Goal: Task Accomplishment & Management: Use online tool/utility

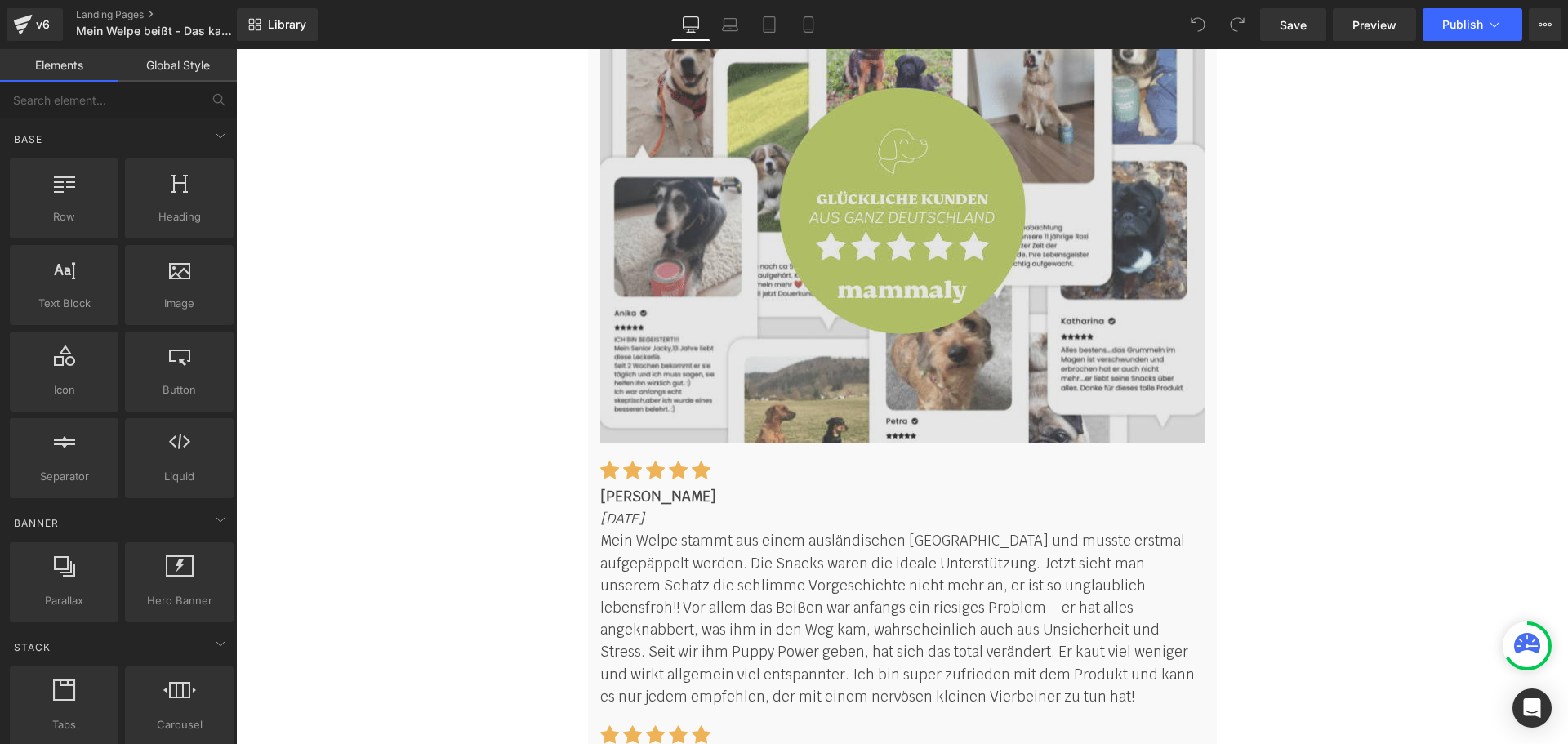
scroll to position [9877, 0]
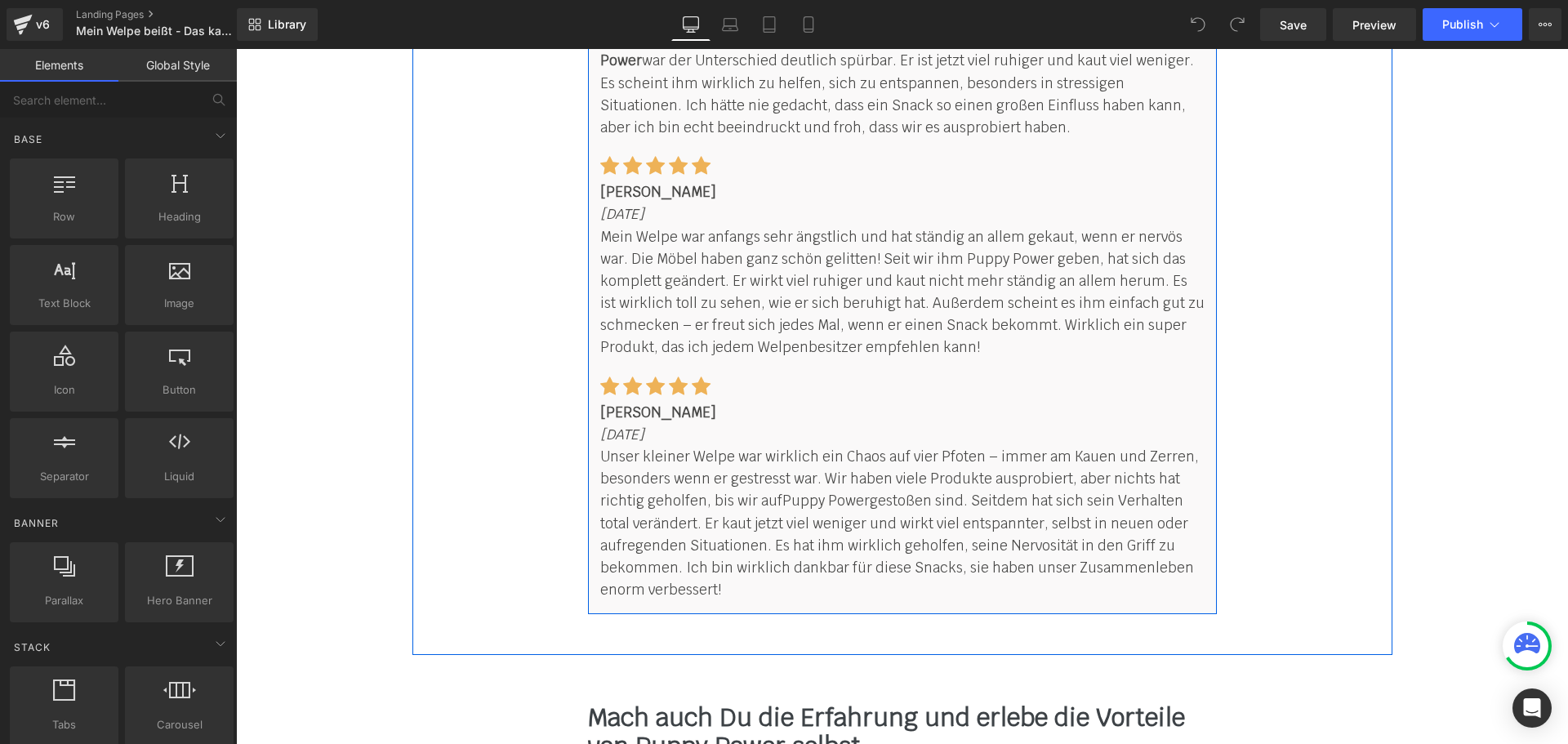
scroll to position [11020, 0]
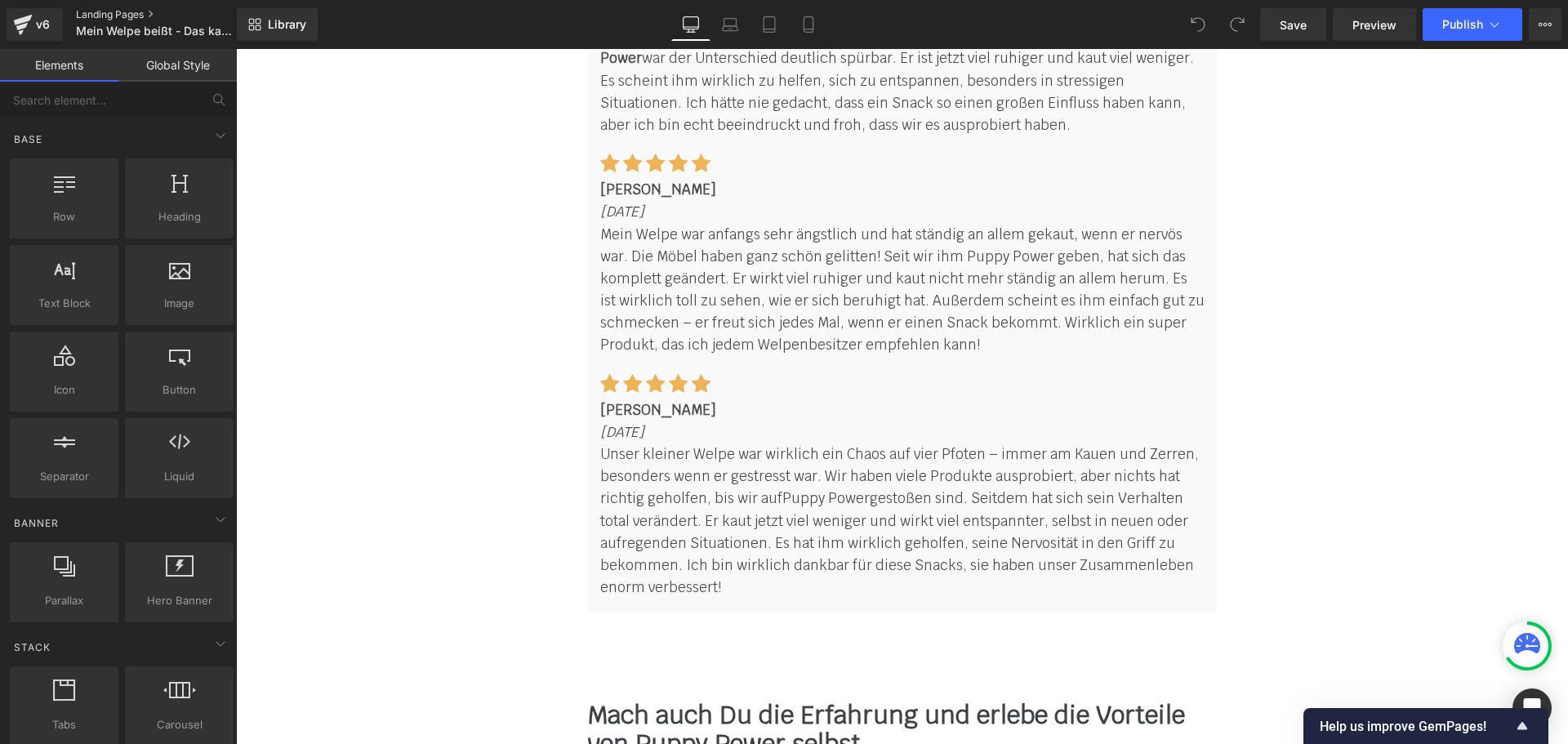
click at [140, 10] on link "Landing Pages" at bounding box center [170, 14] width 188 height 13
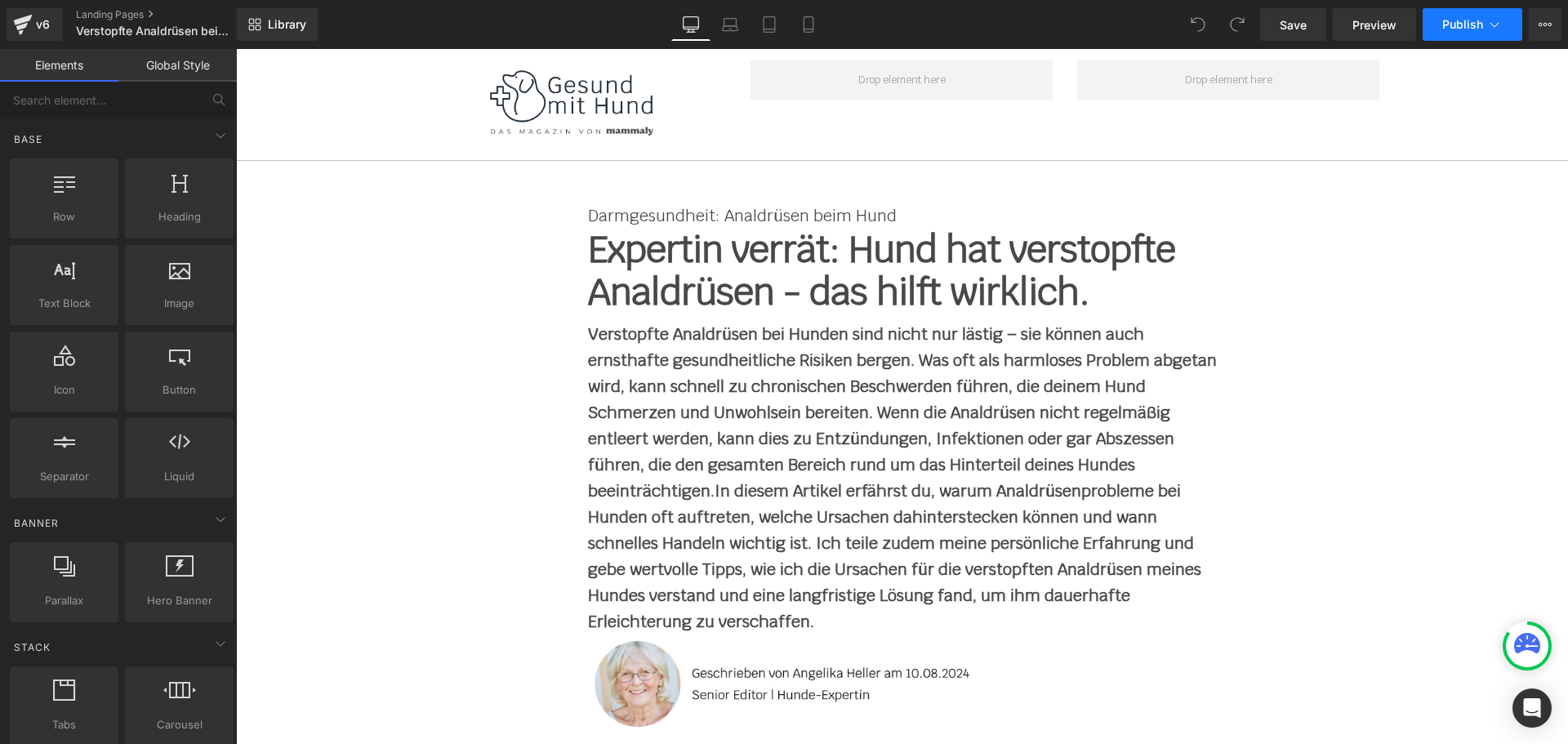
click at [1502, 22] on icon at bounding box center [1494, 24] width 17 height 17
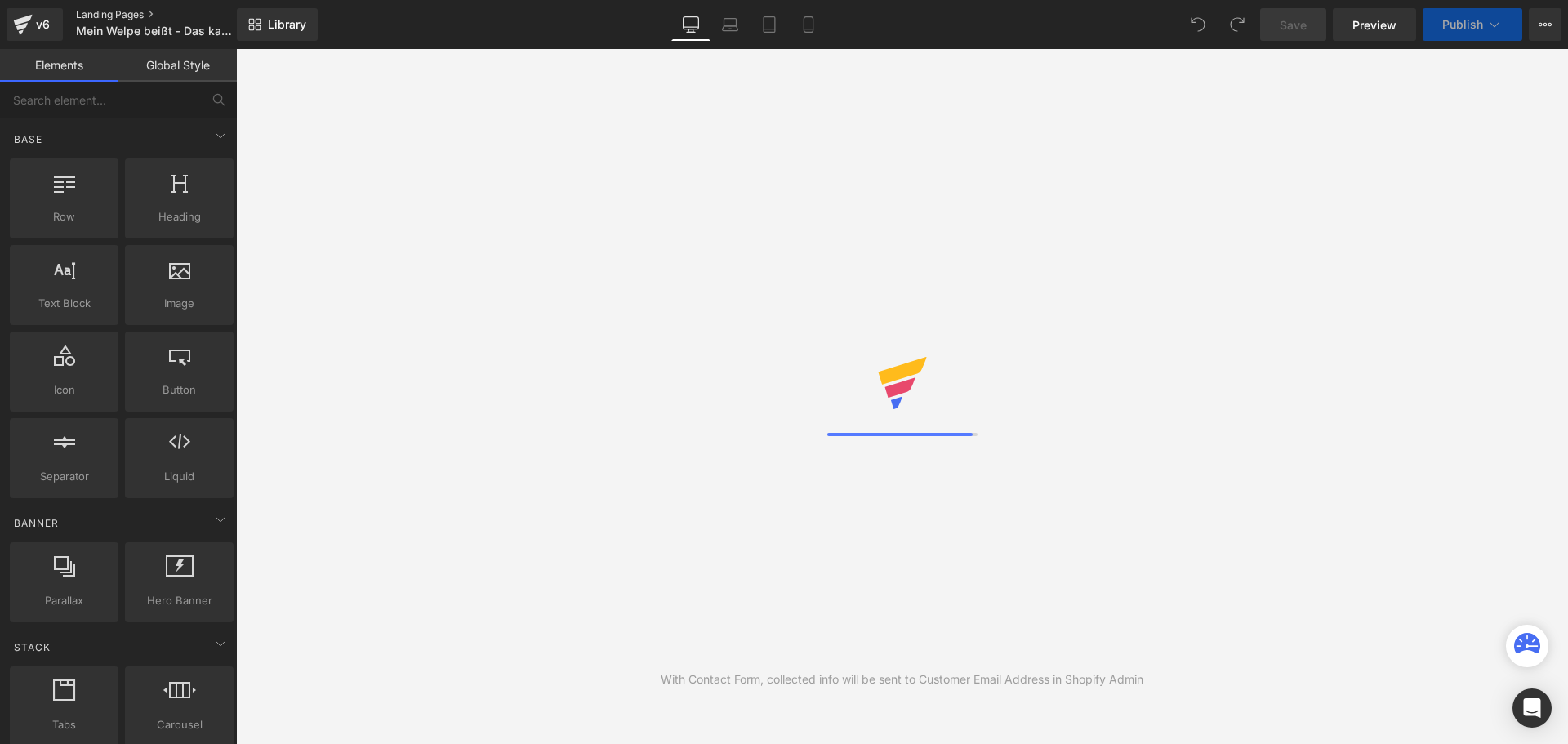
click at [131, 11] on link "Landing Pages" at bounding box center [170, 14] width 188 height 13
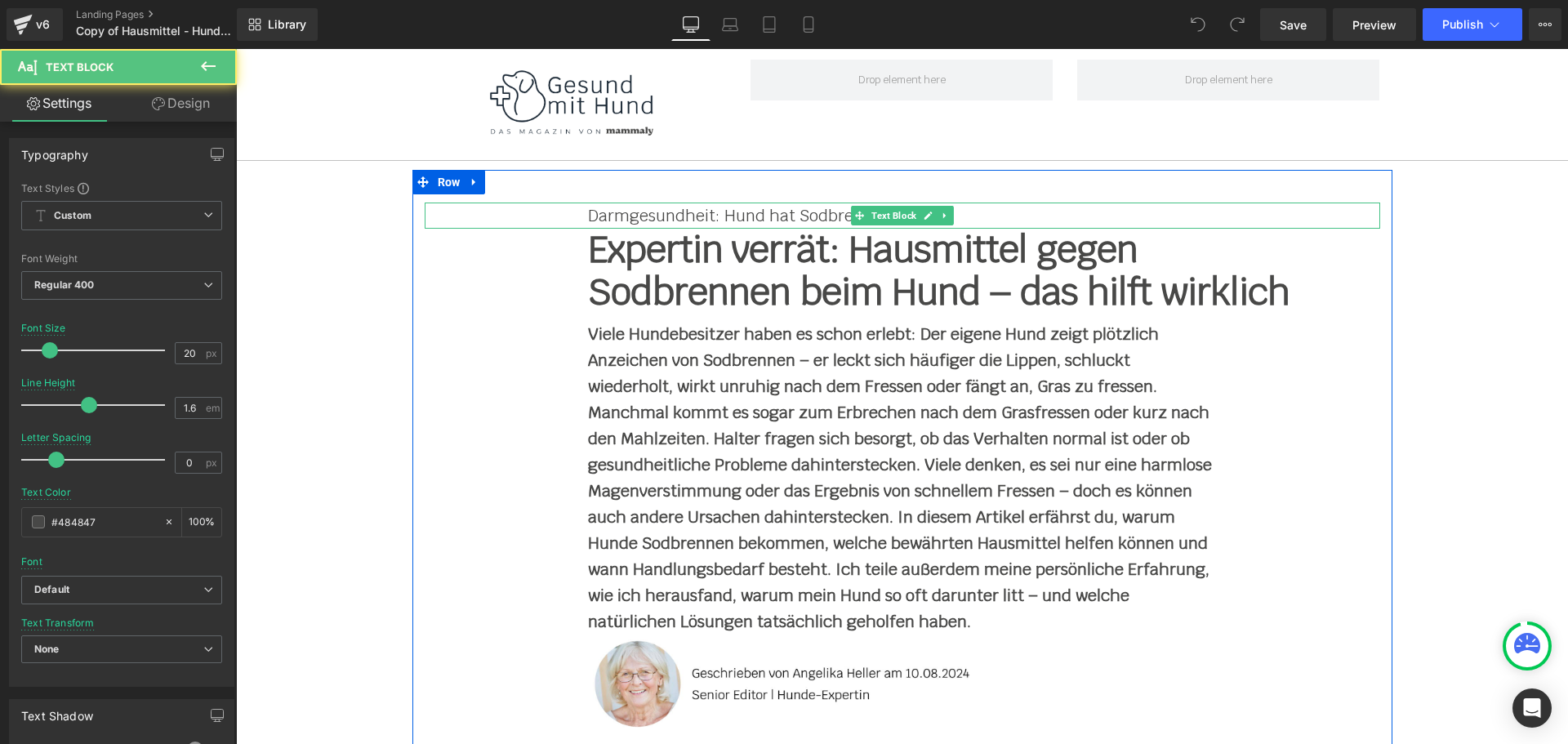
click at [720, 217] on p "Darmgesundheit: Hund hat Sodbrennen" at bounding box center [902, 216] width 629 height 26
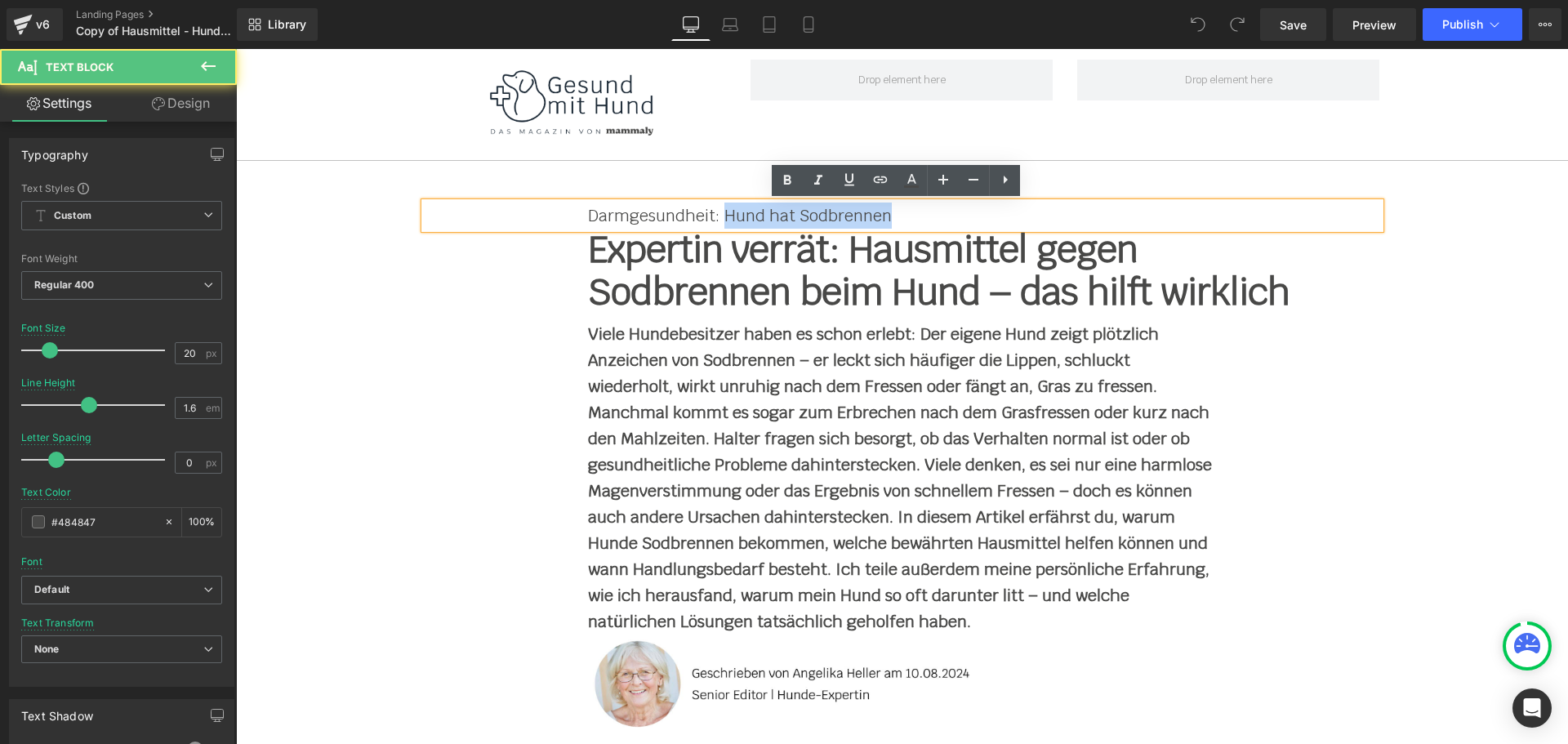
drag, startPoint x: 720, startPoint y: 217, endPoint x: 926, endPoint y: 224, distance: 206.1
click at [926, 224] on p "Darmgesundheit: Hund hat Sodbrennen" at bounding box center [902, 216] width 629 height 26
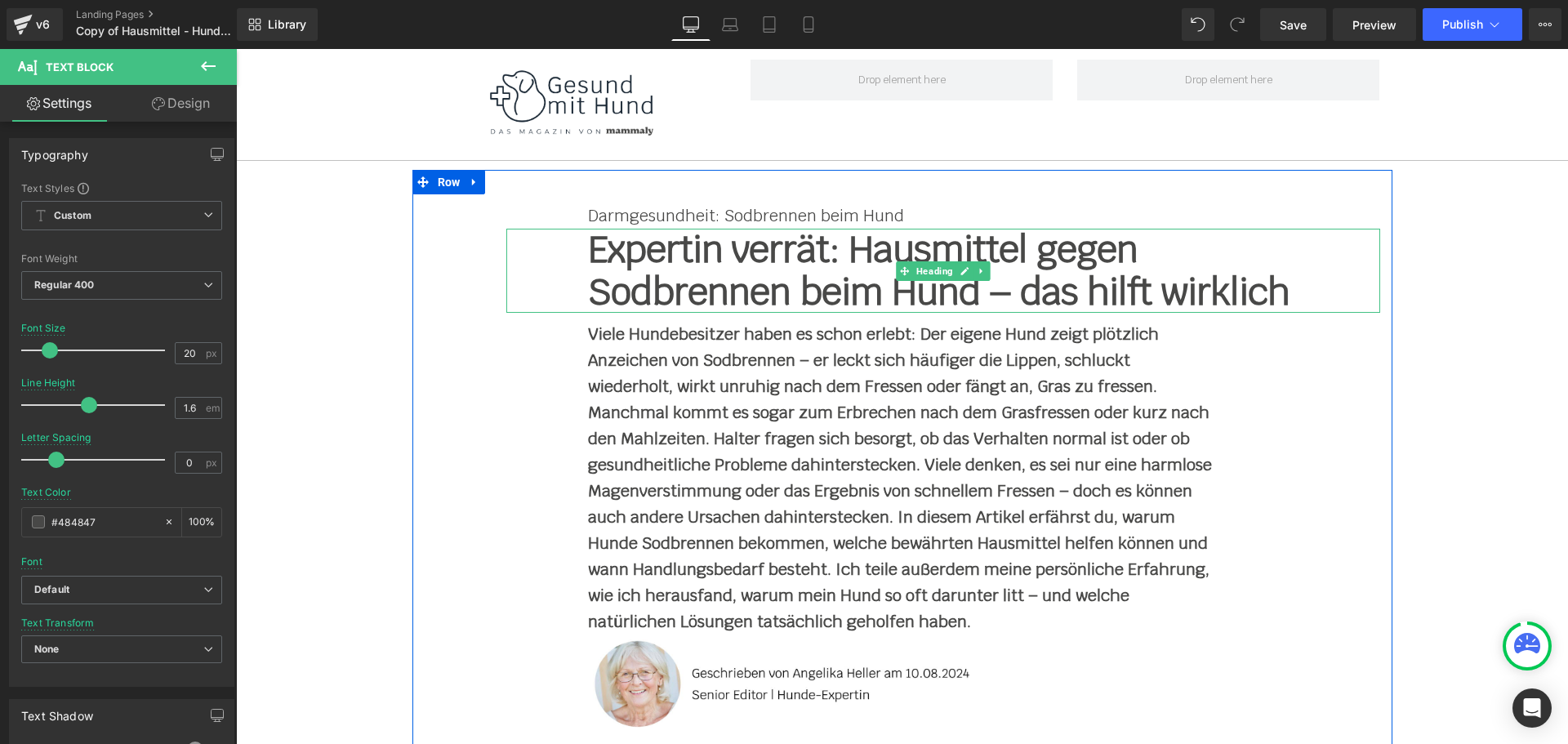
click at [648, 247] on b "Expertin verrät: Hausmittel gegen Sodbrennen beim Hund – das hilft wirklich" at bounding box center [938, 270] width 701 height 90
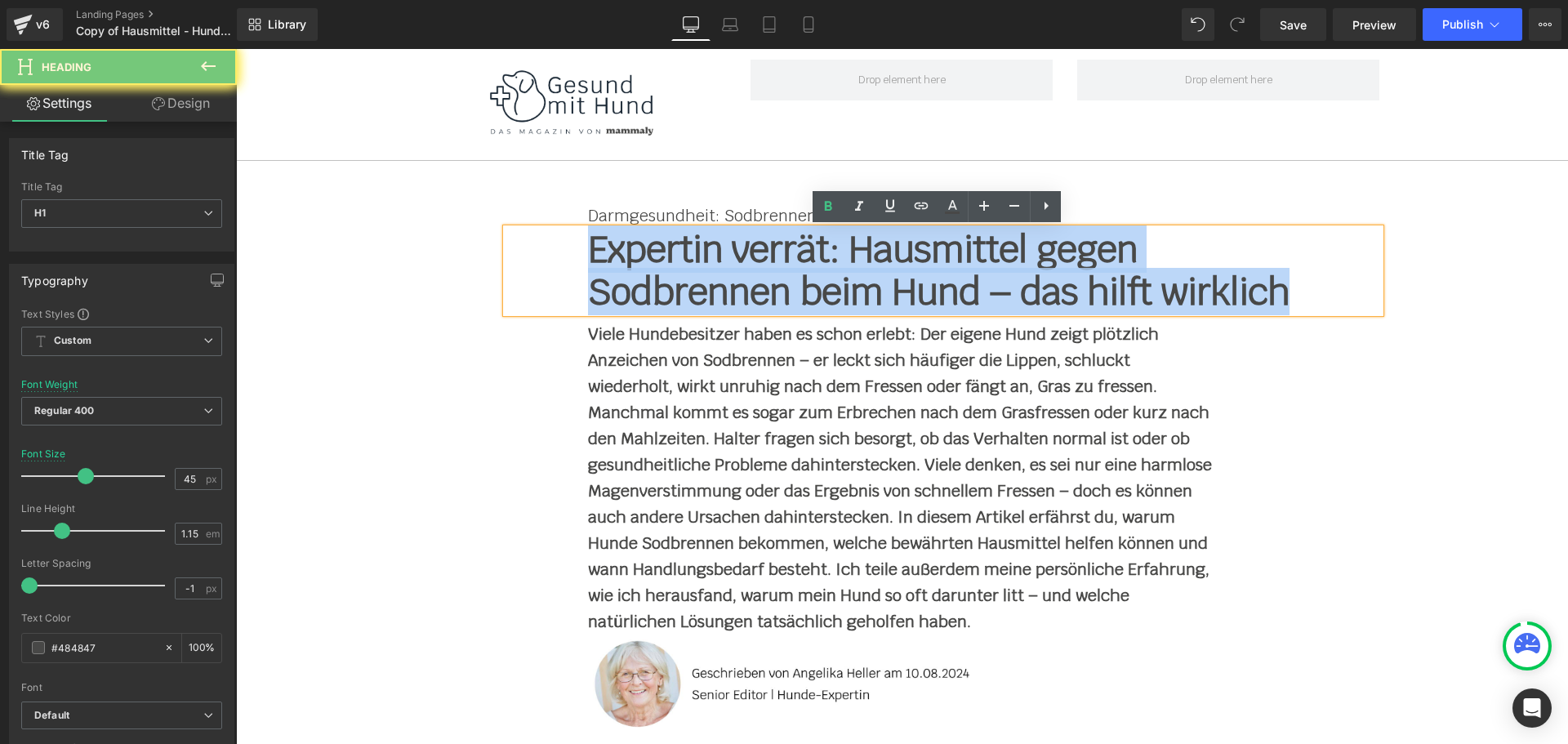
click at [648, 247] on b "Expertin verrät: Hausmittel gegen Sodbrennen beim Hund – das hilft wirklich" at bounding box center [938, 270] width 701 height 90
paste div
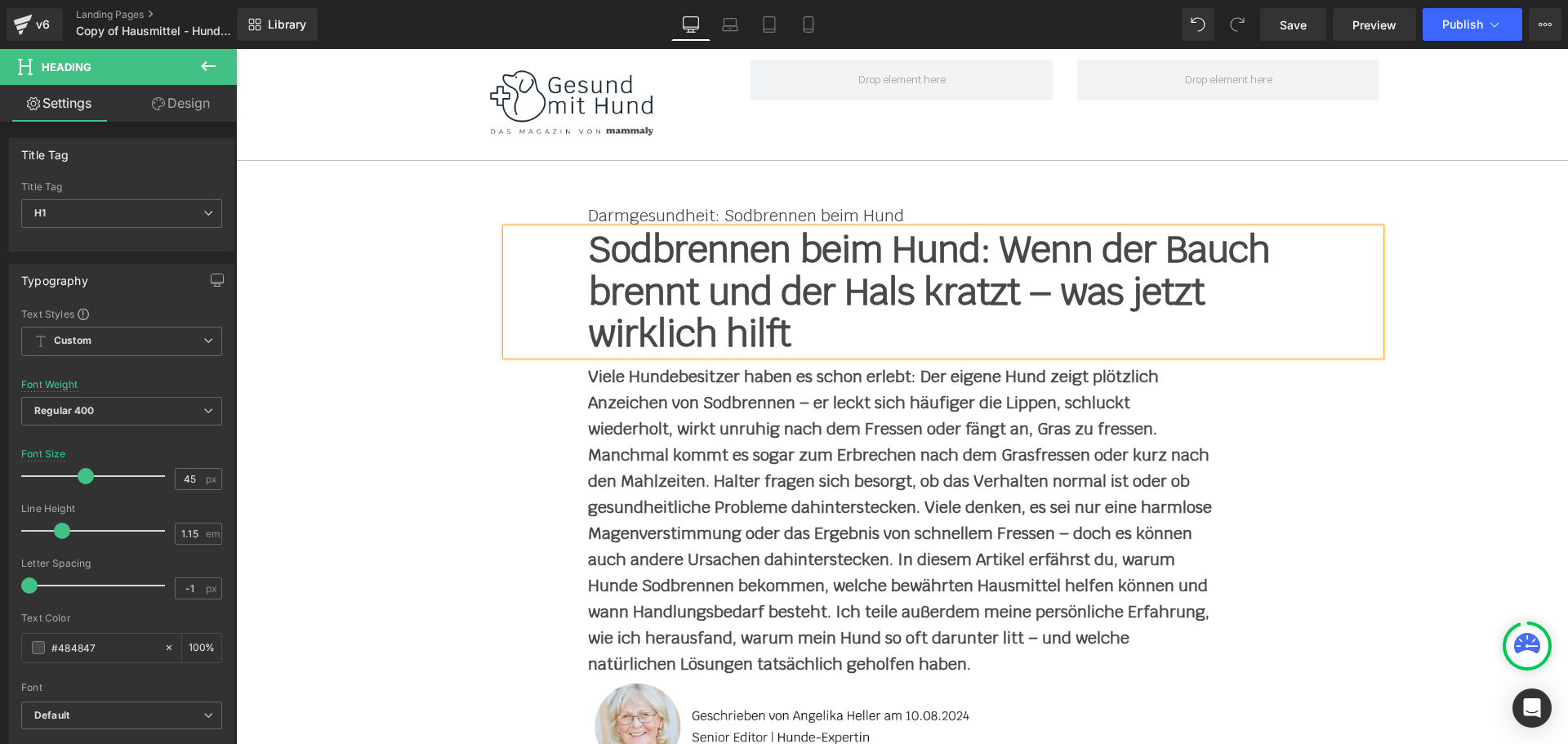
click at [700, 289] on b "Sodbrennen beim Hund: Wenn der Bauch brennt und der Hals kratzt – was jetzt wir…" at bounding box center [929, 291] width 682 height 132
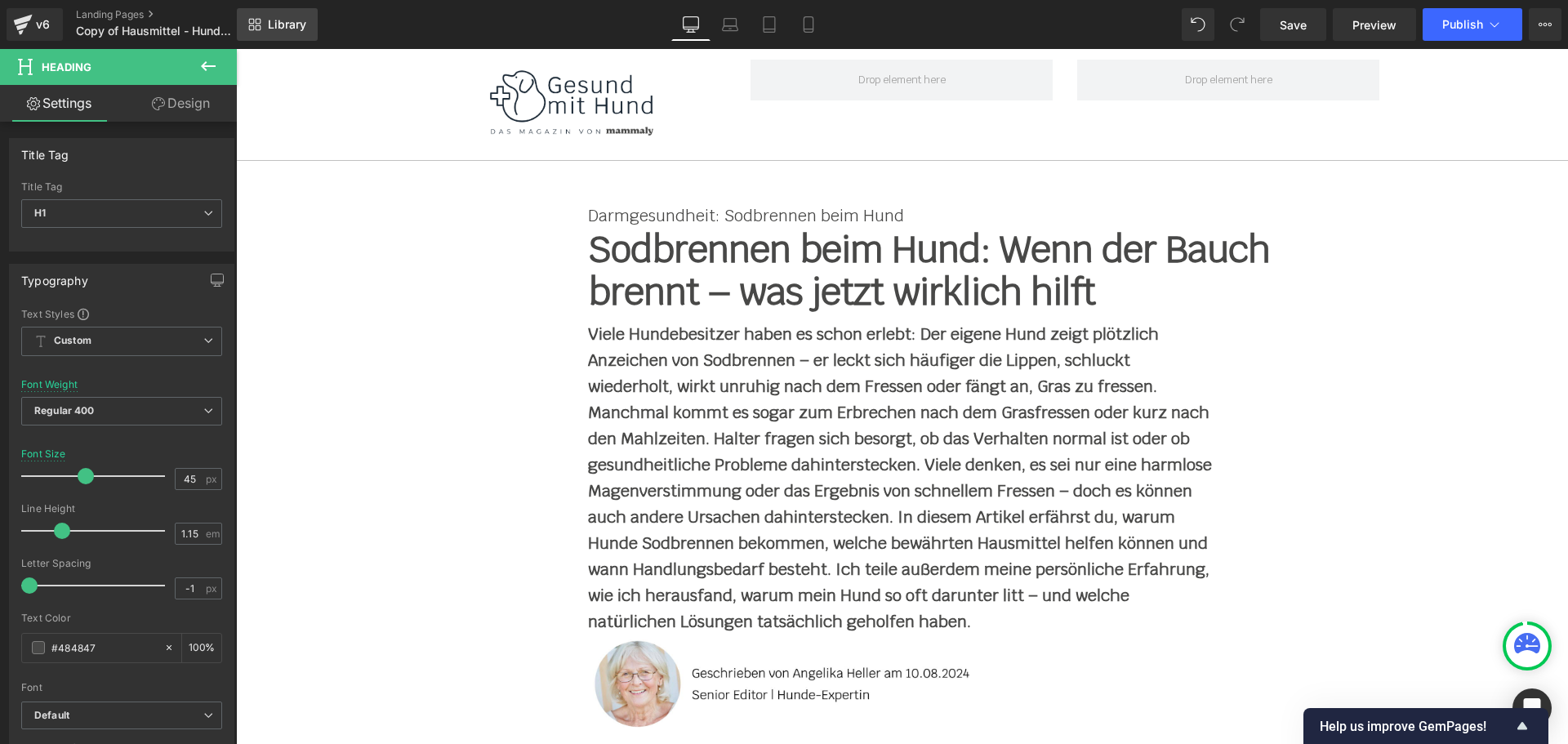
click at [288, 28] on span "Library" at bounding box center [287, 24] width 38 height 15
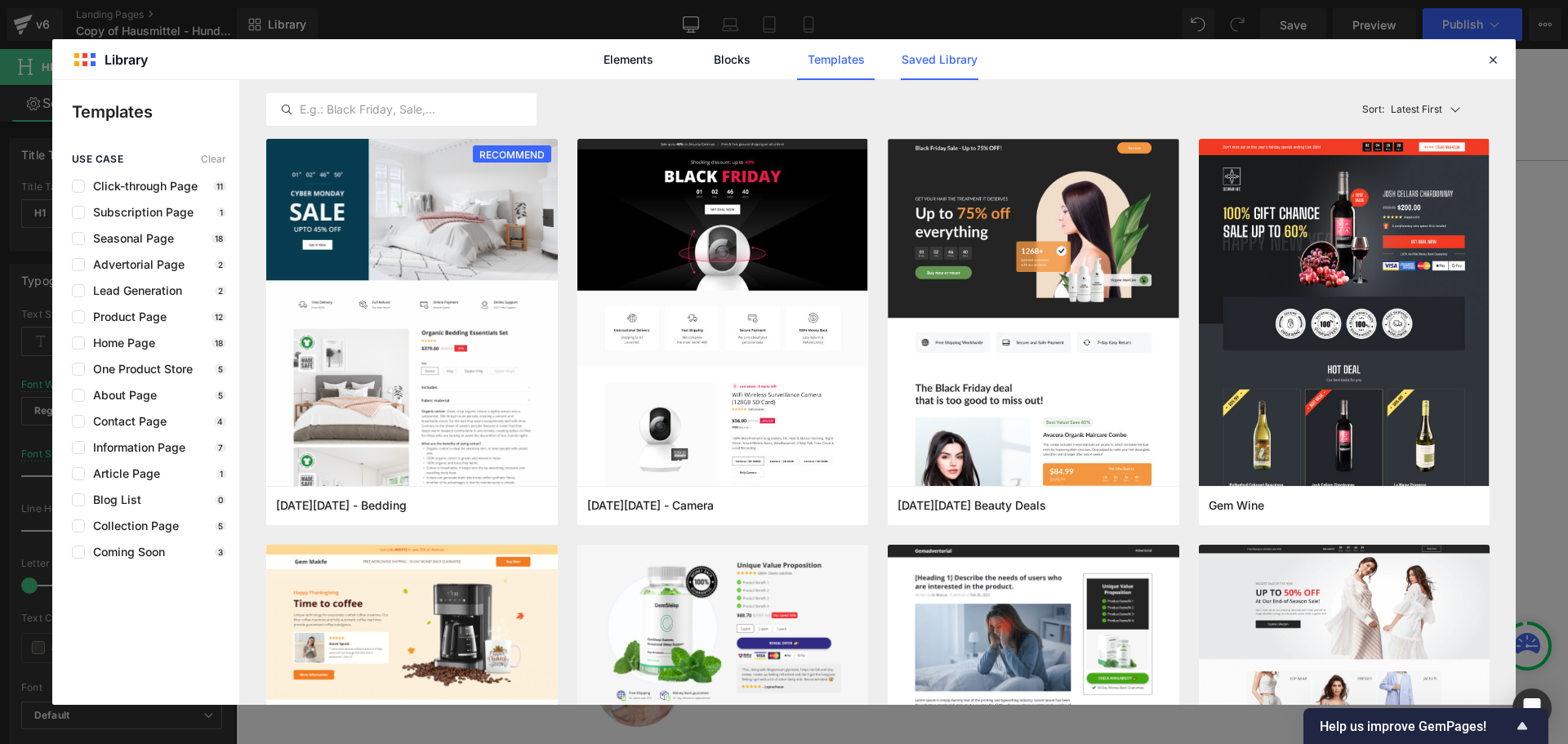
click at [945, 57] on link "Saved Library" at bounding box center [939, 59] width 78 height 41
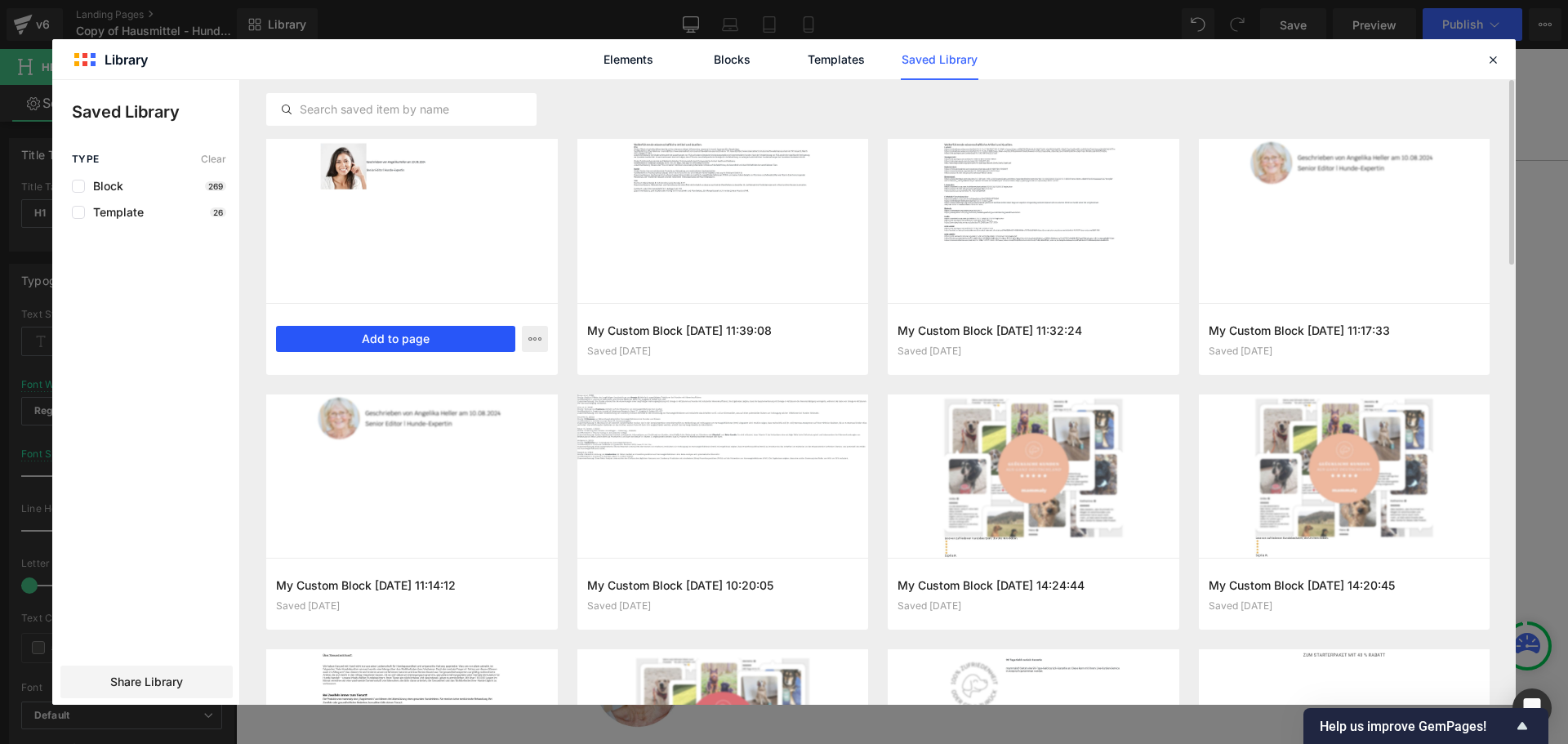
click at [376, 336] on button "Add to page" at bounding box center [396, 339] width 240 height 26
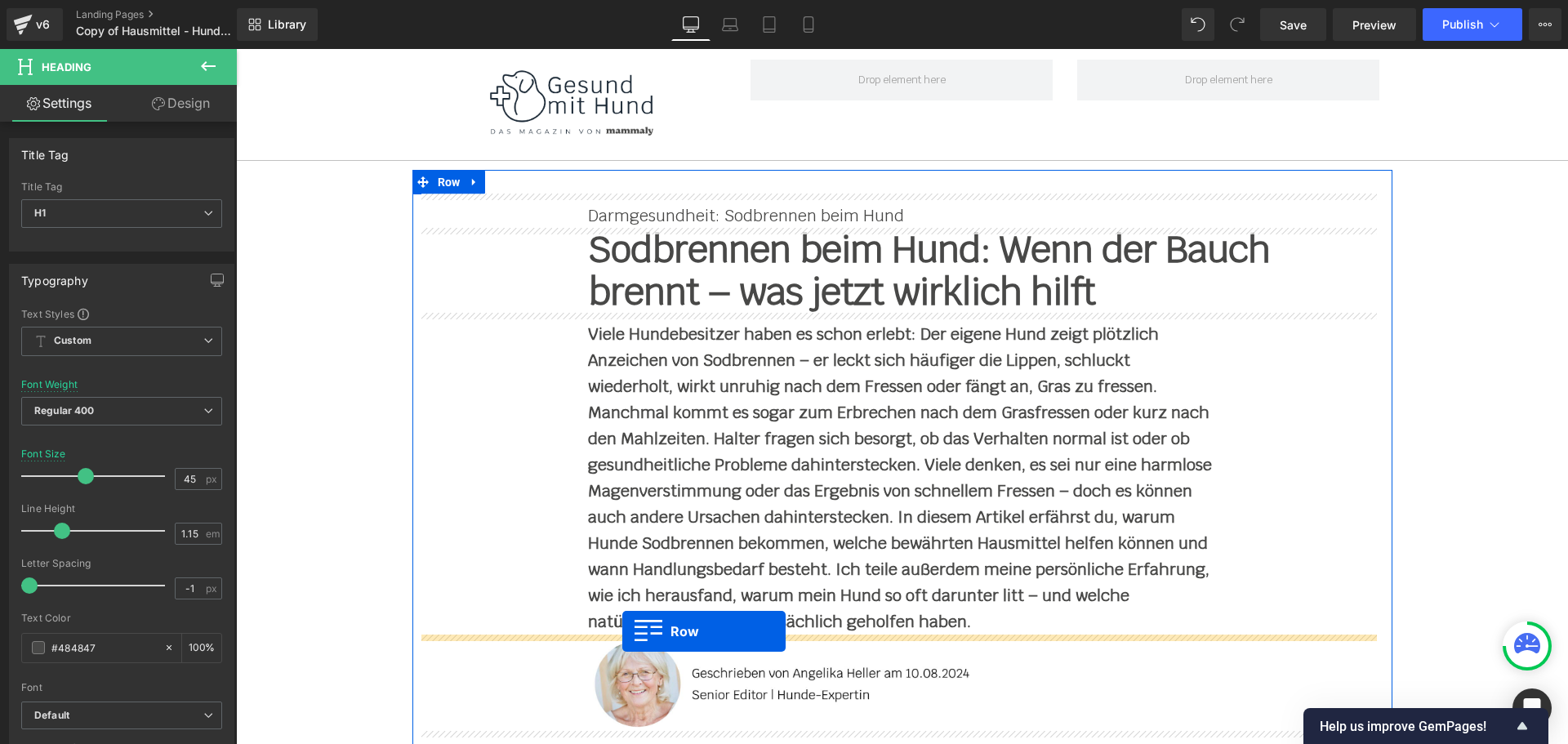
drag, startPoint x: 422, startPoint y: 452, endPoint x: 622, endPoint y: 631, distance: 268.4
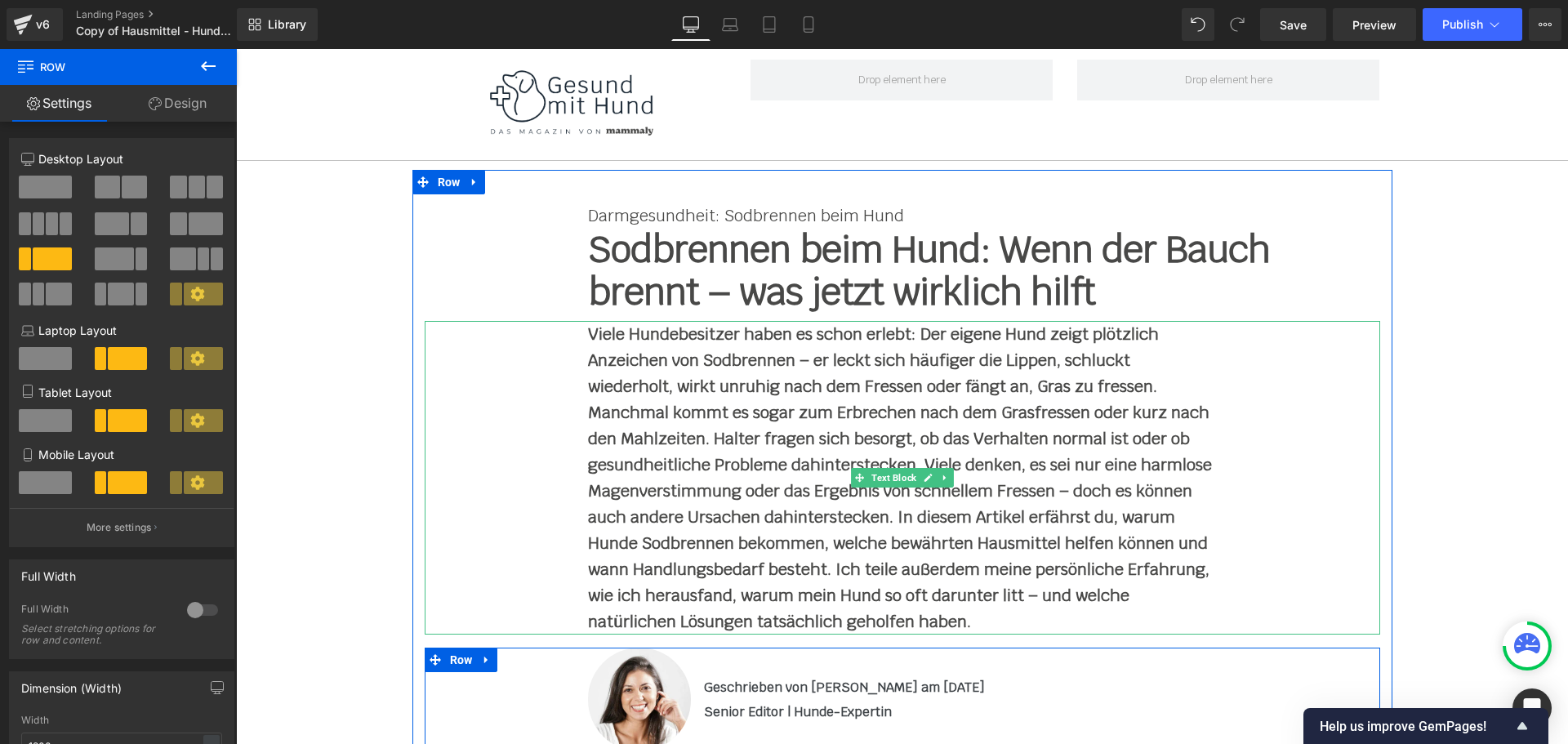
scroll to position [163, 0]
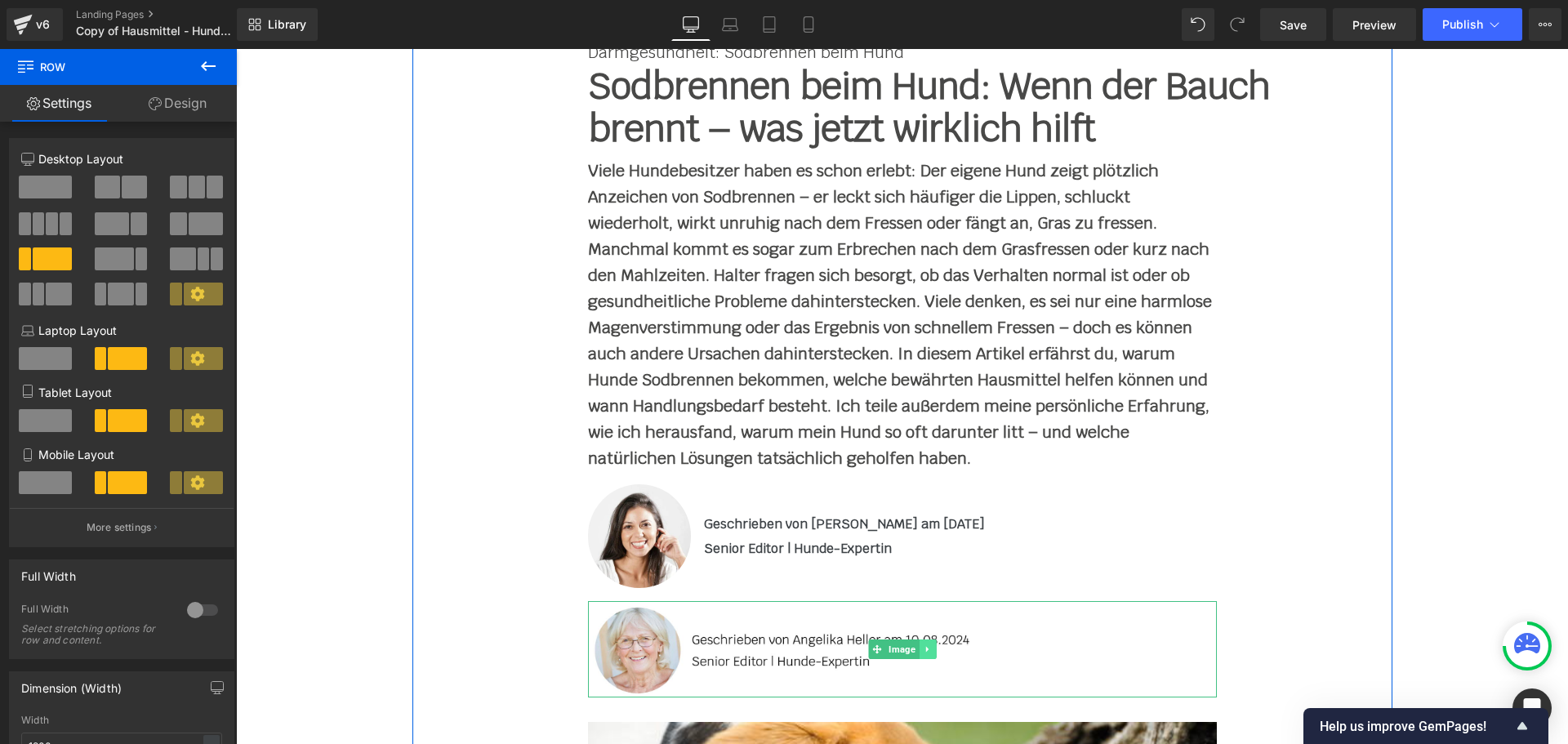
click at [925, 649] on icon at bounding box center [926, 649] width 3 height 6
click at [930, 650] on icon at bounding box center [935, 649] width 9 height 9
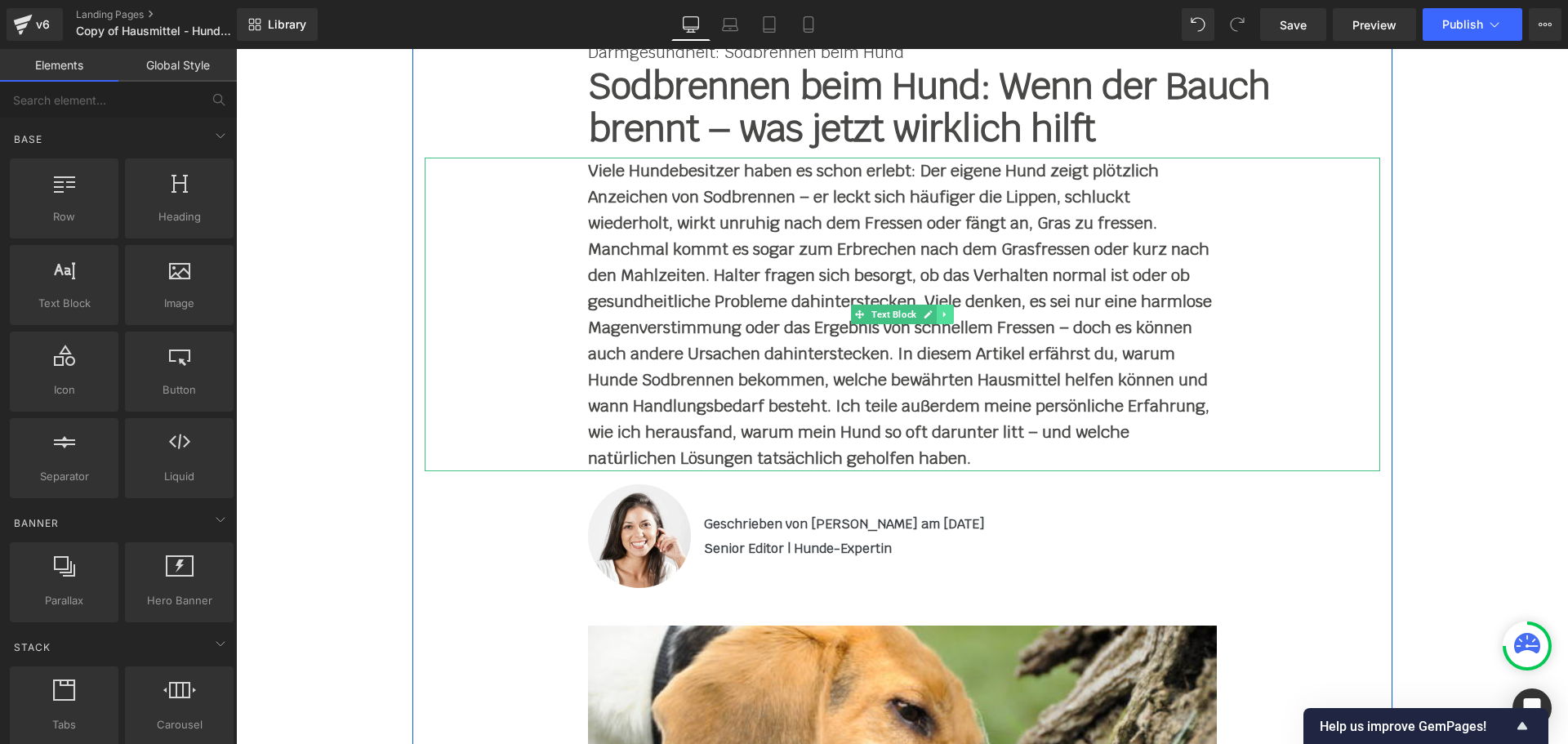
click at [940, 319] on icon at bounding box center [944, 314] width 9 height 10
click at [931, 316] on icon at bounding box center [936, 315] width 9 height 9
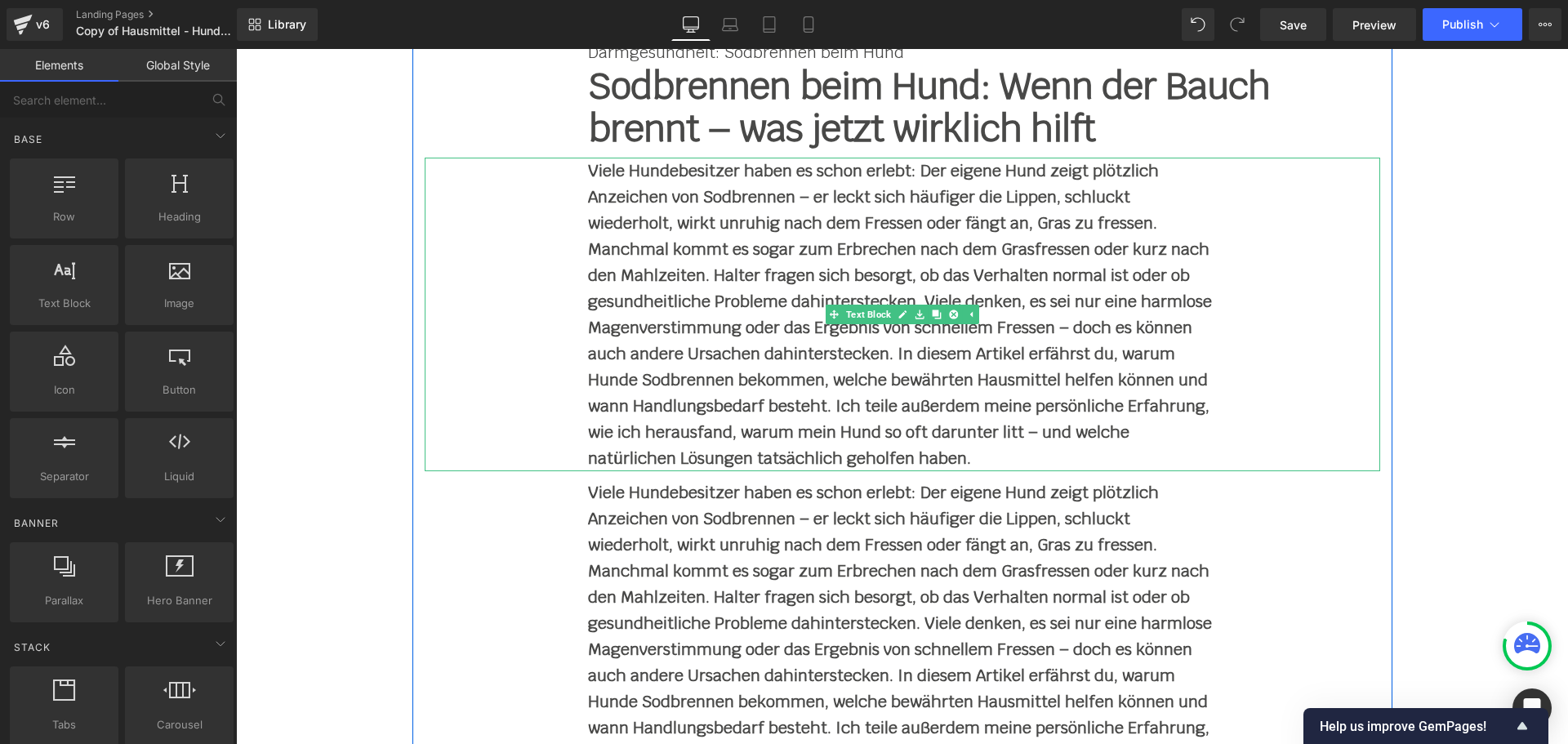
click at [659, 212] on p "Viele Hundebesitzer haben es schon erlebt: Der eigene Hund zeigt plötzlich Anze…" at bounding box center [902, 314] width 629 height 314
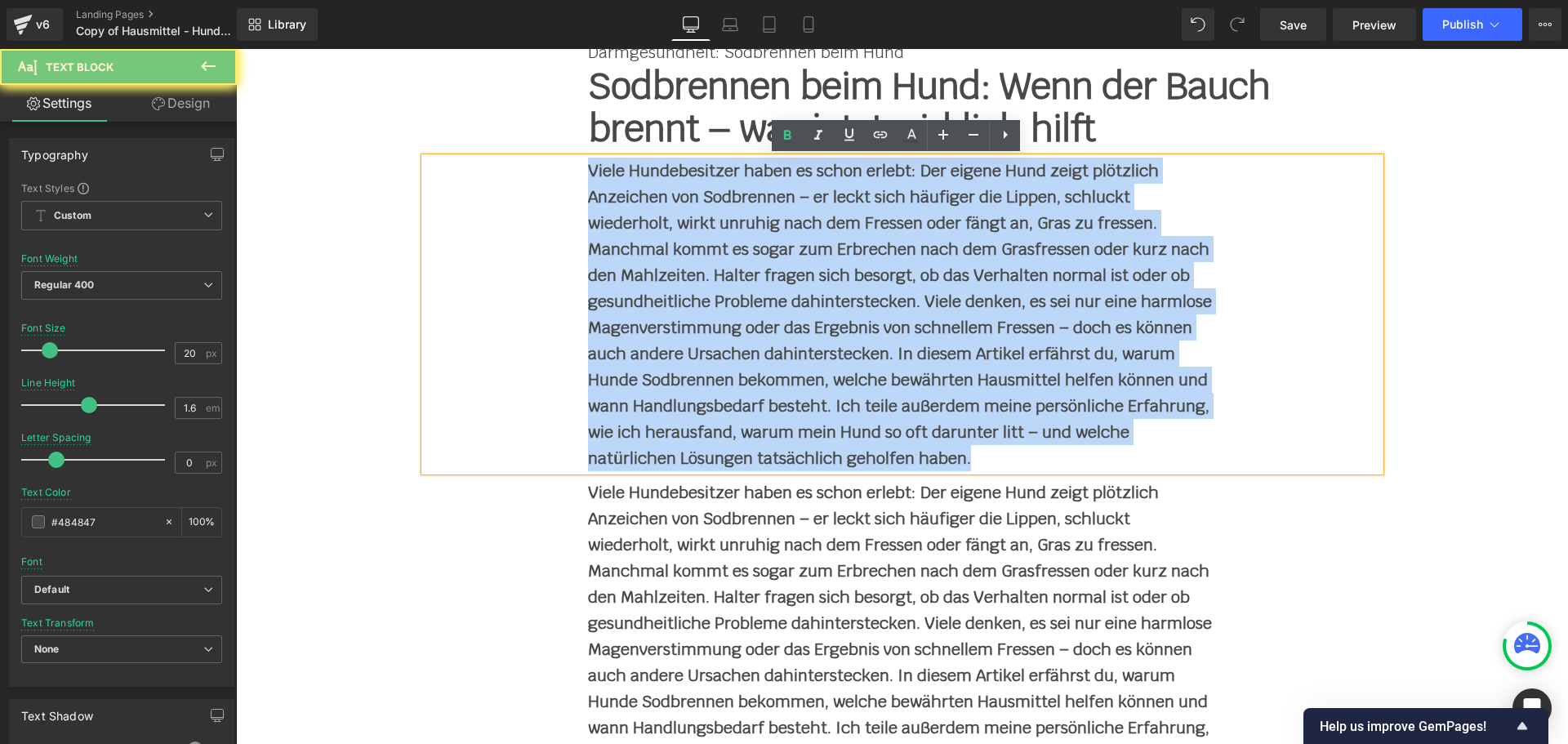
click at [659, 212] on p "Viele Hundebesitzer haben es schon erlebt: Der eigene Hund zeigt plötzlich Anze…" at bounding box center [902, 314] width 629 height 314
paste div
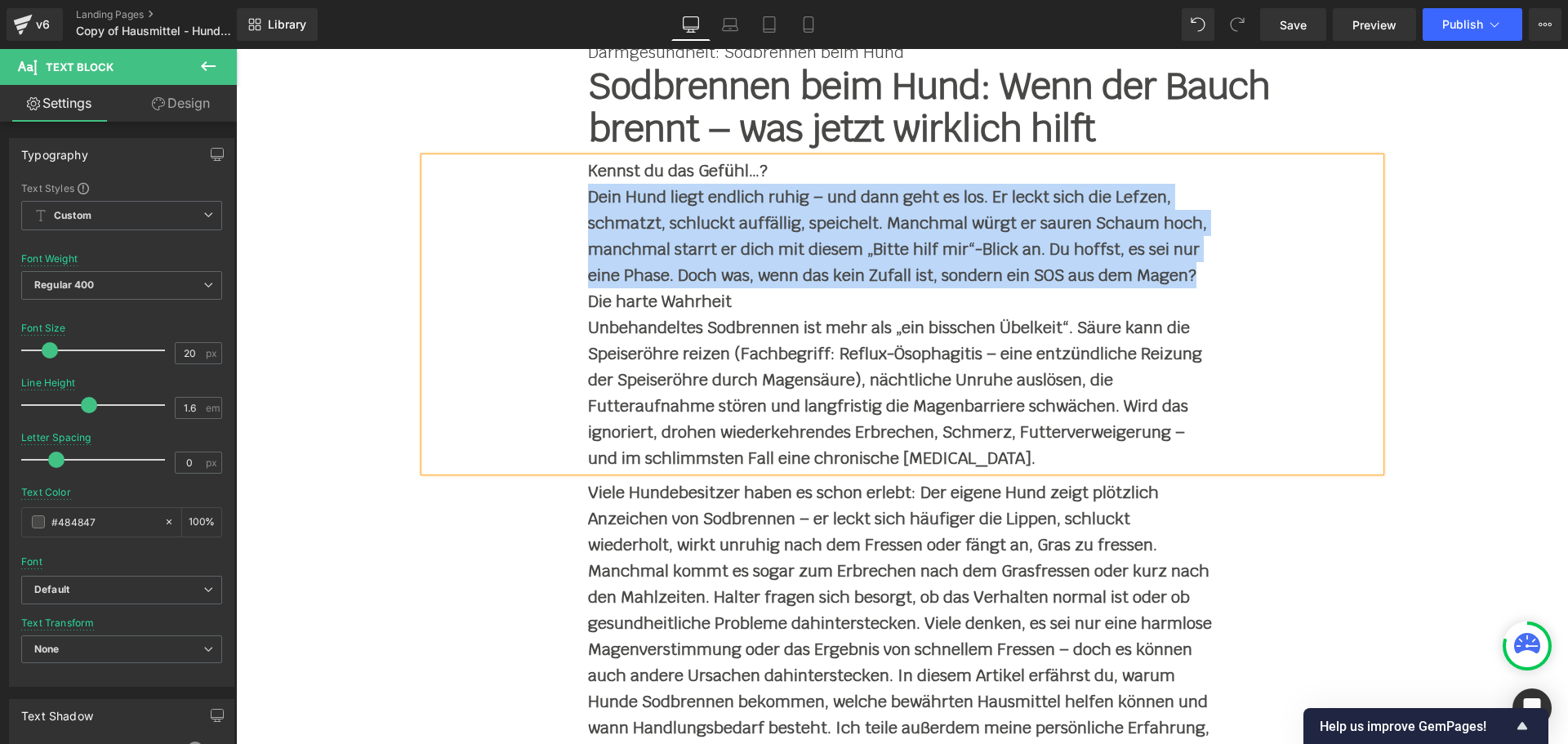
drag, startPoint x: 582, startPoint y: 196, endPoint x: 1210, endPoint y: 275, distance: 632.9
click at [1210, 275] on div "Kennst du das Gefühl…? Dein Hund liegt endlich ruhig – und dann geht es los. E…" at bounding box center [902, 314] width 955 height 314
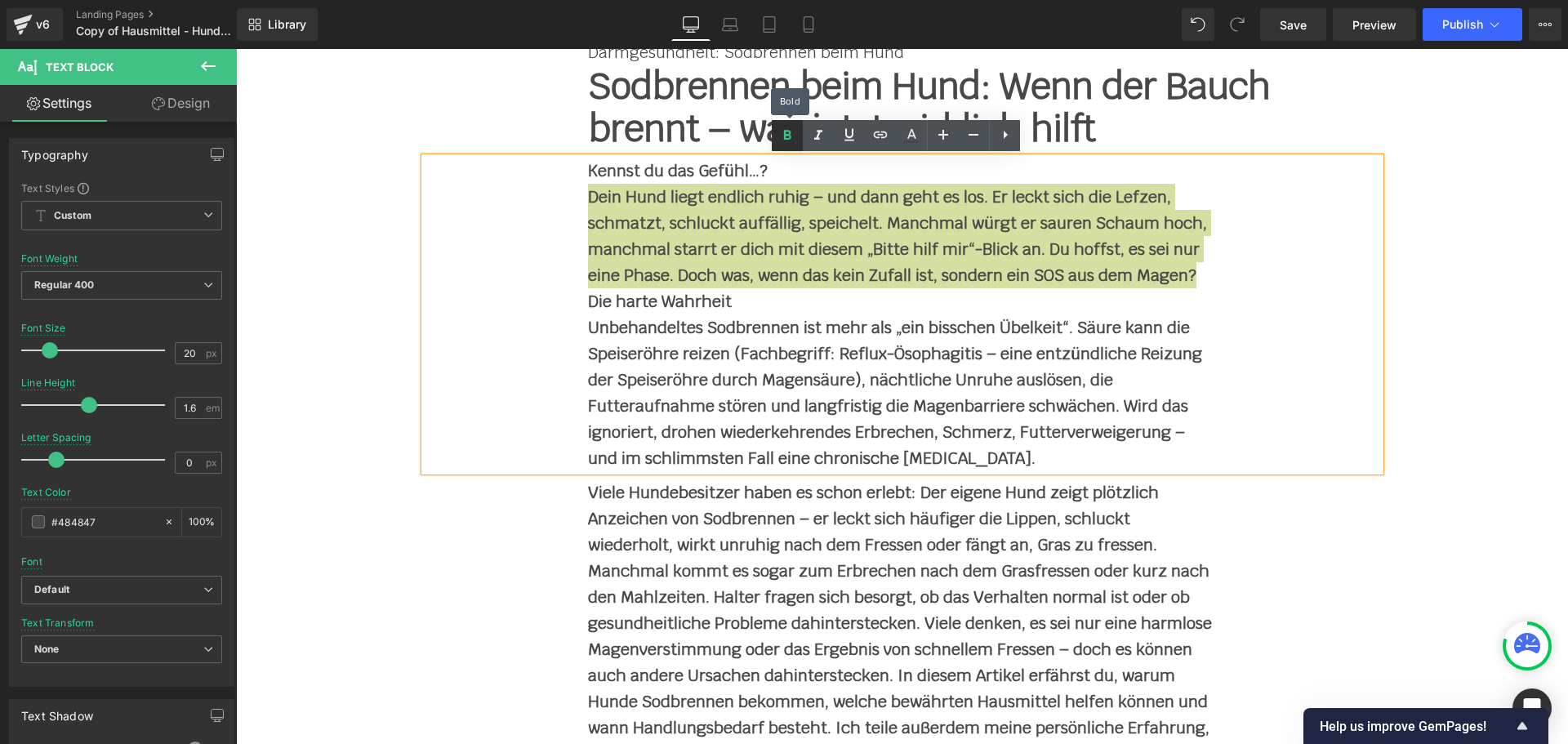
click at [791, 135] on icon at bounding box center [787, 136] width 19 height 19
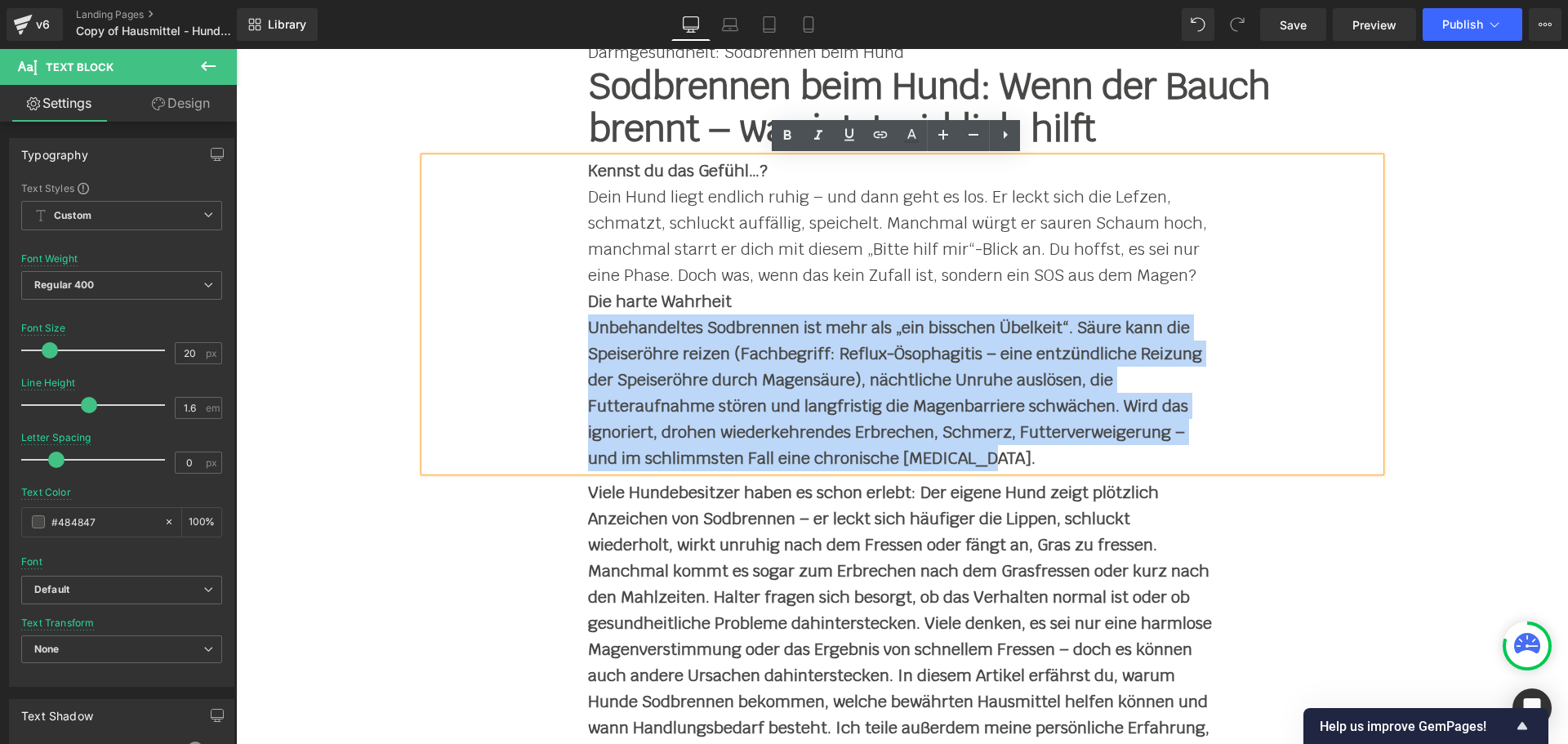
drag, startPoint x: 583, startPoint y: 329, endPoint x: 1033, endPoint y: 449, distance: 465.7
click at [1033, 449] on p "Unbehandeltes Sodbrennen ist mehr als „ein bisschen Übelkeit“. Säure kann die S…" at bounding box center [902, 392] width 629 height 156
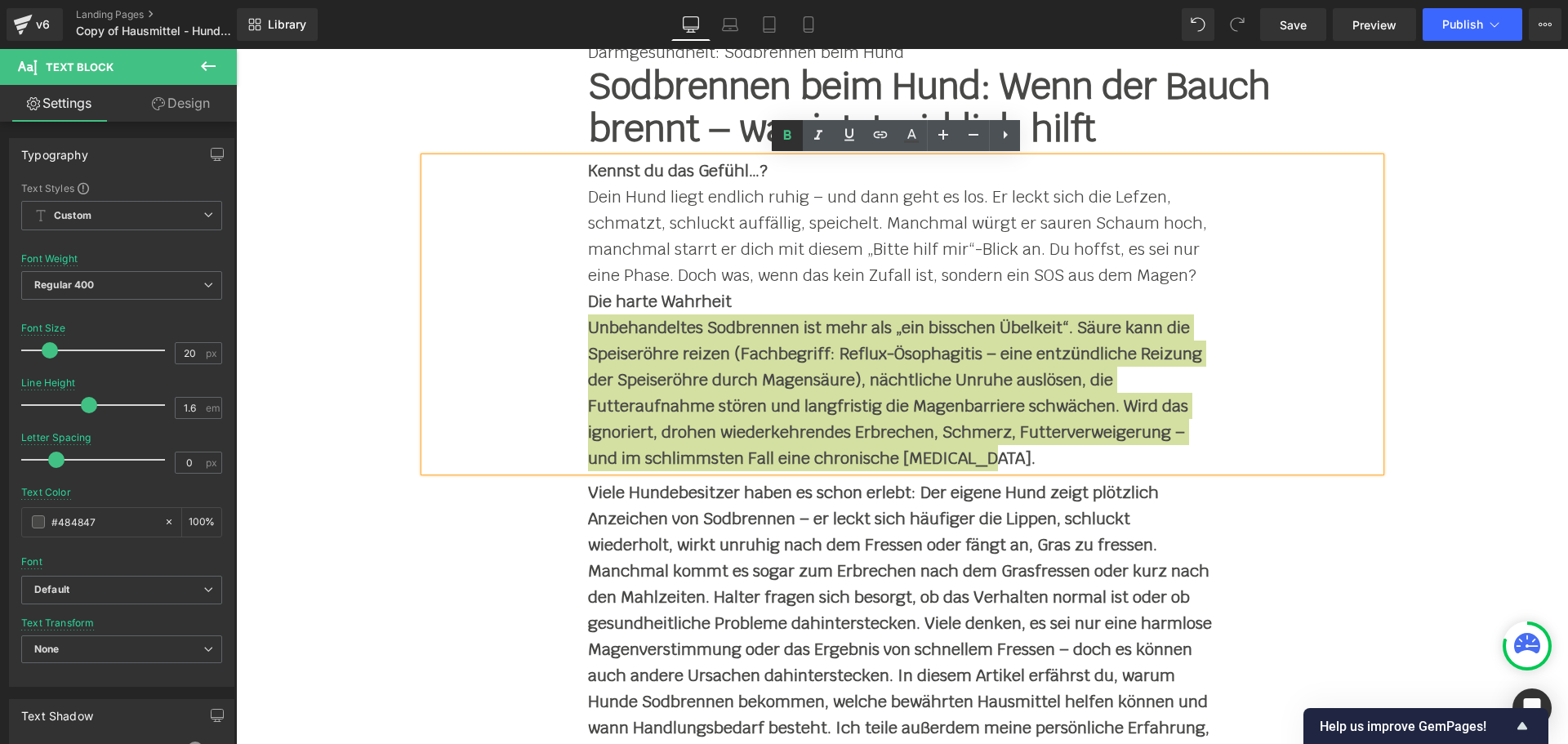
click at [786, 142] on icon at bounding box center [787, 136] width 19 height 19
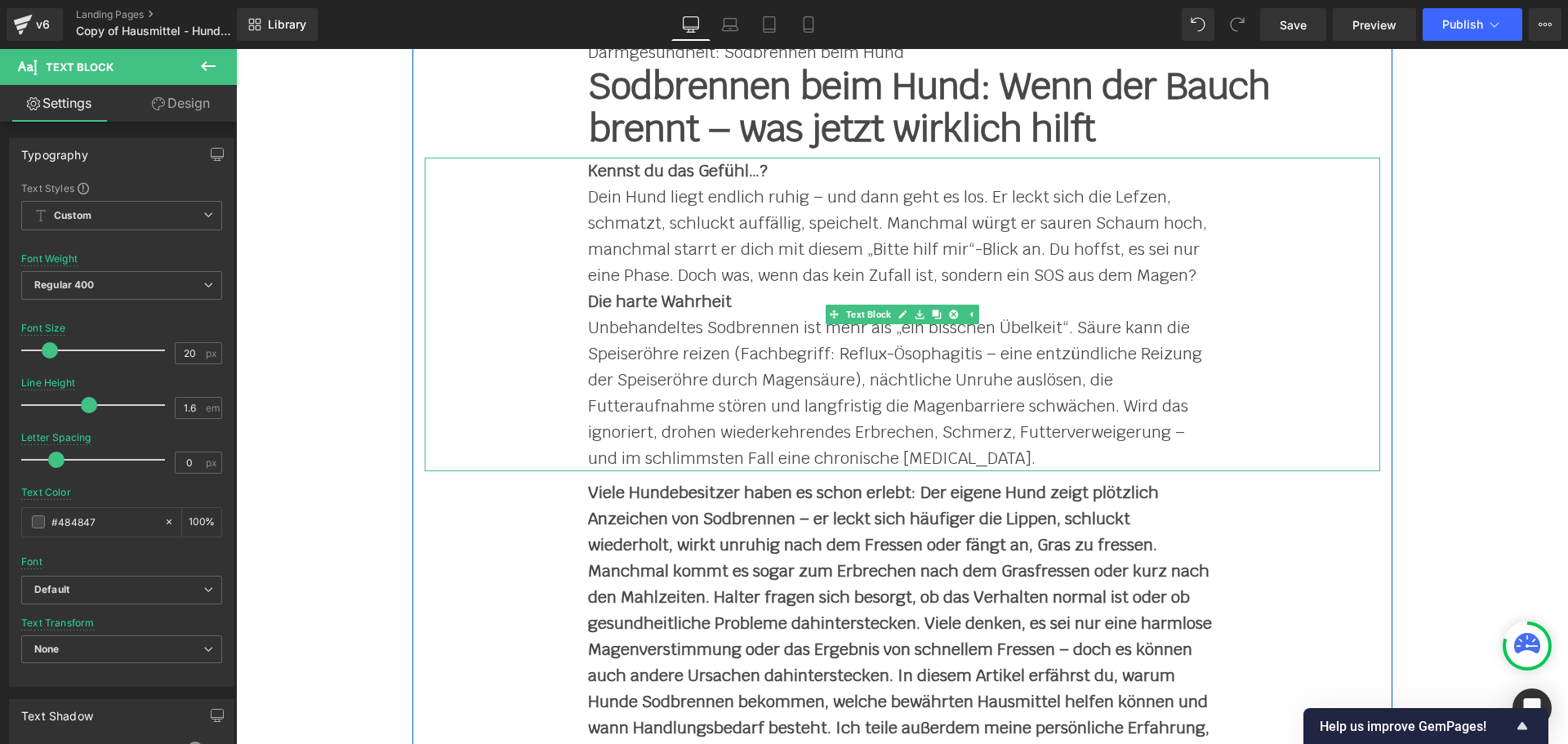
click at [1236, 277] on div "Kennst du das Gefühl…? Dein Hund liegt endlich ruhig – und dann geht es los. E…" at bounding box center [902, 314] width 955 height 314
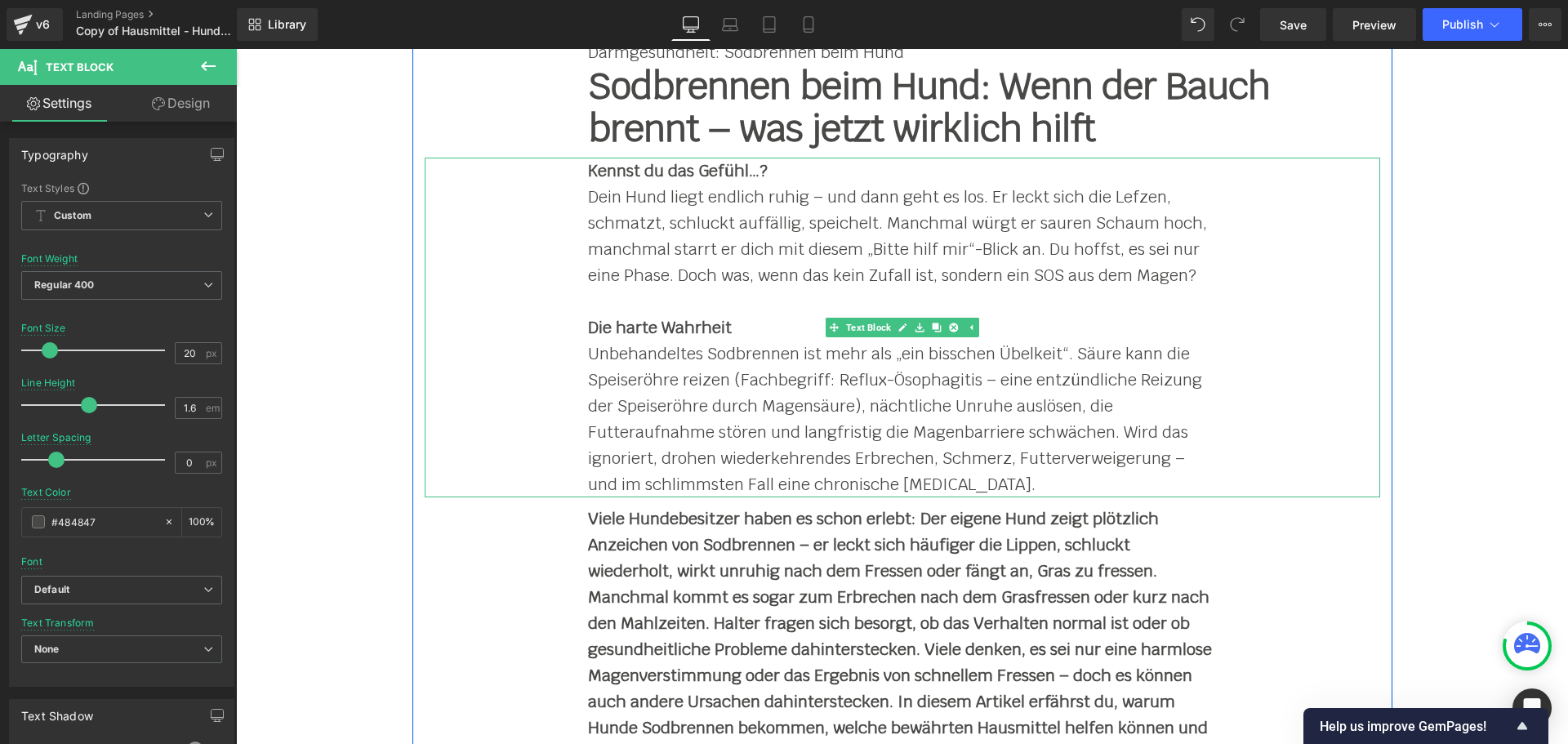
click at [1028, 483] on p "Unbehandeltes Sodbrennen ist mehr als „ein bisschen Übelkeit“. Säure kann die S…" at bounding box center [902, 418] width 629 height 156
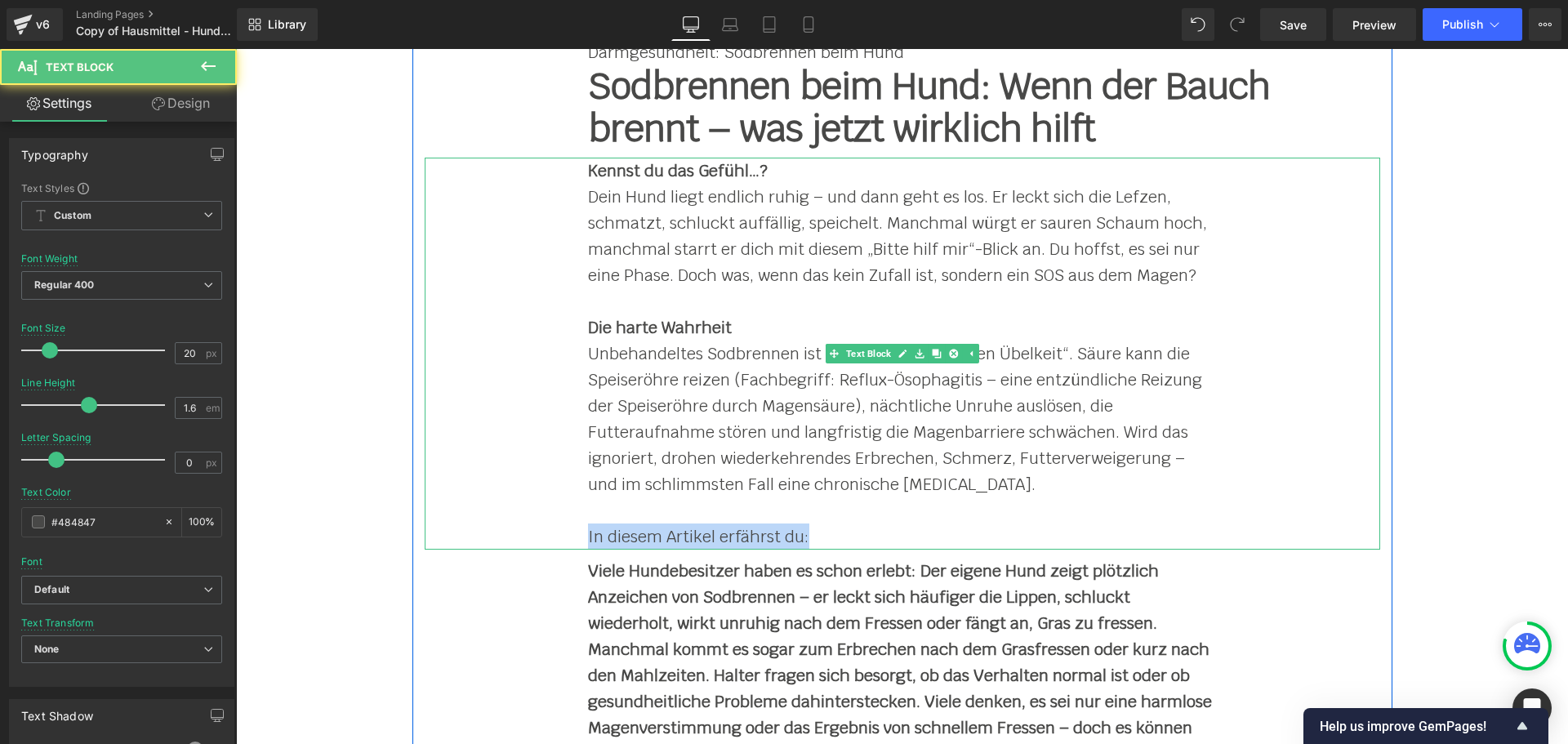
drag, startPoint x: 812, startPoint y: 532, endPoint x: 575, endPoint y: 536, distance: 237.0
click at [575, 536] on div "Kennst du das Gefühl…? Dein Hund liegt endlich ruhig – und dann geht es los. E…" at bounding box center [902, 353] width 955 height 392
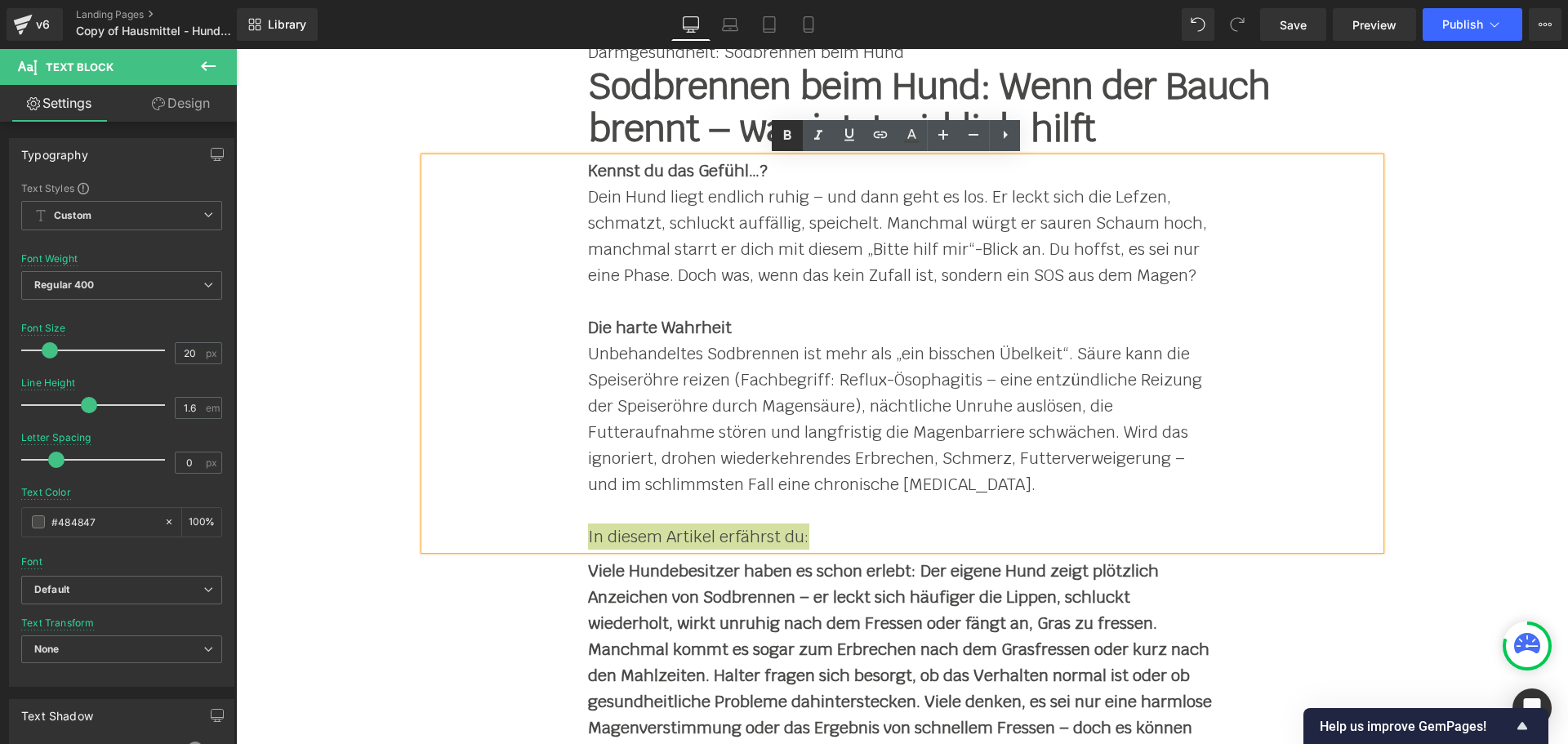
click at [781, 142] on icon at bounding box center [787, 136] width 19 height 19
click at [683, 595] on b "Viele Hundebesitzer haben es schon erlebt: Der eigene Hund zeigt plötzlich Anze…" at bounding box center [899, 714] width 624 height 309
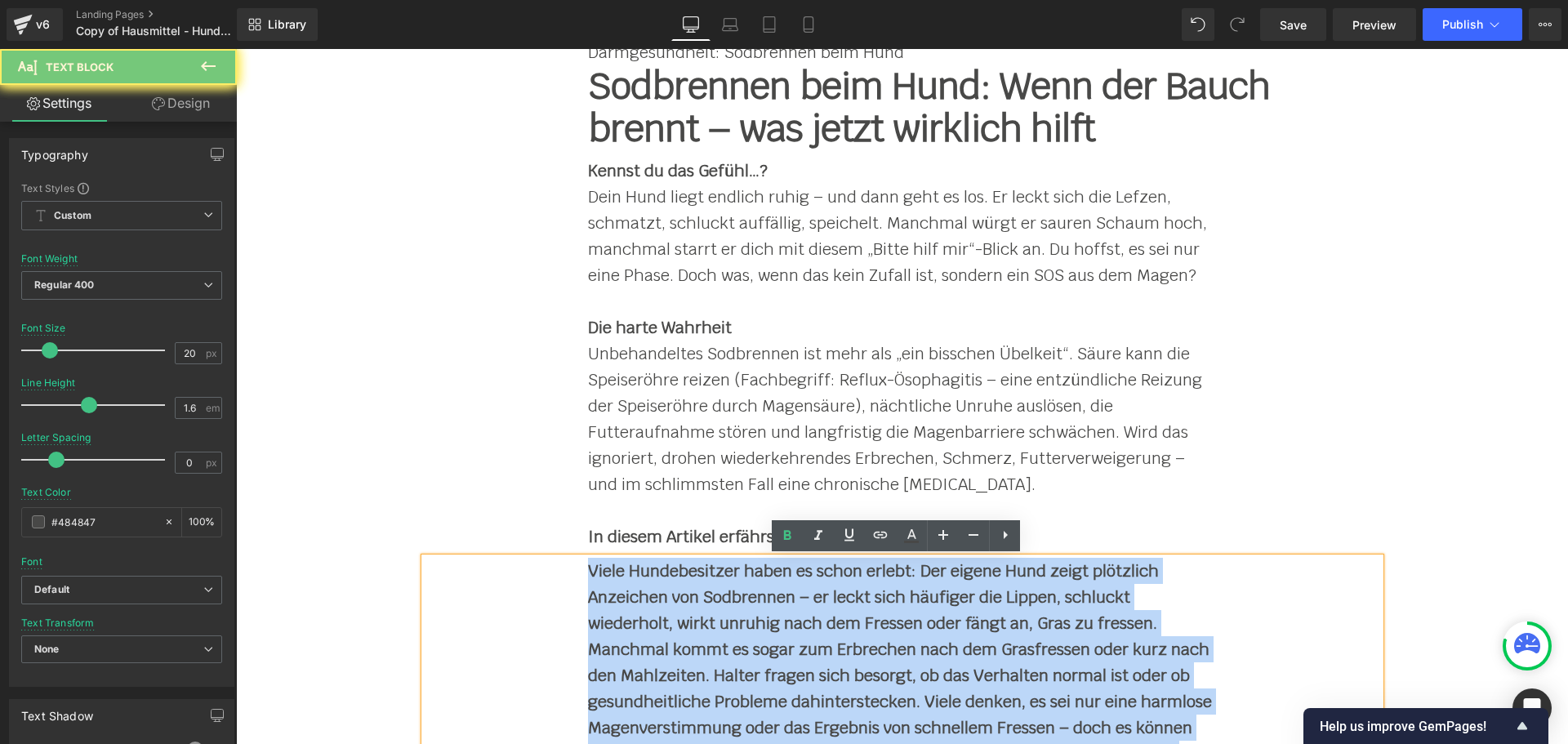
click at [683, 595] on b "Viele Hundebesitzer haben es schon erlebt: Der eigene Hund zeigt plötzlich Anze…" at bounding box center [899, 714] width 624 height 309
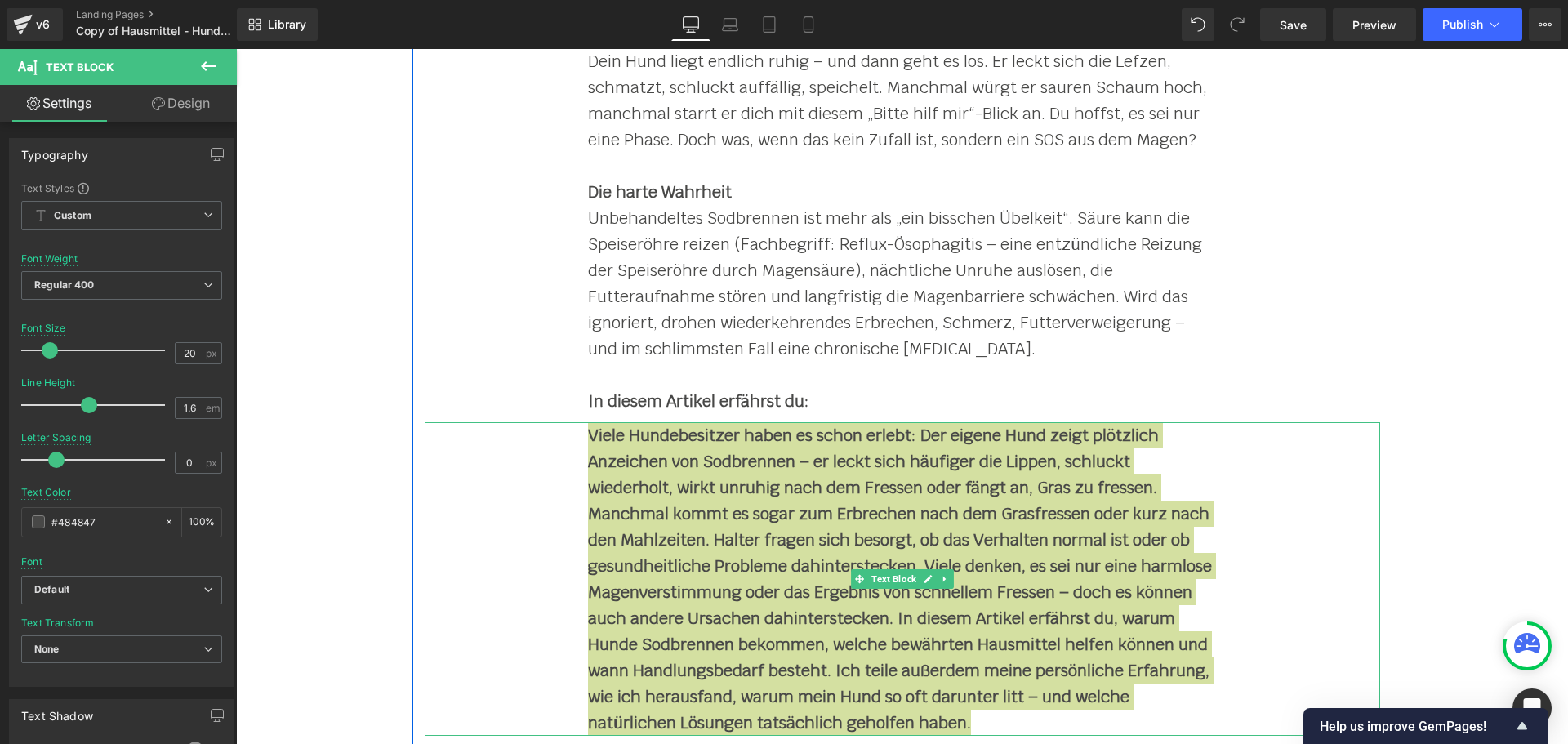
scroll to position [408, 0]
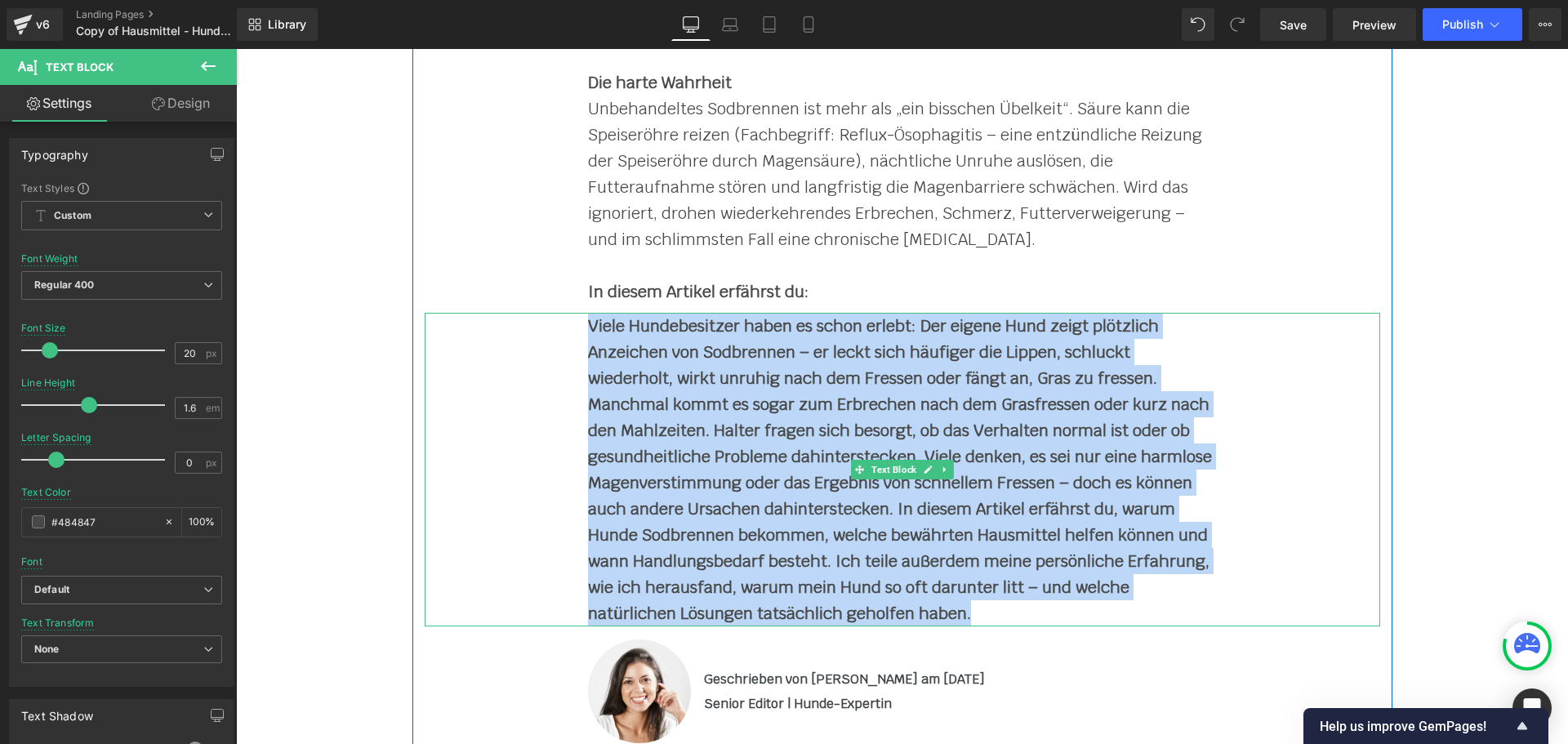
click at [708, 423] on b "Viele Hundebesitzer haben es schon erlebt: Der eigene Hund zeigt plötzlich Anze…" at bounding box center [899, 469] width 624 height 309
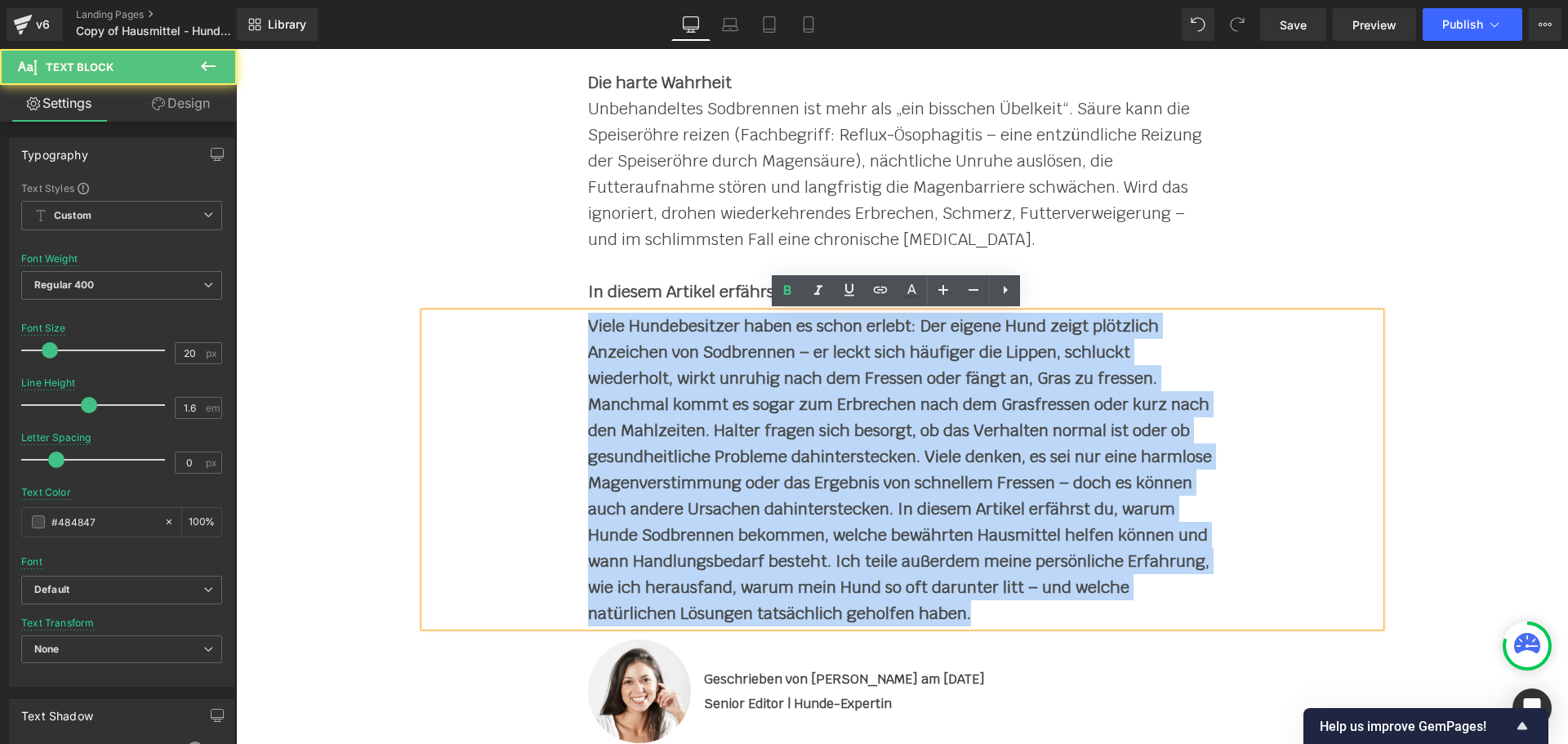
drag, startPoint x: 1086, startPoint y: 612, endPoint x: 421, endPoint y: 321, distance: 725.9
click at [425, 321] on div "Viele Hundebesitzer haben es schon erlebt: Der eigene Hund zeigt plötzlich Anze…" at bounding box center [902, 469] width 955 height 314
paste div
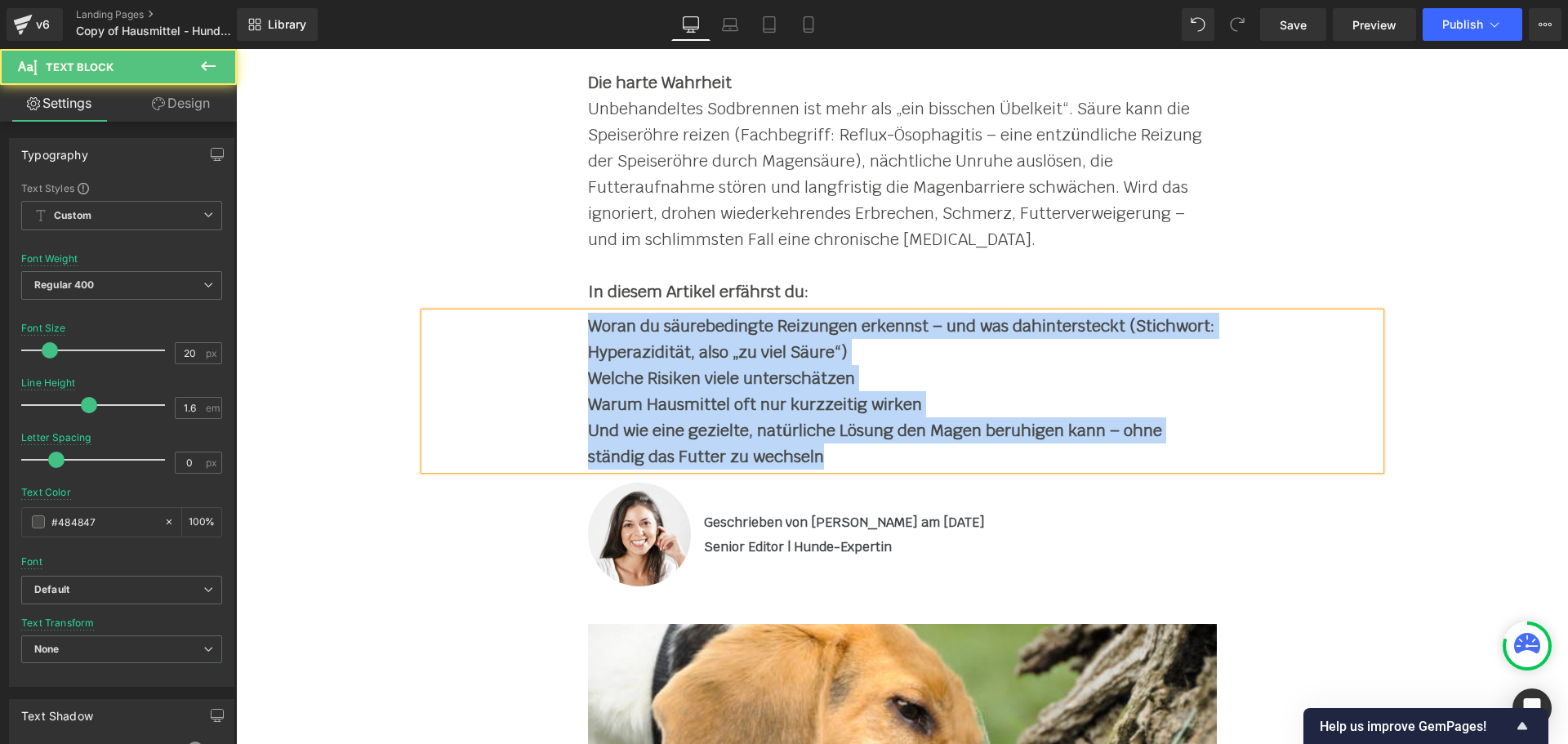
drag, startPoint x: 759, startPoint y: 435, endPoint x: 549, endPoint y: 323, distance: 238.0
click at [549, 323] on div "Woran du säurebedingte Reizungen erkennst – und was dahintersteckt (Stichwort: …" at bounding box center [902, 391] width 955 height 156
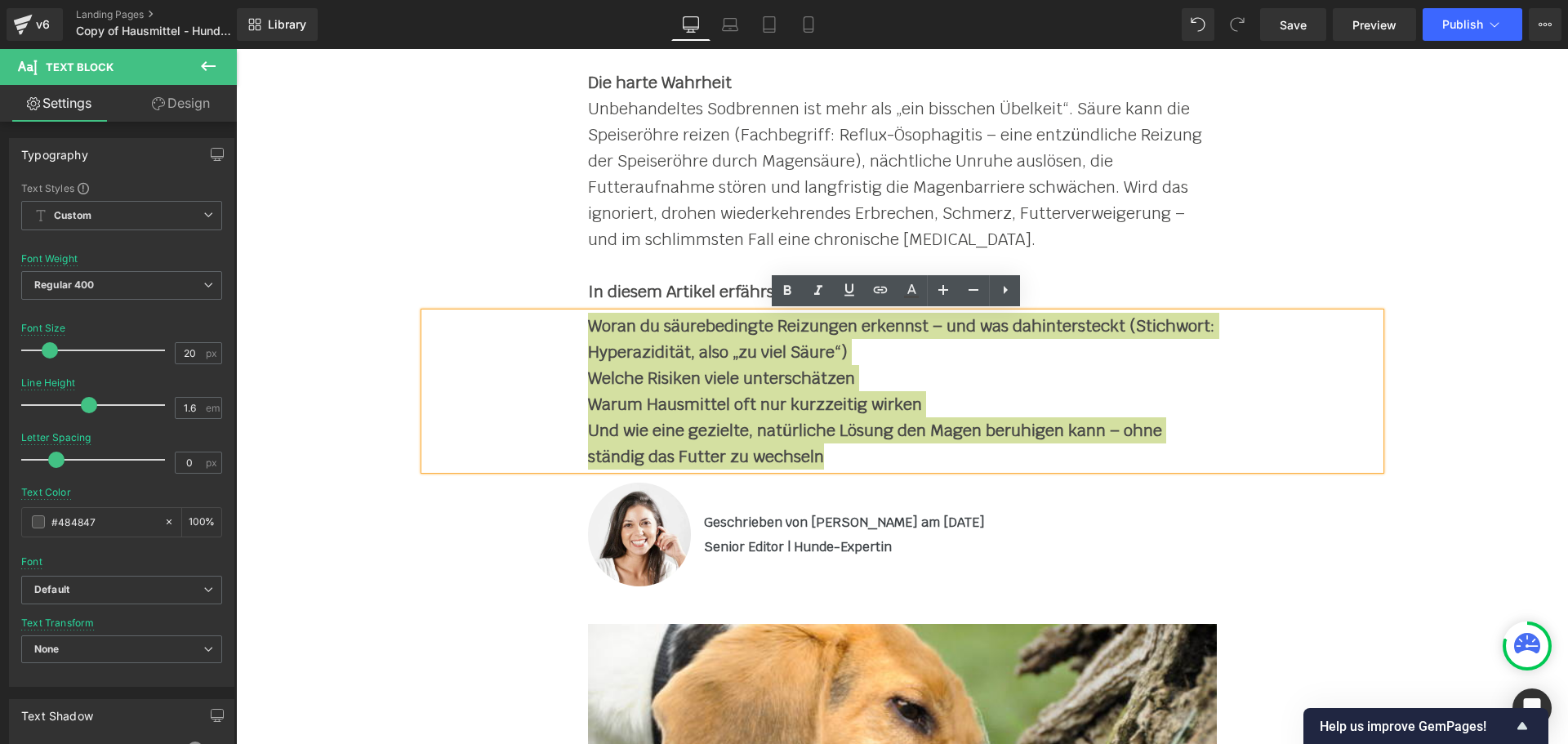
click at [1012, 298] on icon at bounding box center [1005, 289] width 19 height 19
click at [1003, 295] on icon at bounding box center [1004, 289] width 19 height 19
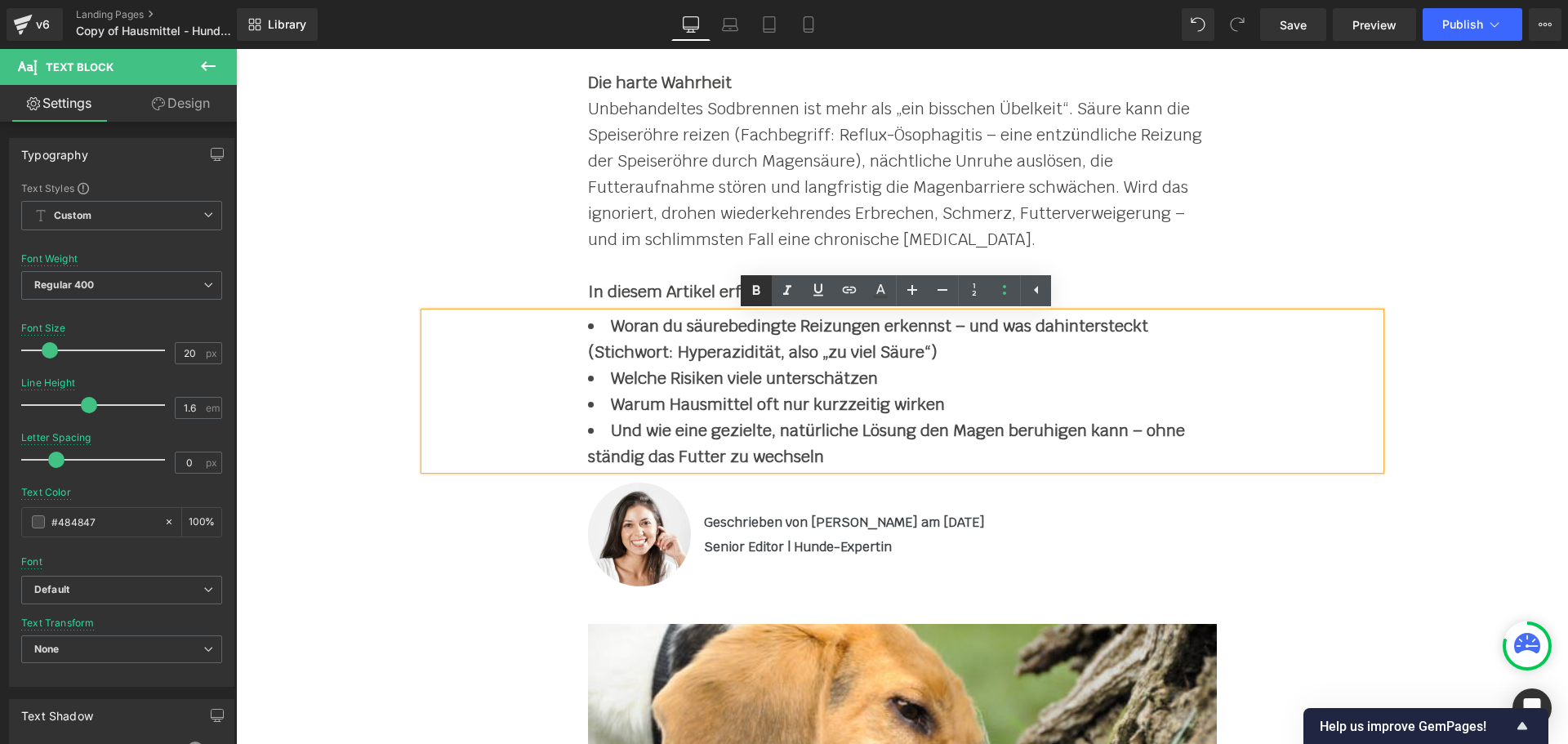
click at [756, 289] on icon at bounding box center [756, 290] width 19 height 19
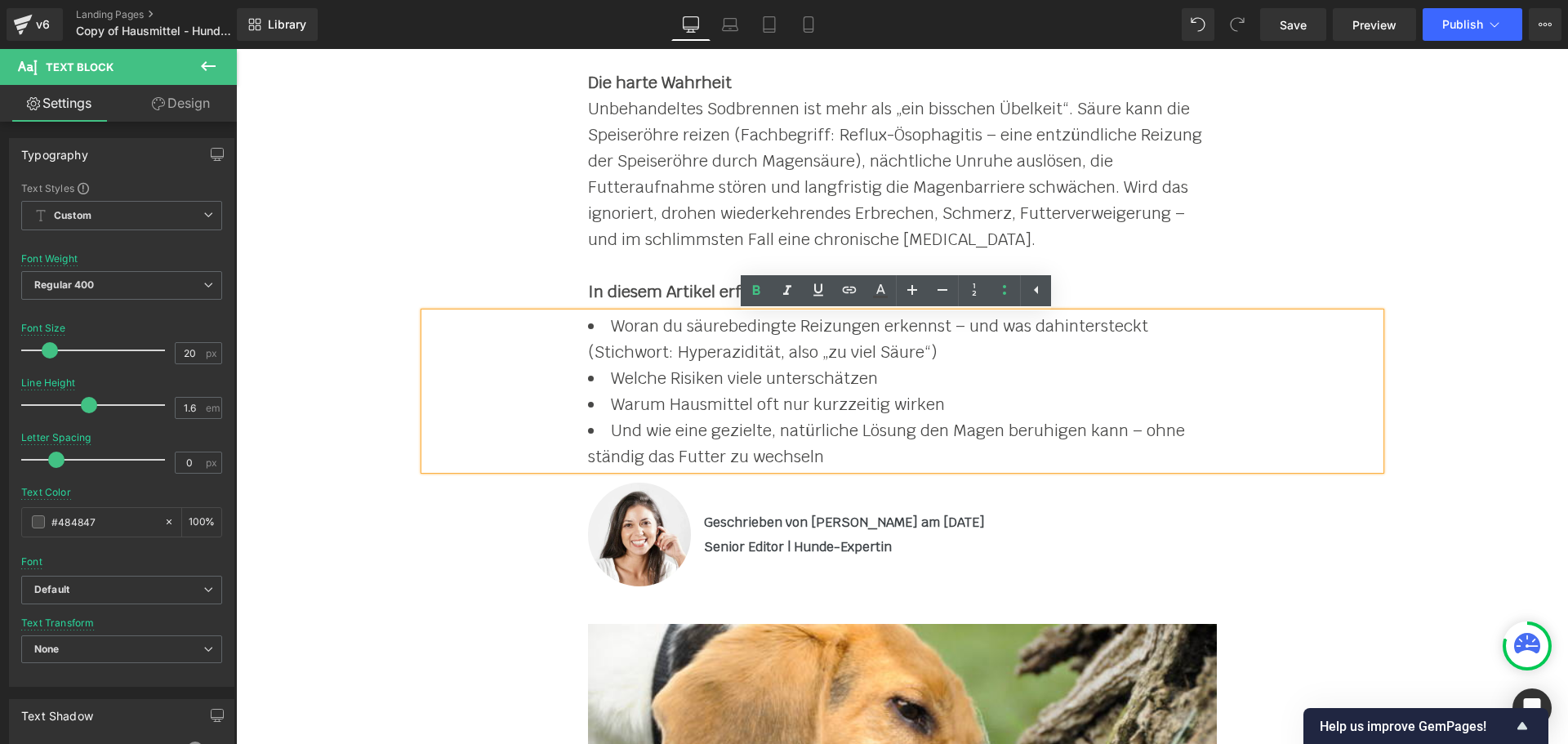
click at [1021, 376] on li "Welche Risiken viele unterschätzen" at bounding box center [902, 378] width 629 height 26
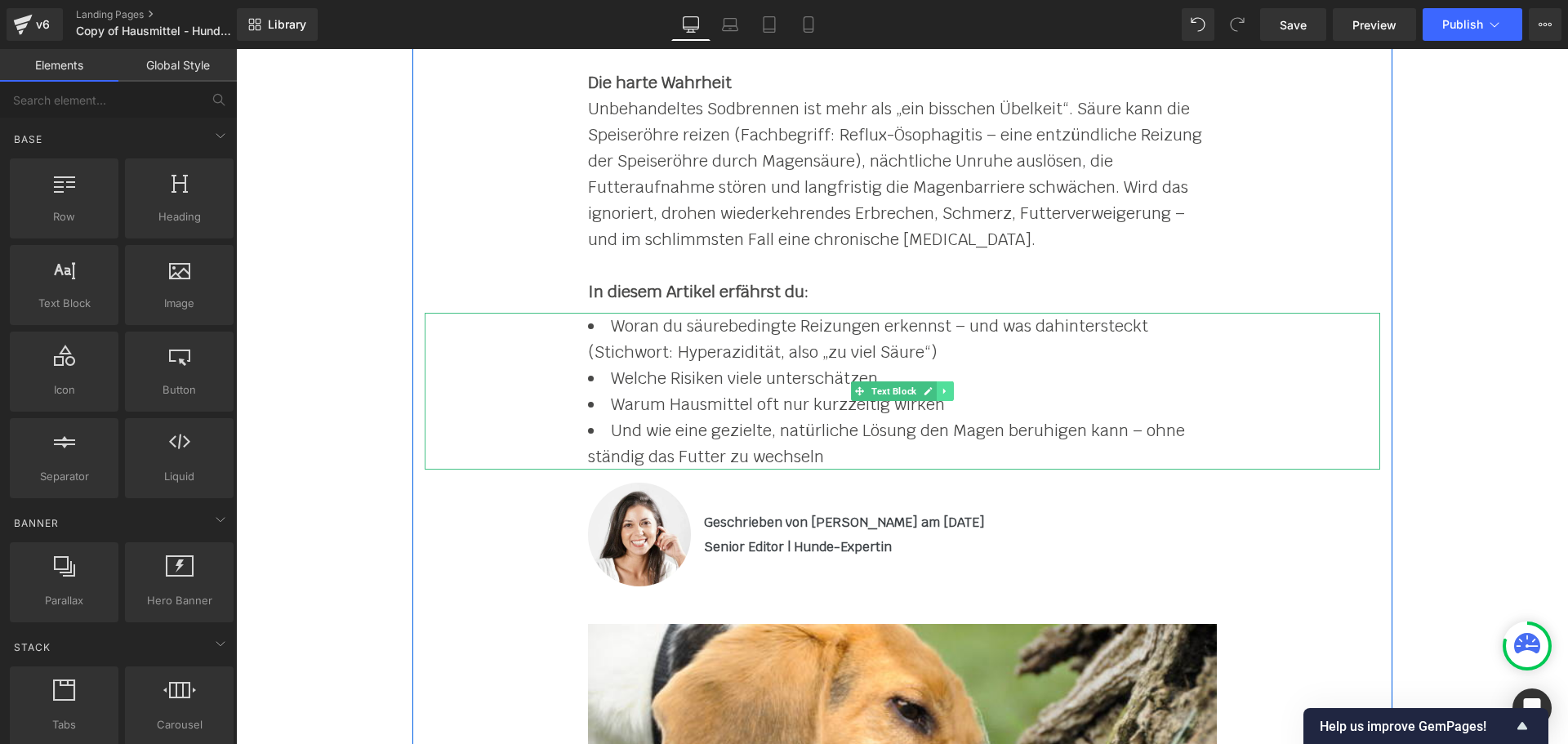
click at [940, 396] on link at bounding box center [945, 391] width 17 height 19
click at [931, 393] on icon at bounding box center [936, 391] width 9 height 10
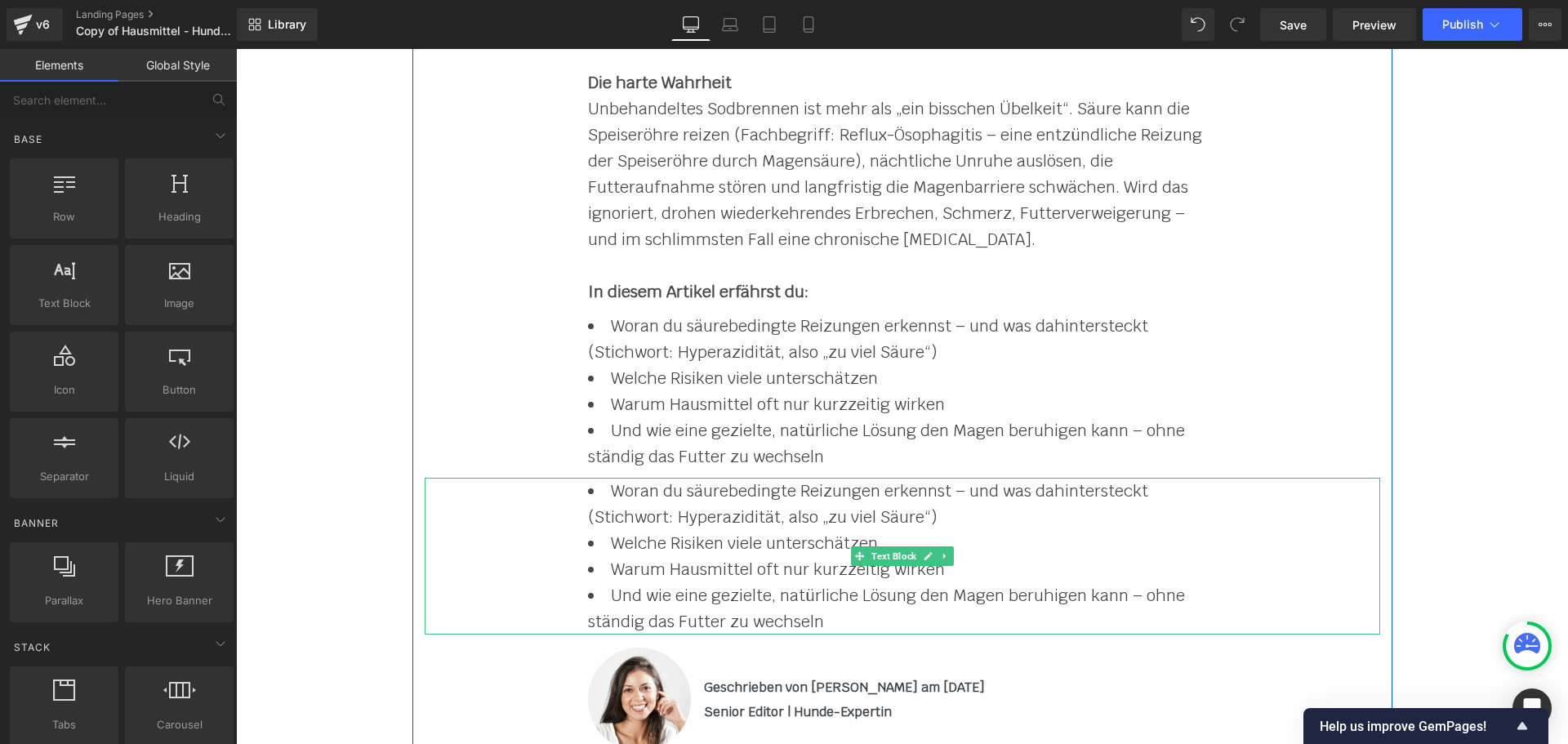
click at [684, 536] on li "Welche Risiken viele unterschätzen" at bounding box center [902, 543] width 629 height 26
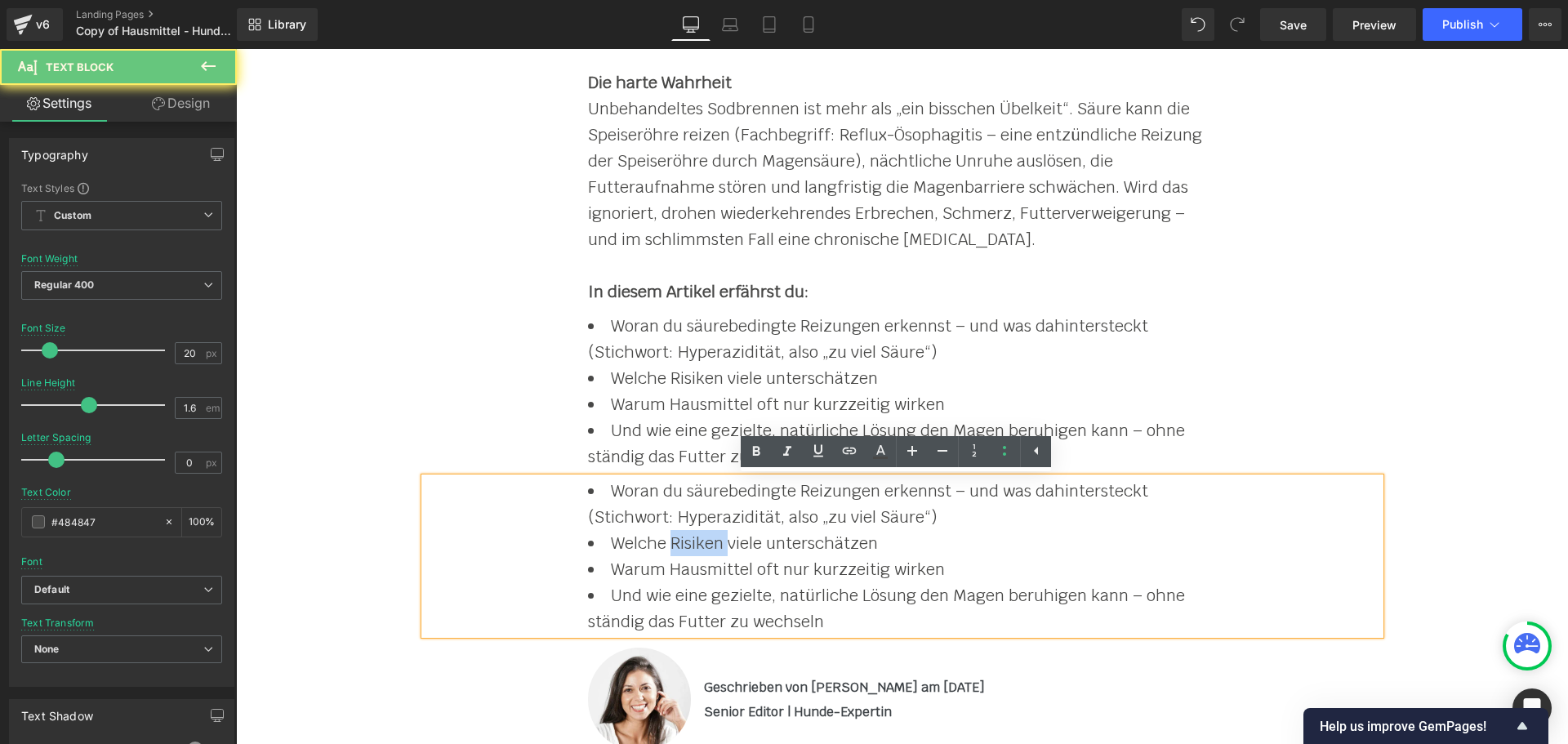
click at [684, 536] on li "Welche Risiken viele unterschätzen" at bounding box center [902, 543] width 629 height 26
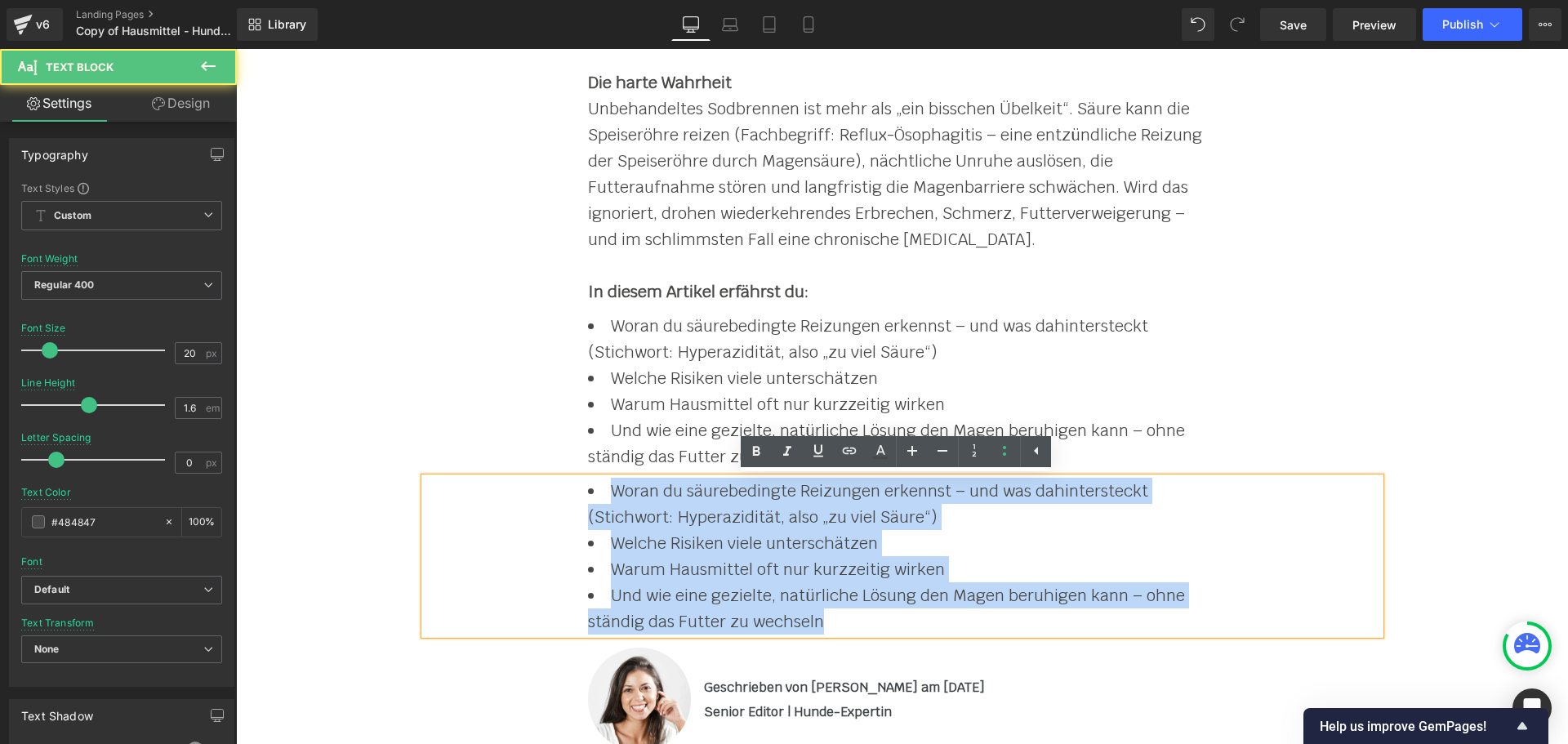
drag, startPoint x: 850, startPoint y: 622, endPoint x: 564, endPoint y: 490, distance: 315.0
click at [564, 490] on div "Woran du säurebedingte Reizungen erkennst – und was dahintersteckt (Stichwort: …" at bounding box center [902, 555] width 955 height 156
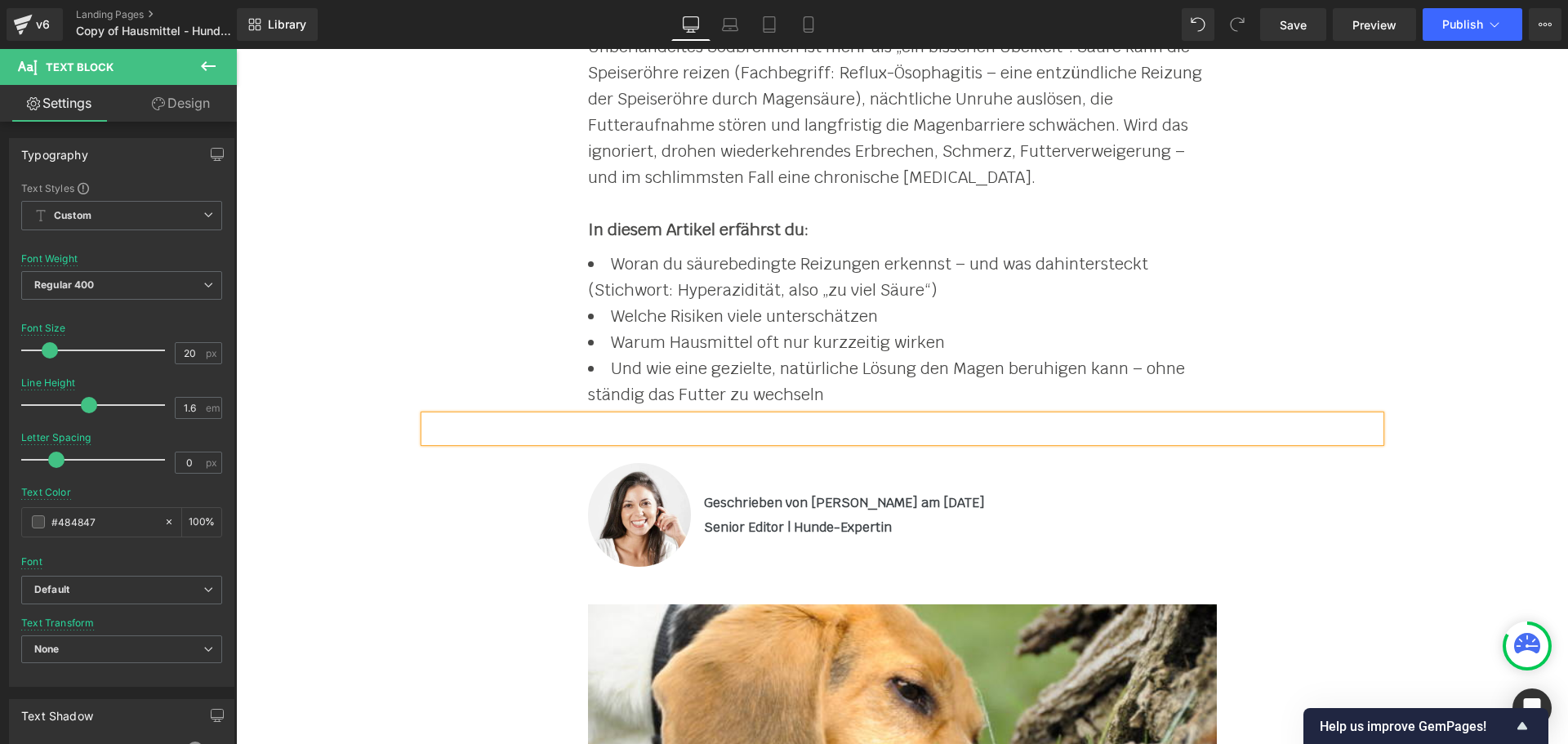
scroll to position [490, 0]
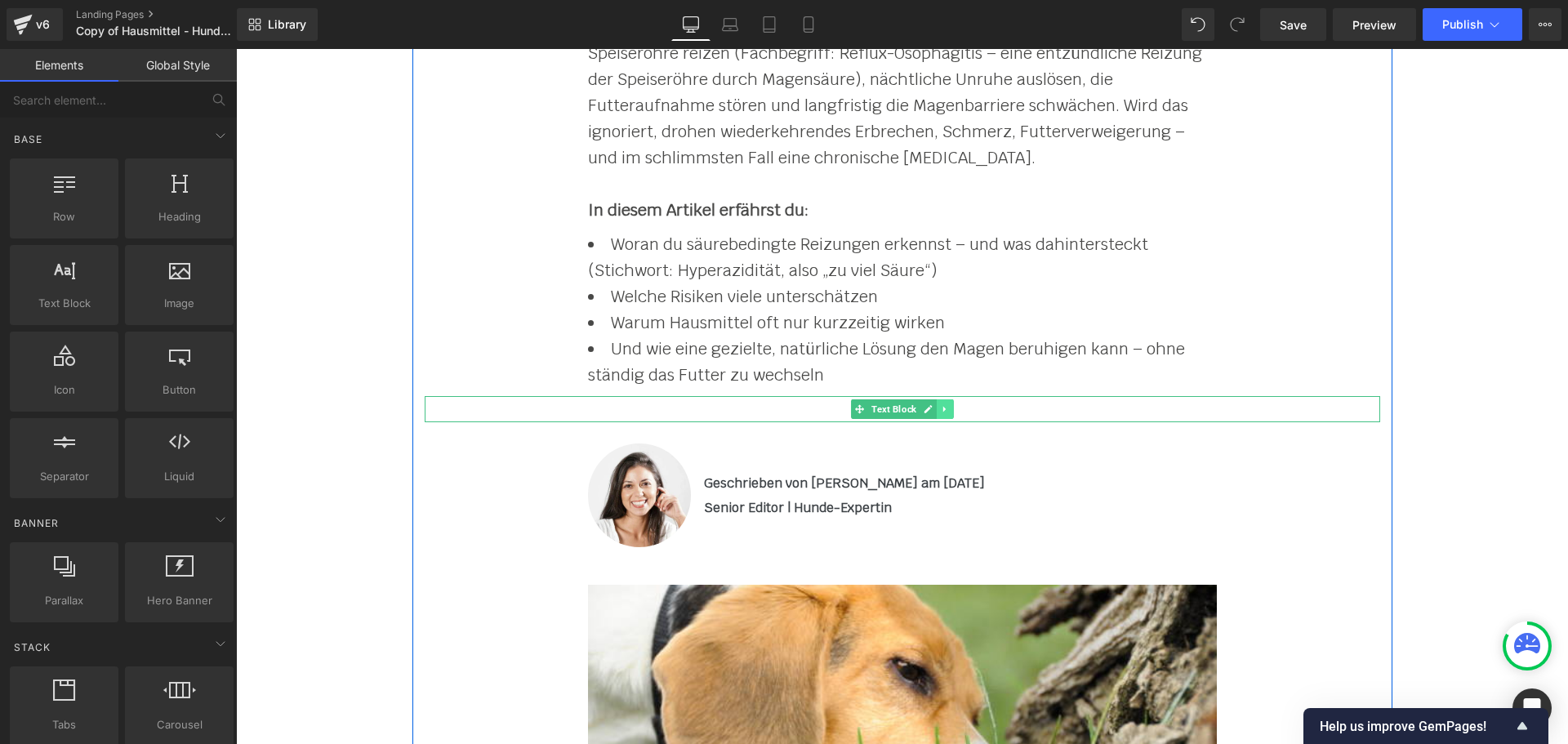
click at [942, 407] on icon at bounding box center [944, 408] width 9 height 10
click at [949, 413] on icon at bounding box center [953, 409] width 9 height 9
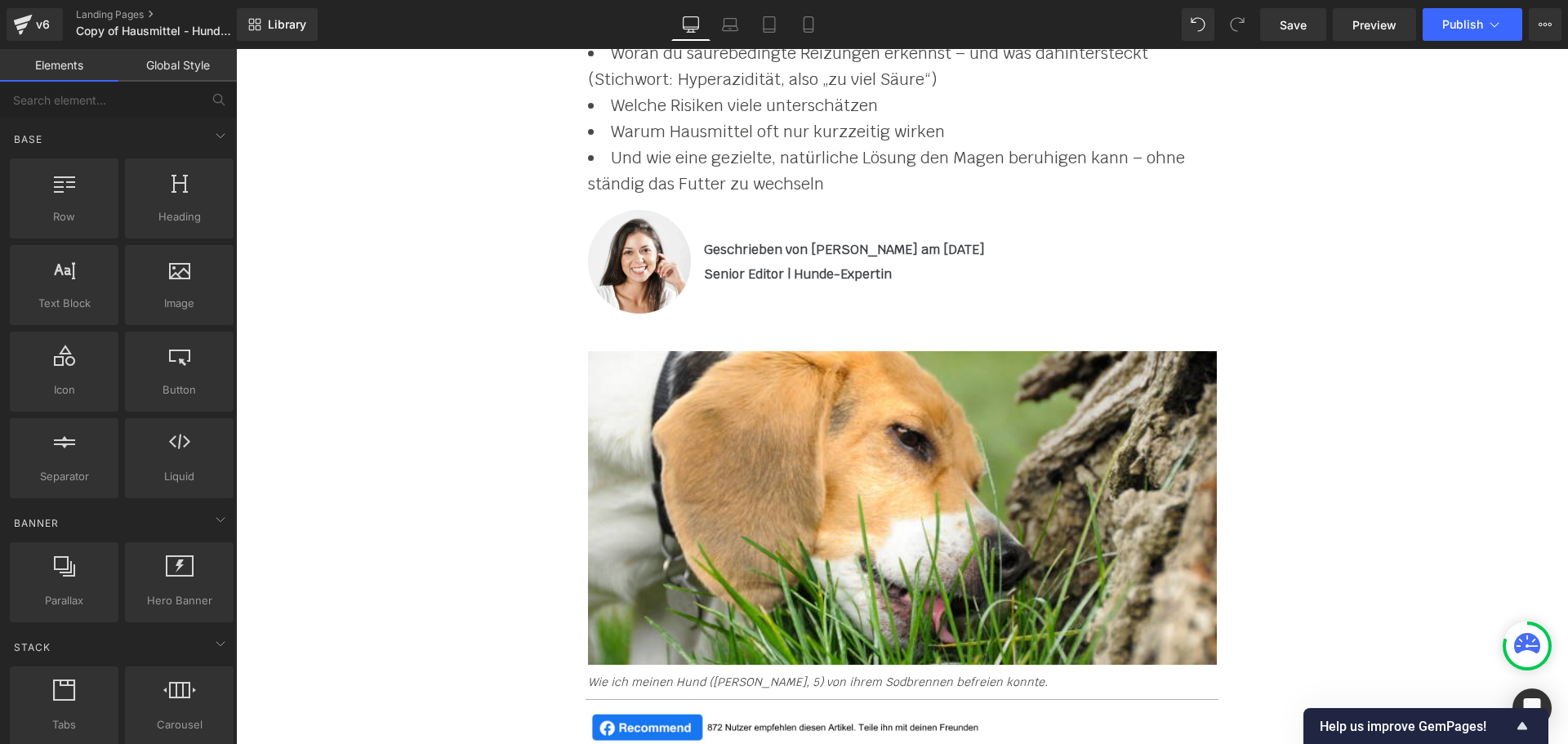
scroll to position [734, 0]
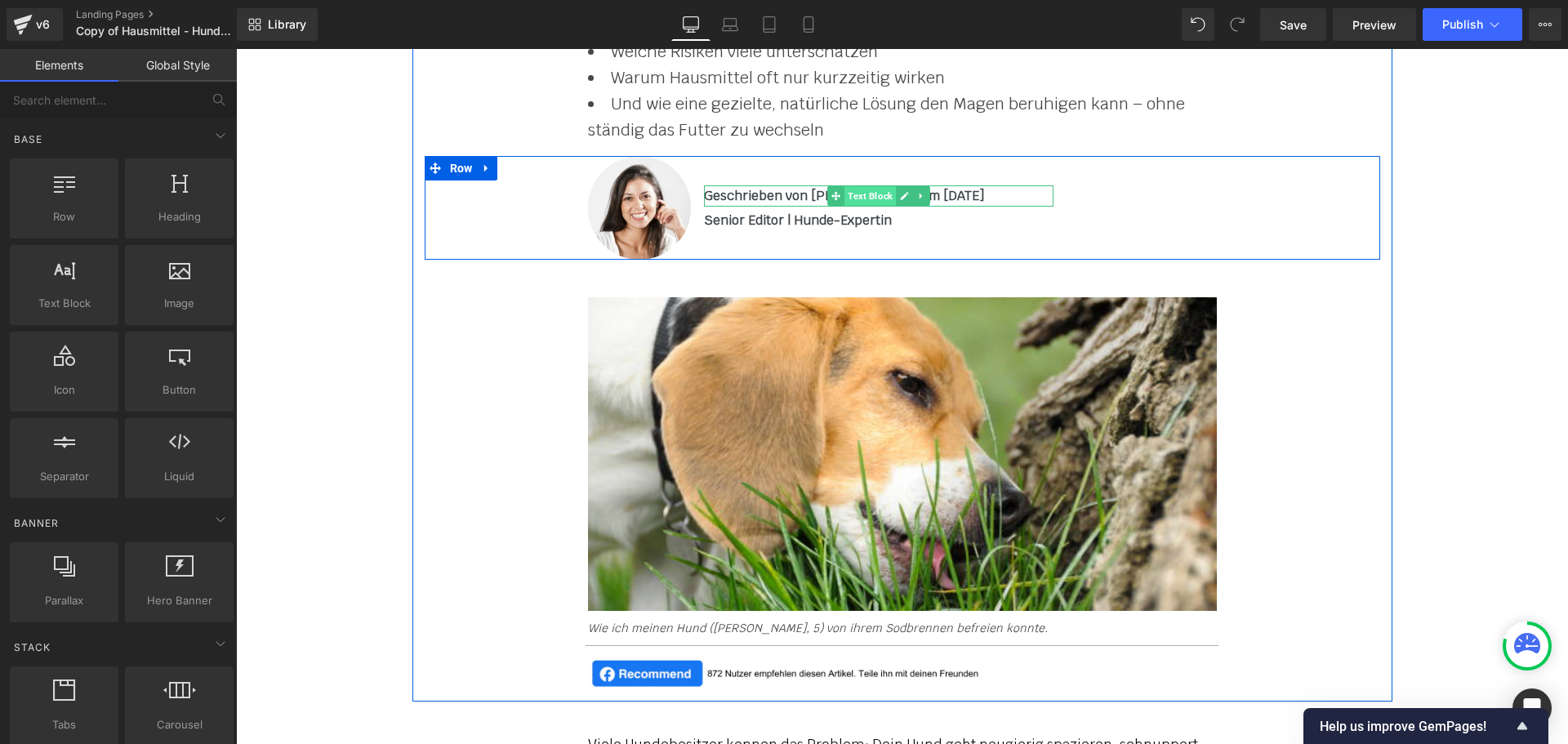
click at [845, 198] on span "Text Block" at bounding box center [869, 196] width 52 height 19
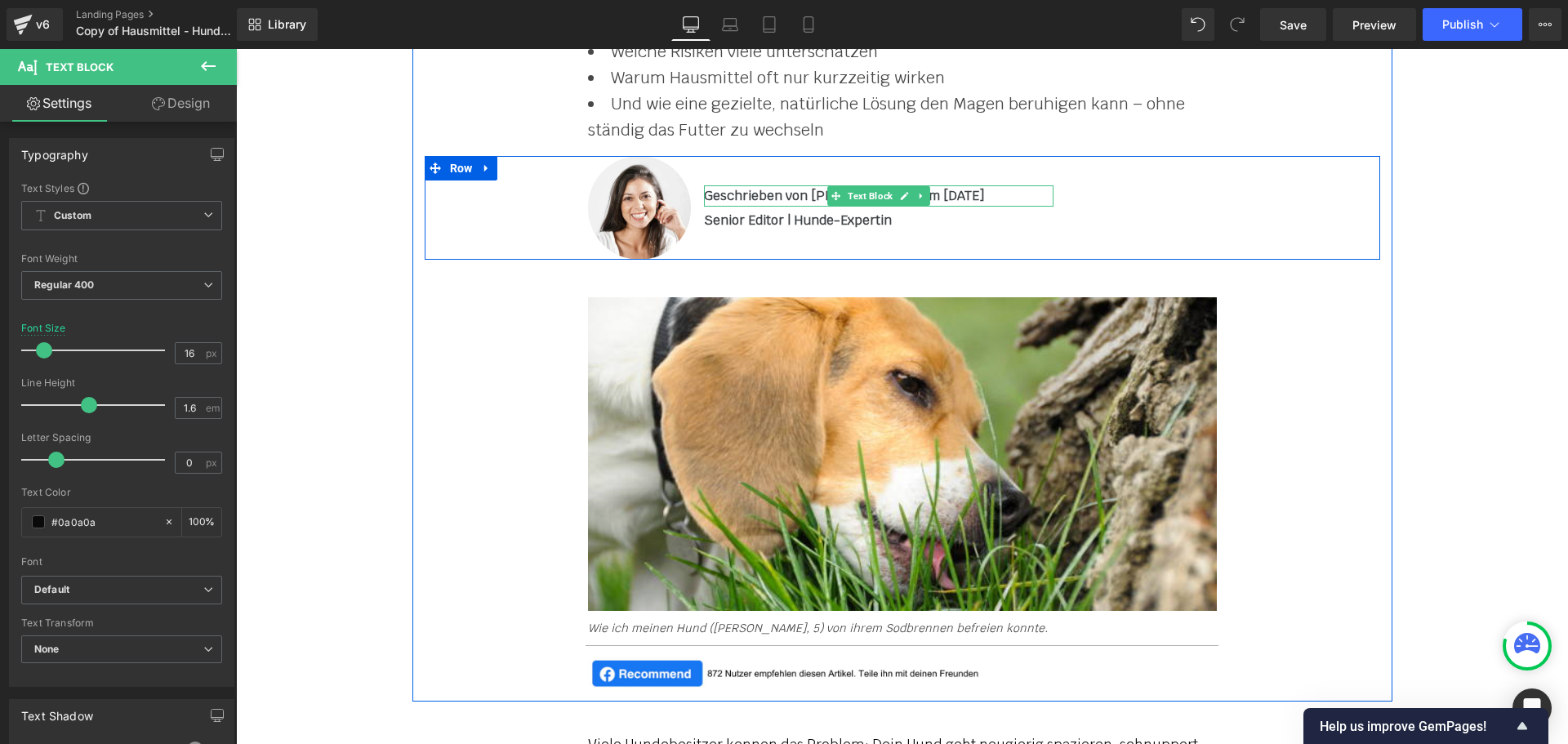
click at [786, 196] on b "Geschrieben von [PERSON_NAME] am [DATE]" at bounding box center [844, 196] width 281 height 17
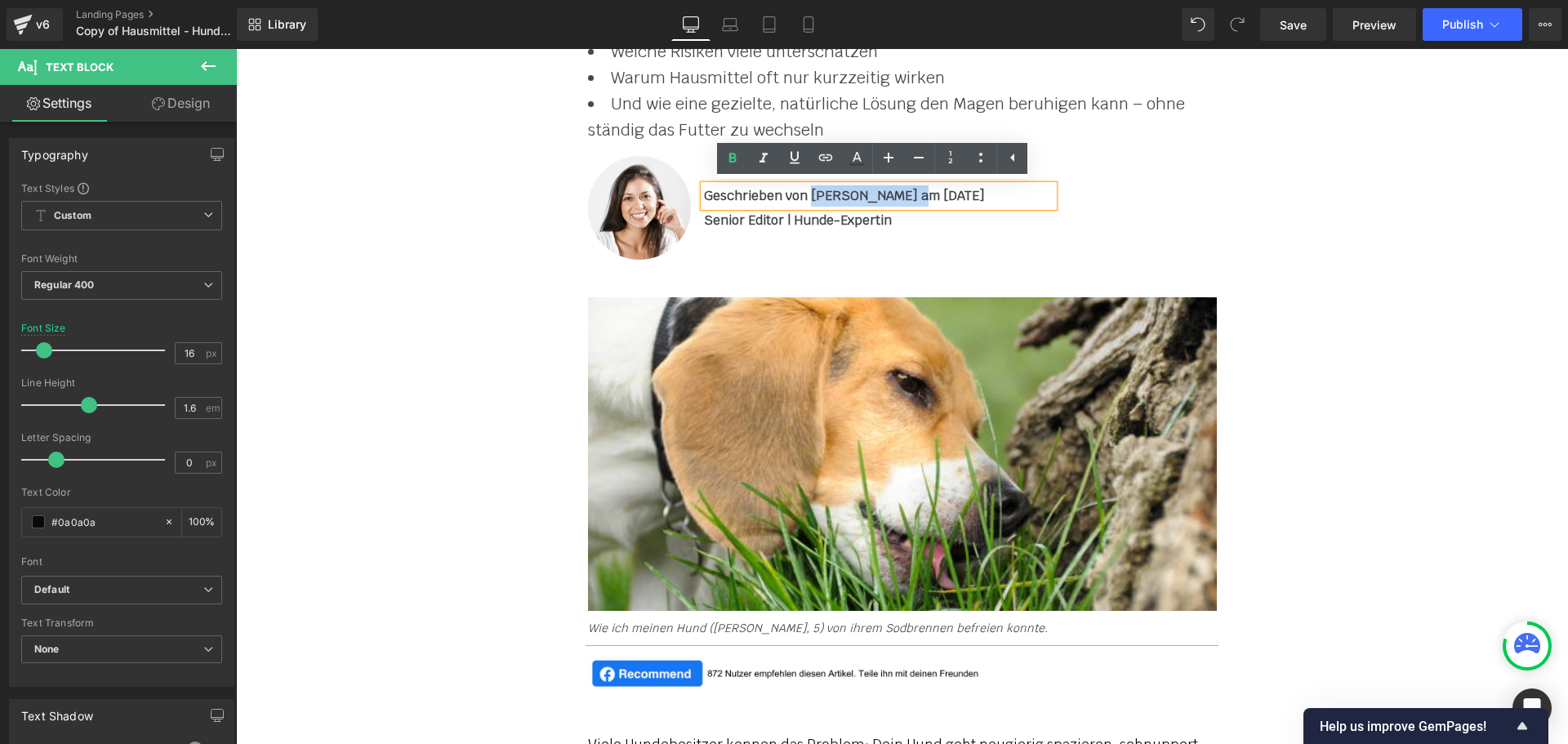
drag, startPoint x: 805, startPoint y: 198, endPoint x: 895, endPoint y: 199, distance: 90.0
click at [895, 199] on b "Geschrieben von [PERSON_NAME] am [DATE]" at bounding box center [844, 196] width 281 height 17
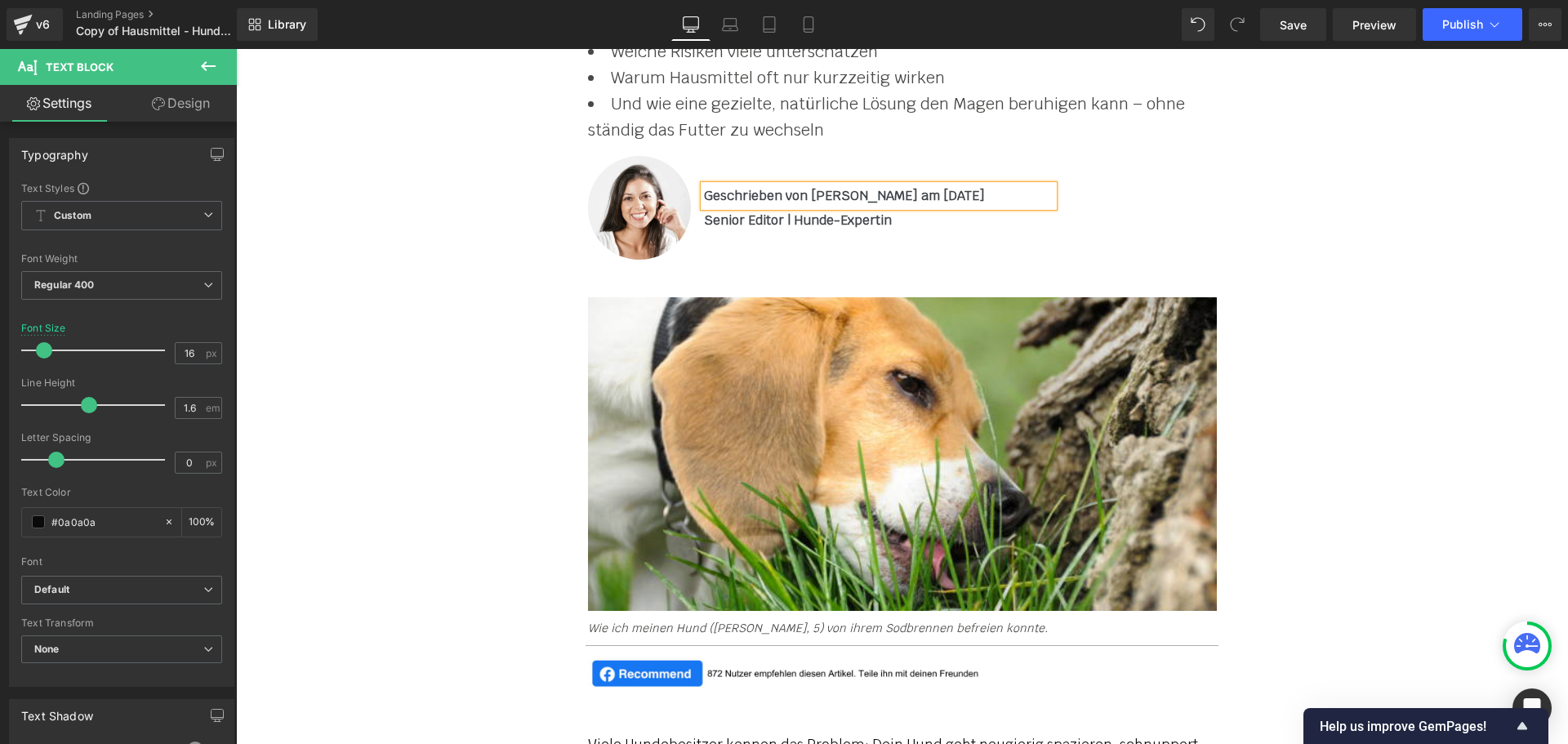
drag, startPoint x: 978, startPoint y: 191, endPoint x: 909, endPoint y: 191, distance: 69.0
click at [909, 191] on div "Geschrieben von [PERSON_NAME] am [DATE]" at bounding box center [879, 196] width 350 height 21
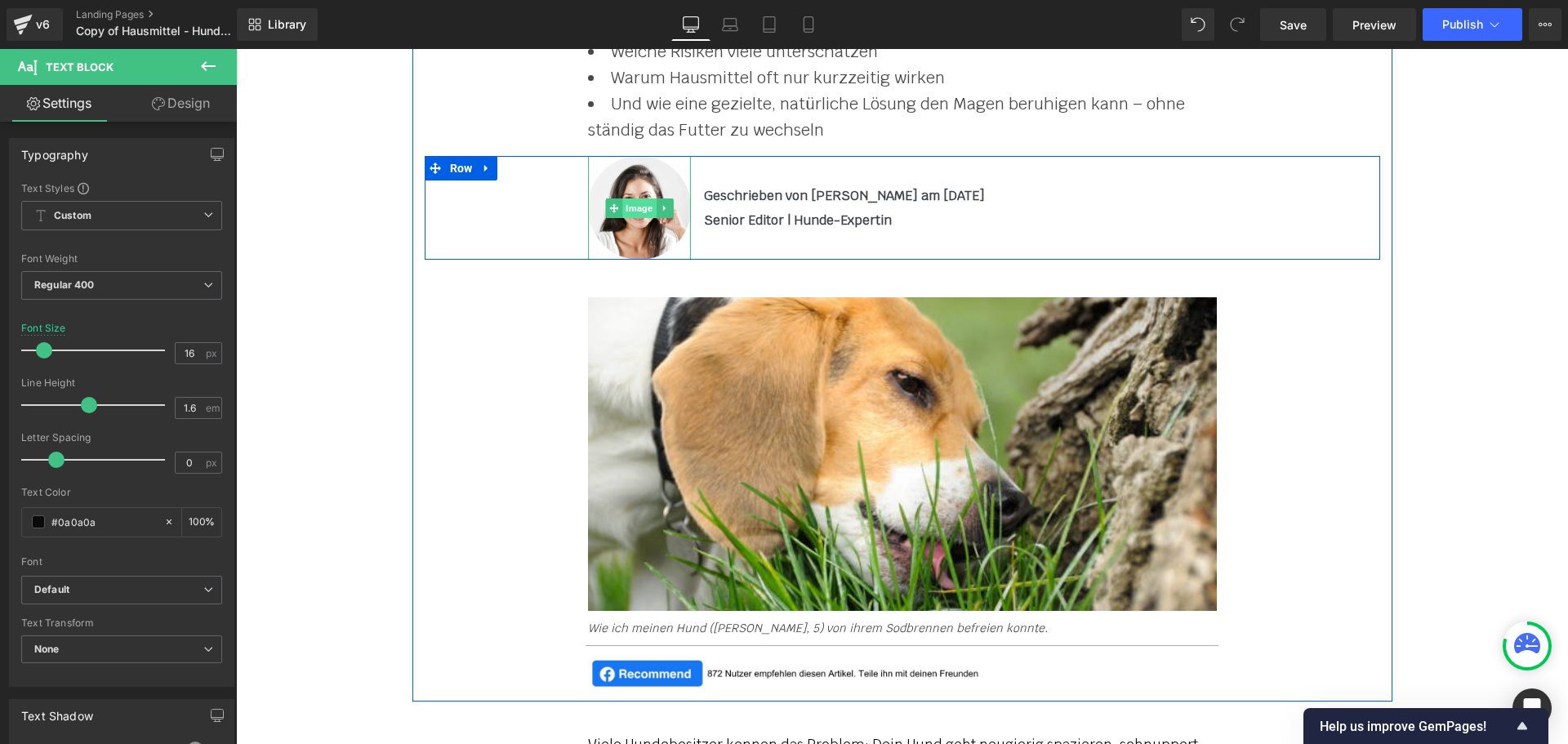
click at [635, 206] on span "Image" at bounding box center [638, 208] width 33 height 19
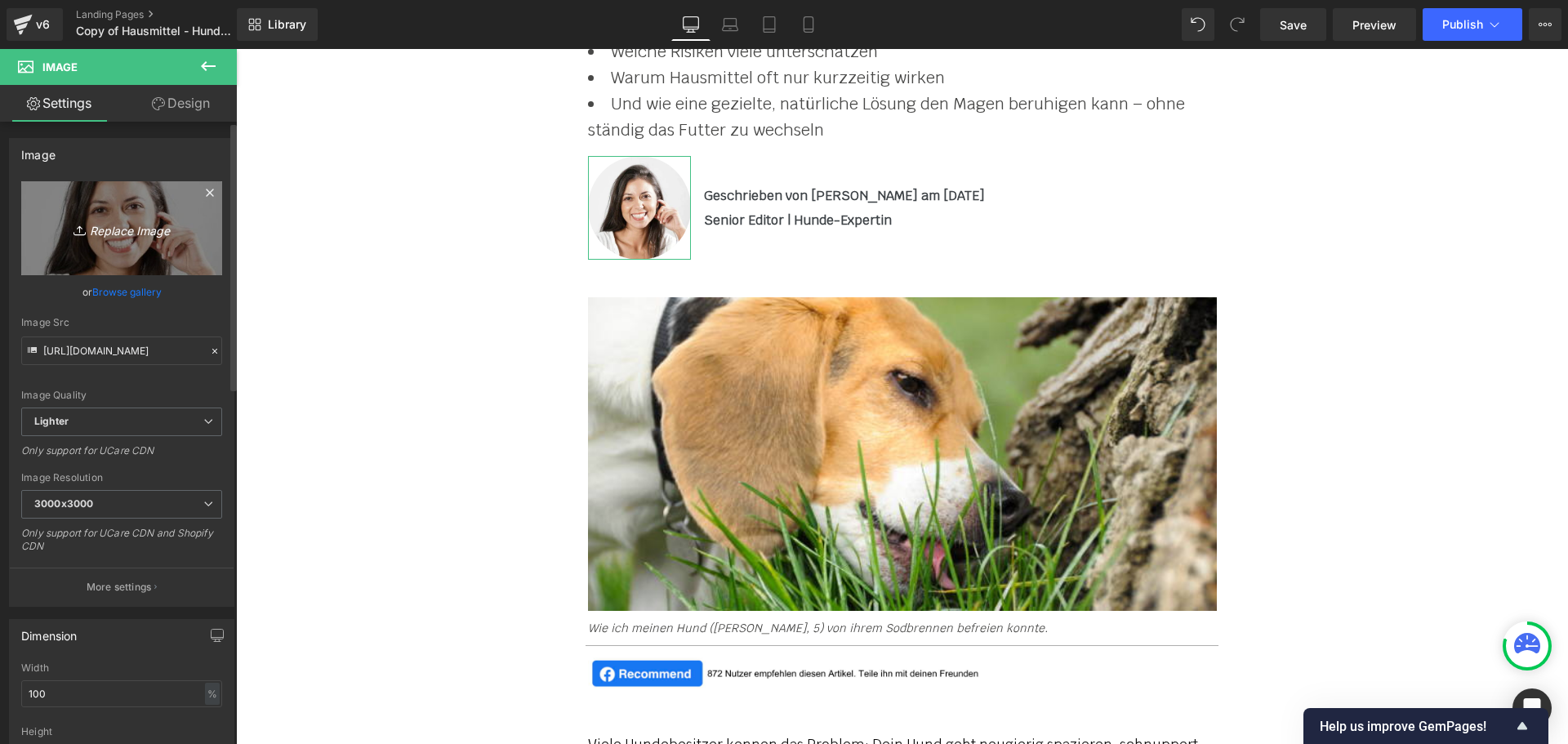
click at [111, 223] on icon "Replace Image" at bounding box center [121, 227] width 130 height 20
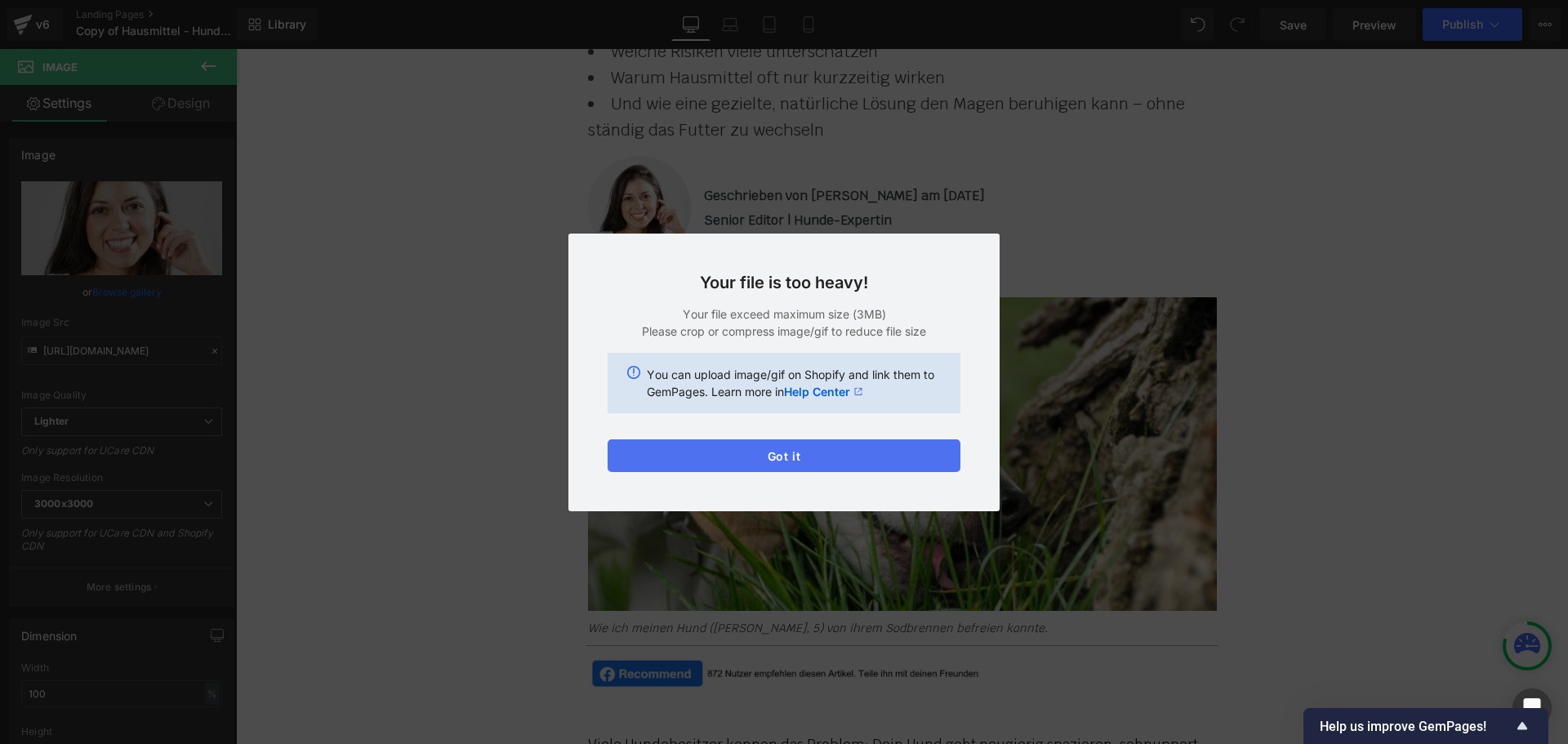
click at [733, 450] on button "Got it" at bounding box center [784, 455] width 352 height 32
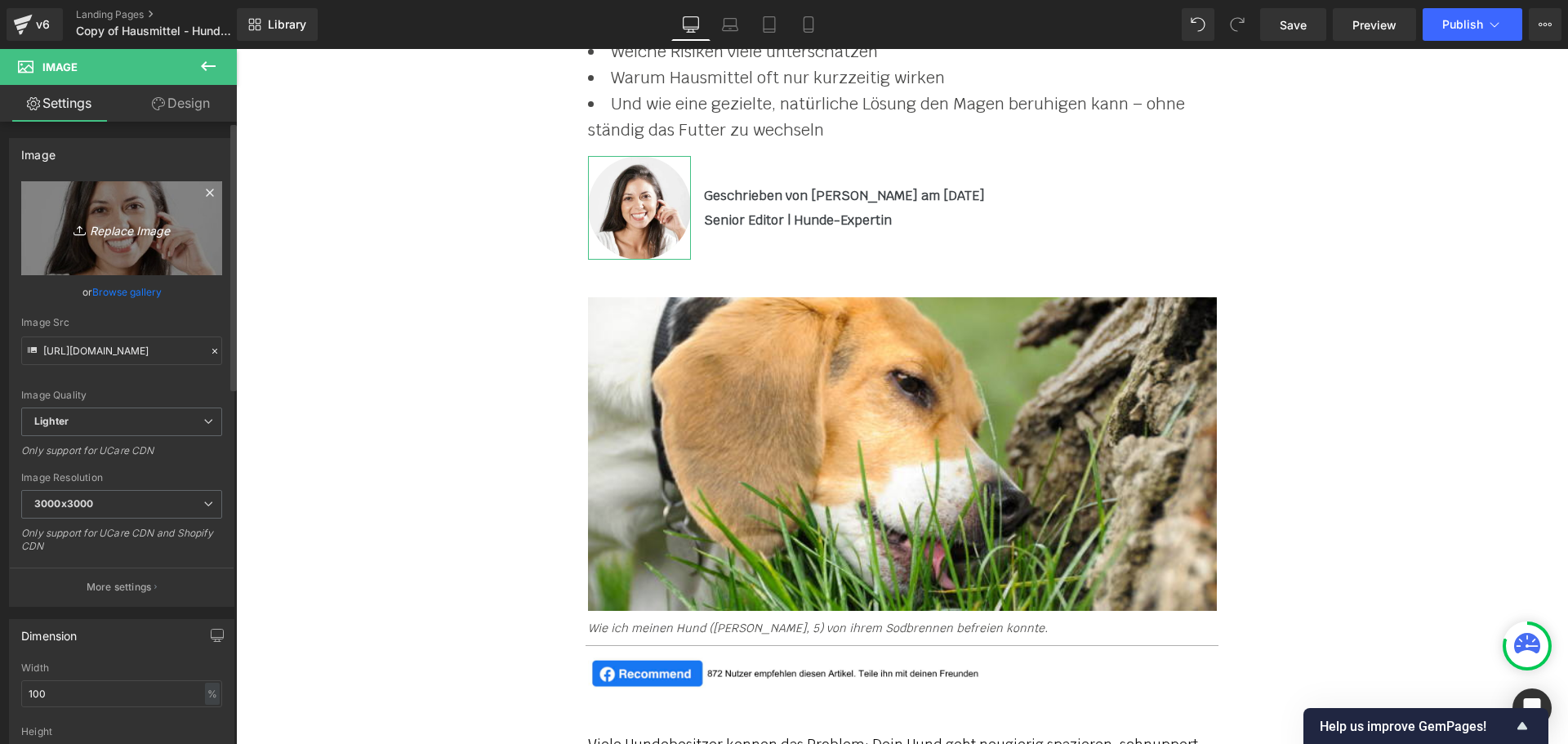
click at [120, 236] on icon "Replace Image" at bounding box center [121, 227] width 130 height 20
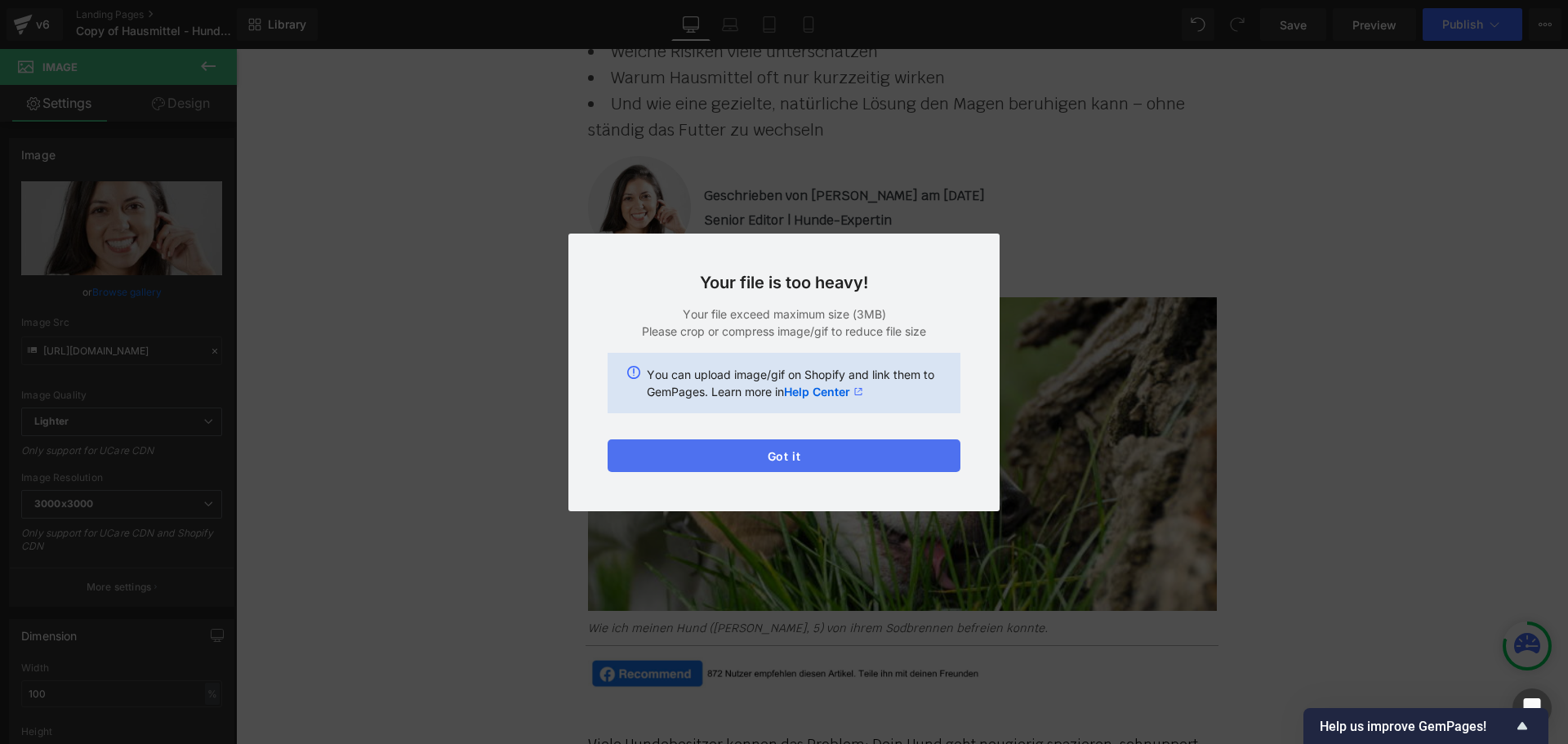
click at [792, 452] on button "Got it" at bounding box center [784, 455] width 352 height 32
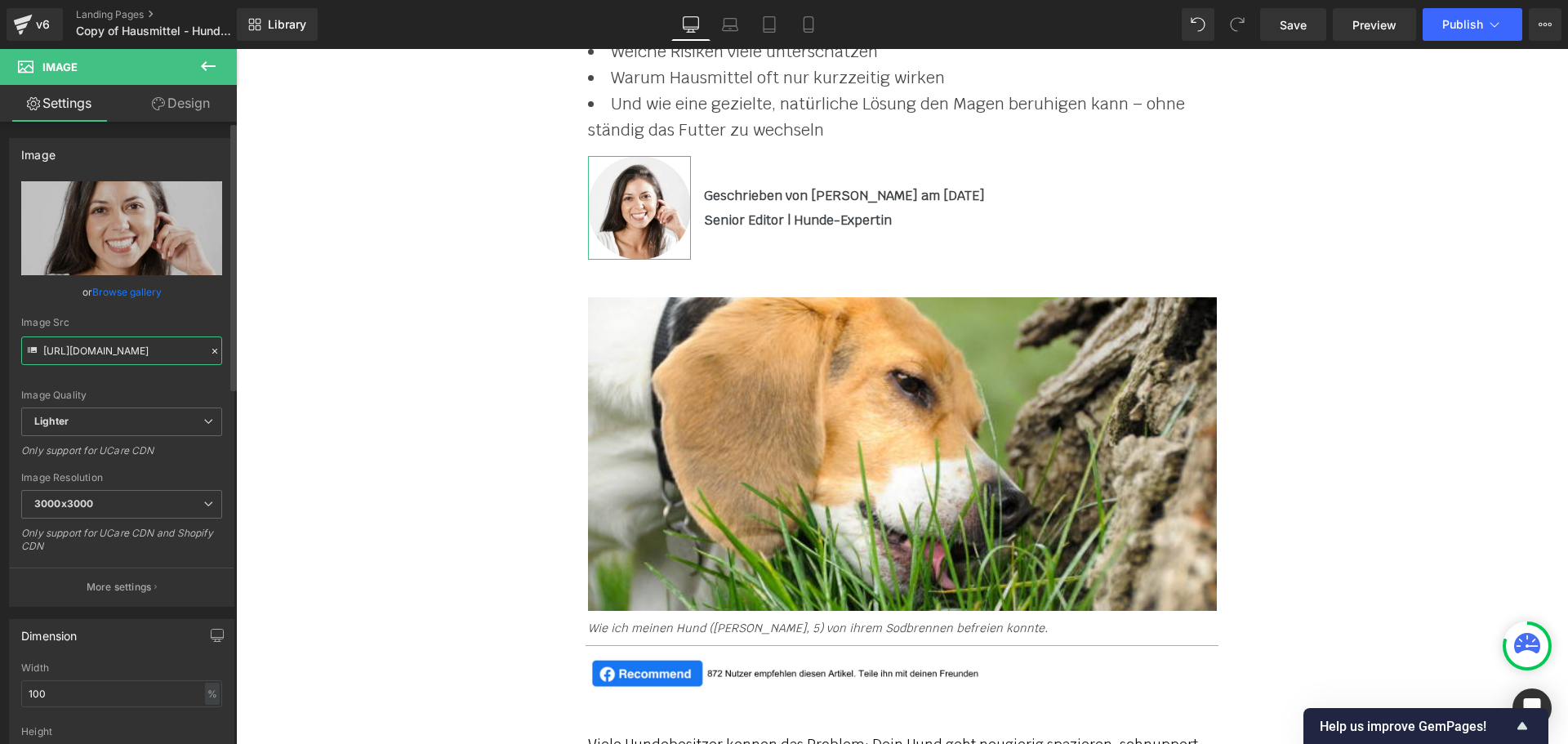
click at [82, 348] on input "[URL][DOMAIN_NAME]" at bounding box center [122, 351] width 201 height 29
paste input "[DOMAIN_NAME][URL]"
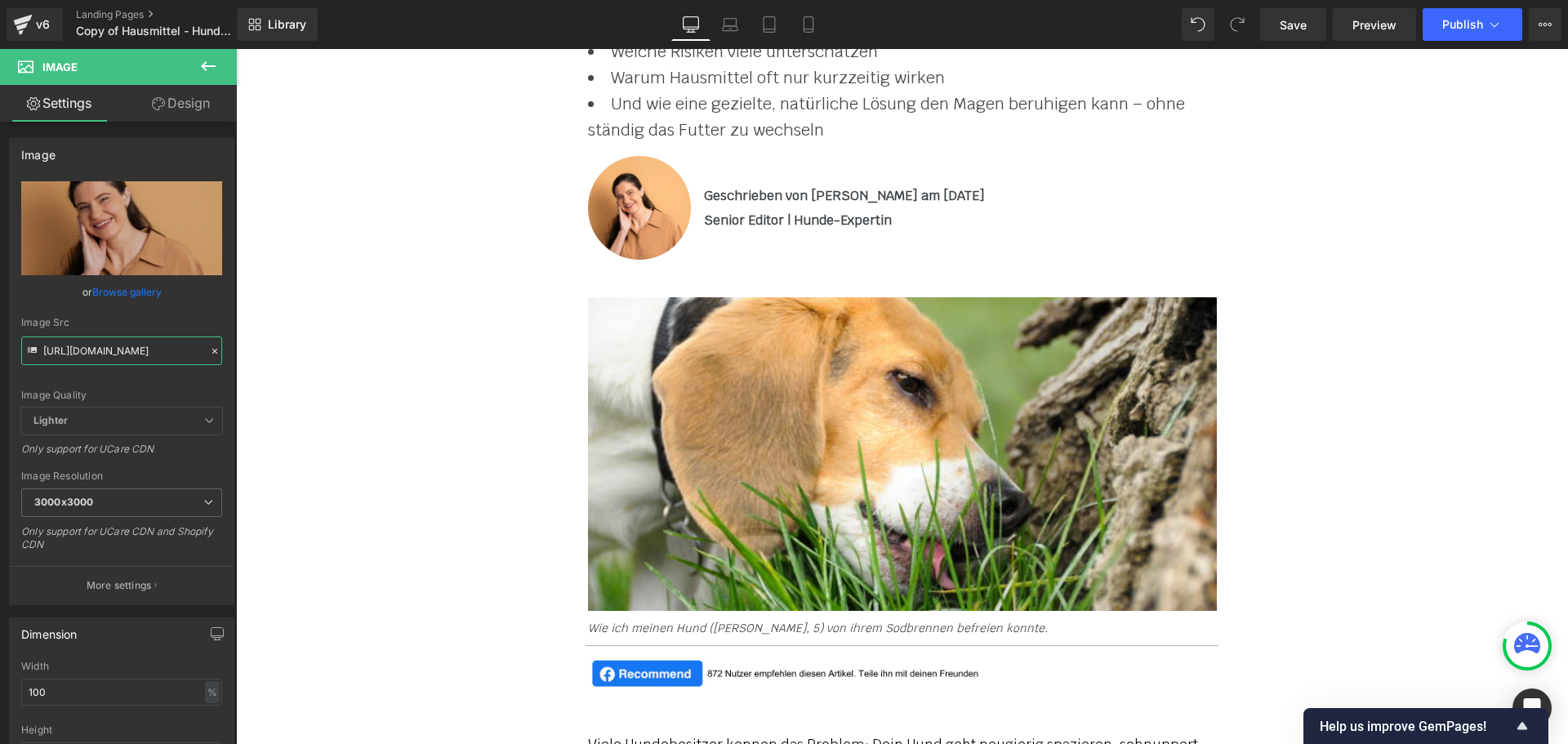
type input "[URL][DOMAIN_NAME]"
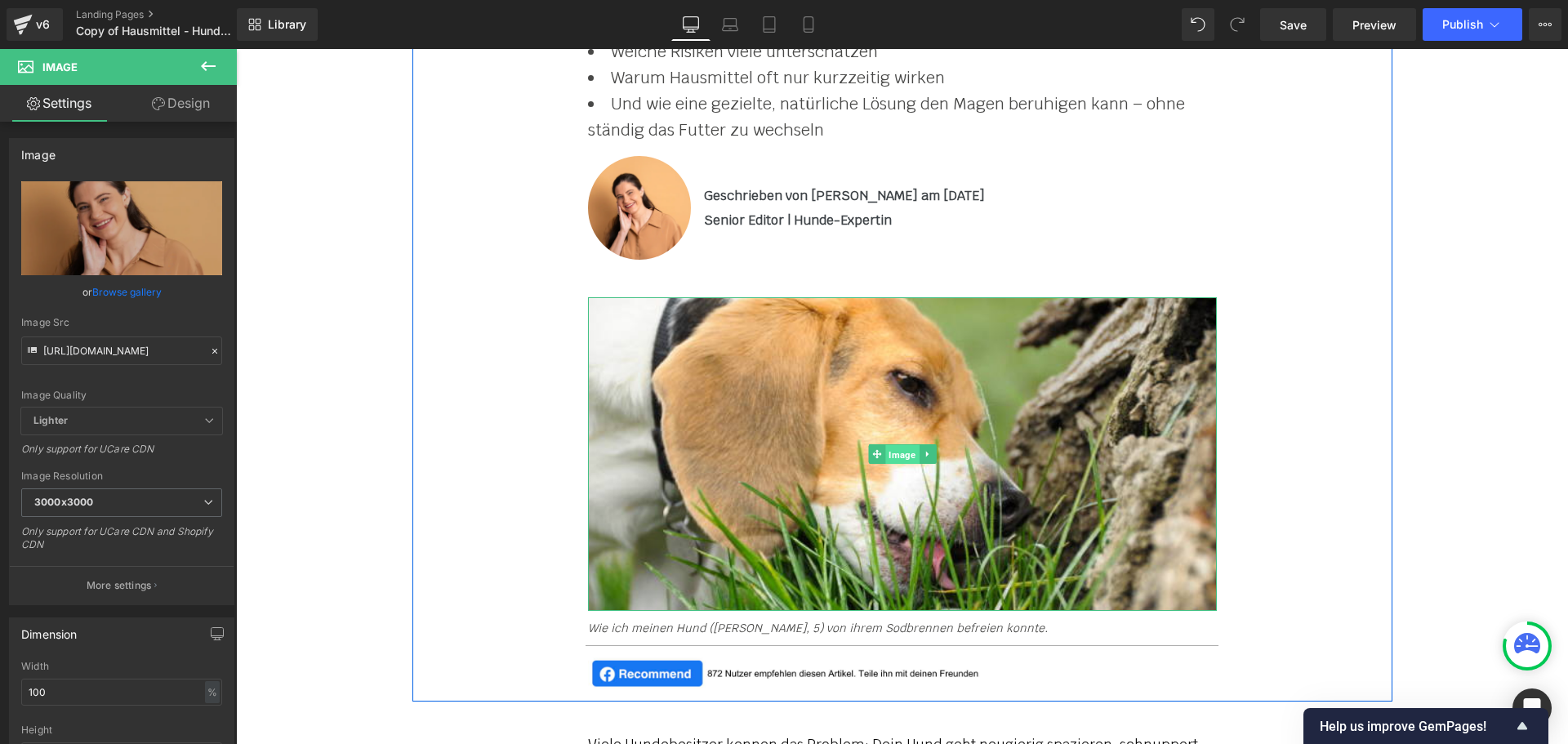
click at [896, 455] on span "Image" at bounding box center [902, 454] width 33 height 19
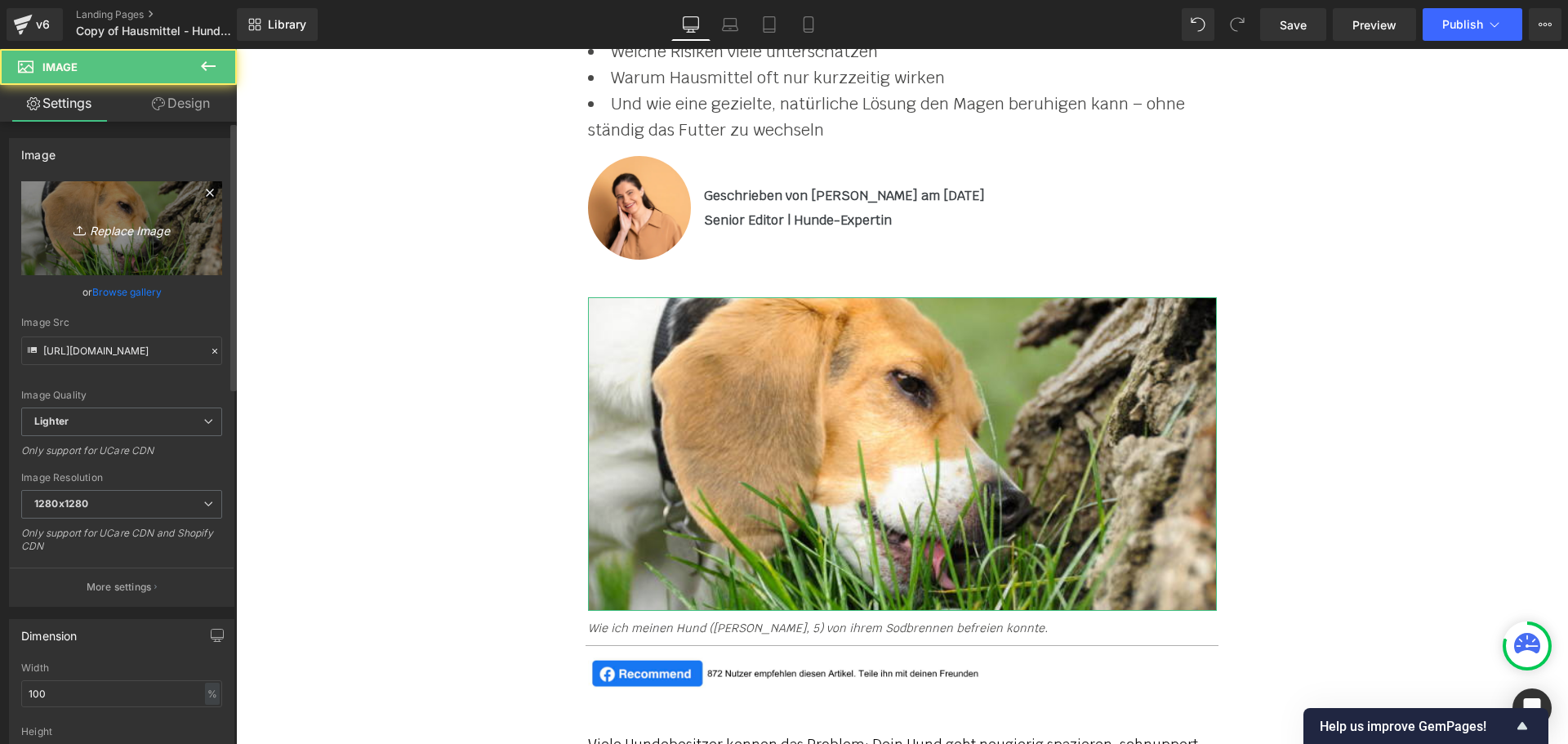
click at [108, 226] on icon "Replace Image" at bounding box center [121, 227] width 130 height 20
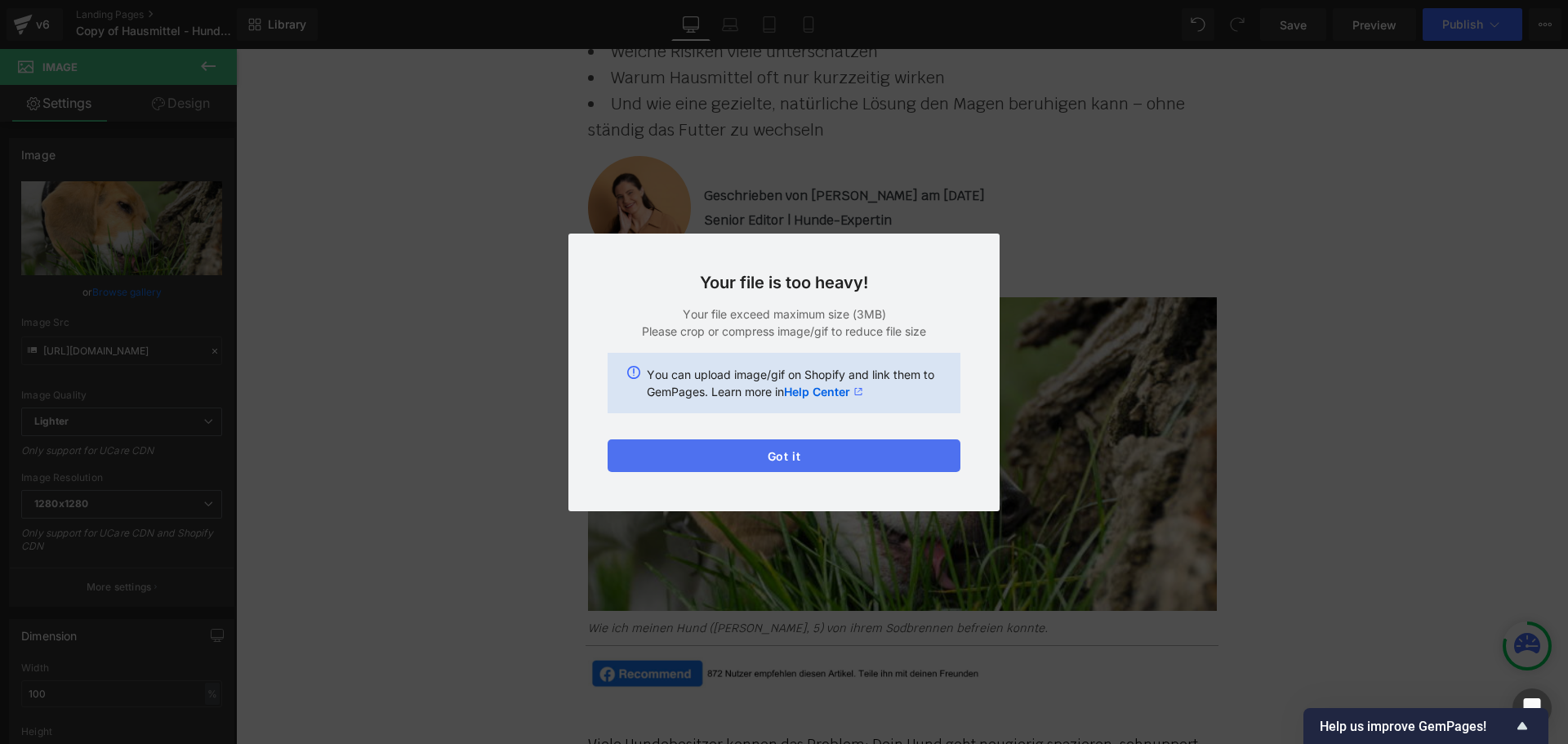
drag, startPoint x: 770, startPoint y: 455, endPoint x: 534, endPoint y: 407, distance: 240.8
click at [770, 455] on button "Got it" at bounding box center [784, 455] width 352 height 32
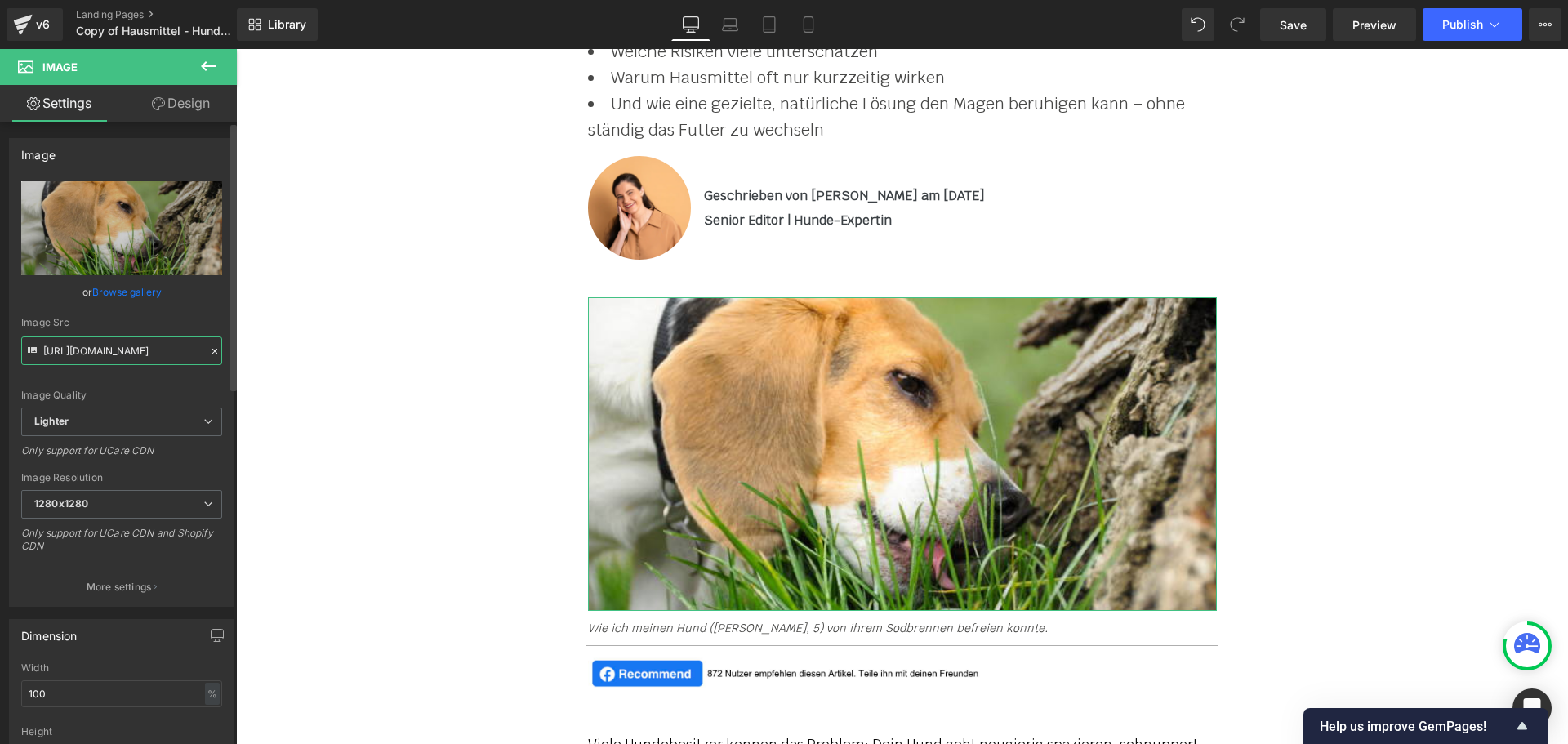
click at [113, 351] on input "[URL][DOMAIN_NAME]" at bounding box center [122, 351] width 201 height 29
click at [112, 352] on input "[URL][DOMAIN_NAME]" at bounding box center [122, 351] width 201 height 29
click at [111, 352] on input "[URL][DOMAIN_NAME]" at bounding box center [122, 351] width 201 height 29
click at [110, 352] on input "[URL][DOMAIN_NAME]" at bounding box center [122, 351] width 201 height 29
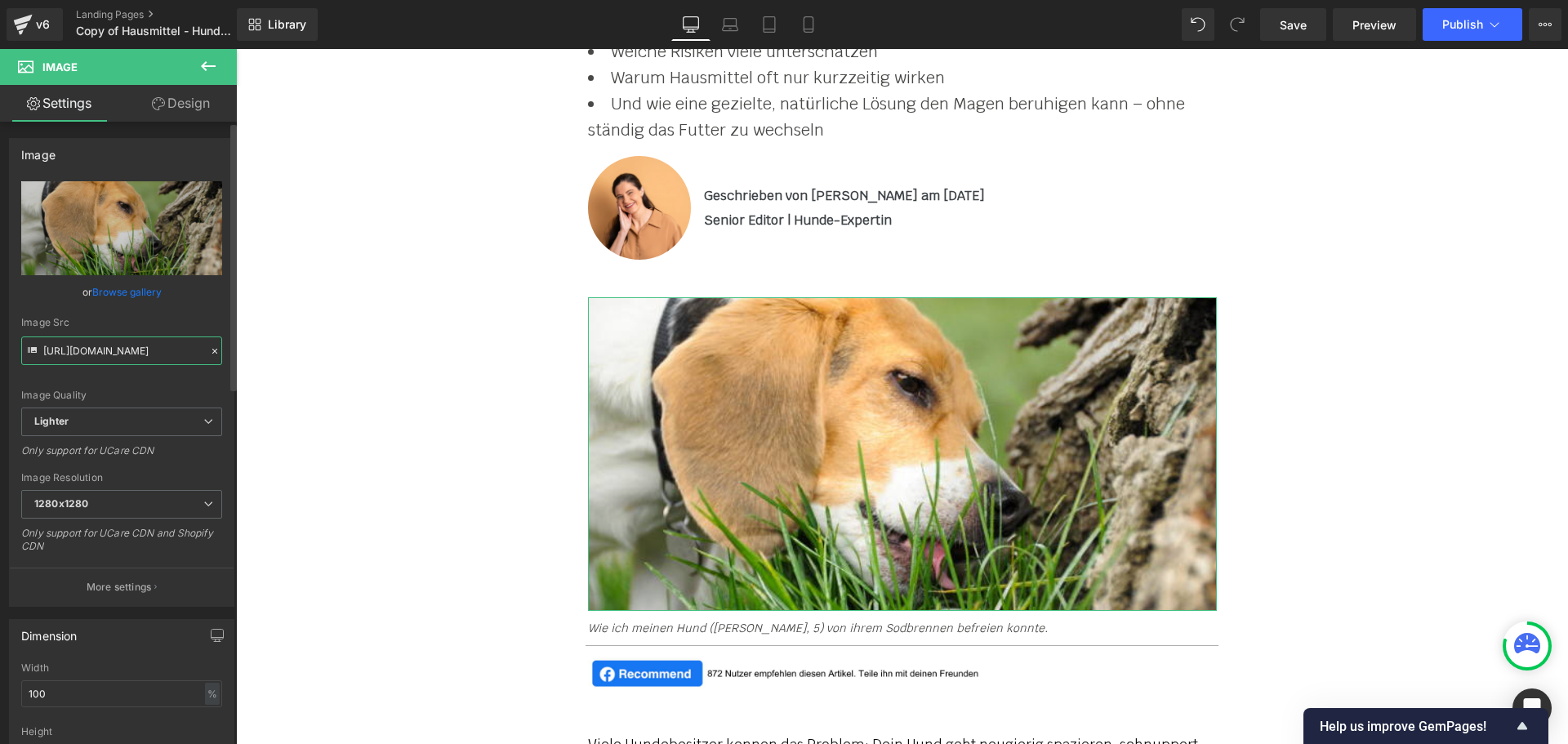
click at [109, 351] on input "[URL][DOMAIN_NAME]" at bounding box center [122, 351] width 201 height 29
paste input "[DOMAIN_NAME][URL]"
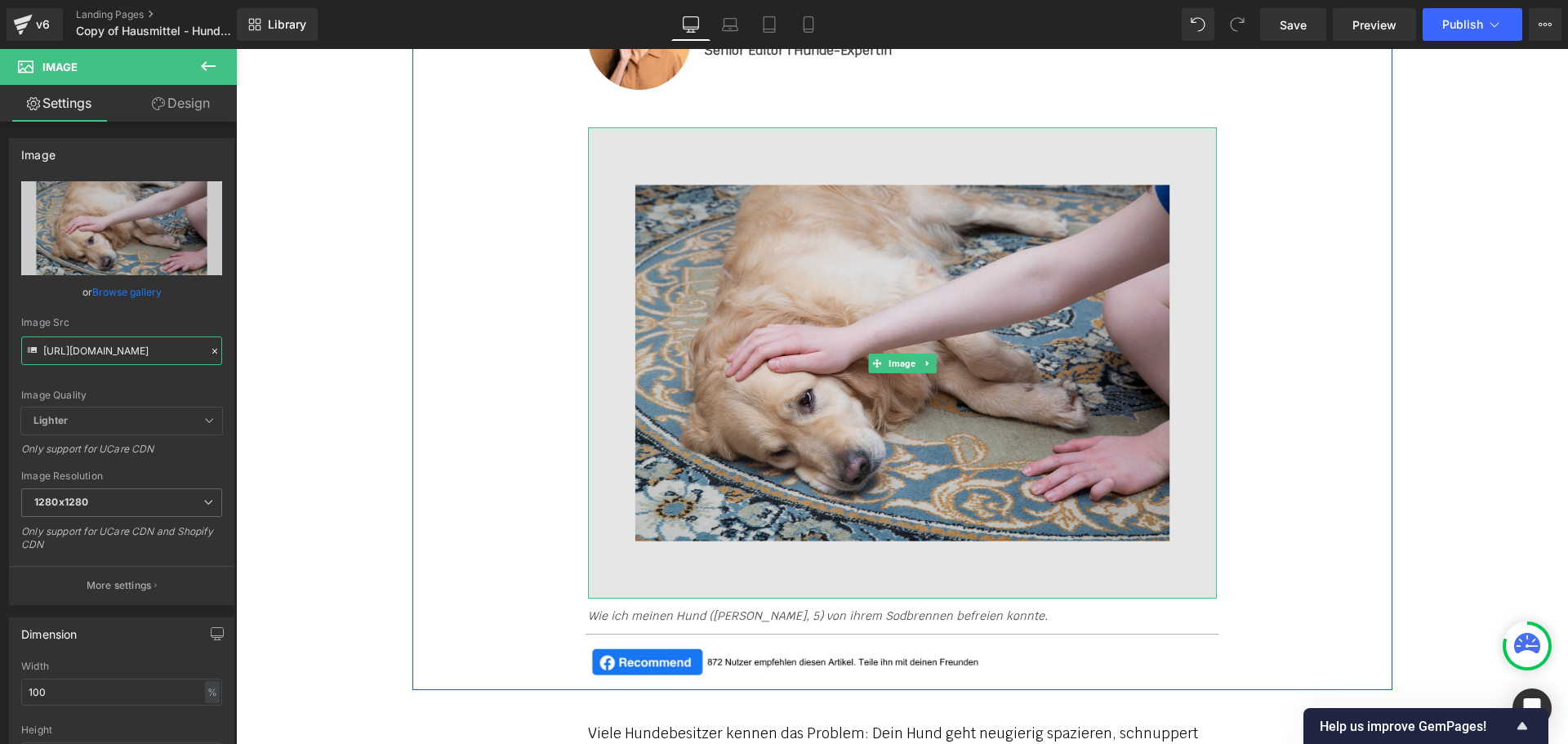
scroll to position [817, 0]
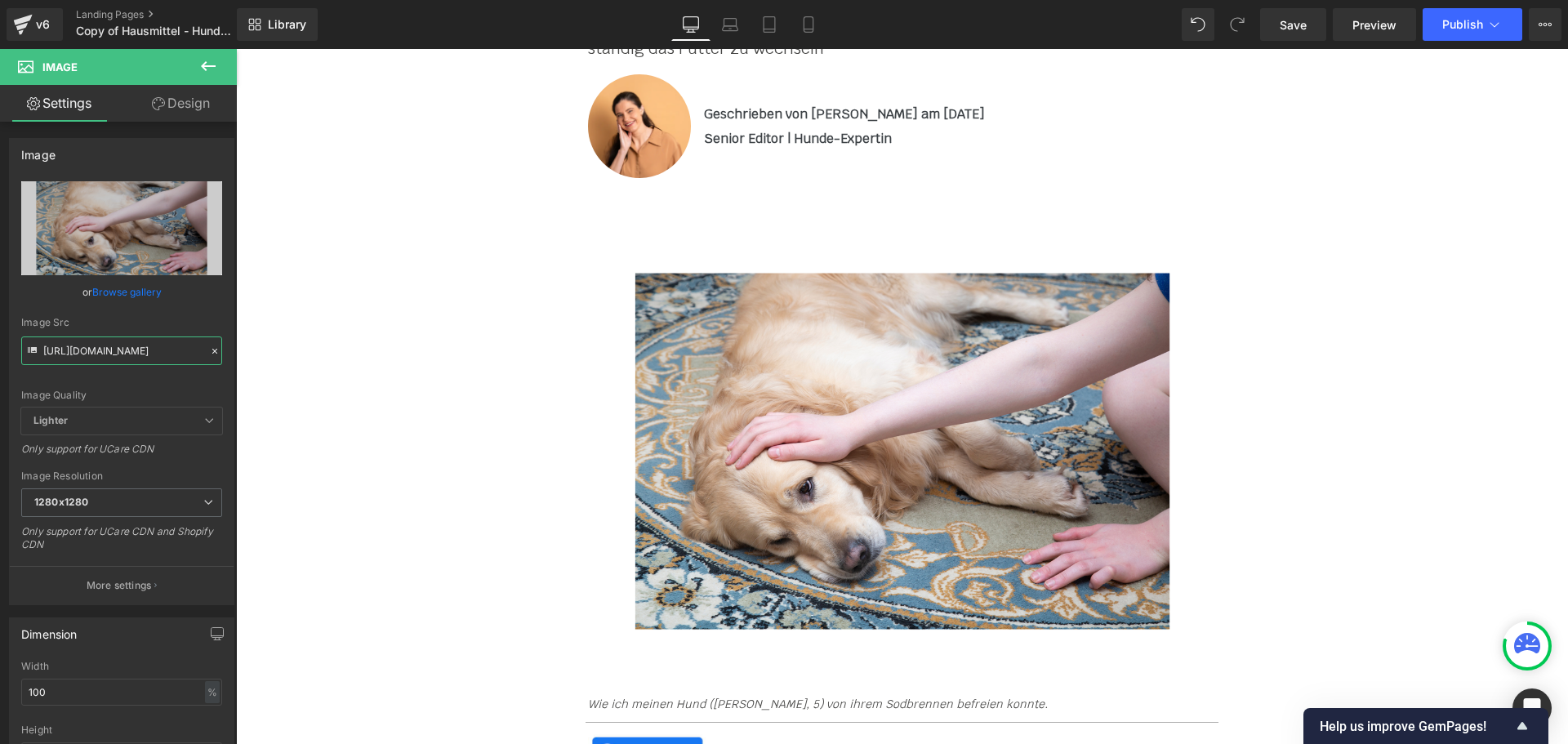
type input "[URL][DOMAIN_NAME]"
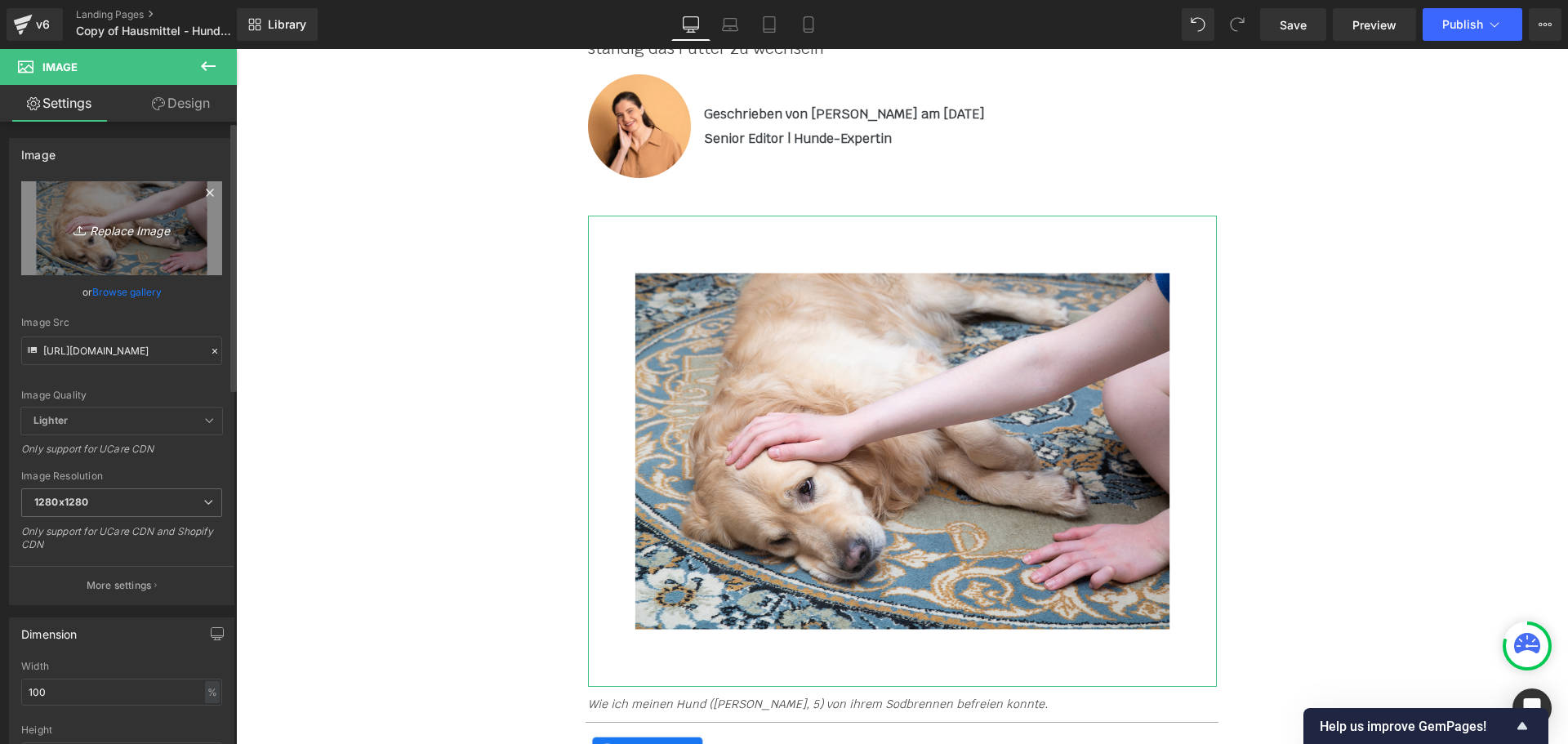
click at [101, 241] on link "Replace Image" at bounding box center [122, 227] width 201 height 94
type input "C:\fakepath\Screenshot [DATE] 103711.png"
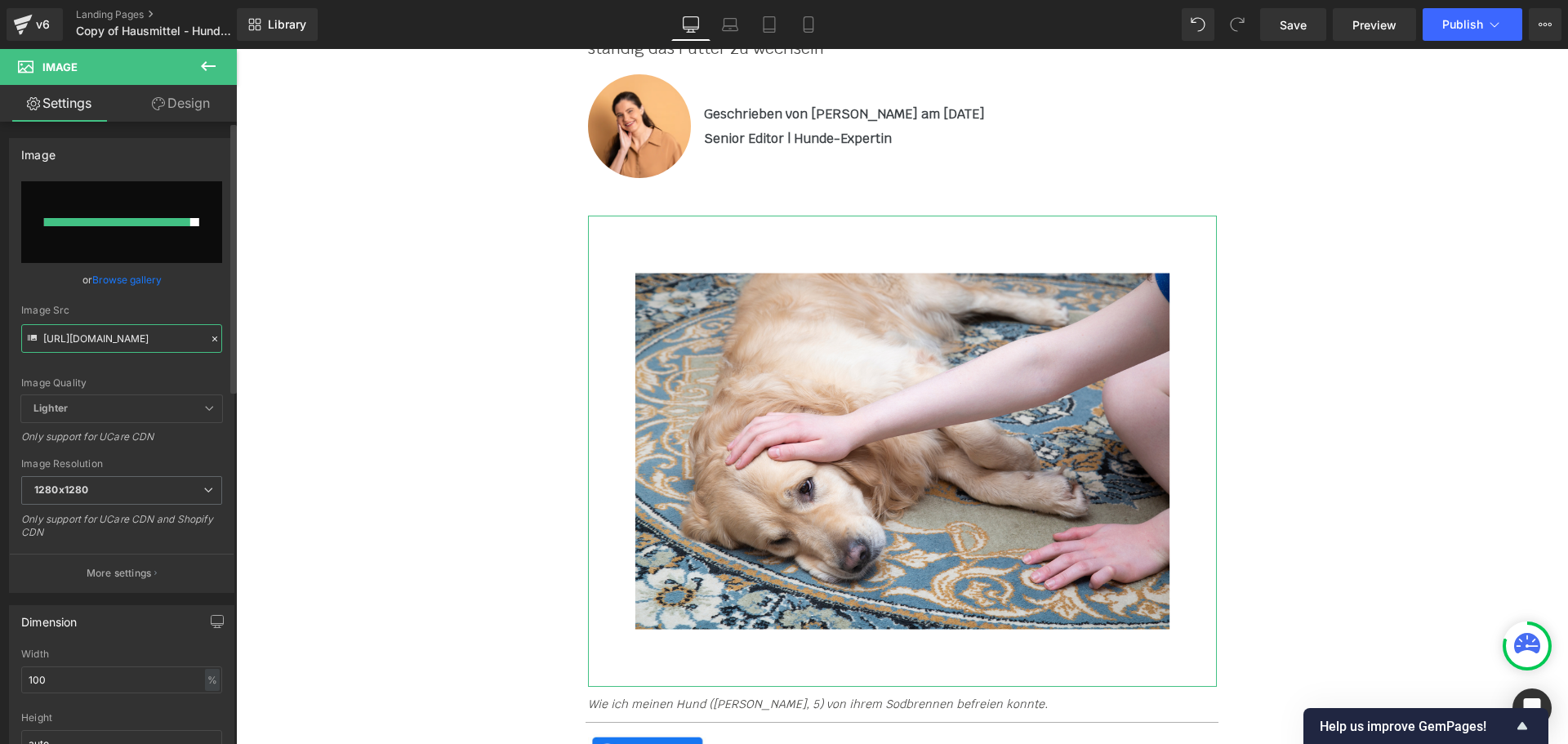
click at [141, 338] on input "[URL][DOMAIN_NAME]" at bounding box center [122, 338] width 201 height 29
paste input "Screenshot_2025-10-15_103711.png?v=1760517481"
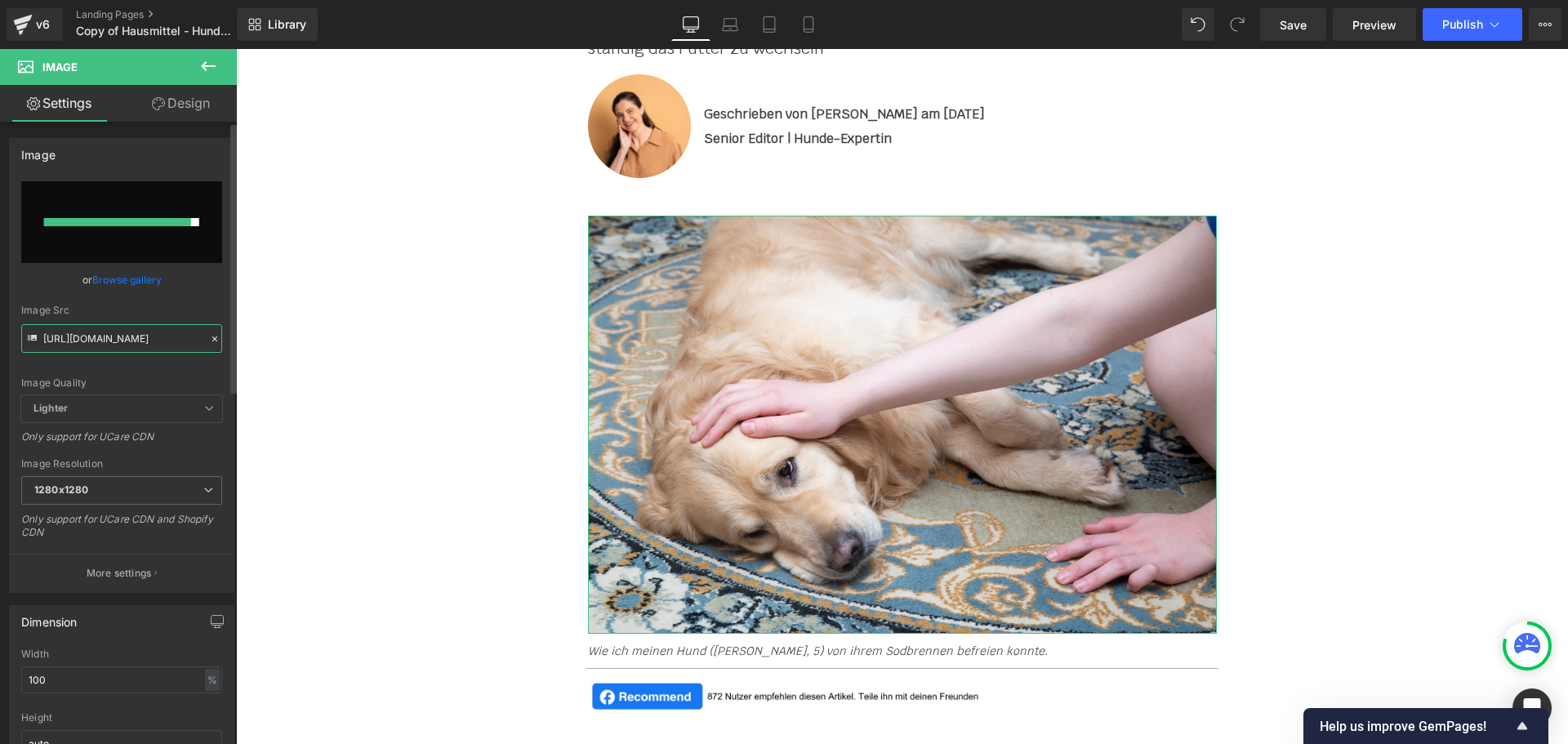
type input "[URL][DOMAIN_NAME]"
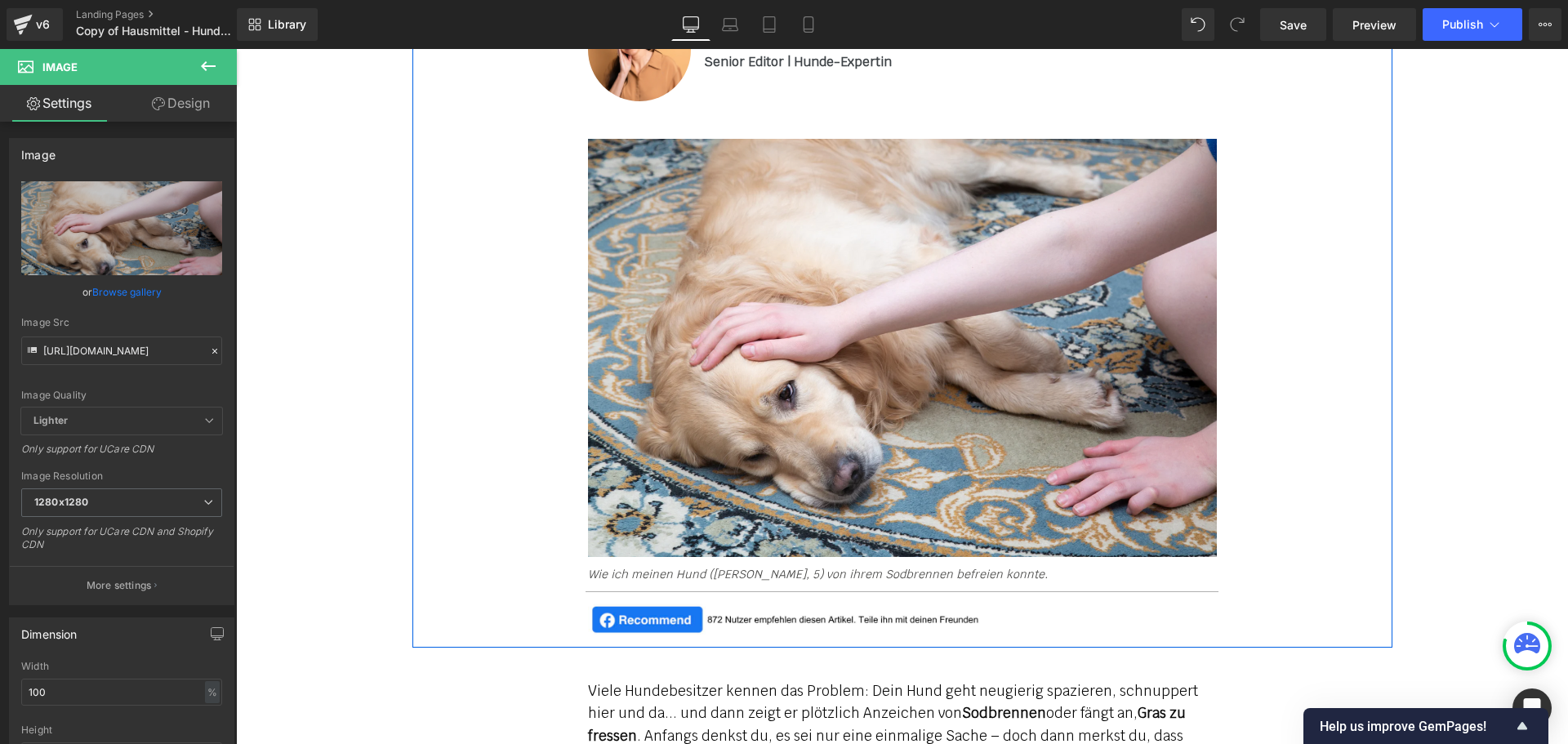
scroll to position [898, 0]
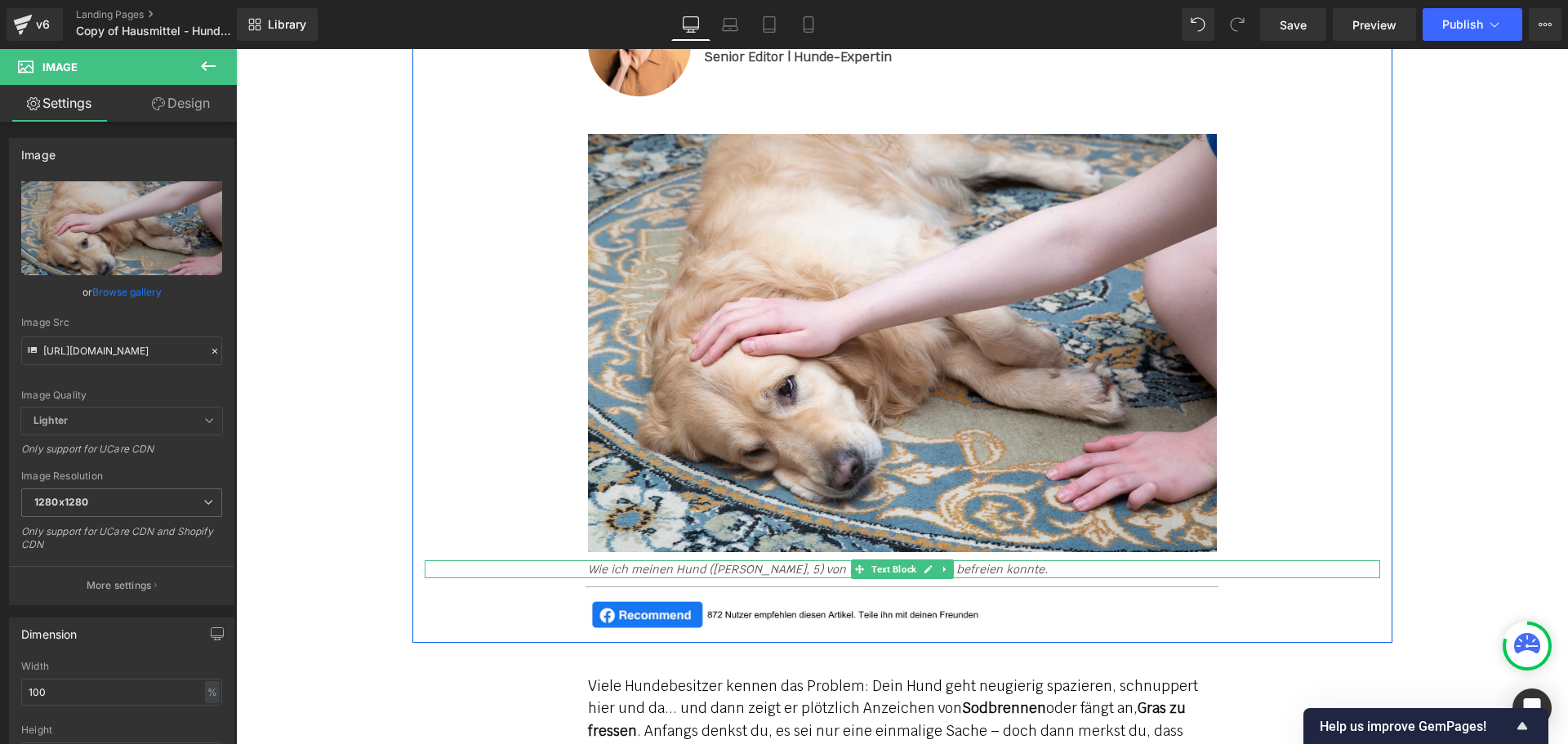
drag, startPoint x: 728, startPoint y: 571, endPoint x: 763, endPoint y: 595, distance: 42.4
click at [728, 571] on icon "Wie ich meinen Hund ([PERSON_NAME], 5) von ihrem Sodbrennen befreien konnte." at bounding box center [818, 568] width 460 height 15
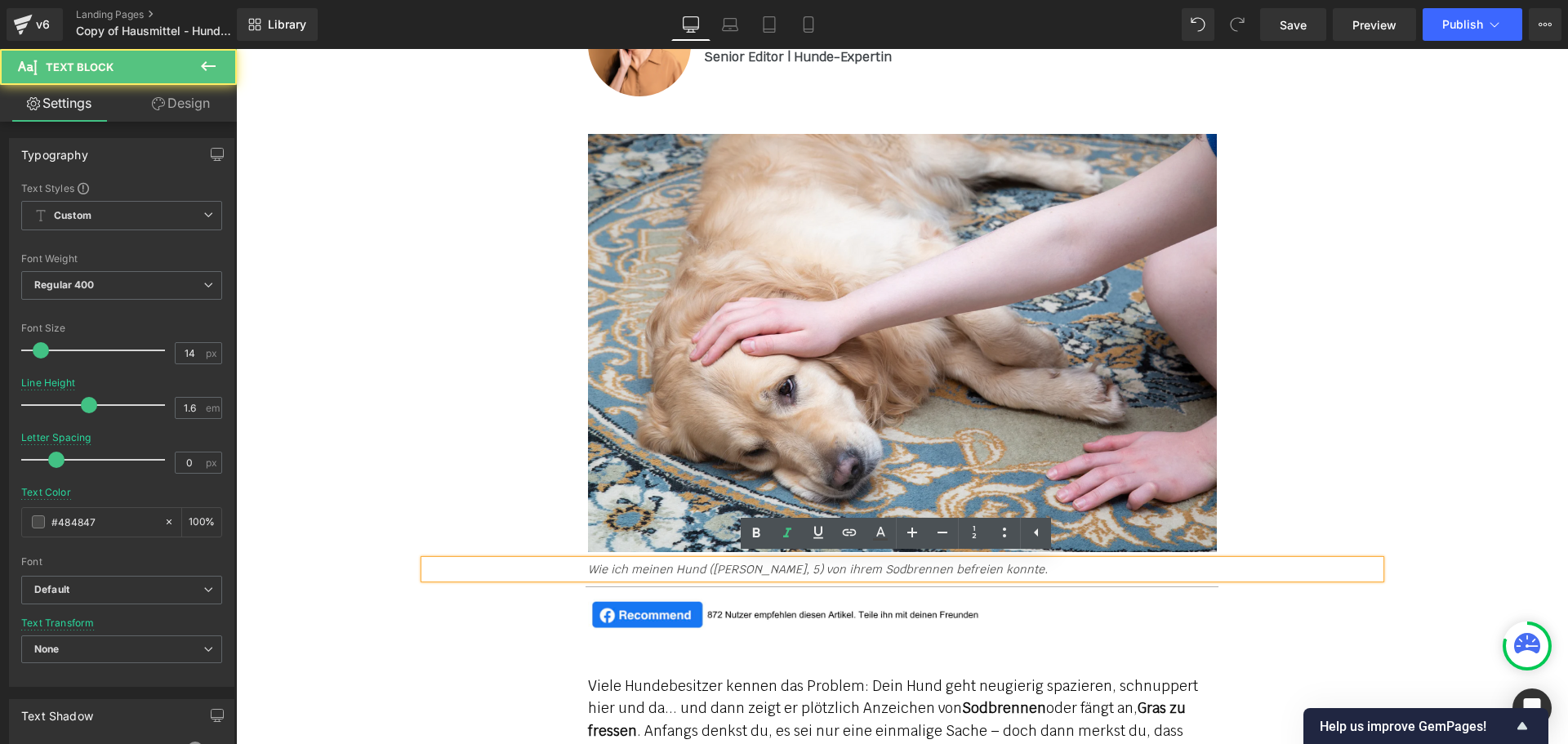
click at [728, 566] on icon "Wie ich meinen Hund ([PERSON_NAME], 5) von ihrem Sodbrennen befreien konnte." at bounding box center [818, 568] width 460 height 15
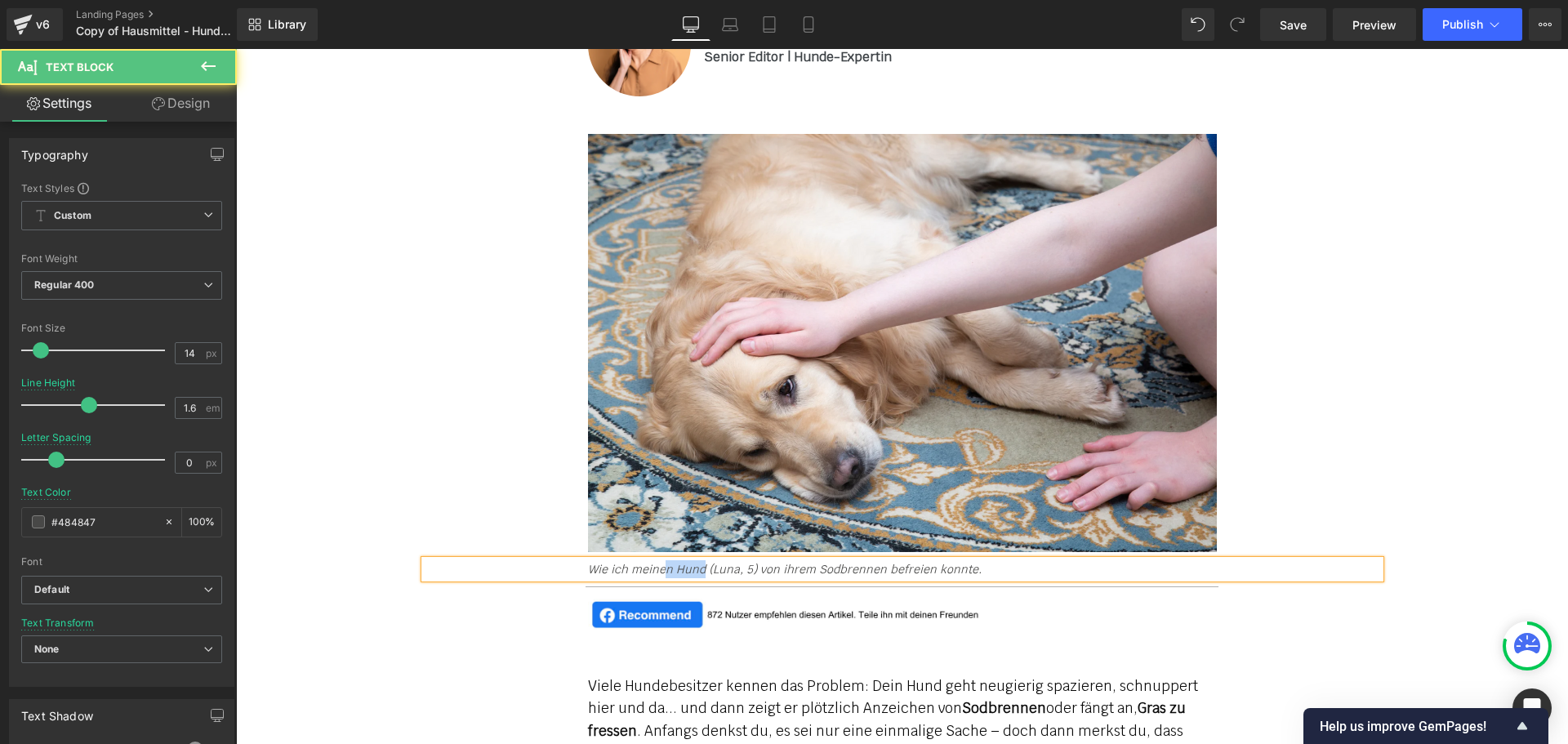
drag, startPoint x: 696, startPoint y: 571, endPoint x: 659, endPoint y: 567, distance: 37.2
click at [659, 567] on icon "Wie ich meinen Hund (Luna, 5) von ihrem Sodbrennen befreien konnte." at bounding box center [784, 568] width 394 height 15
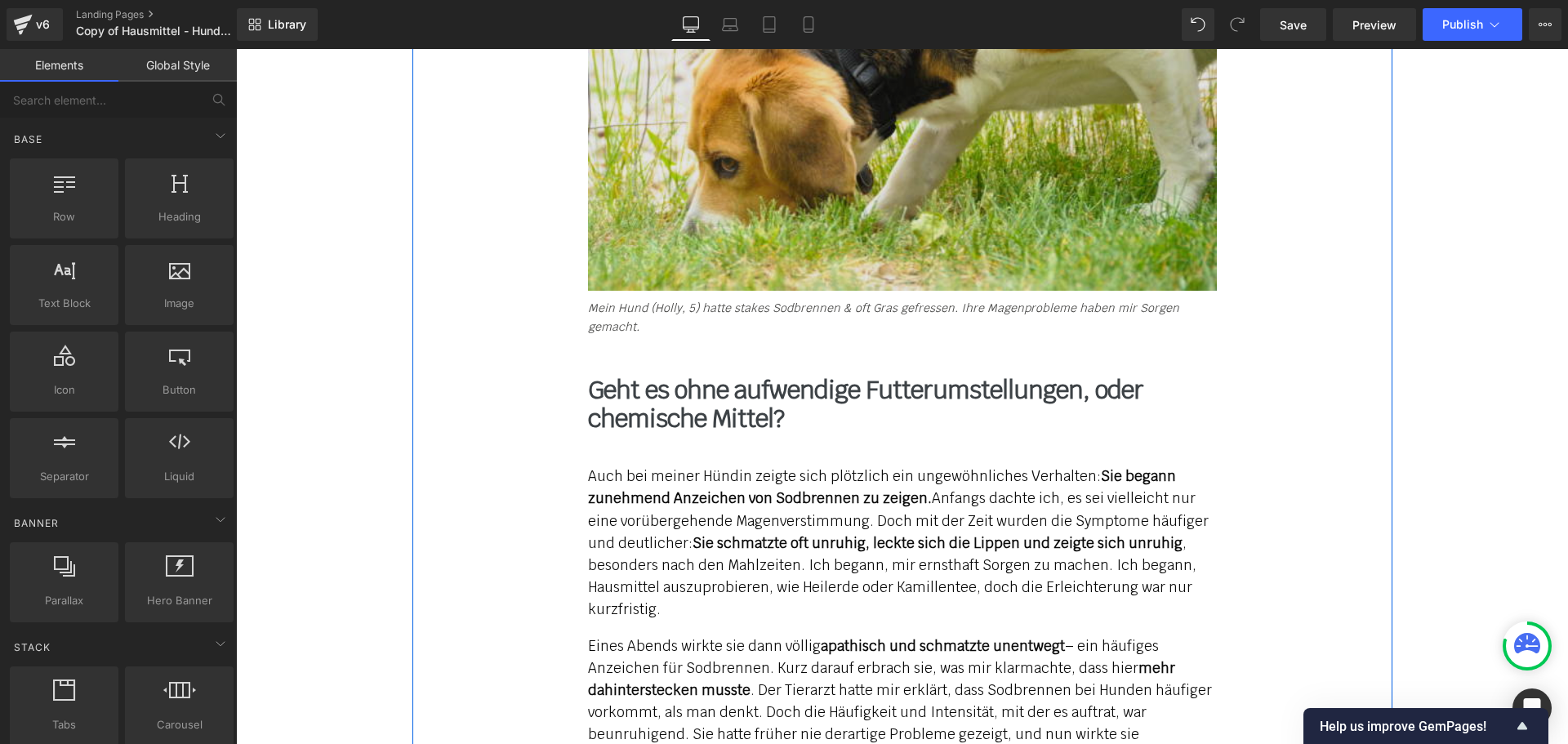
scroll to position [2694, 0]
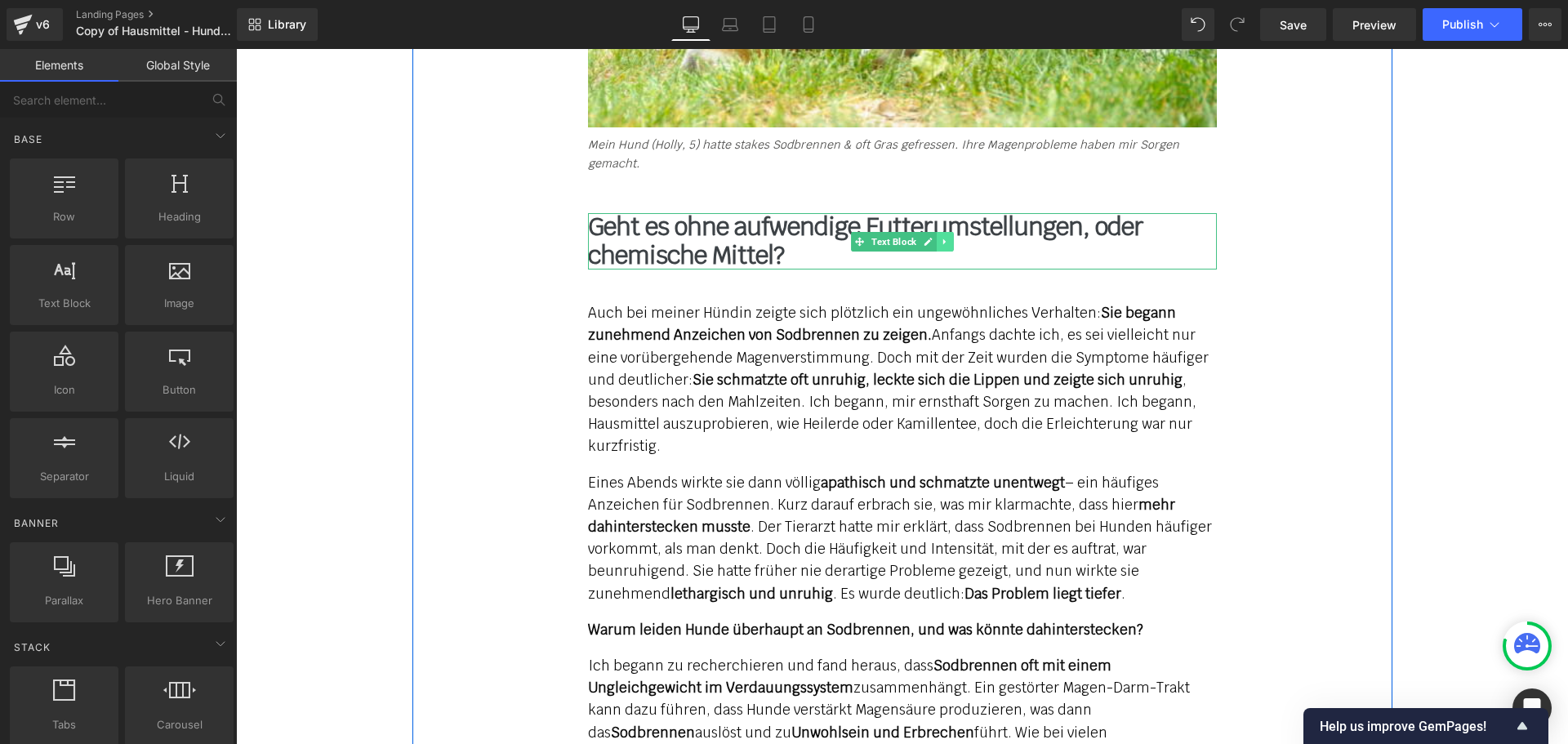
click at [940, 237] on icon at bounding box center [944, 241] width 9 height 10
click at [936, 232] on link at bounding box center [937, 241] width 17 height 19
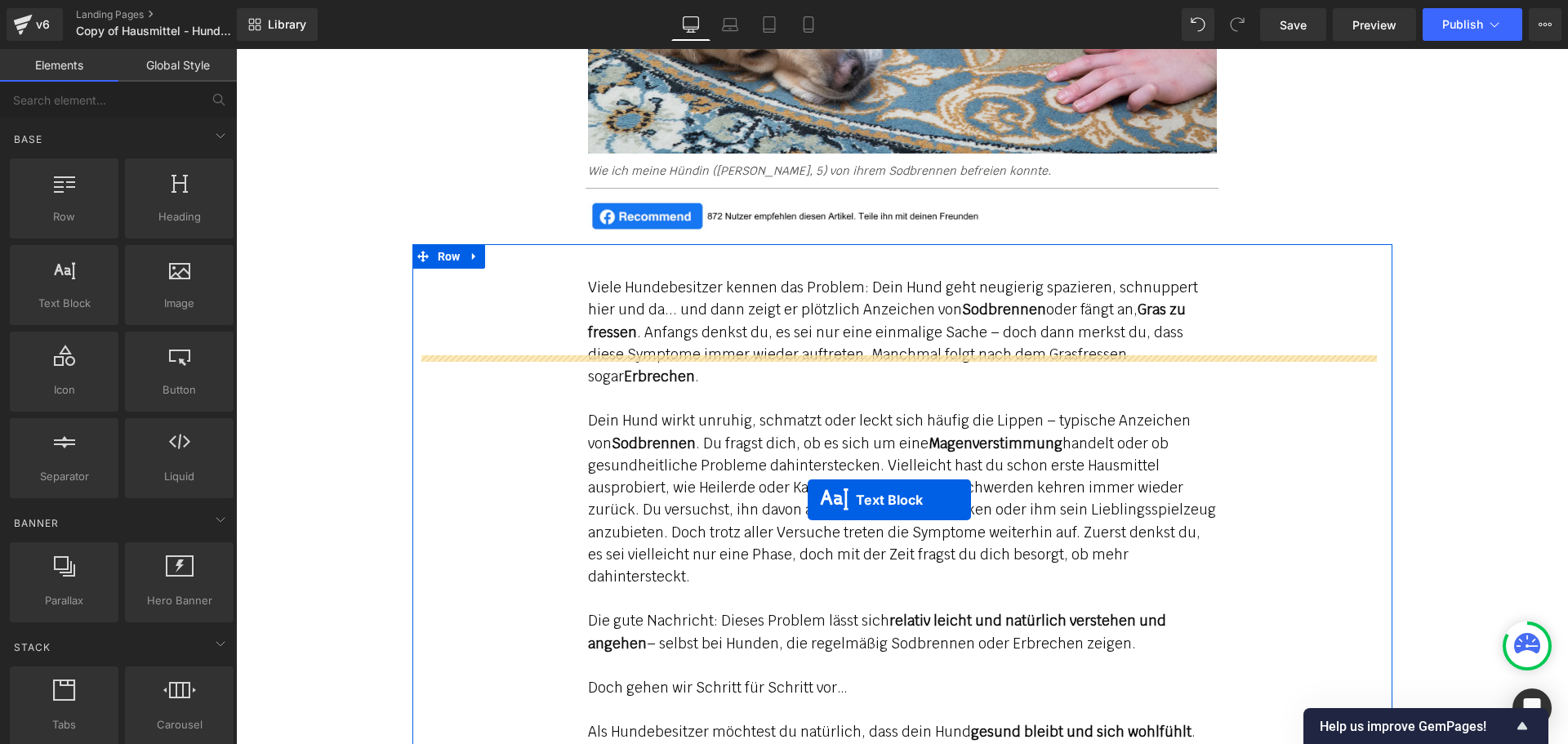
scroll to position [1143, 0]
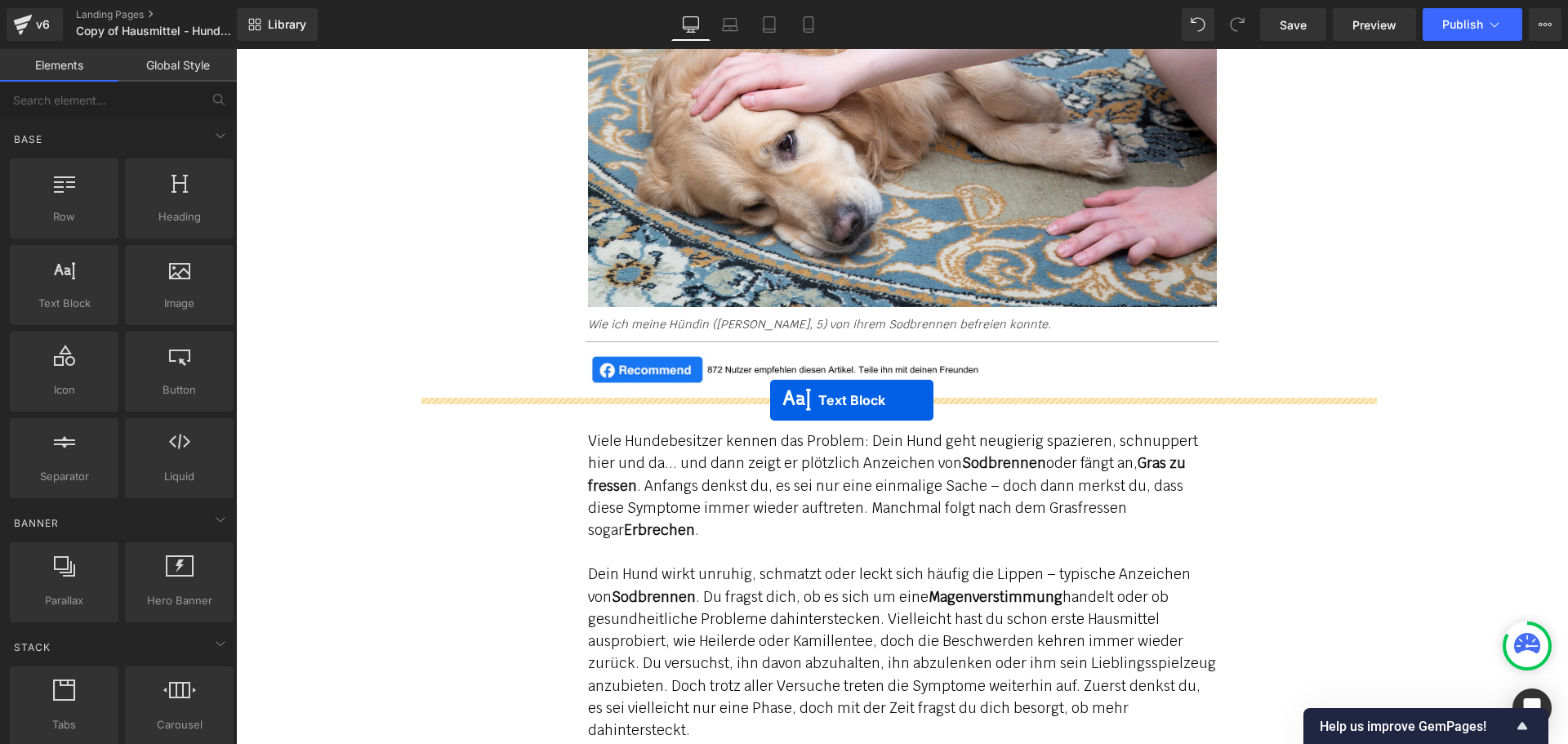
drag, startPoint x: 826, startPoint y: 425, endPoint x: 770, endPoint y: 400, distance: 61.3
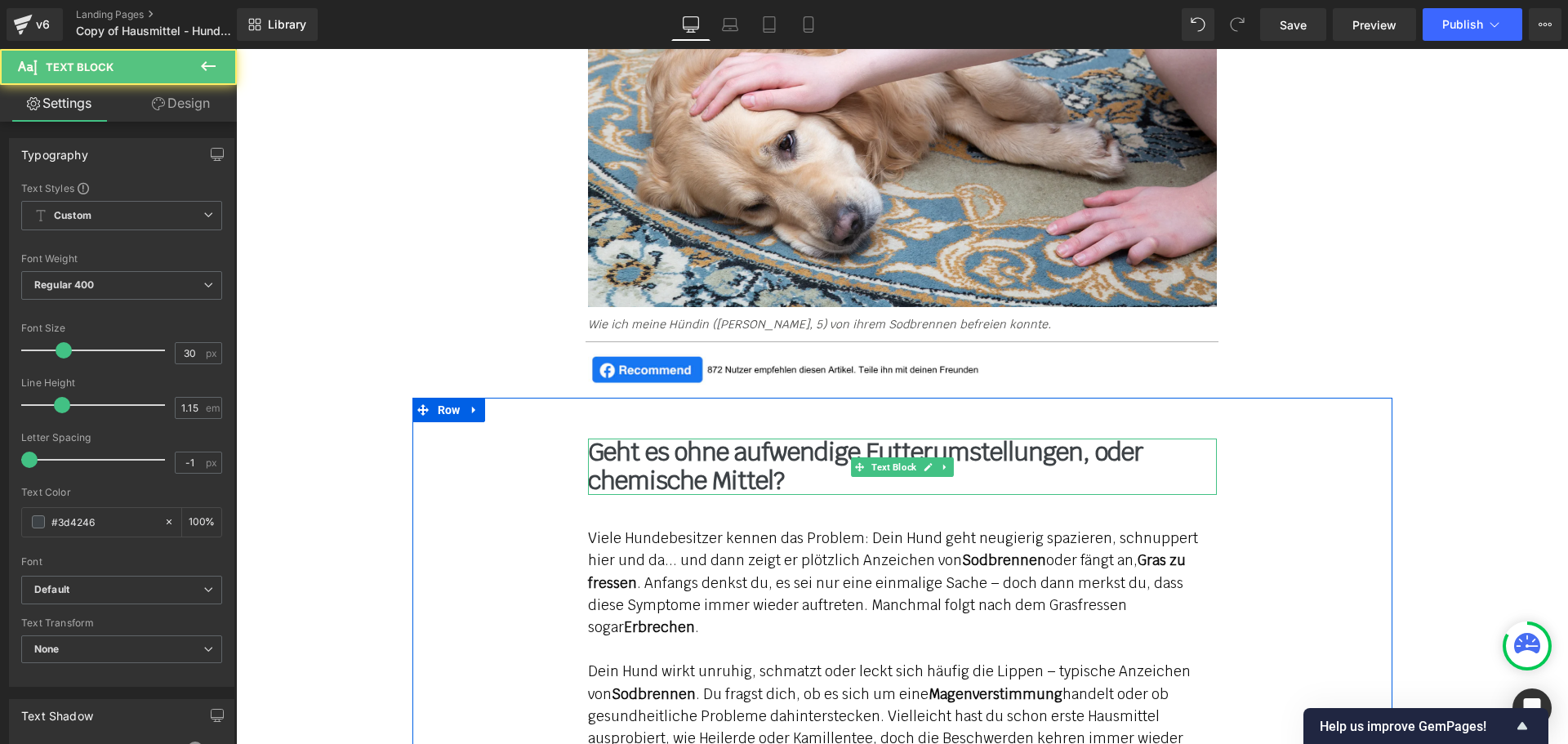
click at [631, 456] on b "Geht es ohne aufwendige Futterumstellungen, oder chemische Mittel?" at bounding box center [865, 466] width 555 height 60
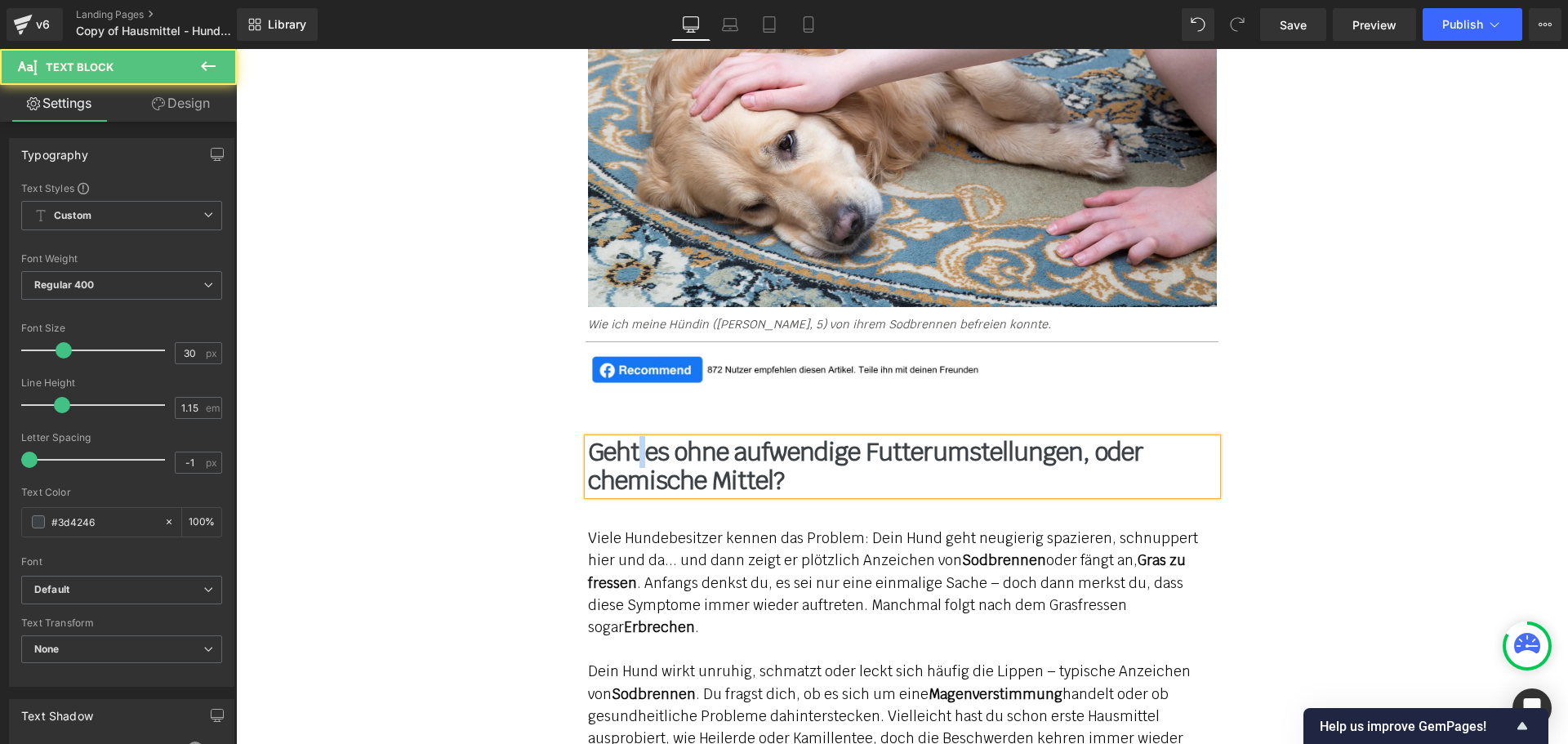
click at [631, 456] on b "Geht es ohne aufwendige Futterumstellungen, oder chemische Mittel?" at bounding box center [865, 466] width 555 height 60
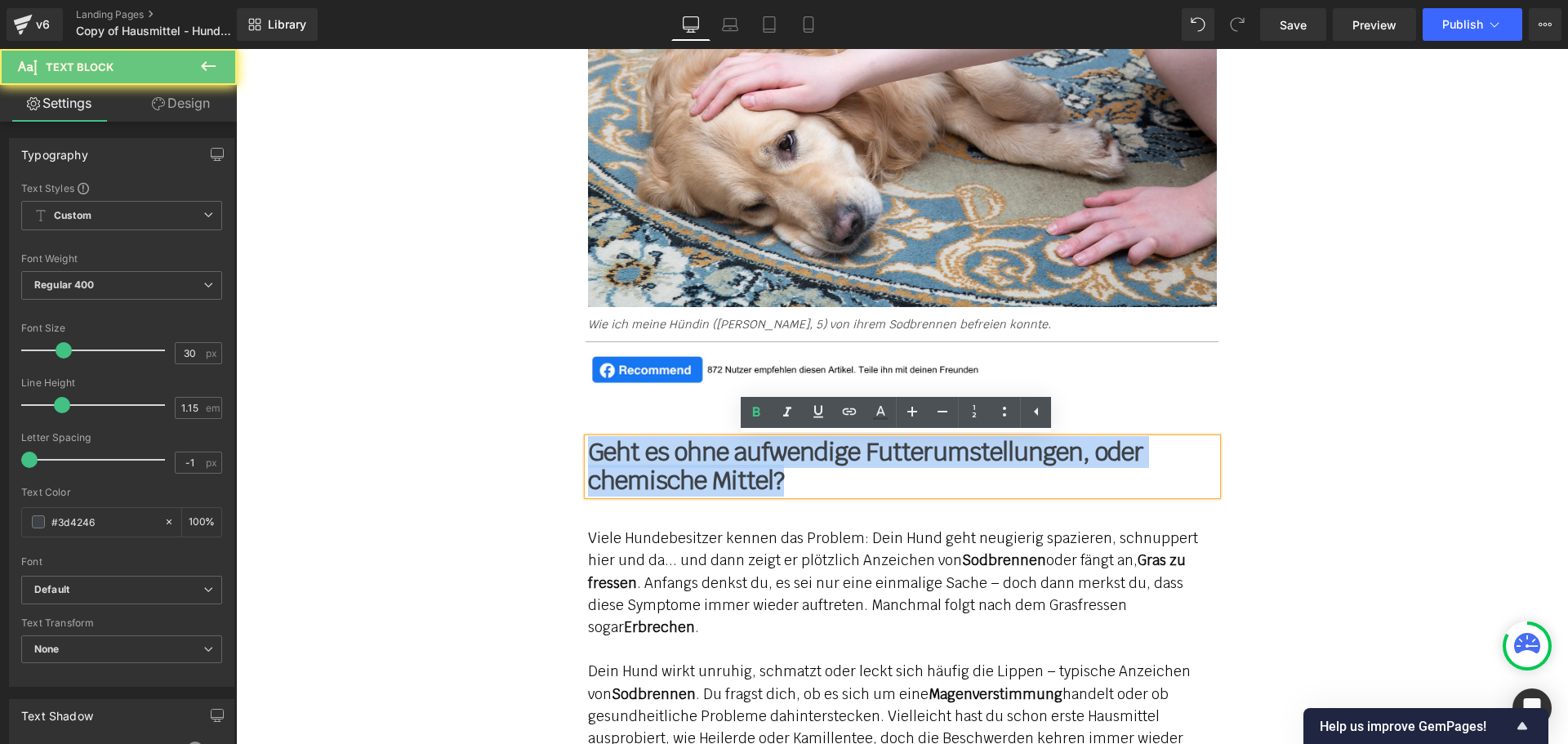
click at [631, 457] on b "Geht es ohne aufwendige Futterumstellungen, oder chemische Mittel?" at bounding box center [865, 466] width 555 height 60
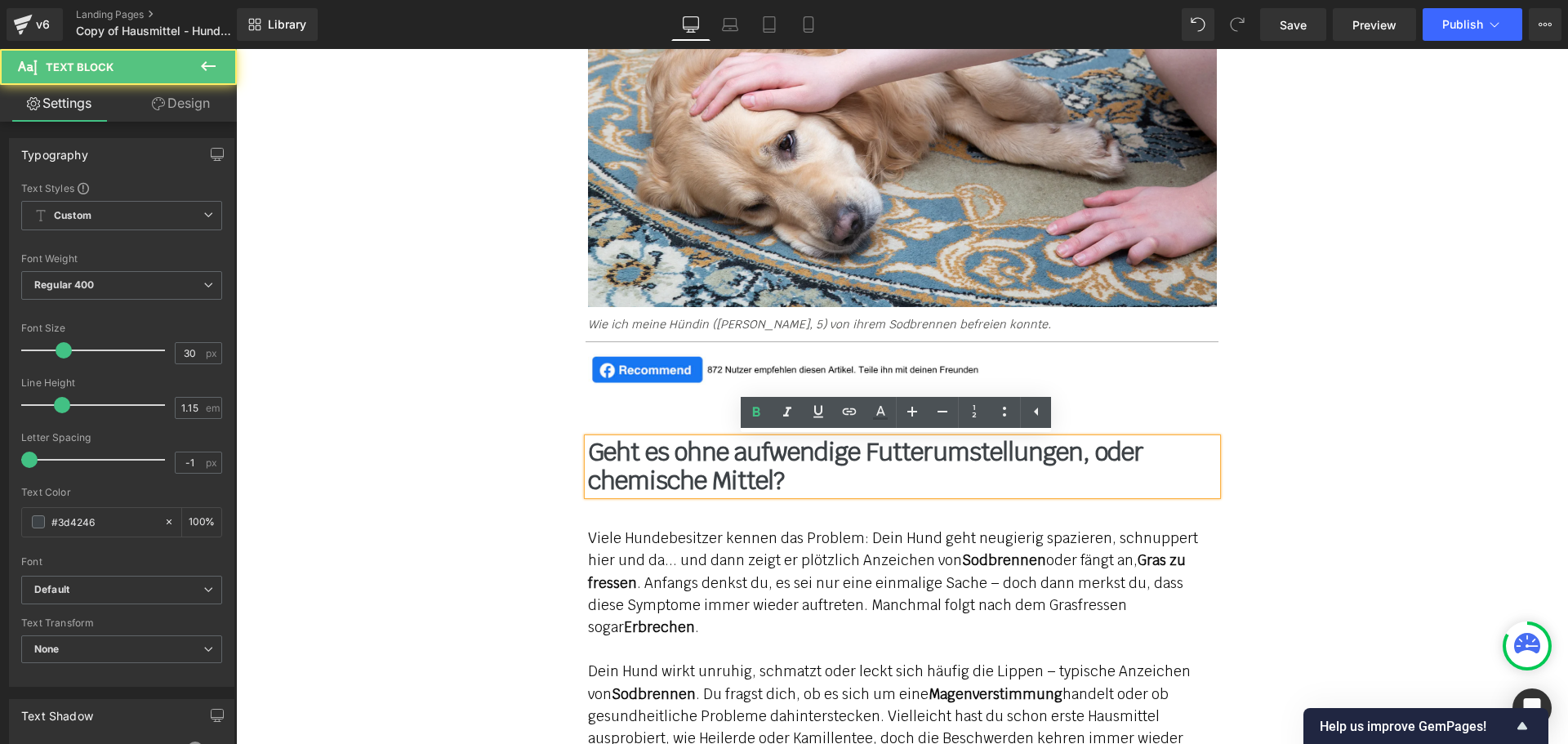
click at [631, 457] on b "Geht es ohne aufwendige Futterumstellungen, oder chemische Mittel?" at bounding box center [865, 466] width 555 height 60
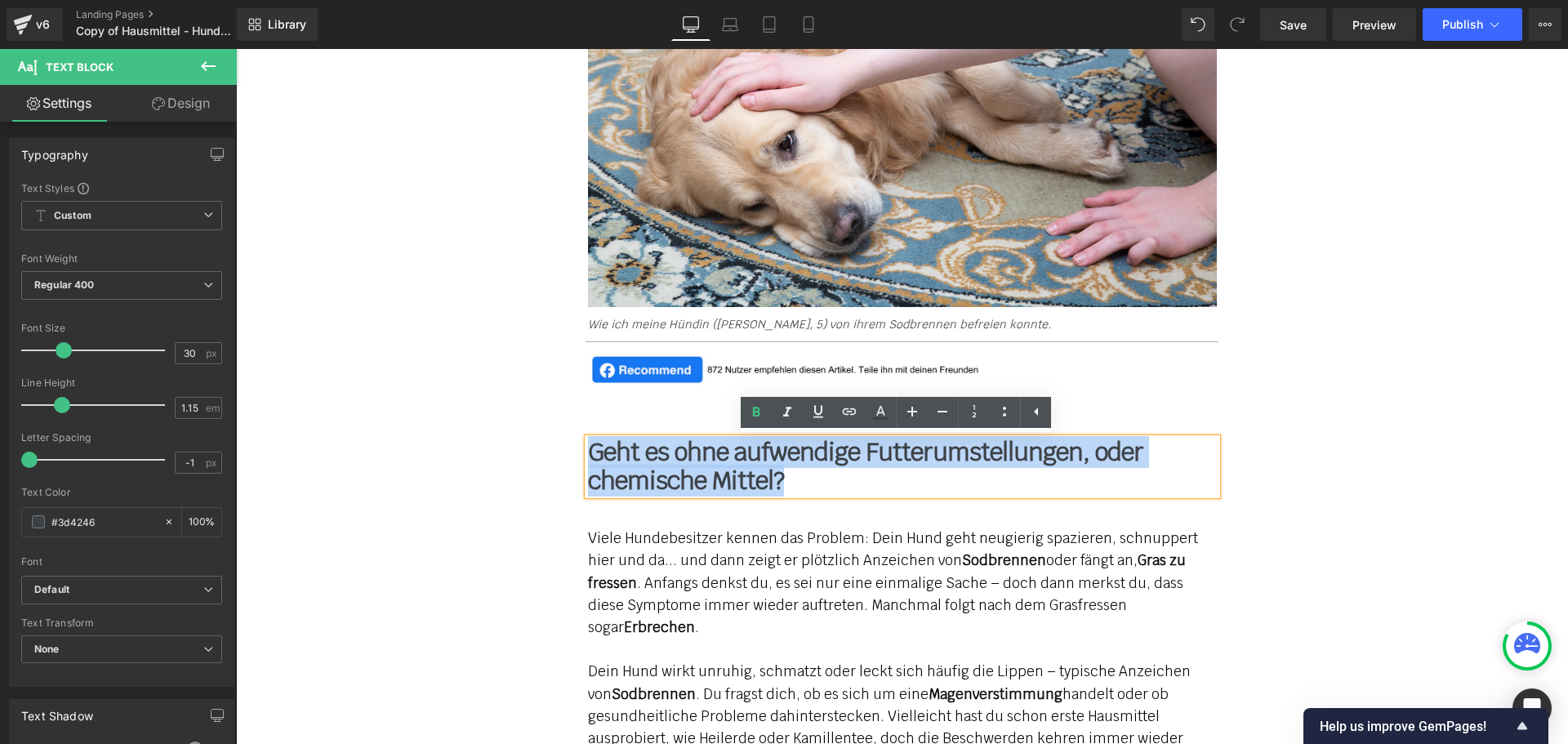
click at [631, 457] on b "Geht es ohne aufwendige Futterumstellungen, oder chemische Mittel?" at bounding box center [865, 466] width 555 height 60
paste div
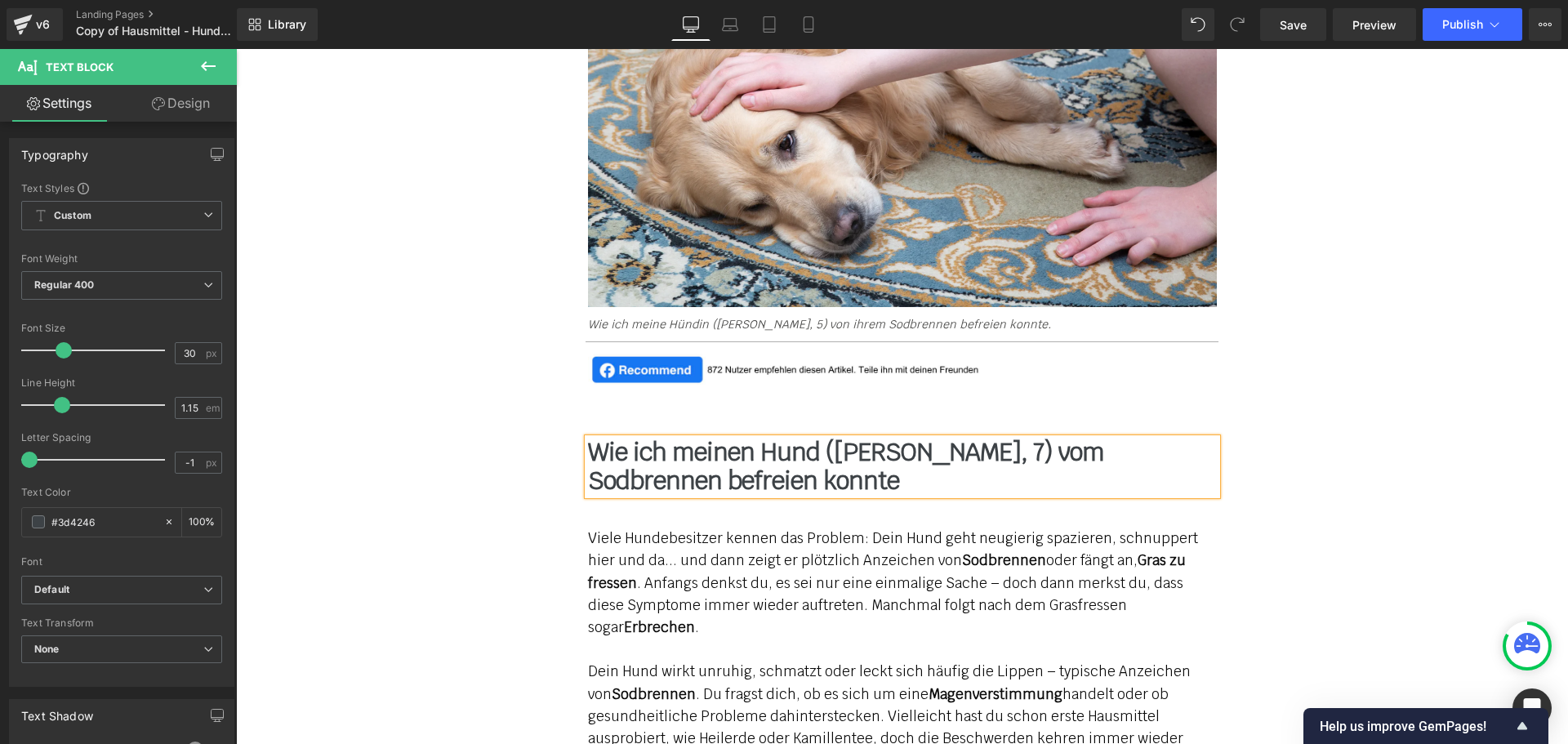
click at [733, 455] on b "Wie ich meinen Hund ([PERSON_NAME], 7) vom Sodbrennen befreien konnte" at bounding box center [846, 466] width 516 height 60
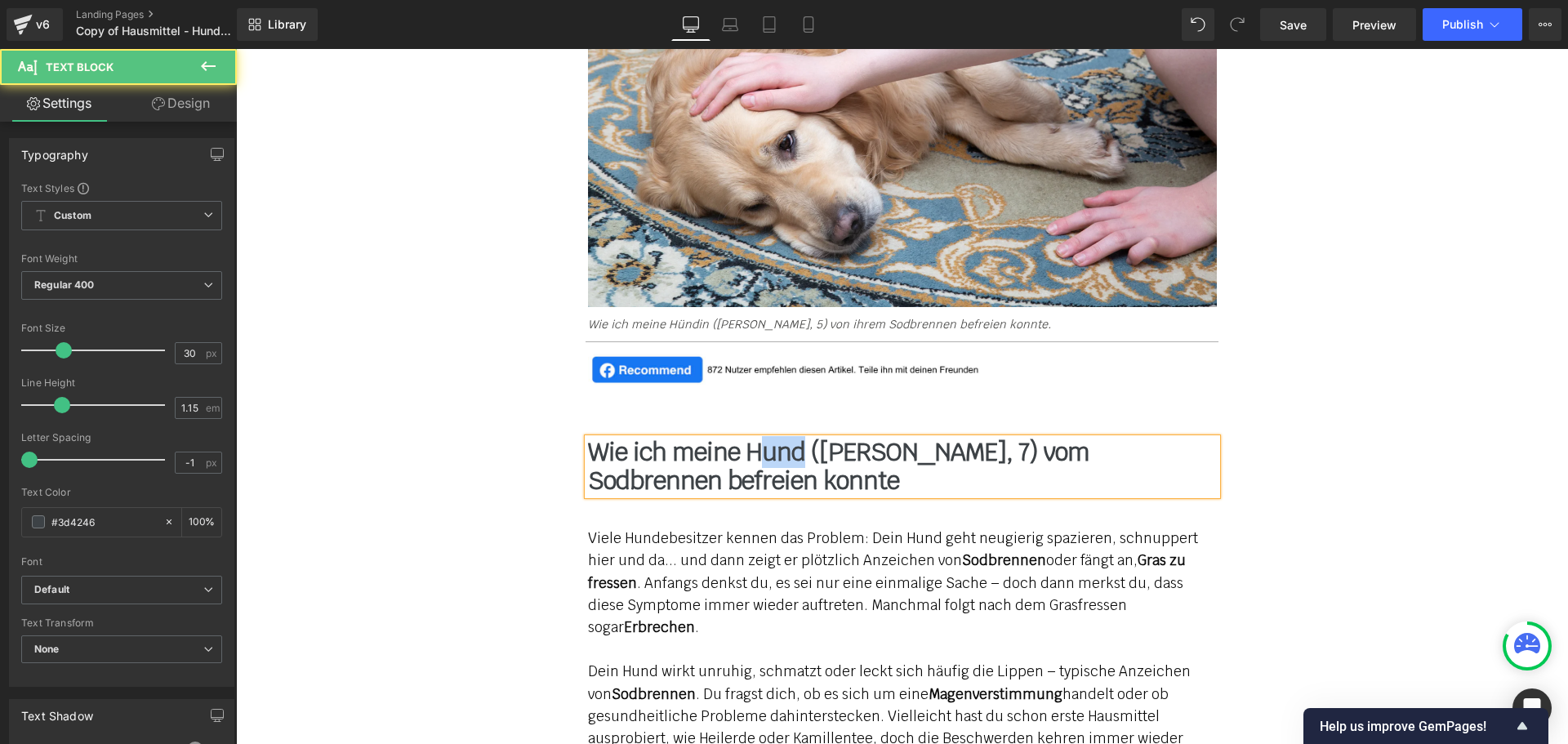
drag, startPoint x: 794, startPoint y: 455, endPoint x: 759, endPoint y: 448, distance: 35.7
click at [759, 448] on b "Wie ich meine Hund ([PERSON_NAME], 7) vom Sodbrennen befreien konnte" at bounding box center [838, 466] width 501 height 60
drag, startPoint x: 901, startPoint y: 457, endPoint x: 833, endPoint y: 445, distance: 69.1
click at [833, 445] on b "Wie ich meine Hündin ([PERSON_NAME], 7) vom Sodbrennen befreien konnte" at bounding box center [849, 466] width 523 height 60
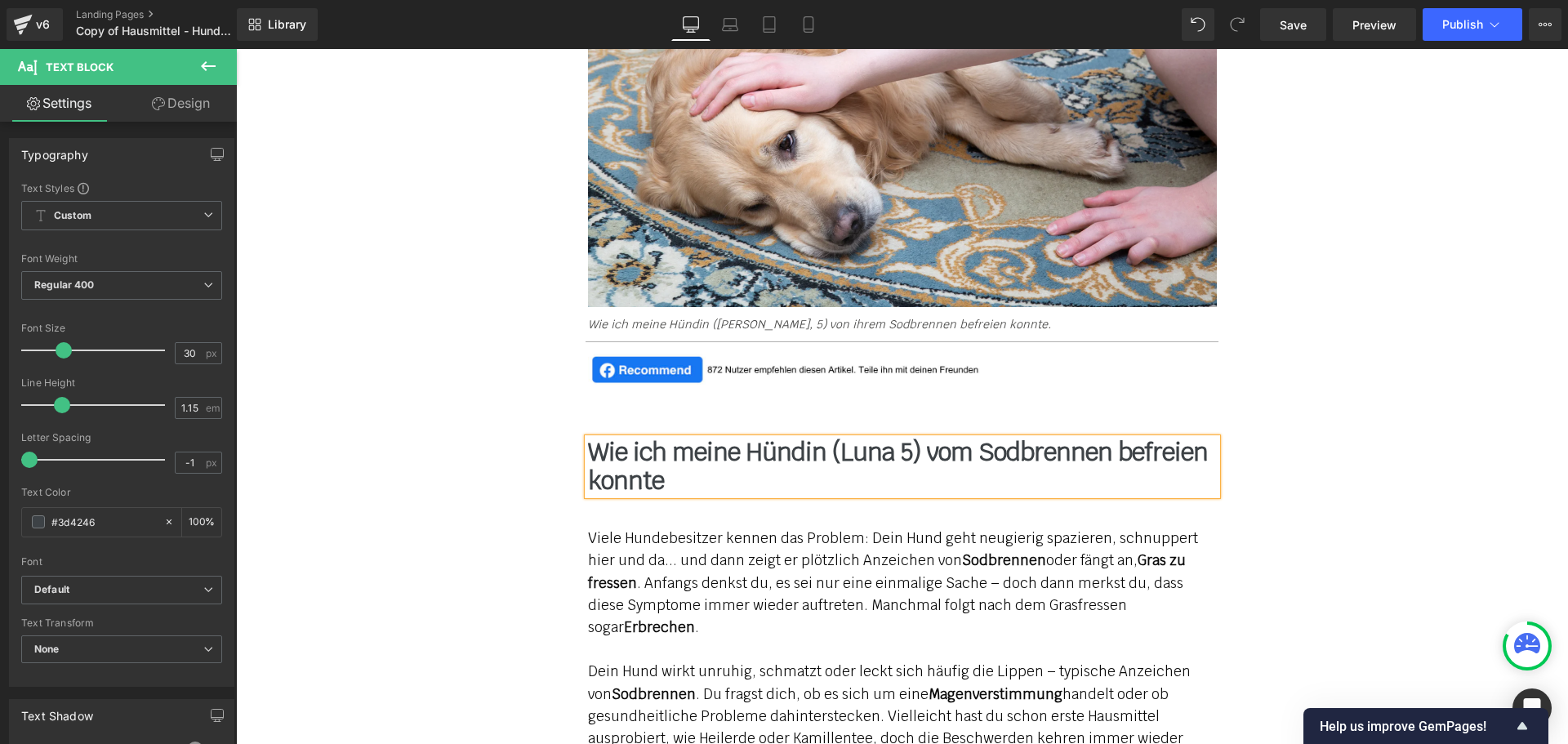
click at [884, 449] on b "Wie ich meine Hündin (Luna 5) vom Sodbrennen befreien konnte" at bounding box center [897, 466] width 620 height 60
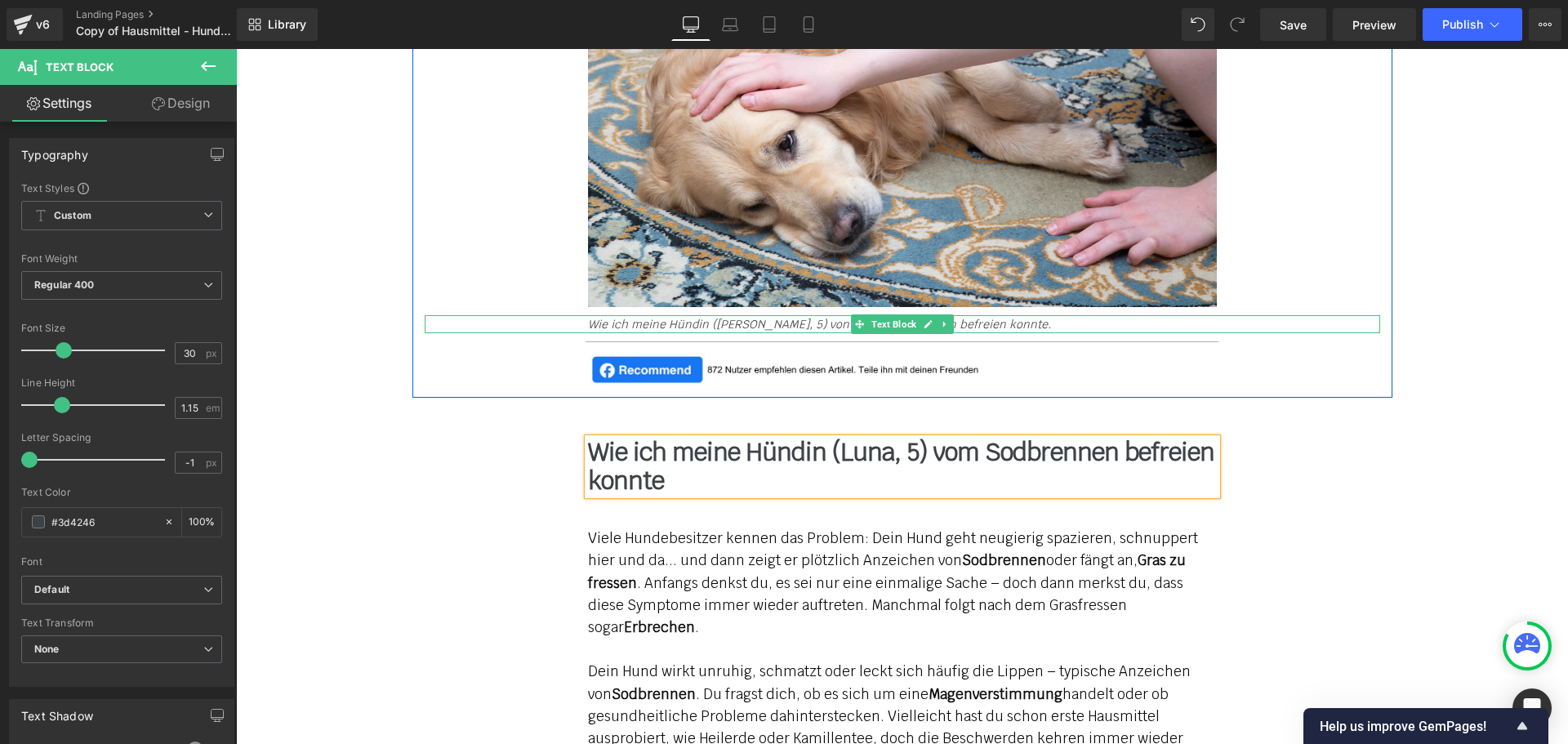
click at [747, 323] on icon "Wie ich meine Hündin ([PERSON_NAME], 5) von ihrem Sodbrennen befreien konnte." at bounding box center [819, 323] width 463 height 15
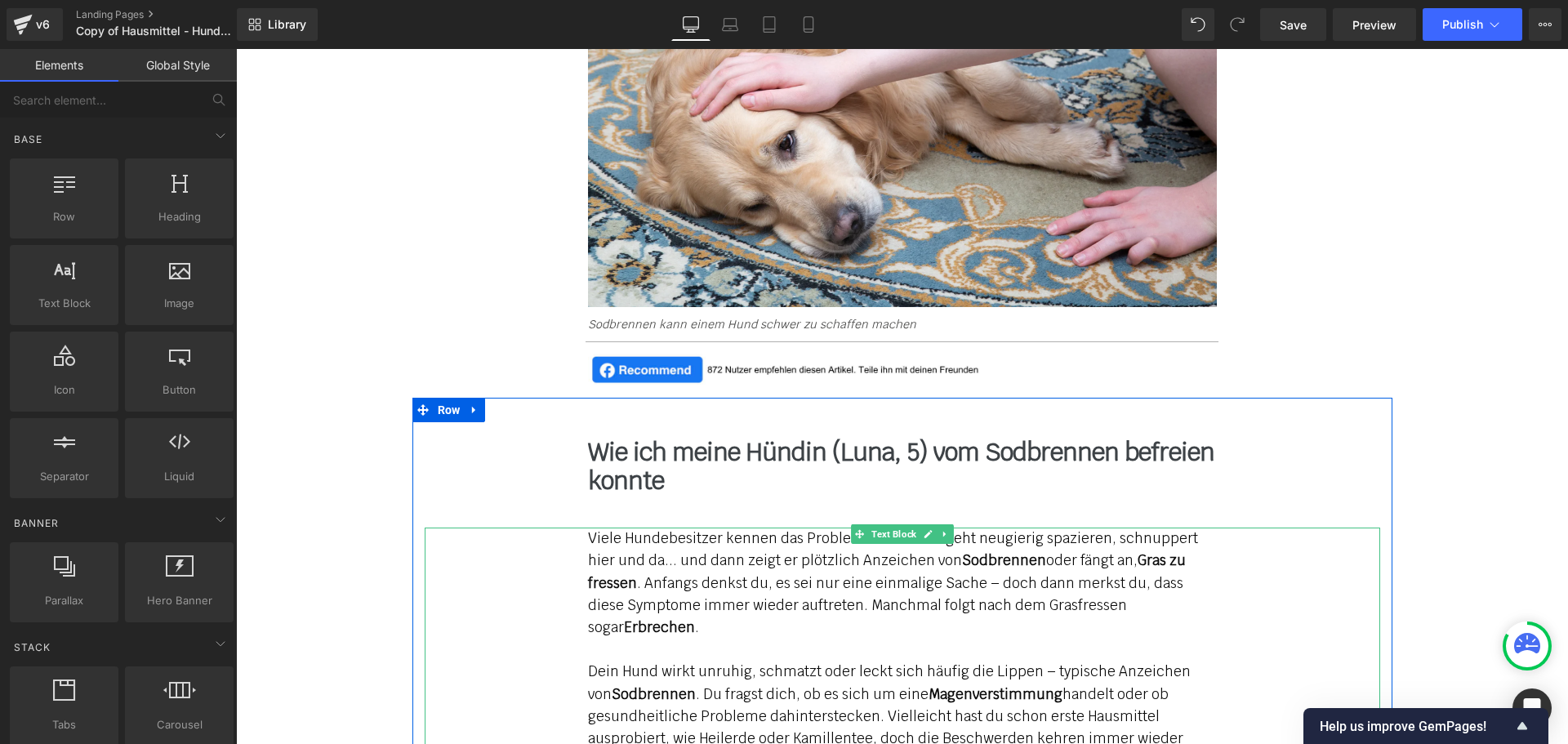
click at [749, 572] on p "Viele Hundebesitzer kennen das Problem: Dein Hund geht neugierig spazieren, sch…" at bounding box center [902, 582] width 629 height 111
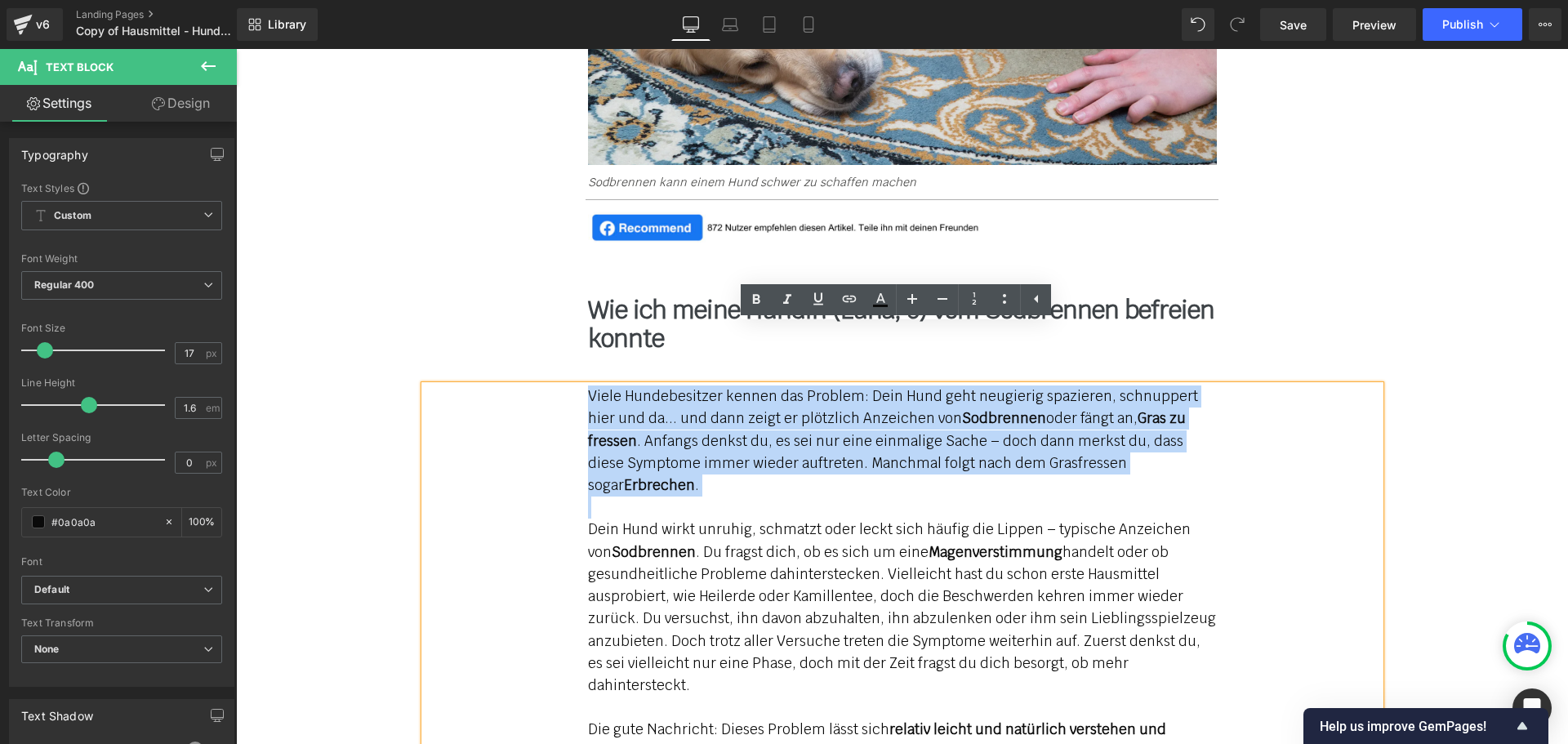
scroll to position [1470, 0]
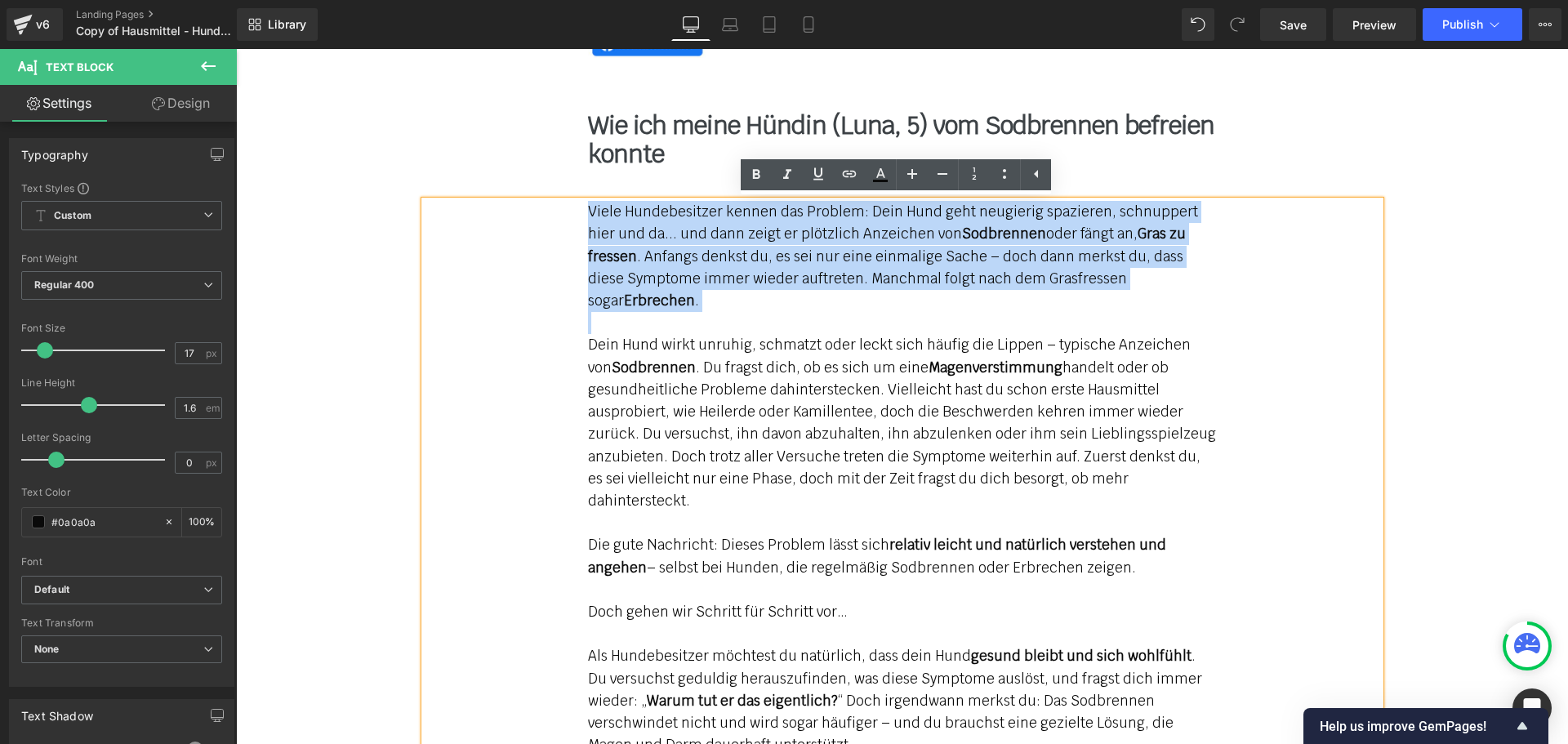
click at [874, 579] on p at bounding box center [902, 589] width 629 height 22
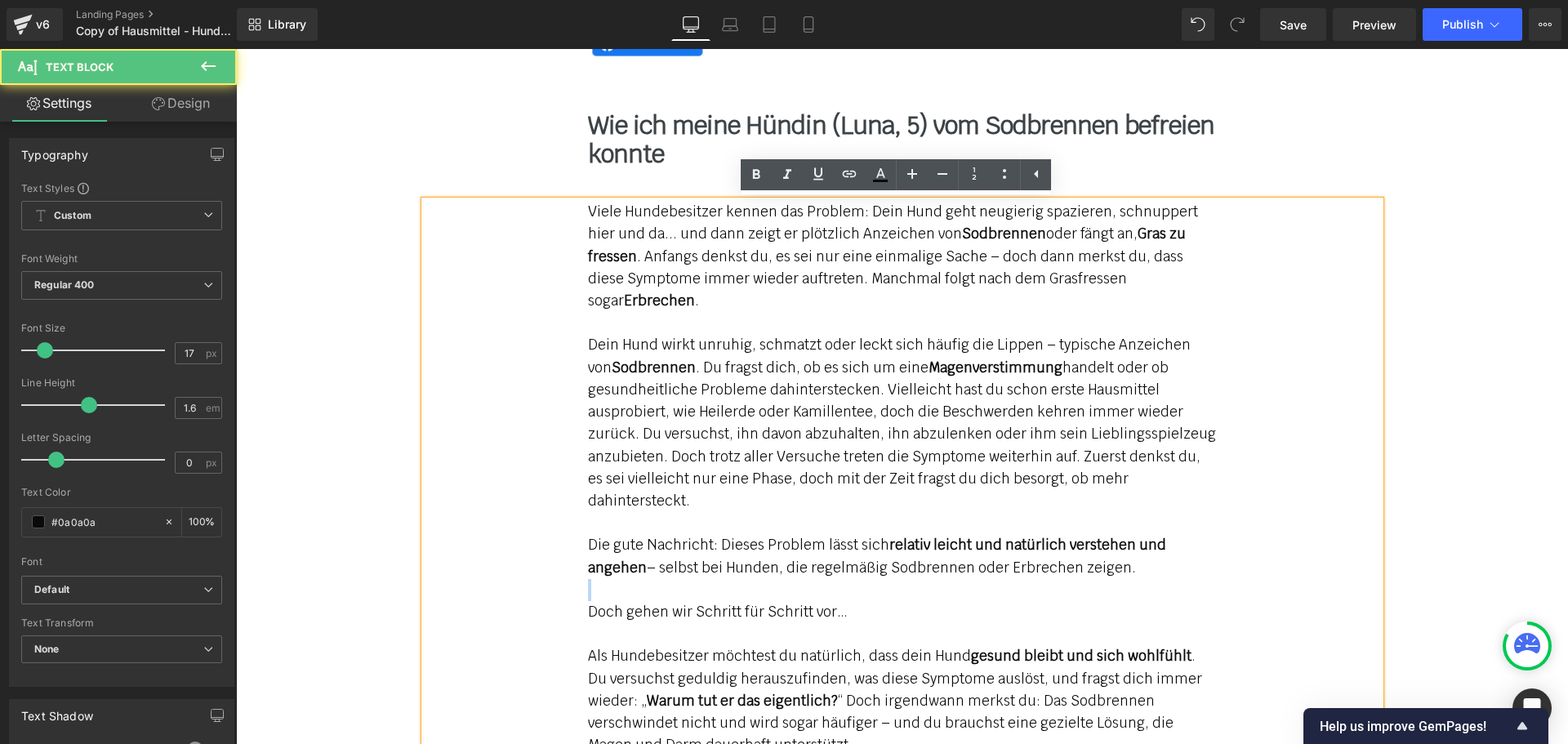
click at [874, 579] on p at bounding box center [902, 589] width 629 height 22
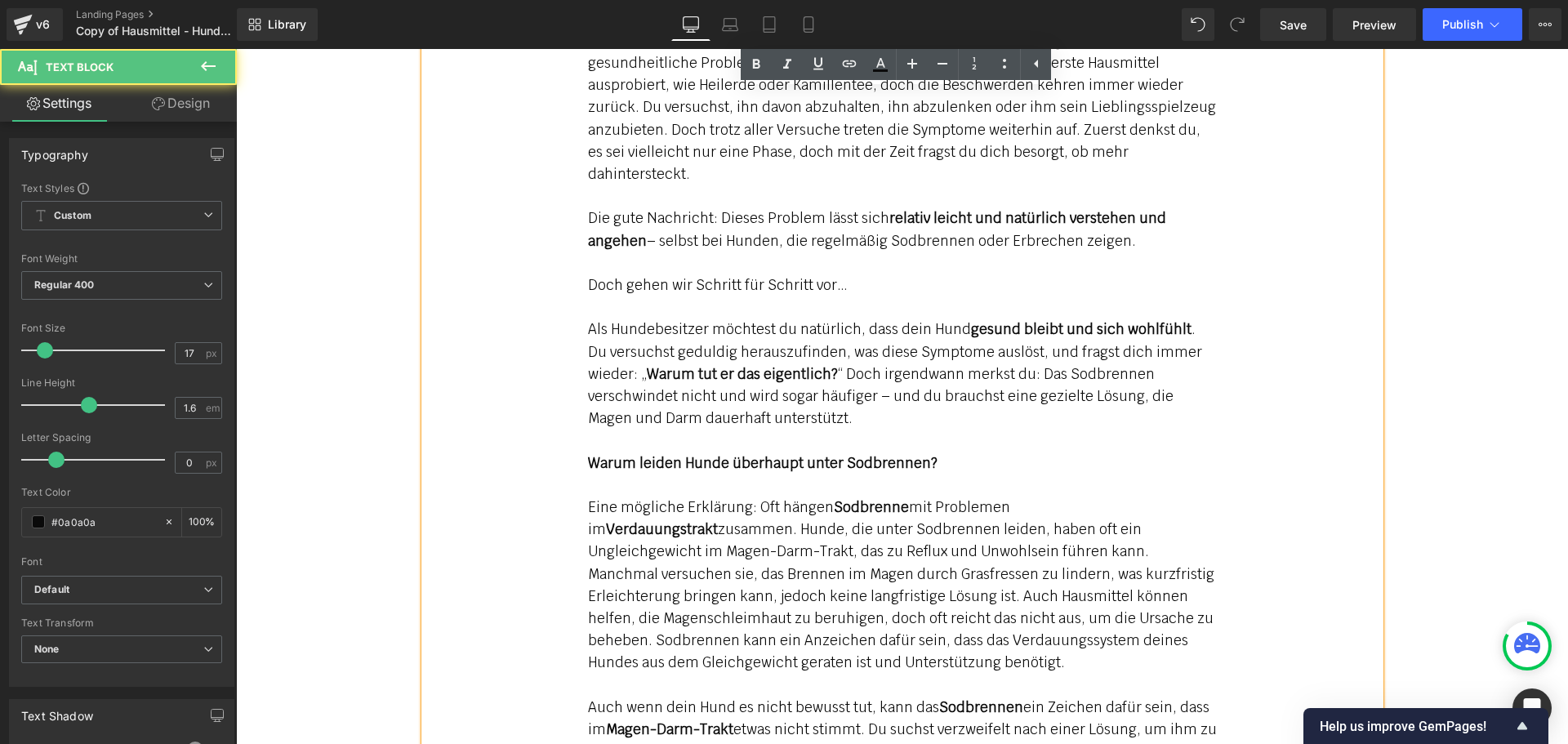
click at [909, 578] on p "Eine mögliche Erklärung: Oft hängen Sodbrenne mit Problemen im Verdauungstrakt …" at bounding box center [902, 586] width 629 height 178
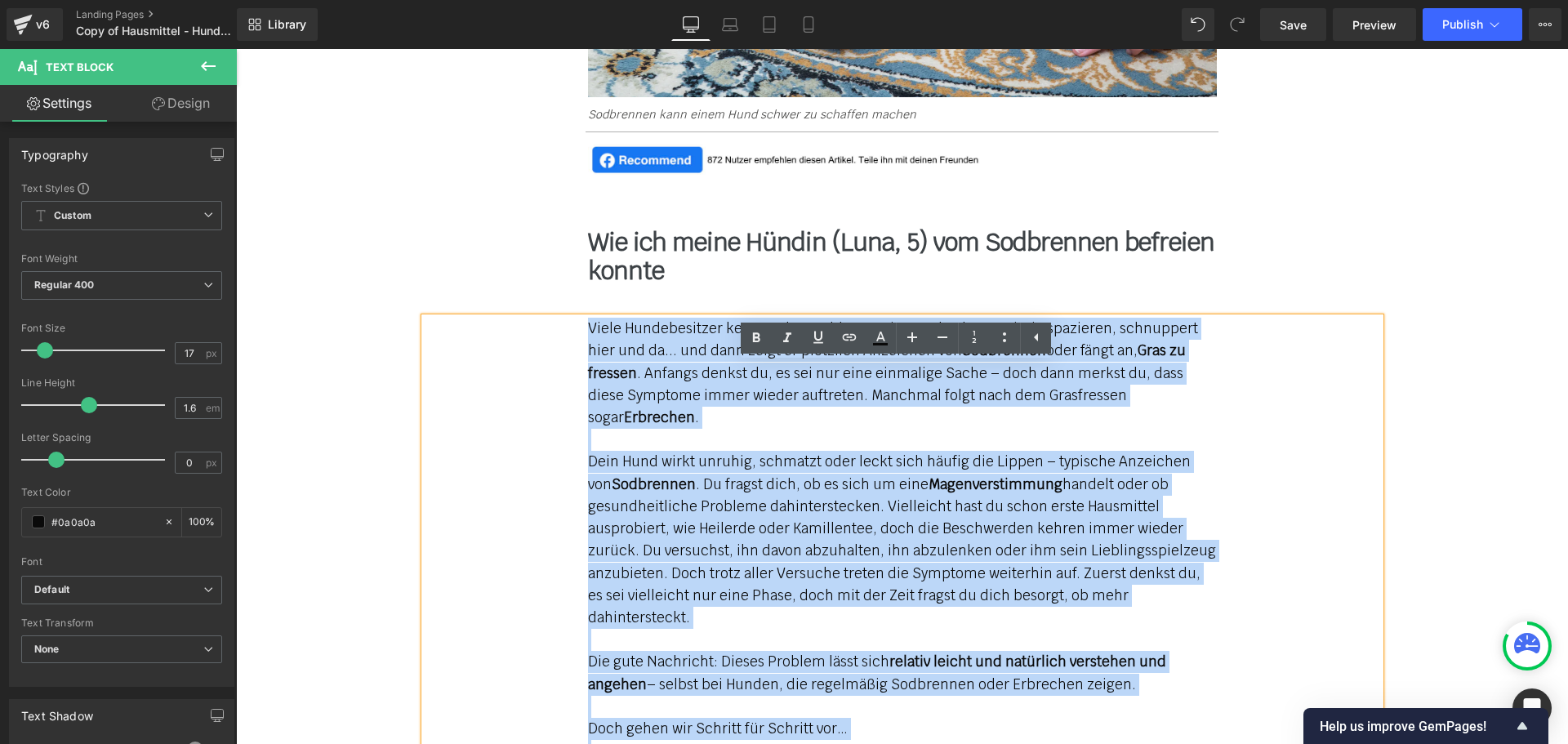
scroll to position [1306, 0]
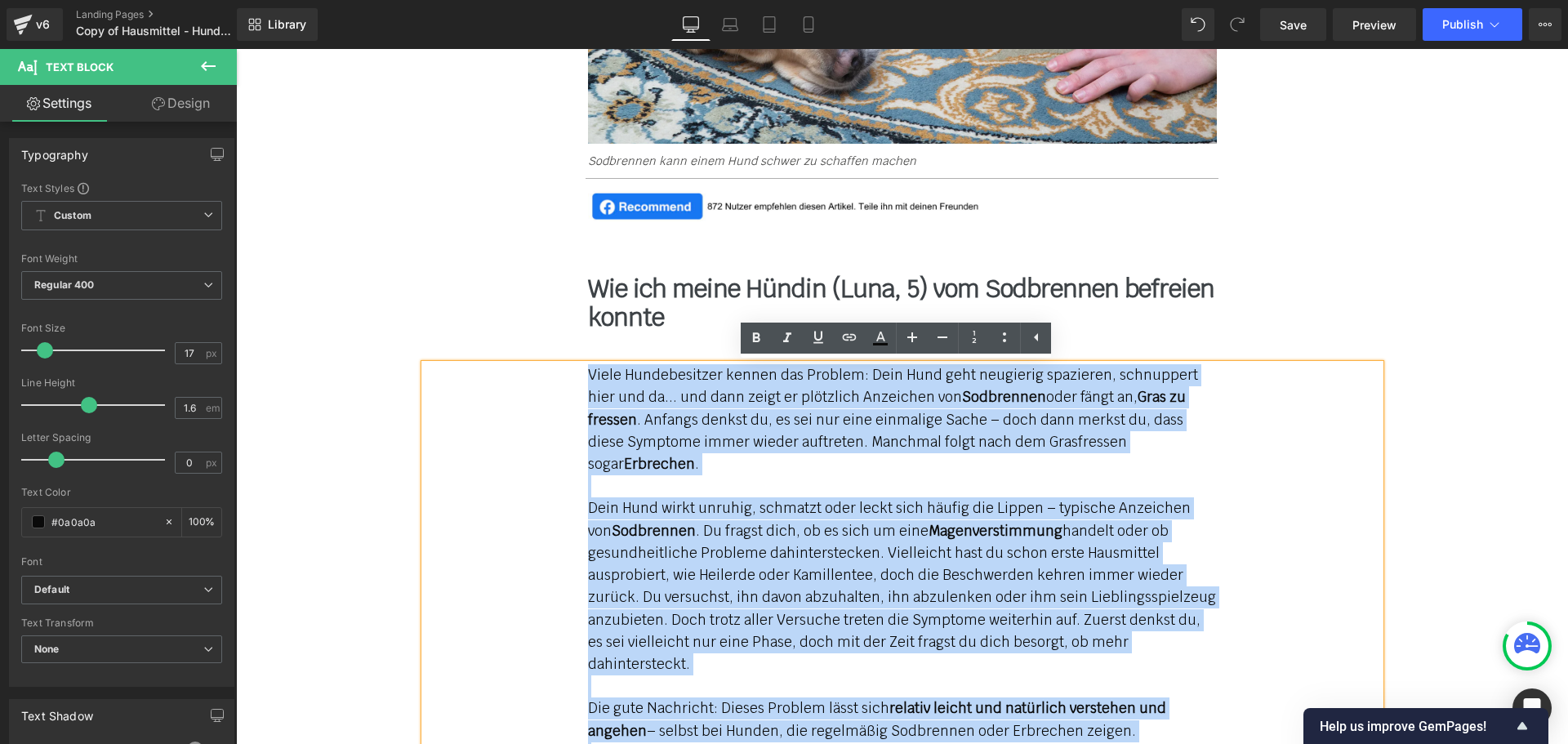
drag, startPoint x: 1105, startPoint y: 481, endPoint x: 557, endPoint y: 379, distance: 557.4
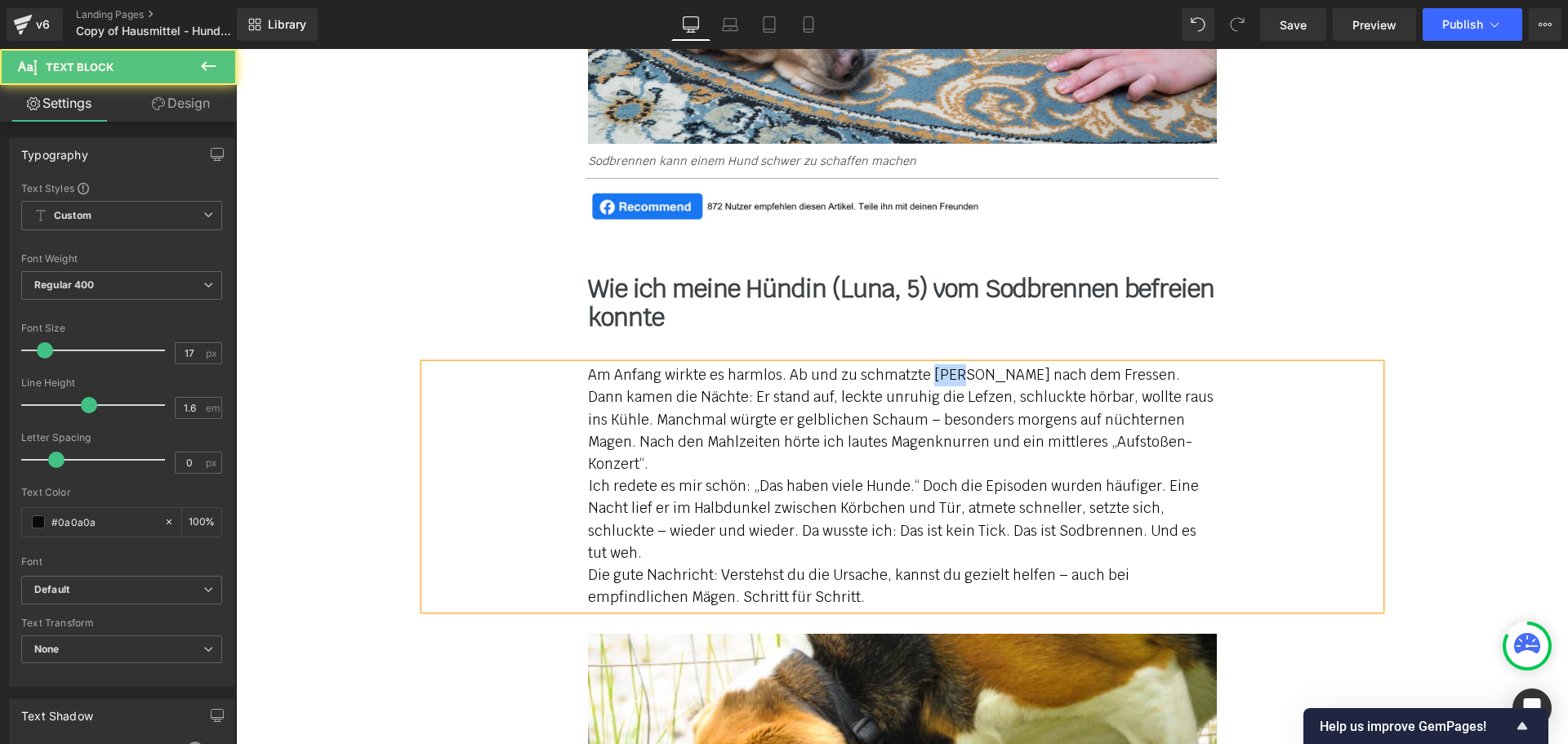
drag, startPoint x: 945, startPoint y: 376, endPoint x: 923, endPoint y: 371, distance: 22.6
click at [923, 371] on p "Am Anfang wirkte es harmlos. Ab und zu schmatzte [PERSON_NAME] nach dem Fressen…" at bounding box center [902, 419] width 629 height 111
drag, startPoint x: 649, startPoint y: 396, endPoint x: 638, endPoint y: 395, distance: 11.0
click at [638, 395] on p "Am Anfang wirkte es harmlos. Ab und zu schmatzte [PERSON_NAME] nach dem Fressen…" at bounding box center [902, 419] width 629 height 111
drag, startPoint x: 715, startPoint y: 419, endPoint x: 703, endPoint y: 419, distance: 12.0
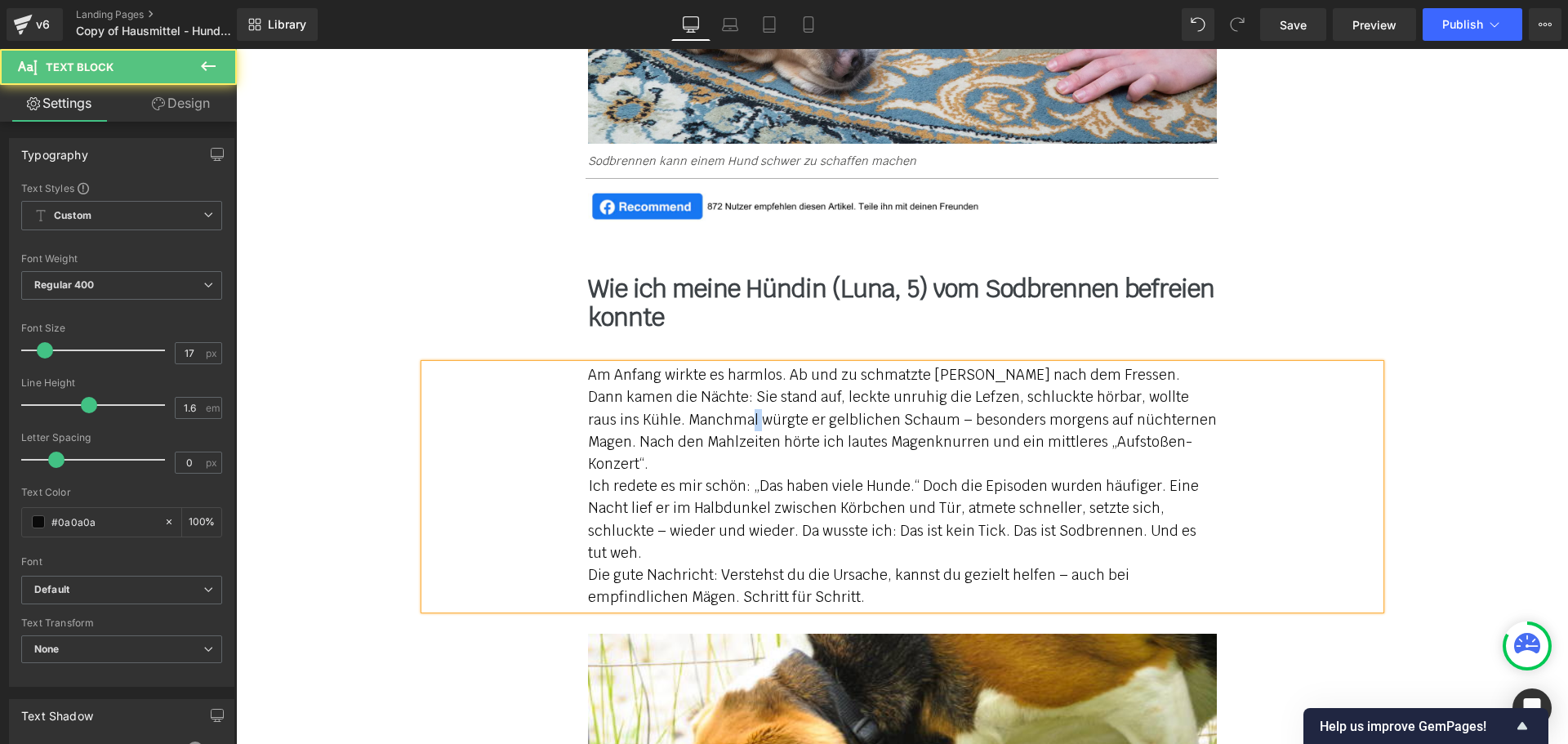
click at [703, 419] on p "Am Anfang wirkte es harmlos. Ab und zu schmatzte [PERSON_NAME] nach dem Fressen…" at bounding box center [902, 419] width 629 height 111
click at [659, 484] on p "Ich redete es mir schön: „Das haben viele Hunde.“ Doch die Episoden wurden häuf…" at bounding box center [902, 519] width 629 height 89
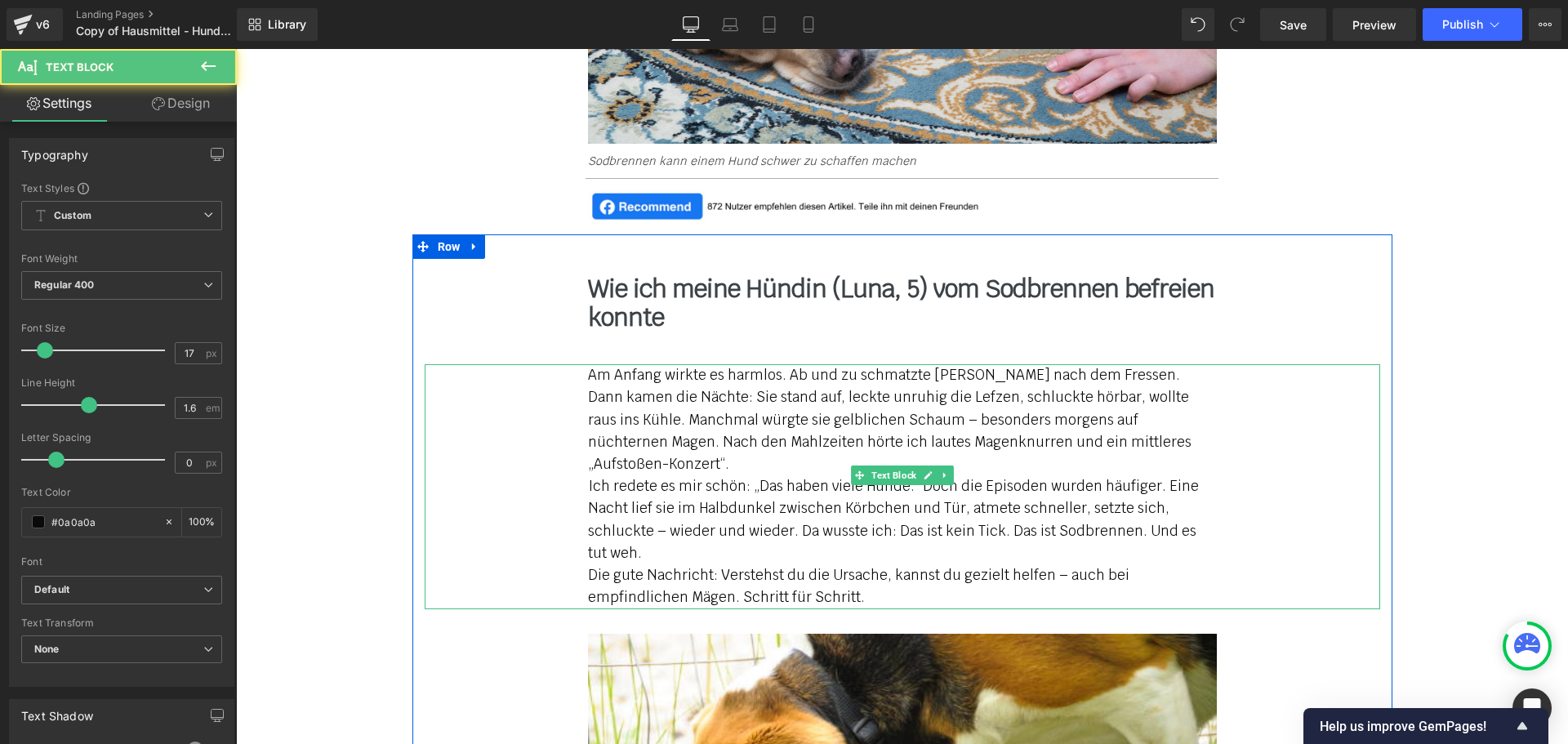
click at [781, 375] on p "Am Anfang wirkte es harmlos. Ab und zu schmatzte [PERSON_NAME] nach dem Fressen…" at bounding box center [902, 419] width 629 height 111
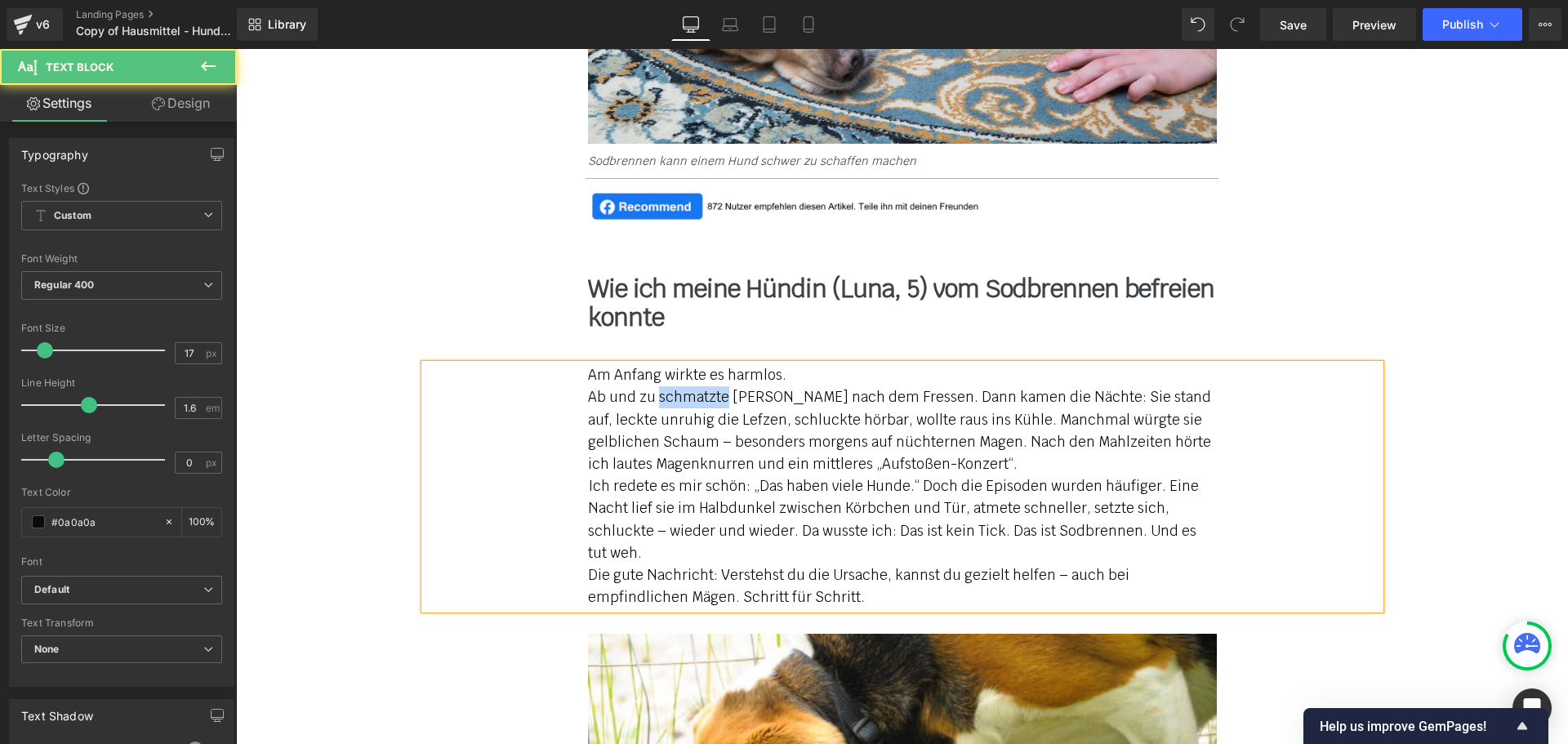
drag, startPoint x: 652, startPoint y: 400, endPoint x: 716, endPoint y: 398, distance: 64.0
click at [717, 399] on p "Ab und zu schmatzte [PERSON_NAME] nach dem Fressen. Dann kamen die Nächte: Sie …" at bounding box center [902, 431] width 629 height 89
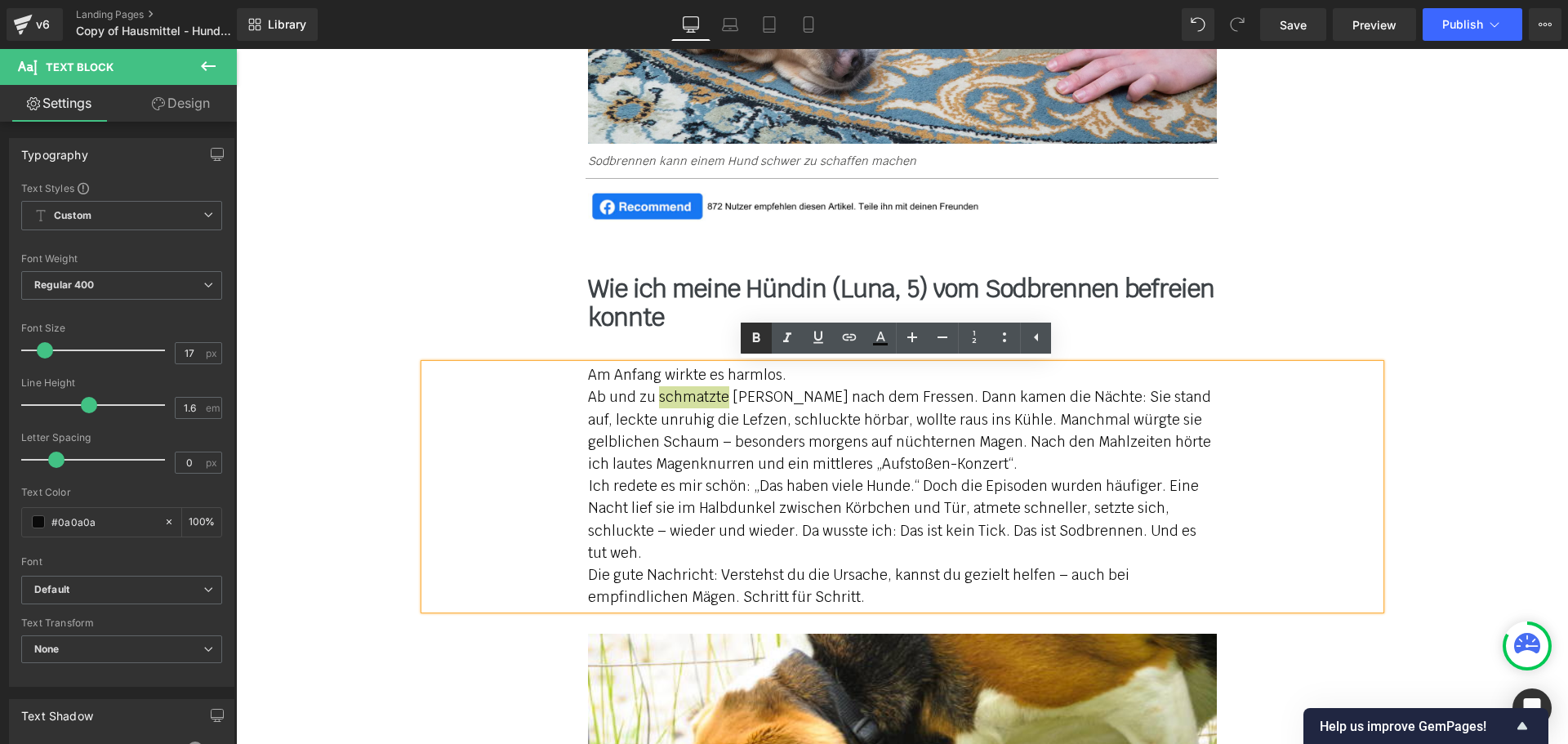
click at [756, 331] on icon at bounding box center [756, 337] width 19 height 19
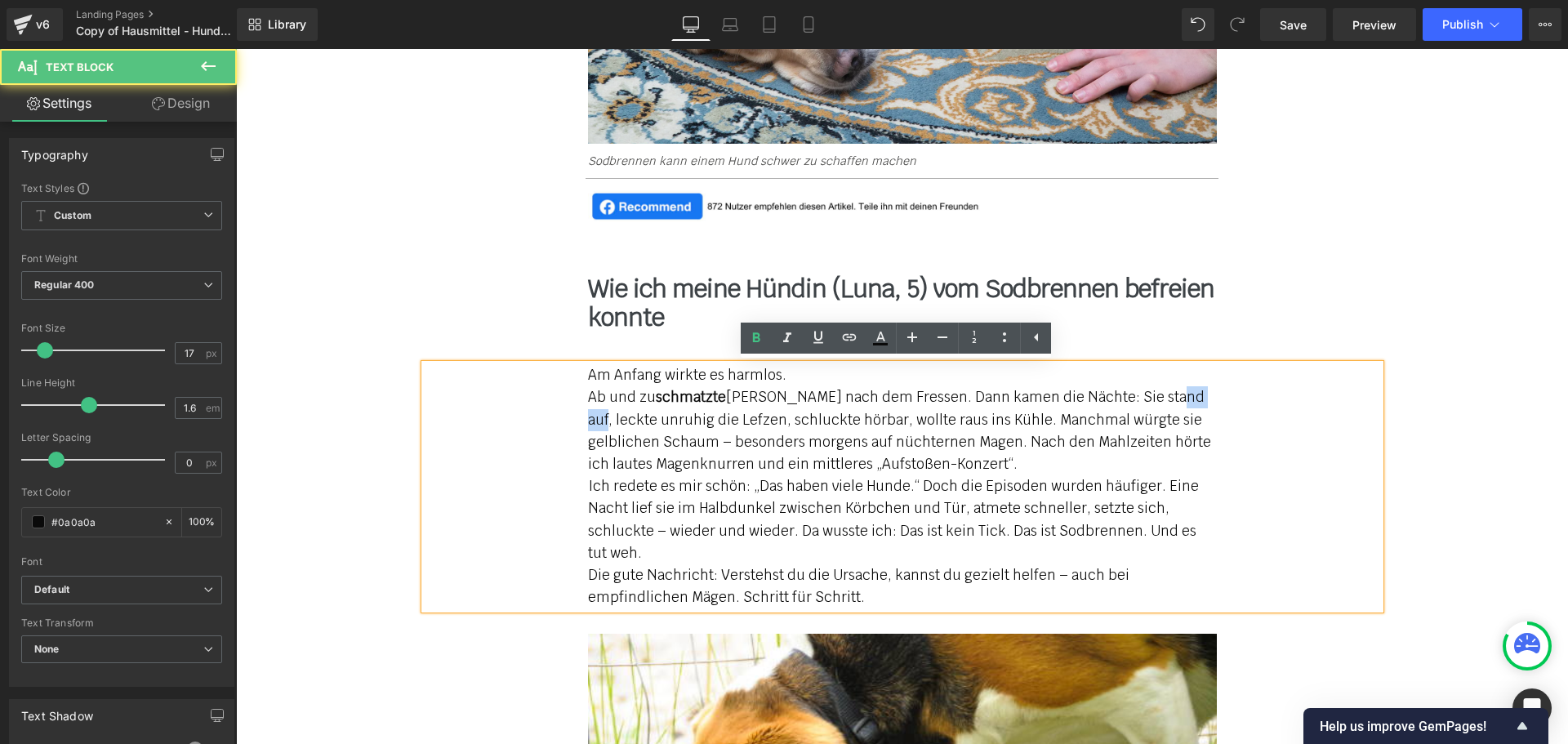
drag, startPoint x: 1139, startPoint y: 396, endPoint x: 1181, endPoint y: 396, distance: 42.0
click at [1181, 396] on p "Ab und zu schmatzte [PERSON_NAME] nach dem Fressen. Dann kamen die Nächte: Sie …" at bounding box center [902, 431] width 629 height 89
drag, startPoint x: 581, startPoint y: 423, endPoint x: 631, endPoint y: 422, distance: 50.0
click at [631, 422] on div "Am Anfang wirkte es harmlos. Ab und zu schmatzte [PERSON_NAME] nach dem Fressen…" at bounding box center [902, 485] width 955 height 244
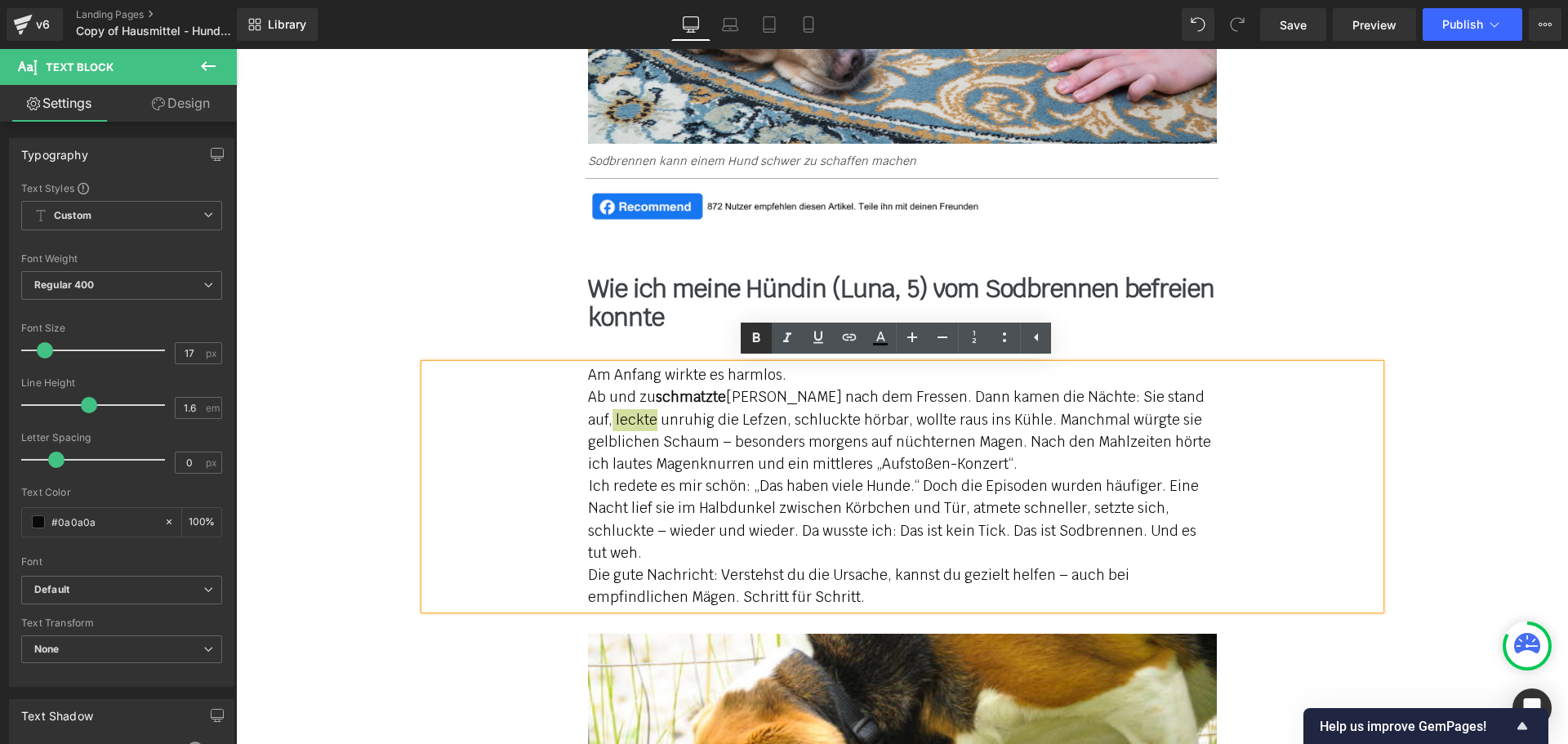
click at [758, 334] on icon at bounding box center [756, 337] width 7 height 10
drag, startPoint x: 874, startPoint y: 421, endPoint x: 900, endPoint y: 418, distance: 26.2
click at [900, 418] on p "Ab und zu schmatzte [PERSON_NAME] nach dem Fressen. Dann kamen die Nächte: Sie …" at bounding box center [902, 431] width 629 height 89
click at [760, 339] on icon at bounding box center [756, 337] width 19 height 19
click at [977, 421] on p "Ab und zu schmatzte [PERSON_NAME] nach dem Fressen. Dann kamen die Nächte: Sie …" at bounding box center [902, 431] width 629 height 89
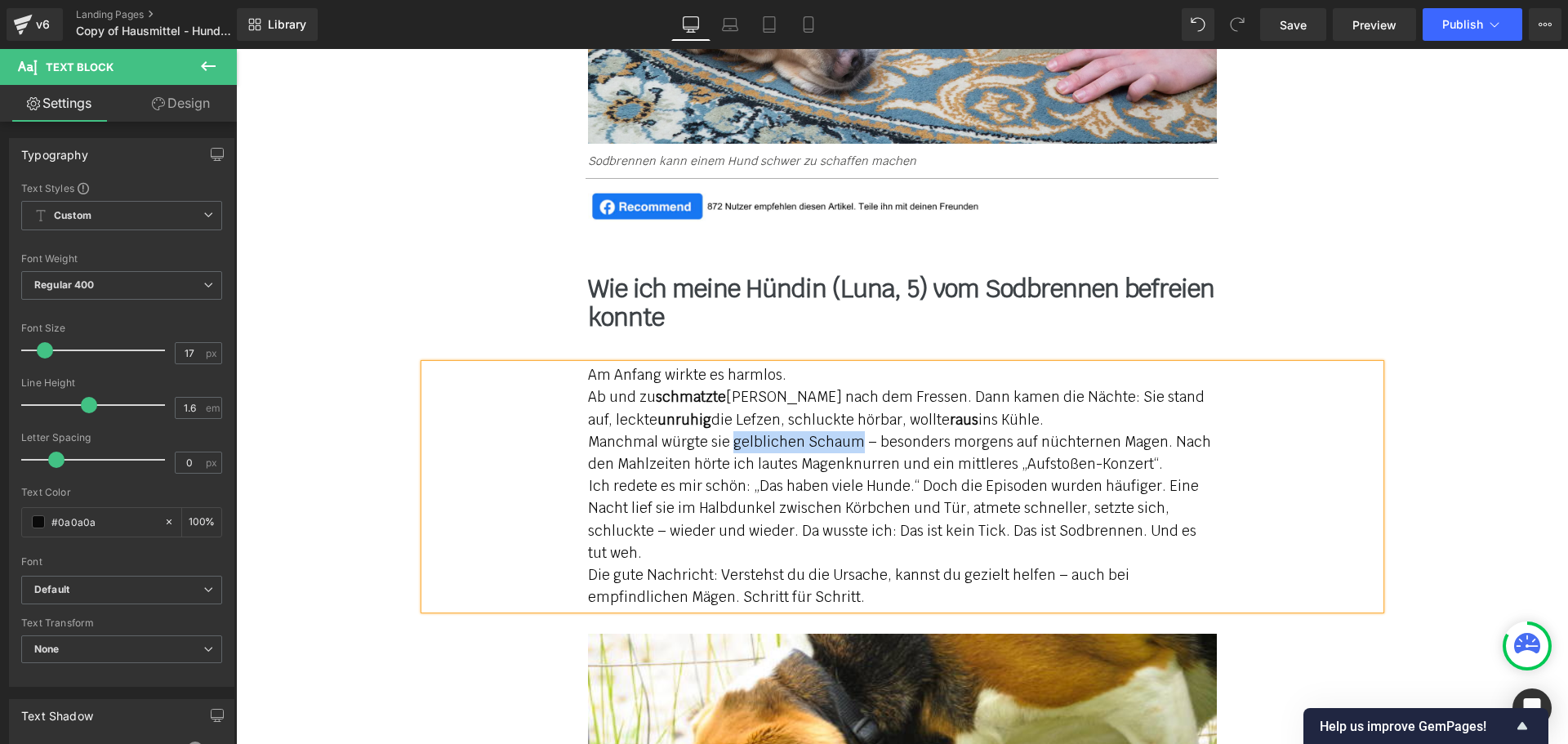
drag, startPoint x: 727, startPoint y: 445, endPoint x: 847, endPoint y: 438, distance: 120.2
click at [847, 438] on p "Manchmal würgte sie gelblichen Schaum – besonders morgens auf nüchternen Magen.…" at bounding box center [902, 453] width 629 height 44
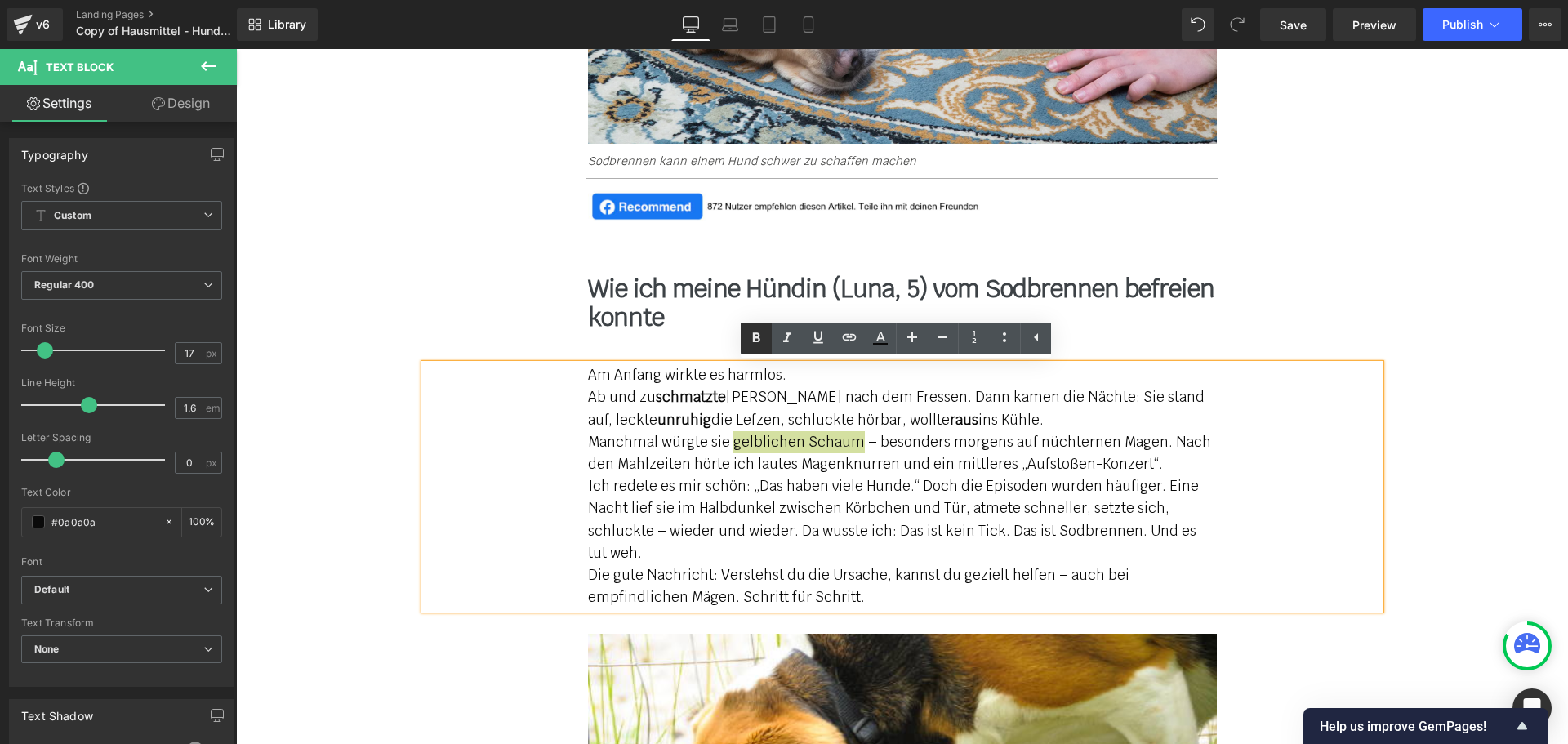
click at [749, 339] on icon at bounding box center [756, 337] width 19 height 19
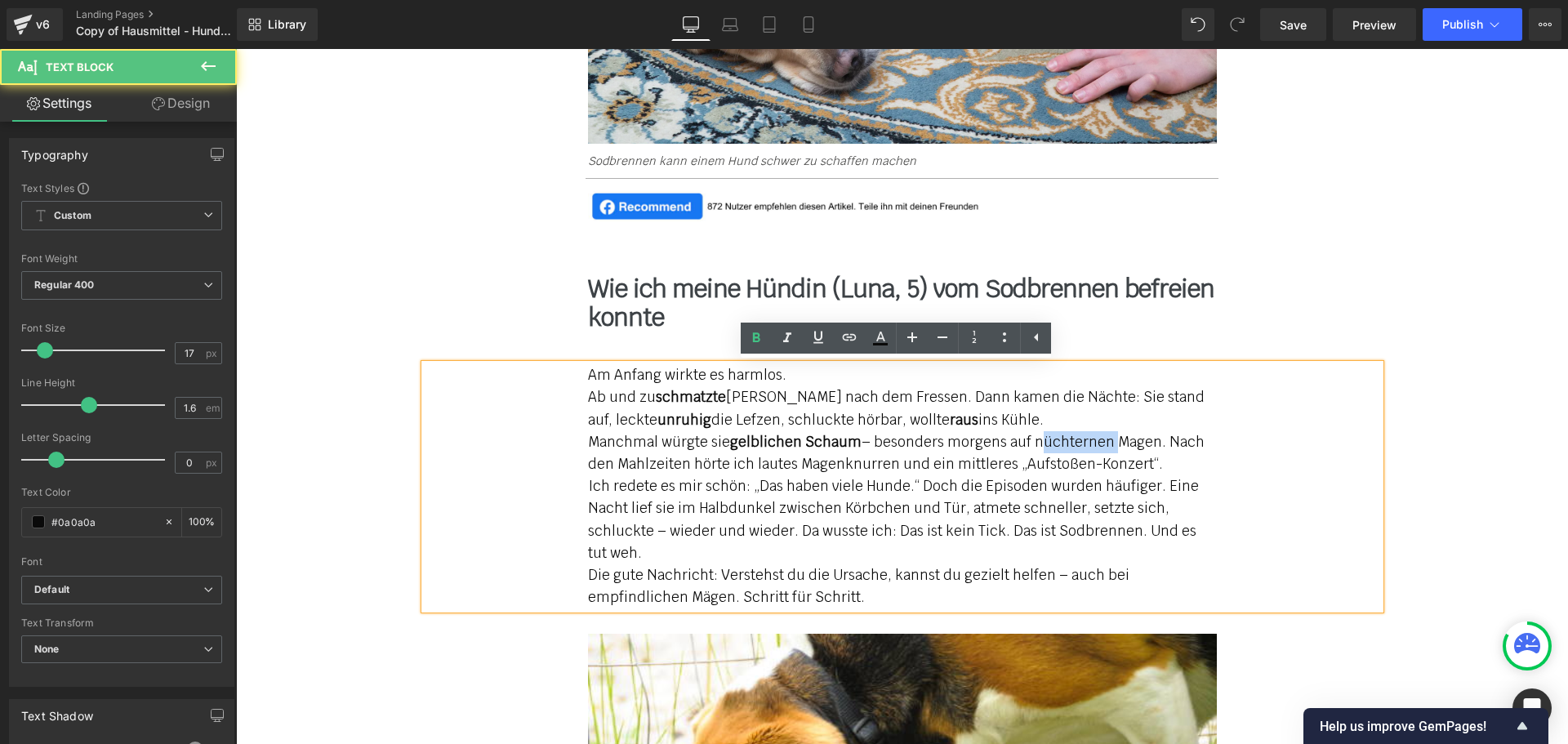
drag, startPoint x: 1023, startPoint y: 444, endPoint x: 1097, endPoint y: 448, distance: 74.1
click at [1097, 448] on p "Manchmal würgte sie gelblichen Schaum – besonders morgens auf nüchternen Magen.…" at bounding box center [902, 453] width 629 height 44
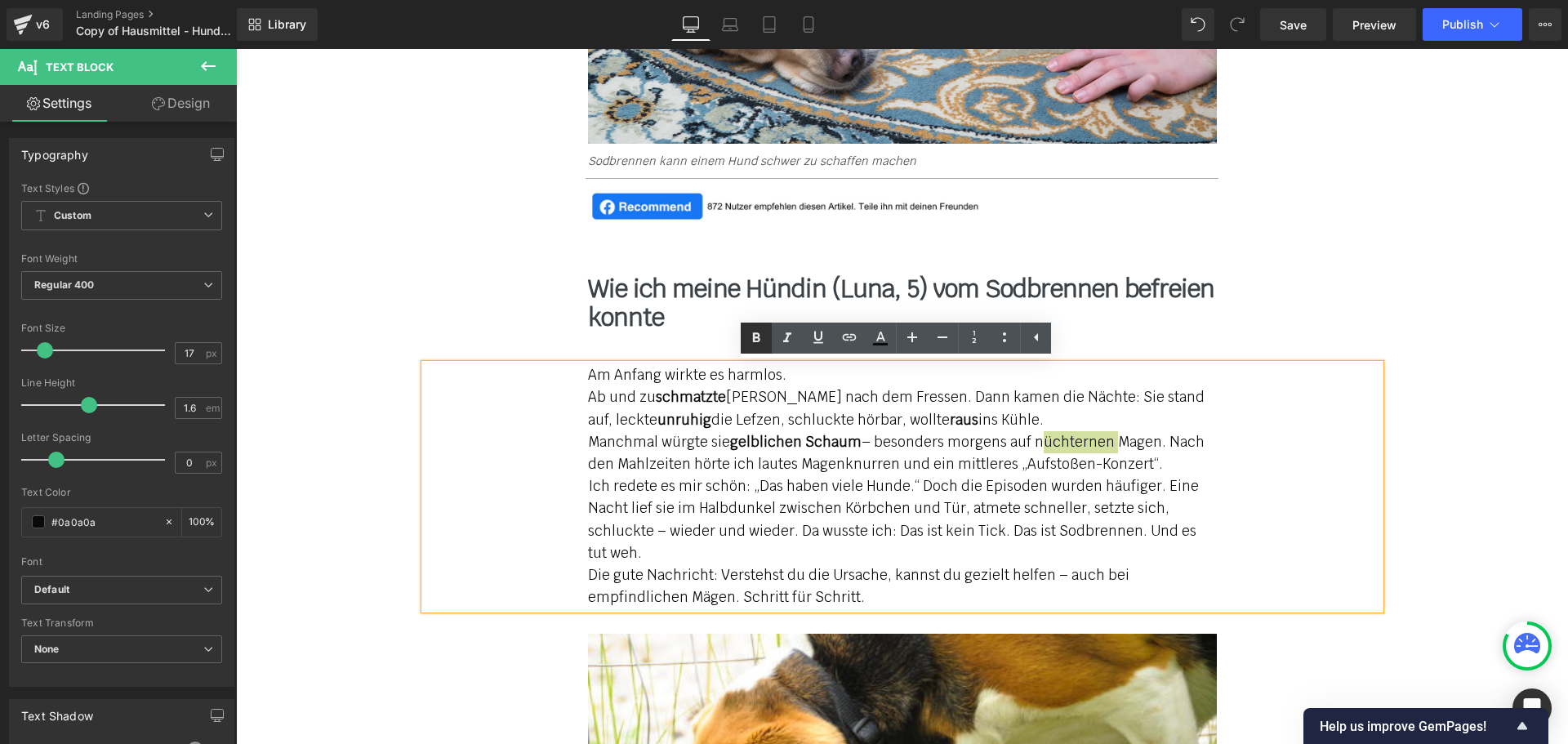
click at [750, 340] on icon at bounding box center [756, 337] width 19 height 19
click at [1155, 442] on p "Manchmal würgte sie gelblichen Schaum – besonders morgens auf nüchternen Magen.…" at bounding box center [902, 453] width 629 height 44
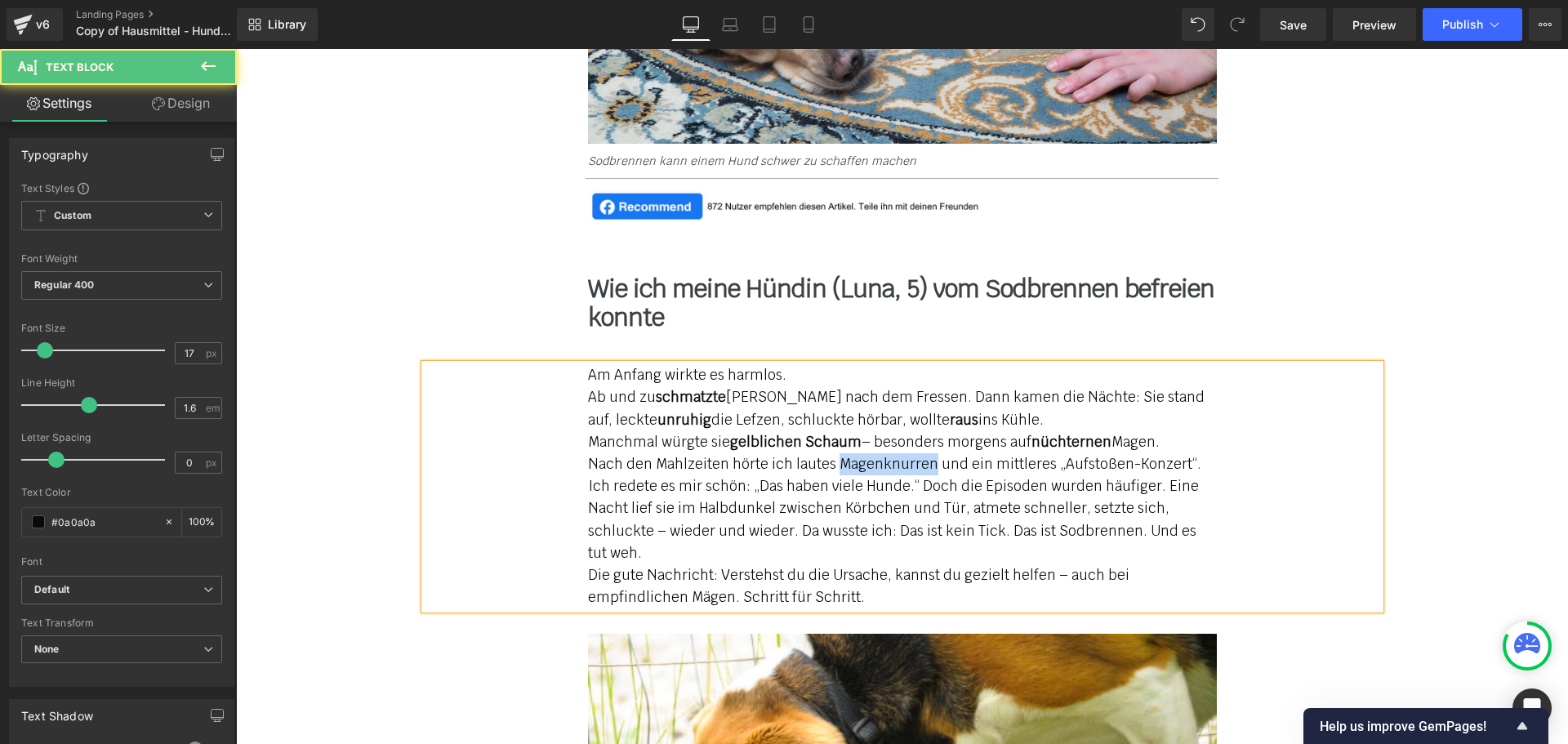
drag, startPoint x: 828, startPoint y: 462, endPoint x: 923, endPoint y: 458, distance: 95.1
click at [923, 458] on p "Nach den Mahlzeiten hörte ich lautes Magenknurren und ein mittleres „Aufstoßen-…" at bounding box center [902, 463] width 629 height 22
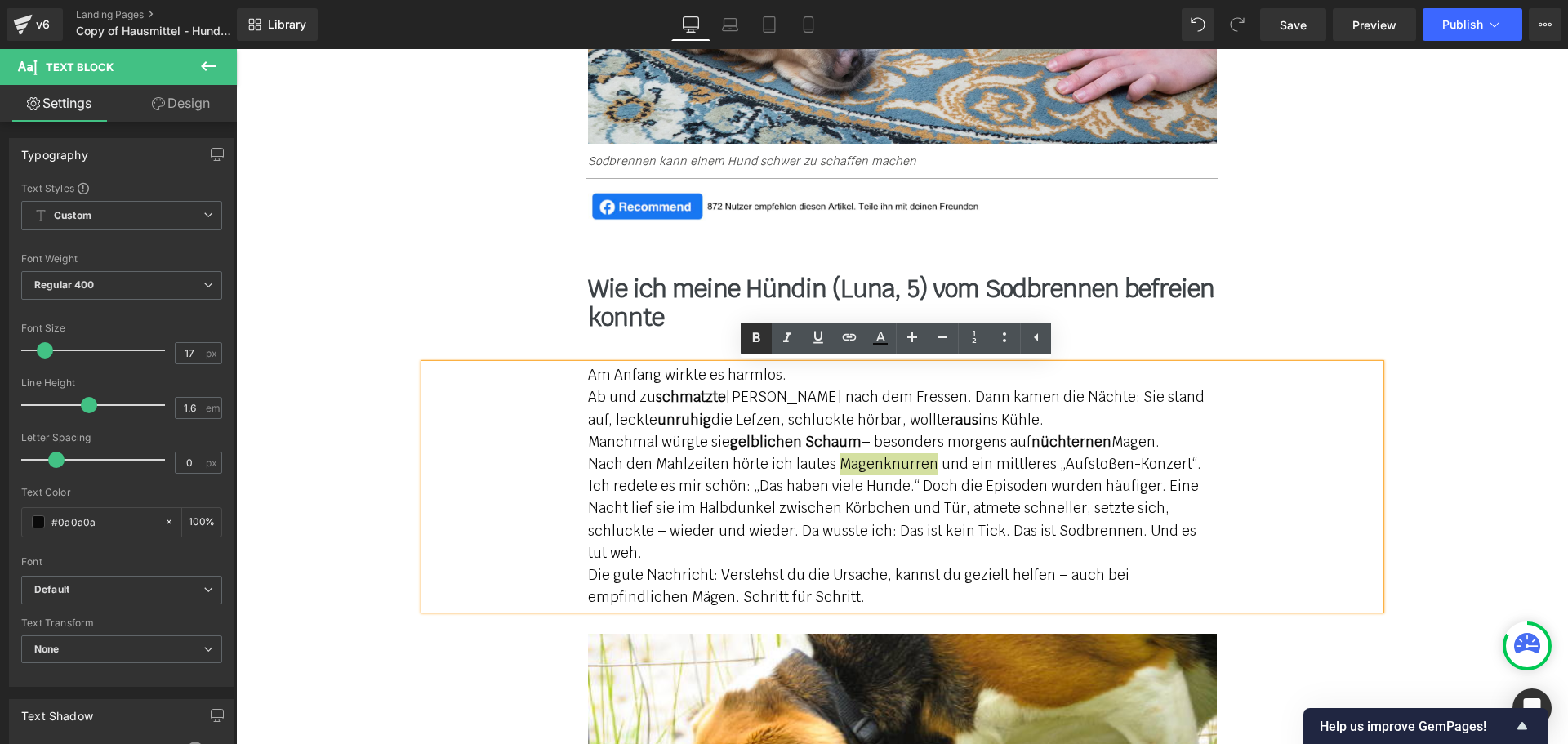
click at [754, 342] on icon at bounding box center [756, 337] width 19 height 19
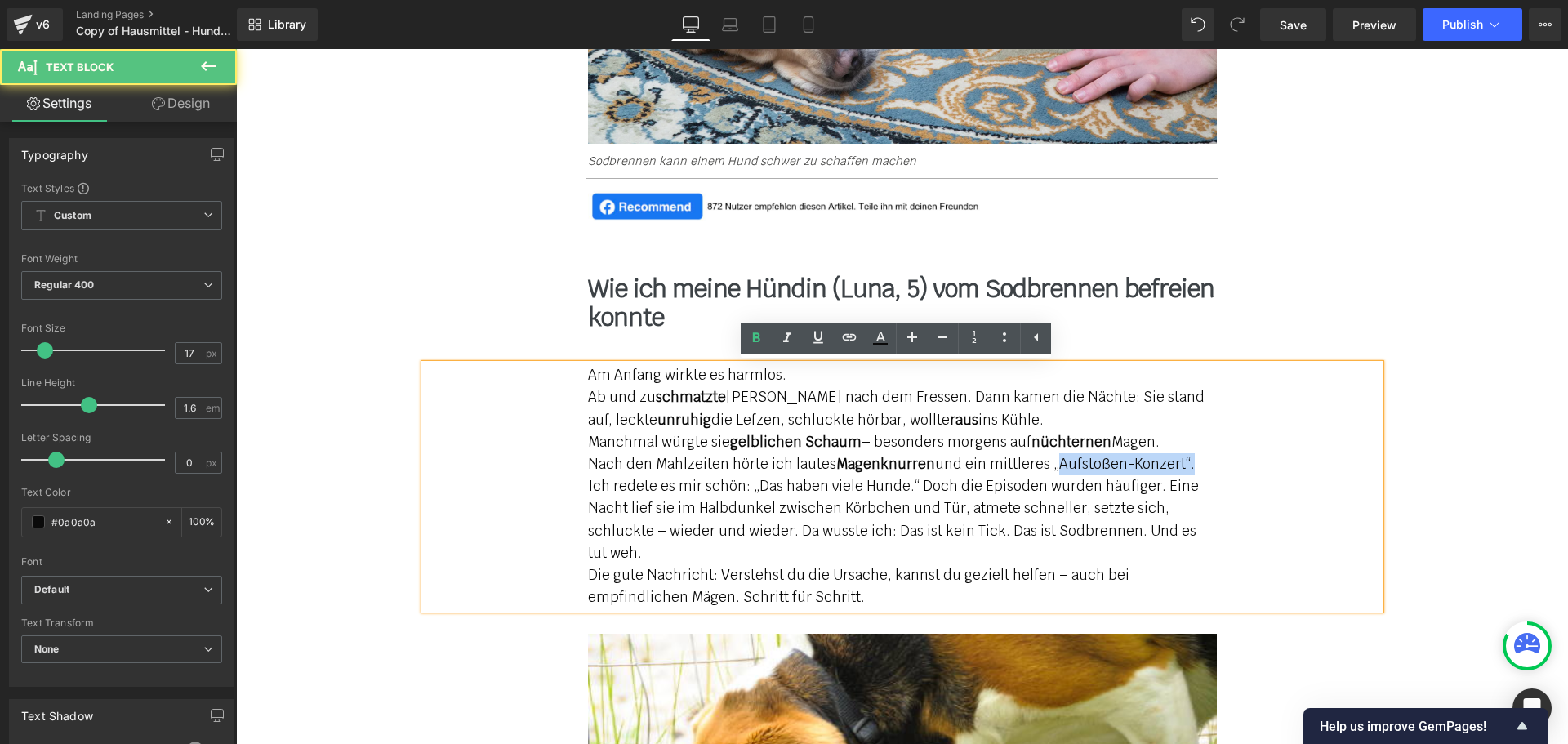
drag, startPoint x: 1041, startPoint y: 465, endPoint x: 1175, endPoint y: 467, distance: 134.0
click at [1175, 467] on p "Nach den Mahlzeiten hörte ich lautes Magenknurren und ein mittleres „Aufstoßen-…" at bounding box center [902, 463] width 629 height 22
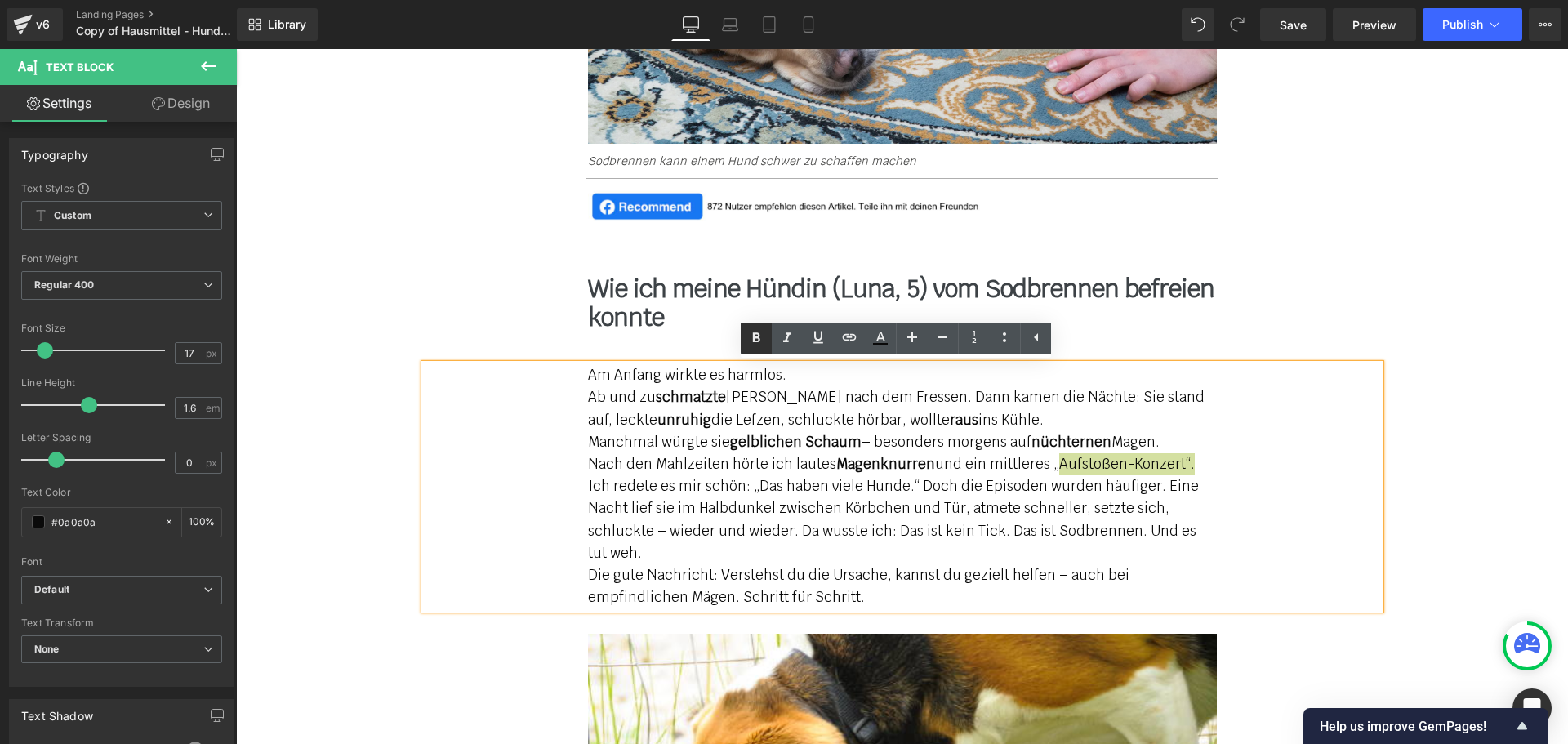
click at [748, 346] on icon at bounding box center [756, 337] width 19 height 19
click at [1191, 466] on p "Nach den Mahlzeiten hörte ich lautes Magenknurren und ein mittleres „Aufstoßen-…" at bounding box center [902, 463] width 629 height 22
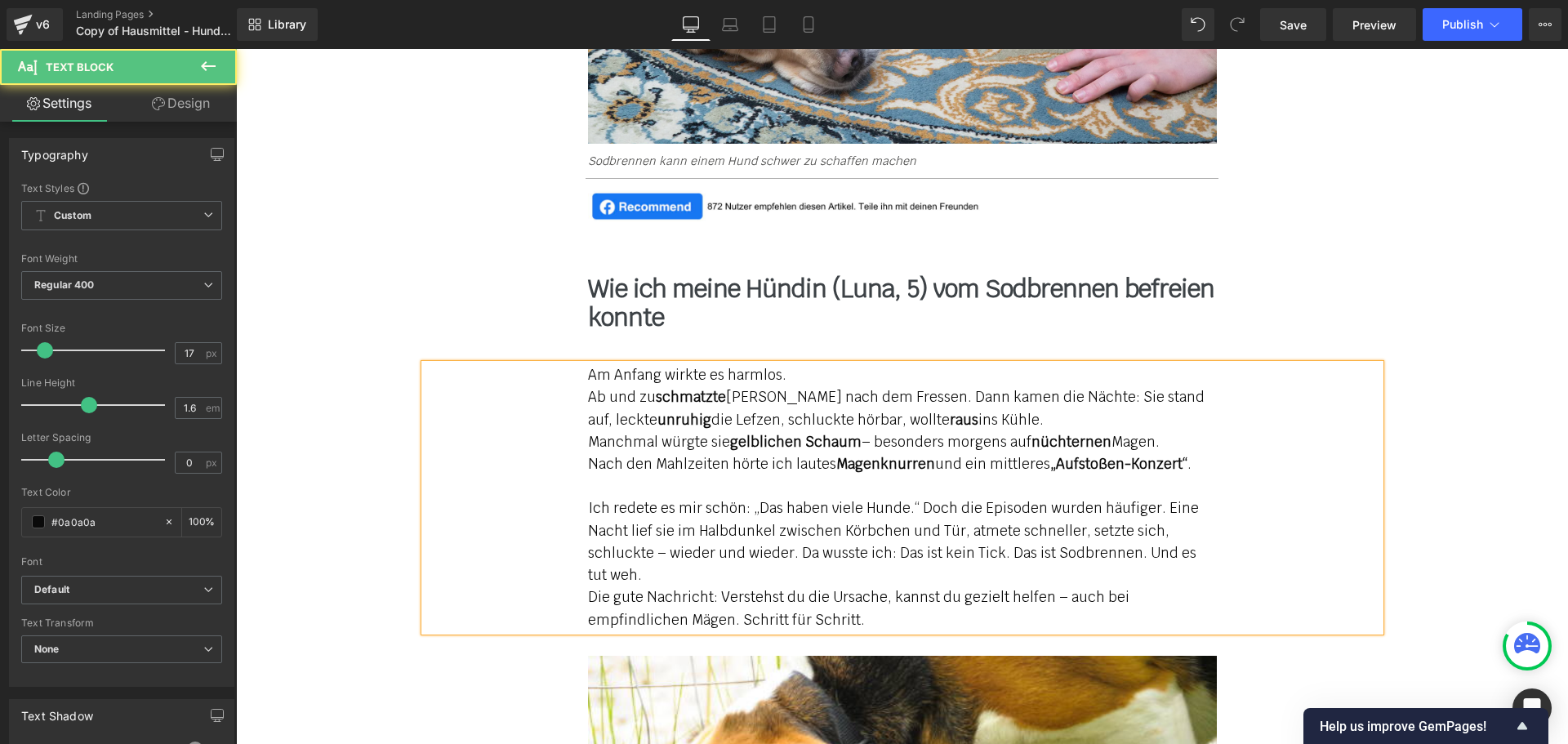
click at [912, 509] on p "Ich redete es mir schön: „Das haben viele Hunde.“ Doch die Episoden wurden häuf…" at bounding box center [902, 542] width 629 height 89
click at [822, 530] on p "Doch die Episoden wurden häufiger. Eine Nacht lief sie im Halbdunkel zwischen K…" at bounding box center [902, 553] width 629 height 67
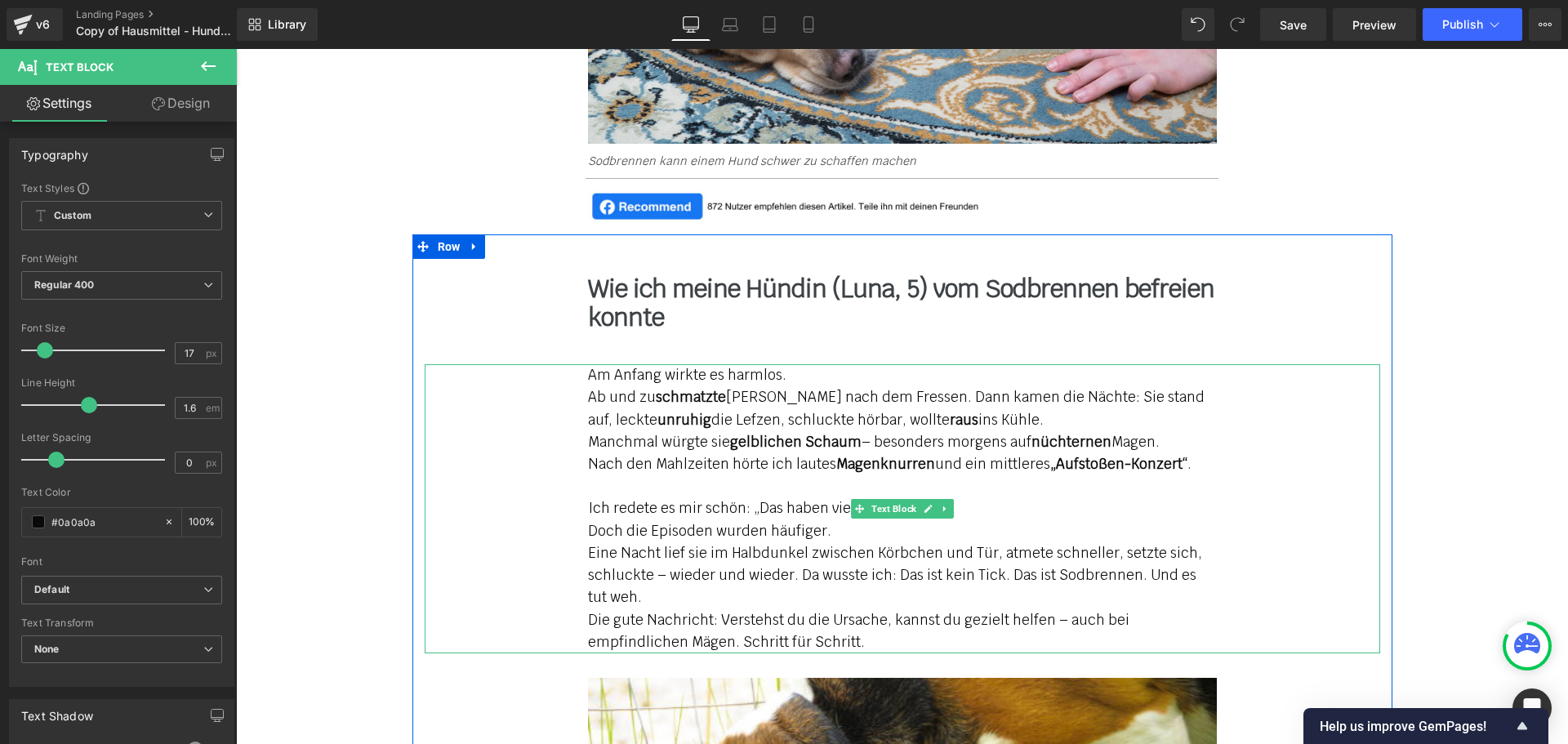
click at [786, 379] on p "Am Anfang wirkte es harmlos." at bounding box center [902, 374] width 629 height 22
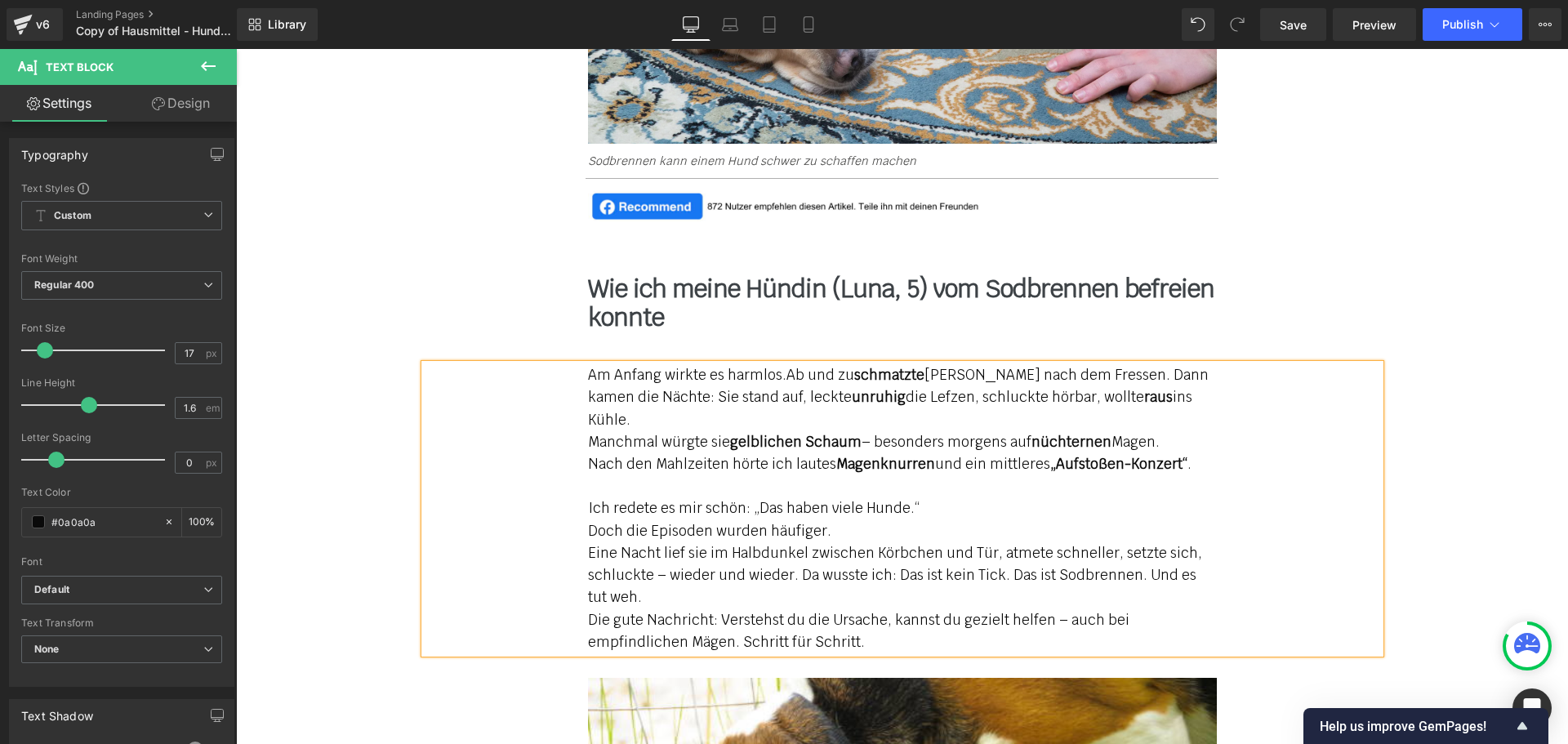
click at [864, 520] on p "Doch die Episoden wurden häufiger." at bounding box center [902, 531] width 629 height 22
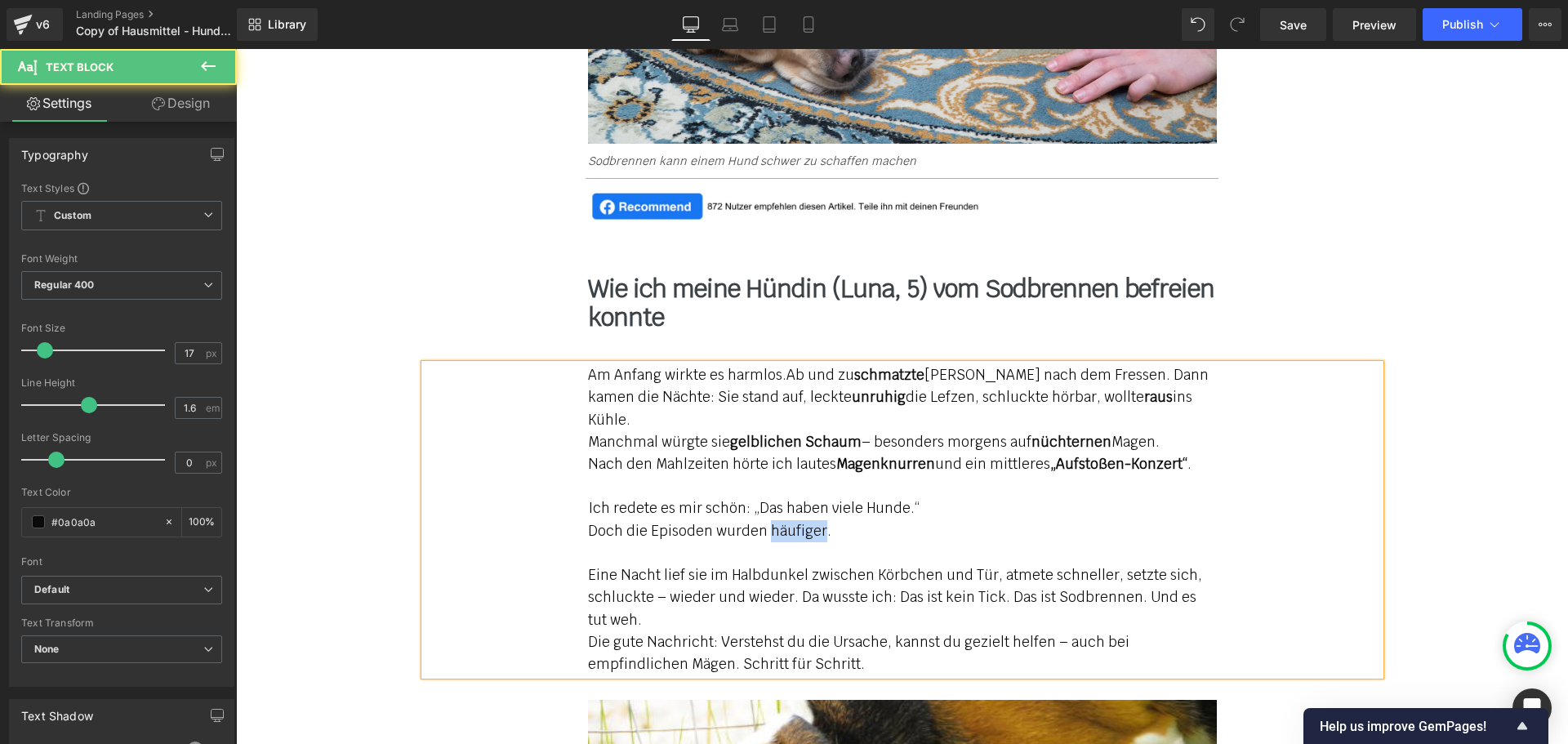
drag, startPoint x: 757, startPoint y: 511, endPoint x: 810, endPoint y: 508, distance: 53.1
click at [810, 520] on p "Doch die Episoden wurden häufiger." at bounding box center [902, 531] width 629 height 22
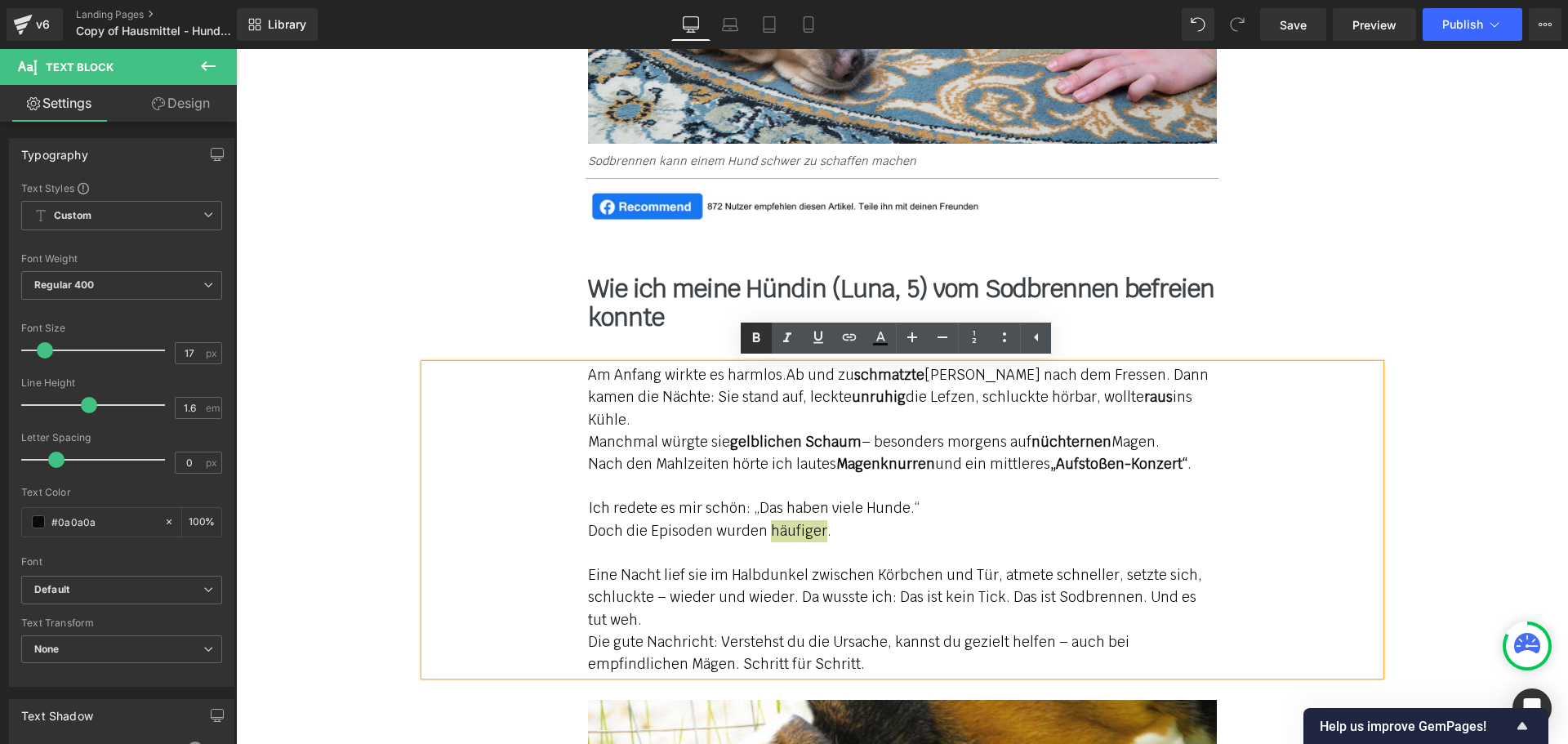
click at [754, 343] on icon at bounding box center [756, 337] width 19 height 19
click at [672, 607] on p "Eine Nacht lief sie im Halbdunkel zwischen Körbchen und Tür, atmete schneller, …" at bounding box center [902, 597] width 629 height 67
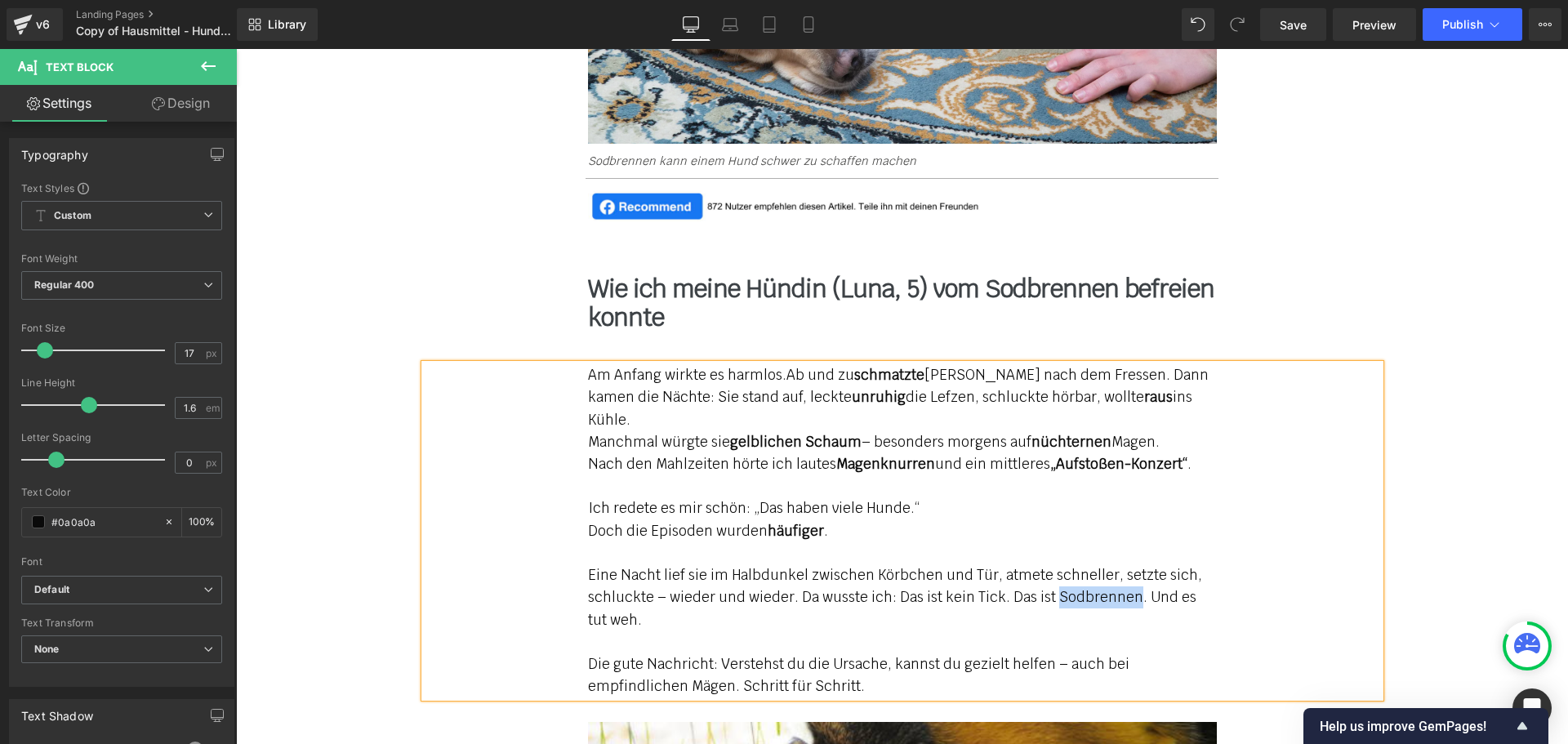
drag, startPoint x: 1049, startPoint y: 578, endPoint x: 1120, endPoint y: 574, distance: 71.1
click at [1123, 574] on p "Eine Nacht lief sie im Halbdunkel zwischen Körbchen und Tür, atmete schneller, …" at bounding box center [902, 597] width 629 height 67
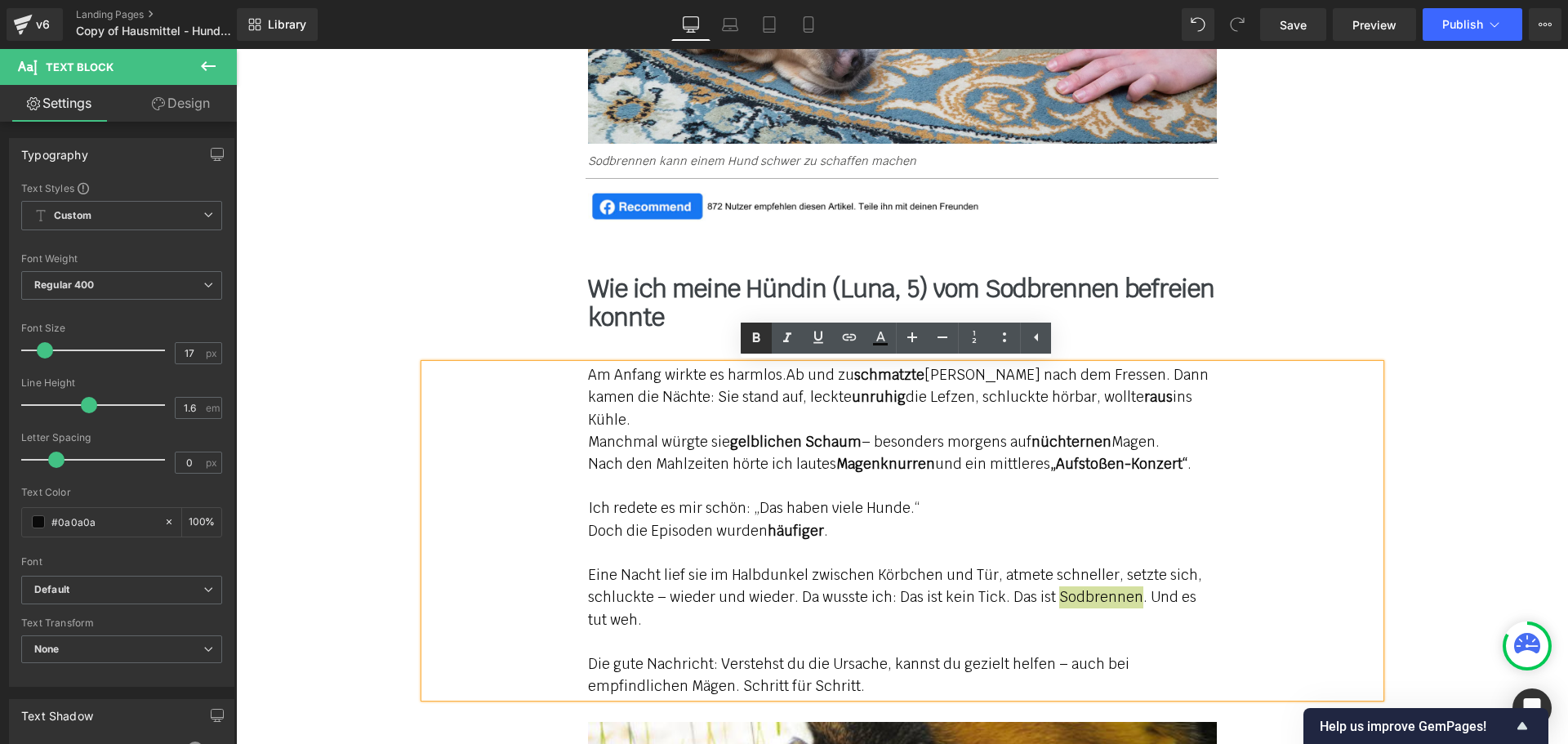
click at [757, 338] on icon at bounding box center [756, 337] width 19 height 19
drag, startPoint x: 661, startPoint y: 573, endPoint x: 783, endPoint y: 582, distance: 122.3
click at [783, 582] on p "Eine Nacht lief sie im Halbdunkel zwischen Körbchen und Tür, atmete schneller, …" at bounding box center [902, 597] width 629 height 67
click at [750, 337] on icon at bounding box center [756, 337] width 19 height 19
drag, startPoint x: 1182, startPoint y: 578, endPoint x: 609, endPoint y: 601, distance: 573.5
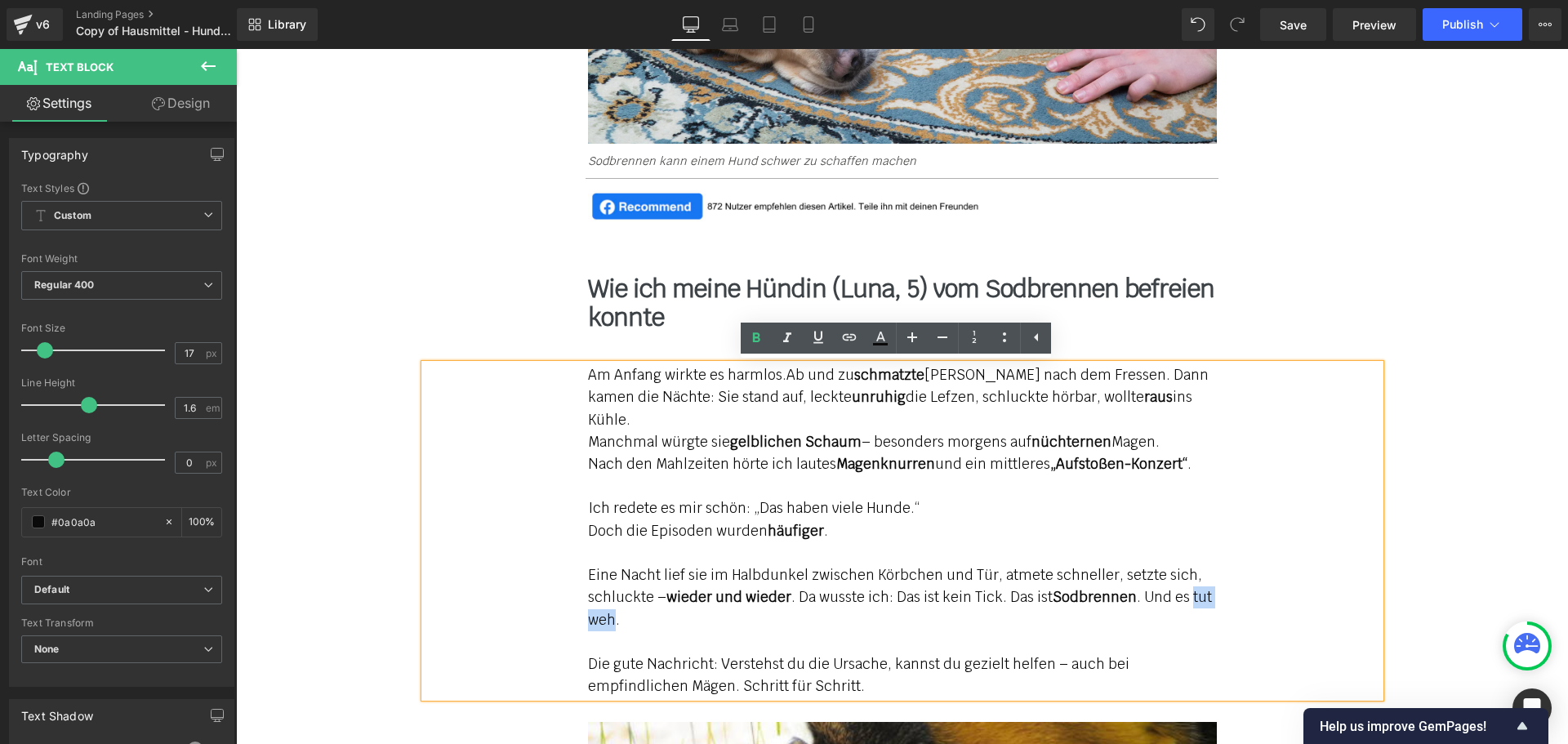
click at [609, 601] on p "Eine Nacht lief sie im Halbdunkel zwischen Körbchen und Tür, atmete schneller, …" at bounding box center [902, 597] width 629 height 67
click at [759, 339] on icon at bounding box center [756, 337] width 7 height 10
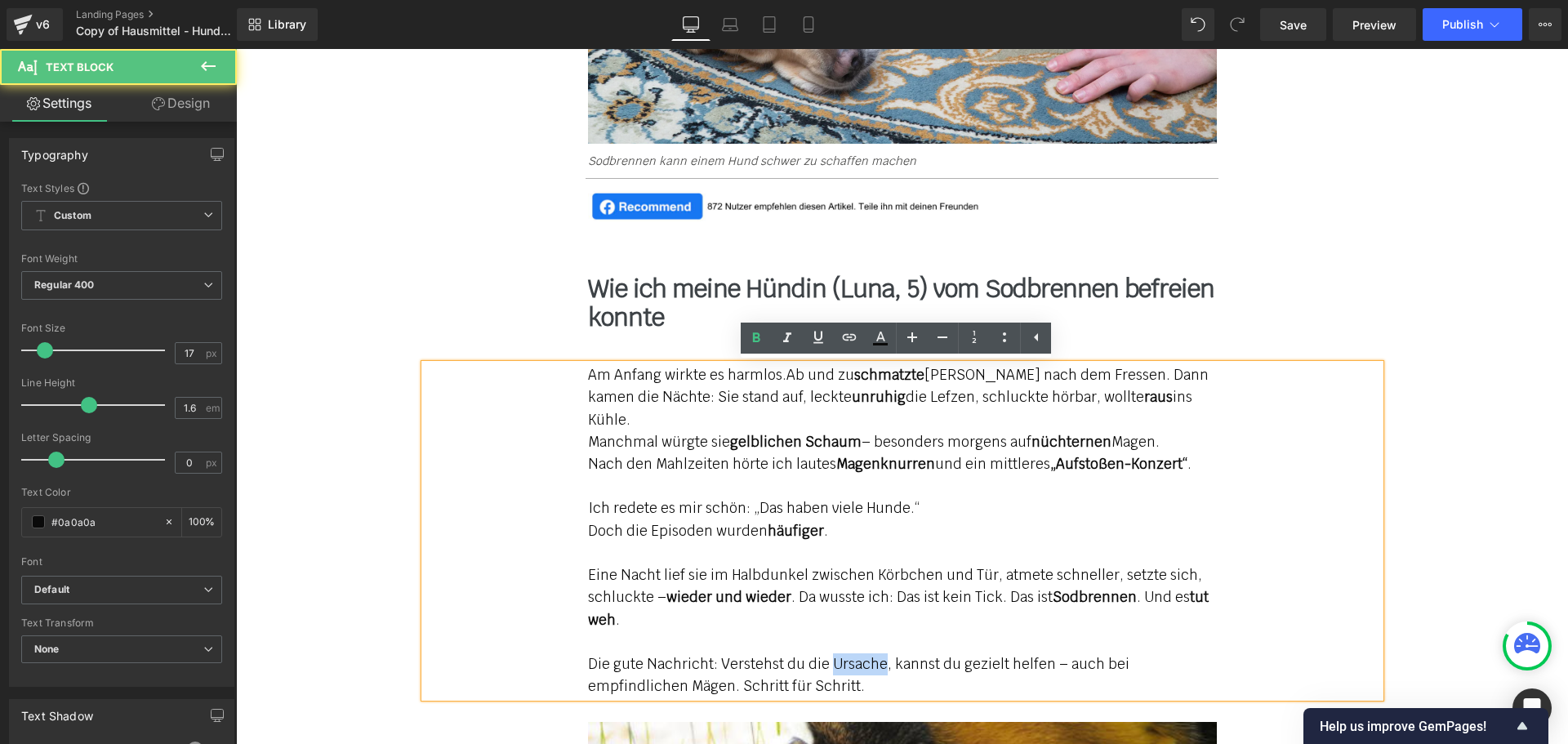
drag, startPoint x: 823, startPoint y: 643, endPoint x: 874, endPoint y: 639, distance: 51.2
click at [874, 653] on p "Die gute Nachricht: Verstehst du die Ursache, kannst du gezielt helfen – auch b…" at bounding box center [902, 675] width 629 height 44
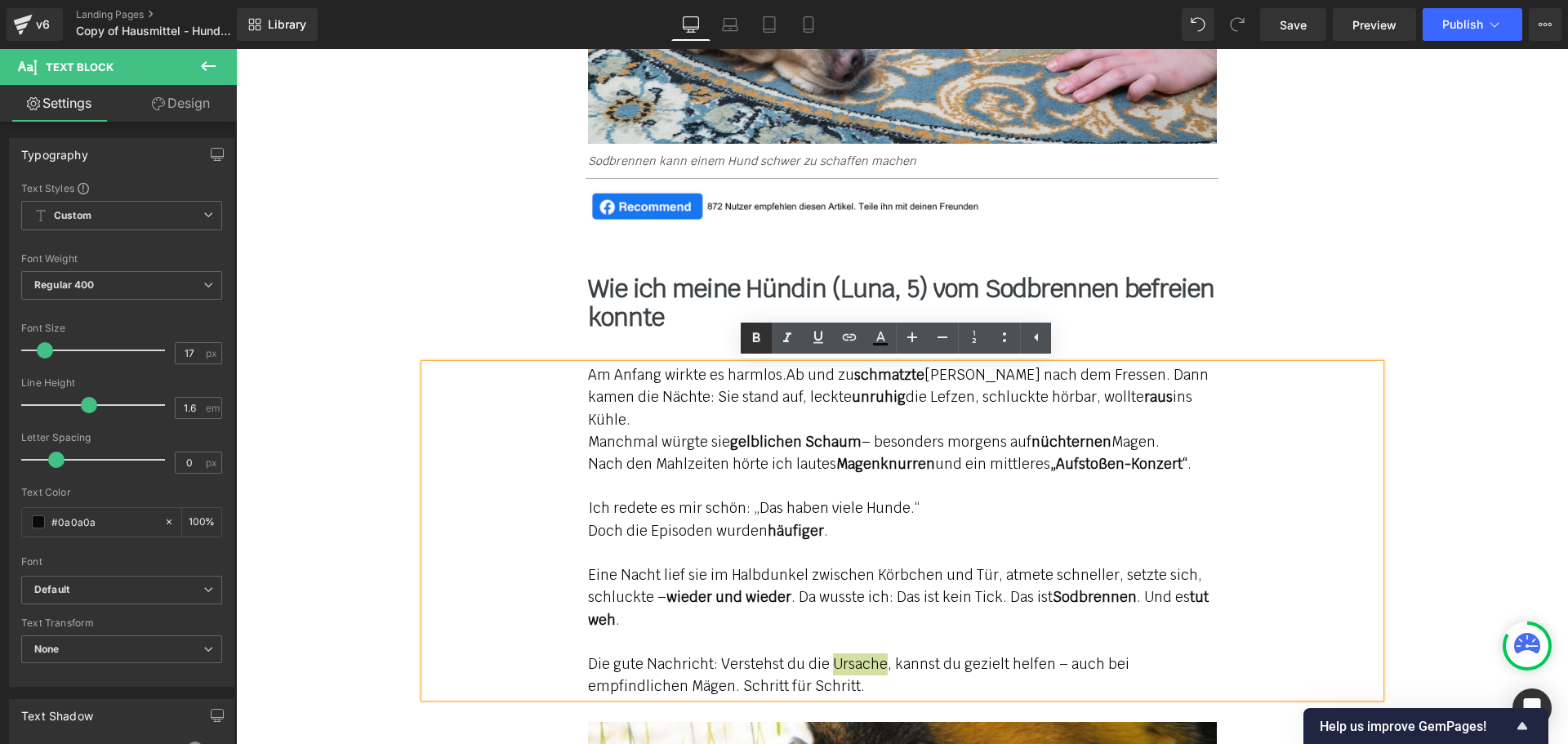
click at [758, 338] on icon at bounding box center [756, 337] width 7 height 10
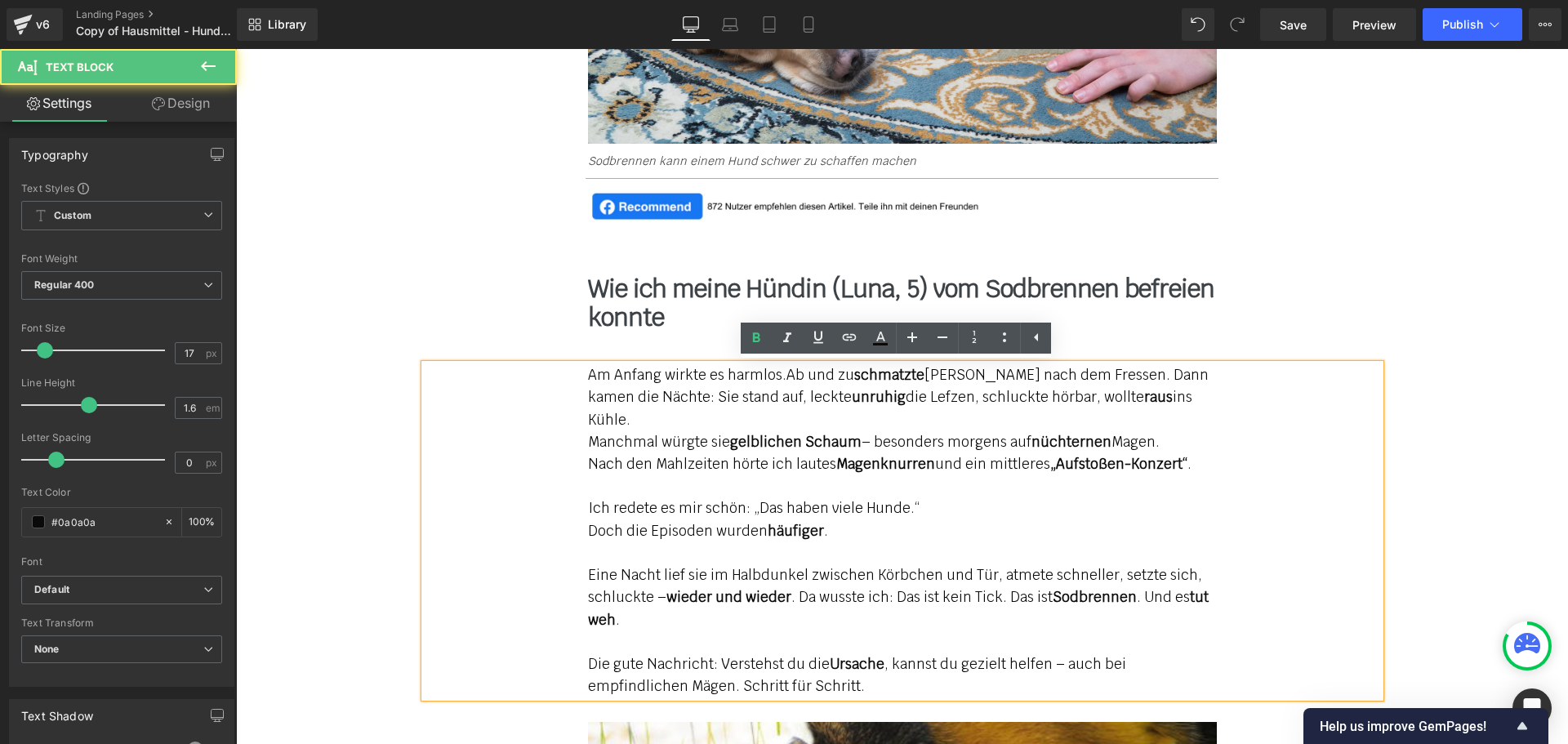
click at [733, 666] on p "Die gute Nachricht: Verstehst du die Ursache , kannst du gezielt helfen – auch …" at bounding box center [902, 675] width 629 height 44
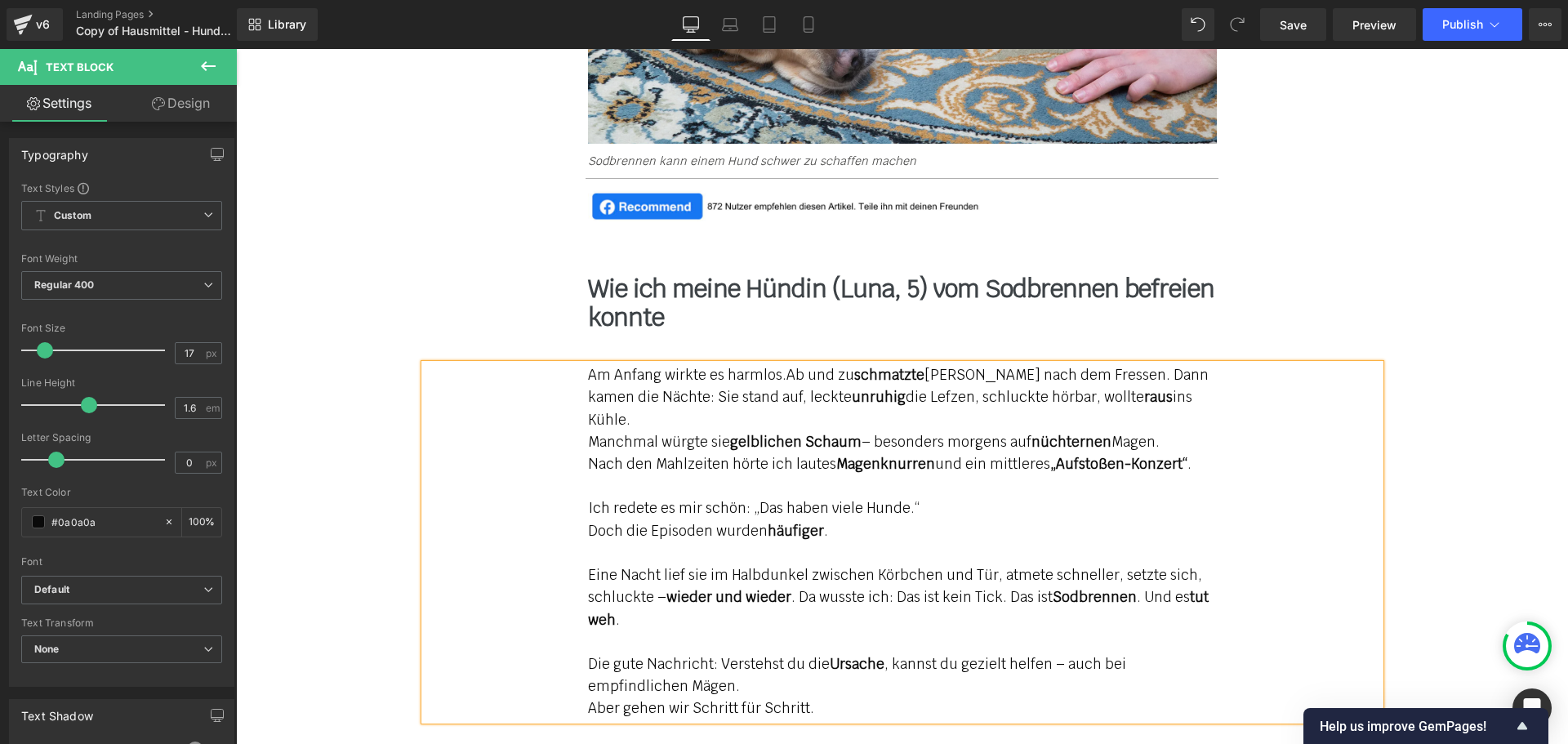
click at [813, 683] on div "Rendering Content" at bounding box center [784, 679] width 101 height 18
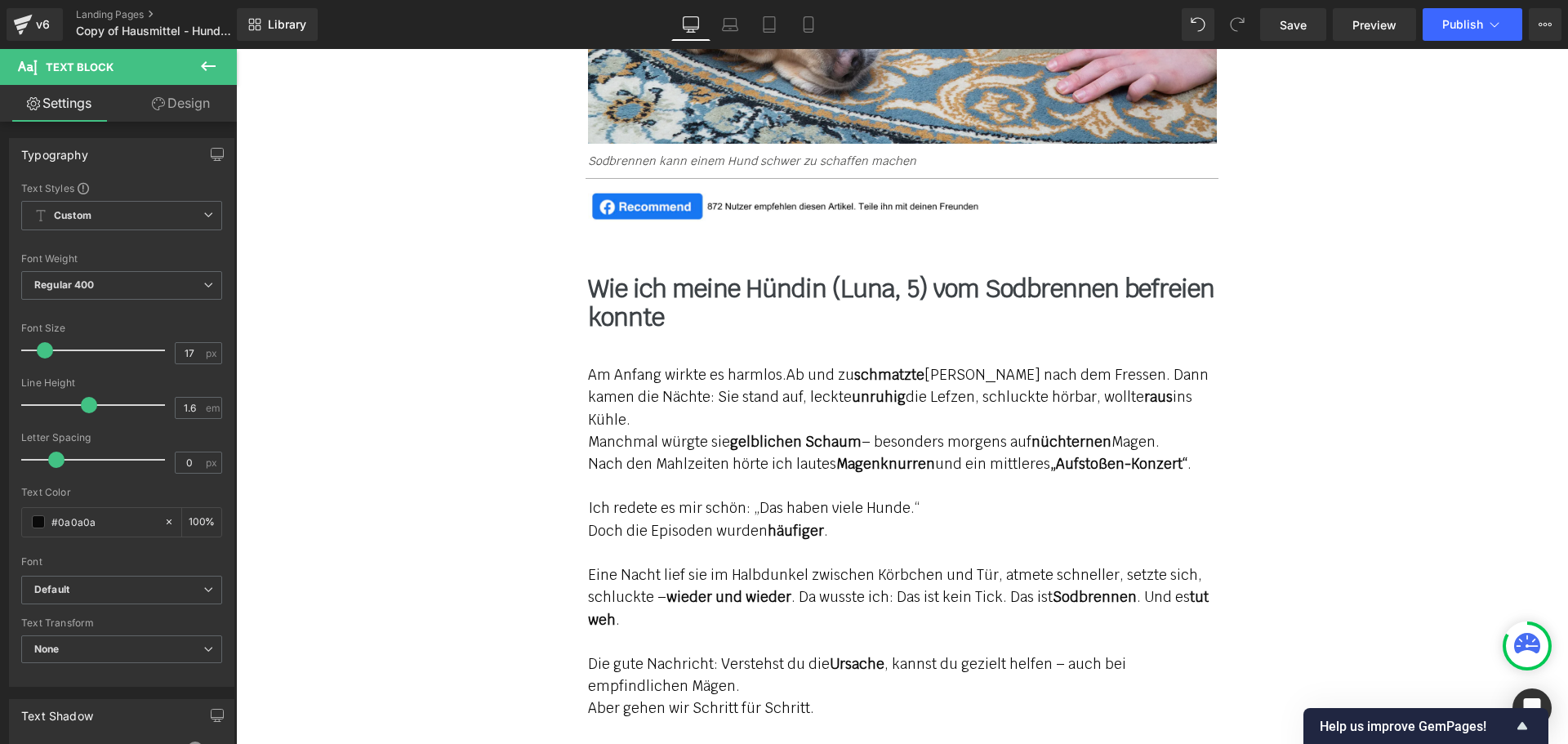
click at [807, 685] on div "Rendering Content" at bounding box center [784, 679] width 101 height 18
click at [803, 687] on div "Rendering Content" at bounding box center [784, 679] width 101 height 18
click at [798, 682] on div "Rendering Content" at bounding box center [784, 679] width 101 height 18
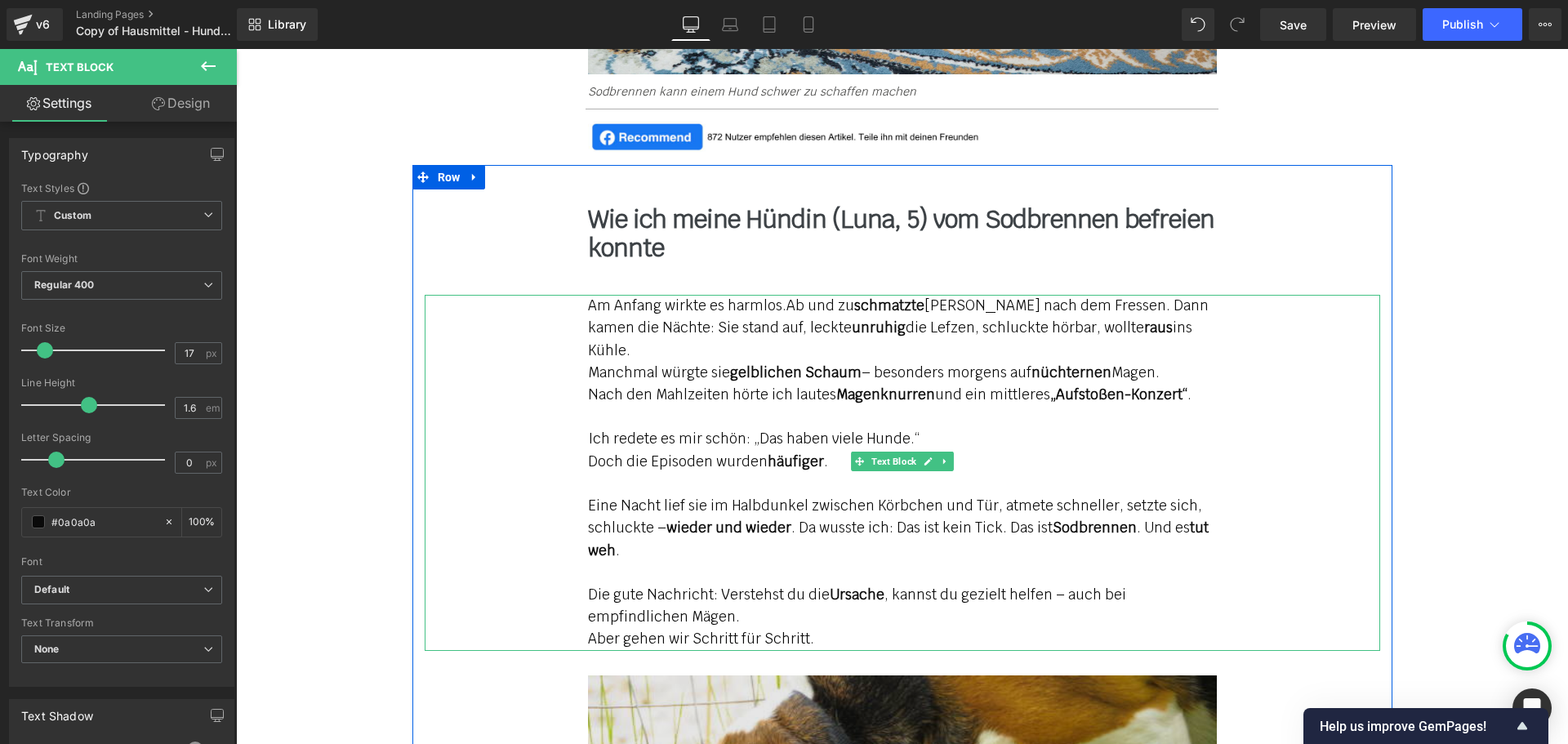
scroll to position [1632, 0]
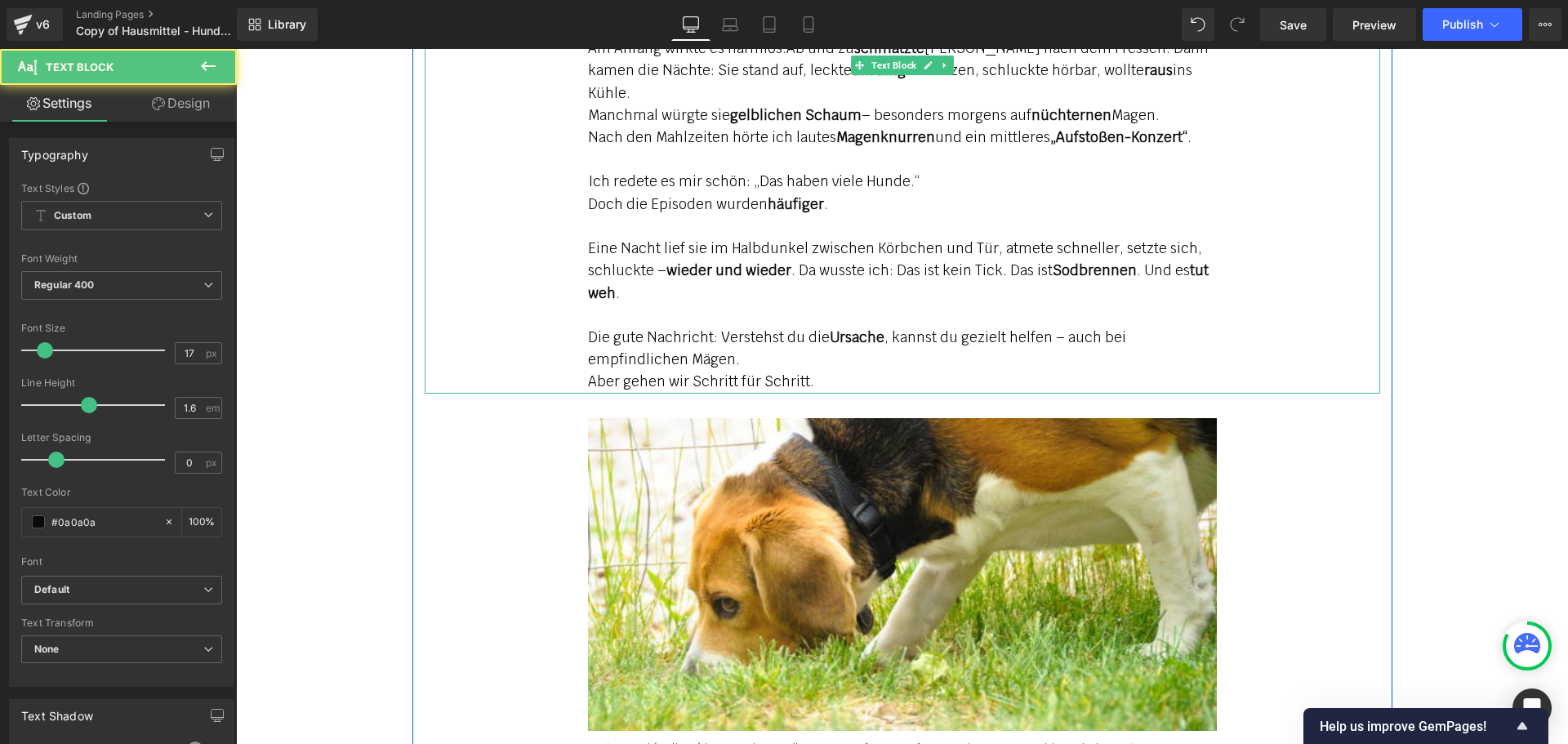
click at [809, 371] on p "Aber gehen wir Schritt für Schritt." at bounding box center [902, 381] width 629 height 22
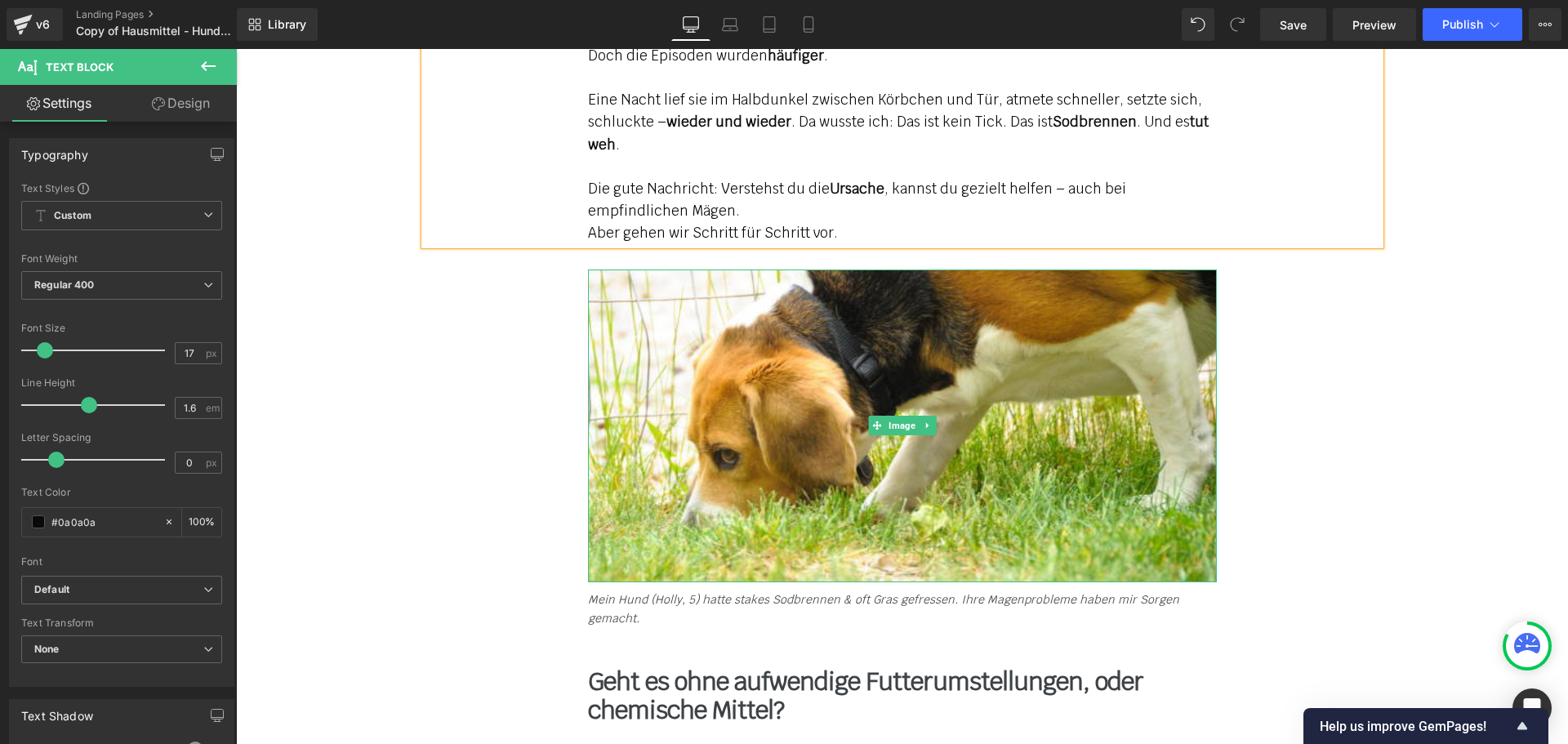
scroll to position [1796, 0]
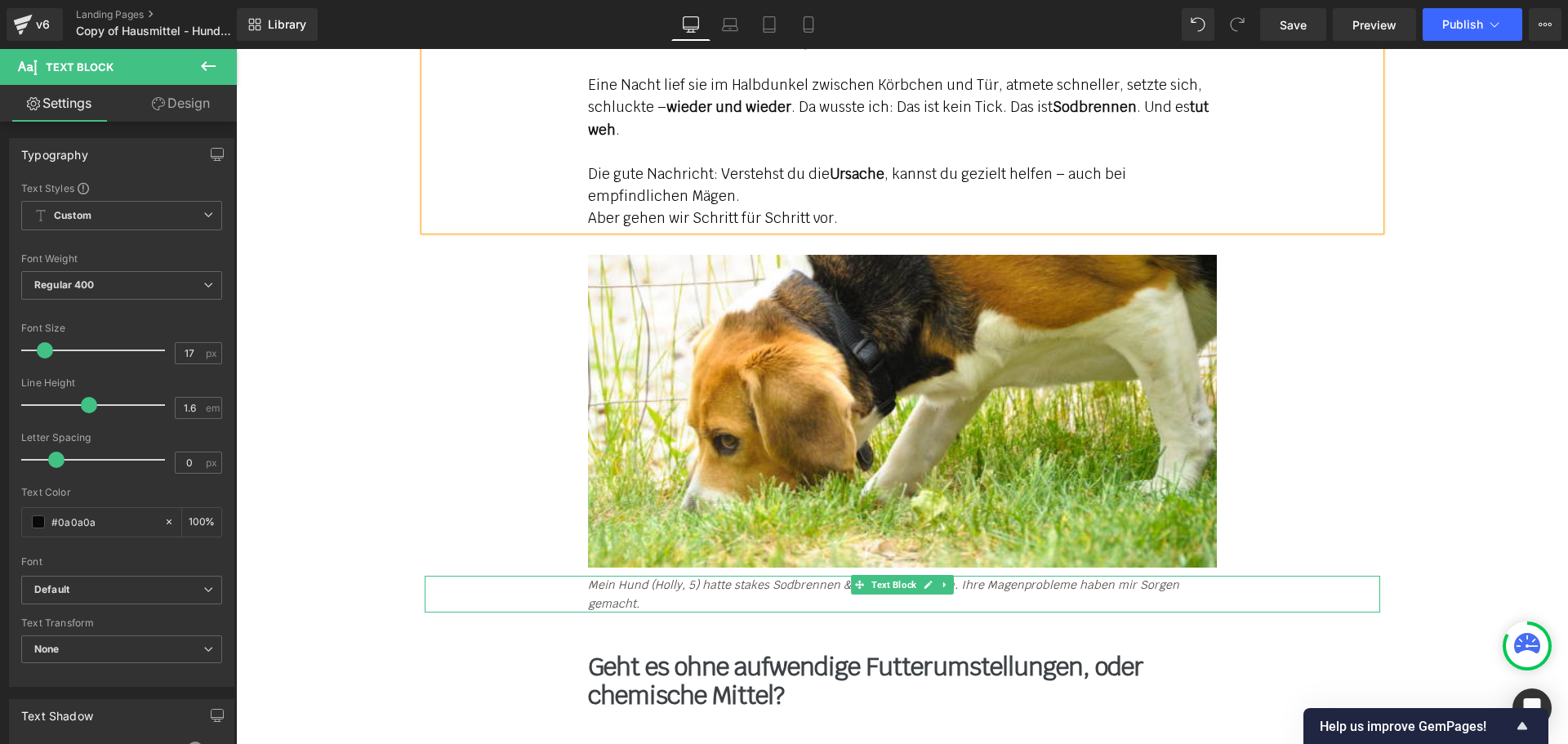
click at [940, 580] on icon at bounding box center [944, 584] width 9 height 10
click at [949, 580] on icon at bounding box center [953, 584] width 9 height 10
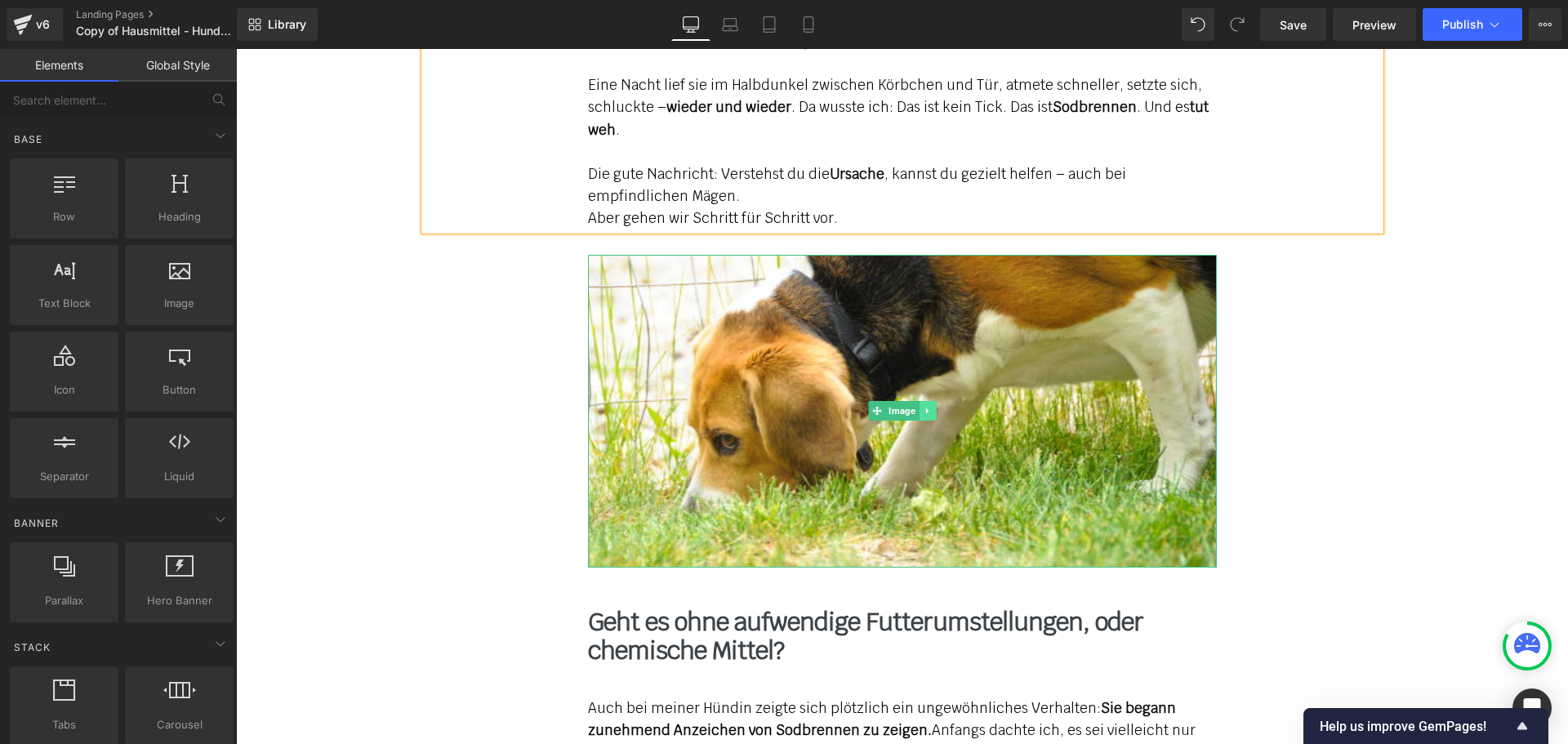
click at [925, 408] on icon at bounding box center [926, 411] width 3 height 6
click at [929, 400] on link at bounding box center [937, 410] width 17 height 19
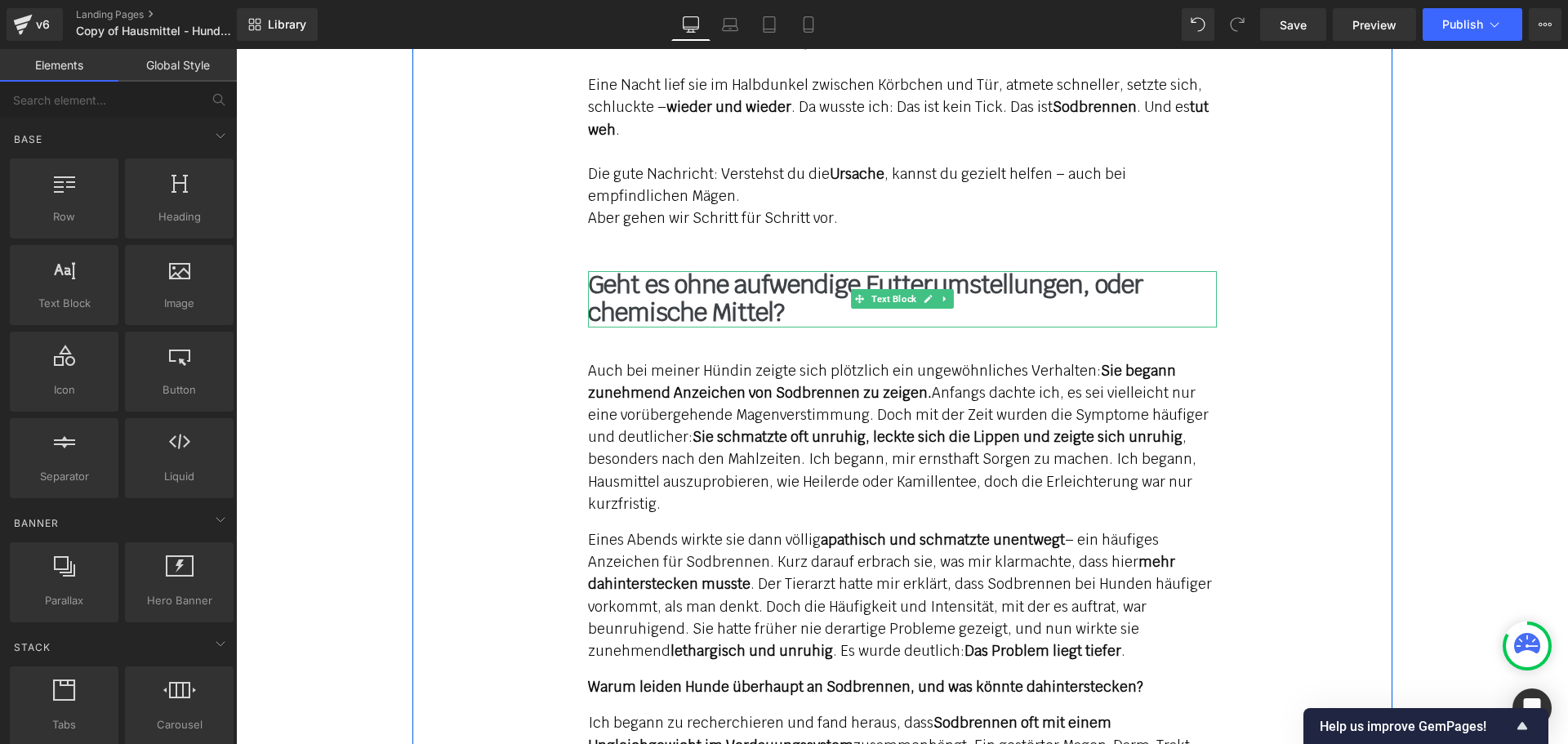
click at [683, 272] on b "Geht es ohne aufwendige Futterumstellungen, oder chemische Mittel?" at bounding box center [865, 298] width 555 height 60
click at [682, 272] on b "Geht es ohne aufwendige Futterumstellungen, oder chemische Mittel?" at bounding box center [865, 298] width 555 height 60
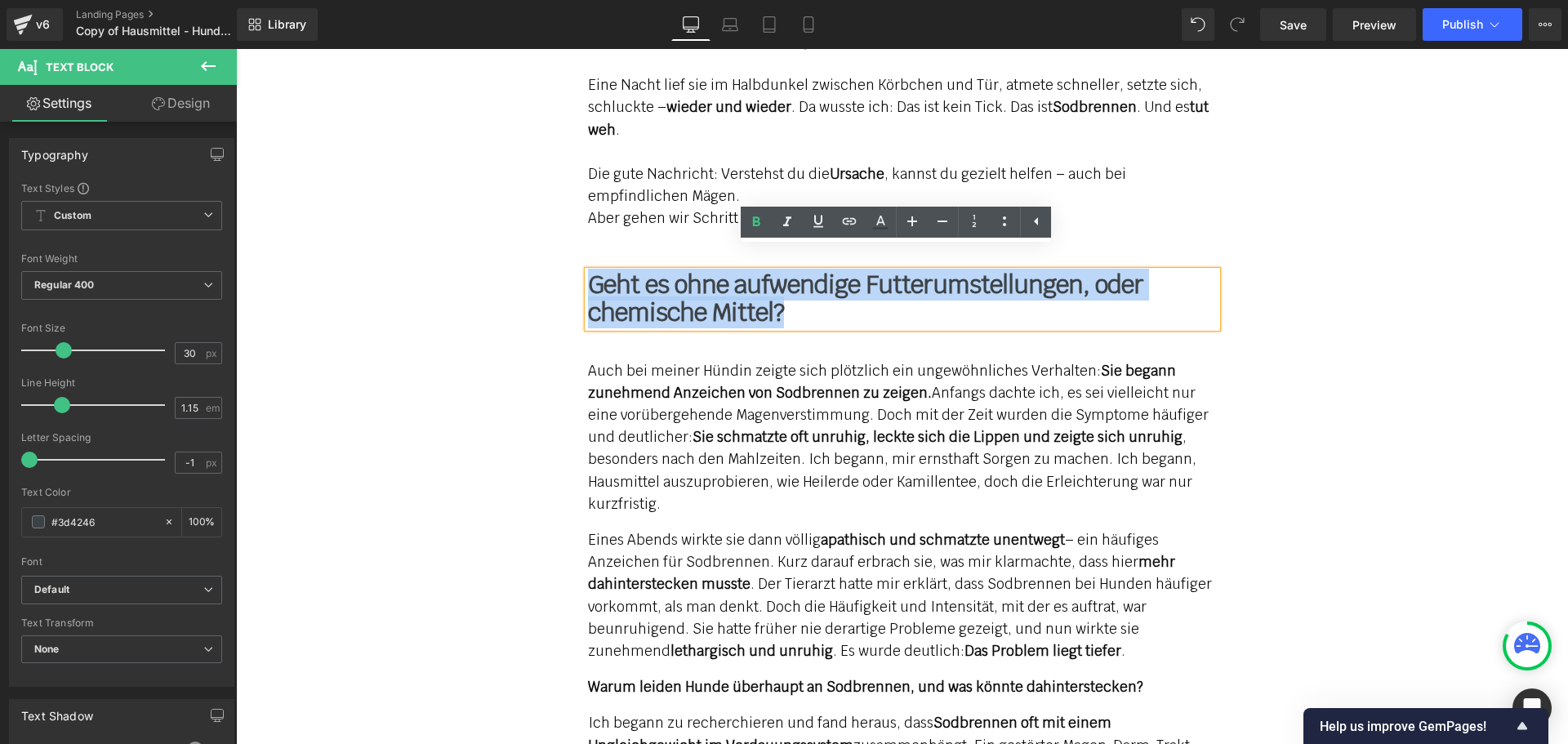
paste div
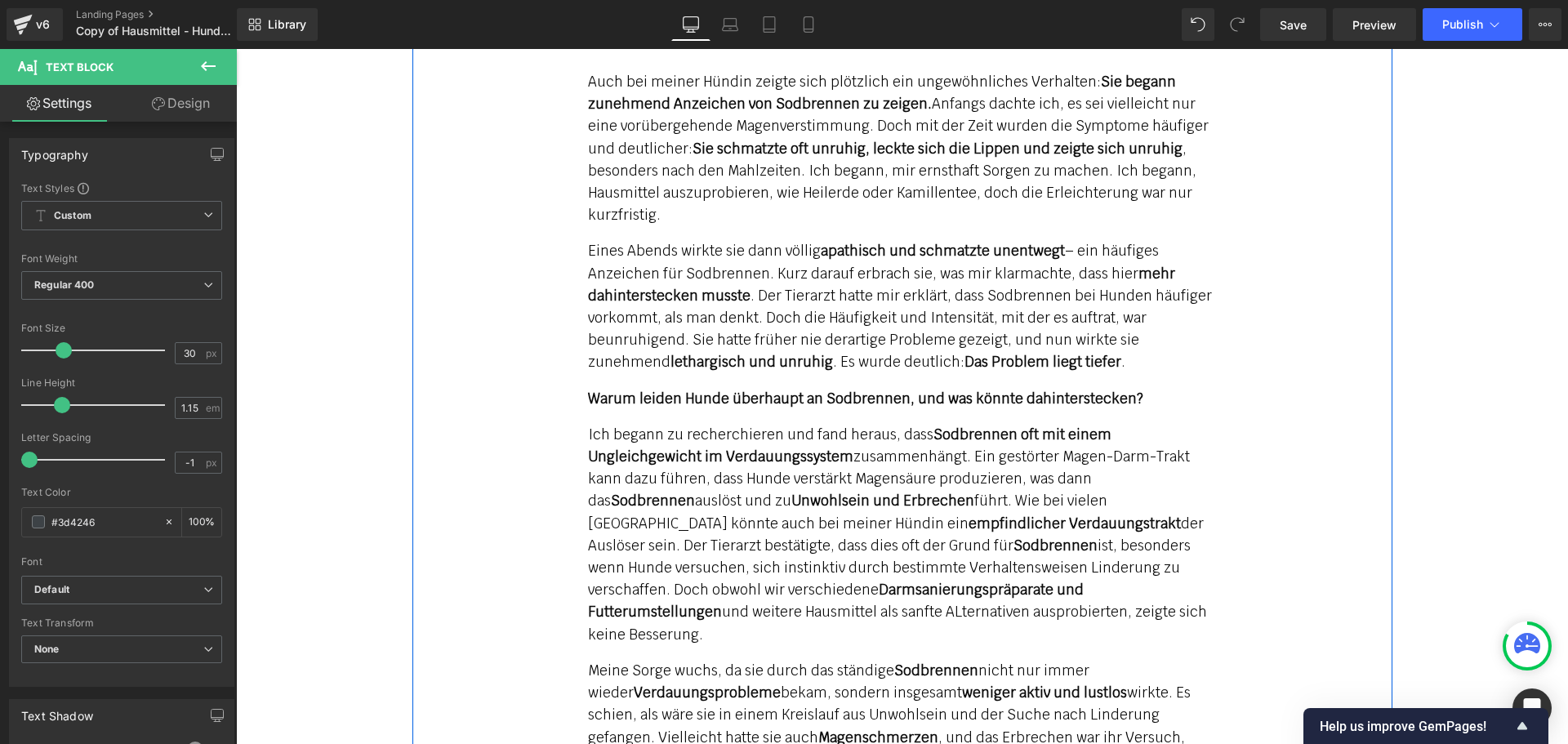
scroll to position [1878, 0]
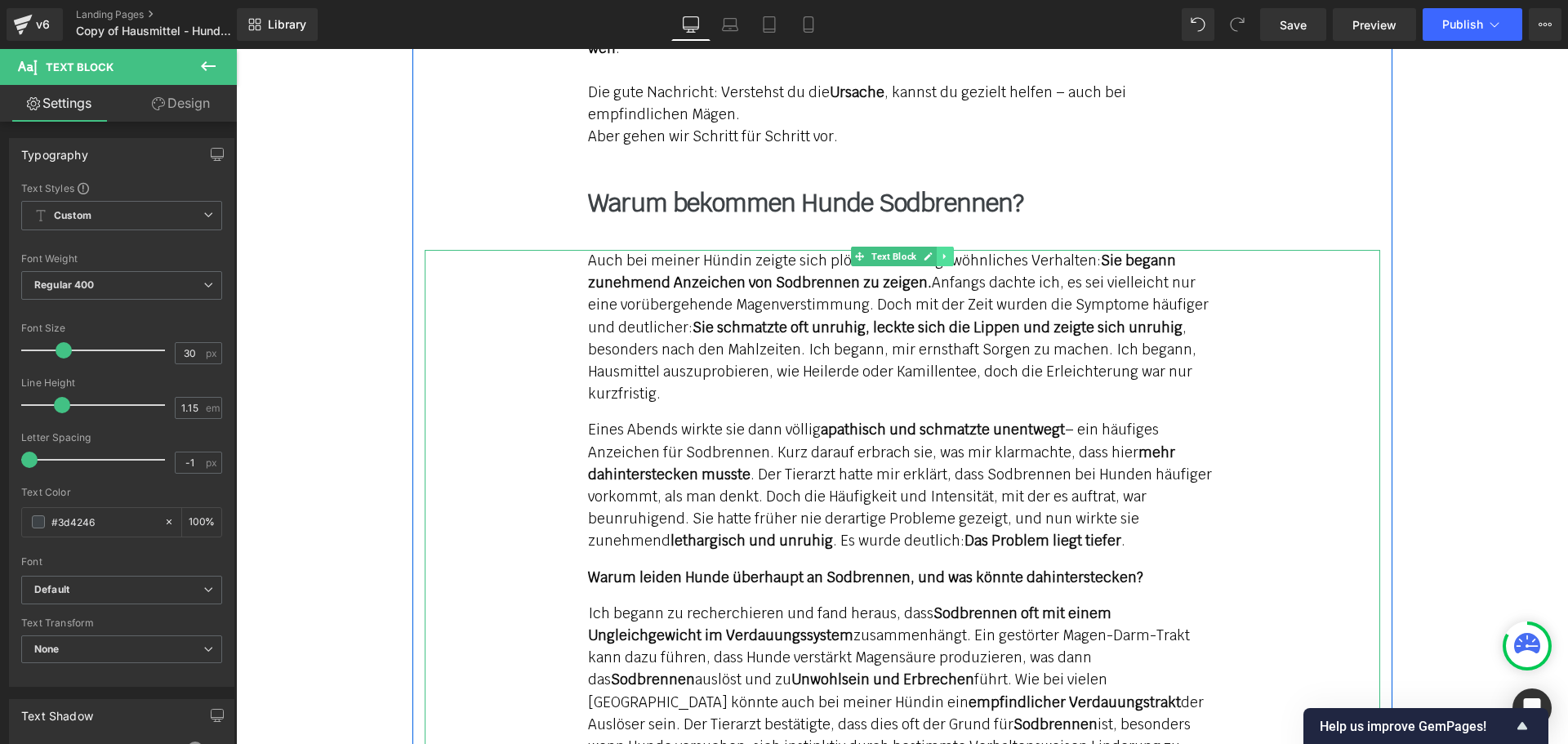
click at [942, 254] on icon at bounding box center [943, 256] width 3 height 6
click at [931, 252] on icon at bounding box center [936, 256] width 9 height 9
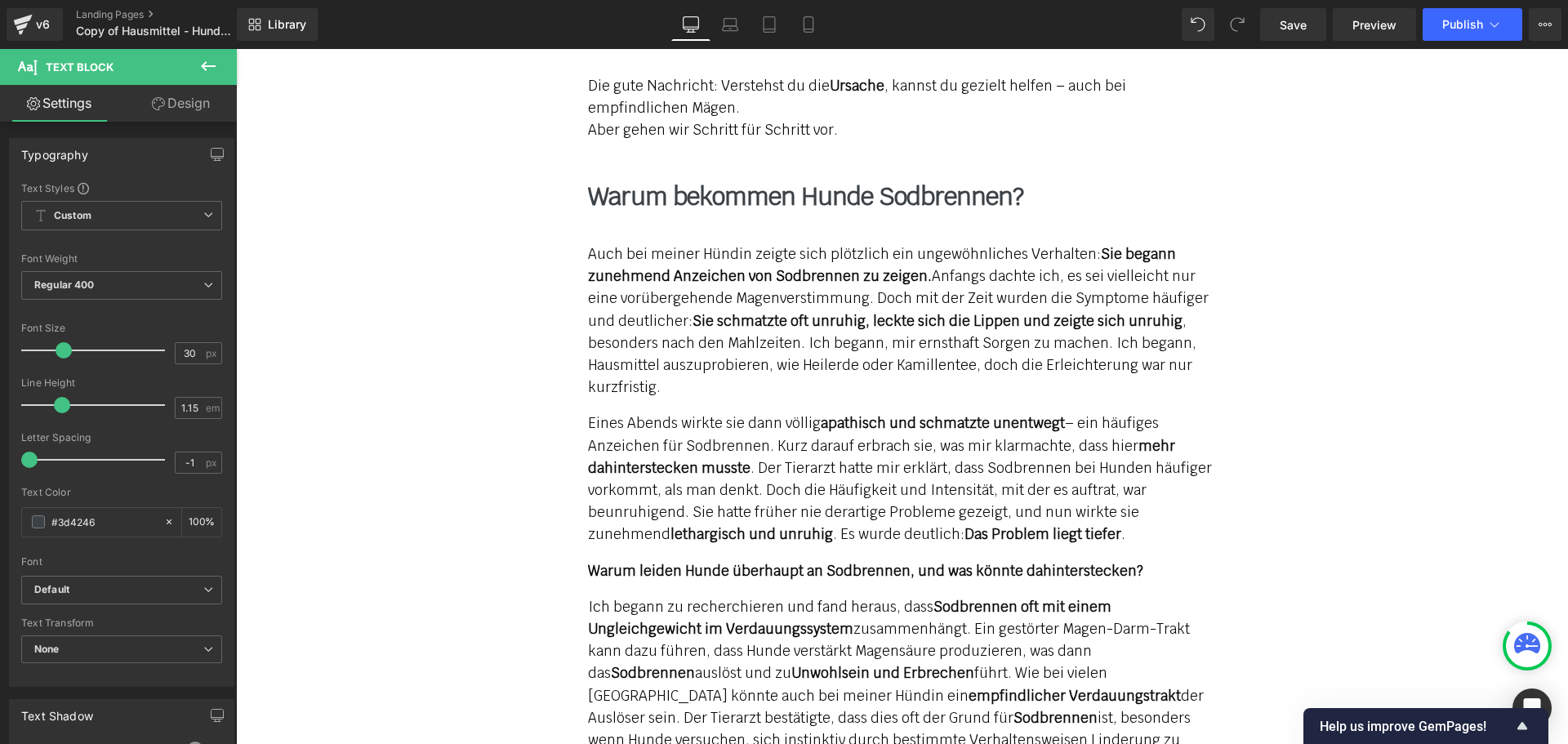
scroll to position [1721, 0]
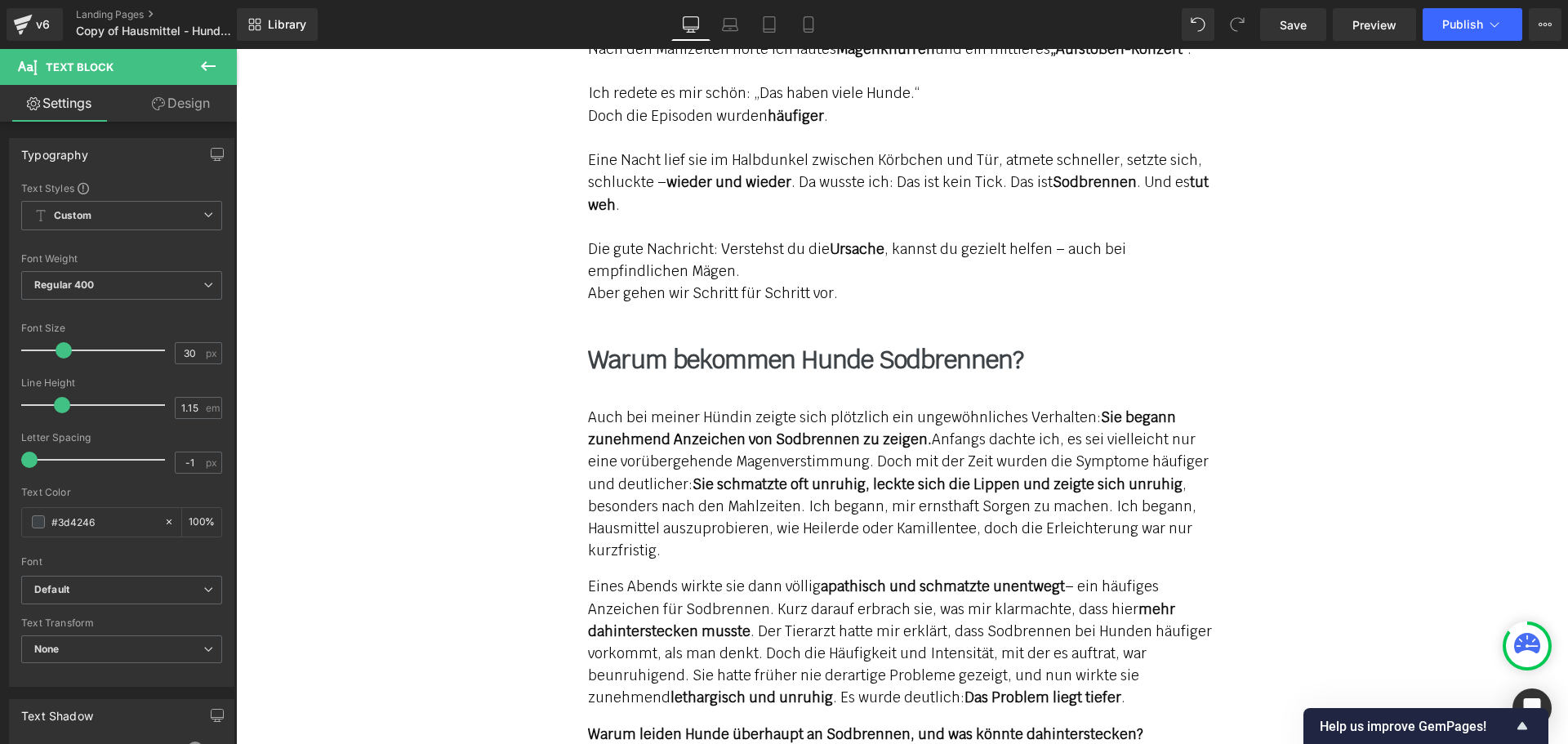
drag, startPoint x: 647, startPoint y: 400, endPoint x: 636, endPoint y: 395, distance: 12.1
click at [647, 407] on p "Auch bei meiner Hündin zeigte sich plötzlich ein ungewöhnliches Verhalten: Sie …" at bounding box center [902, 483] width 629 height 155
click at [636, 407] on p "Auch bei meiner Hündin zeigte sich plötzlich ein ungewöhnliches Verhalten: Sie …" at bounding box center [902, 483] width 629 height 155
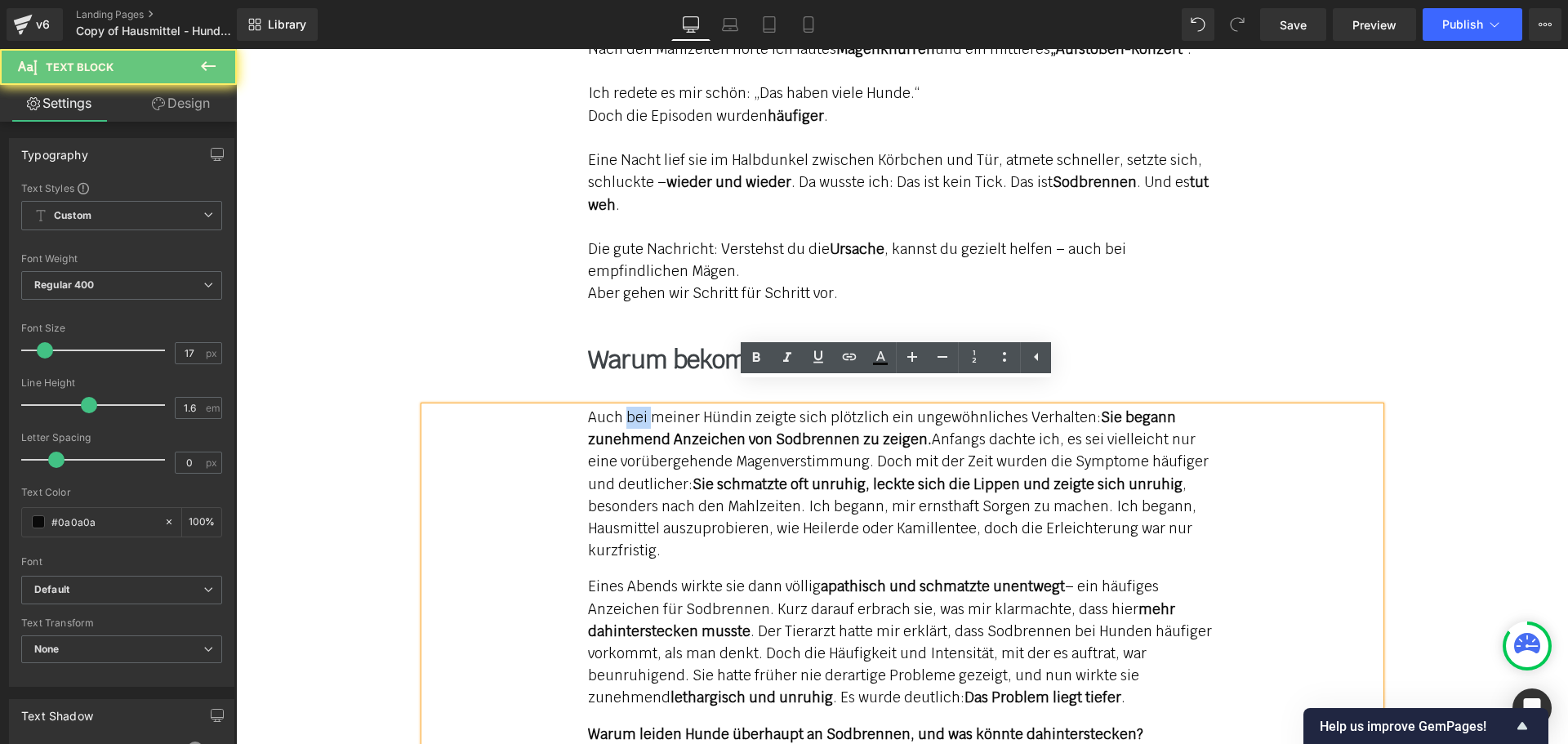
click at [636, 407] on p "Auch bei meiner Hündin zeigte sich plötzlich ein ungewöhnliches Verhalten: Sie …" at bounding box center [902, 483] width 629 height 155
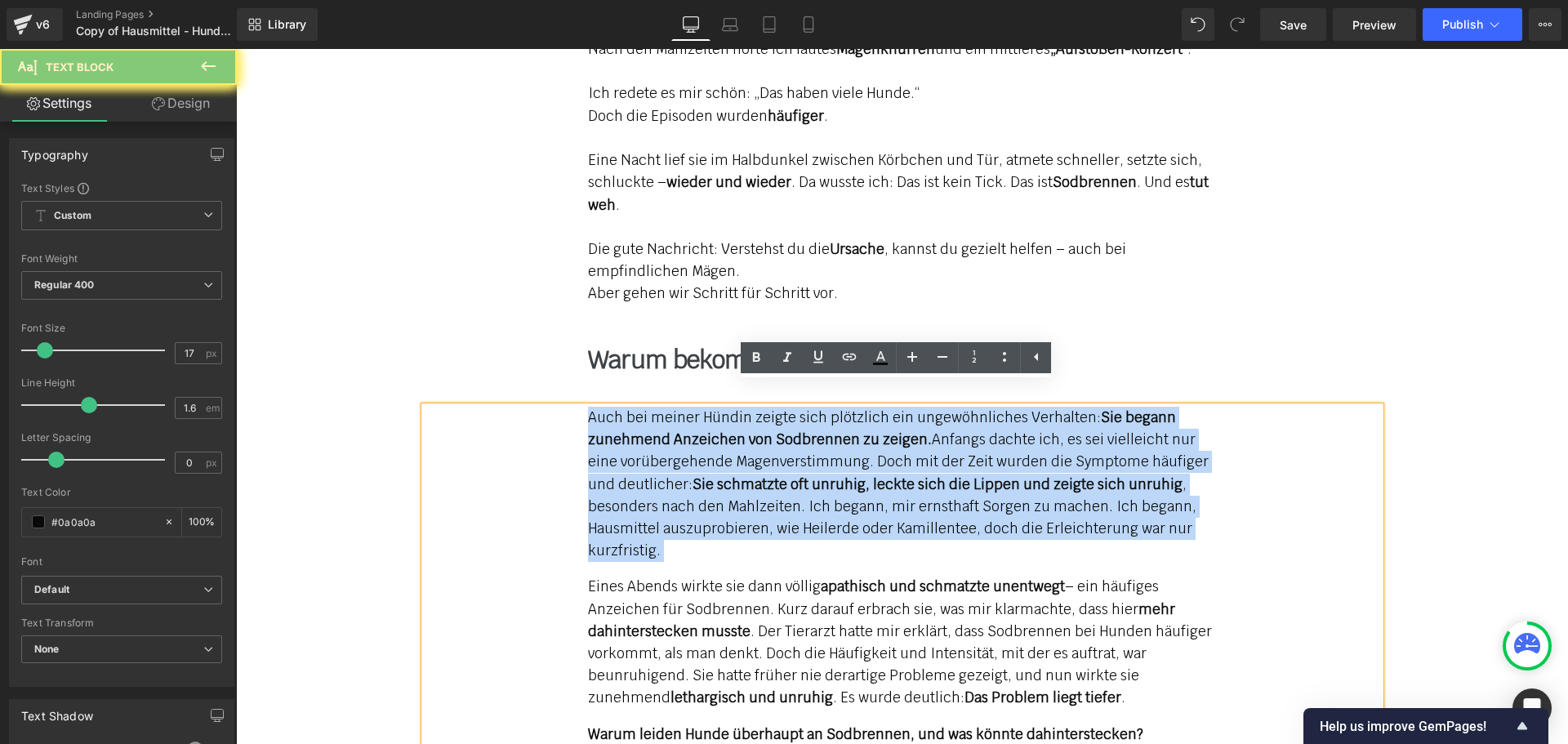
click at [636, 407] on p "Auch bei meiner Hündin zeigte sich plötzlich ein ungewöhnliches Verhalten: Sie …" at bounding box center [902, 483] width 629 height 155
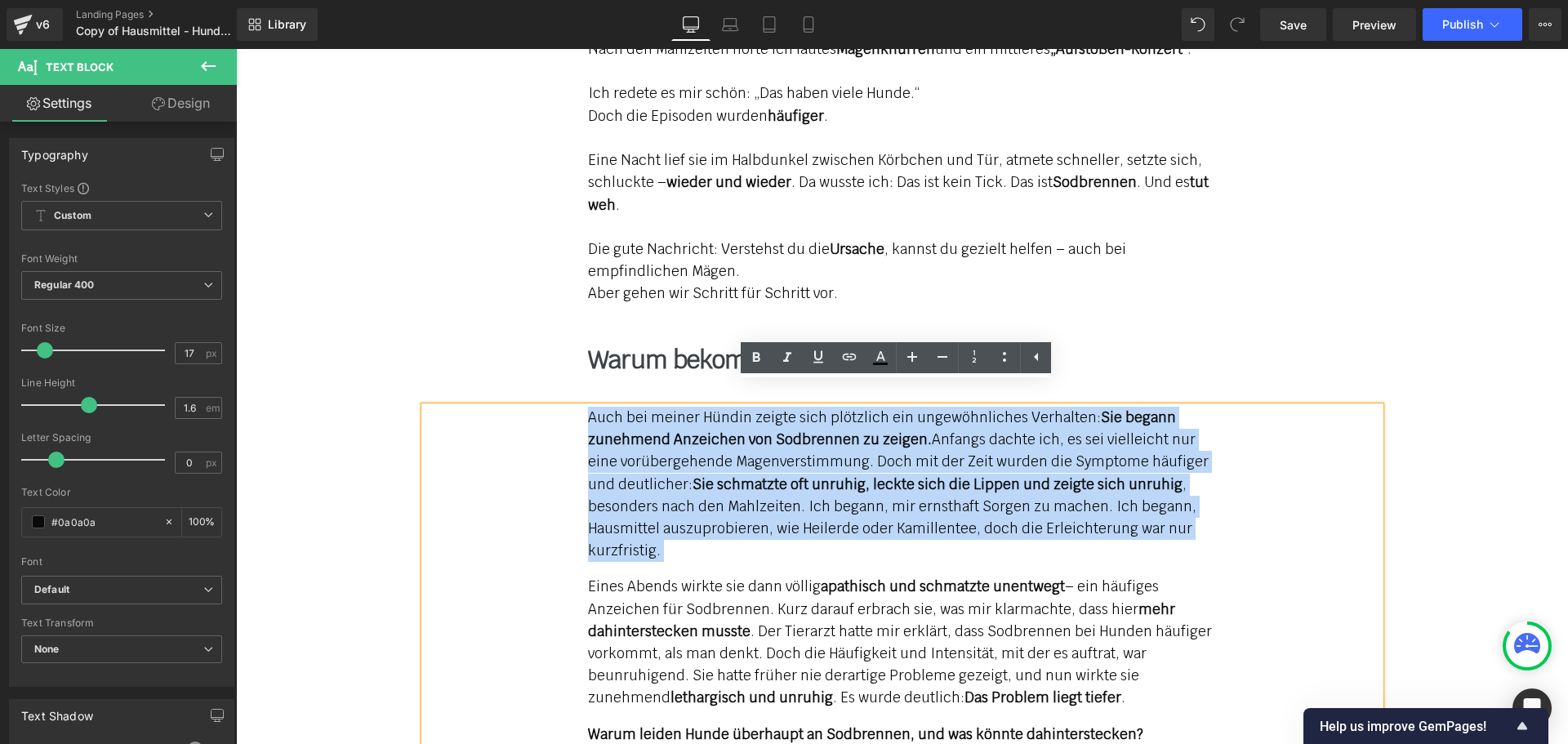
click at [636, 407] on p "Auch bei meiner Hündin zeigte sich plötzlich ein ungewöhnliches Verhalten: Sie …" at bounding box center [902, 483] width 629 height 155
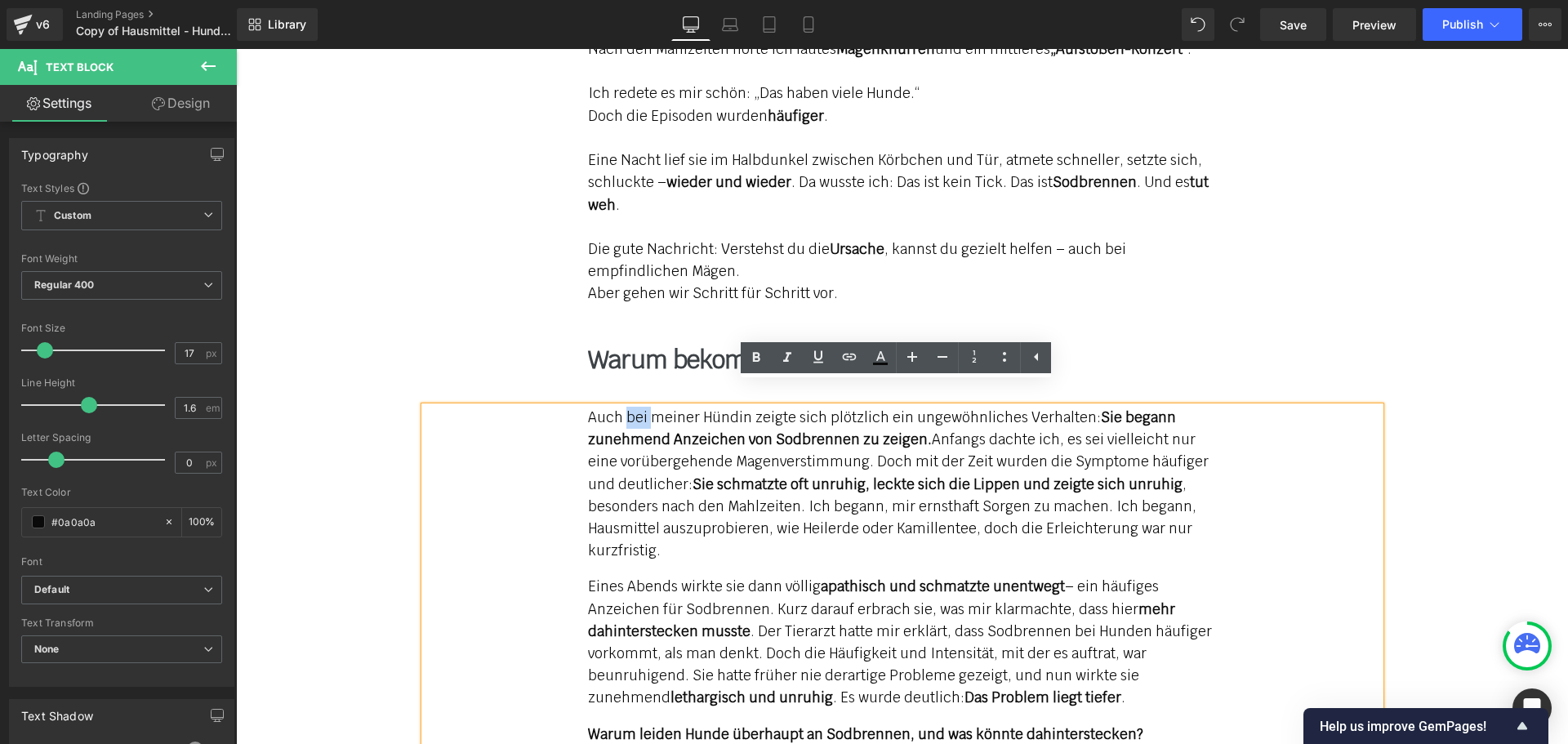
click at [636, 407] on p "Auch bei meiner Hündin zeigte sich plötzlich ein ungewöhnliches Verhalten: Sie …" at bounding box center [902, 483] width 629 height 155
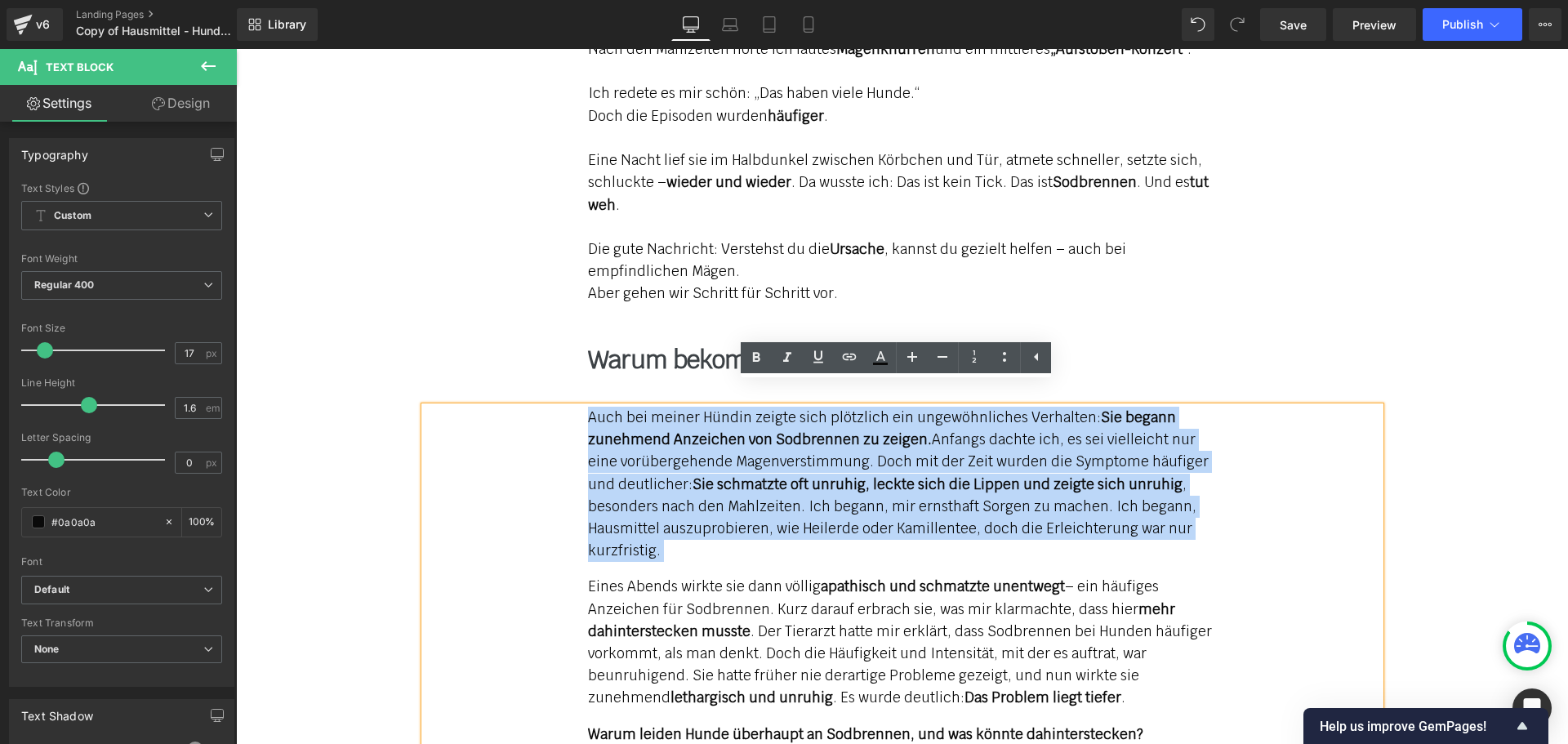
click at [636, 407] on p "Auch bei meiner Hündin zeigte sich plötzlich ein ungewöhnliches Verhalten: Sie …" at bounding box center [902, 483] width 629 height 155
click at [754, 474] on p "Auch bei meiner Hündin zeigte sich plötzlich ein ungewöhnliches Verhalten: Sie …" at bounding box center [902, 483] width 629 height 155
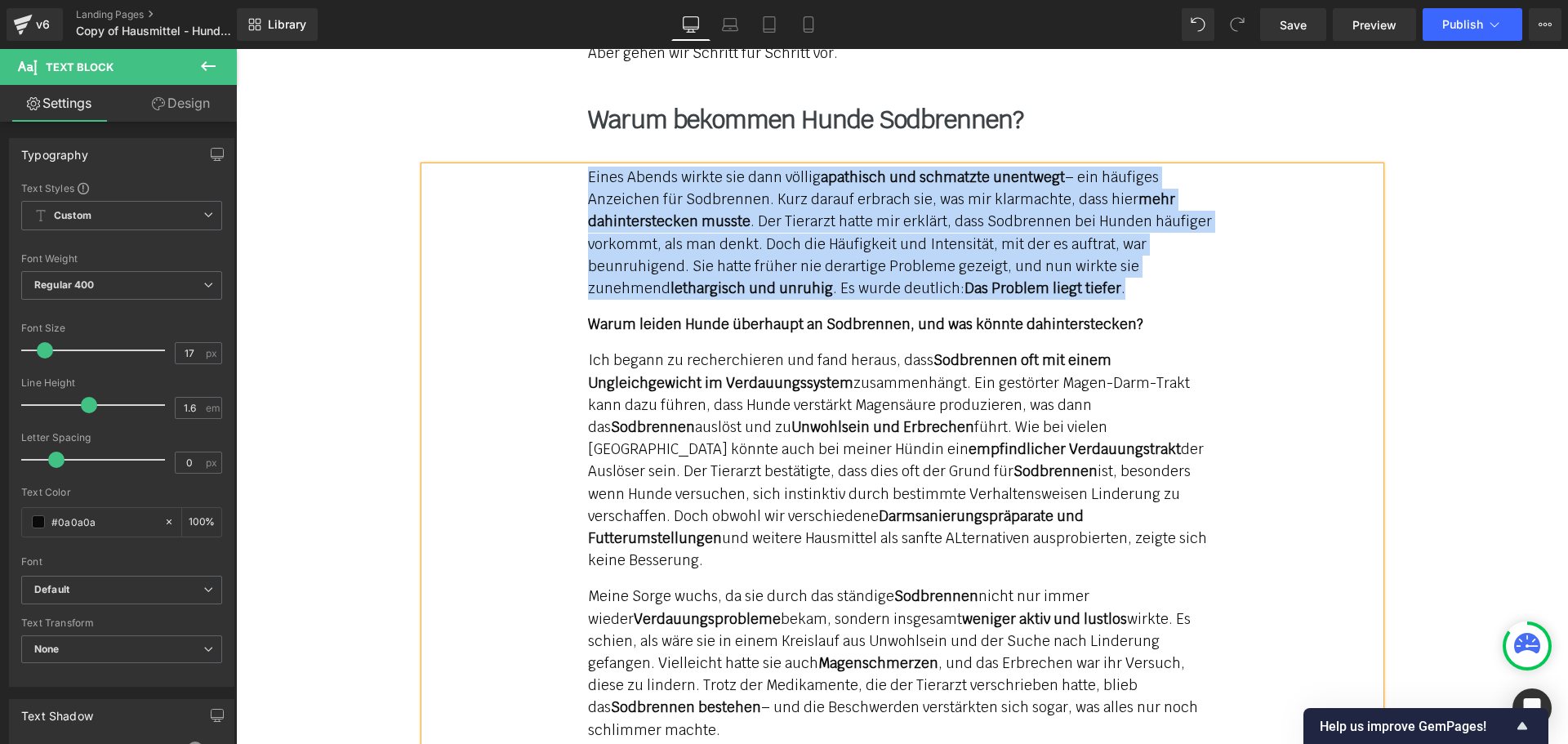
scroll to position [1884, 0]
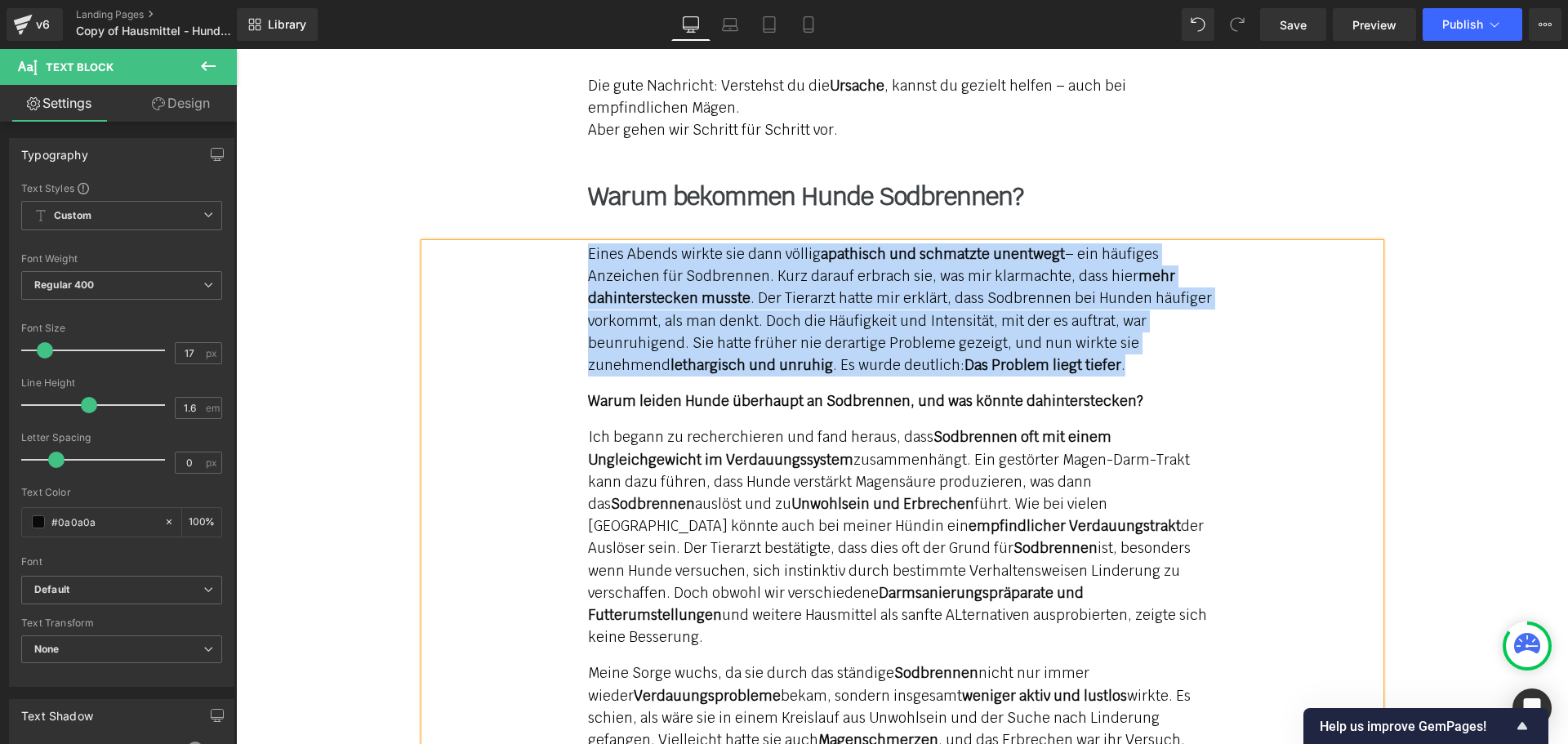
drag, startPoint x: 1087, startPoint y: 575, endPoint x: 526, endPoint y: 205, distance: 672.0
click at [528, 205] on div "Wie ich meine Hündin (Luna, 5) vom Sodbrennen befreien konnte Text Block Am Anf…" at bounding box center [902, 625] width 979 height 1938
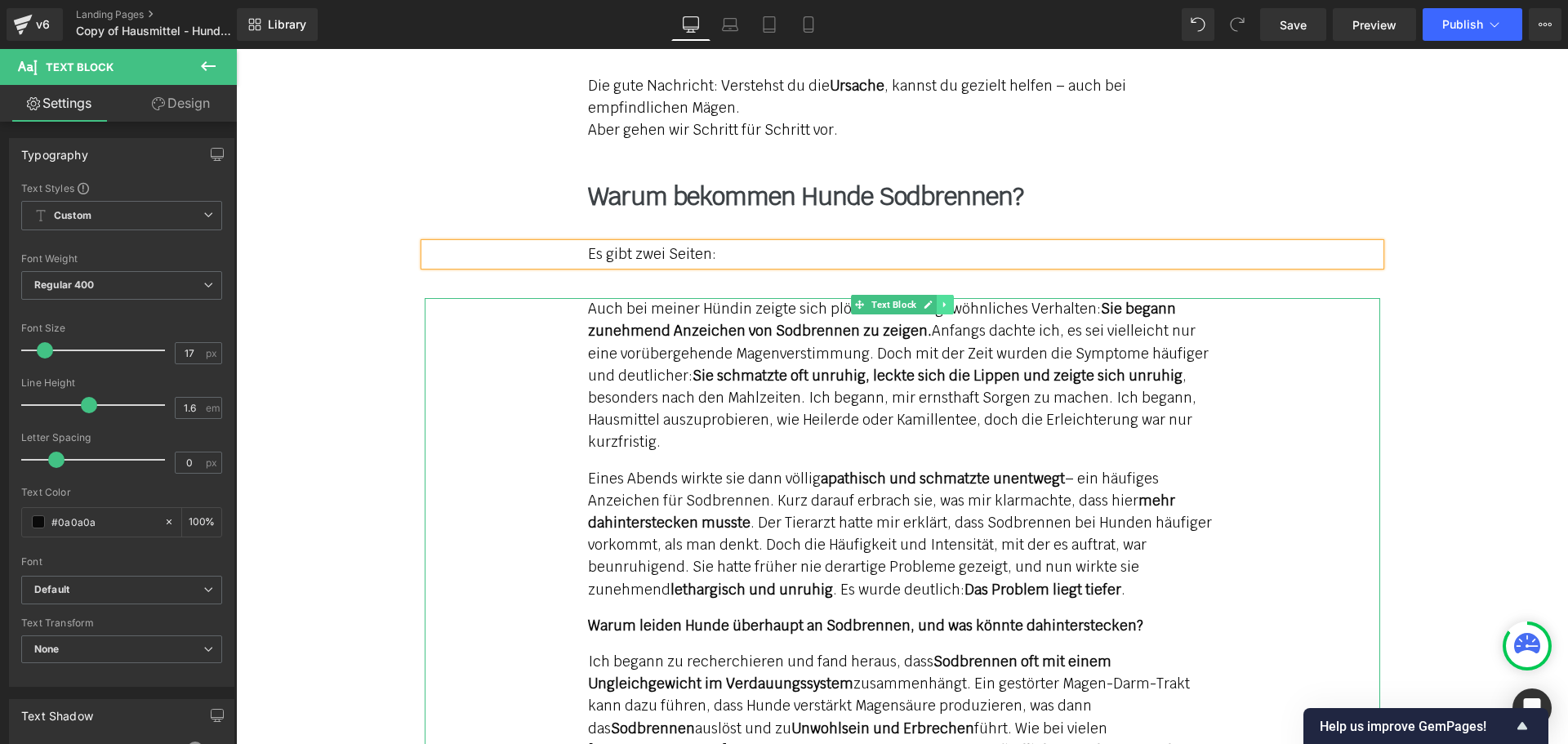
click at [940, 300] on icon at bounding box center [944, 304] width 9 height 10
click at [931, 301] on icon at bounding box center [936, 305] width 9 height 9
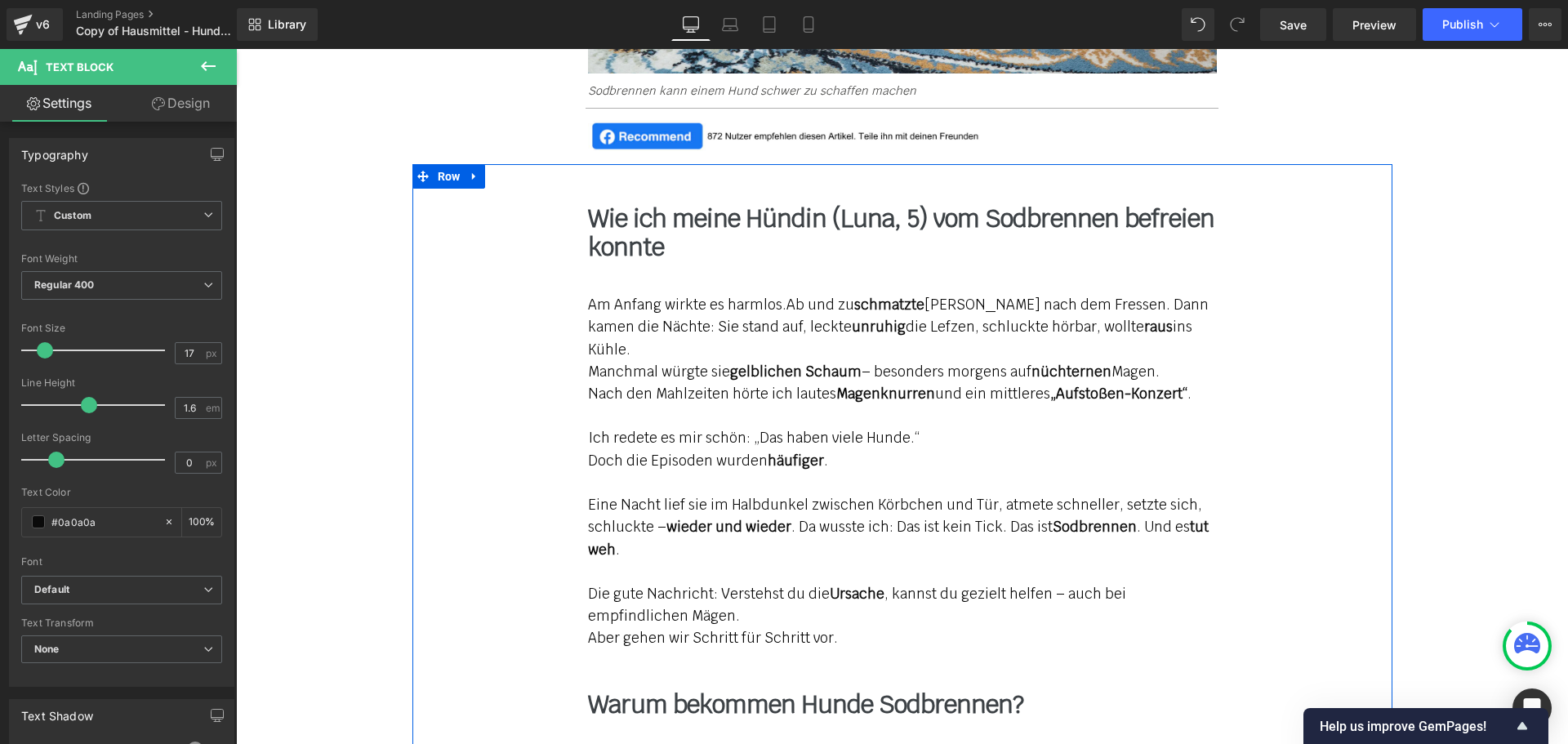
scroll to position [1531, 0]
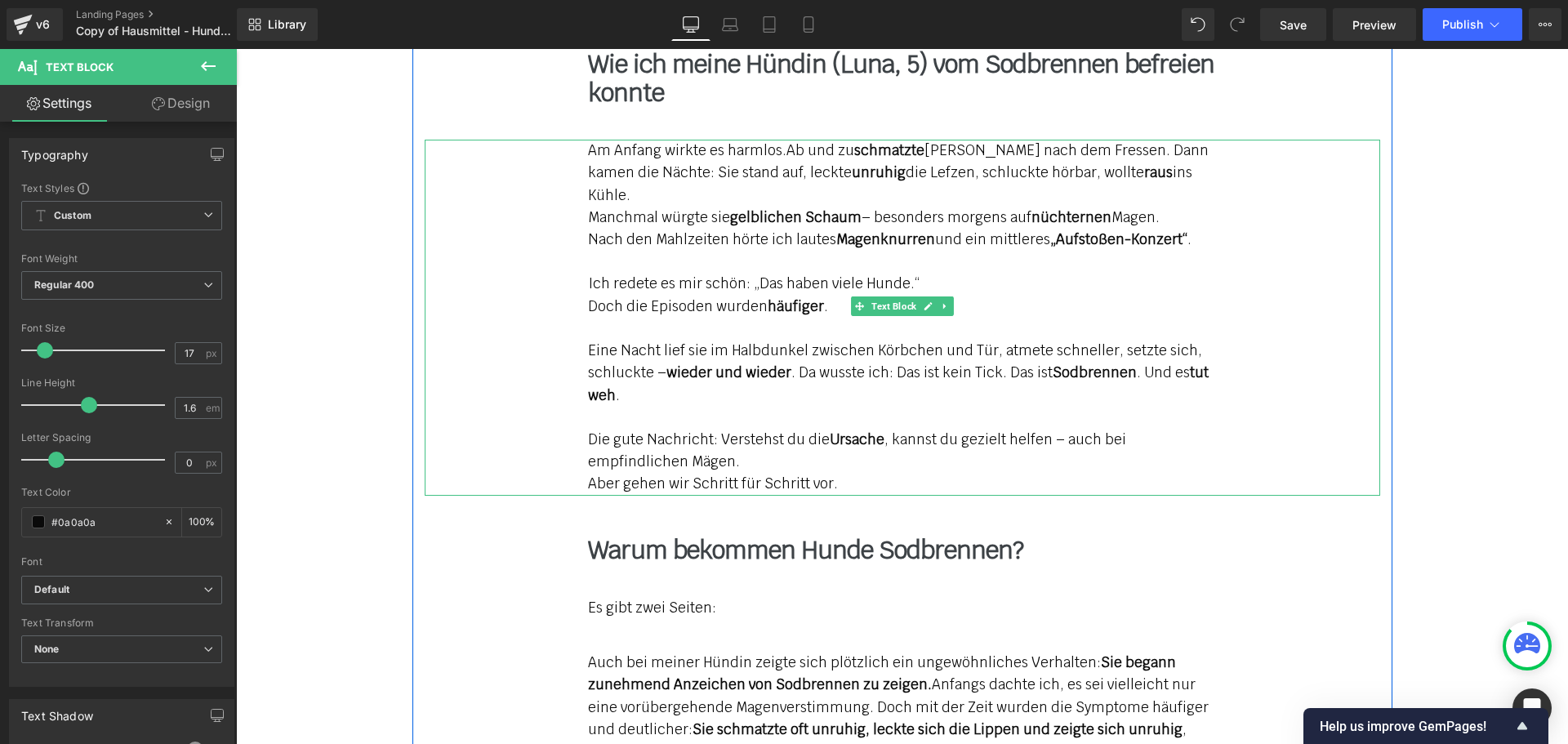
click at [722, 339] on p "Eine Nacht lief sie im Halbdunkel zwischen Körbchen und Tür, atmete schneller, …" at bounding box center [902, 372] width 629 height 67
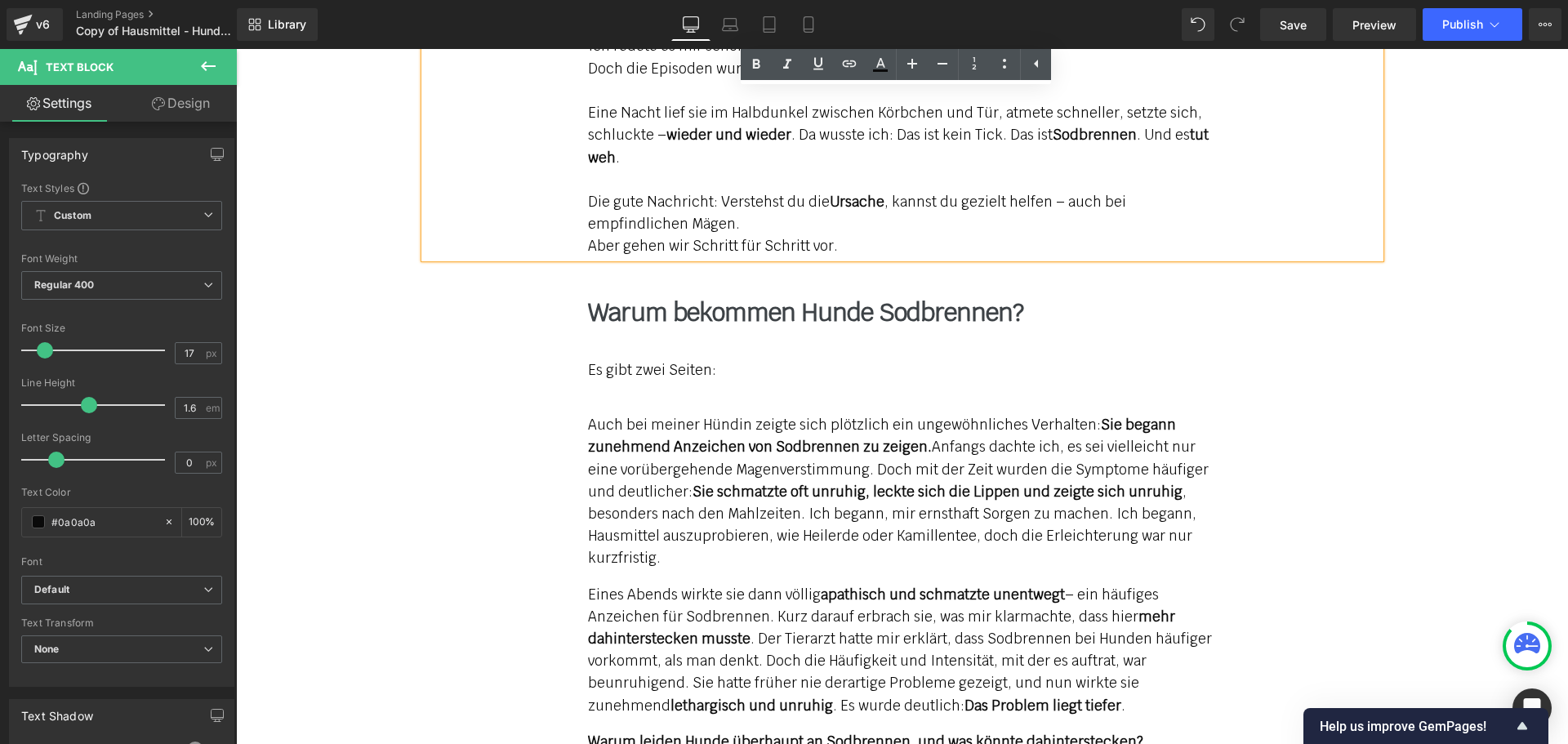
scroll to position [1776, 0]
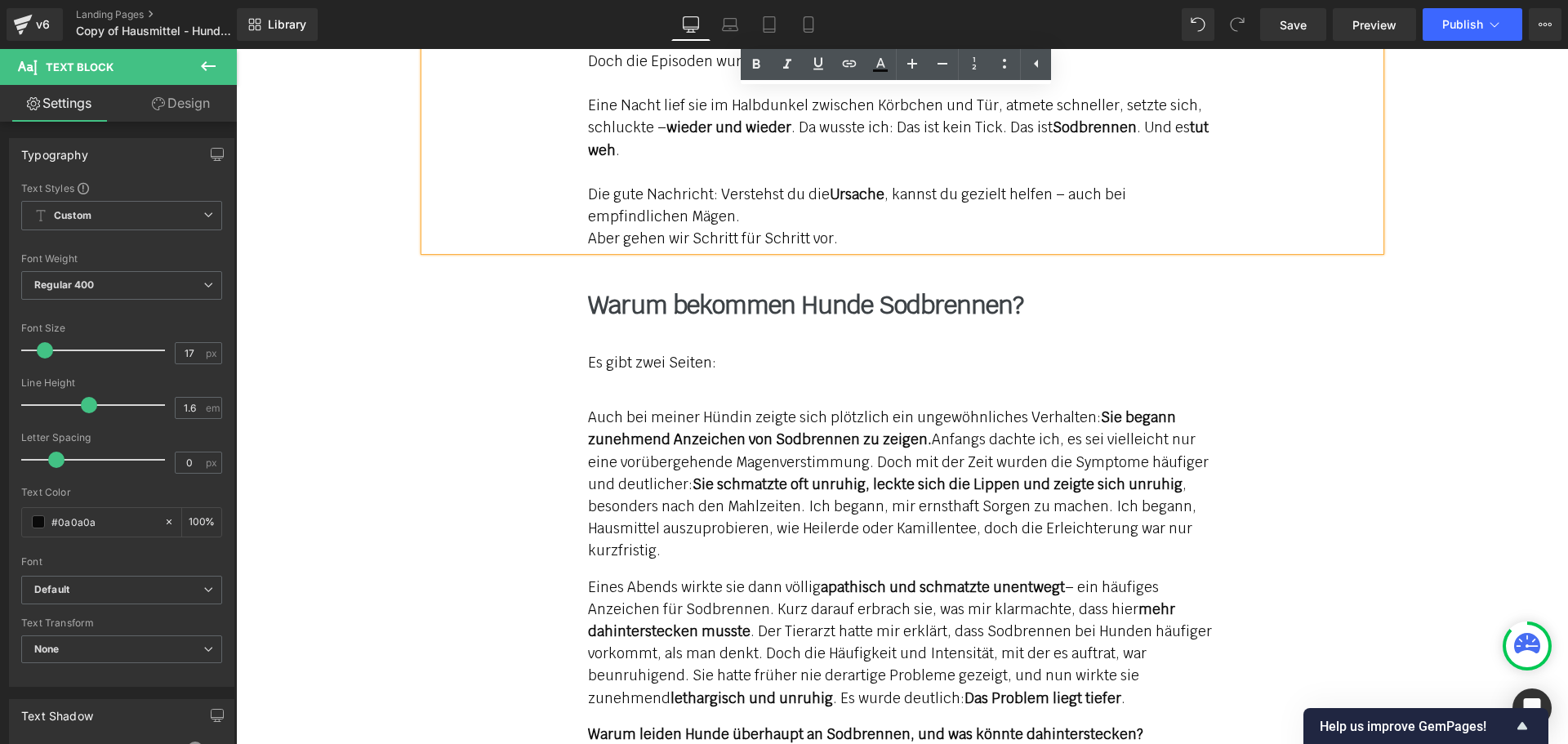
click at [733, 475] on strong "Sie schmatzte oft unruhig, leckte sich die Lippen und zeigte sich unruhig" at bounding box center [937, 483] width 490 height 18
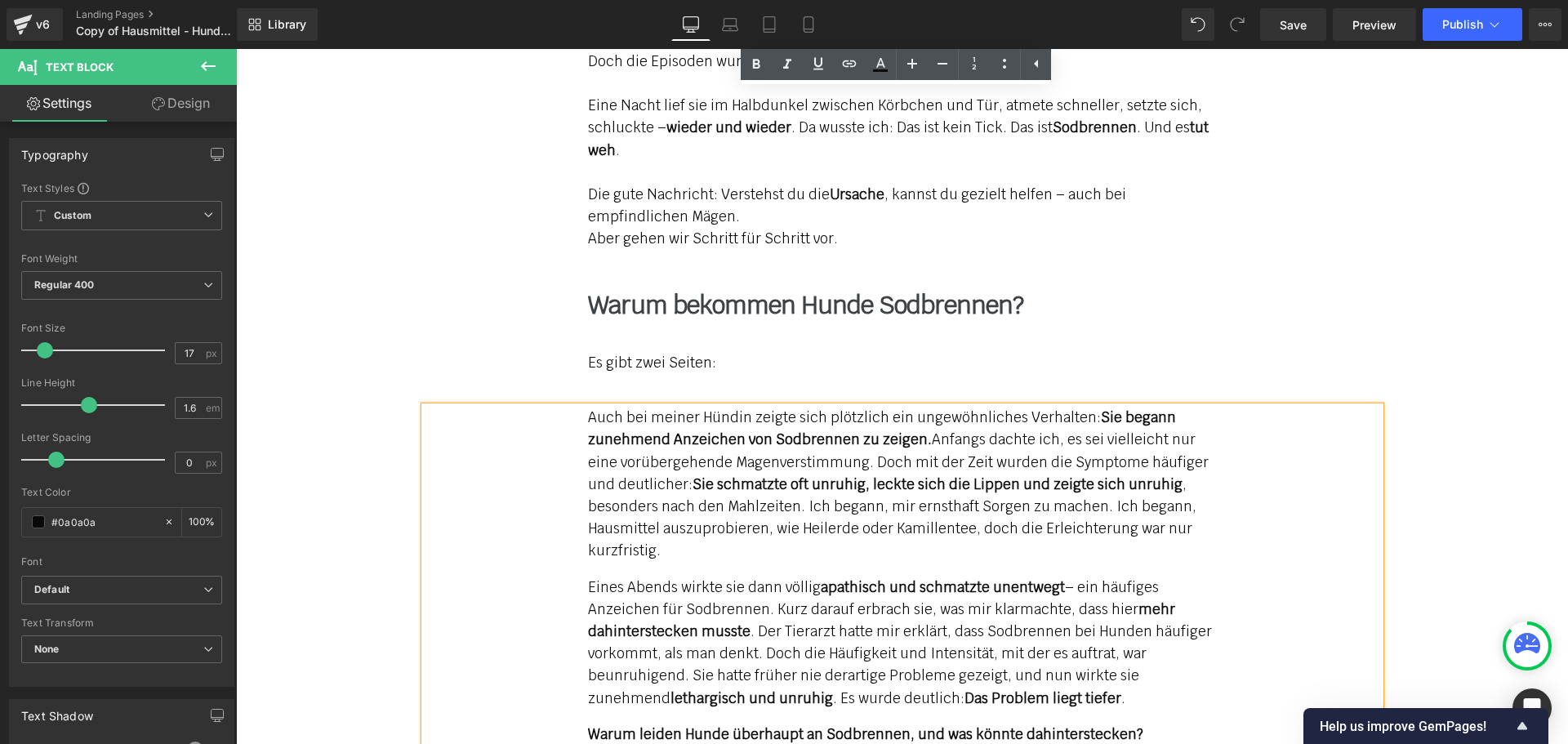
click at [733, 475] on strong "Sie schmatzte oft unruhig, leckte sich die Lippen und zeigte sich unruhig" at bounding box center [937, 483] width 490 height 18
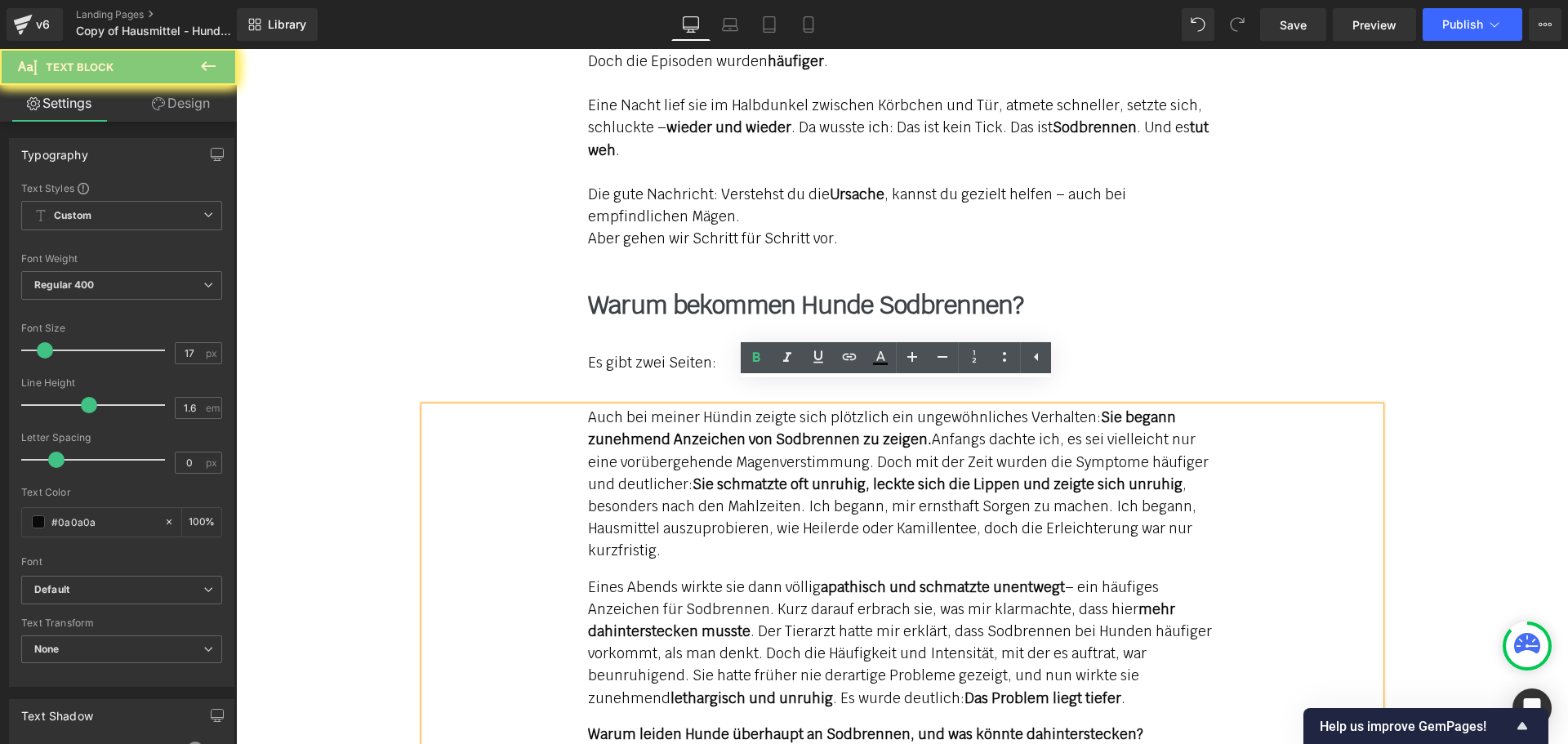
click at [733, 475] on strong "Sie schmatzte oft unruhig, leckte sich die Lippen und zeigte sich unruhig" at bounding box center [937, 483] width 490 height 18
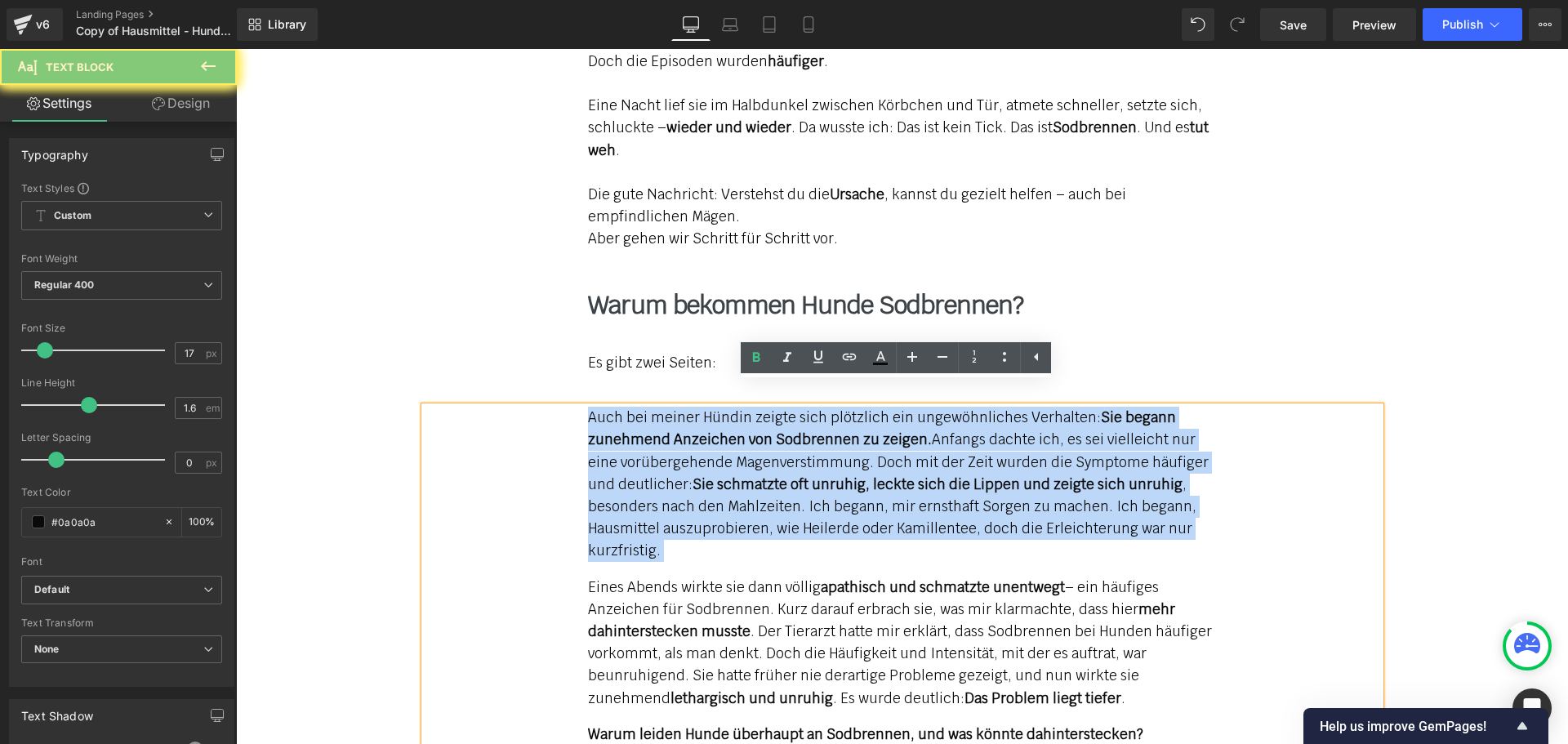
click at [733, 475] on strong "Sie schmatzte oft unruhig, leckte sich die Lippen und zeigte sich unruhig" at bounding box center [937, 483] width 490 height 18
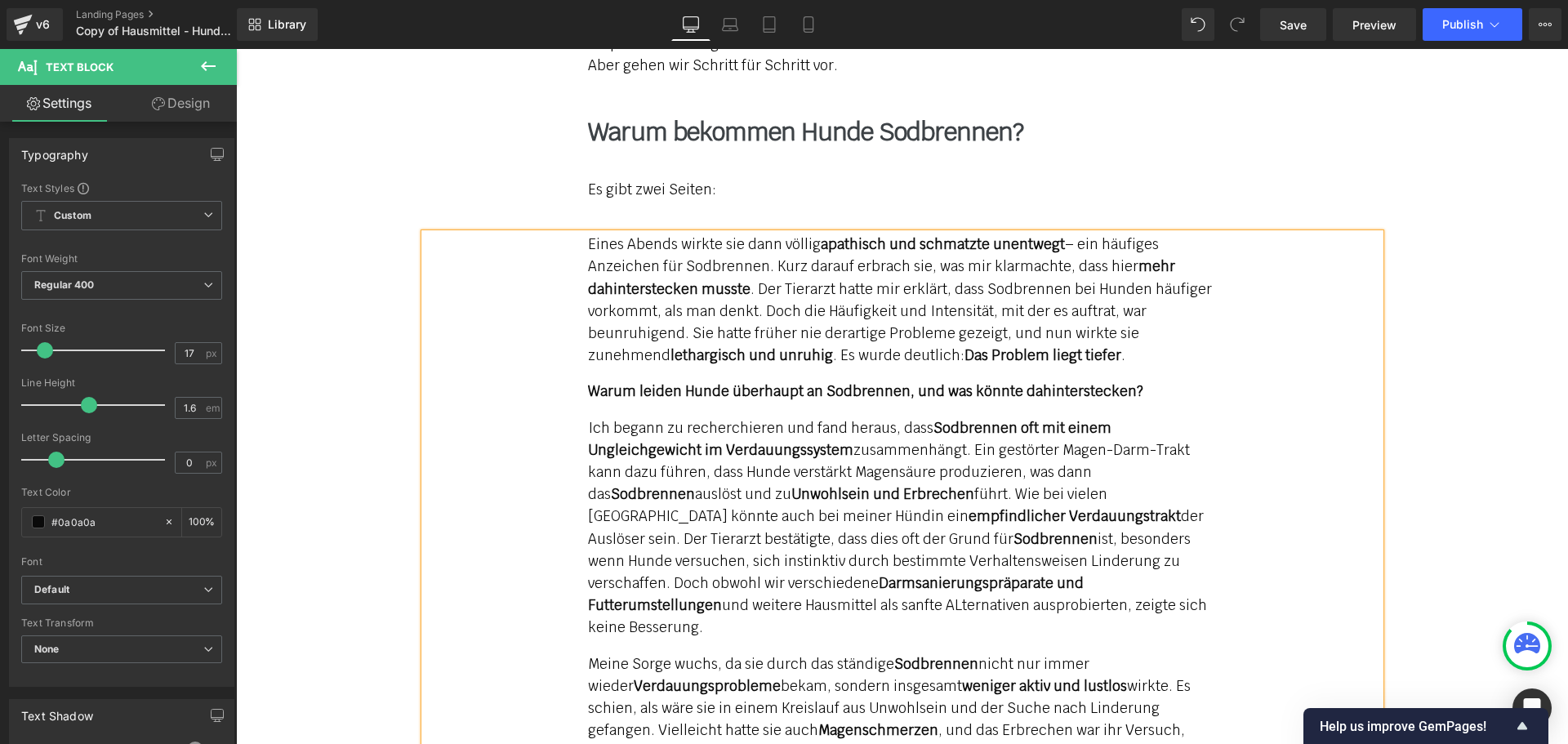
scroll to position [2020, 0]
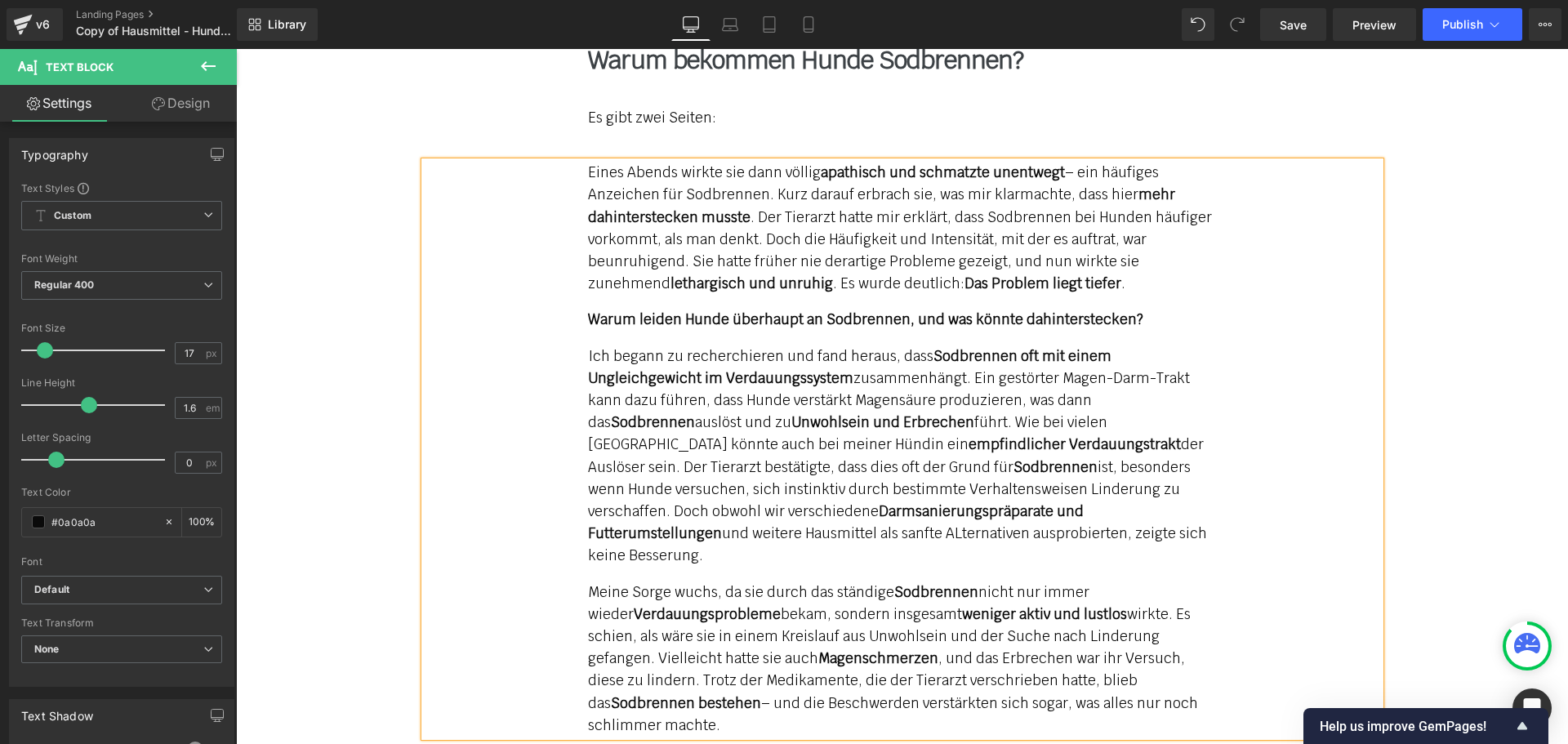
drag, startPoint x: 1090, startPoint y: 658, endPoint x: 571, endPoint y: 154, distance: 723.4
click at [571, 162] on div "Eines Abends wirkte sie dann völlig apathisch und schmatzte unentwegt – ein häu…" at bounding box center [902, 448] width 955 height 574
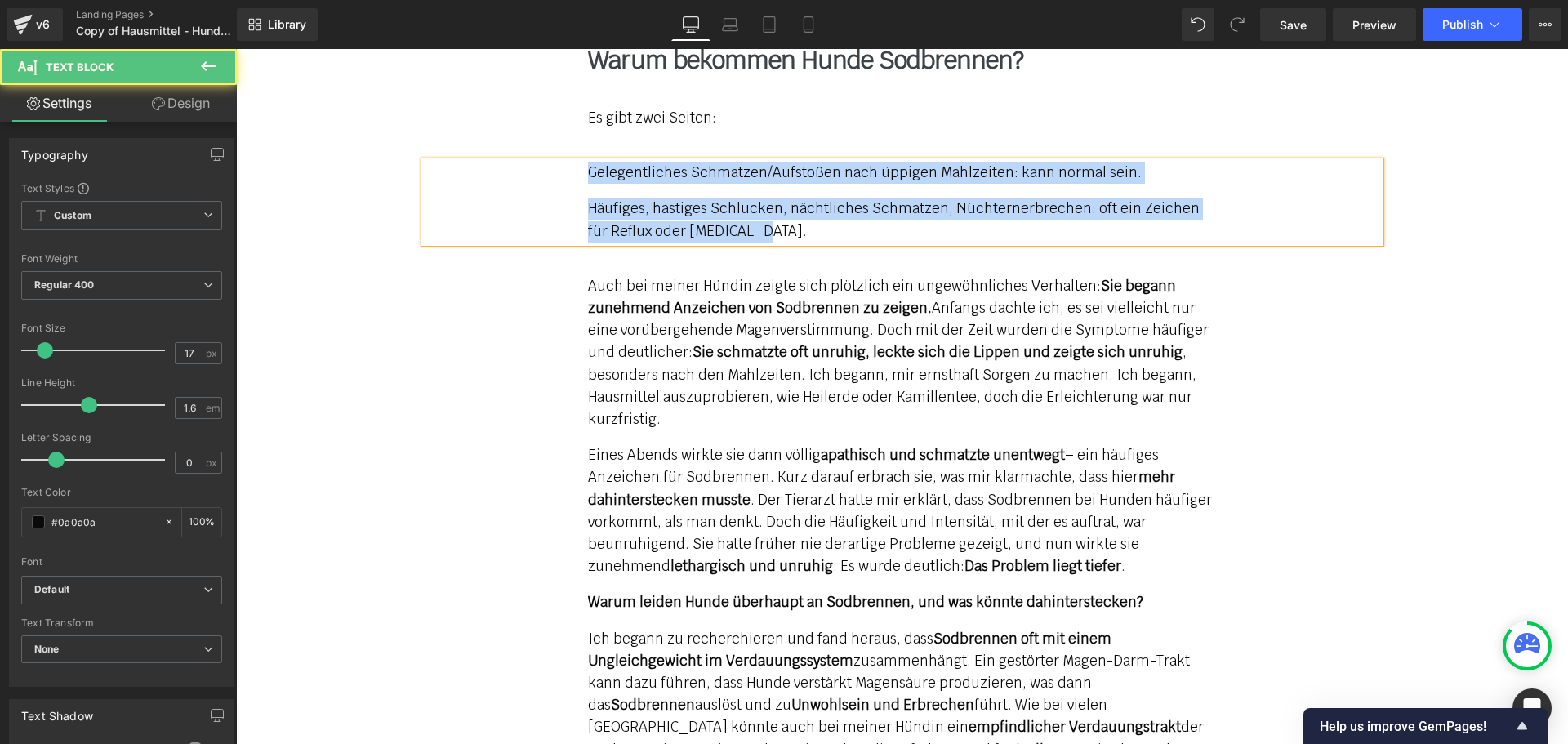
drag, startPoint x: 666, startPoint y: 203, endPoint x: 577, endPoint y: 149, distance: 104.1
click at [577, 162] on div "Gelegentliches Schmatzen/Aufstoßen nach üppigen Mahlzeiten: kann normal sein. …" at bounding box center [902, 202] width 955 height 80
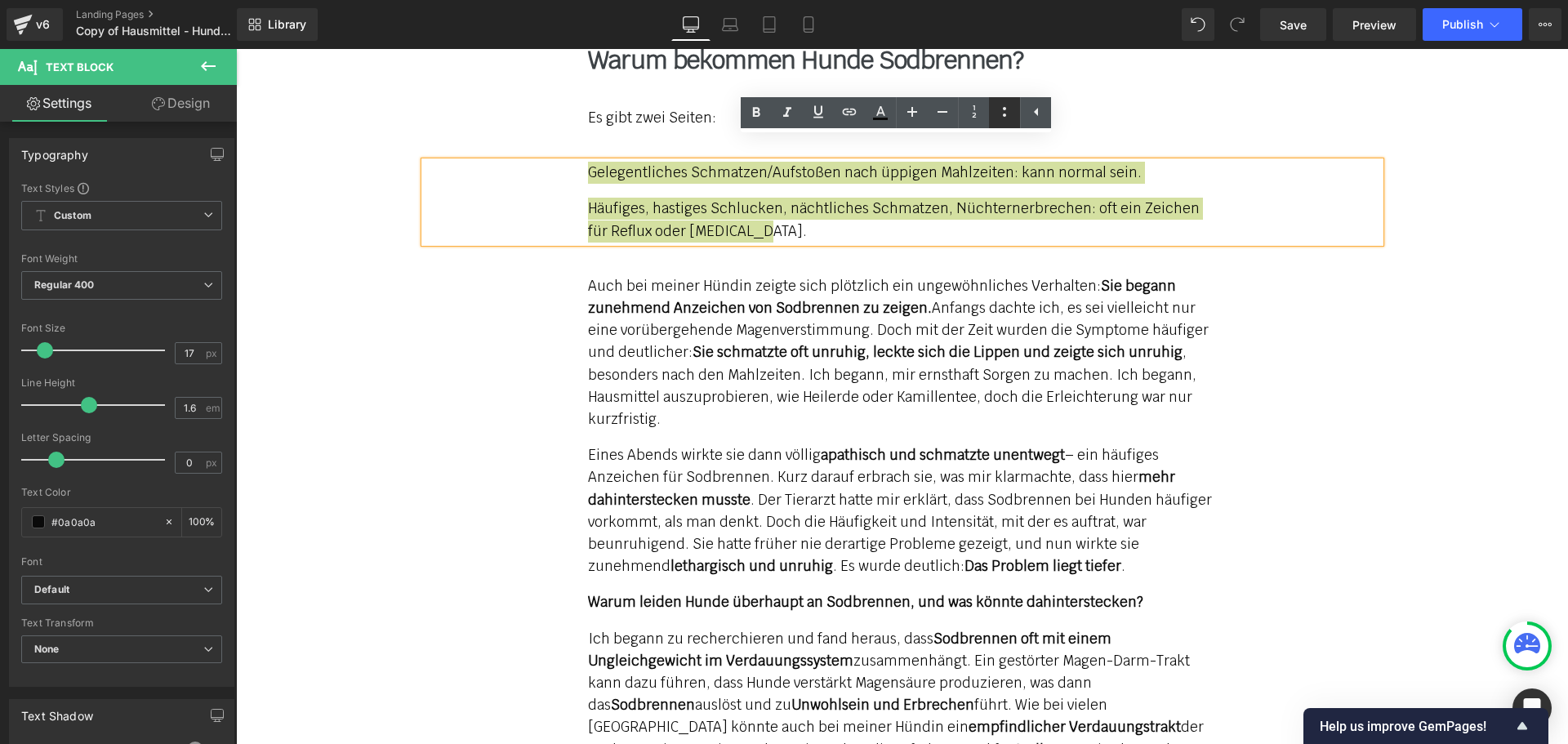
click at [1000, 119] on icon at bounding box center [1004, 112] width 19 height 19
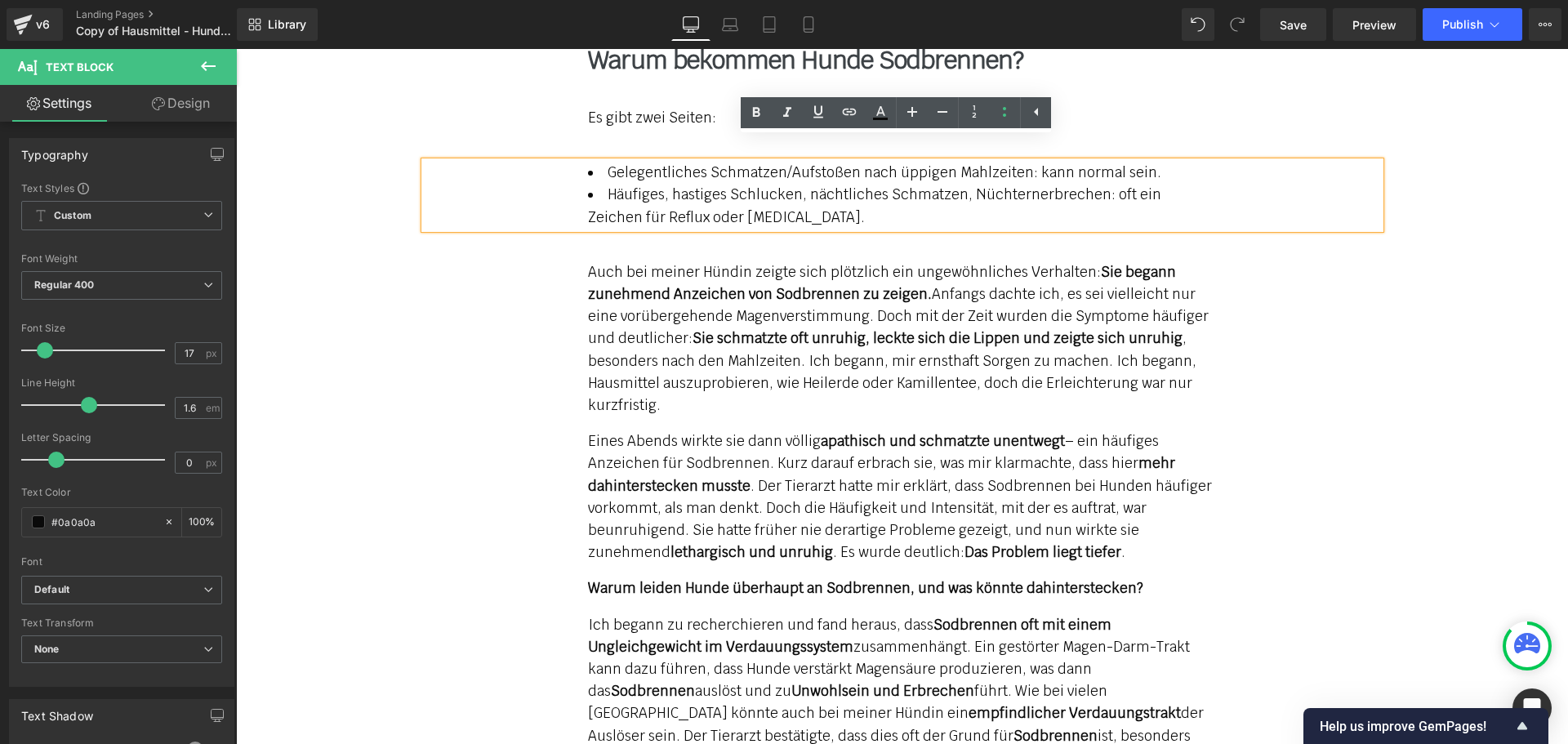
click at [528, 178] on div "Gelegentliches Schmatzen/Aufstoßen nach üppigen Mahlzeiten: kann normal sein. …" at bounding box center [902, 195] width 955 height 67
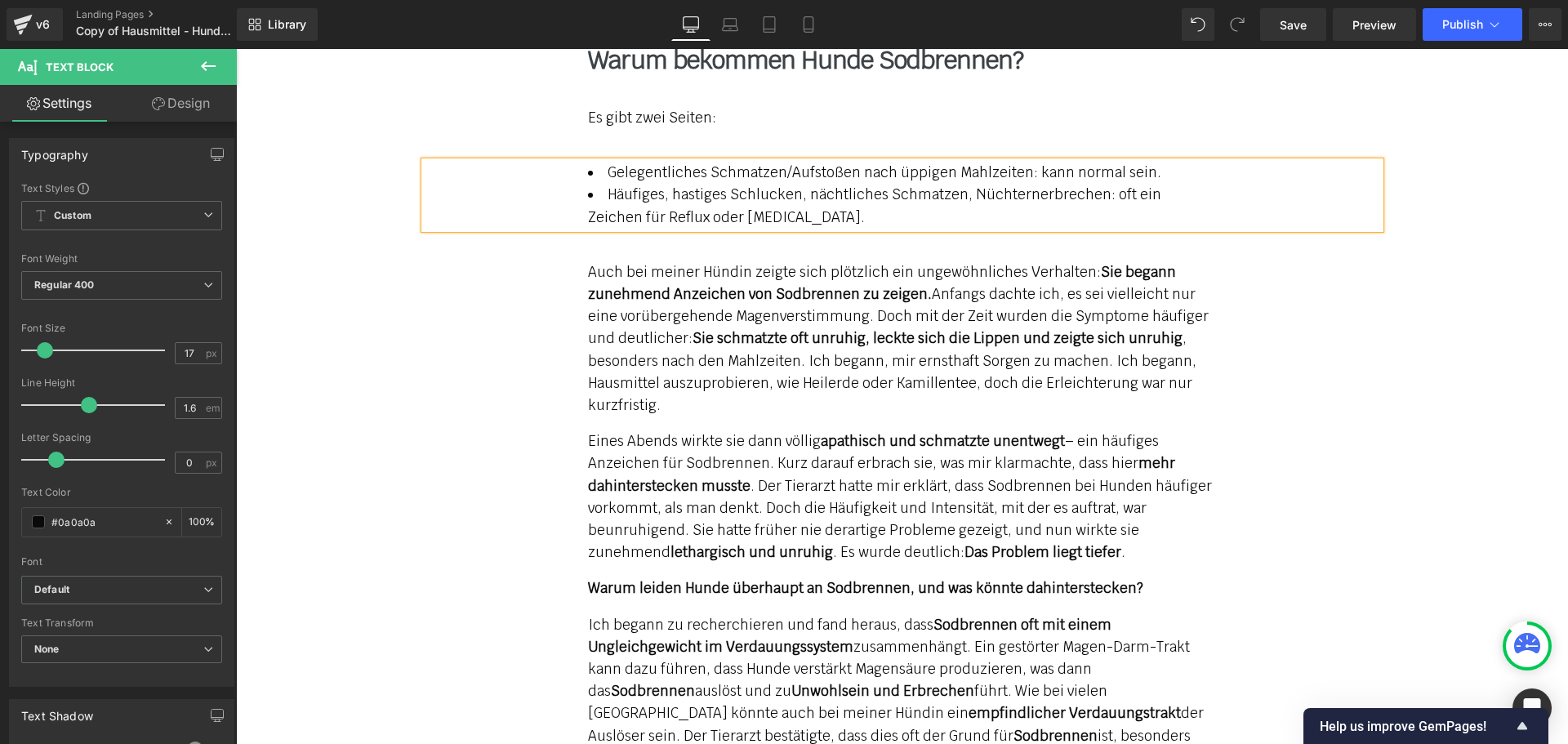
click at [204, 105] on link "Design" at bounding box center [180, 103] width 118 height 37
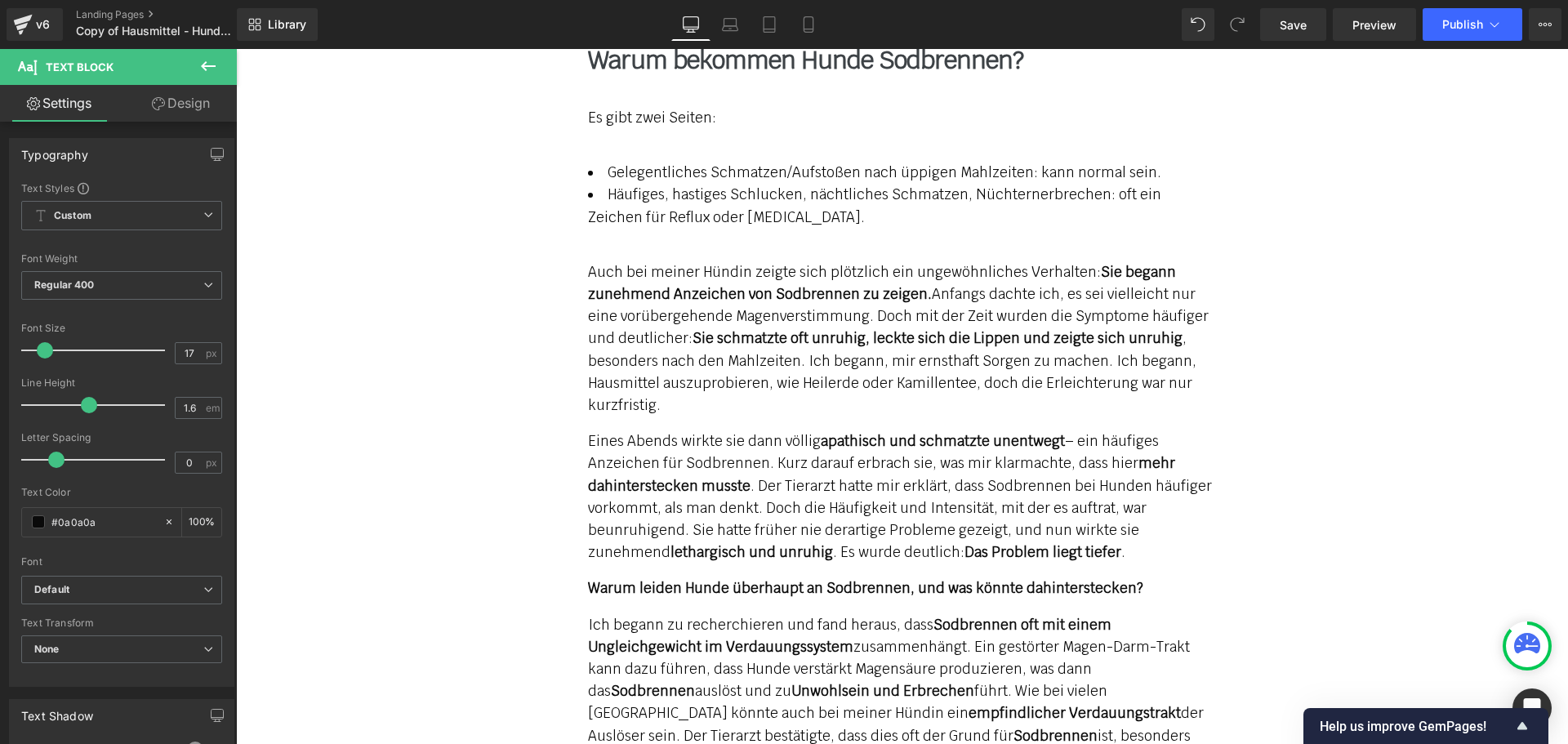
click at [0, 0] on div "Spacing" at bounding box center [0, 0] width 0 height 0
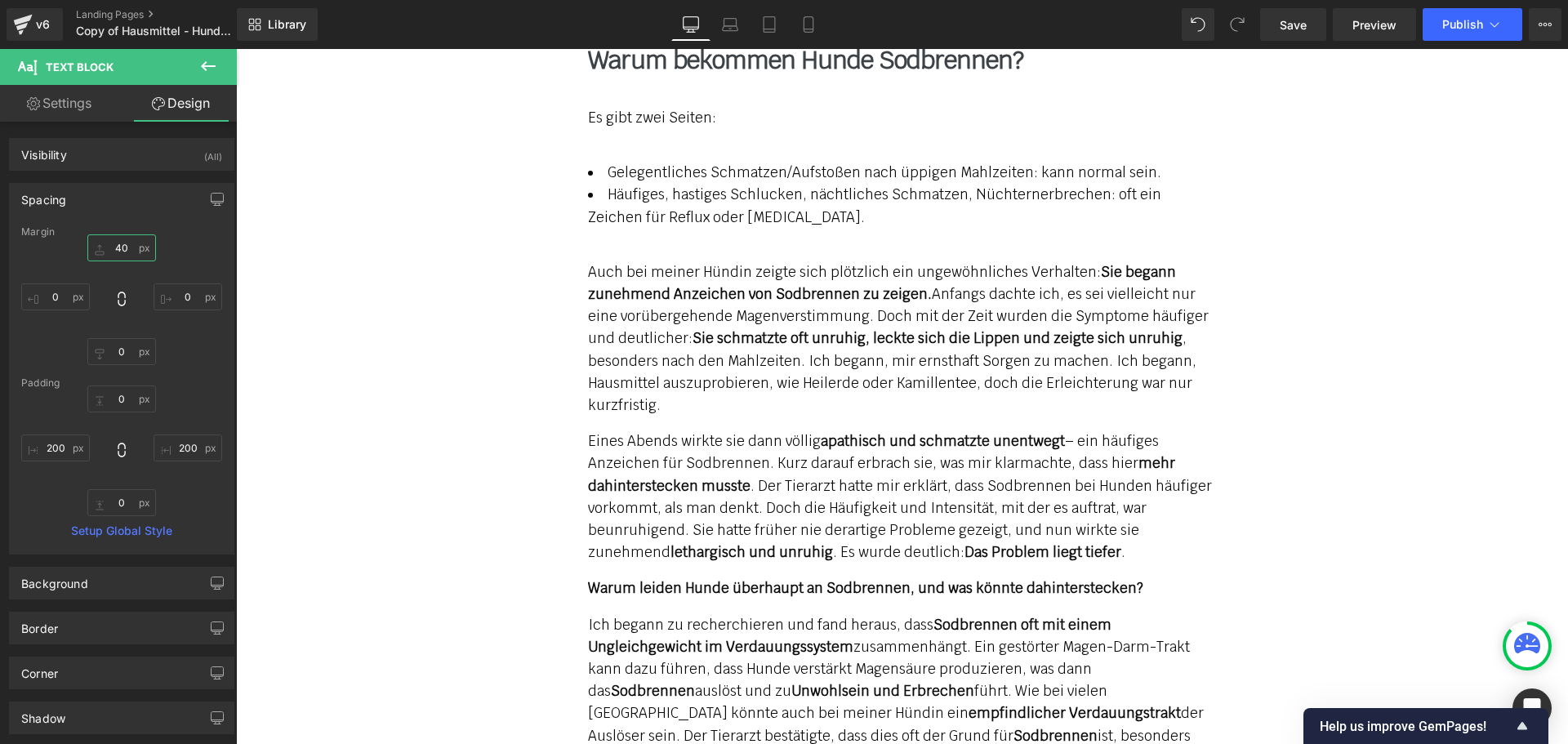
click at [107, 246] on input "text" at bounding box center [122, 247] width 68 height 27
type input "00"
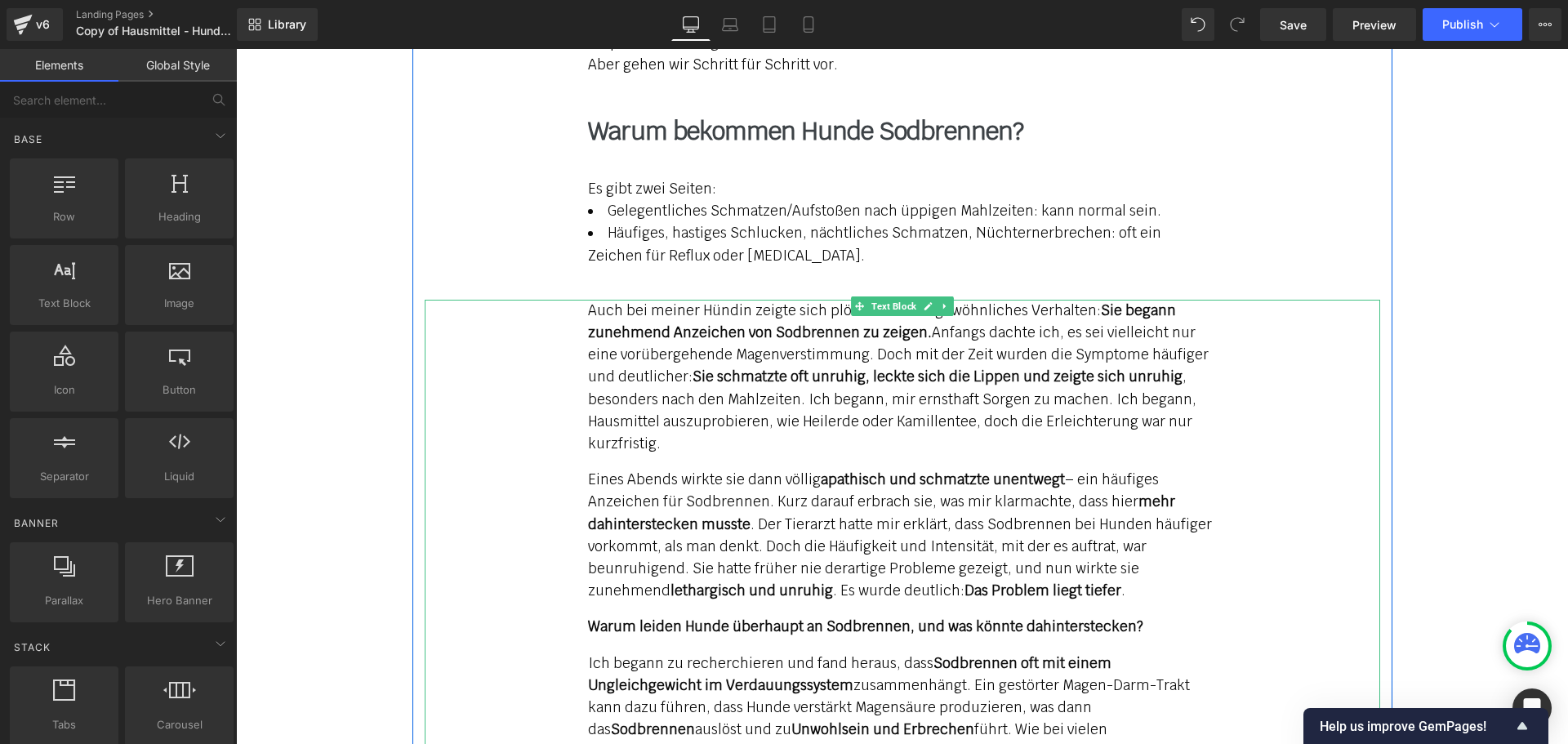
scroll to position [1939, 0]
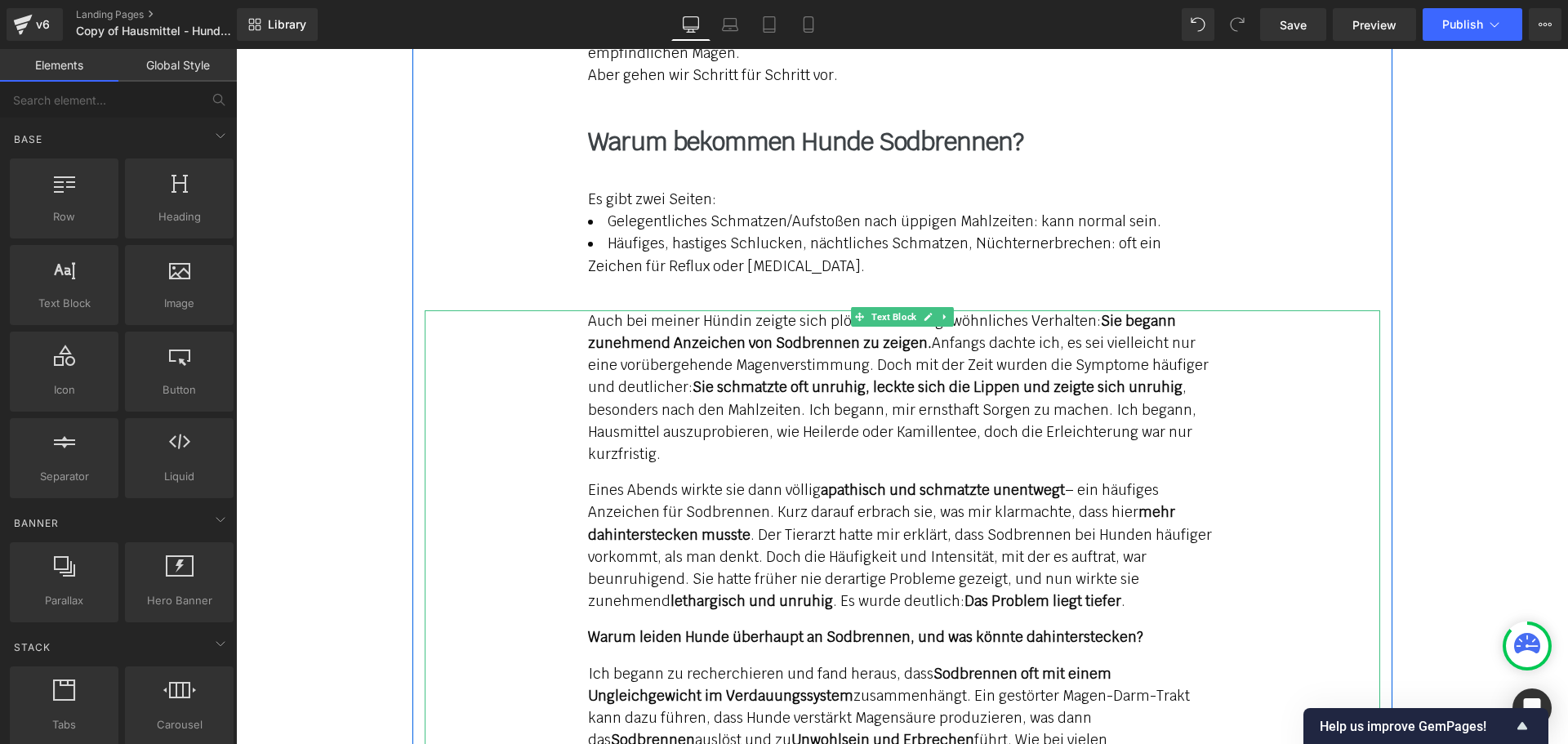
click at [577, 310] on div "Auch bei meiner Hündin zeigte sich plötzlich ein ungewöhnliches Verhalten: Sie …" at bounding box center [902, 682] width 955 height 744
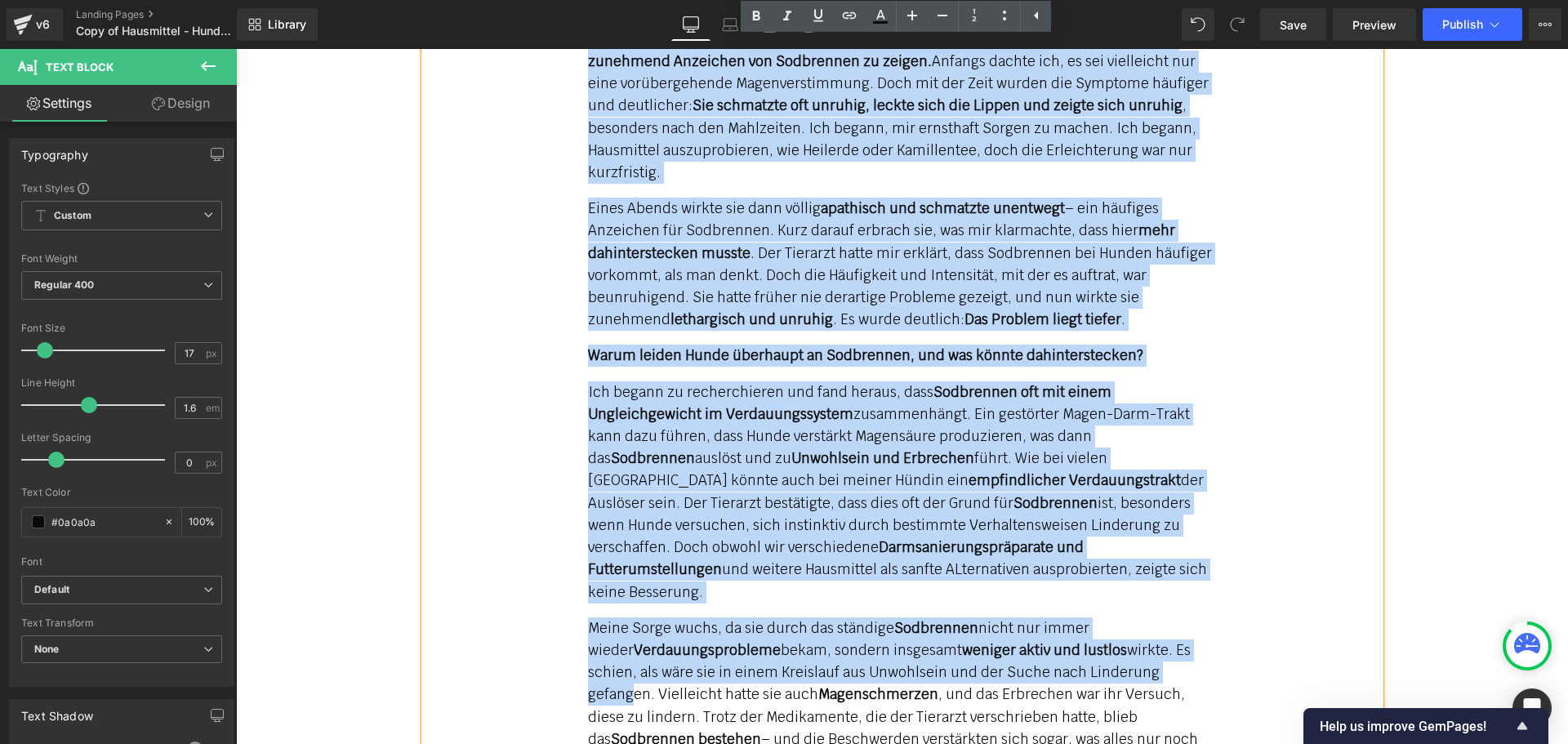
scroll to position [2265, 0]
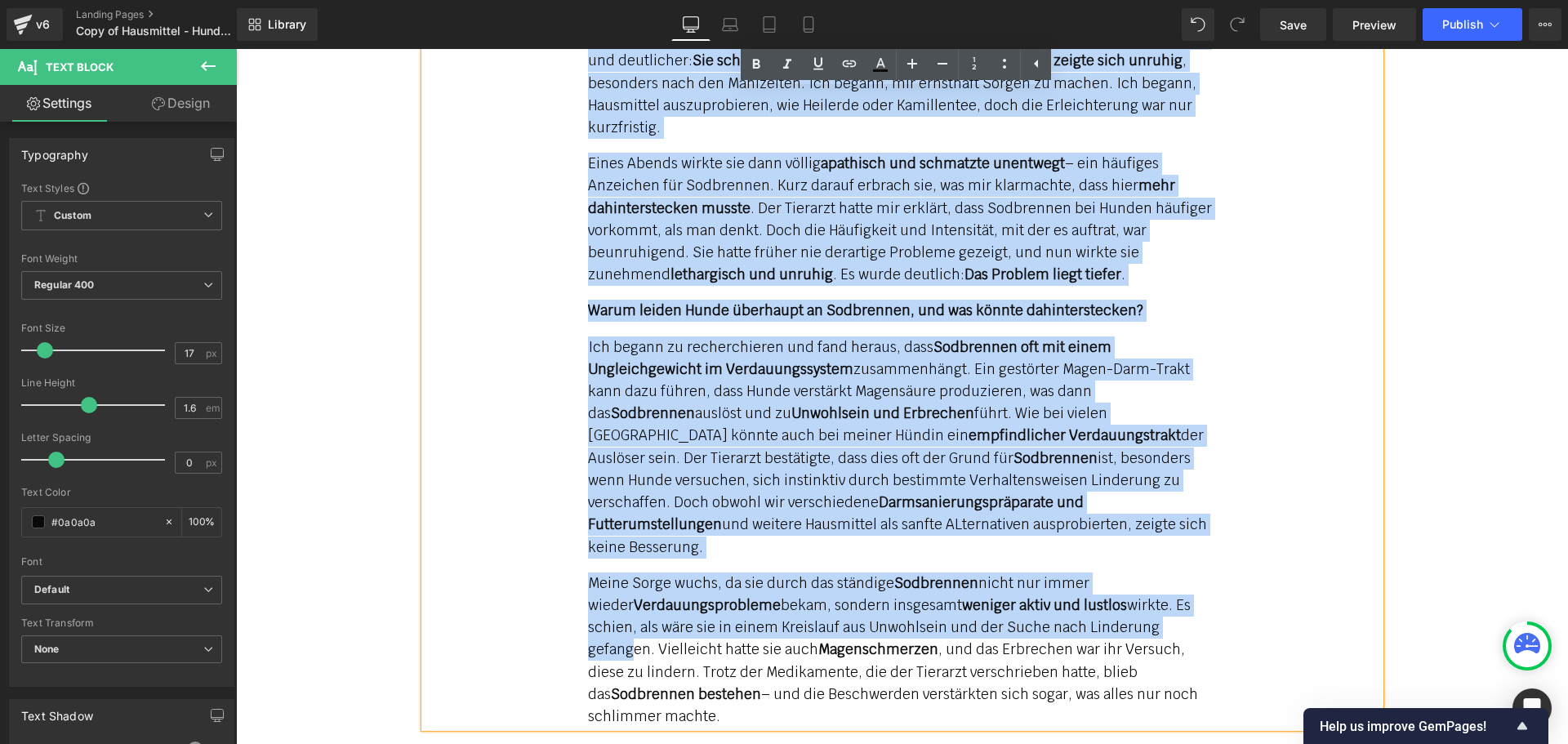
drag, startPoint x: 583, startPoint y: 301, endPoint x: 1127, endPoint y: 625, distance: 633.2
click at [1127, 625] on div "Auch bei meiner Hündin zeigte sich plötzlich ein ungewöhnliches Verhalten: Sie …" at bounding box center [902, 355] width 629 height 744
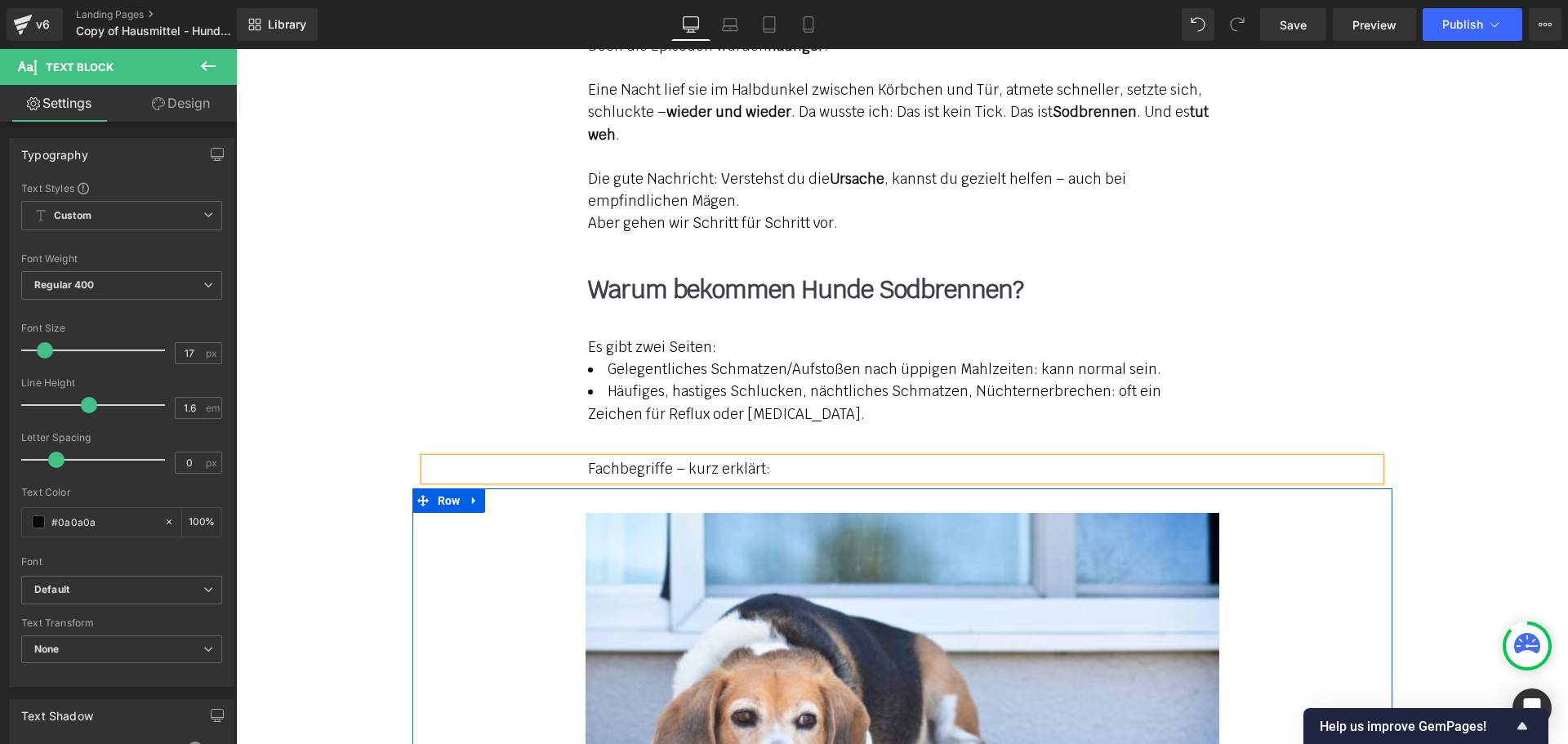
scroll to position [1771, 0]
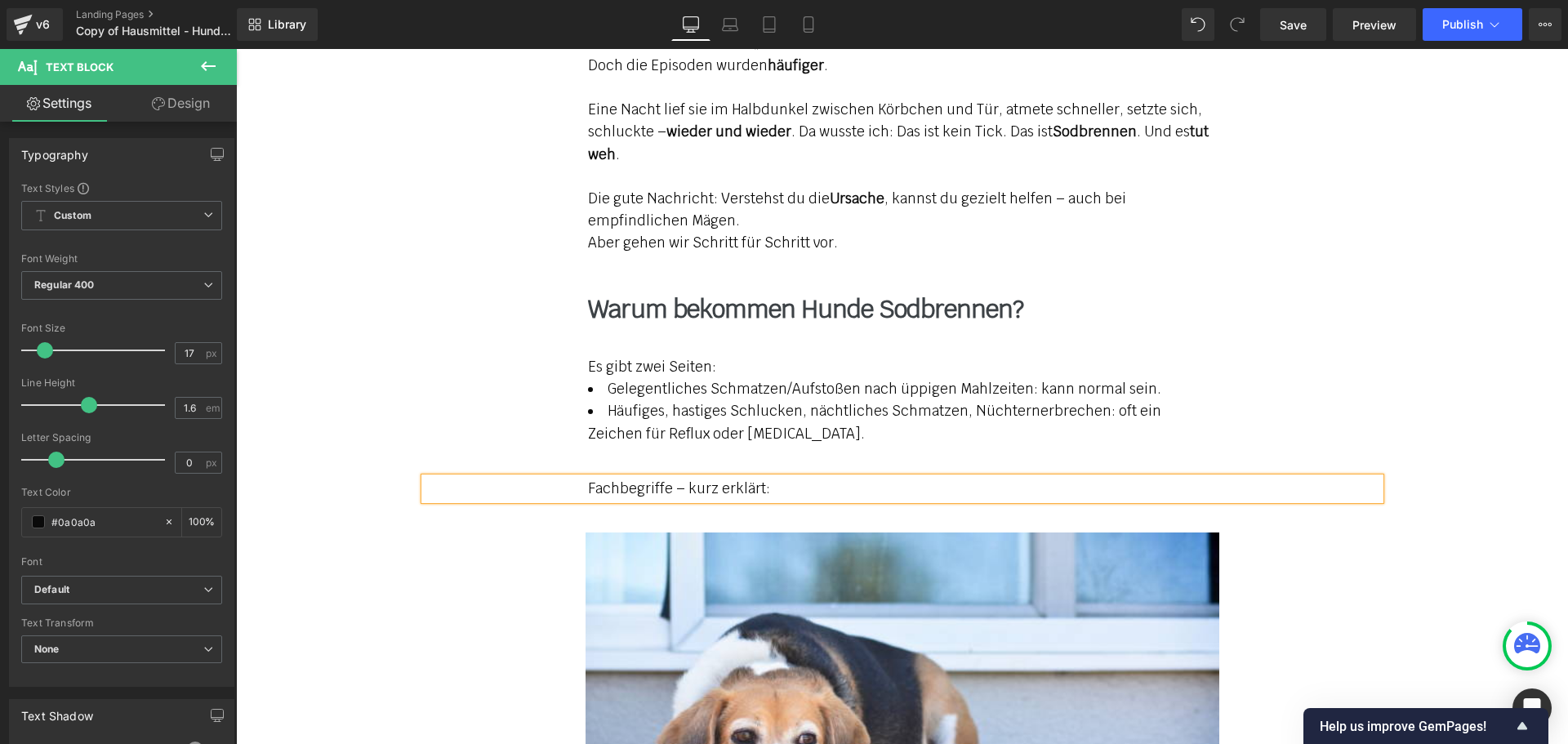
click at [794, 400] on li "Häufiges, hastiges Schlucken, nächtliches Schmatzen, Nüchternerbrechen: oft ein…" at bounding box center [902, 422] width 629 height 44
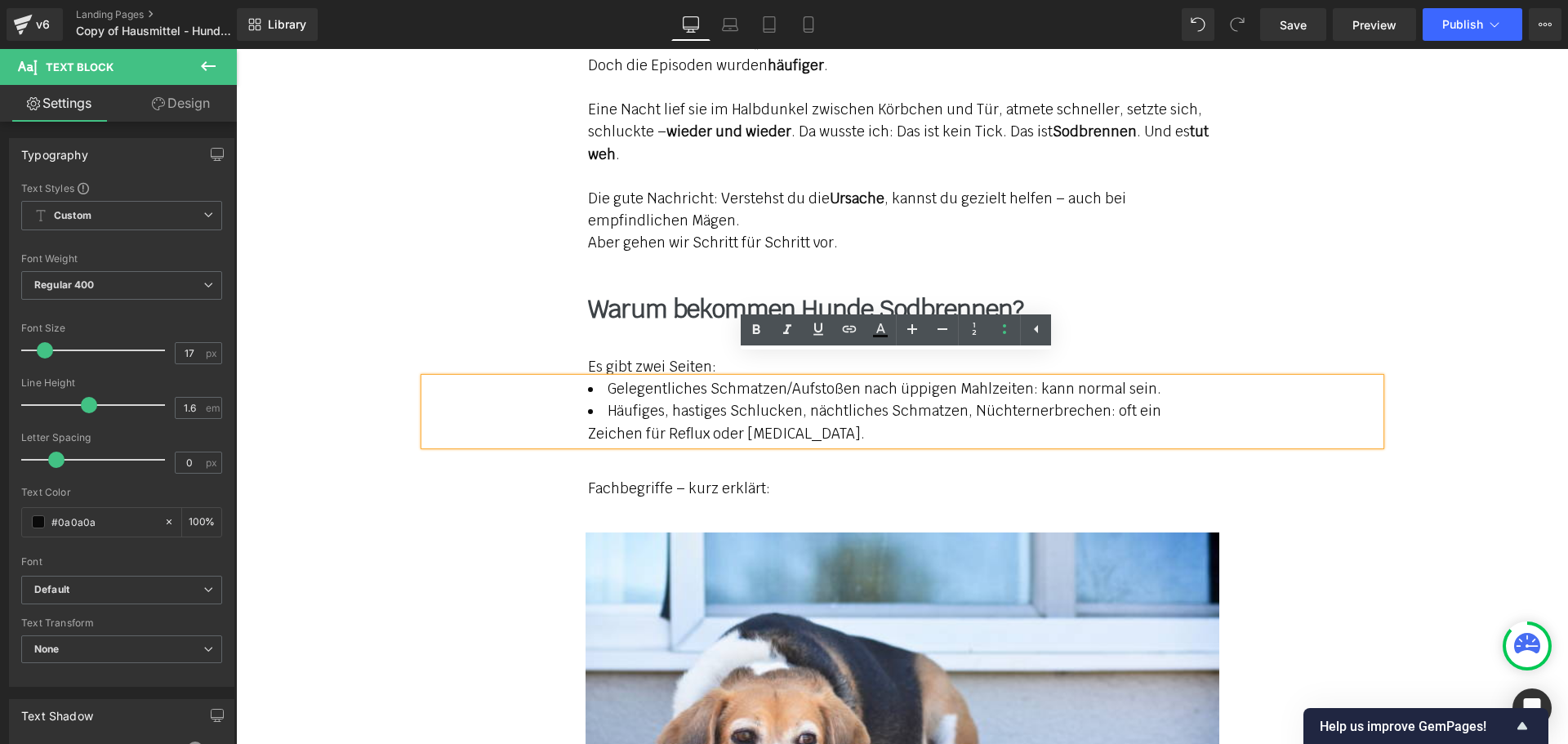
click at [1164, 296] on p "Warum bekommen Hunde Sodbrennen?" at bounding box center [902, 309] width 629 height 29
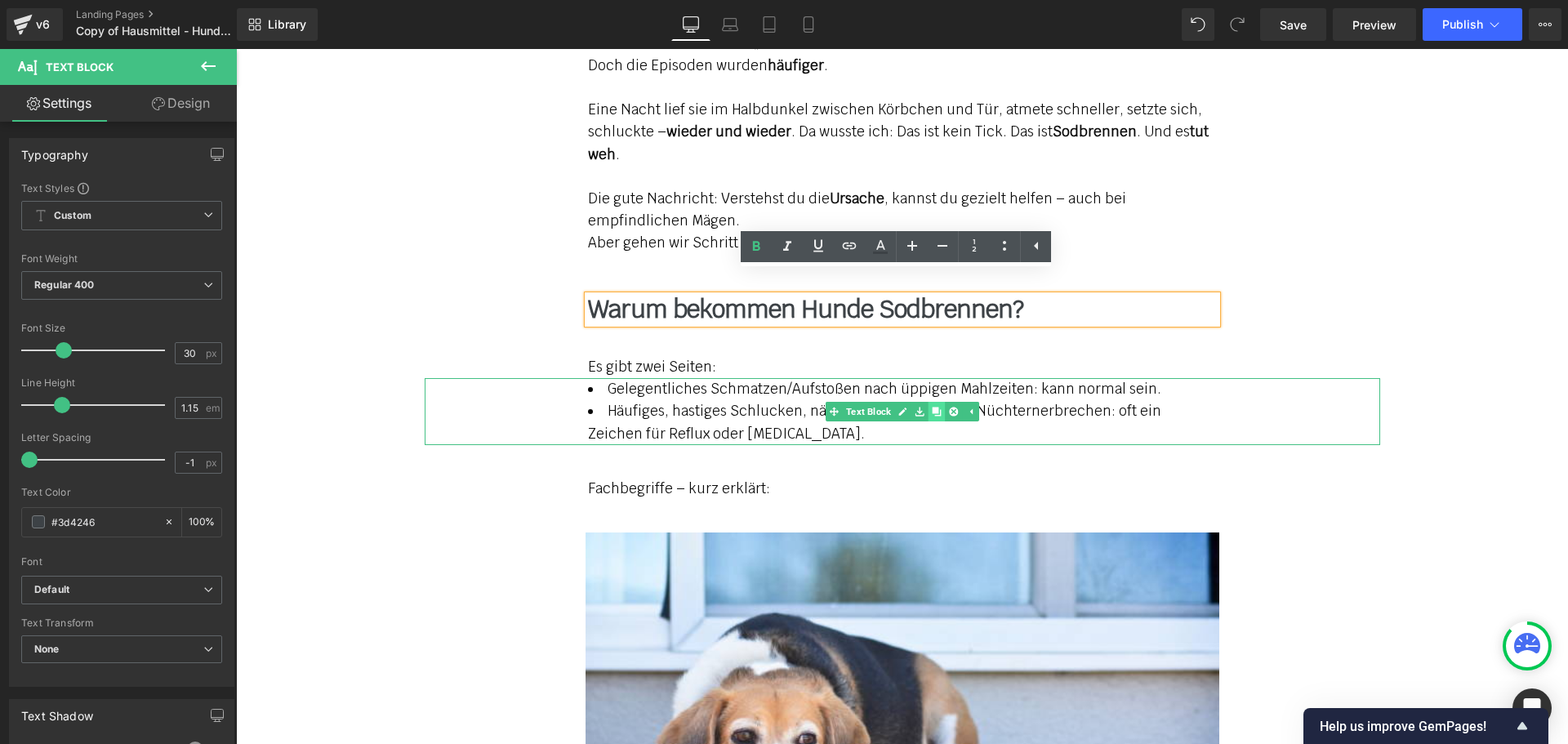
click at [931, 407] on icon at bounding box center [936, 411] width 9 height 9
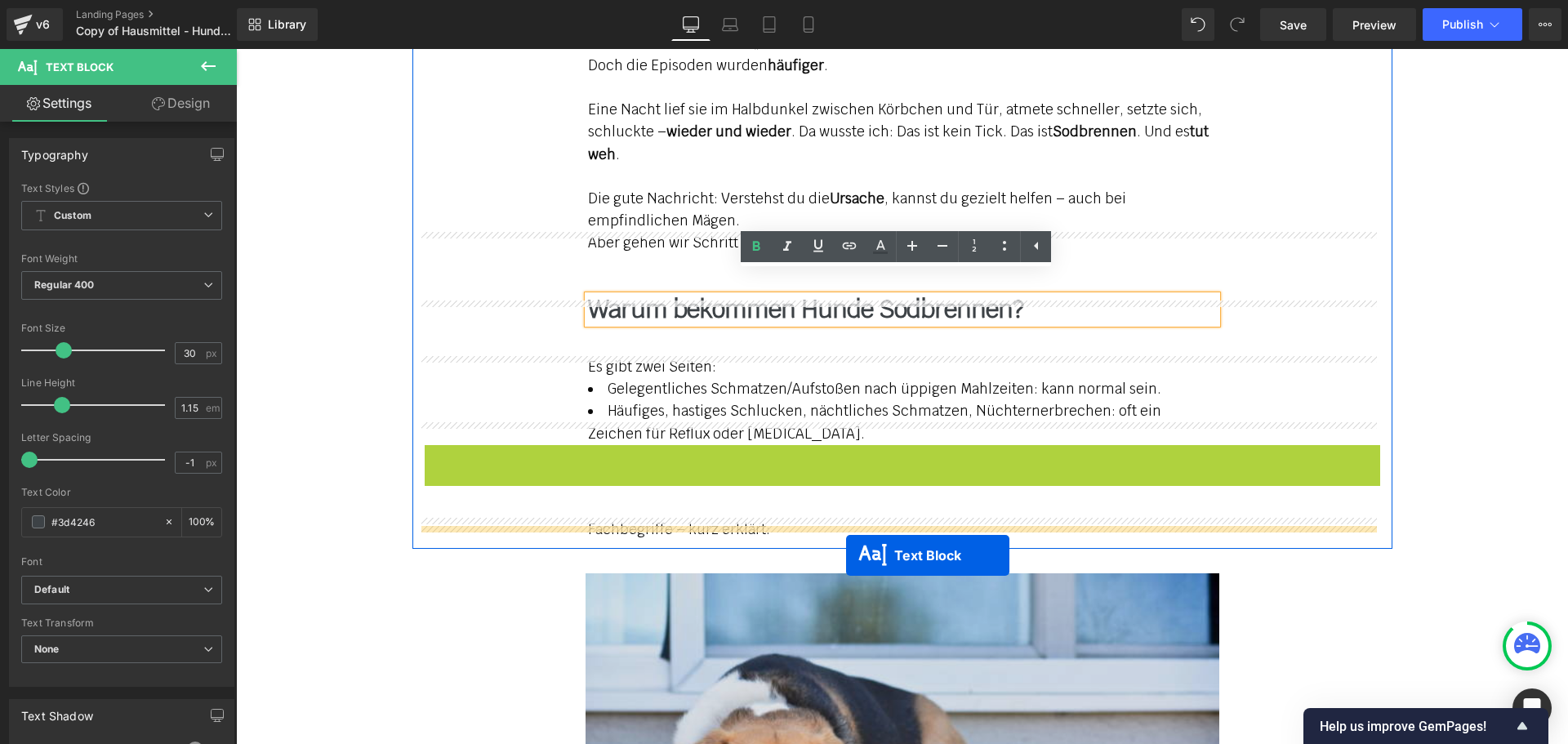
drag, startPoint x: 852, startPoint y: 470, endPoint x: 846, endPoint y: 555, distance: 85.2
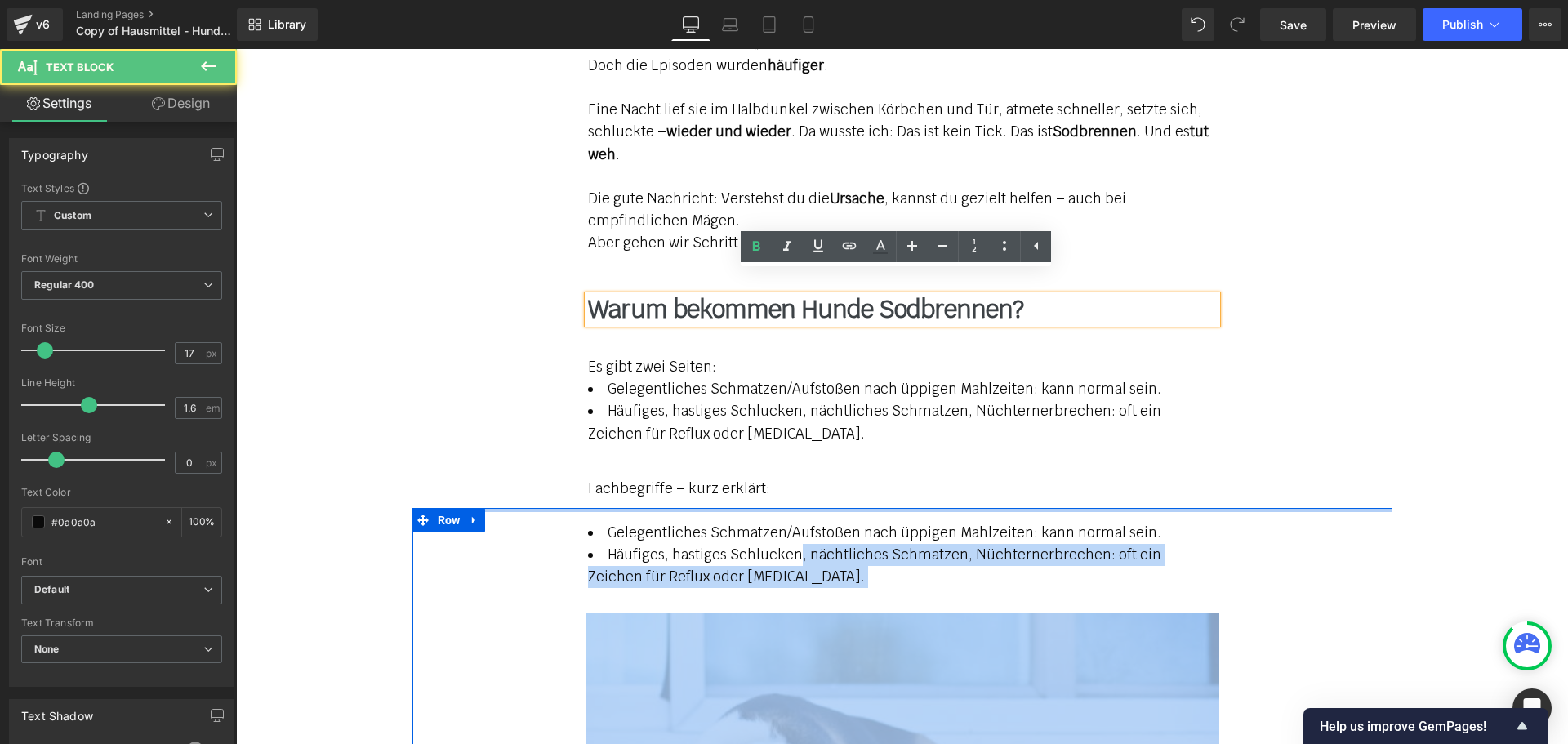
drag, startPoint x: 791, startPoint y: 527, endPoint x: 795, endPoint y: 487, distance: 40.2
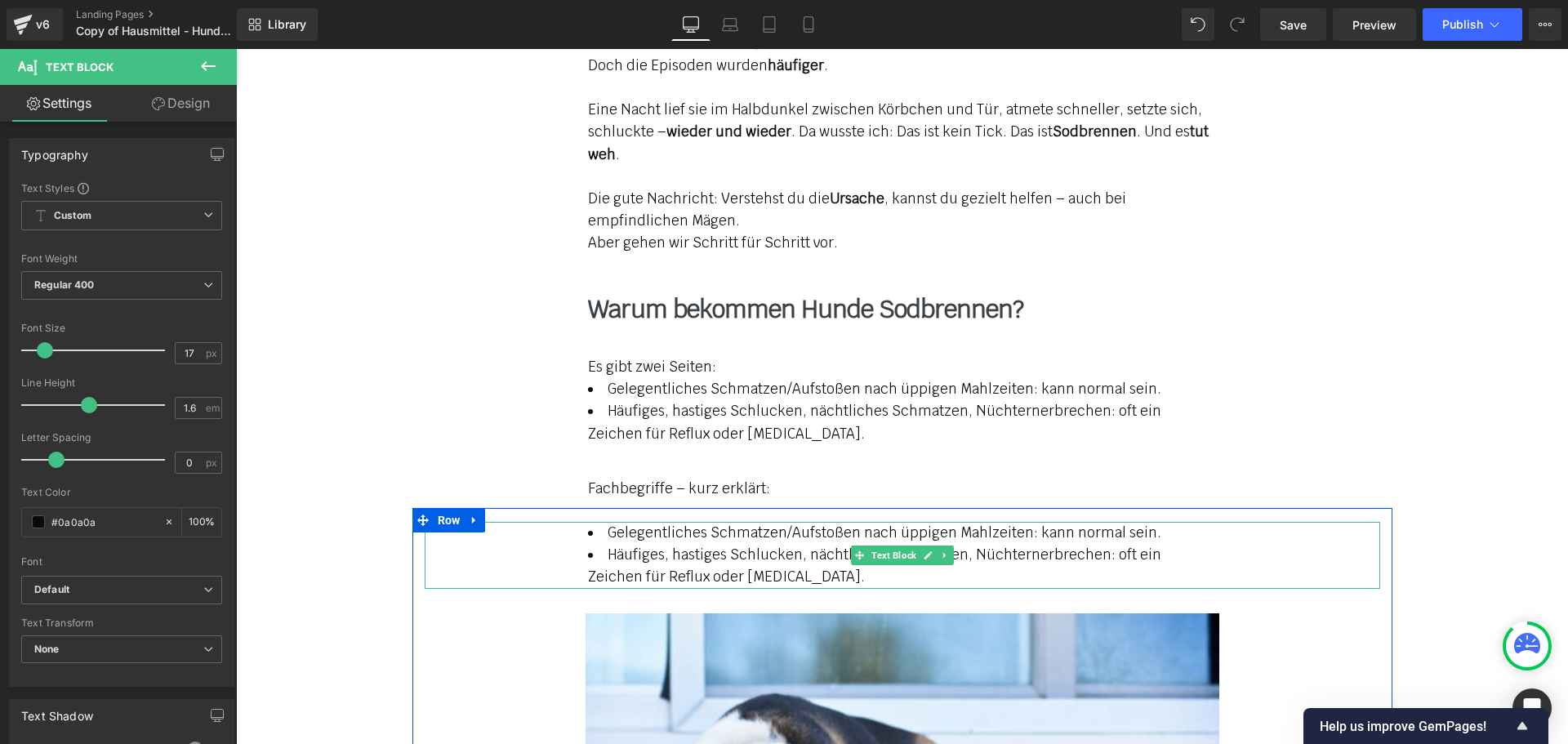
click at [747, 544] on li "Häufiges, hastiges Schlucken, nächtliches Schmatzen, Nüchternerbrechen: oft ein…" at bounding box center [902, 566] width 629 height 44
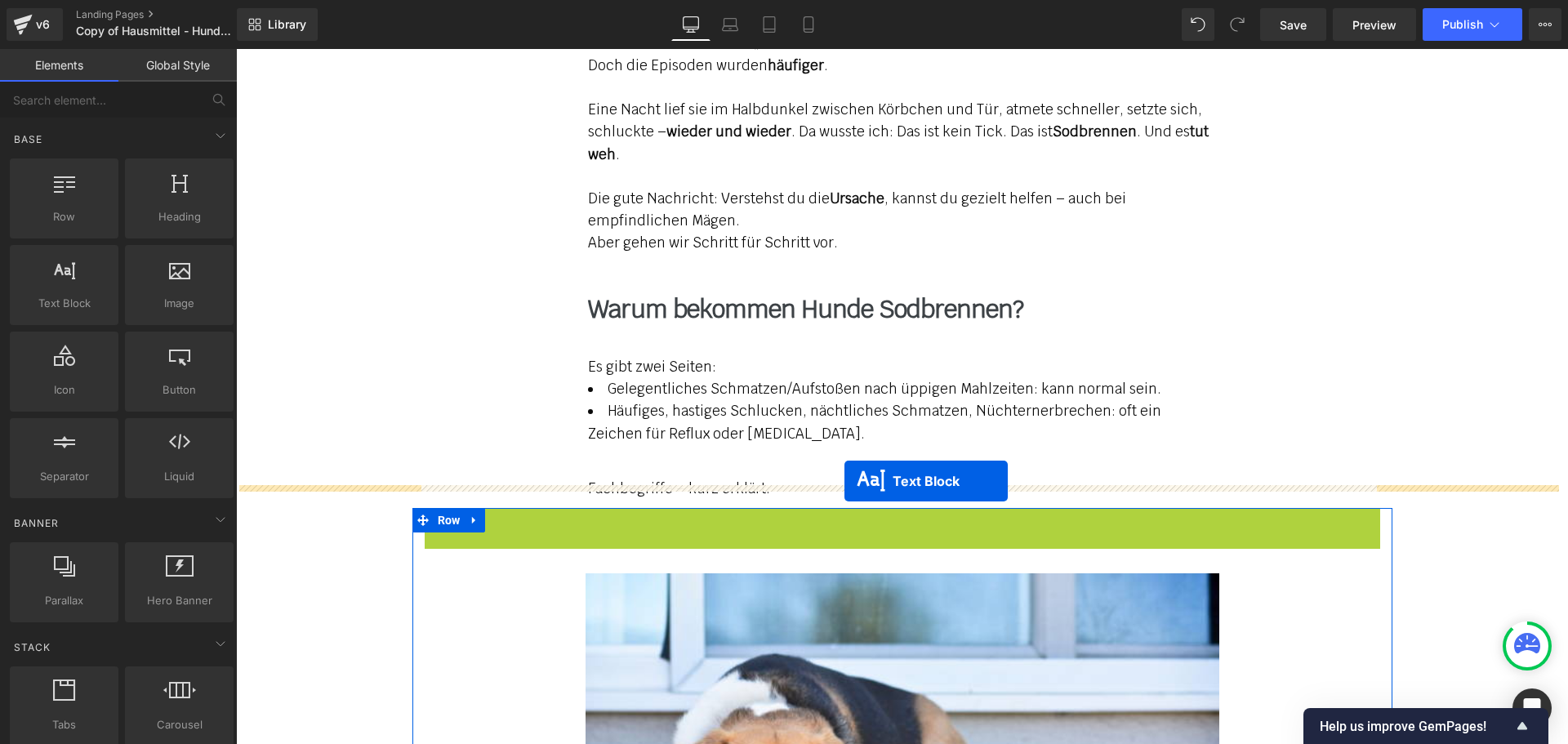
drag, startPoint x: 852, startPoint y: 532, endPoint x: 844, endPoint y: 481, distance: 51.6
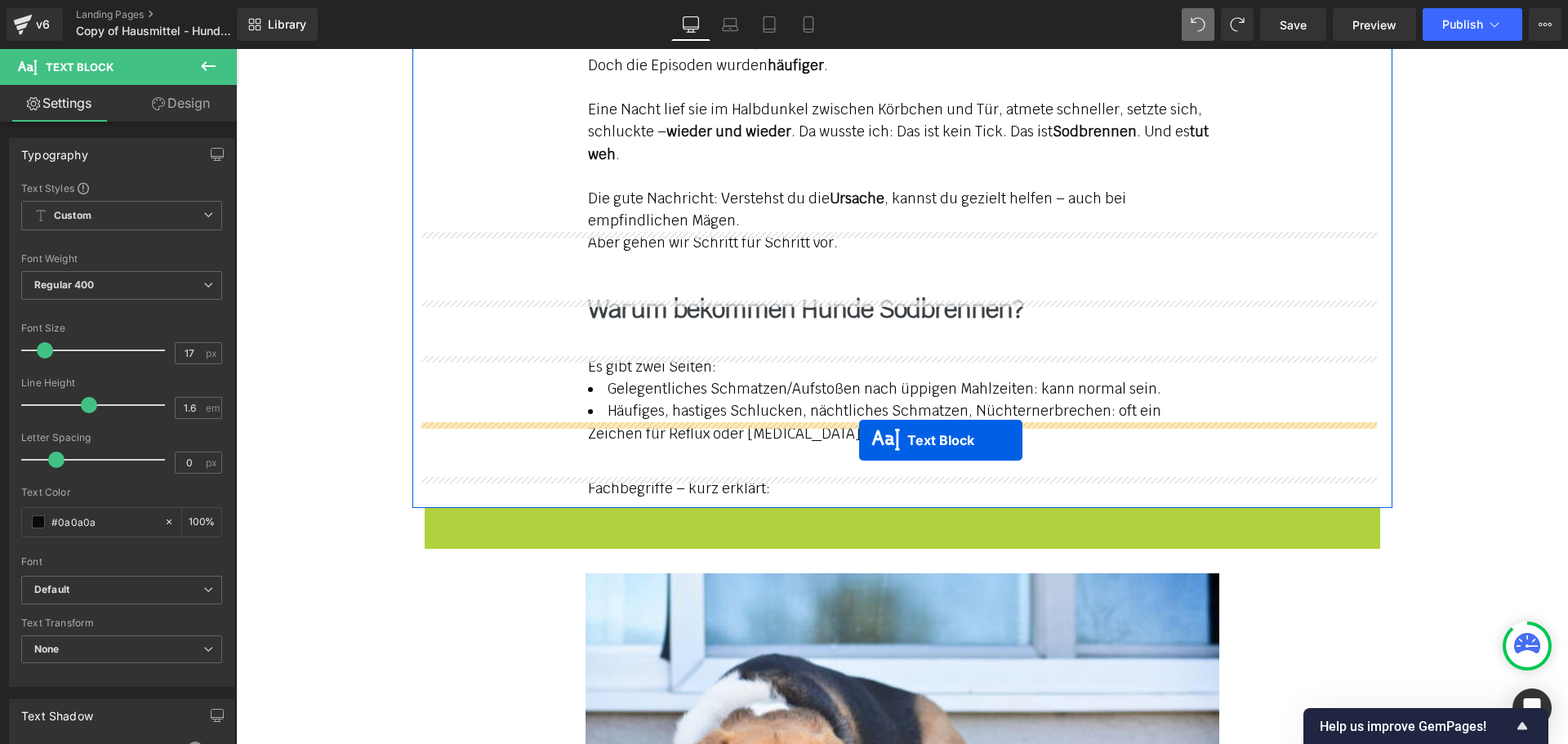
drag, startPoint x: 852, startPoint y: 531, endPoint x: 859, endPoint y: 440, distance: 91.3
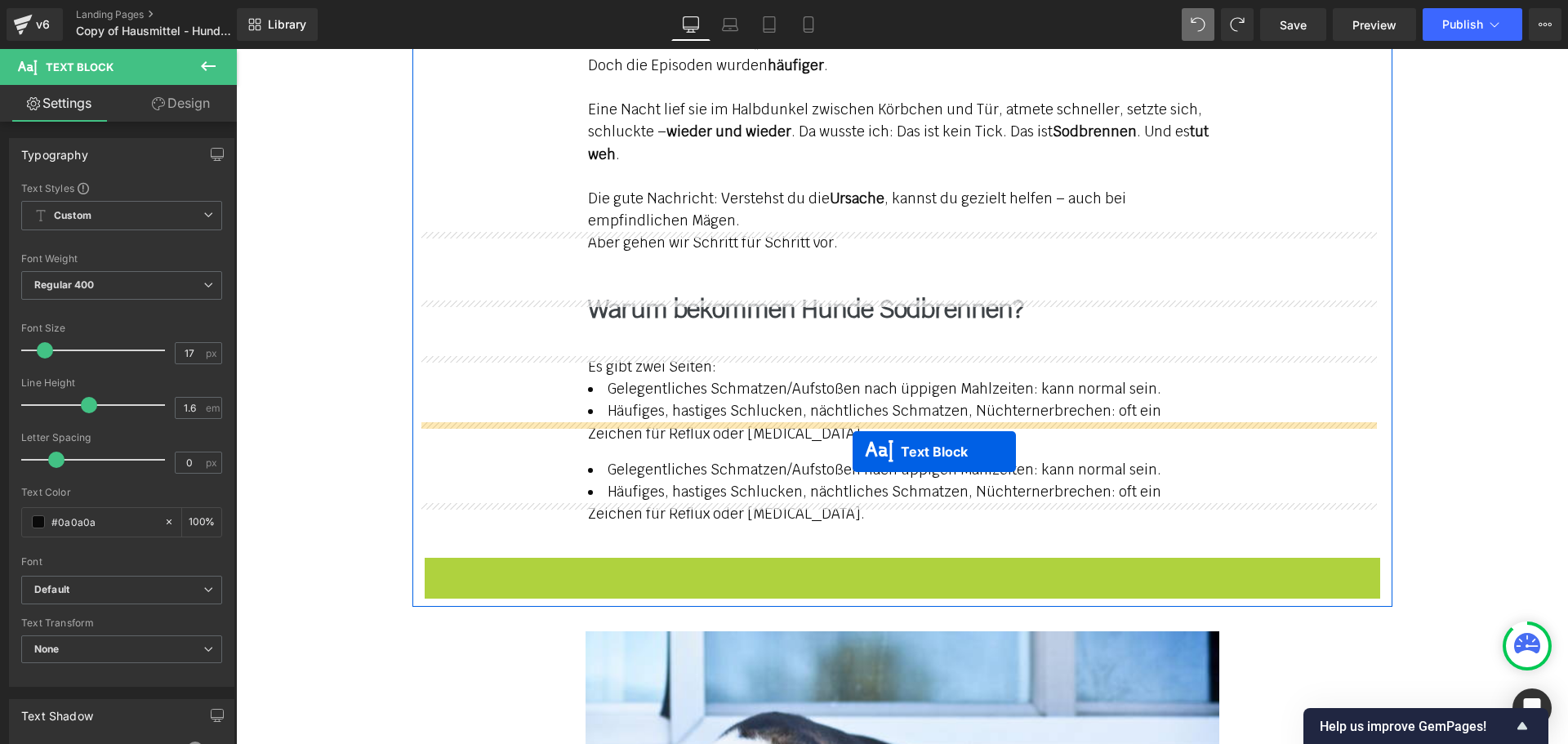
drag, startPoint x: 855, startPoint y: 548, endPoint x: 853, endPoint y: 451, distance: 97.0
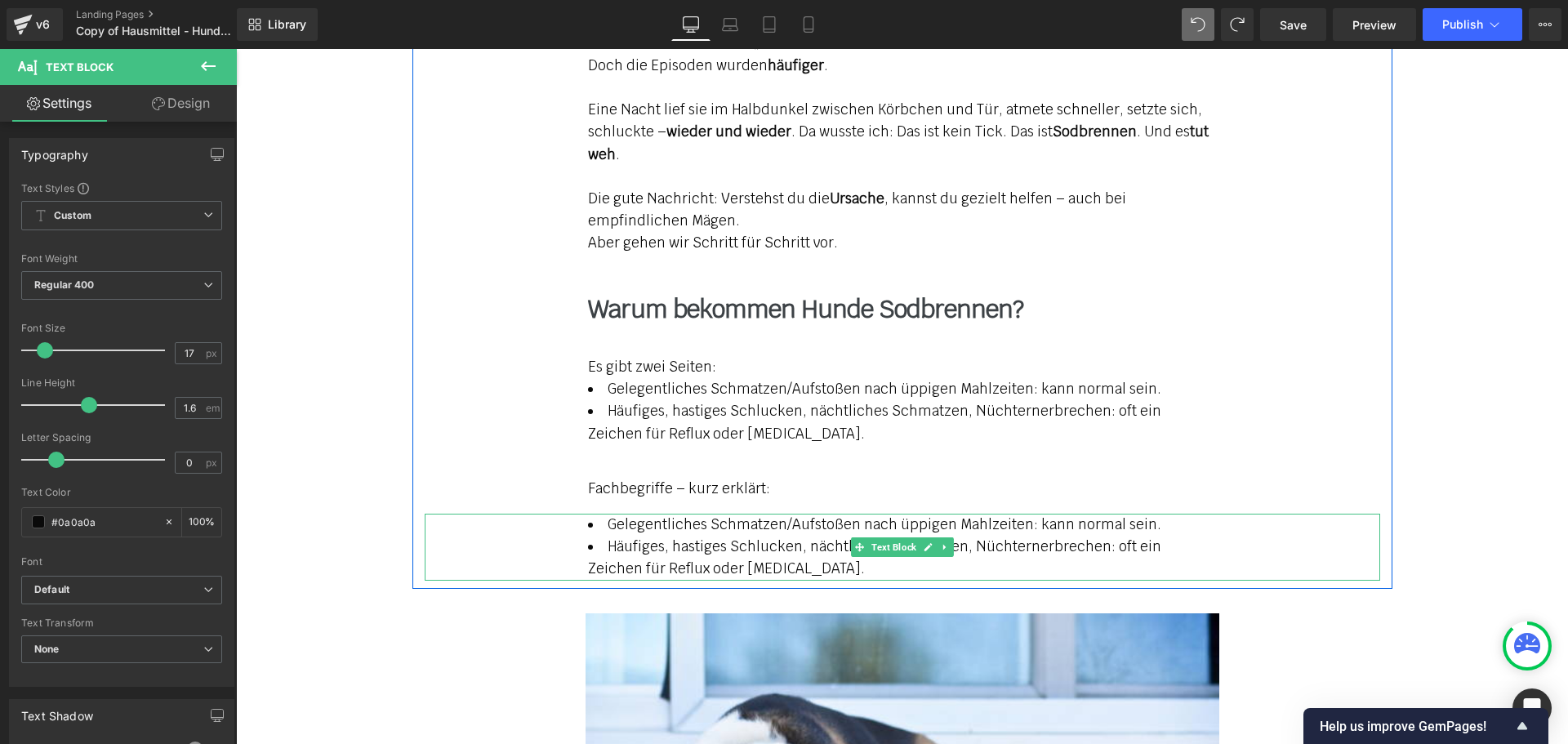
click at [639, 536] on li "Häufiges, hastiges Schlucken, nächtliches Schmatzen, Nüchternerbrechen: oft ein…" at bounding box center [902, 558] width 629 height 44
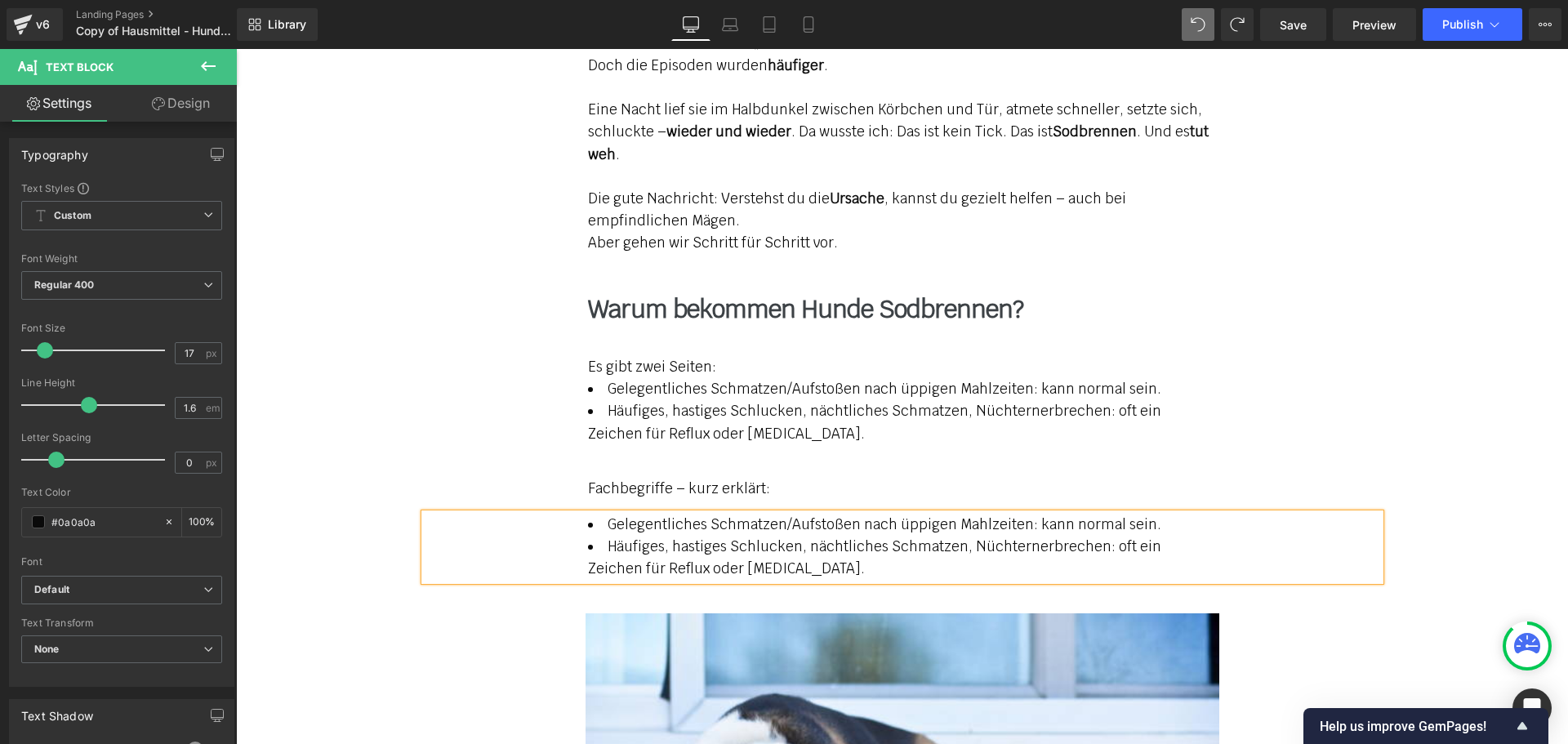
click at [179, 109] on link "Design" at bounding box center [180, 103] width 118 height 37
click at [0, 0] on div "Spacing" at bounding box center [0, 0] width 0 height 0
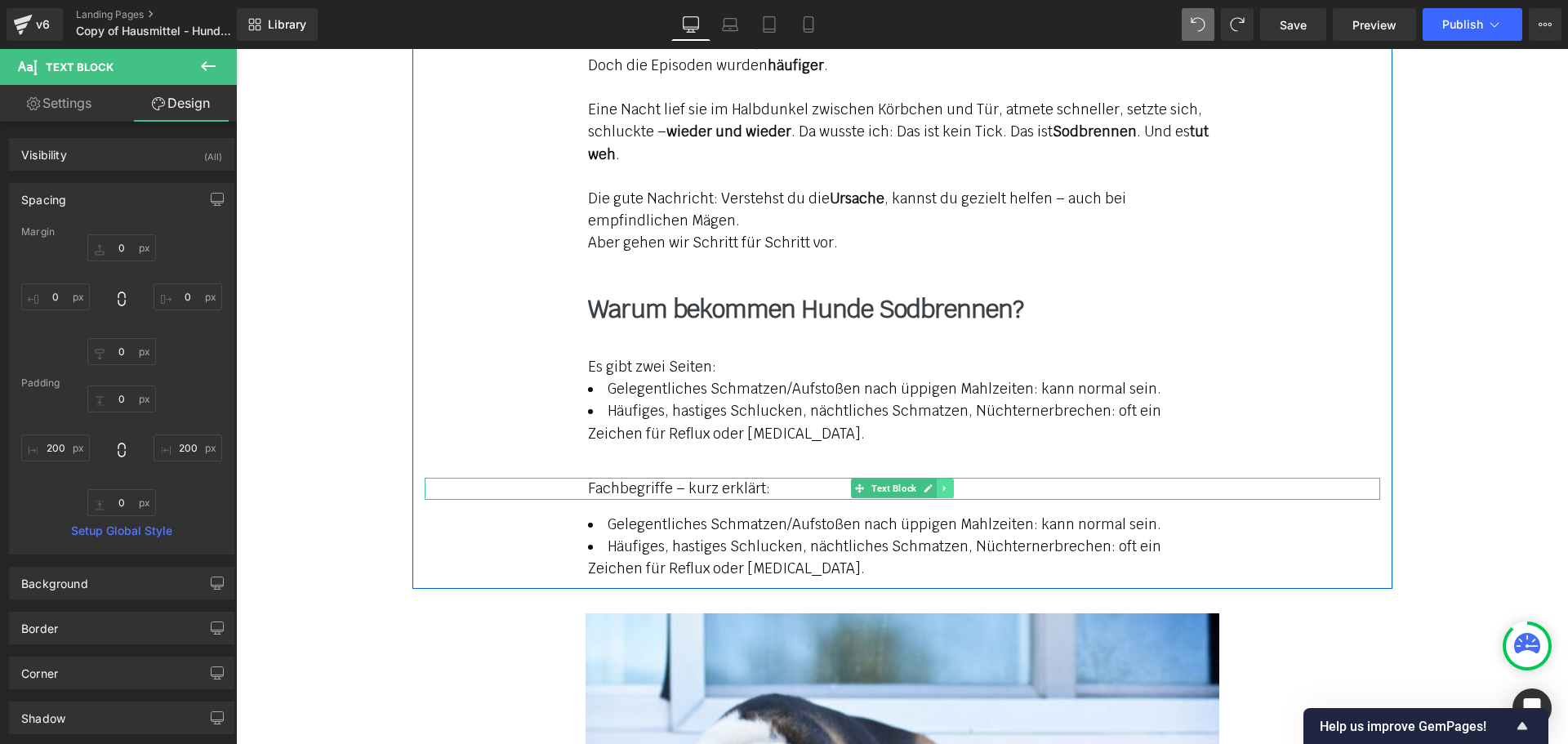
click at [941, 483] on icon at bounding box center [944, 488] width 9 height 10
click at [931, 484] on icon at bounding box center [936, 489] width 9 height 9
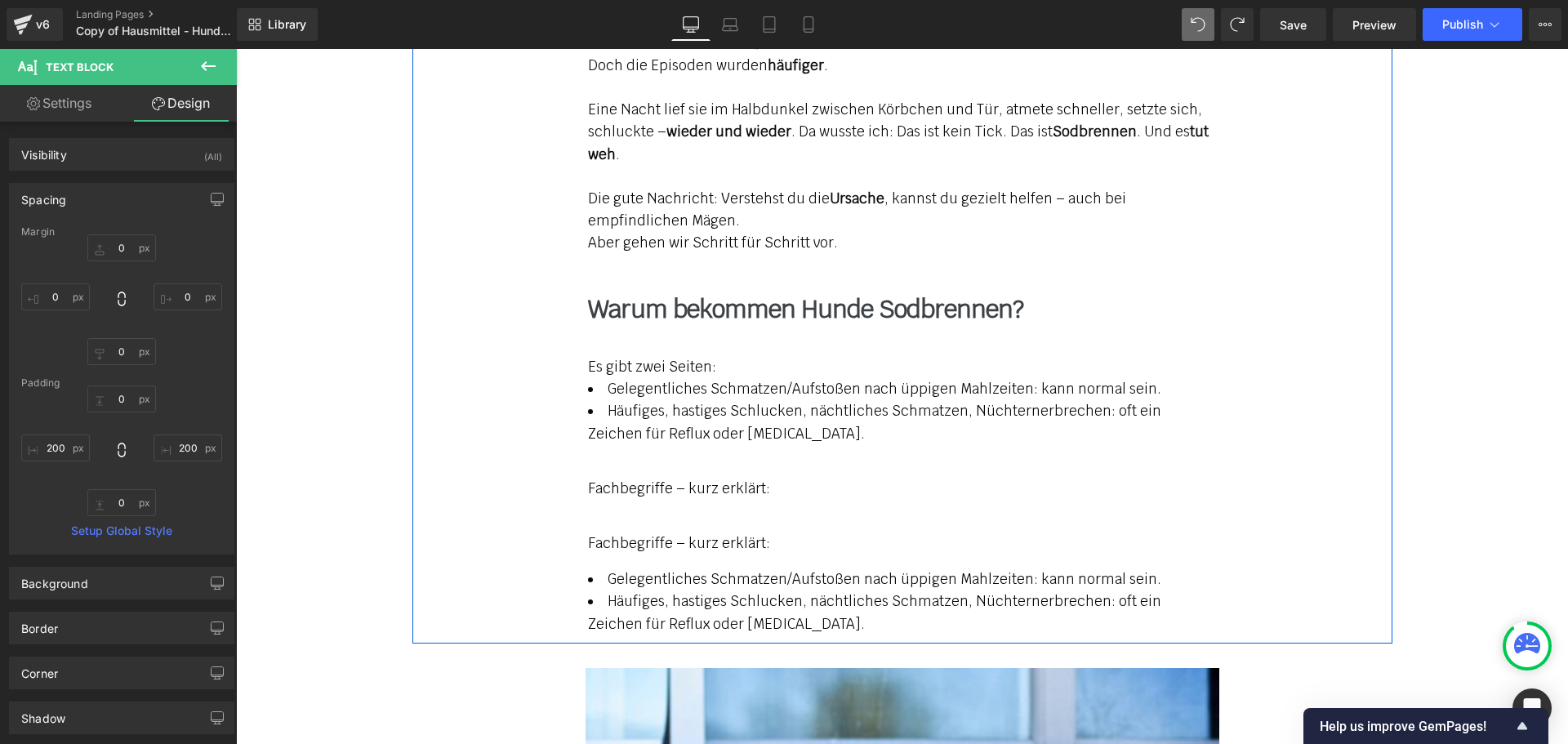
click at [706, 498] on div "Wie ich meine Hündin (Luna, 5) vom Sodbrennen befreien konnte Text Block Am Anf…" at bounding box center [902, 202] width 979 height 866
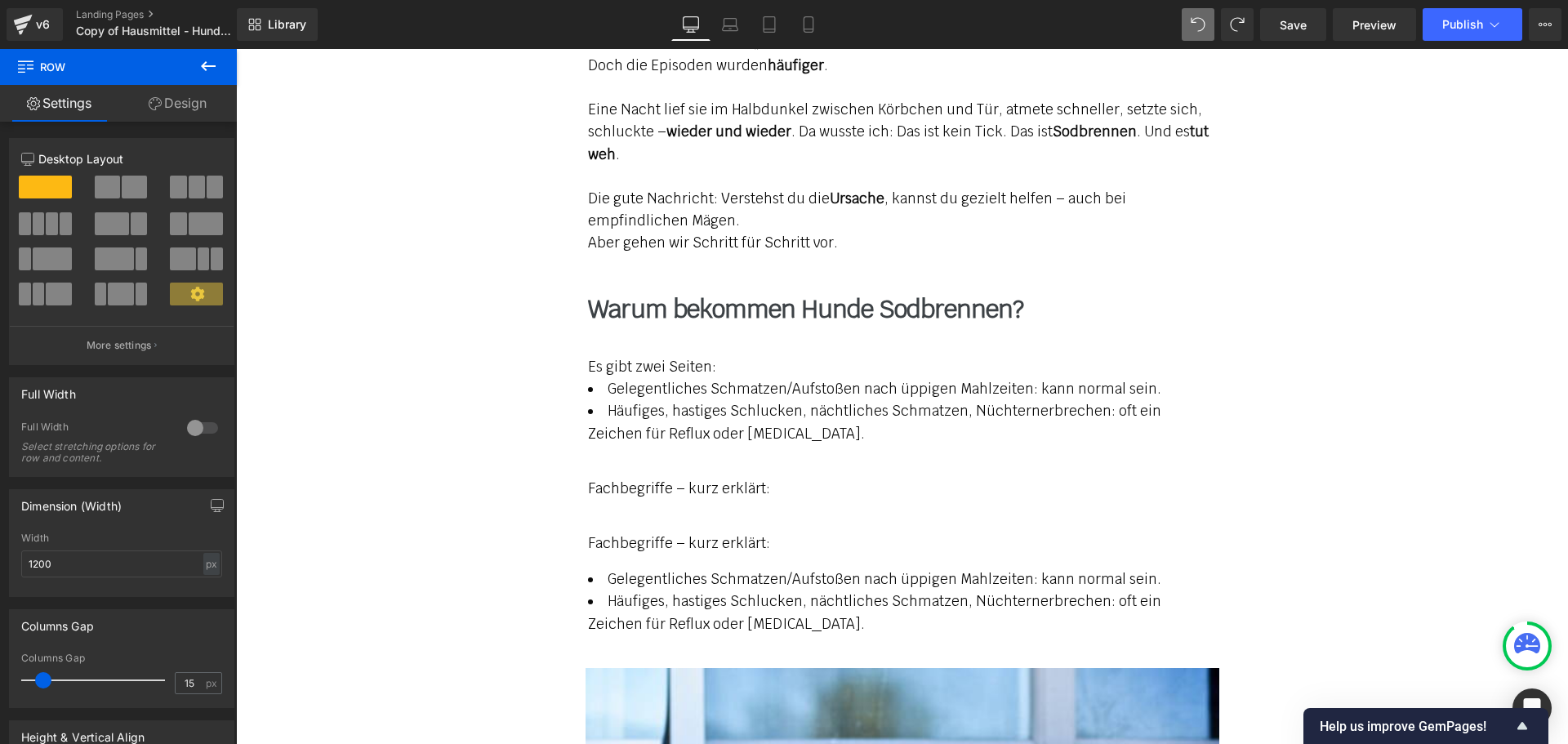
click at [743, 532] on p "Fachbegriffe – kurz erklärt:" at bounding box center [902, 543] width 629 height 22
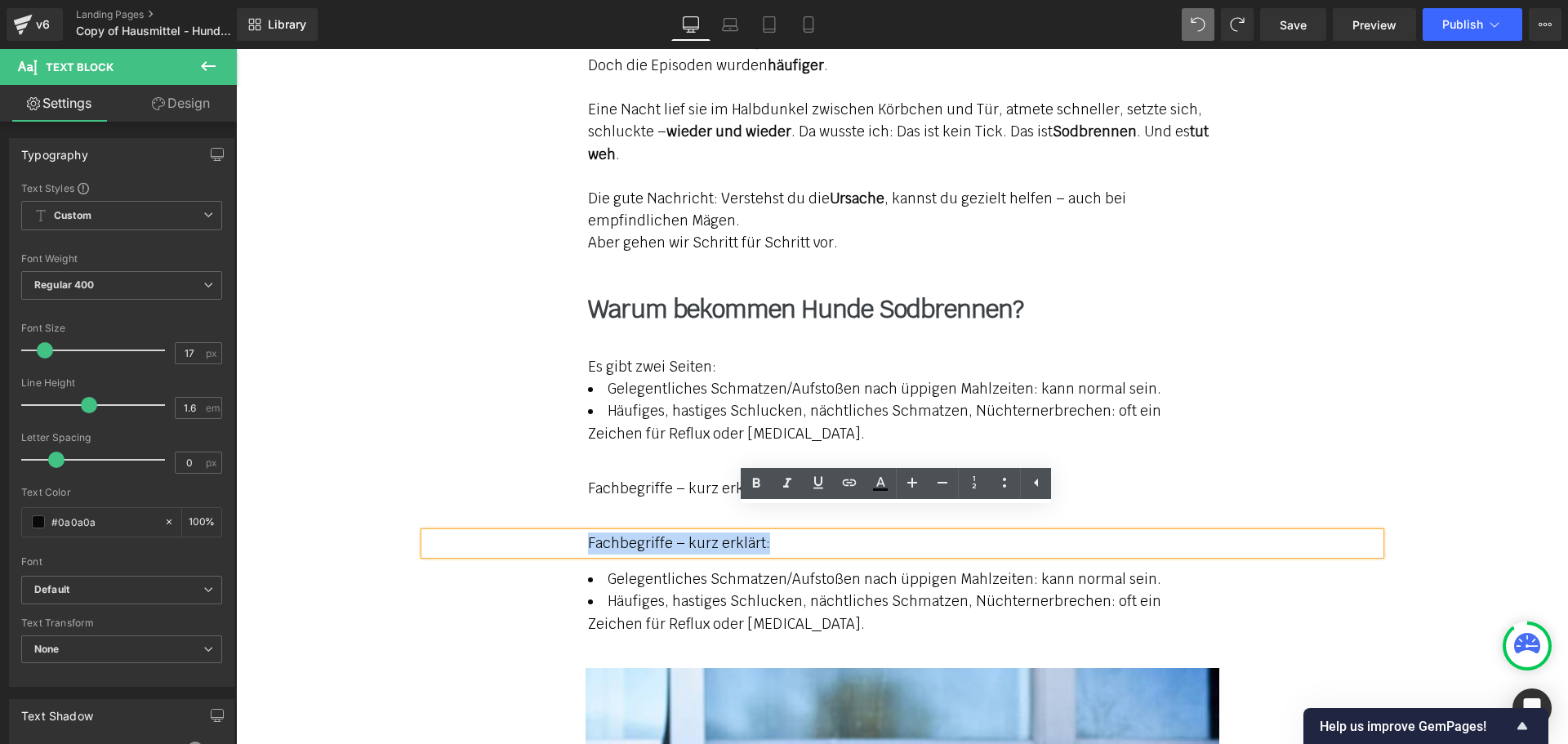
paste div
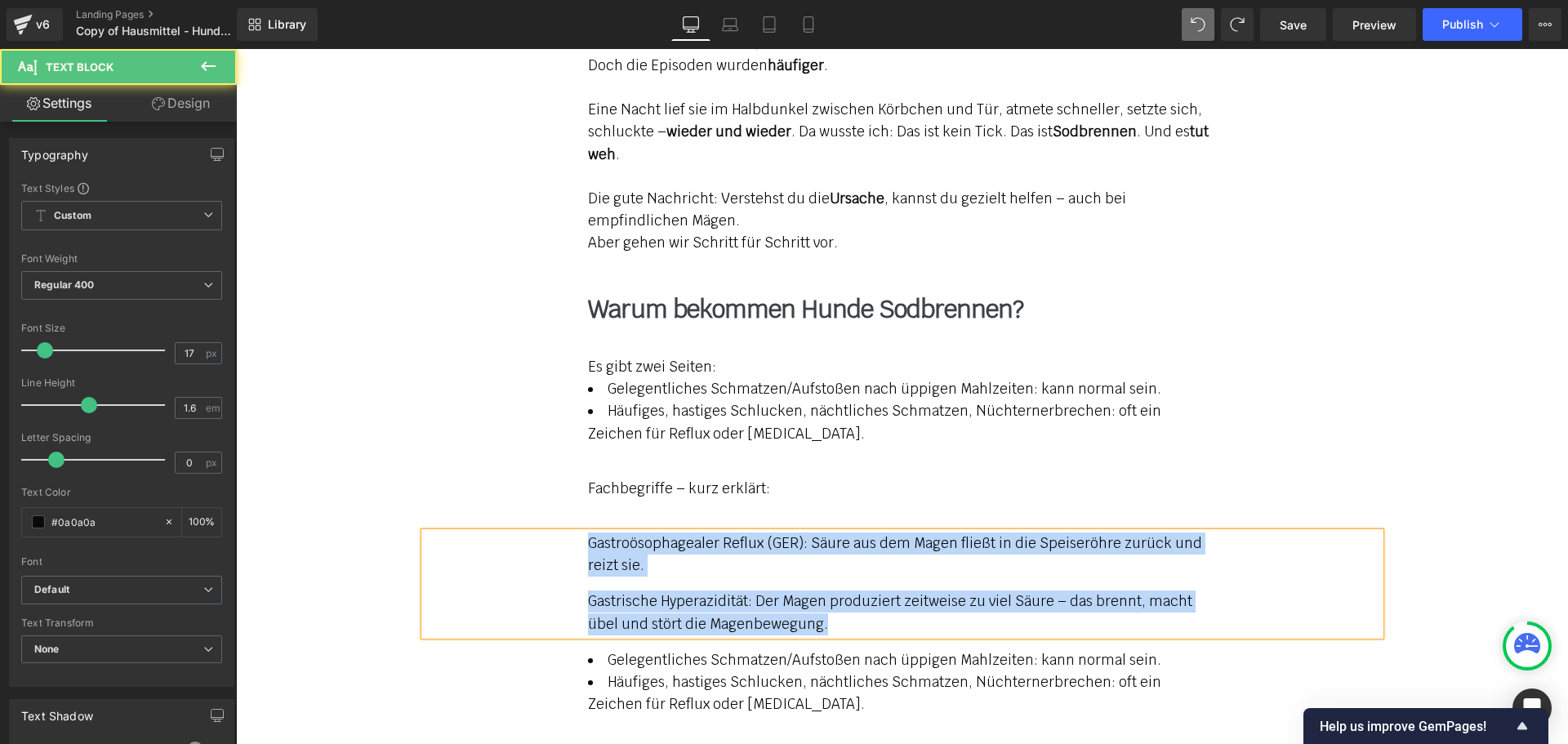
drag, startPoint x: 801, startPoint y: 608, endPoint x: 565, endPoint y: 519, distance: 252.2
click at [565, 532] on div "Gastroösophagealer Reflux (GER): Säure aus dem Magen fließt in die Speiseröhre …" at bounding box center [902, 584] width 955 height 103
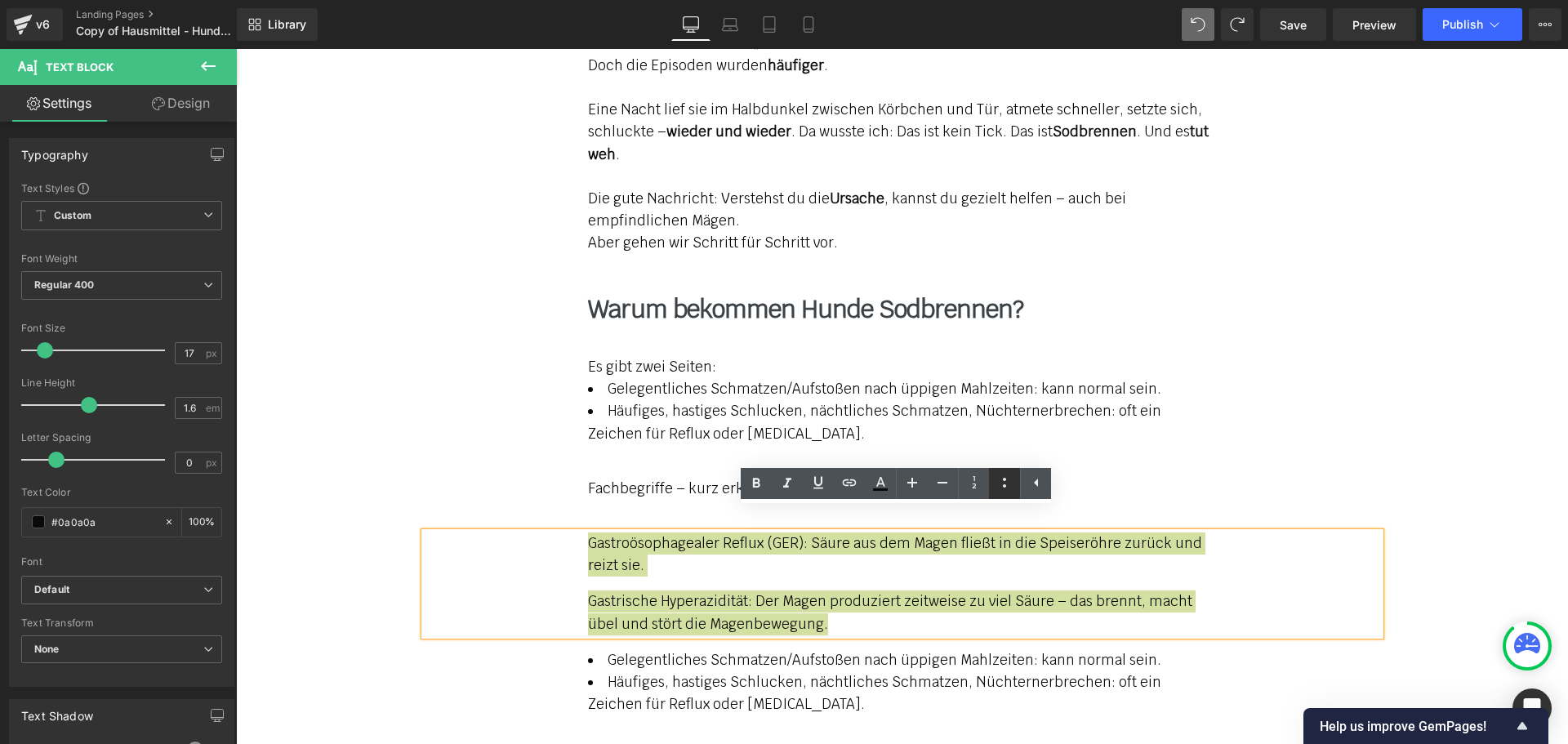
click at [1002, 486] on icon at bounding box center [1004, 483] width 19 height 19
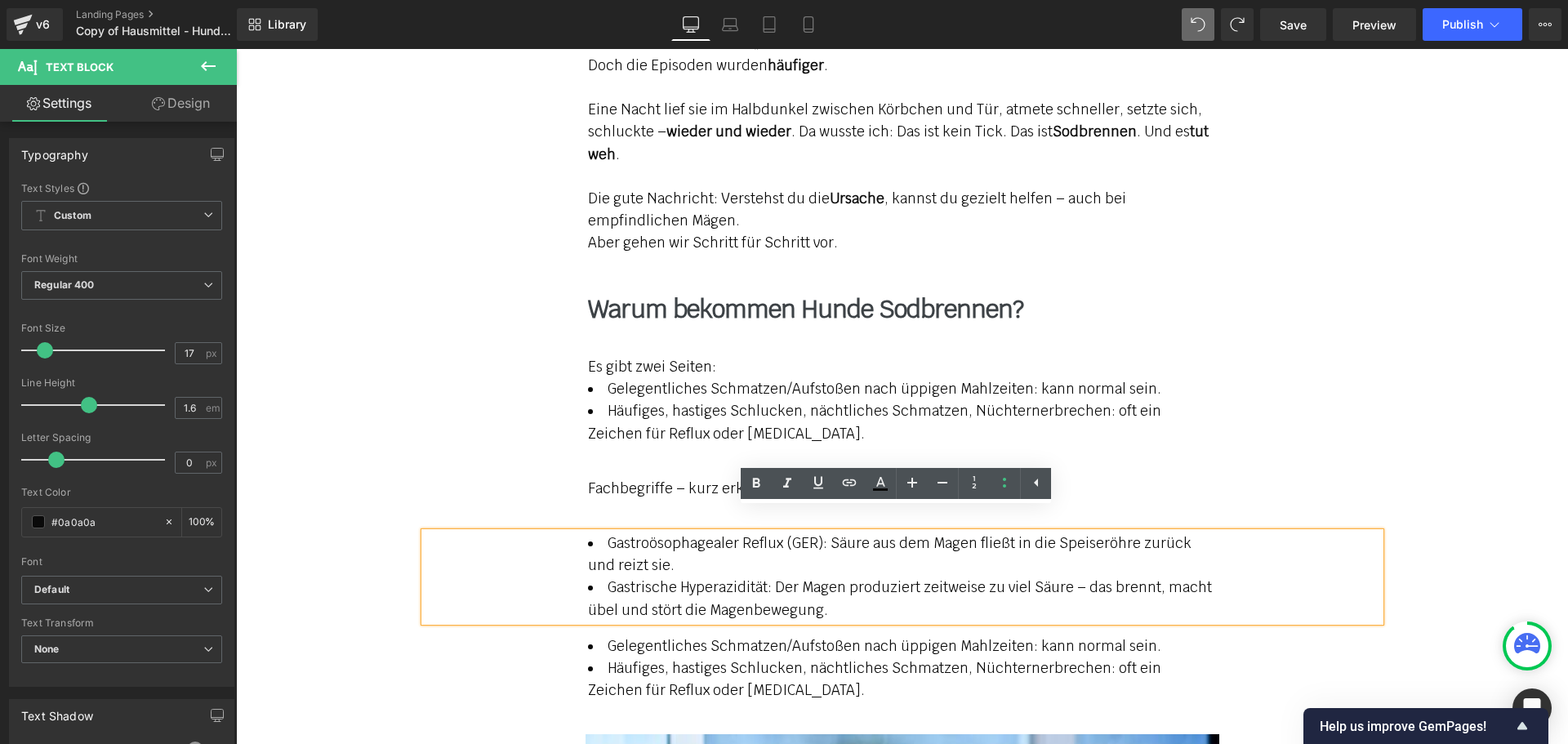
click at [715, 536] on li "Gastroösophagealer Reflux (GER): Säure aus dem Magen fließt in die Speiseröhre …" at bounding box center [902, 554] width 629 height 44
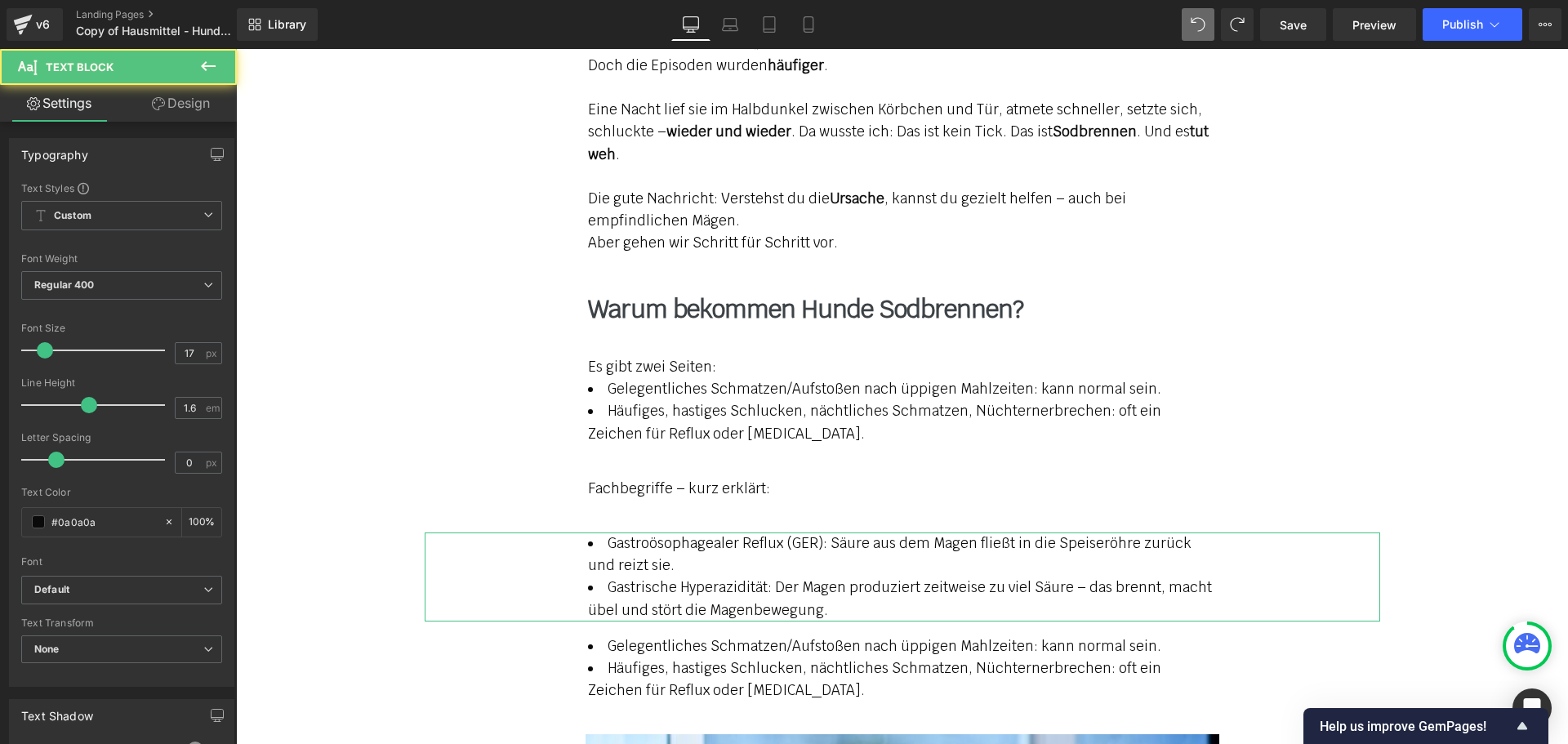
click at [204, 97] on link "Design" at bounding box center [180, 103] width 118 height 37
click at [0, 0] on div "Spacing" at bounding box center [0, 0] width 0 height 0
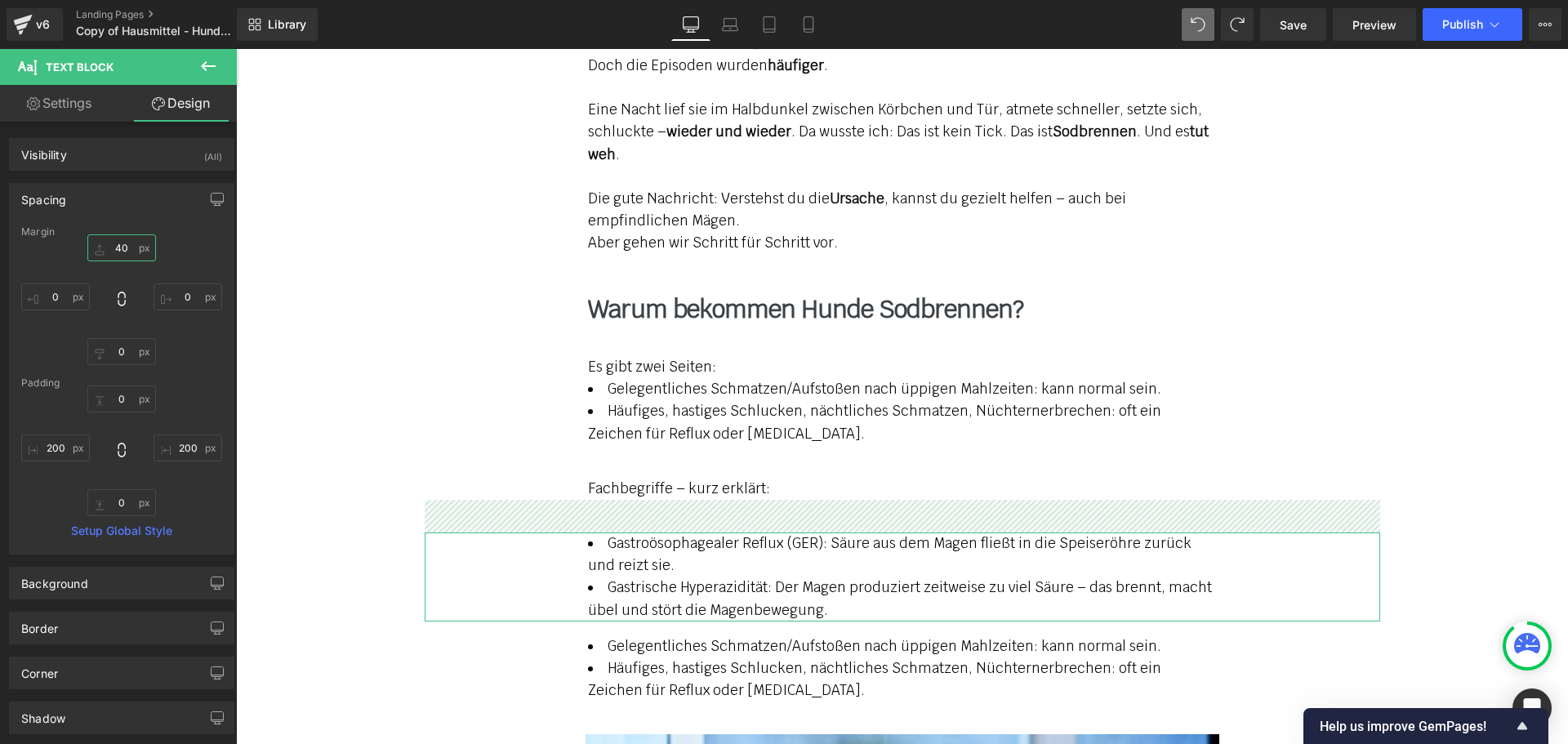
click at [100, 253] on input "text" at bounding box center [122, 247] width 68 height 27
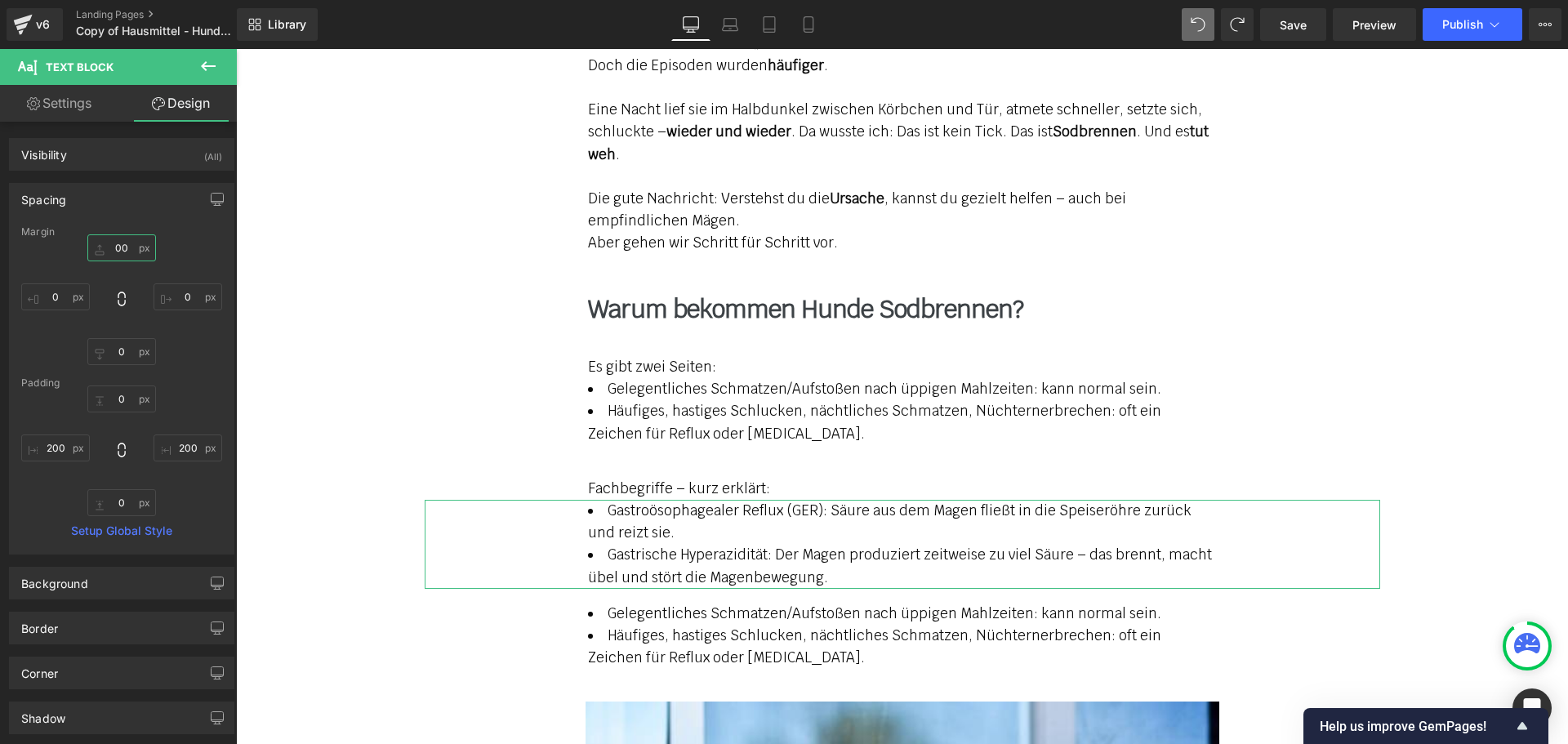
type input "00"
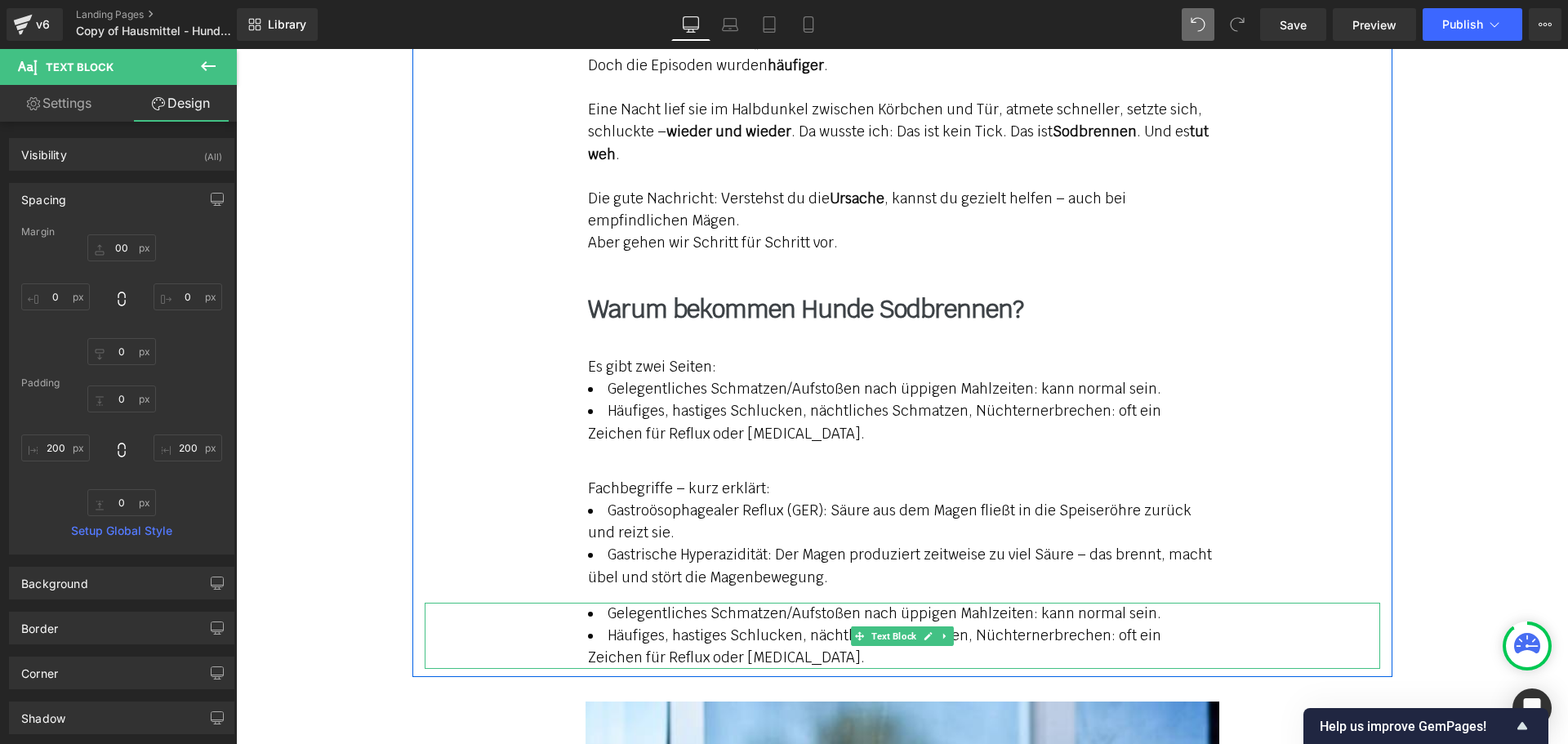
drag, startPoint x: 790, startPoint y: 634, endPoint x: 568, endPoint y: 606, distance: 223.8
click at [576, 605] on div "Gelegentliches Schmatzen/Aufstoßen nach üppigen Mahlzeiten: kann normal sein. H…" at bounding box center [902, 636] width 955 height 67
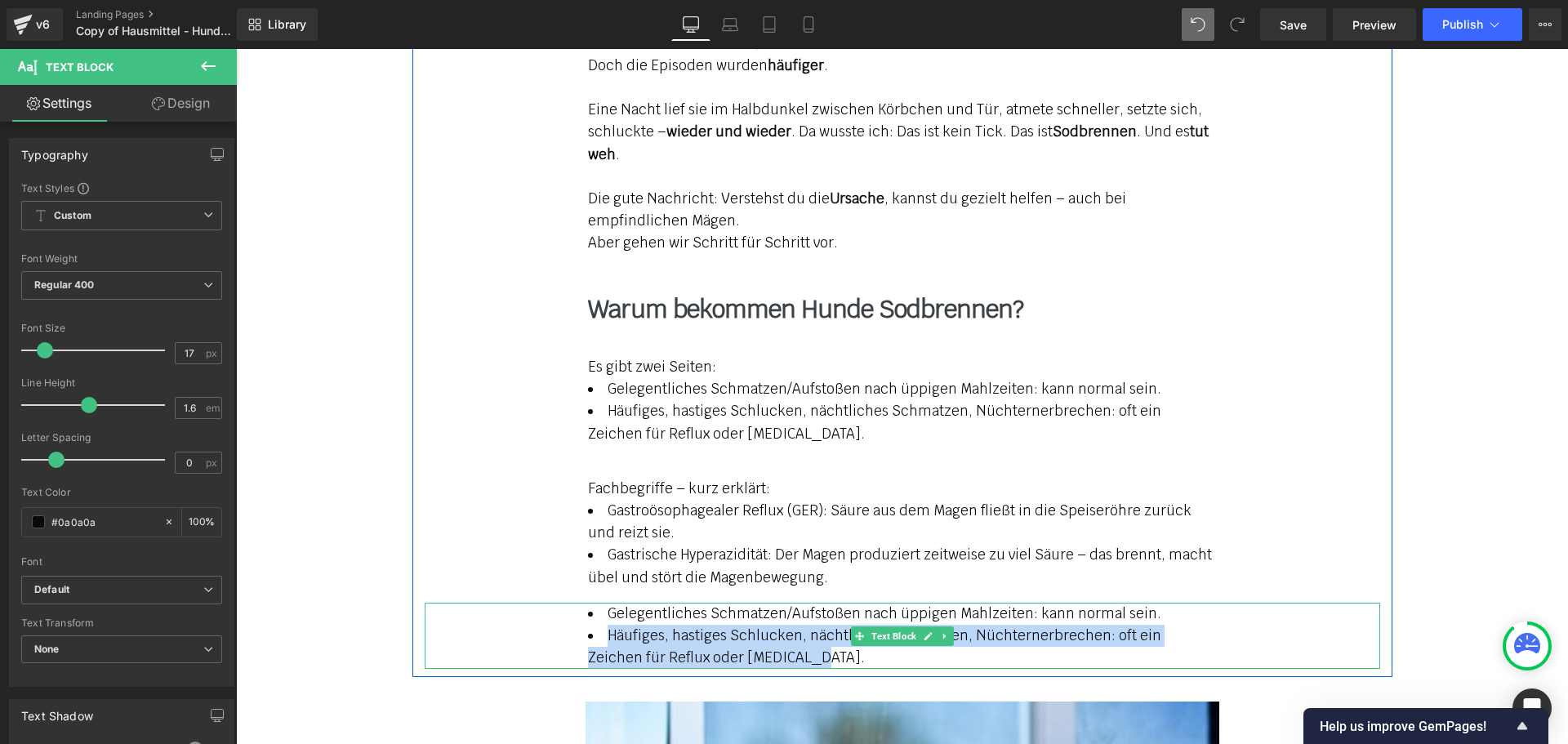
click at [745, 640] on li "Häufiges, hastiges Schlucken, nächtliches Schmatzen, Nüchternerbrechen: oft ein…" at bounding box center [902, 646] width 629 height 44
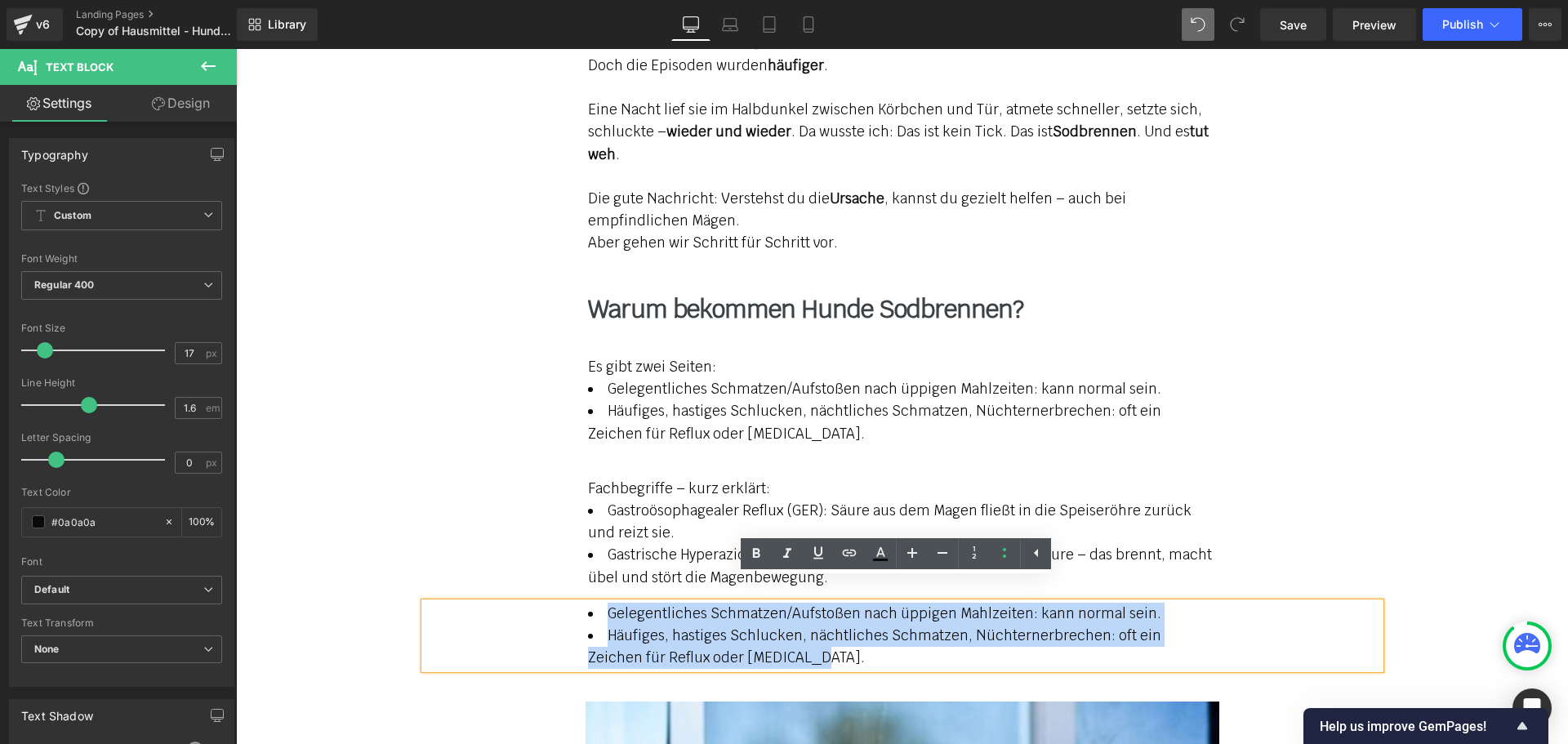
drag, startPoint x: 668, startPoint y: 628, endPoint x: 573, endPoint y: 592, distance: 101.6
click at [573, 602] on div "Gelegentliches Schmatzen/Aufstoßen nach üppigen Mahlzeiten: kann normal sein. H…" at bounding box center [902, 636] width 955 height 67
paste div
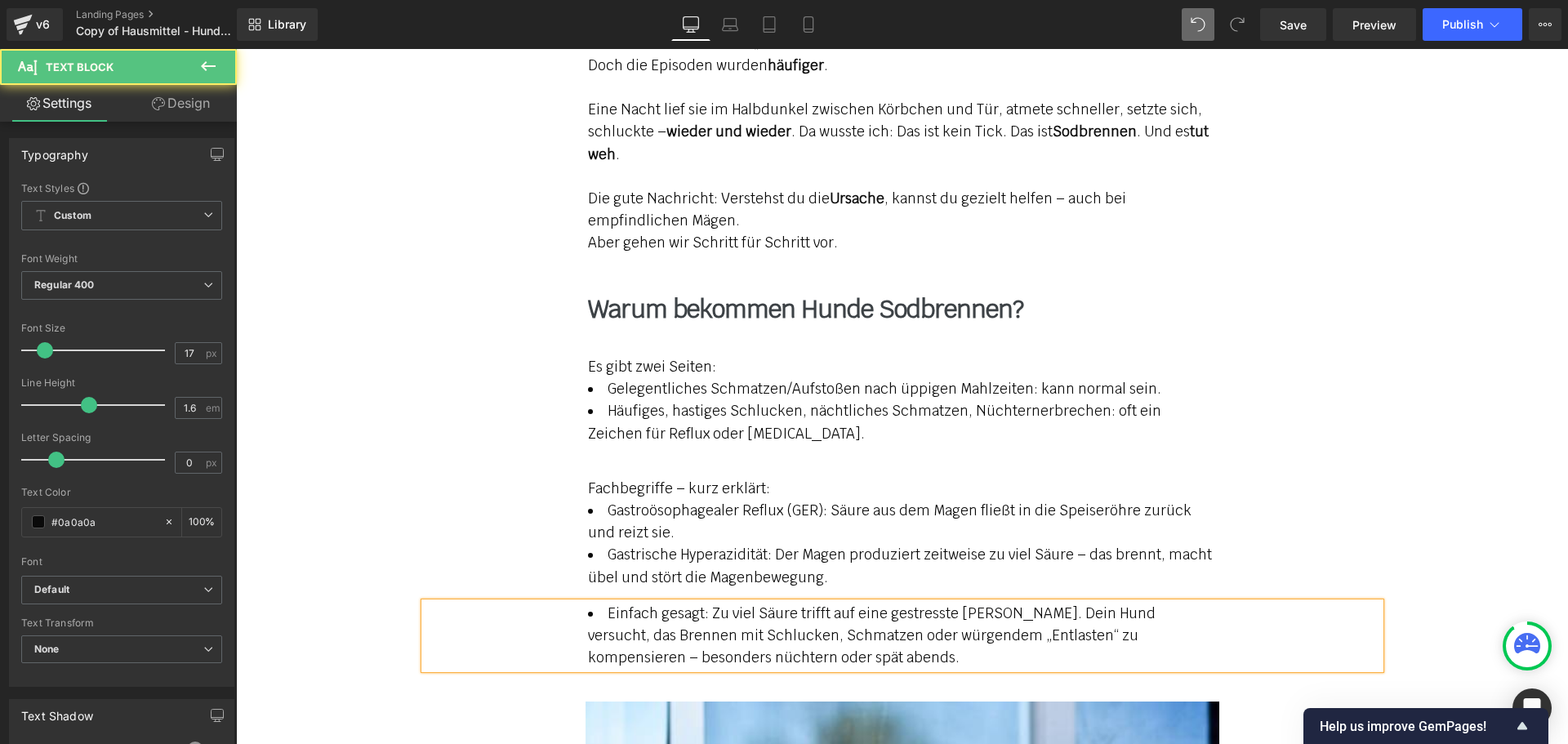
click at [787, 630] on li "Einfach gesagt: Zu viel Säure trifft auf eine gestresste [PERSON_NAME]. Dein Hu…" at bounding box center [902, 636] width 629 height 67
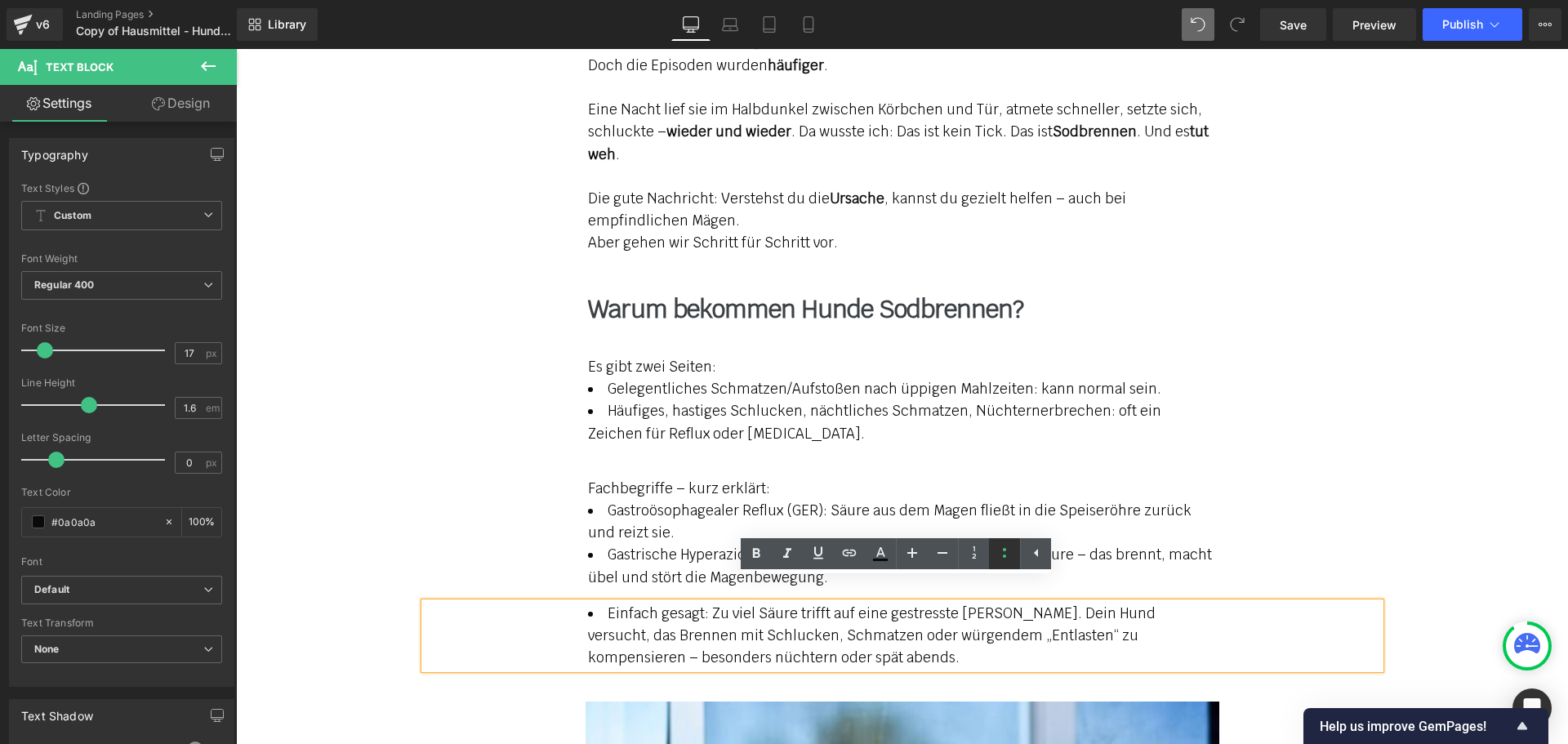
click at [1006, 556] on icon at bounding box center [1004, 553] width 19 height 19
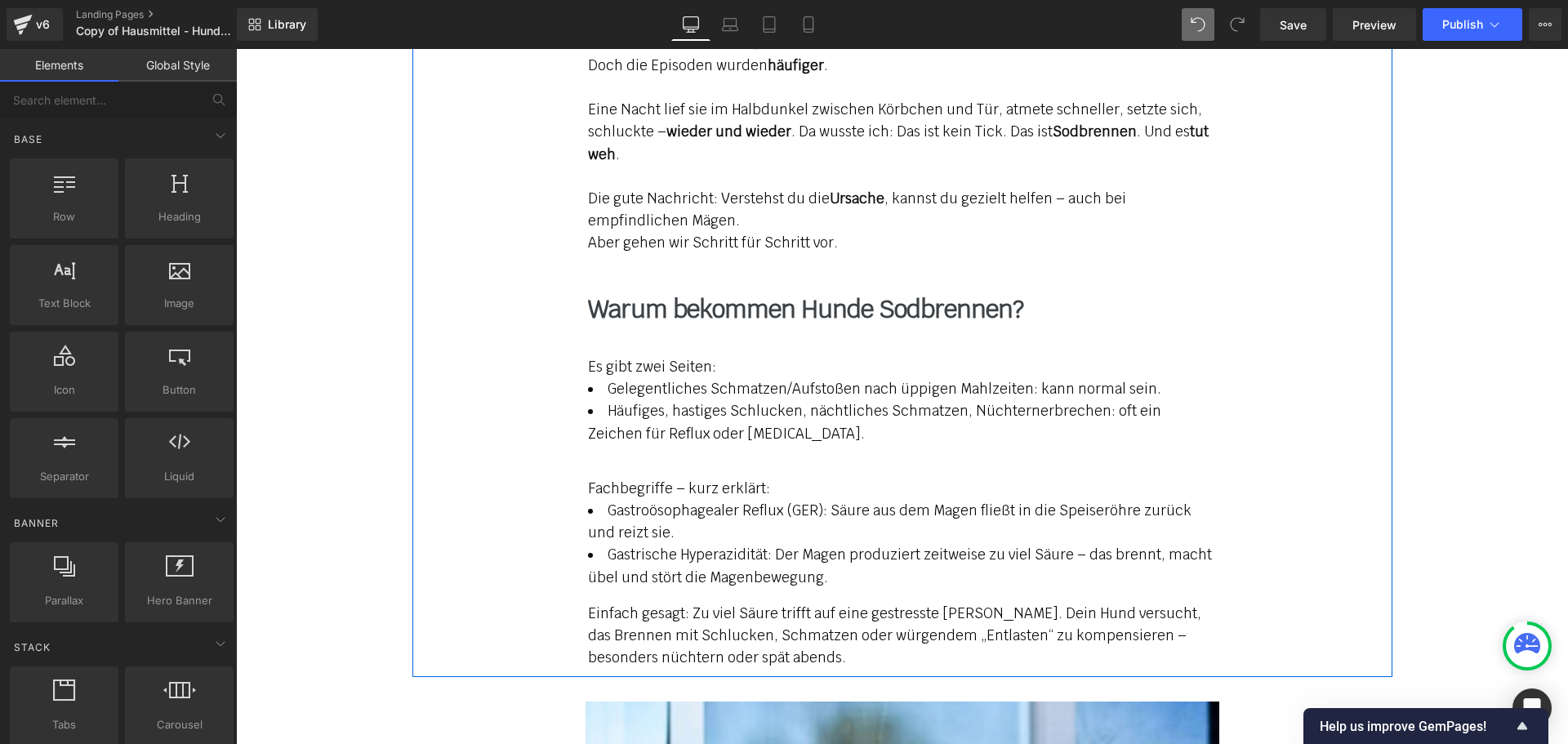
click at [647, 477] on p "Fachbegriffe – kurz erklärt:" at bounding box center [902, 488] width 629 height 22
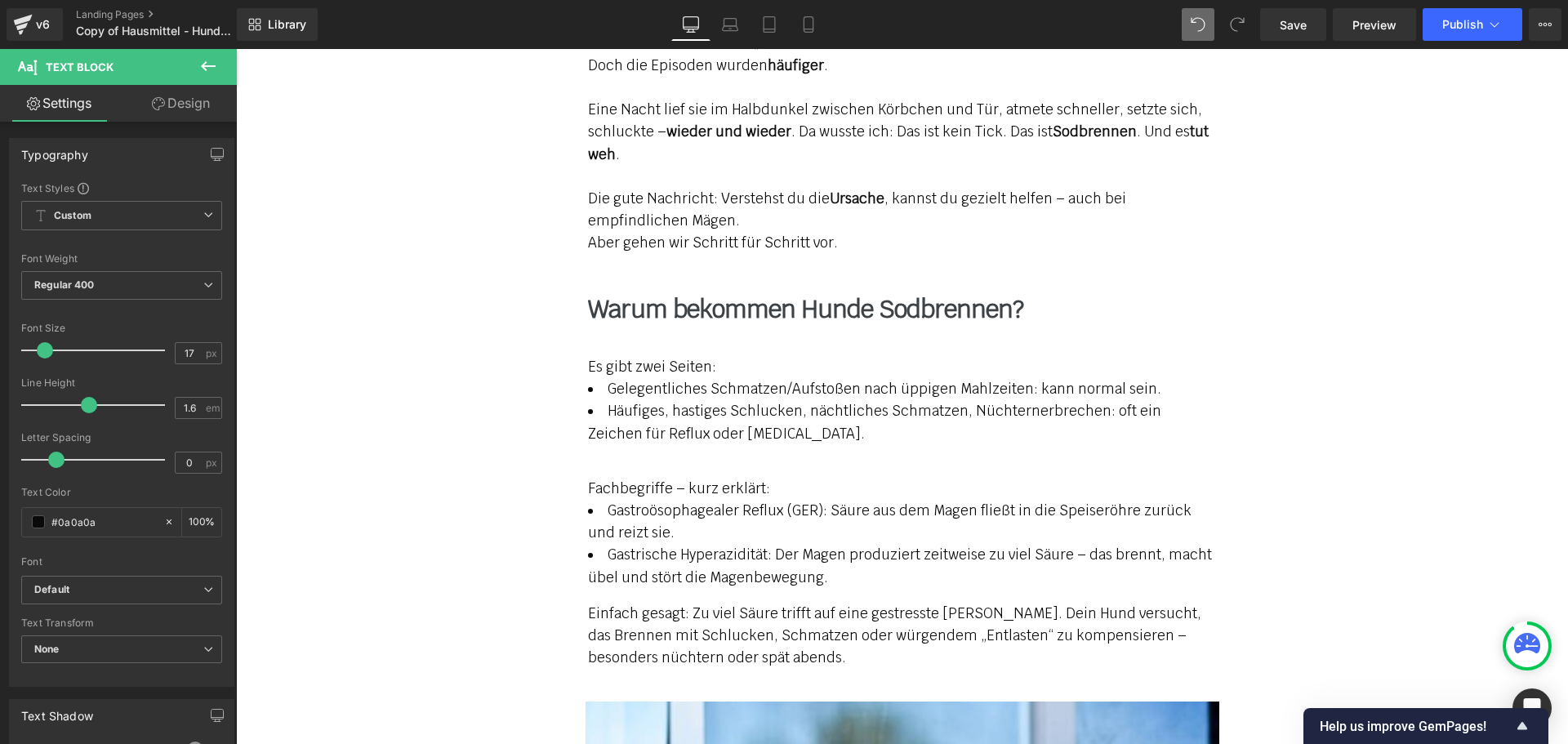
click at [203, 115] on link "Design" at bounding box center [180, 103] width 118 height 37
click at [0, 0] on div "Spacing" at bounding box center [0, 0] width 0 height 0
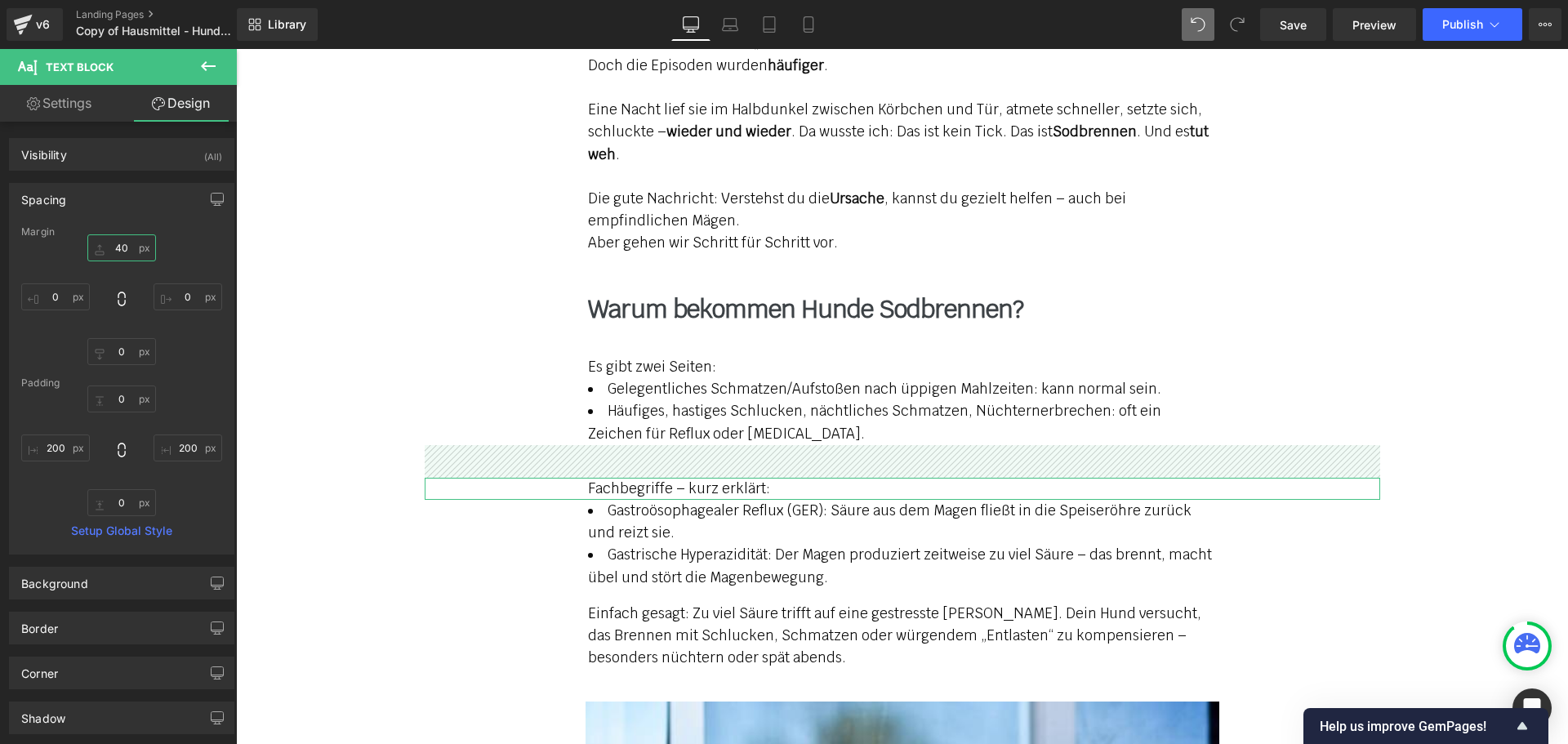
click at [117, 244] on input "text" at bounding box center [122, 247] width 68 height 27
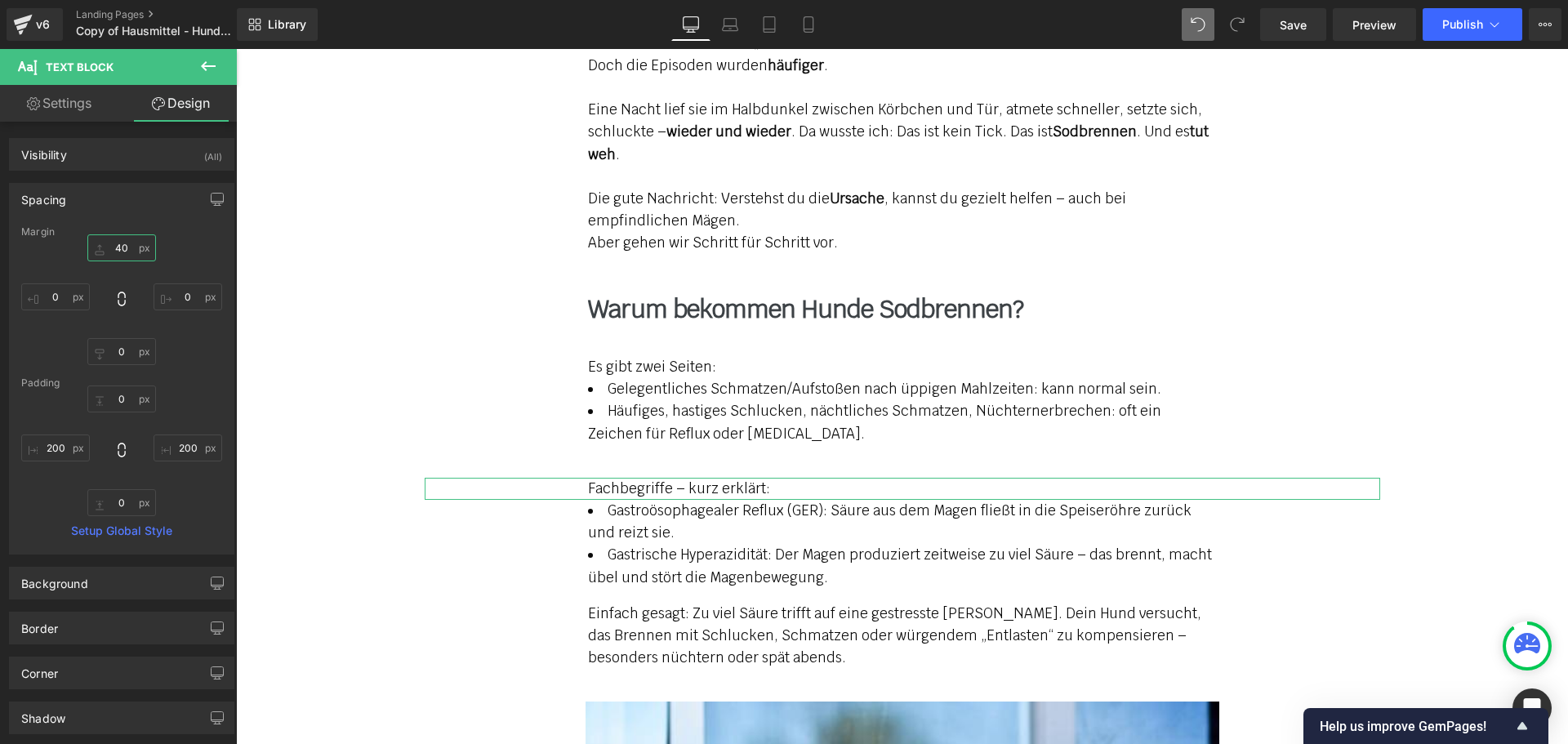
click at [117, 244] on input "text" at bounding box center [122, 247] width 68 height 27
type input "30"
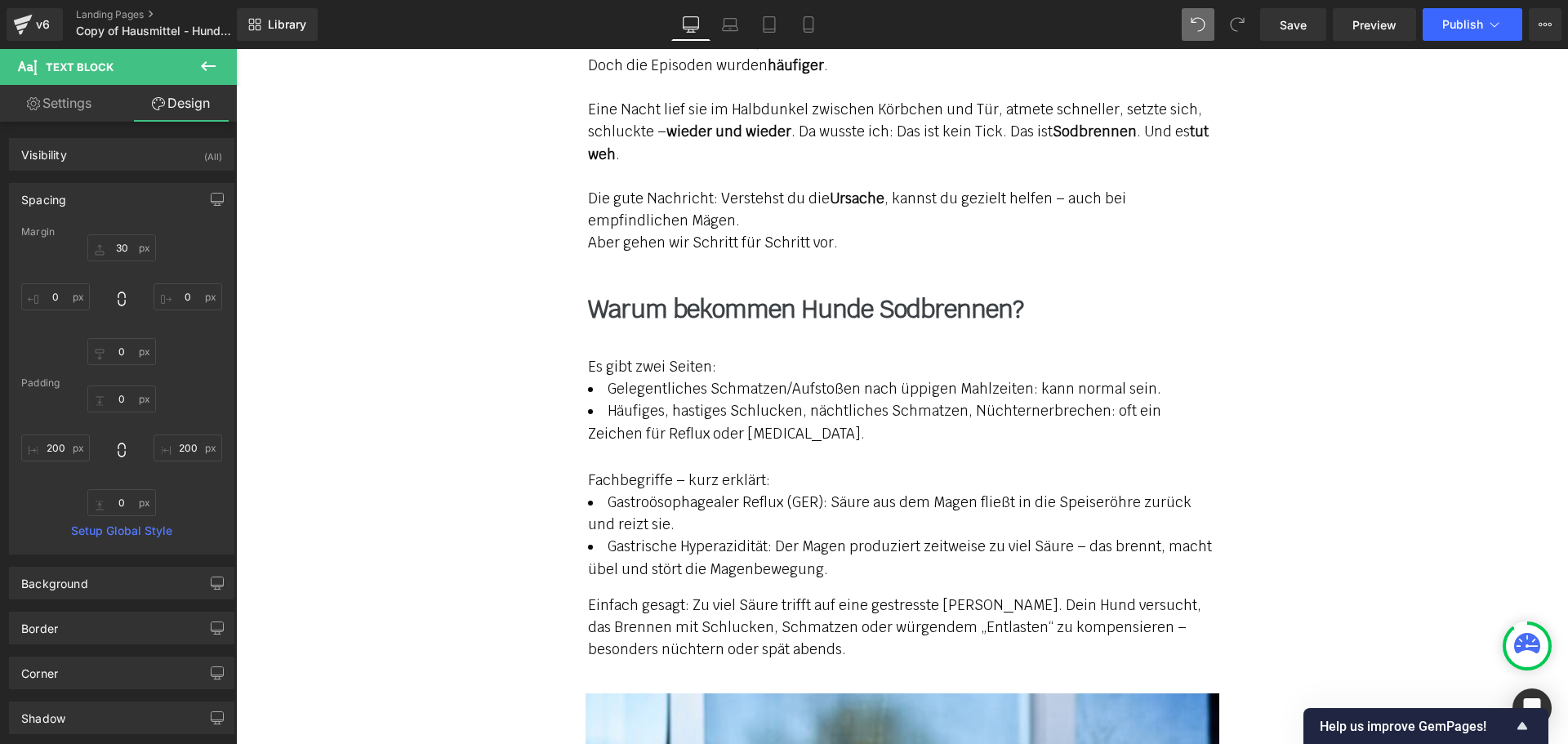
click at [693, 609] on span "Einfach gesagt: Zu viel Säure trifft auf eine gestresste [PERSON_NAME]. Dein Hu…" at bounding box center [894, 627] width 613 height 62
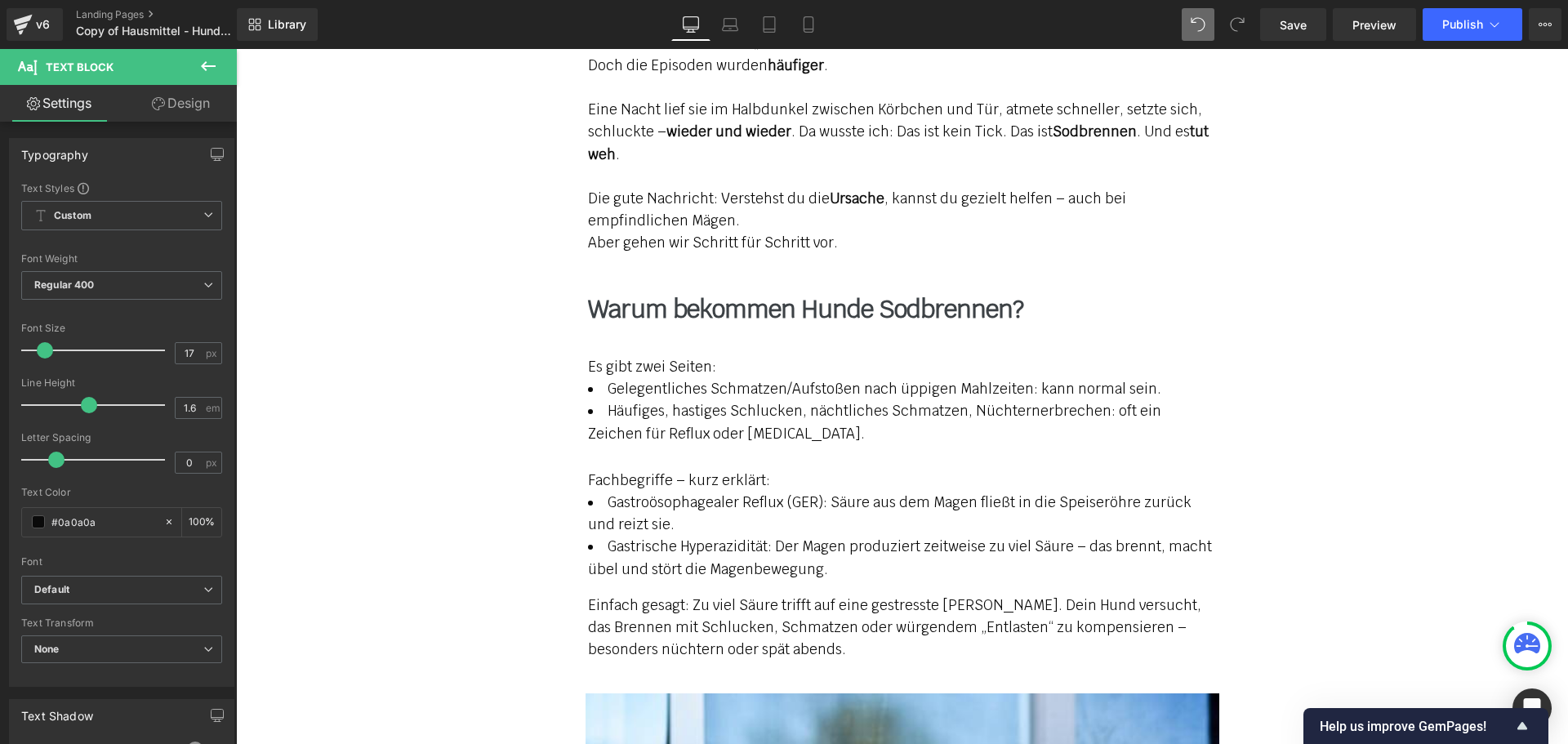
click at [201, 102] on link "Design" at bounding box center [180, 103] width 118 height 37
click at [0, 0] on div "Spacing" at bounding box center [0, 0] width 0 height 0
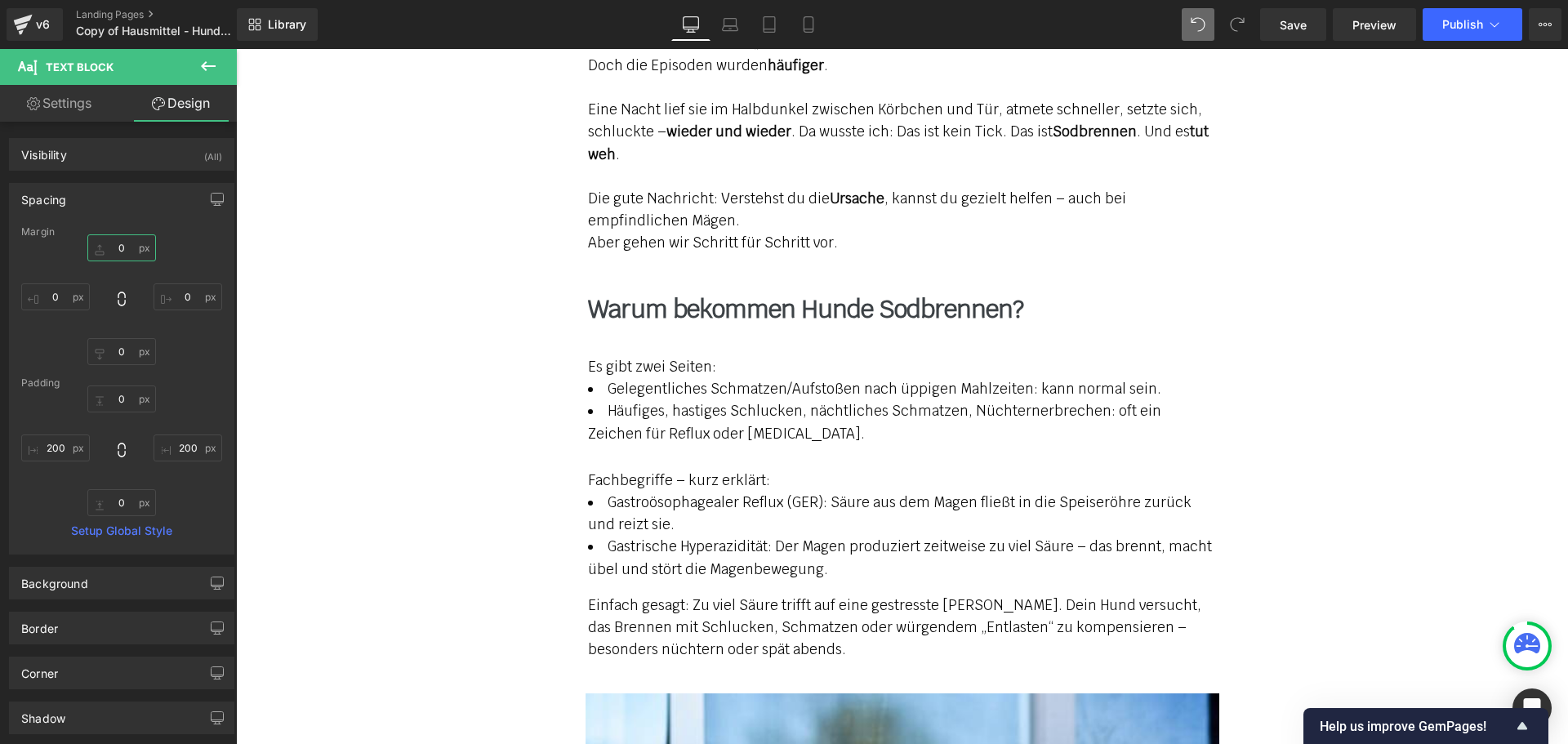
click at [129, 250] on input "text" at bounding box center [122, 247] width 68 height 27
type input "30"
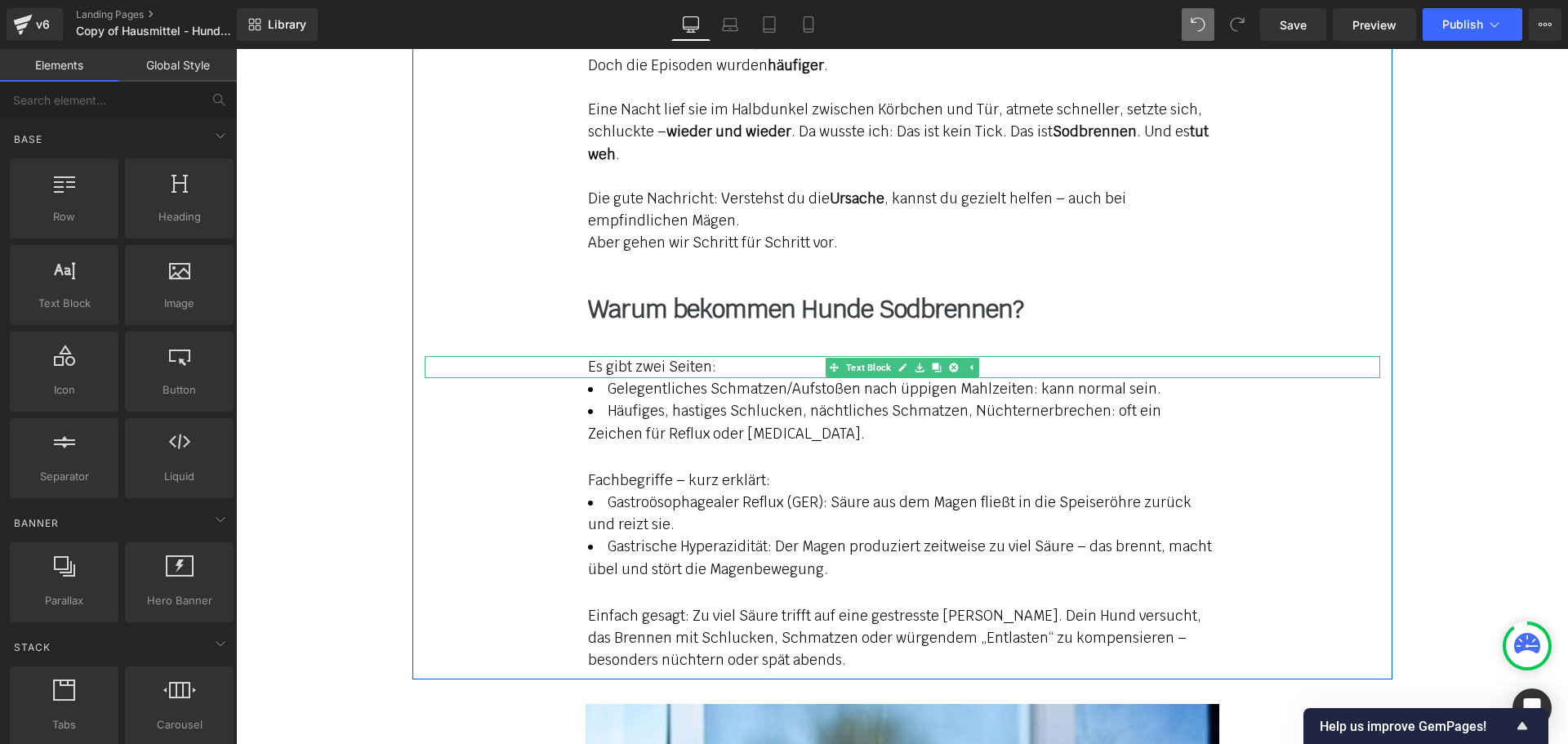
drag, startPoint x: 629, startPoint y: 347, endPoint x: 659, endPoint y: 351, distance: 30.3
click at [659, 356] on p "Es gibt zwei Seiten:" at bounding box center [902, 366] width 629 height 22
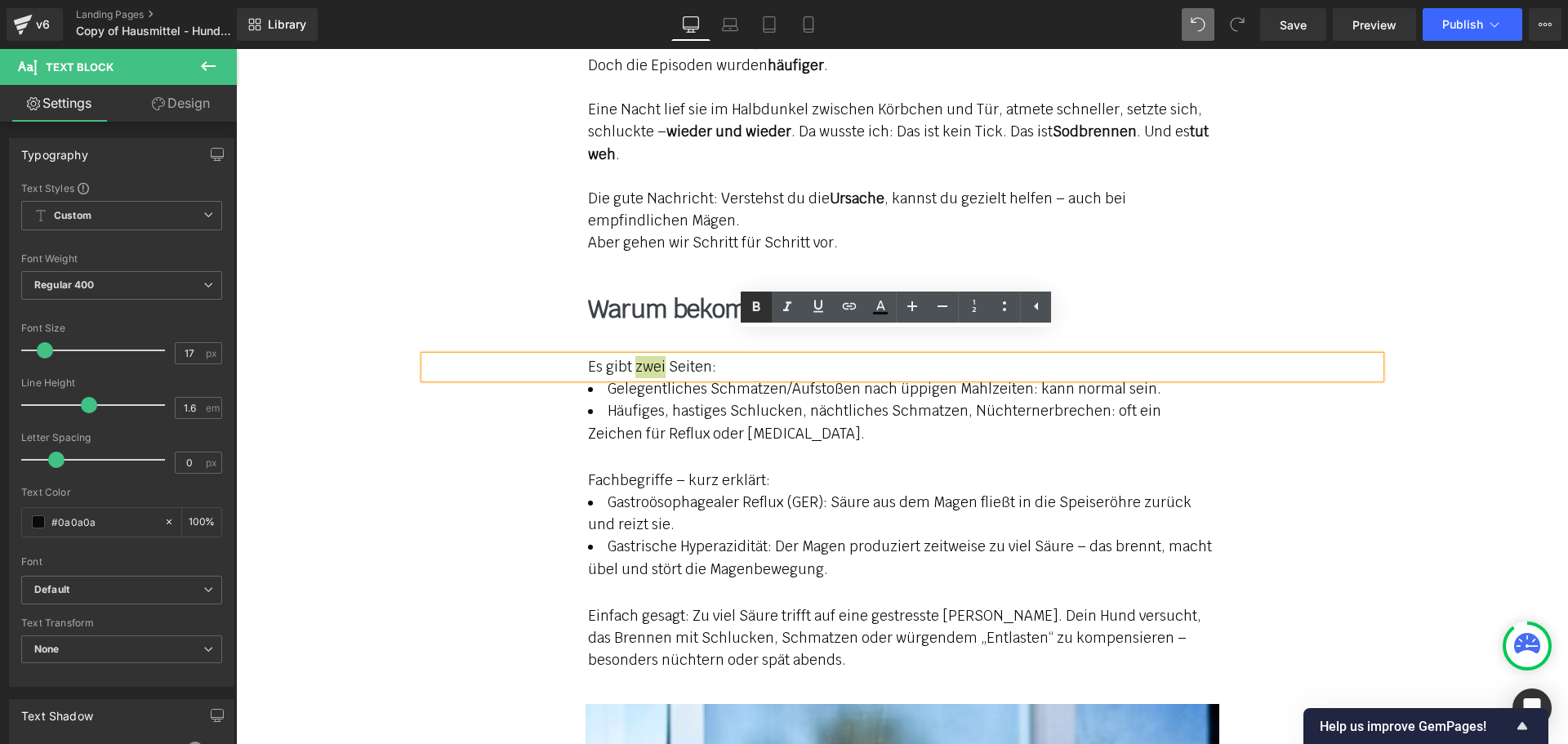
drag, startPoint x: 757, startPoint y: 302, endPoint x: 506, endPoint y: 289, distance: 251.3
click at [757, 302] on icon at bounding box center [756, 306] width 7 height 10
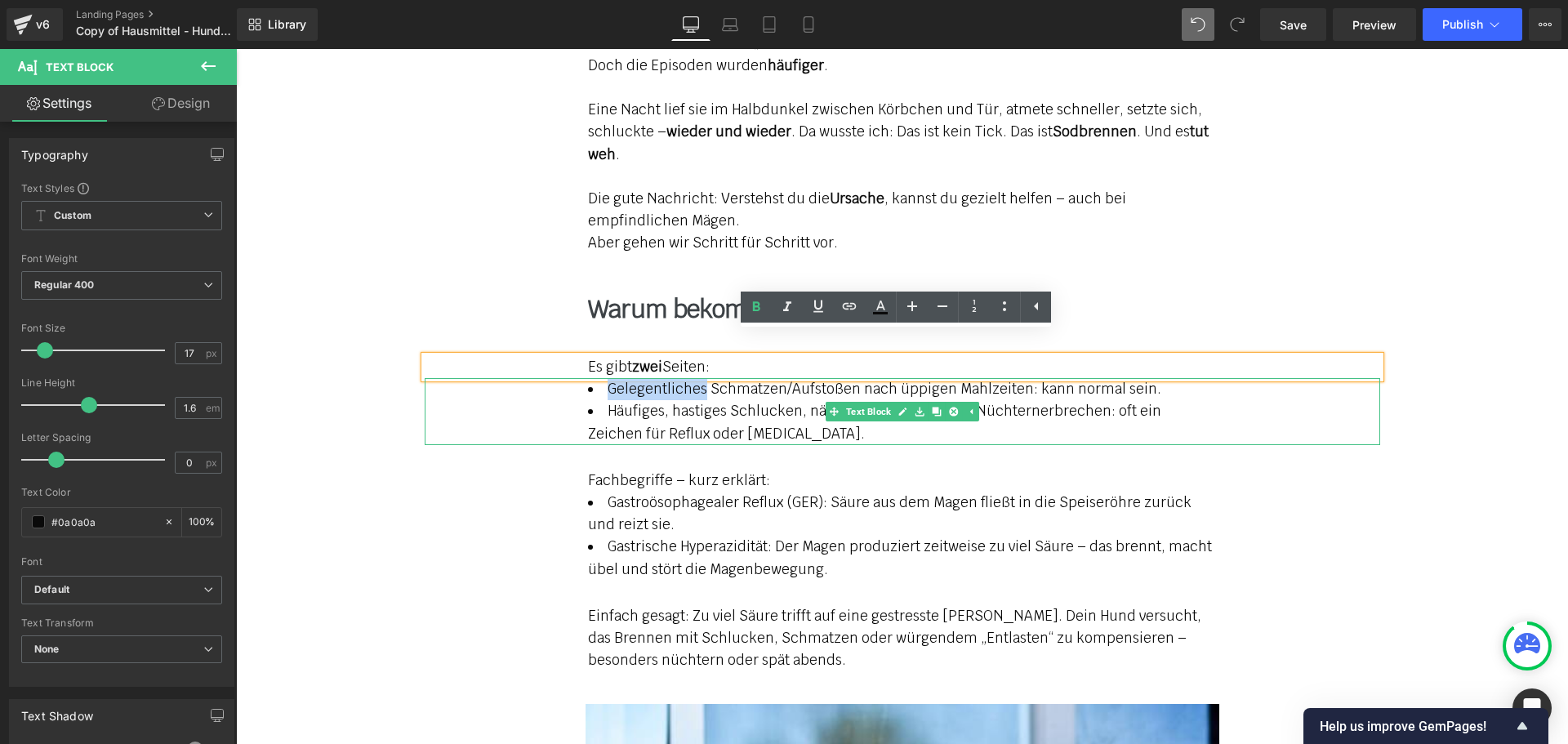
click at [698, 378] on li "Gelegentliches Schmatzen/Aufstoßen nach üppigen Mahlzeiten: kann normal sein." at bounding box center [902, 388] width 629 height 22
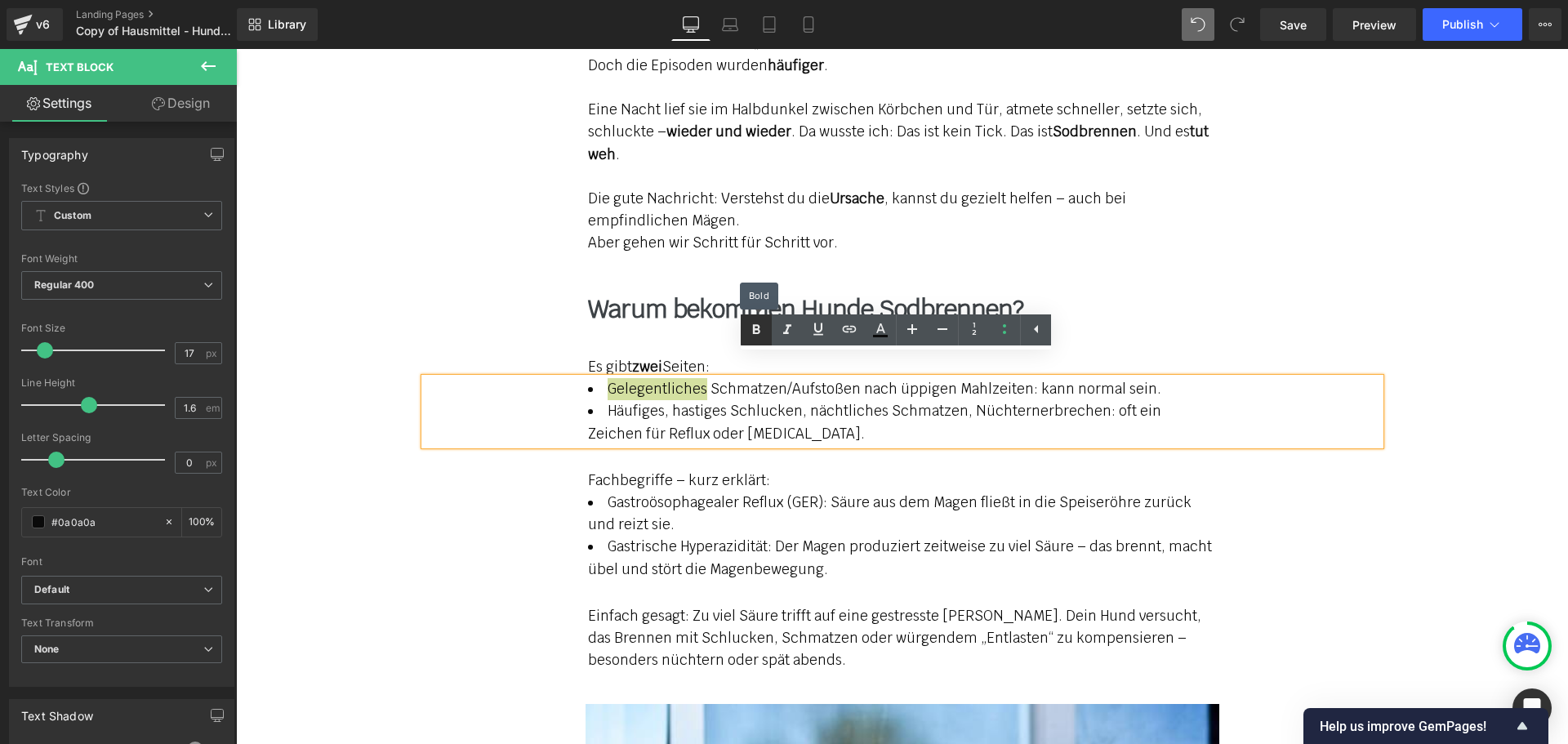
click at [752, 328] on icon at bounding box center [756, 330] width 19 height 19
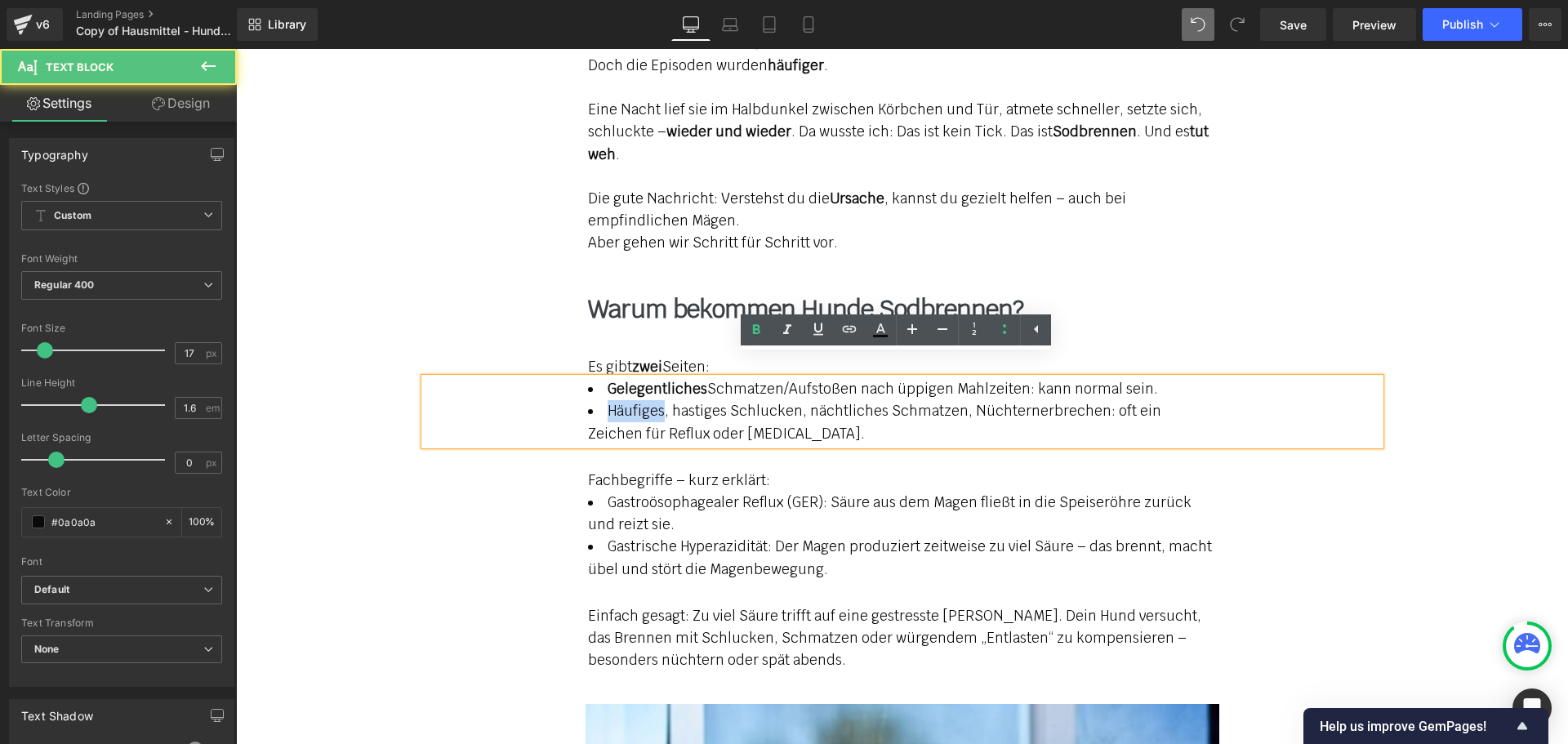
drag, startPoint x: 603, startPoint y: 390, endPoint x: 654, endPoint y: 392, distance: 51.0
click at [654, 400] on li "Häufiges, hastiges Schlucken, nächtliches Schmatzen, Nüchternerbrechen: oft ein…" at bounding box center [902, 422] width 629 height 44
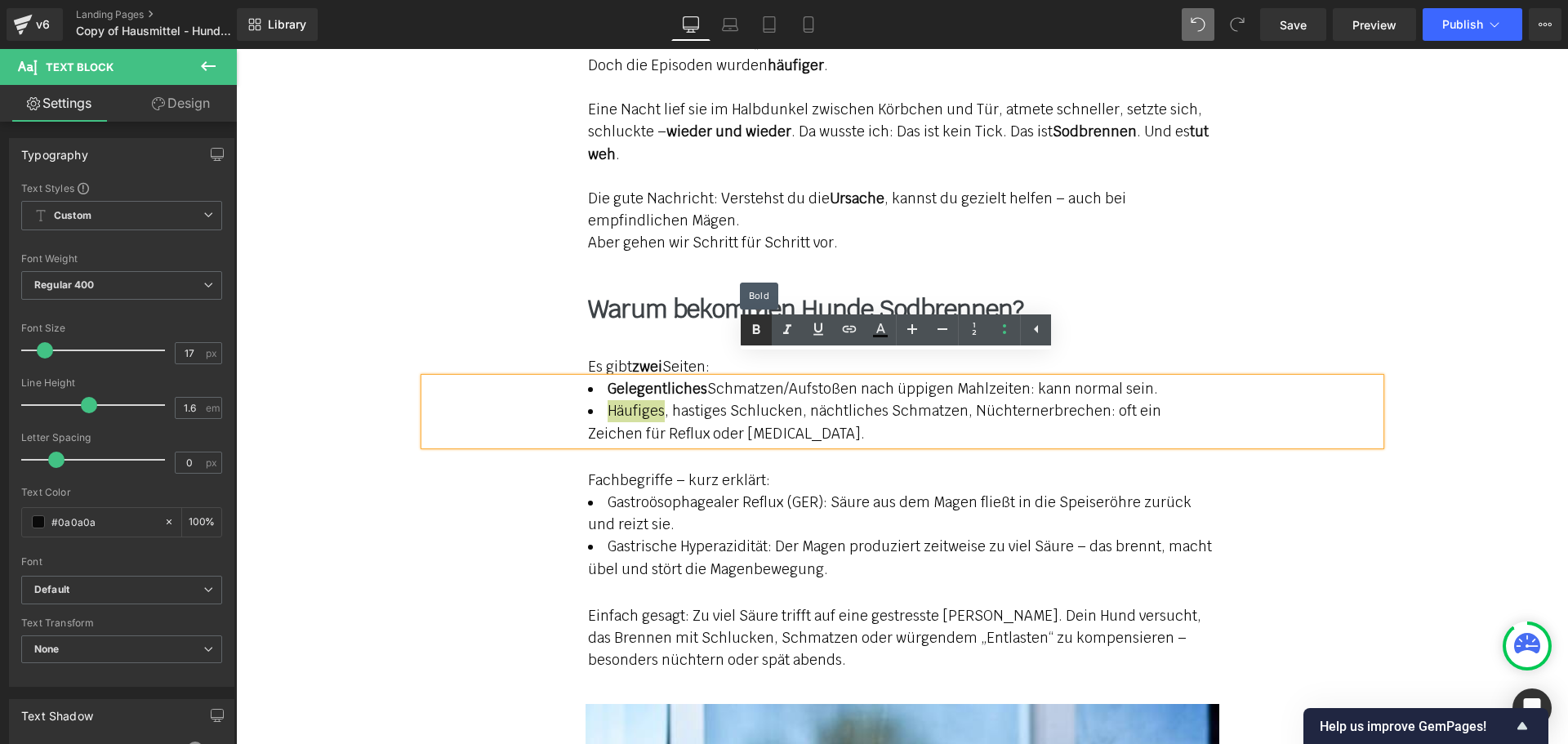
click at [756, 328] on icon at bounding box center [756, 329] width 7 height 10
drag, startPoint x: 603, startPoint y: 410, endPoint x: 735, endPoint y: 409, distance: 132.0
click at [735, 409] on li "Häufiges , hastiges Schlucken, nächtliches Schmatzen, Nüchternerbrechen: oft ei…" at bounding box center [902, 422] width 629 height 44
click at [759, 330] on icon at bounding box center [756, 329] width 7 height 10
drag, startPoint x: 1024, startPoint y: 364, endPoint x: 1133, endPoint y: 375, distance: 109.6
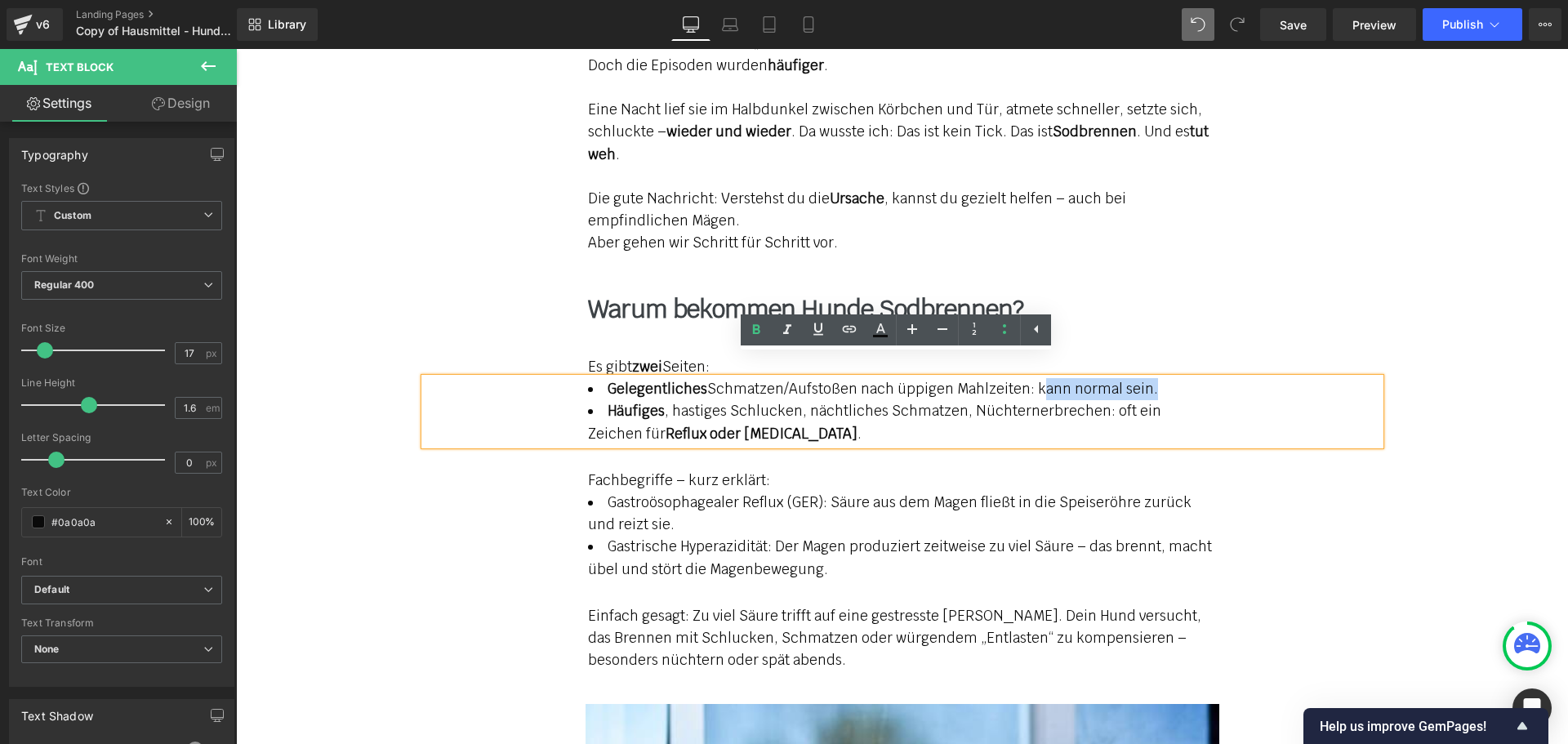
click at [1133, 378] on li "Gelegentliches Schmatzen/Aufstoßen nach üppigen Mahlzeiten: kann normal sein." at bounding box center [902, 388] width 629 height 22
click at [754, 333] on icon at bounding box center [756, 329] width 7 height 10
drag, startPoint x: 580, startPoint y: 457, endPoint x: 764, endPoint y: 460, distance: 184.0
click at [769, 469] on div "Fachbegriffe – kurz erklärt:" at bounding box center [902, 480] width 955 height 22
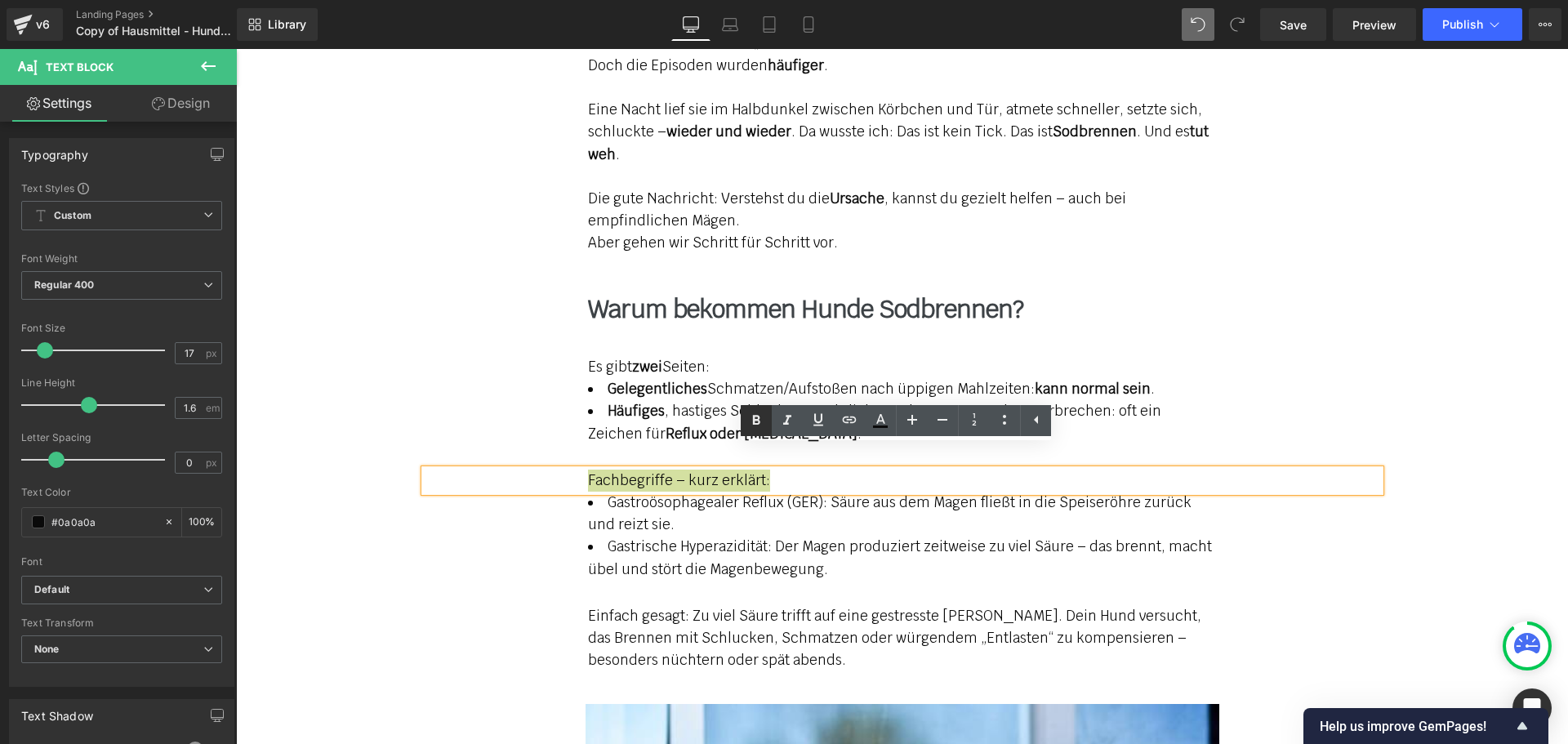
click at [756, 421] on icon at bounding box center [756, 421] width 19 height 19
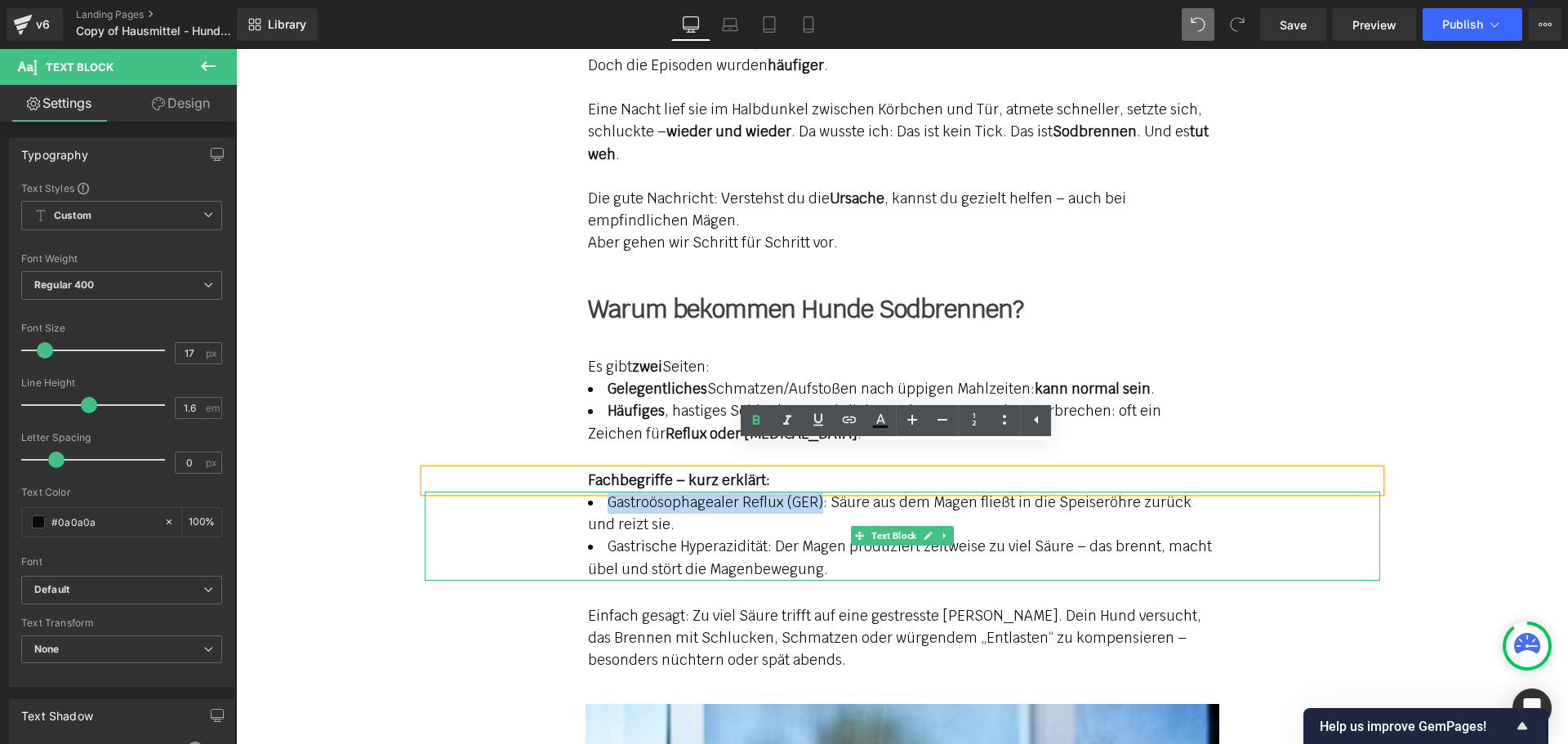
drag, startPoint x: 599, startPoint y: 478, endPoint x: 812, endPoint y: 483, distance: 213.1
click at [812, 491] on li "Gastroösophagealer Reflux (GER): Säure aus dem Magen fließt in die Speiseröhre …" at bounding box center [902, 513] width 629 height 44
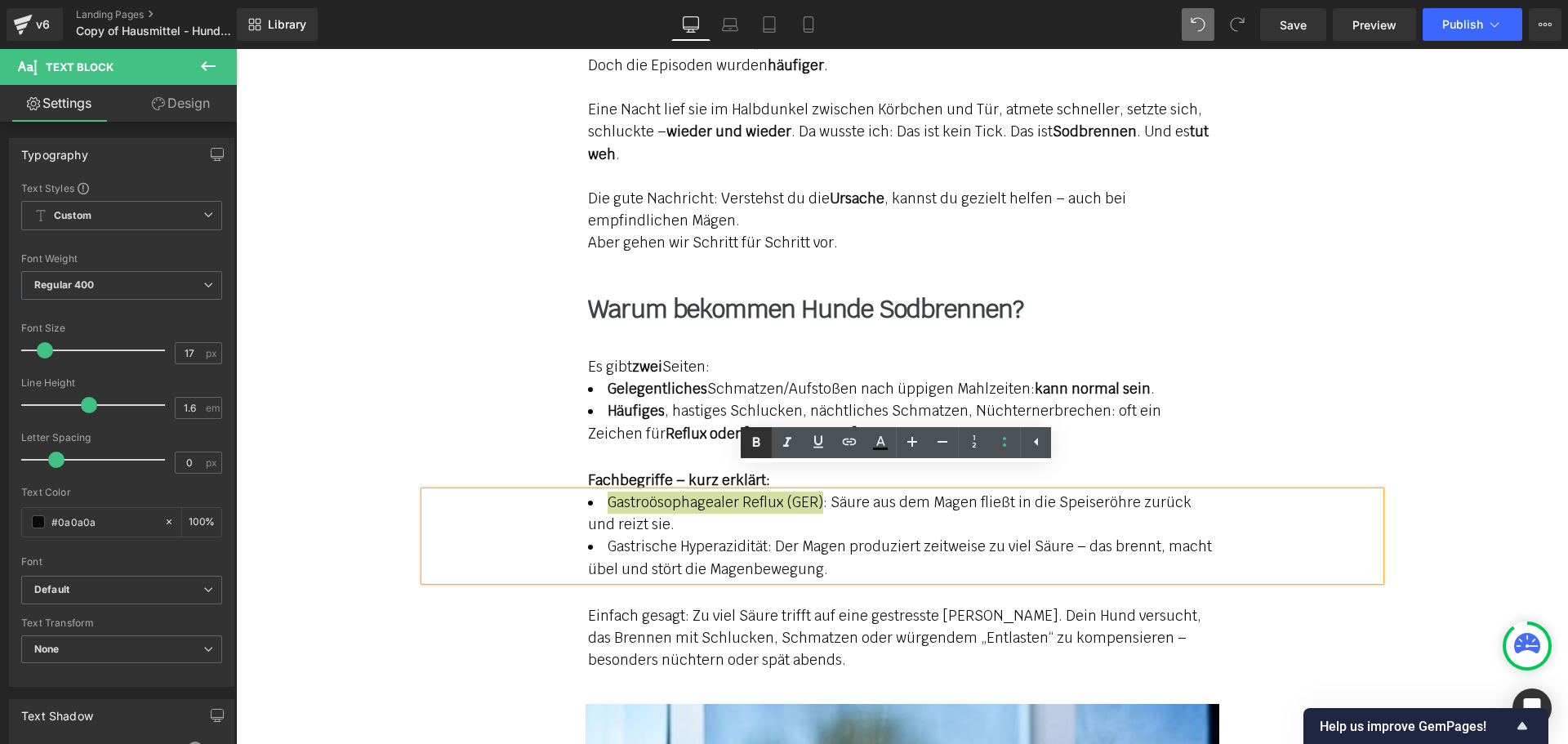
click at [757, 448] on icon at bounding box center [756, 442] width 19 height 19
drag, startPoint x: 600, startPoint y: 523, endPoint x: 761, endPoint y: 531, distance: 161.2
click at [761, 536] on li "Gastrische Hyperazidität: Der Magen produziert zeitweise zu viel Säure – das br…" at bounding box center [902, 558] width 629 height 44
click at [763, 441] on icon at bounding box center [756, 442] width 19 height 19
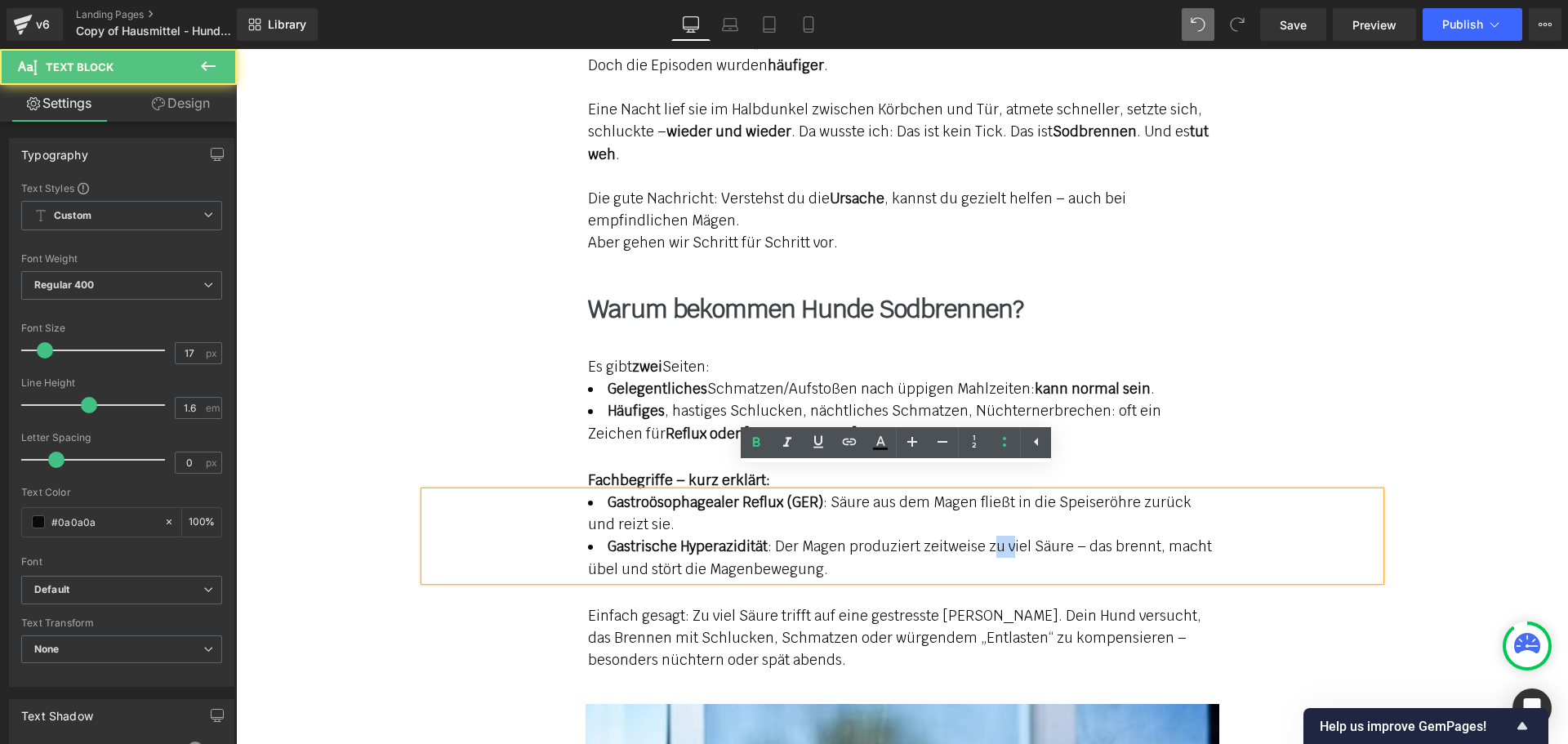
drag, startPoint x: 980, startPoint y: 531, endPoint x: 999, endPoint y: 527, distance: 19.4
click at [1004, 536] on li "Gastrische Hyperazidität : Der Magen produziert zeitweise zu viel Säure – das b…" at bounding box center [902, 558] width 629 height 44
drag, startPoint x: 973, startPoint y: 524, endPoint x: 1016, endPoint y: 524, distance: 43.0
click at [1016, 536] on li "Gastrische Hyperazidität : Der Magen produziert zeitweise zu viel Säure – das b…" at bounding box center [902, 558] width 629 height 44
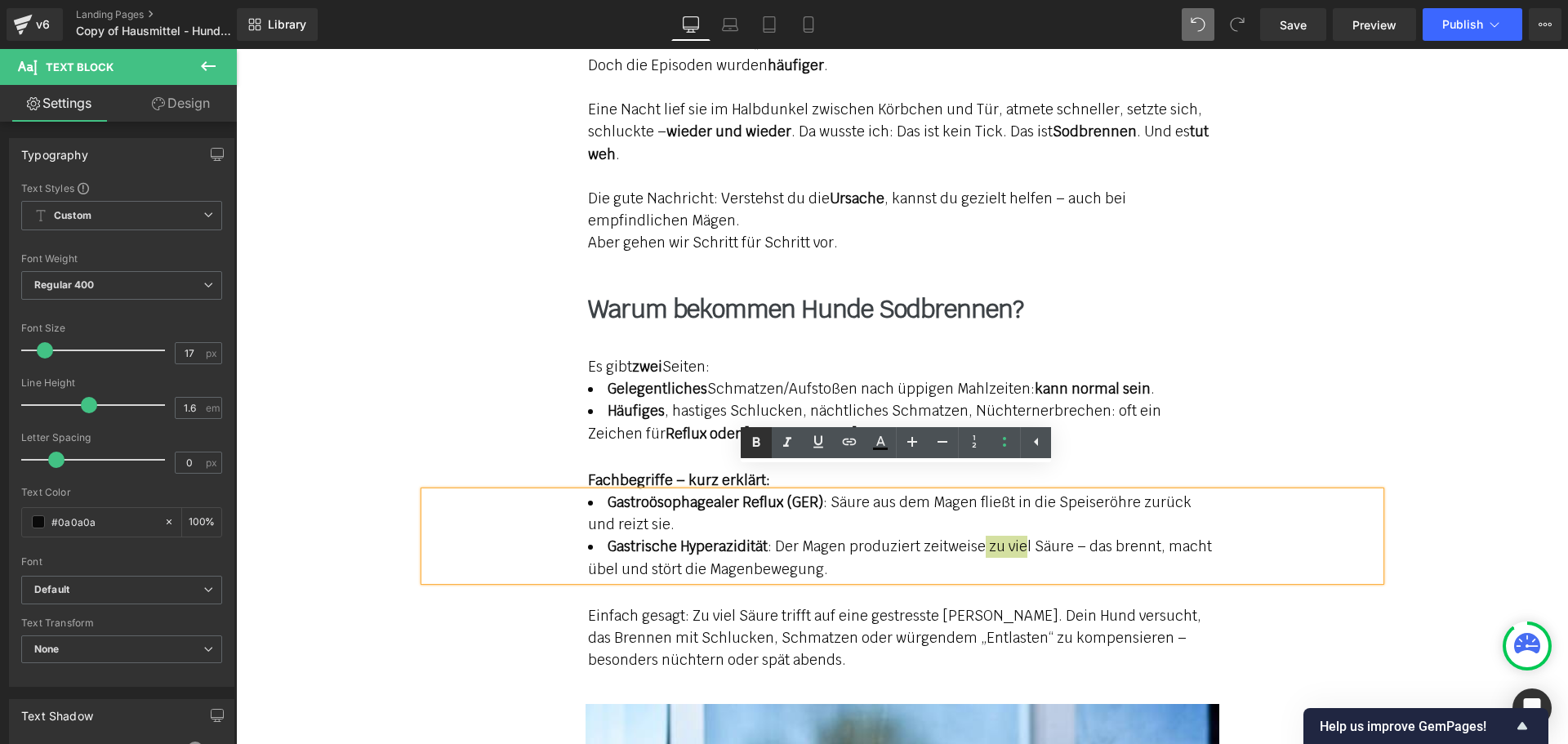
click at [757, 443] on icon at bounding box center [756, 442] width 19 height 19
drag, startPoint x: 969, startPoint y: 480, endPoint x: 1003, endPoint y: 487, distance: 34.7
click at [1003, 491] on li "Gastroösophagealer Reflux (GER) : Säure aus dem Magen fließt in die Speiseröhre…" at bounding box center [902, 513] width 629 height 44
click at [756, 450] on icon at bounding box center [756, 442] width 19 height 19
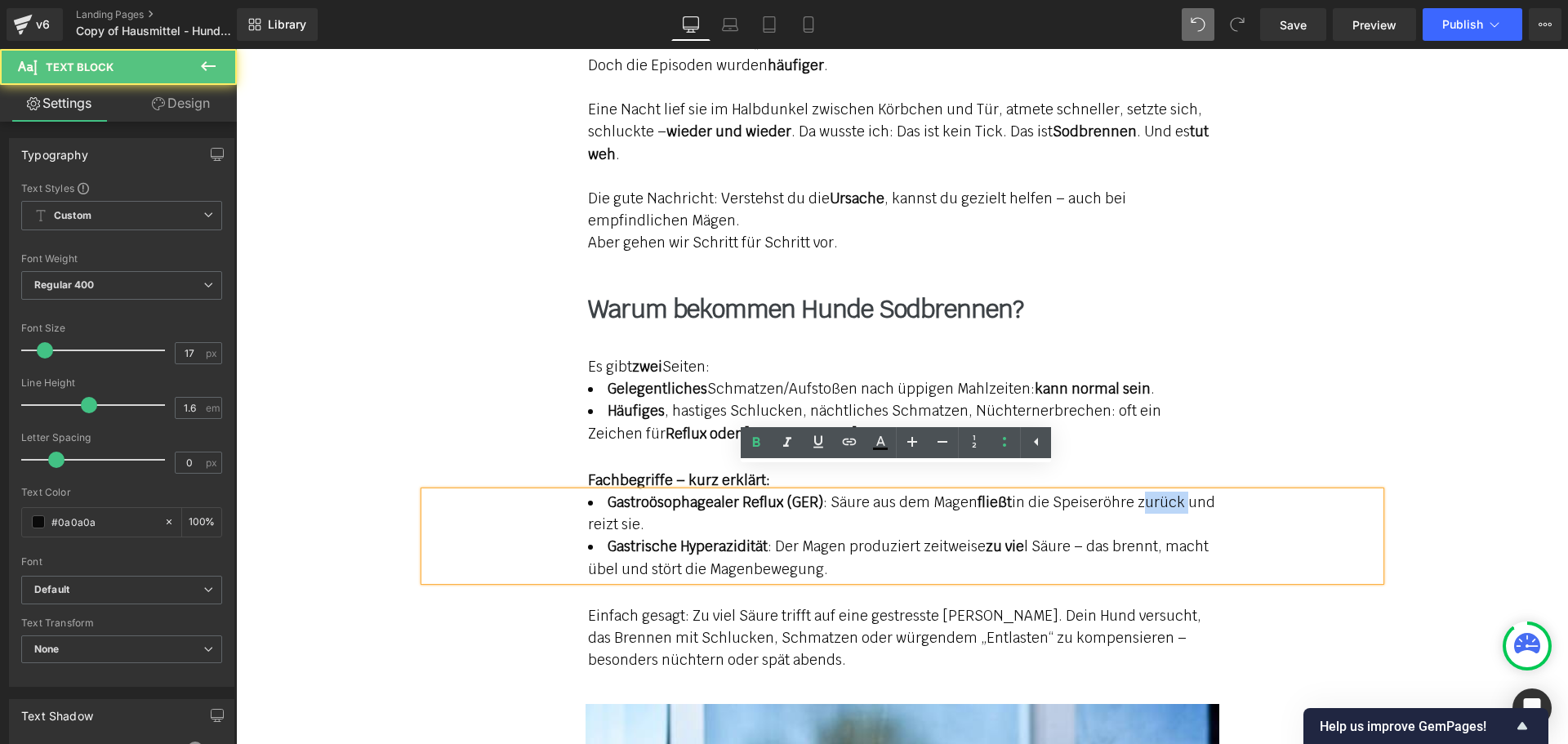
drag, startPoint x: 1130, startPoint y: 484, endPoint x: 1173, endPoint y: 486, distance: 43.0
click at [1173, 491] on li "Gastroösophagealer Reflux (GER) : Säure aus dem Magen fließt in die Speiseröhre…" at bounding box center [902, 513] width 629 height 44
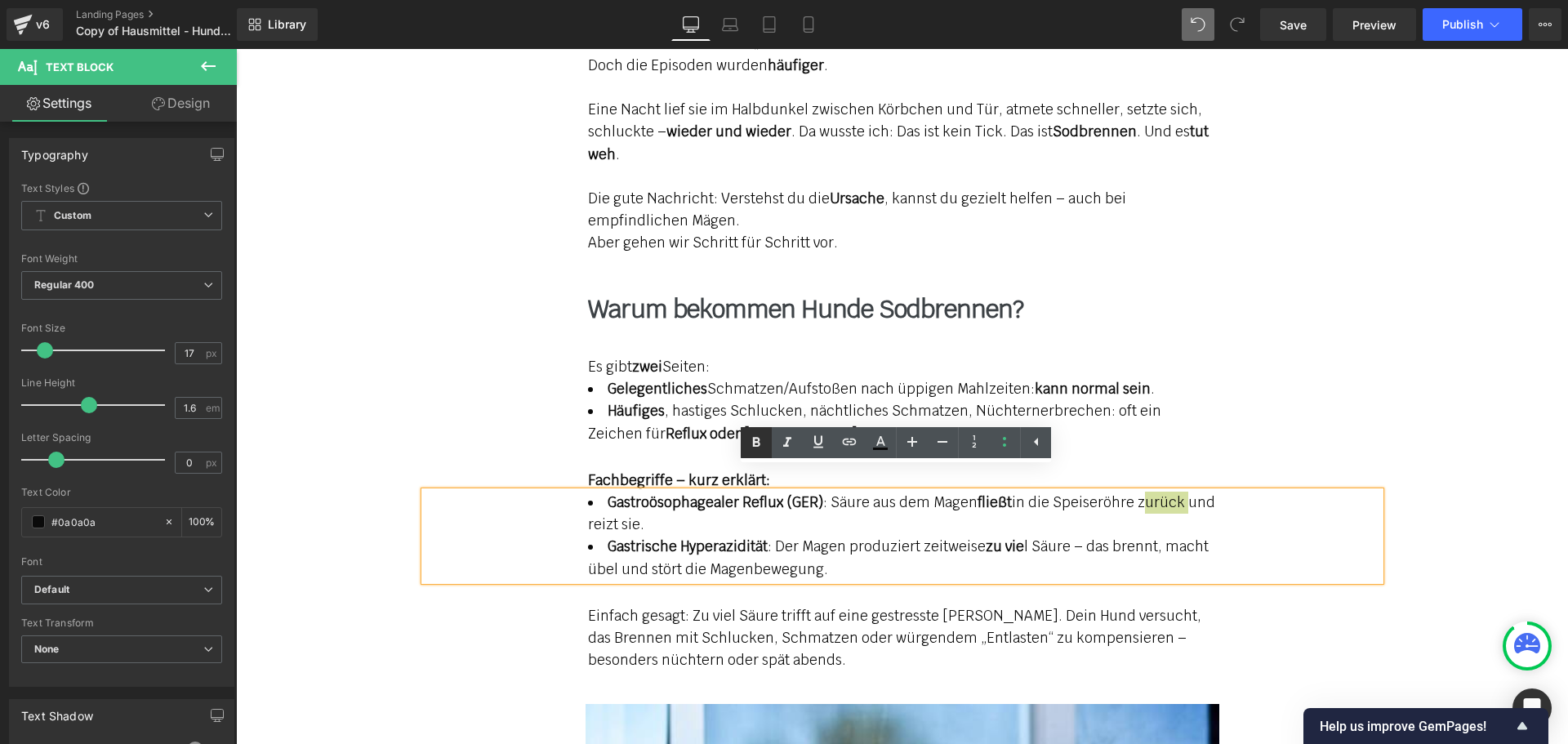
click at [754, 442] on icon at bounding box center [756, 442] width 7 height 10
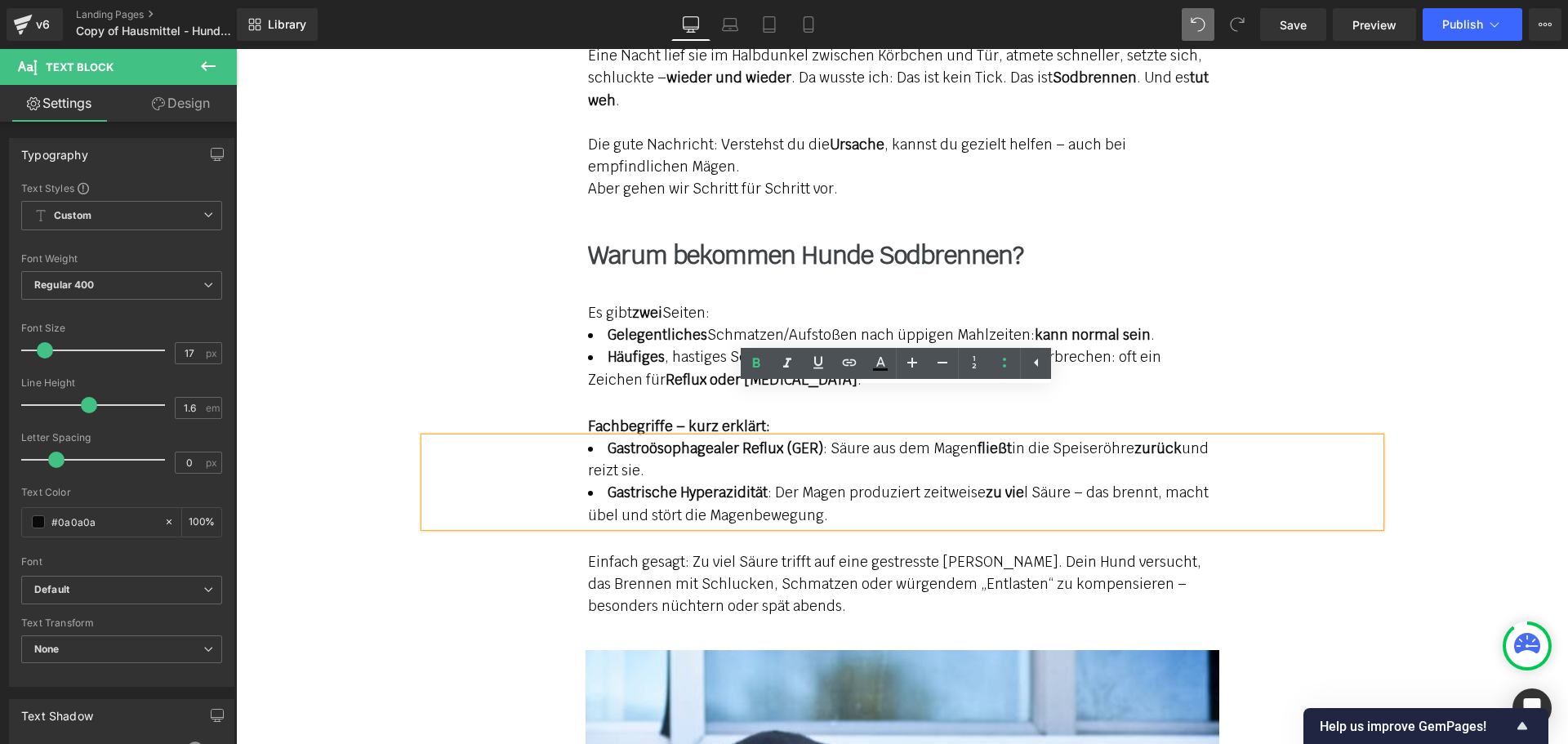
scroll to position [1853, 0]
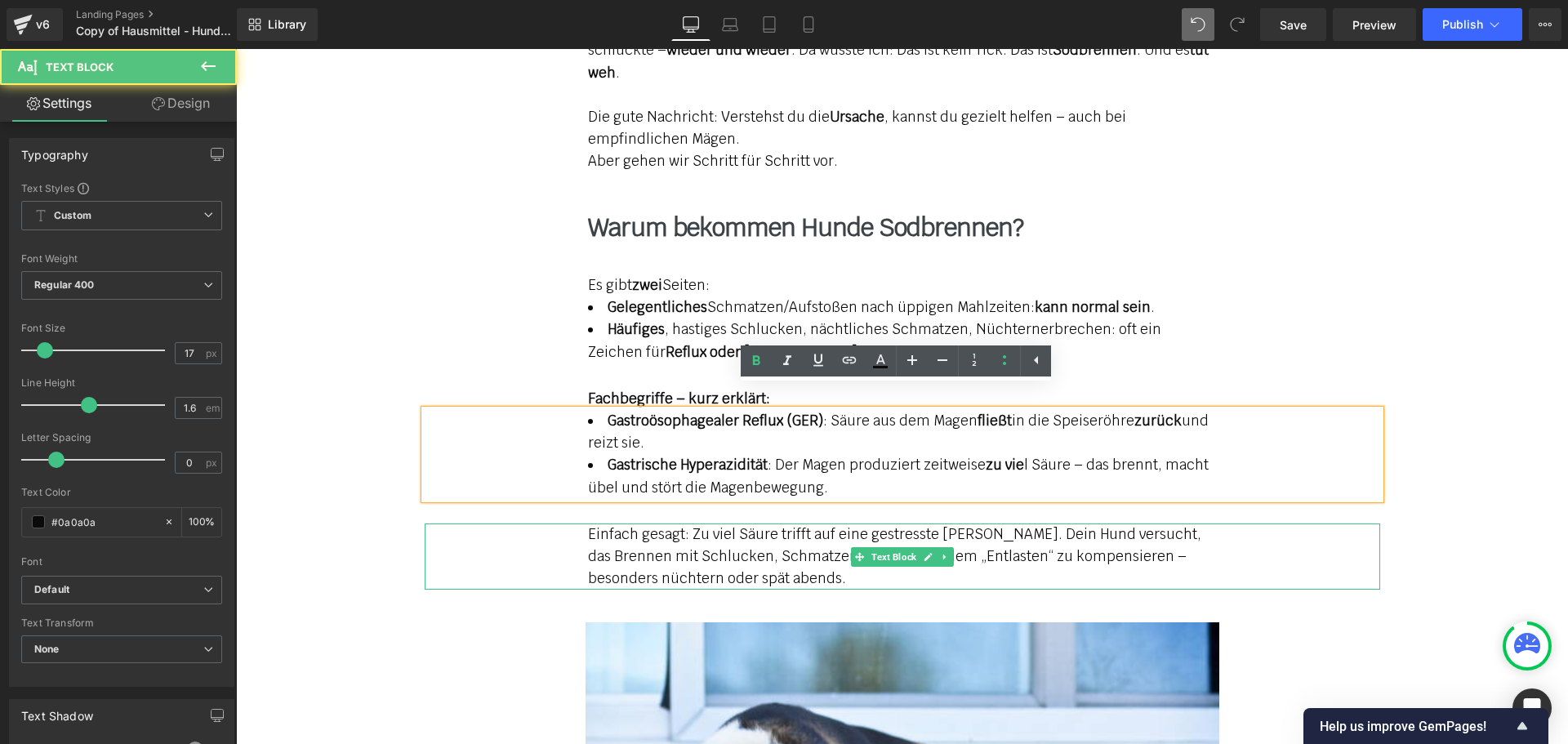
click at [680, 525] on span "Einfach gesagt: Zu viel Säure trifft auf eine gestresste [PERSON_NAME]. Dein Hu…" at bounding box center [894, 555] width 613 height 62
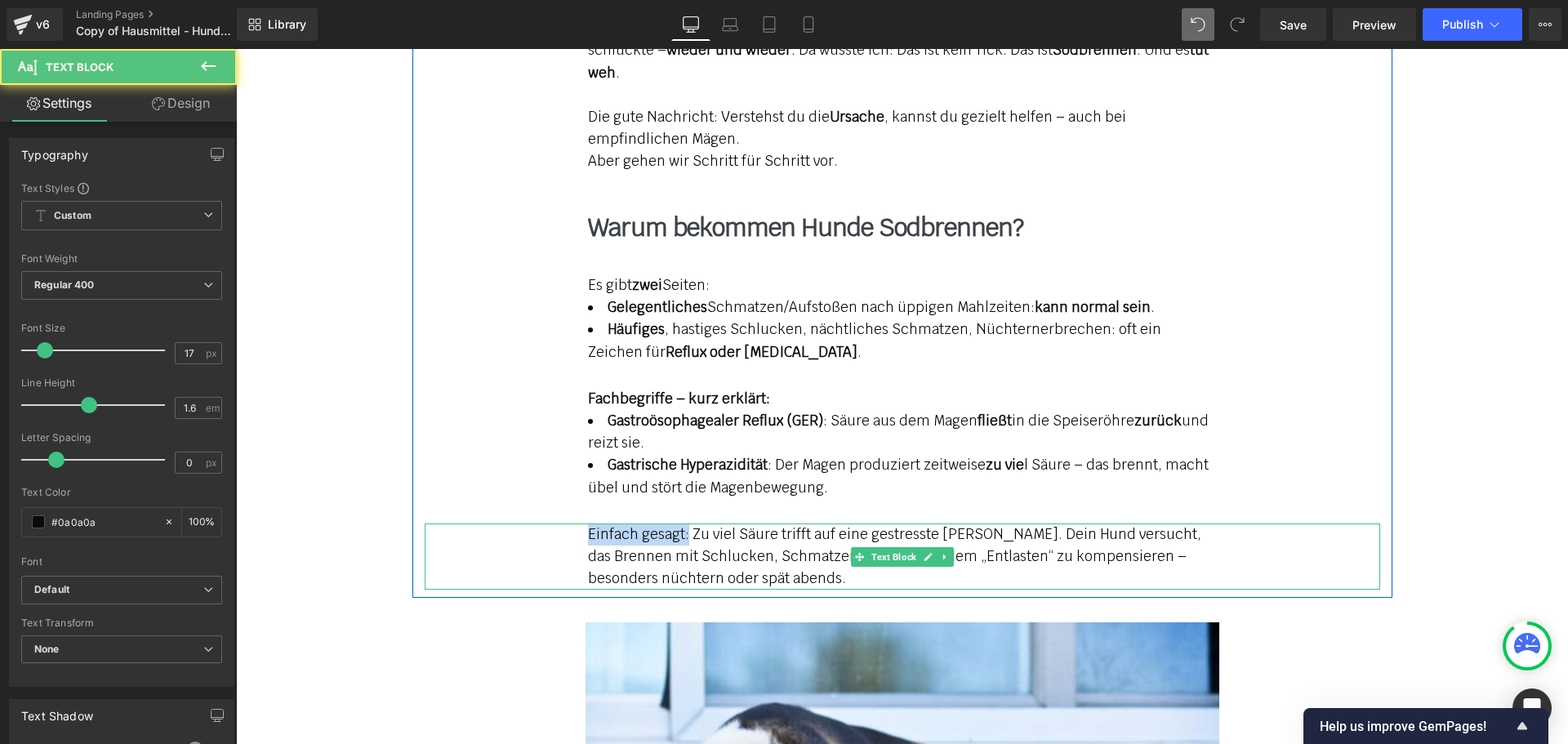
click at [650, 525] on span "Einfach gesagt: Zu viel Säure trifft auf eine gestresste [PERSON_NAME]. Dein Hu…" at bounding box center [894, 555] width 613 height 62
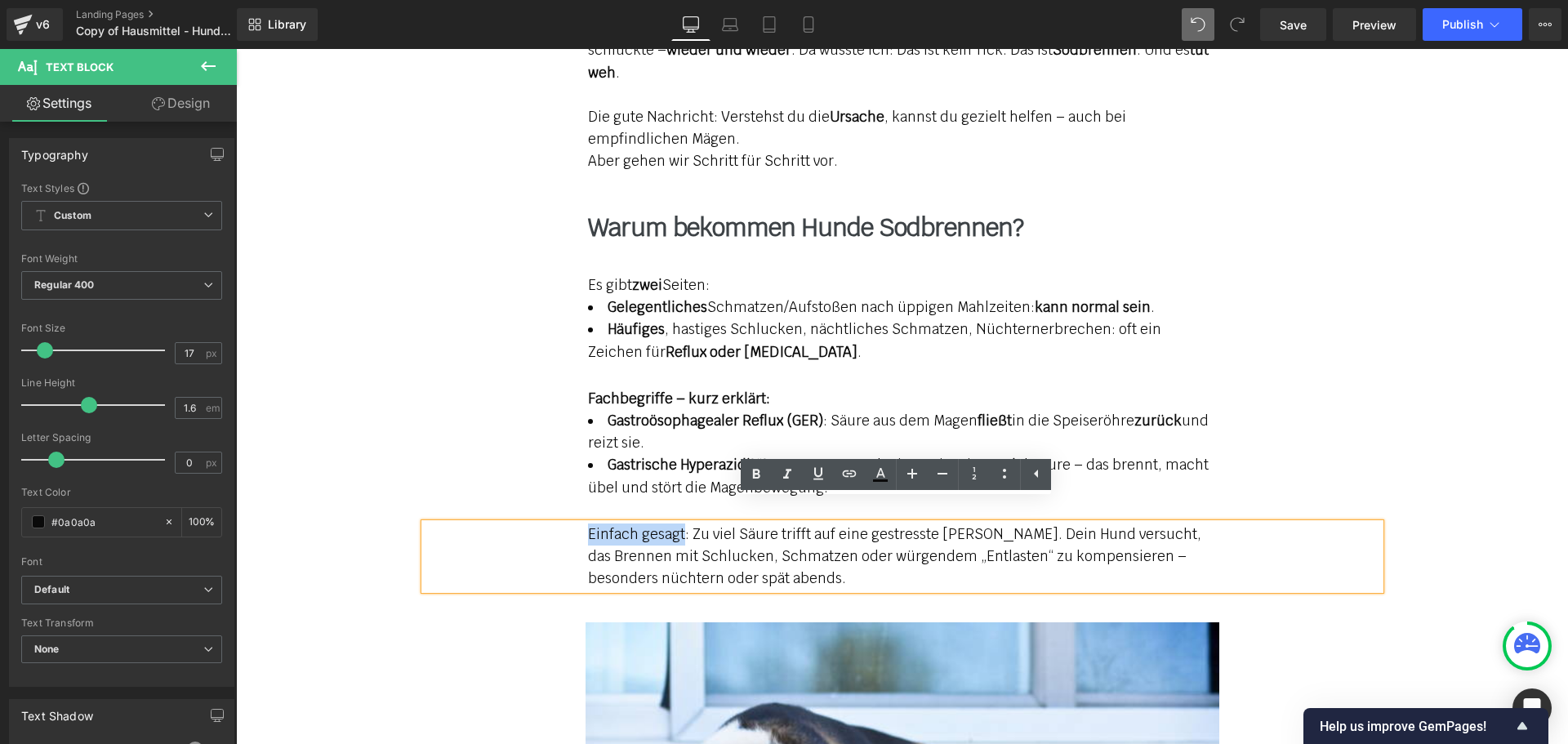
drag, startPoint x: 575, startPoint y: 511, endPoint x: 677, endPoint y: 515, distance: 102.1
click at [677, 524] on div "Einfach gesagt: Zu viel Säure trifft auf eine gestresste [PERSON_NAME]. Dein Hu…" at bounding box center [902, 557] width 955 height 67
click at [759, 474] on icon at bounding box center [756, 474] width 19 height 19
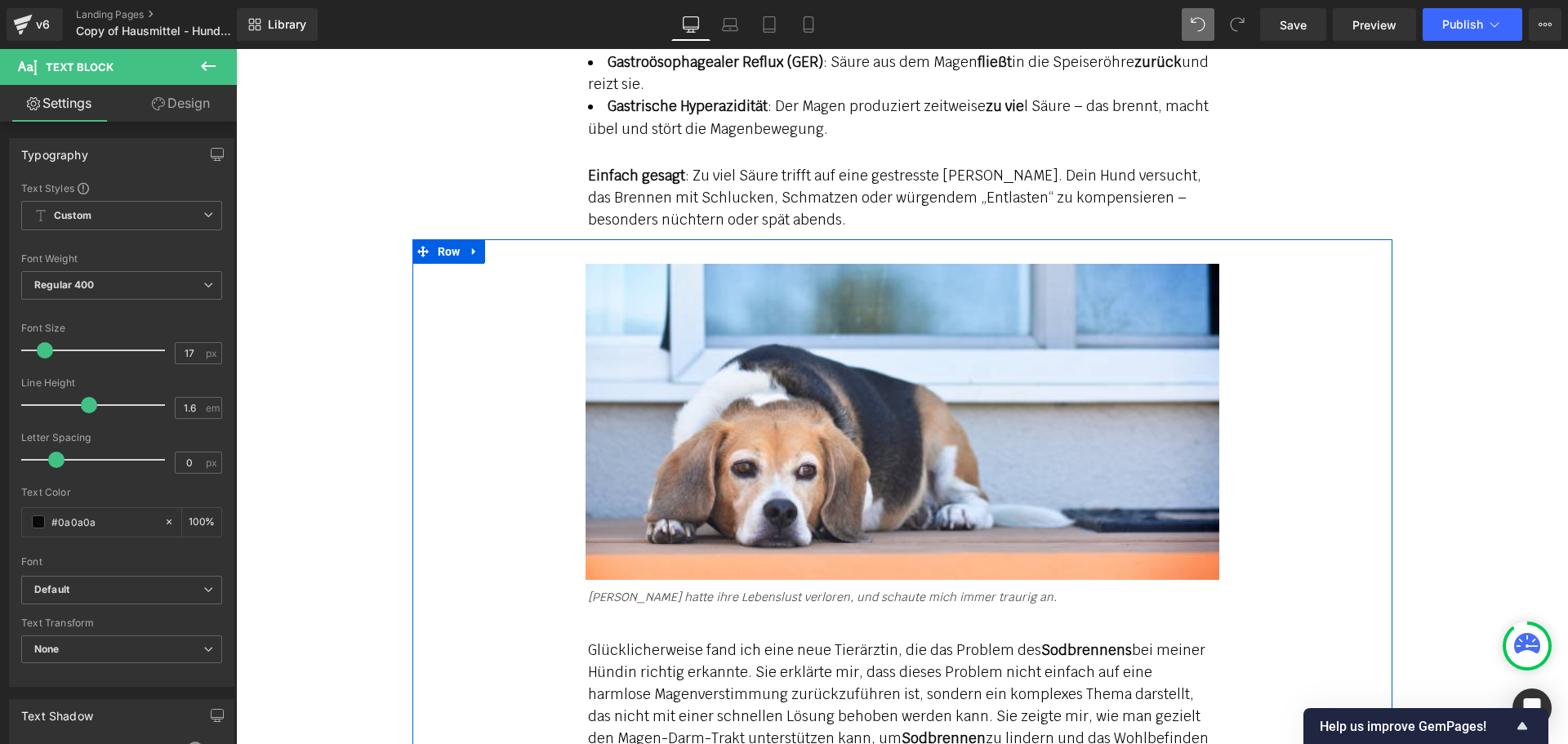
scroll to position [1878, 0]
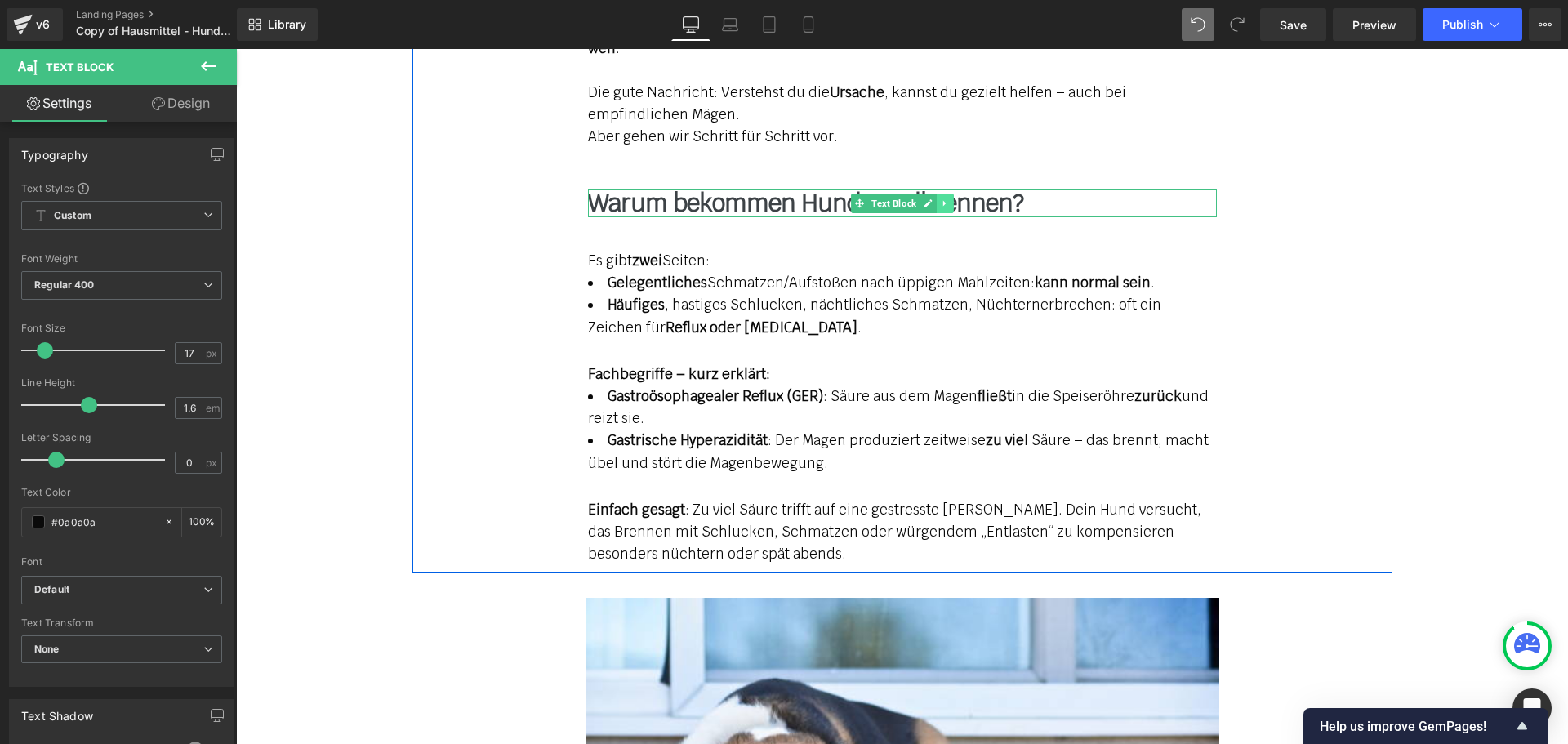
click at [940, 198] on icon at bounding box center [944, 203] width 9 height 10
click at [931, 198] on icon at bounding box center [936, 203] width 9 height 9
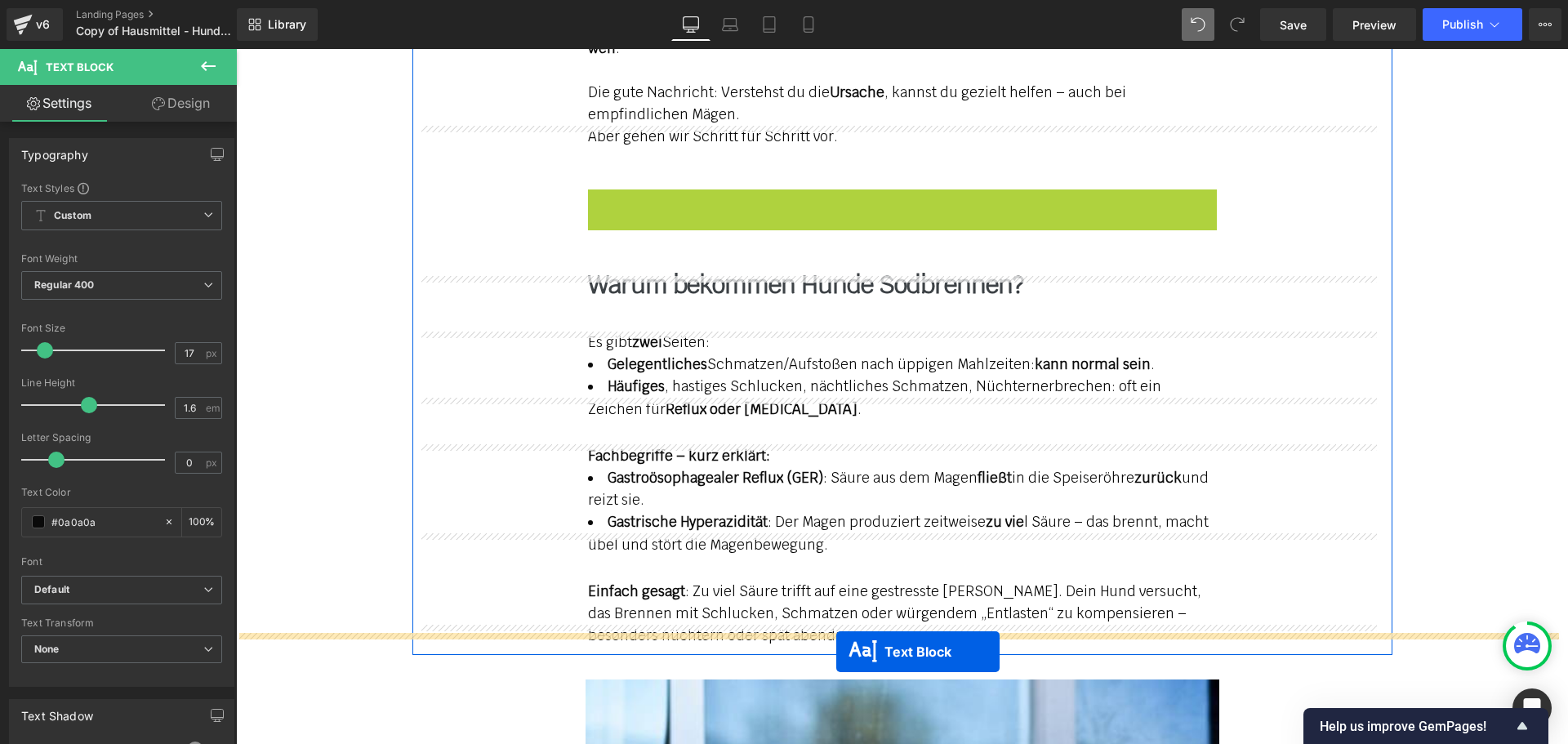
drag, startPoint x: 832, startPoint y: 178, endPoint x: 836, endPoint y: 651, distance: 473.0
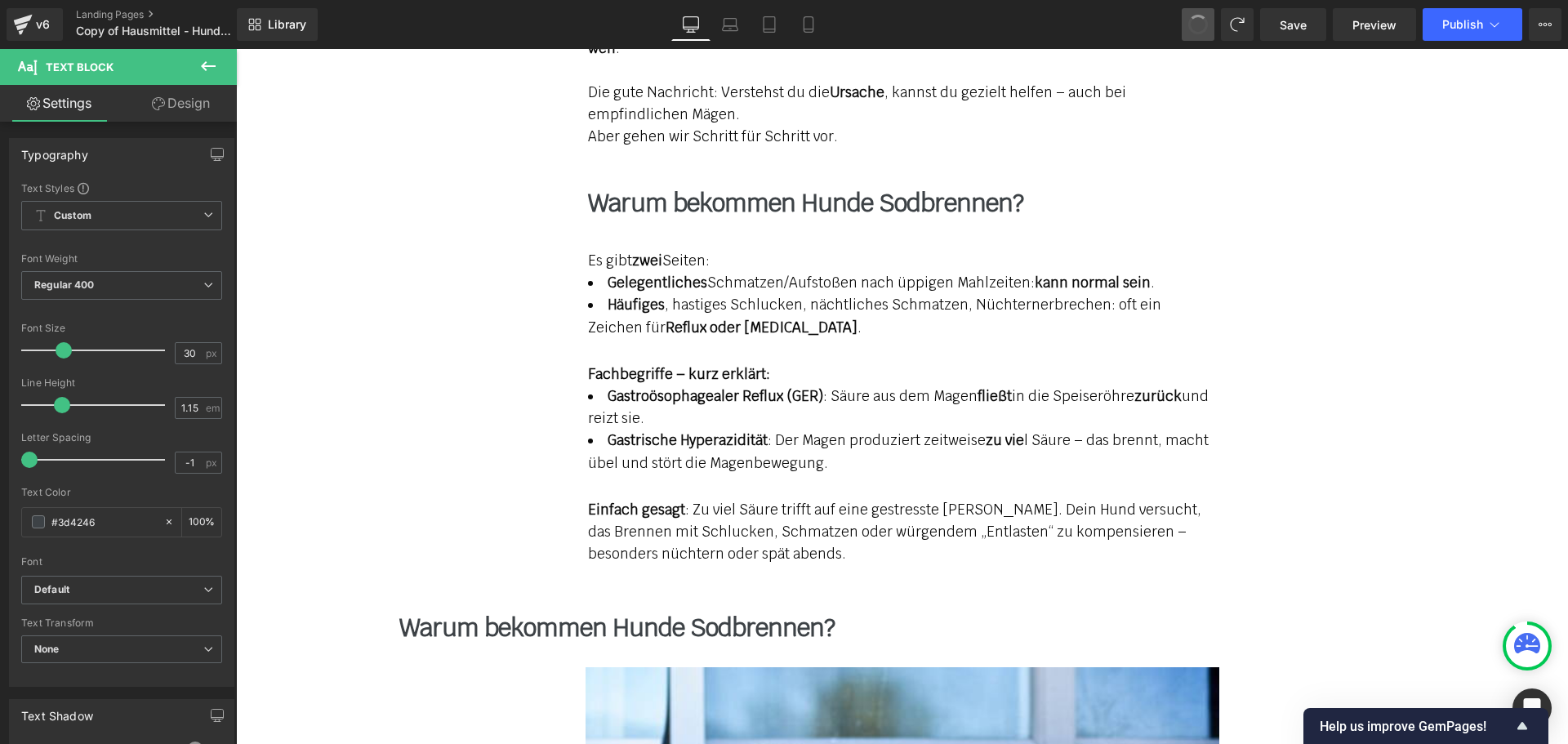
drag, startPoint x: 1209, startPoint y: 21, endPoint x: 964, endPoint y: 9, distance: 245.3
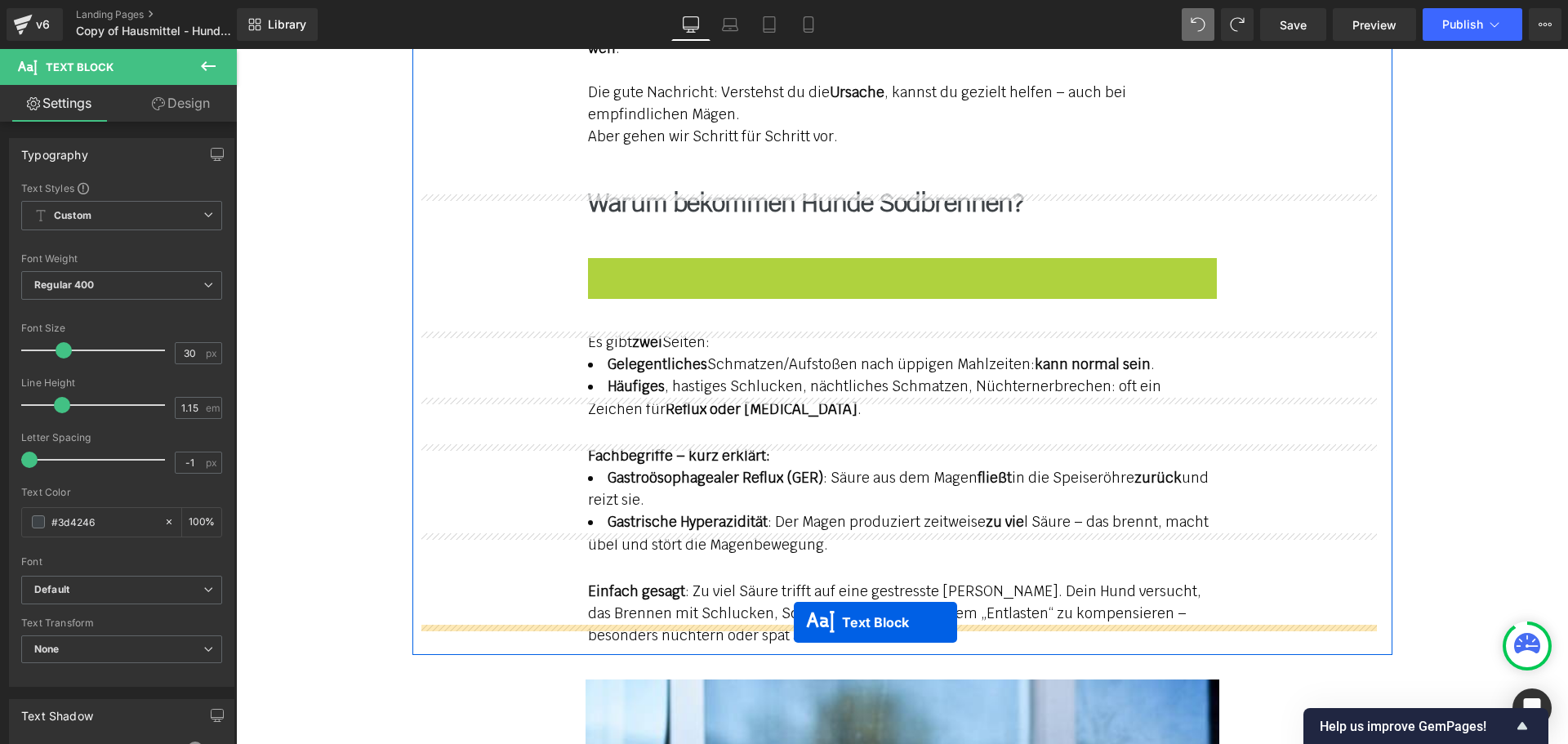
drag, startPoint x: 854, startPoint y: 253, endPoint x: 794, endPoint y: 622, distance: 373.8
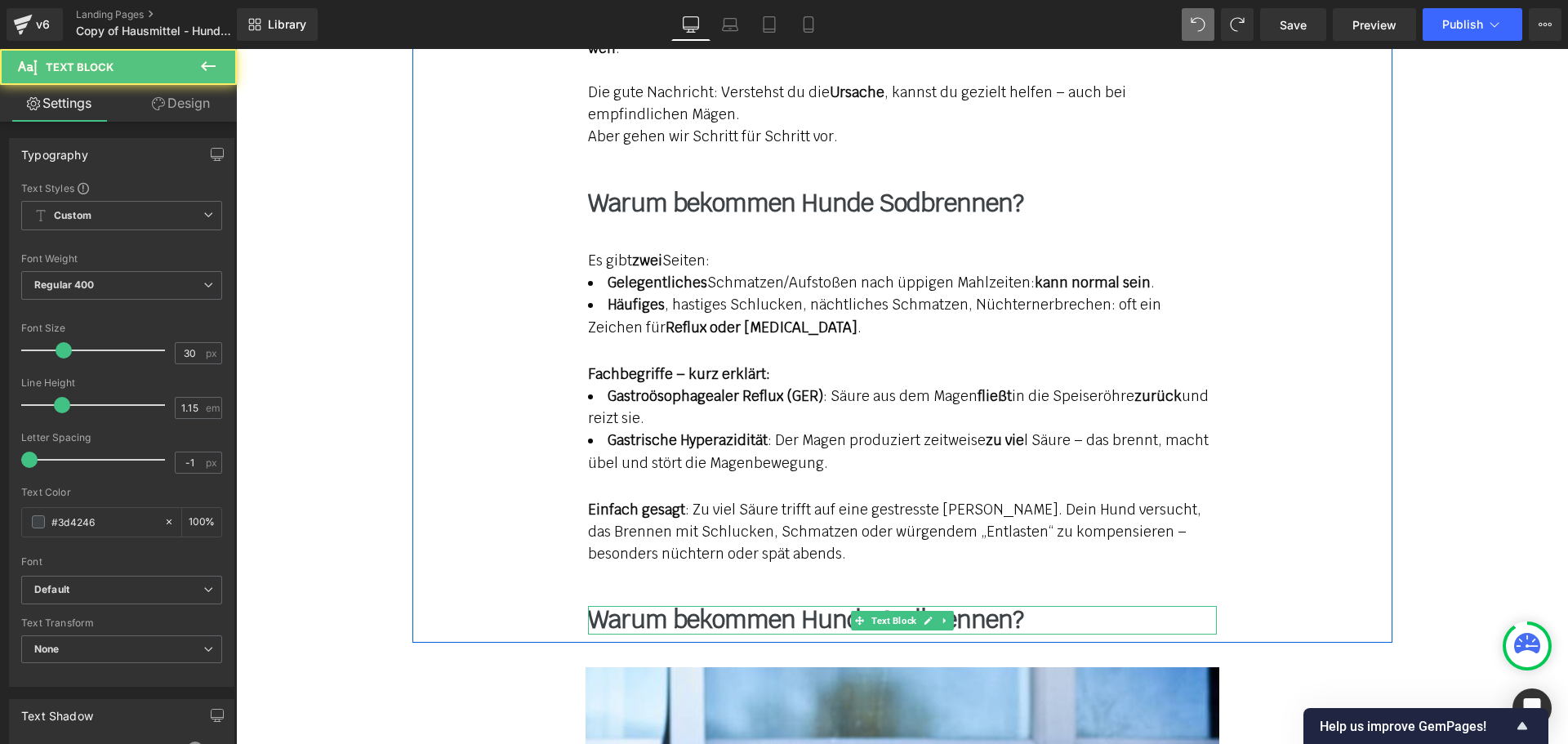
click at [693, 603] on b "Warum bekommen Hunde Sodbrennen?" at bounding box center [805, 619] width 436 height 31
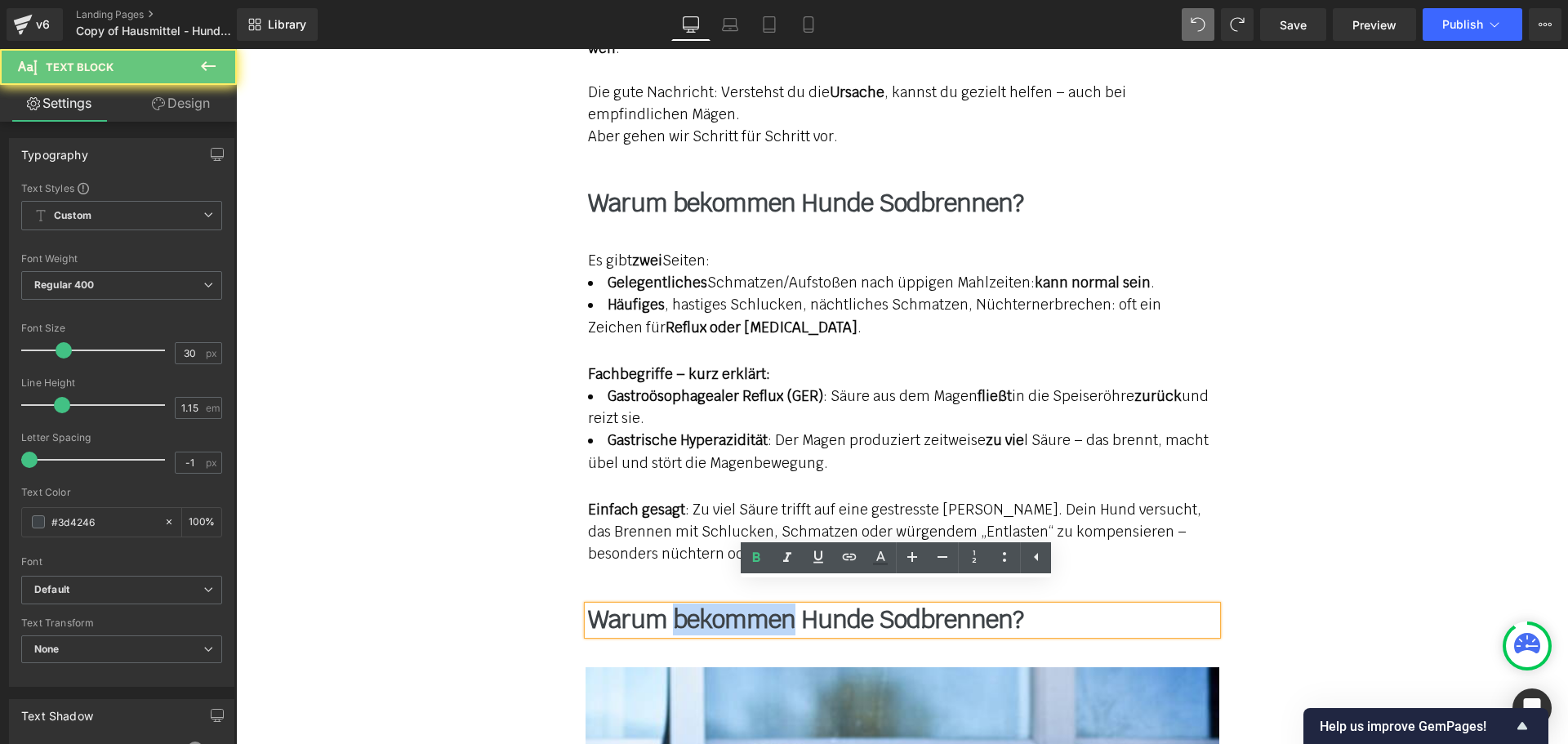
click at [693, 603] on b "Warum bekommen Hunde Sodbrennen?" at bounding box center [805, 619] width 436 height 31
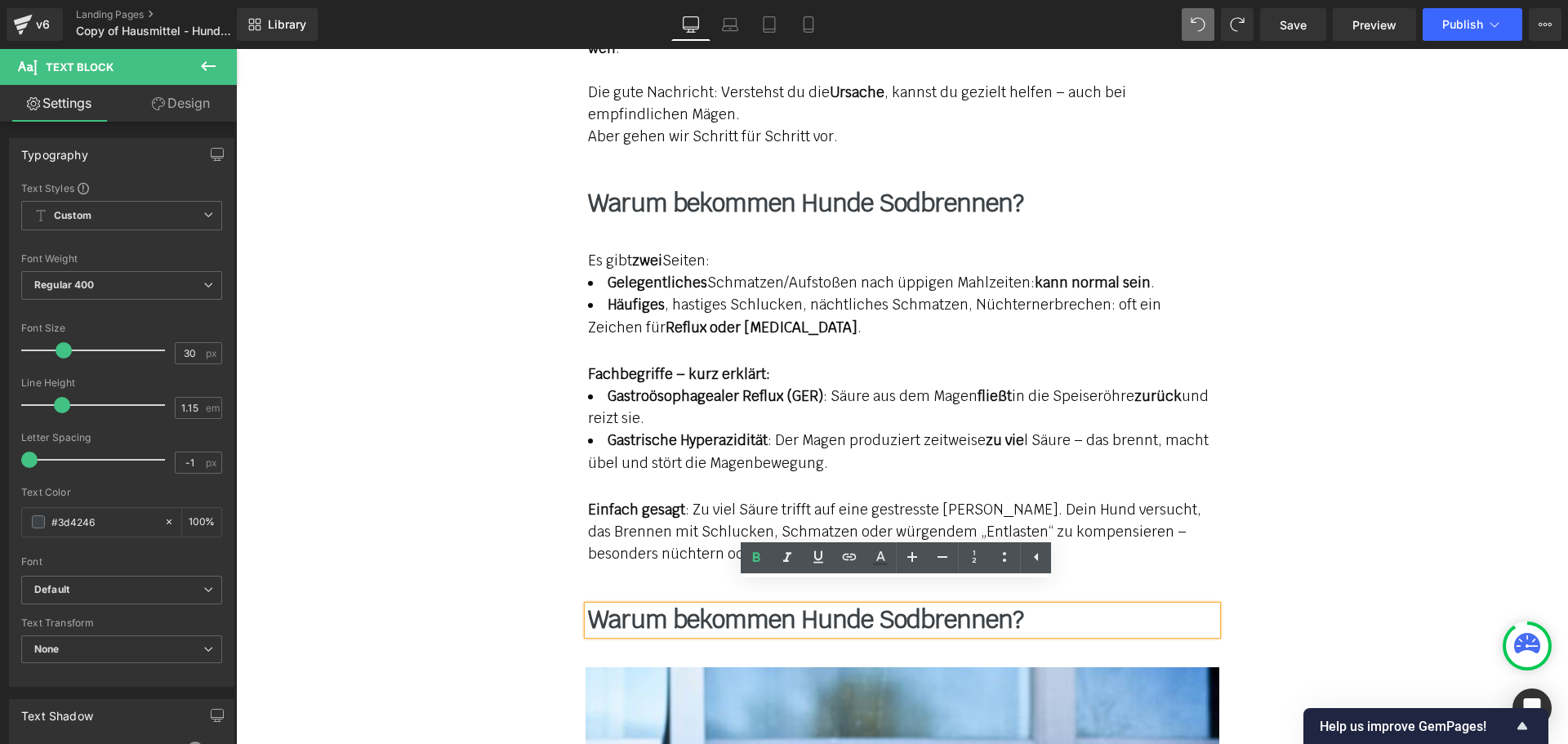
click at [696, 603] on b "Warum bekommen Hunde Sodbrennen?" at bounding box center [805, 619] width 436 height 31
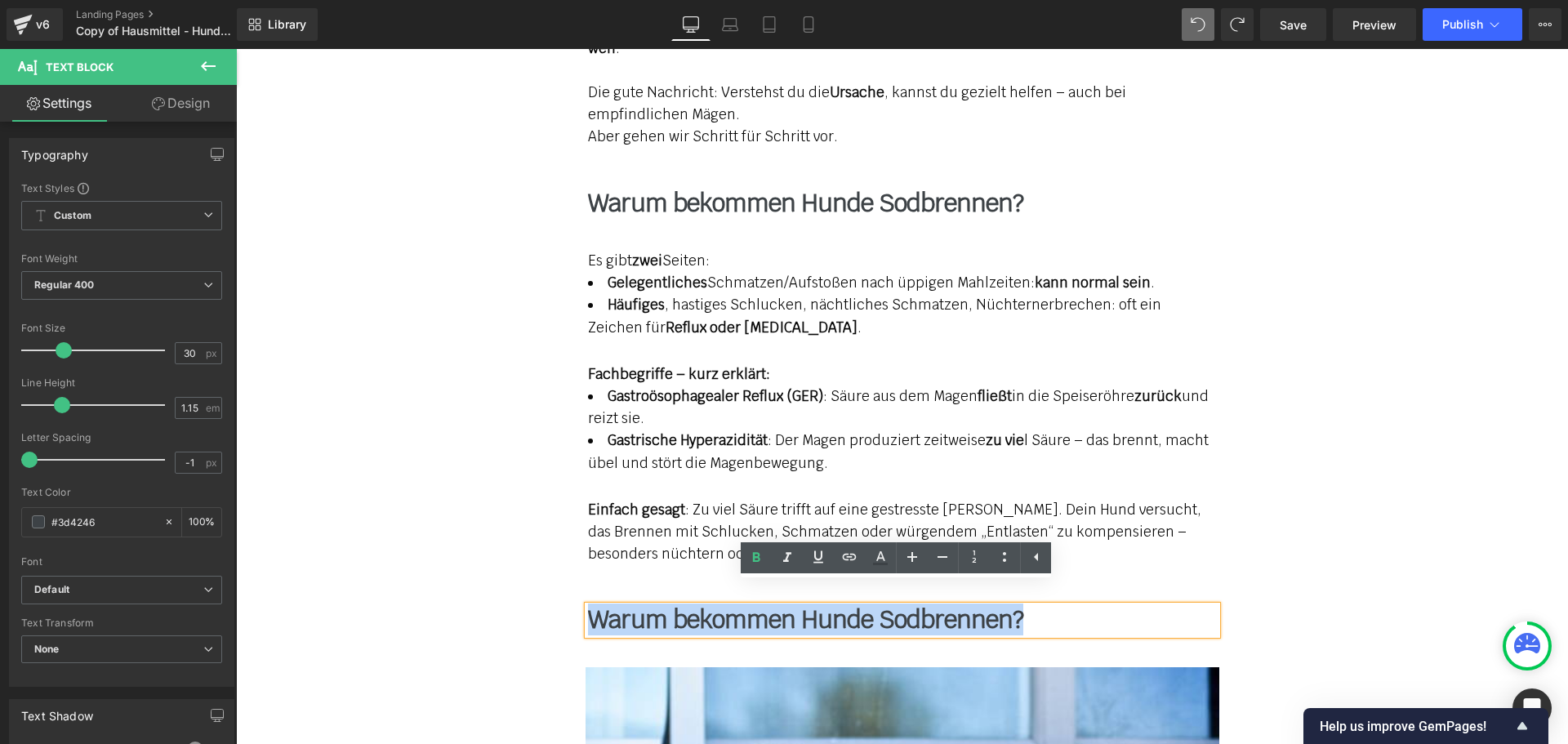
click at [696, 603] on b "Warum bekommen Hunde Sodbrennen?" at bounding box center [805, 619] width 436 height 31
paste div
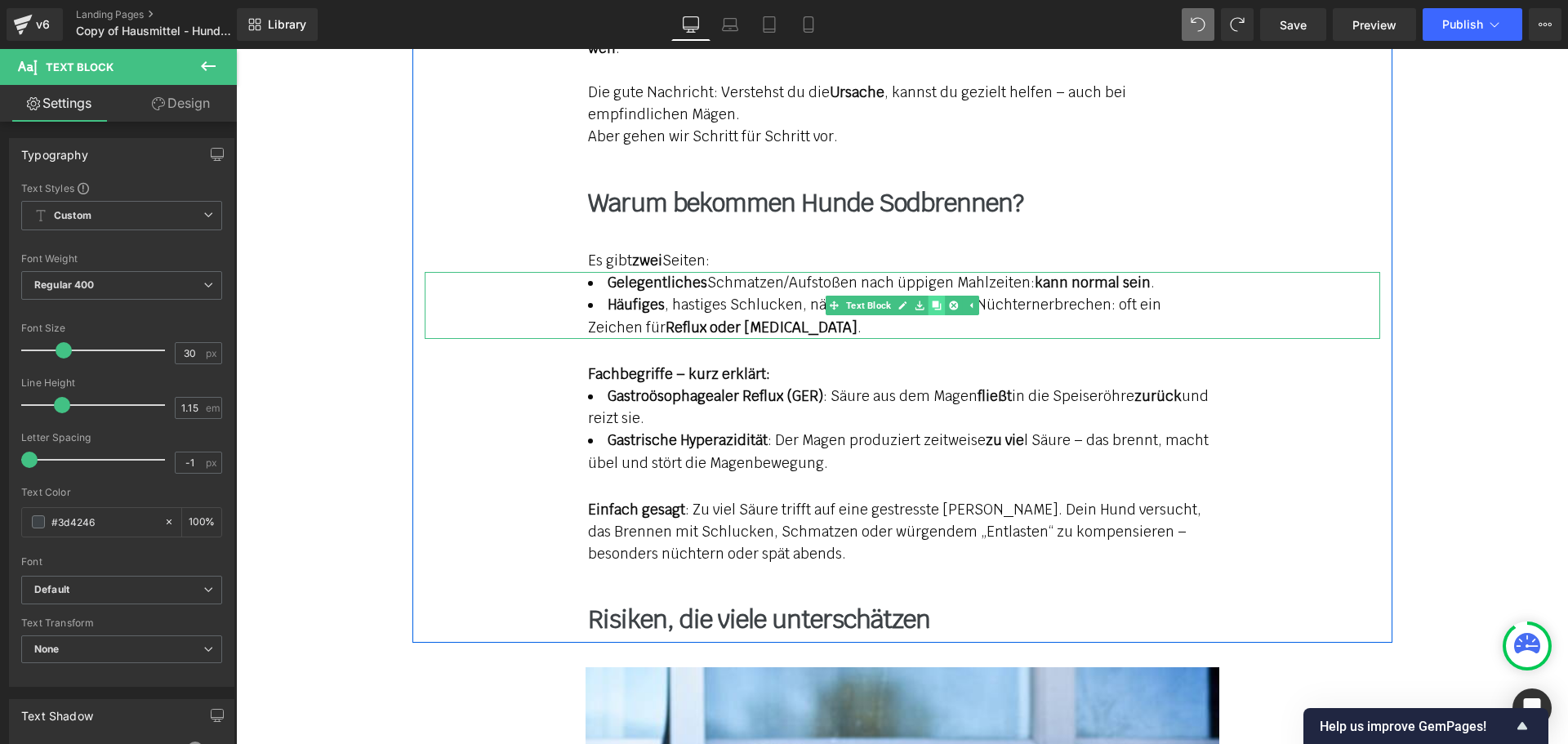
click at [933, 301] on icon at bounding box center [936, 305] width 9 height 9
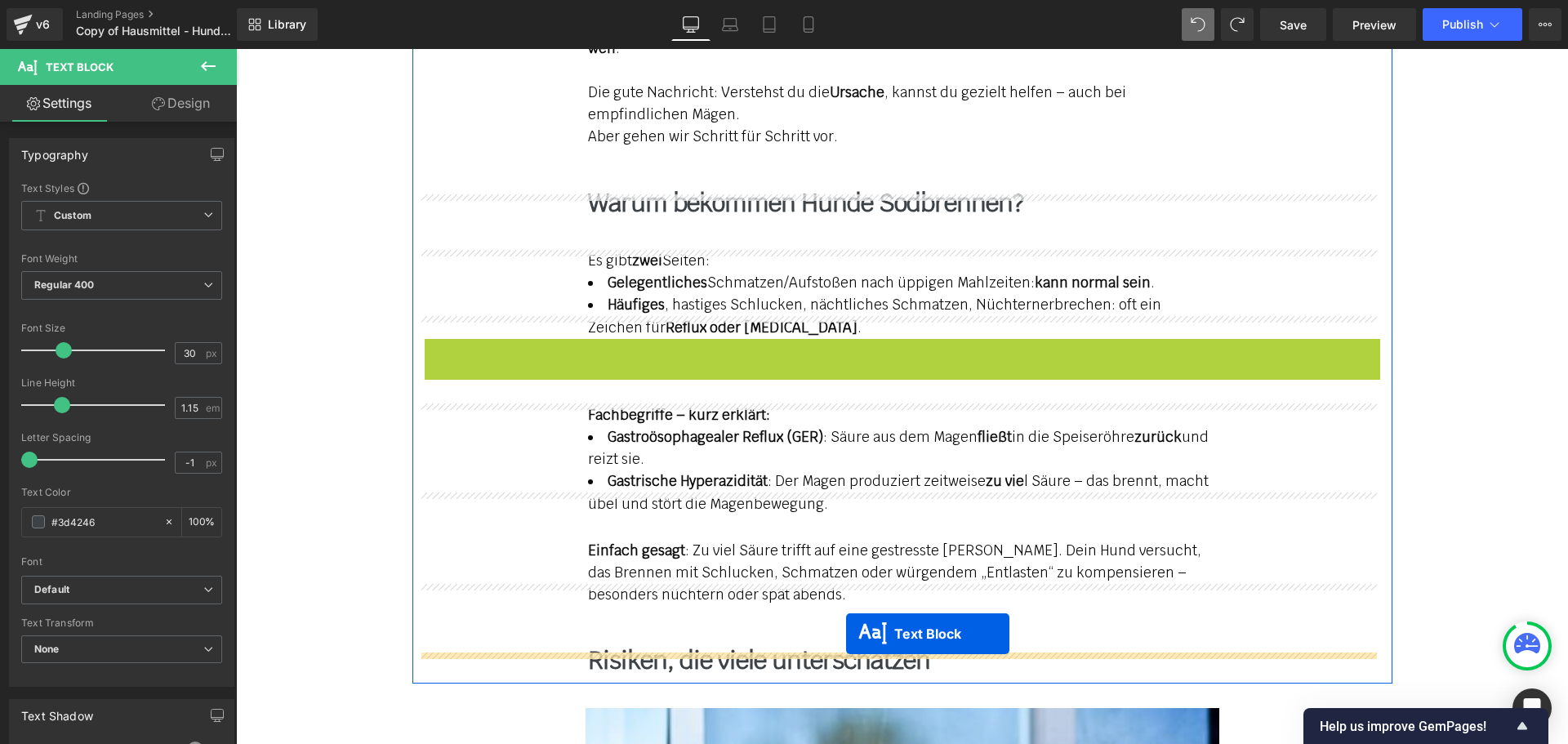
drag, startPoint x: 850, startPoint y: 364, endPoint x: 951, endPoint y: 582, distance: 240.3
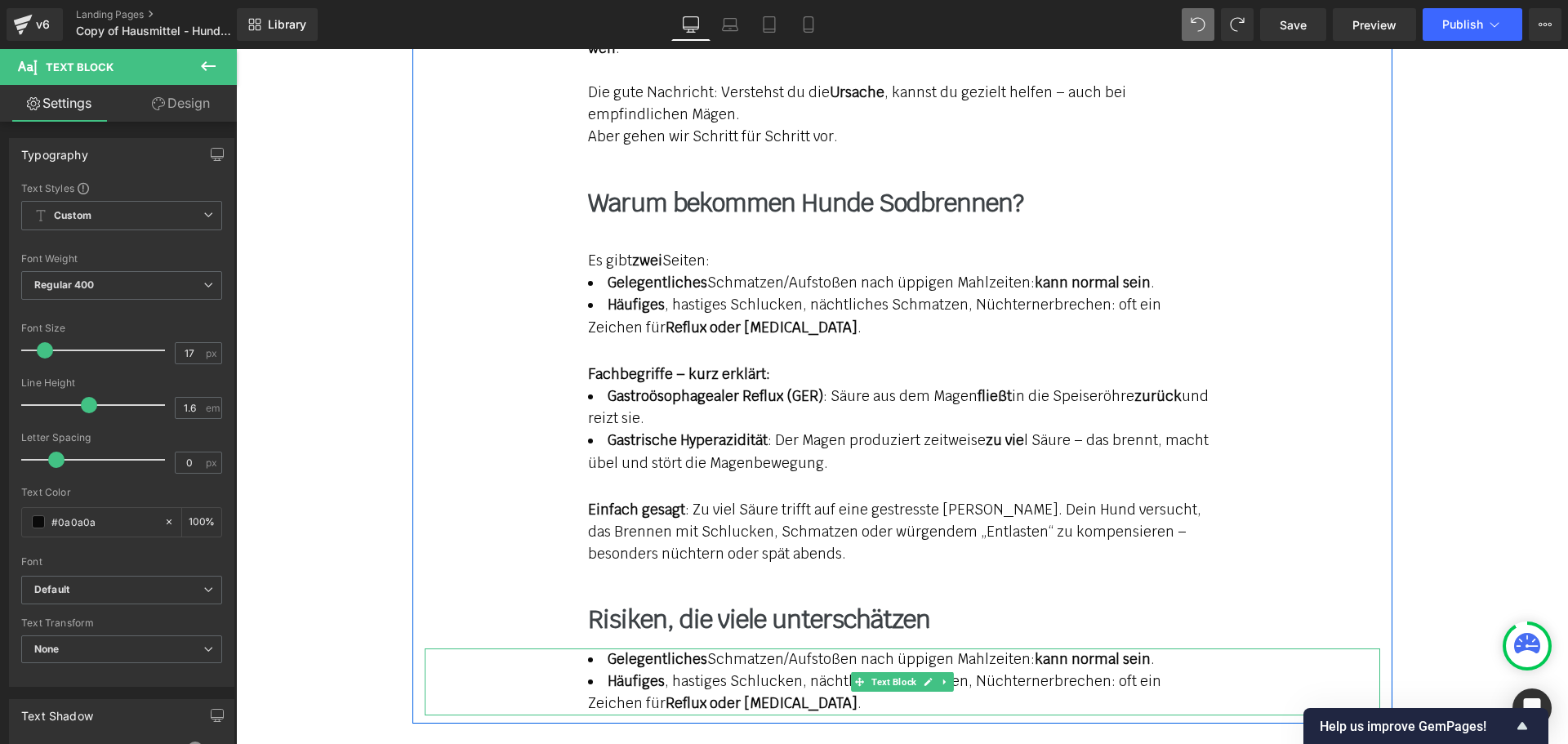
drag, startPoint x: 980, startPoint y: 728, endPoint x: 584, endPoint y: 630, distance: 407.9
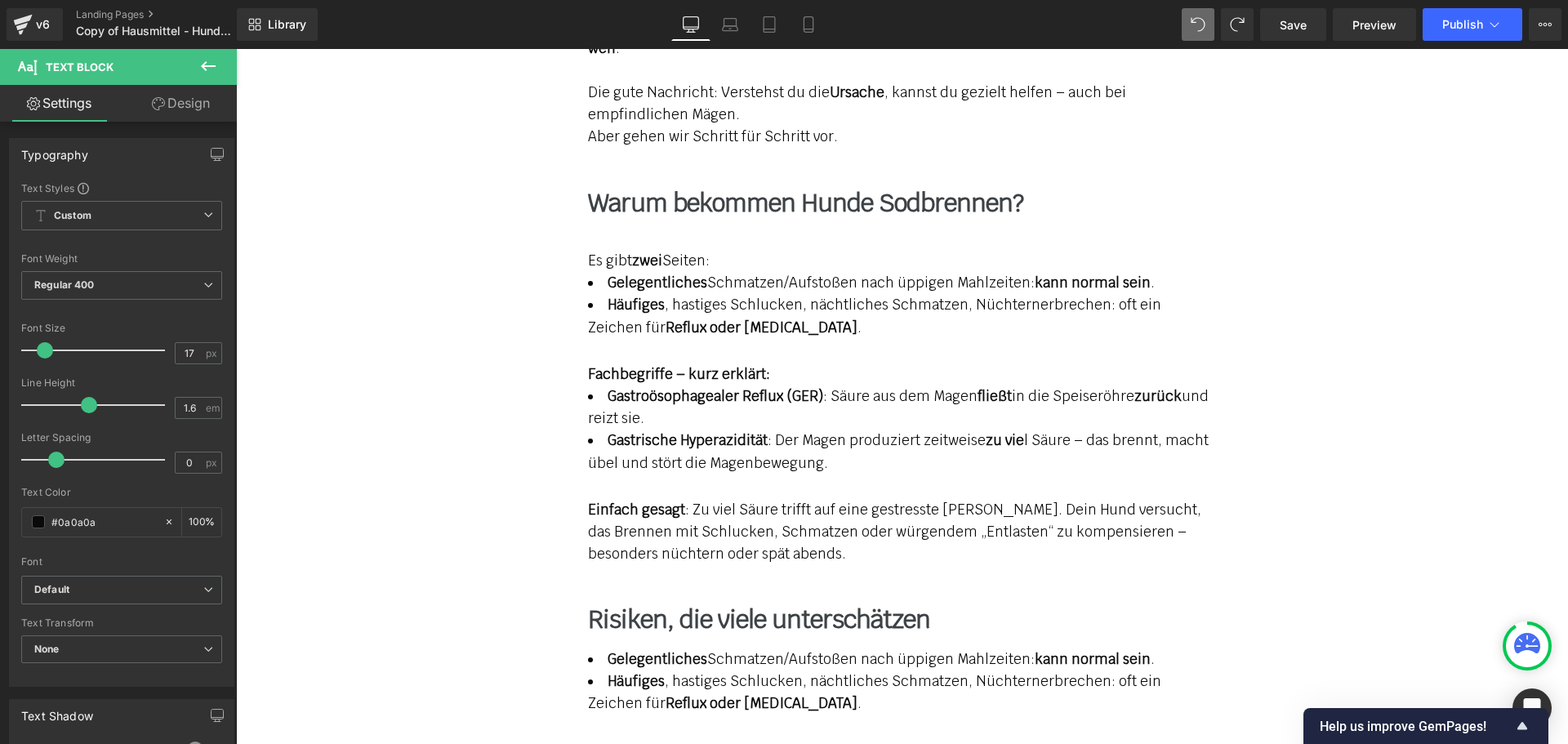
click at [763, 682] on div "Rendering Content" at bounding box center [784, 679] width 101 height 18
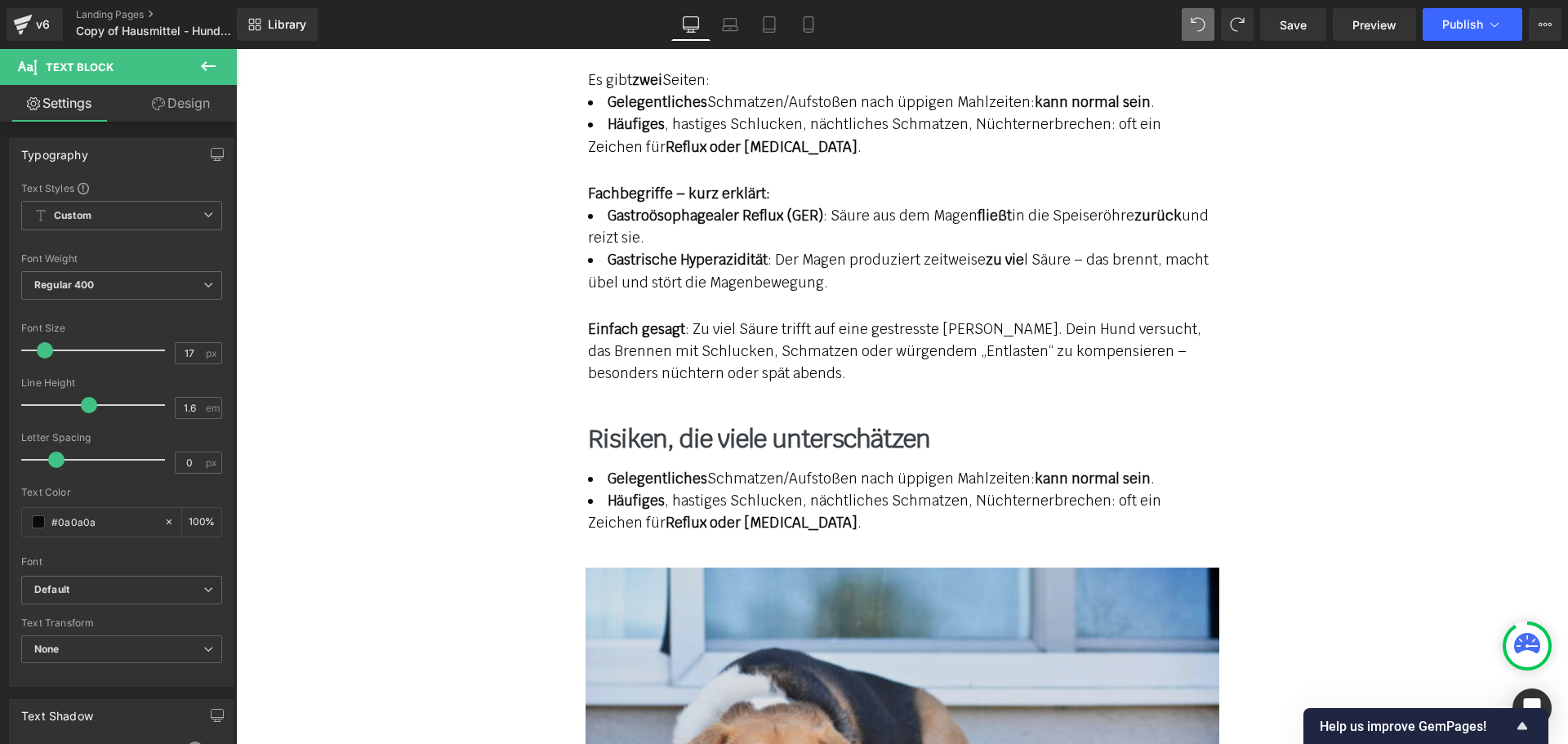
scroll to position [2204, 0]
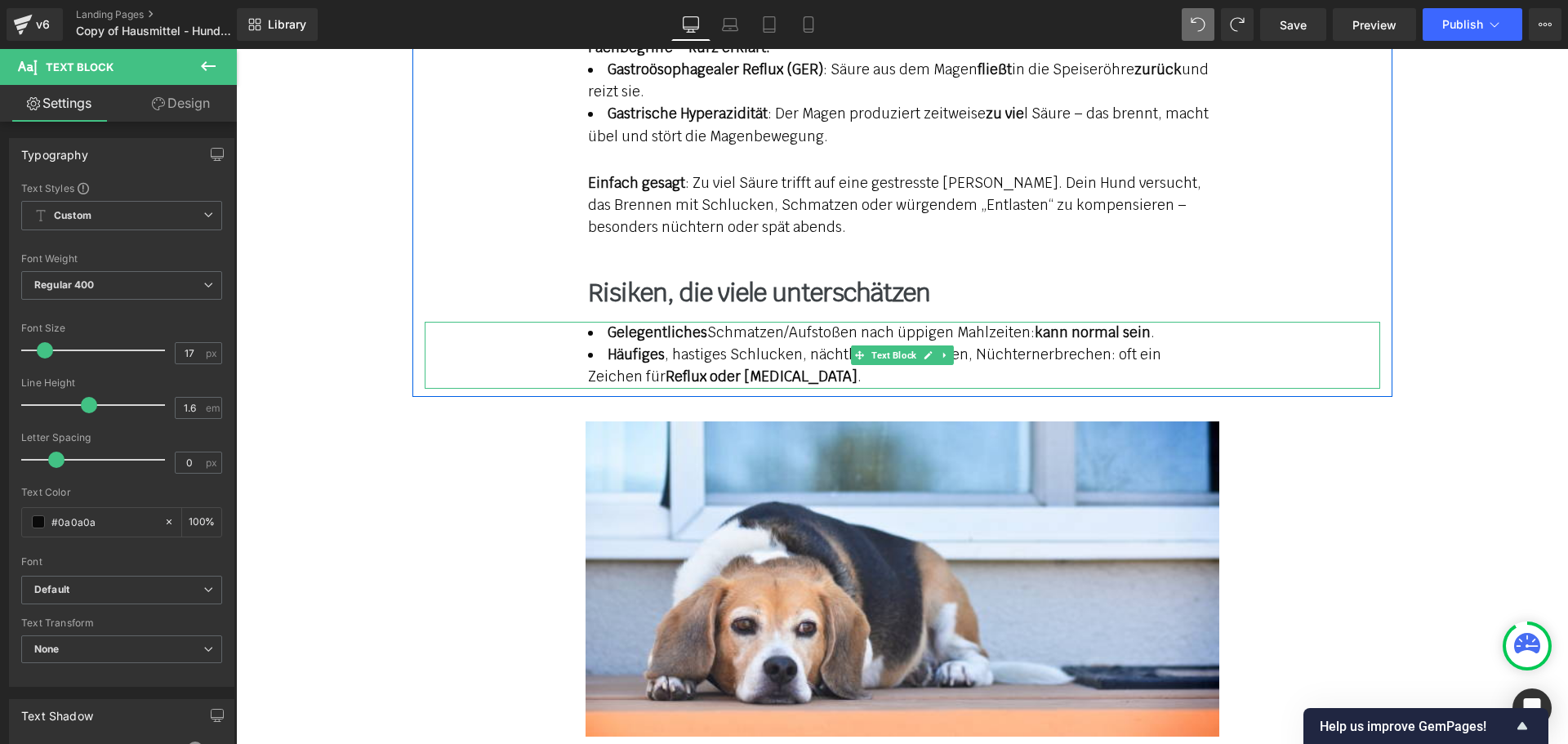
click at [728, 344] on li "Häufiges , hastiges Schlucken, nächtliches Schmatzen, Nüchternerbrechen: oft ei…" at bounding box center [902, 365] width 629 height 44
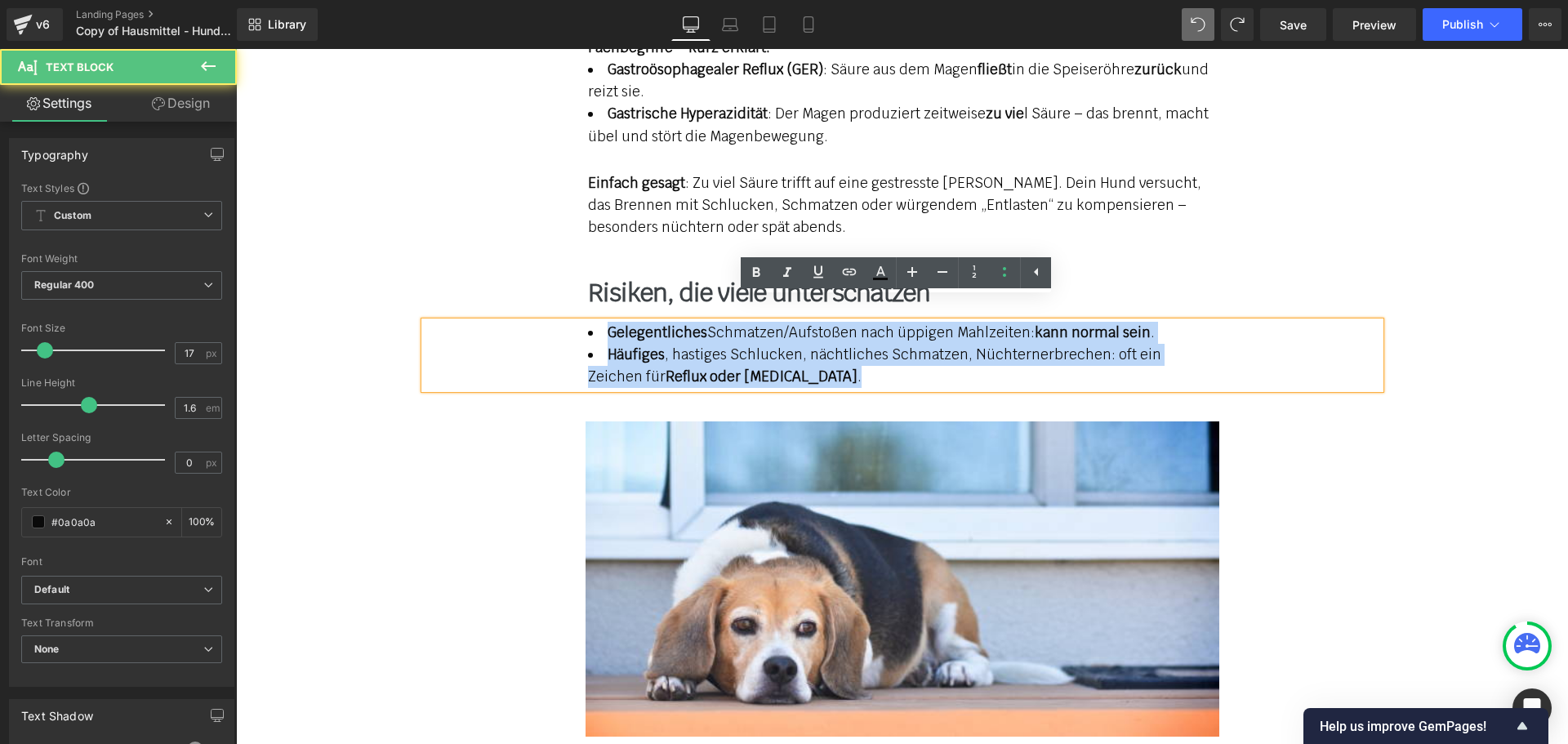
drag, startPoint x: 691, startPoint y: 357, endPoint x: 573, endPoint y: 306, distance: 128.5
click at [573, 322] on div "Gelegentliches Schmatzen/Aufstoßen nach üppigen Mahlzeiten: kann normal sein . …" at bounding box center [902, 355] width 955 height 67
paste div
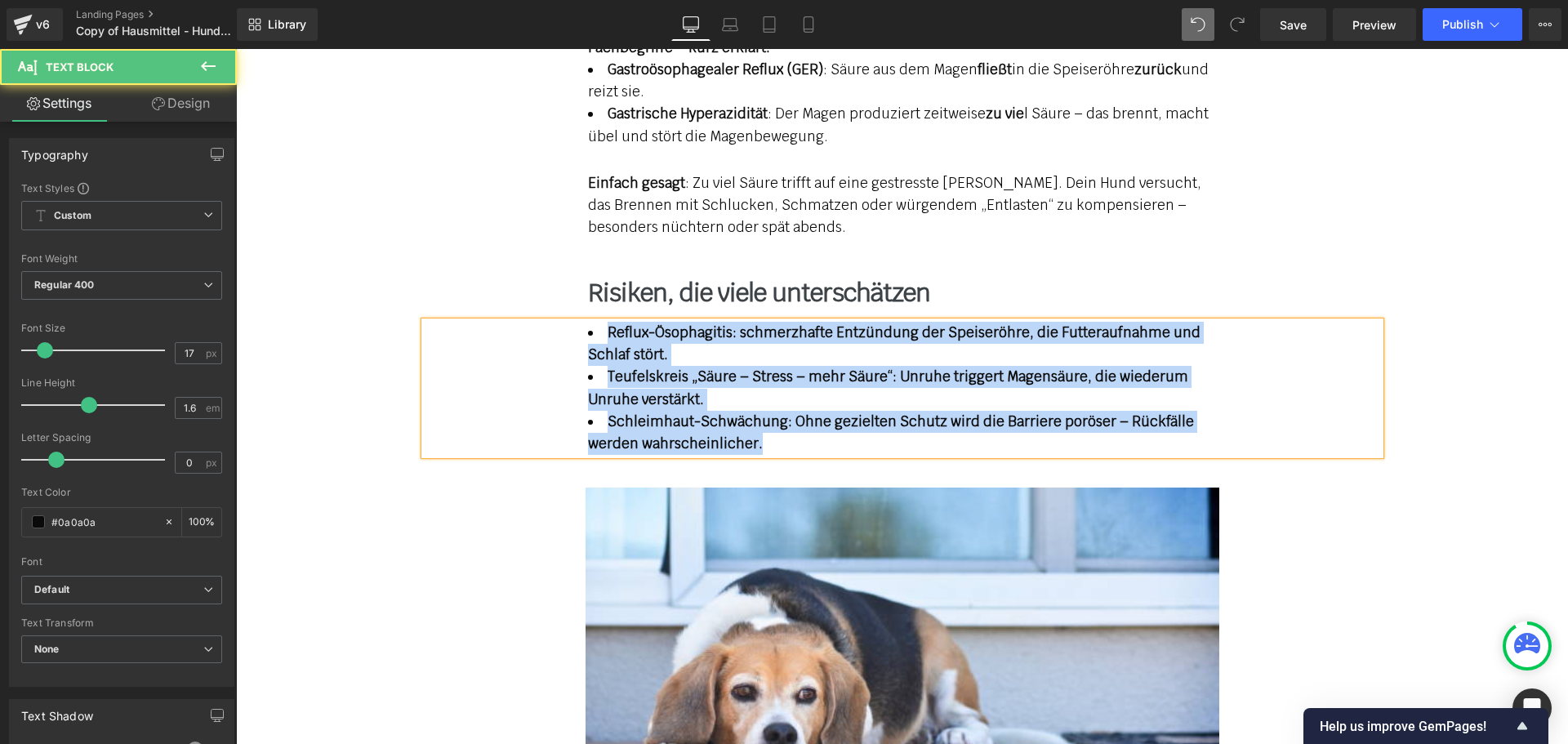
drag, startPoint x: 757, startPoint y: 420, endPoint x: 580, endPoint y: 312, distance: 207.3
click at [580, 322] on div "Reflux-Ösophagitis: schmerzhafte Entzündung der Speiseröhre, die Futteraufnahme…" at bounding box center [902, 388] width 955 height 133
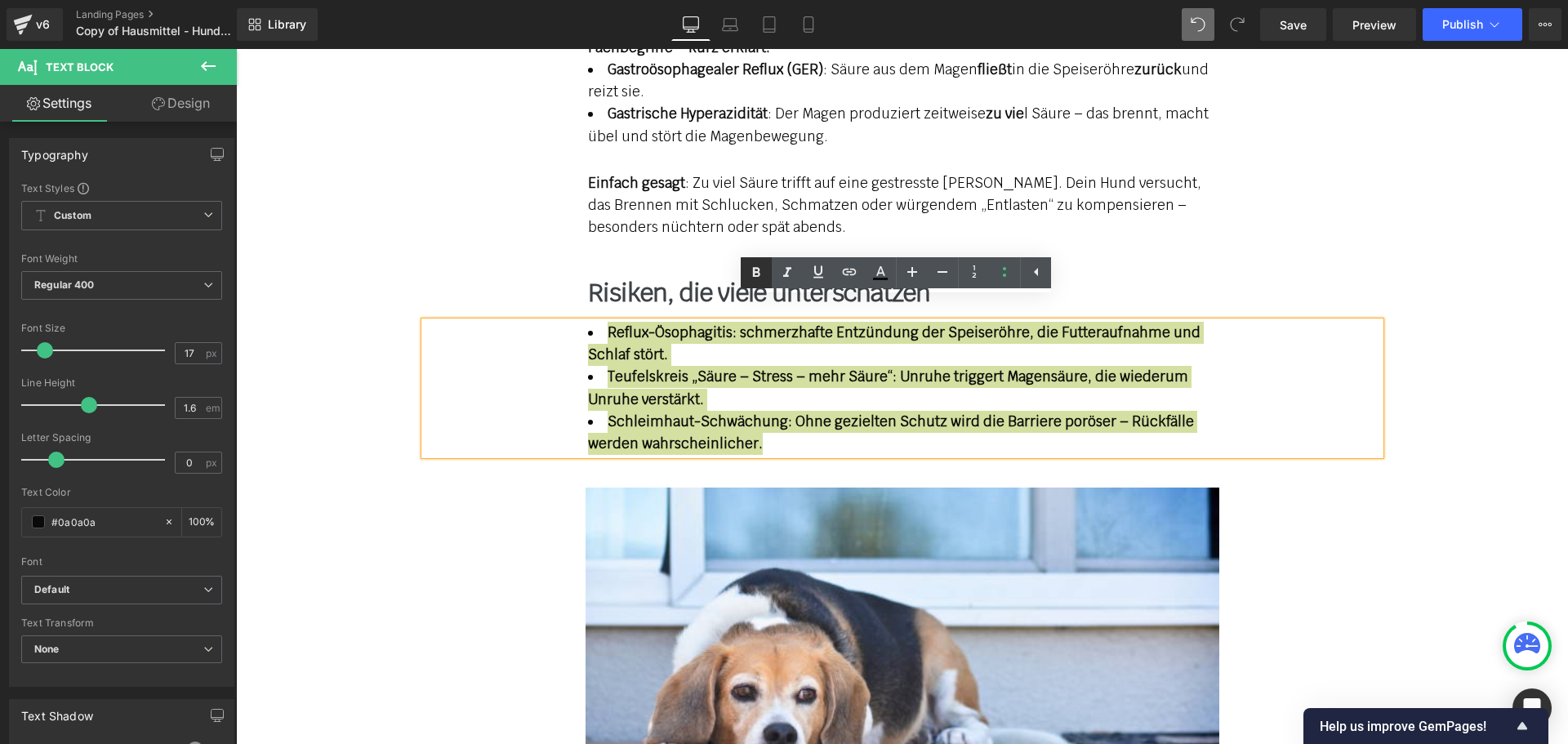
click at [762, 271] on icon at bounding box center [756, 273] width 19 height 19
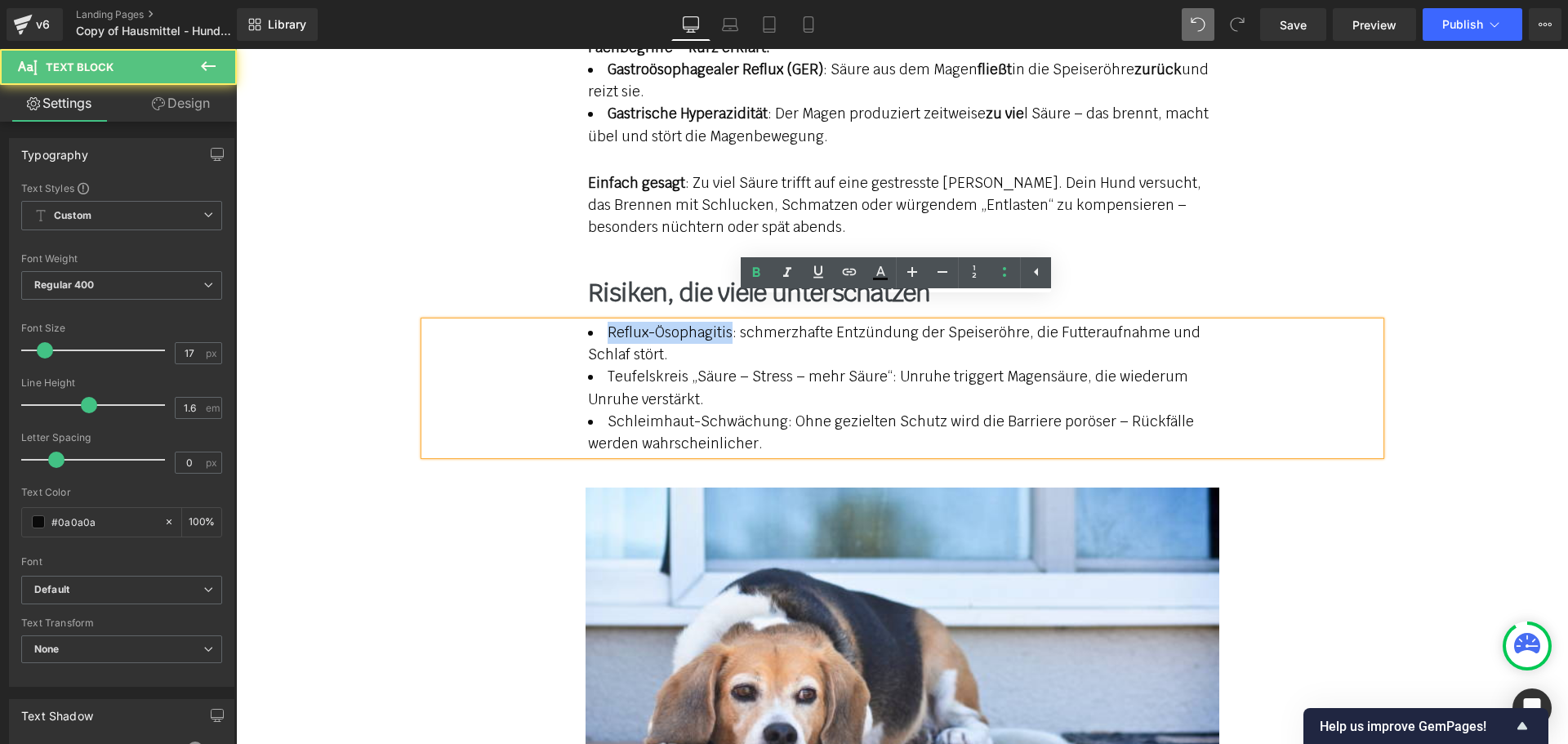
drag, startPoint x: 724, startPoint y: 311, endPoint x: 585, endPoint y: 316, distance: 139.1
click at [588, 322] on li "Reflux-Ösophagitis: schmerzhafte Entzündung der Speiseröhre, die Futteraufnahme…" at bounding box center [902, 344] width 629 height 44
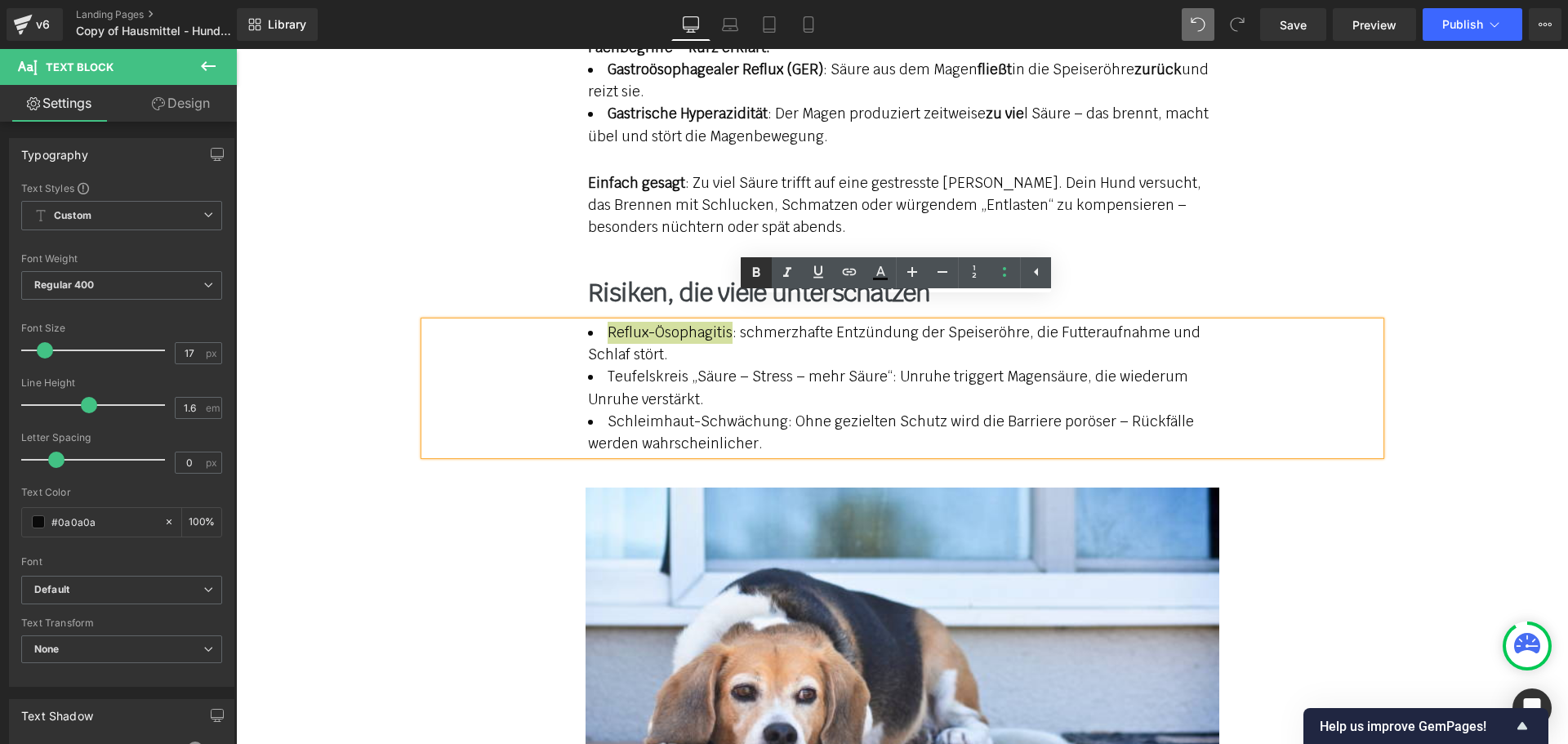
click at [752, 273] on icon at bounding box center [756, 273] width 19 height 19
drag, startPoint x: 679, startPoint y: 353, endPoint x: 603, endPoint y: 357, distance: 76.1
click at [603, 365] on li "Teufelskreis „Säure – Stress – mehr Säure“: Unruhe triggert Magensäure, die wie…" at bounding box center [902, 387] width 629 height 44
click at [755, 277] on icon at bounding box center [756, 273] width 19 height 19
drag, startPoint x: 773, startPoint y: 400, endPoint x: 600, endPoint y: 401, distance: 173.0
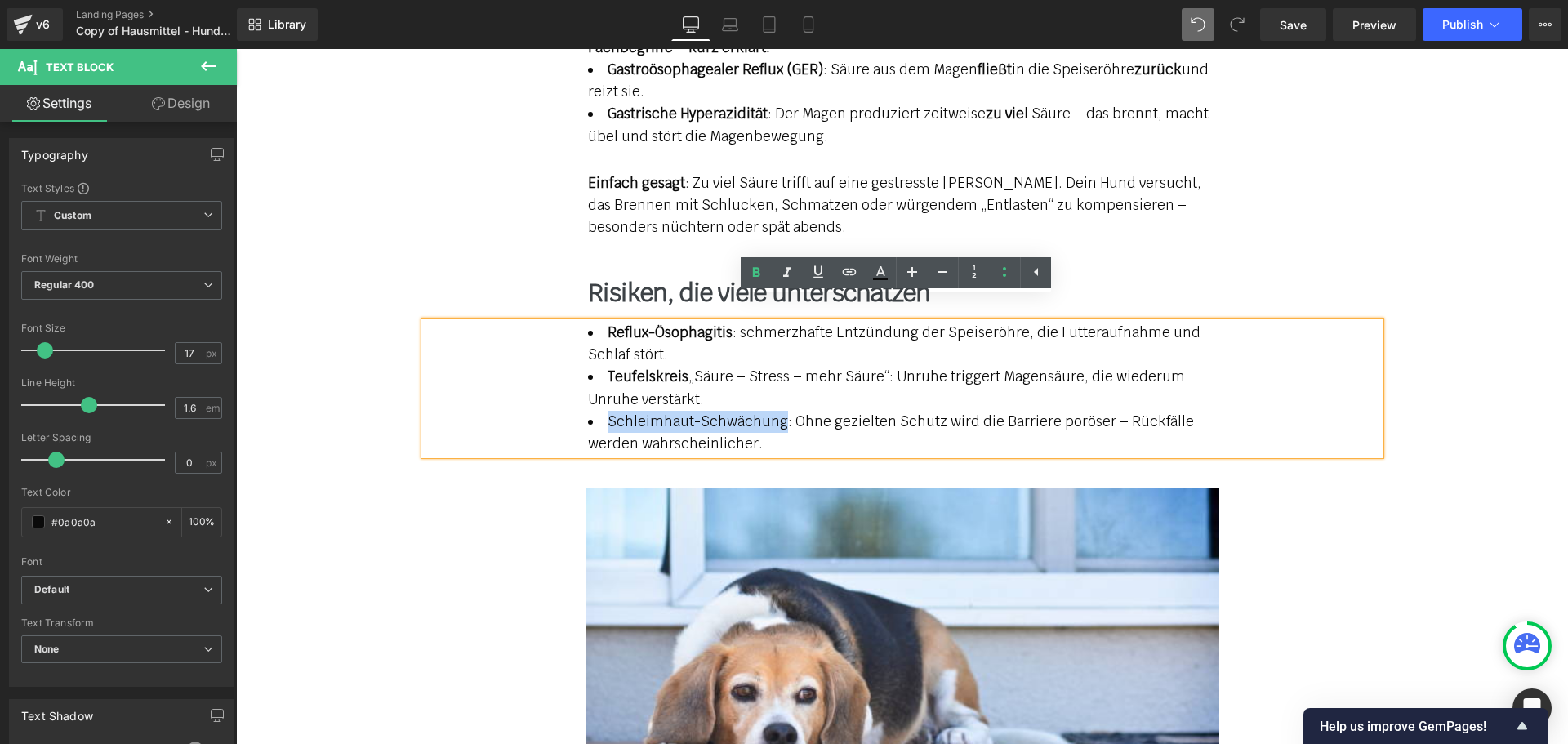
click at [600, 411] on li "Schleimhaut-Schwächung: Ohne gezielten Schutz wird die Barriere poröser – Rückf…" at bounding box center [902, 433] width 629 height 44
drag, startPoint x: 763, startPoint y: 265, endPoint x: 561, endPoint y: 265, distance: 202.0
click at [763, 265] on icon at bounding box center [756, 273] width 19 height 19
drag, startPoint x: 880, startPoint y: 354, endPoint x: 679, endPoint y: 354, distance: 201.0
click at [678, 365] on li "Teufelskreis „Säure – Stress – mehr Säure“: Unruhe triggert Magensäure, die wie…" at bounding box center [902, 387] width 629 height 44
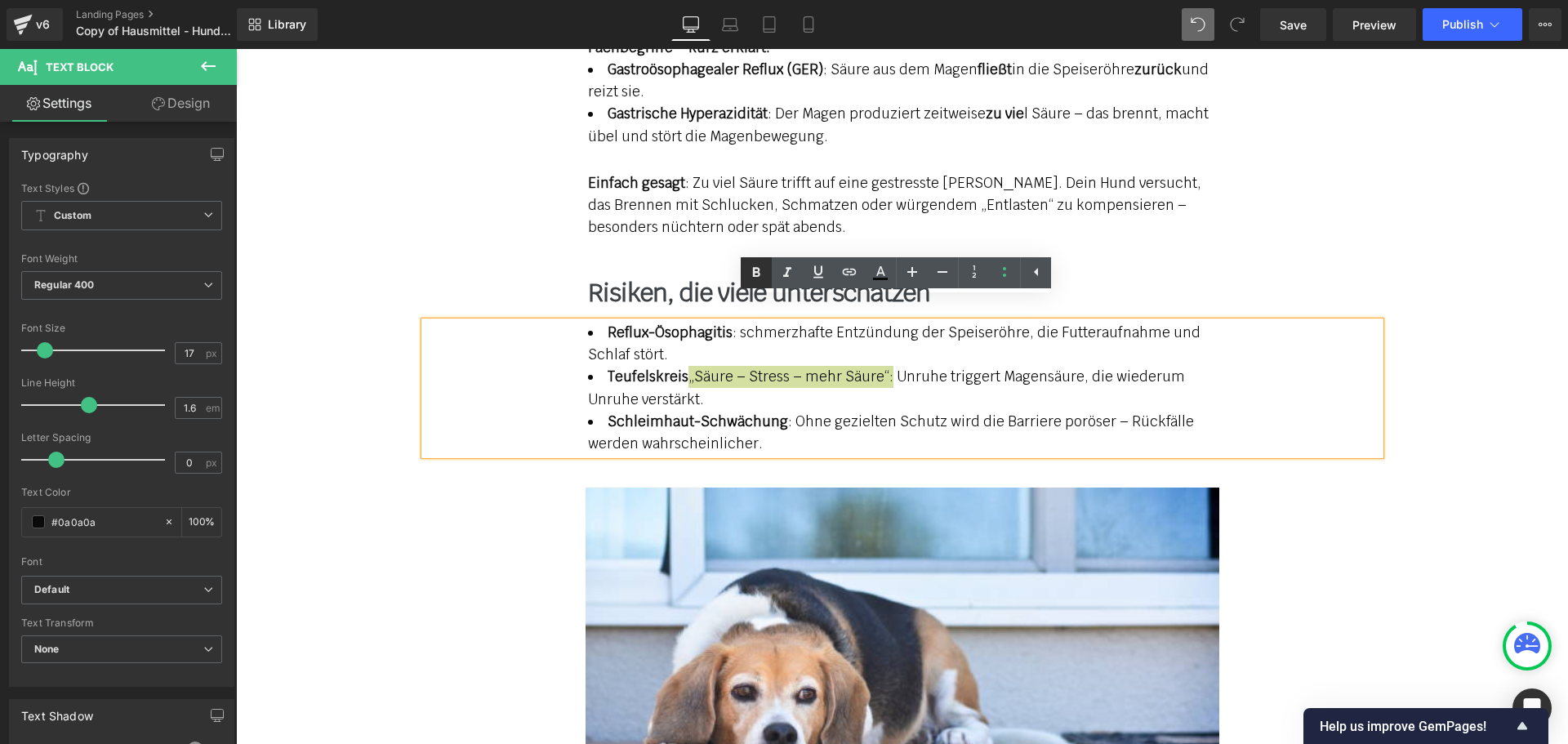
click at [755, 269] on icon at bounding box center [756, 272] width 7 height 10
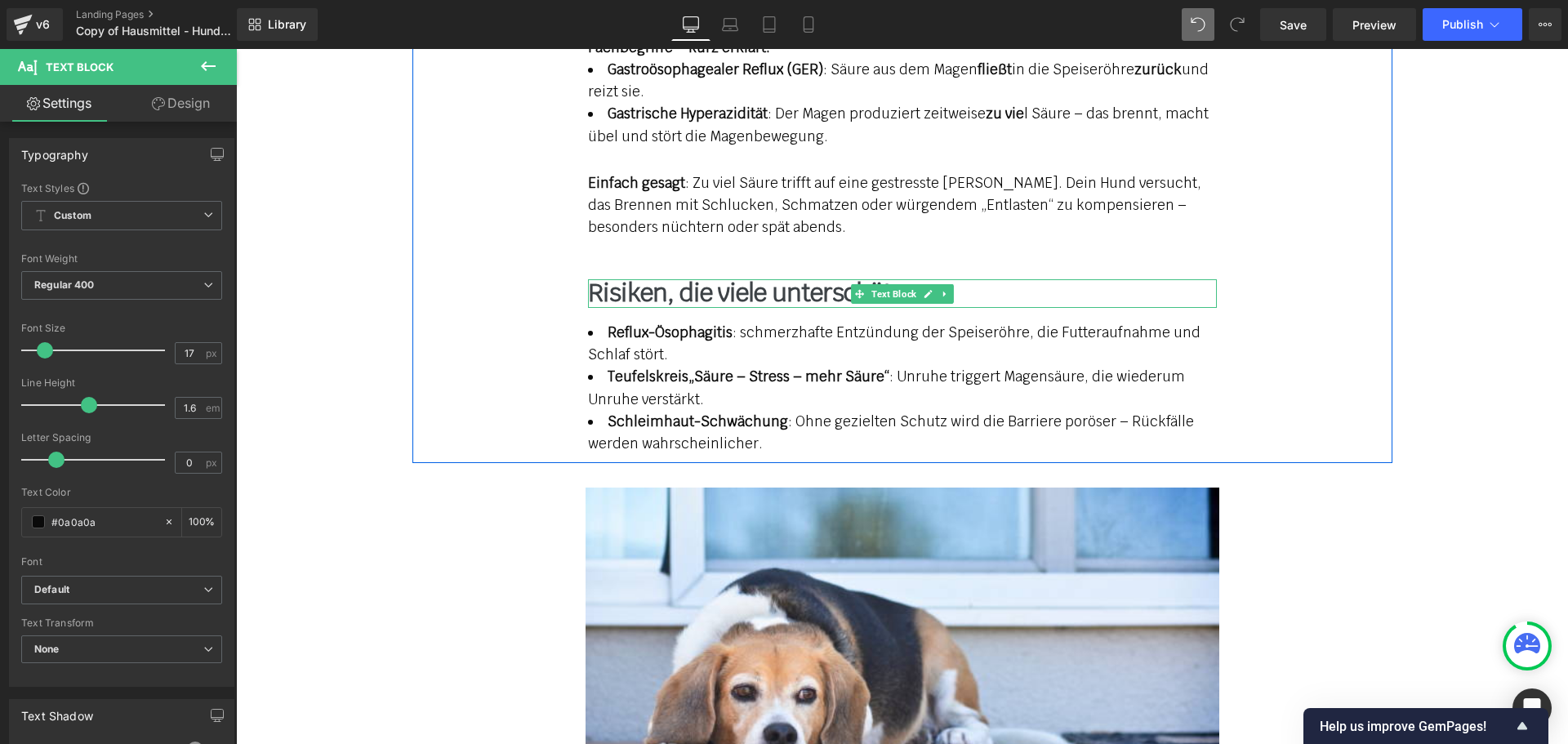
click at [943, 289] on icon at bounding box center [944, 294] width 9 height 10
click at [935, 284] on link at bounding box center [937, 294] width 17 height 19
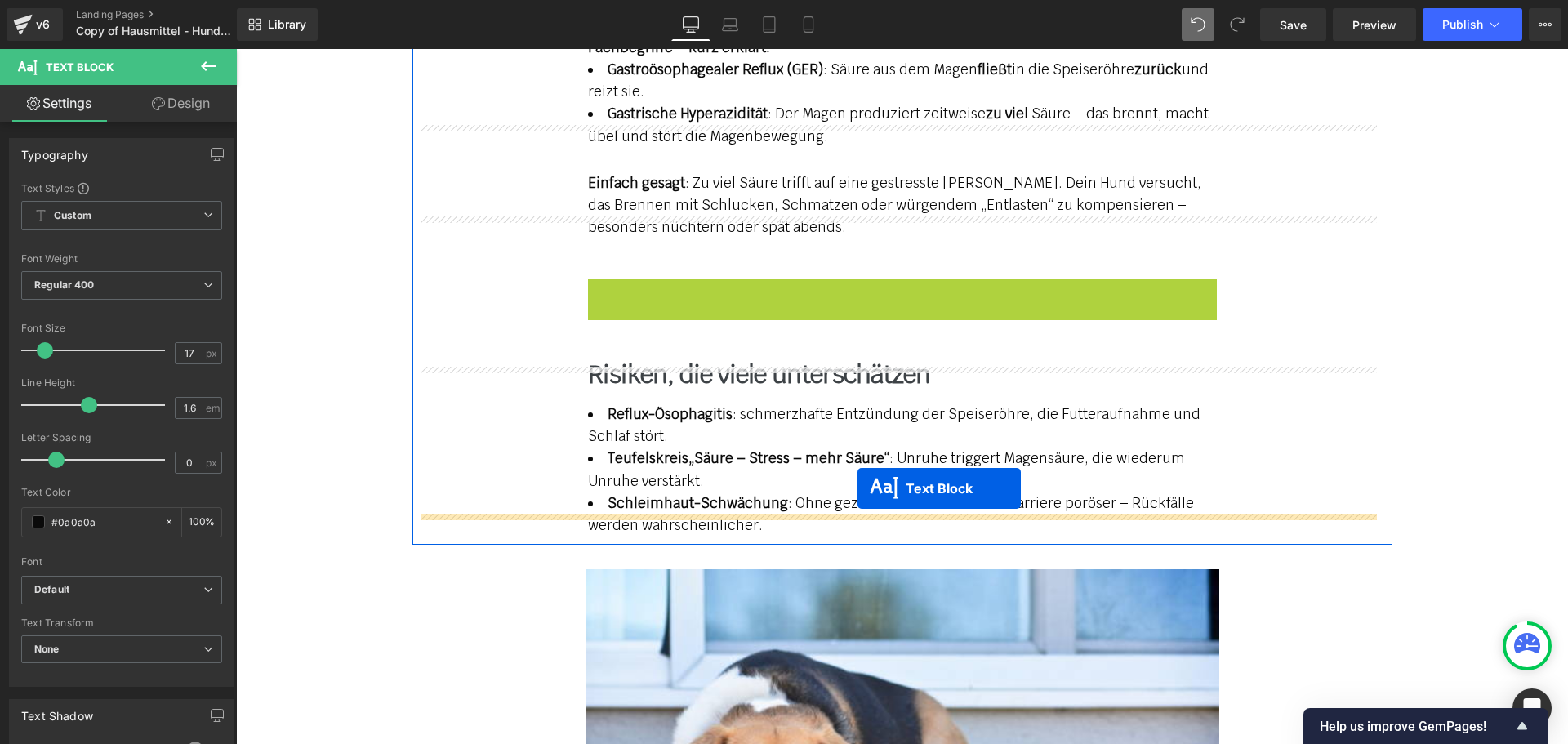
drag, startPoint x: 829, startPoint y: 269, endPoint x: 857, endPoint y: 488, distance: 220.8
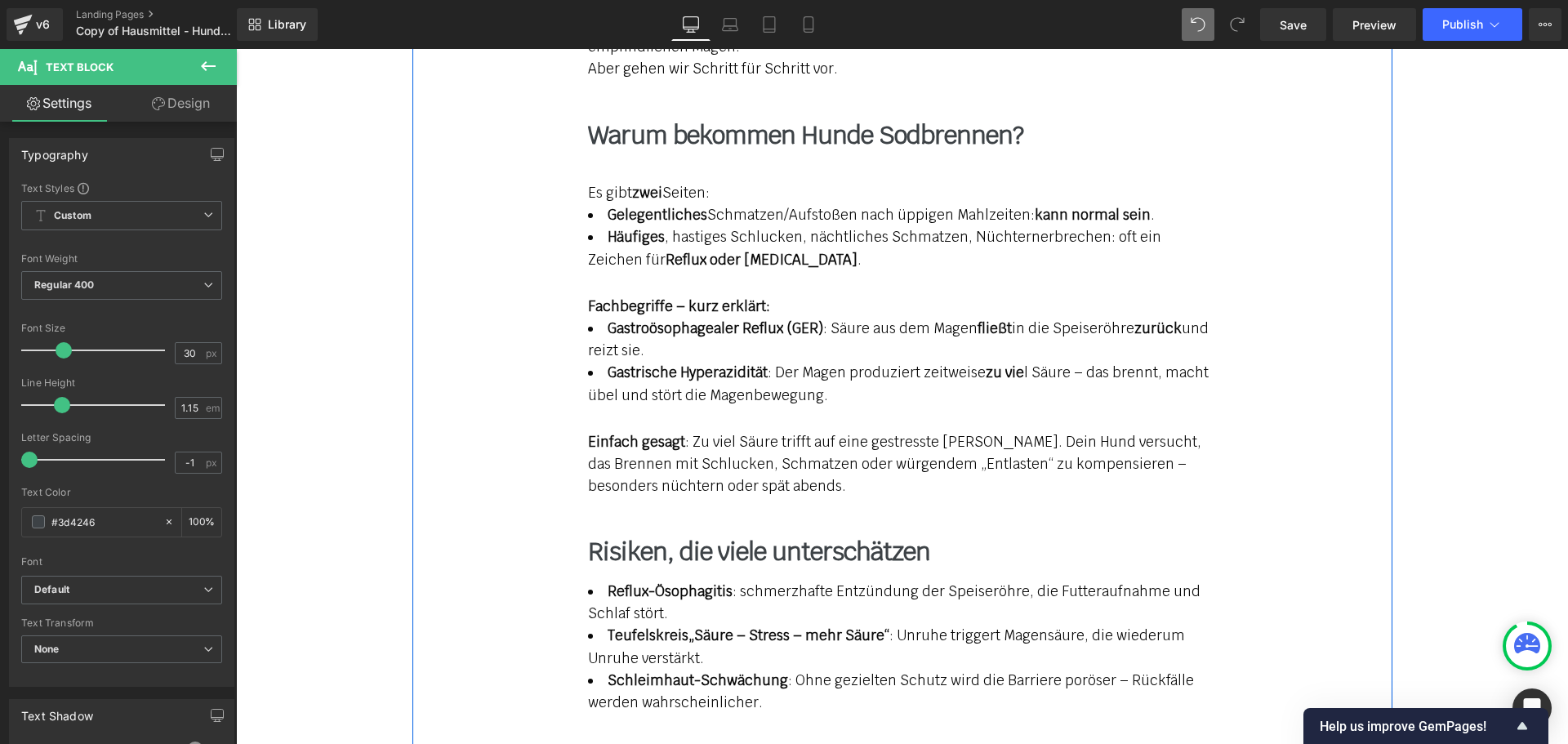
scroll to position [1878, 0]
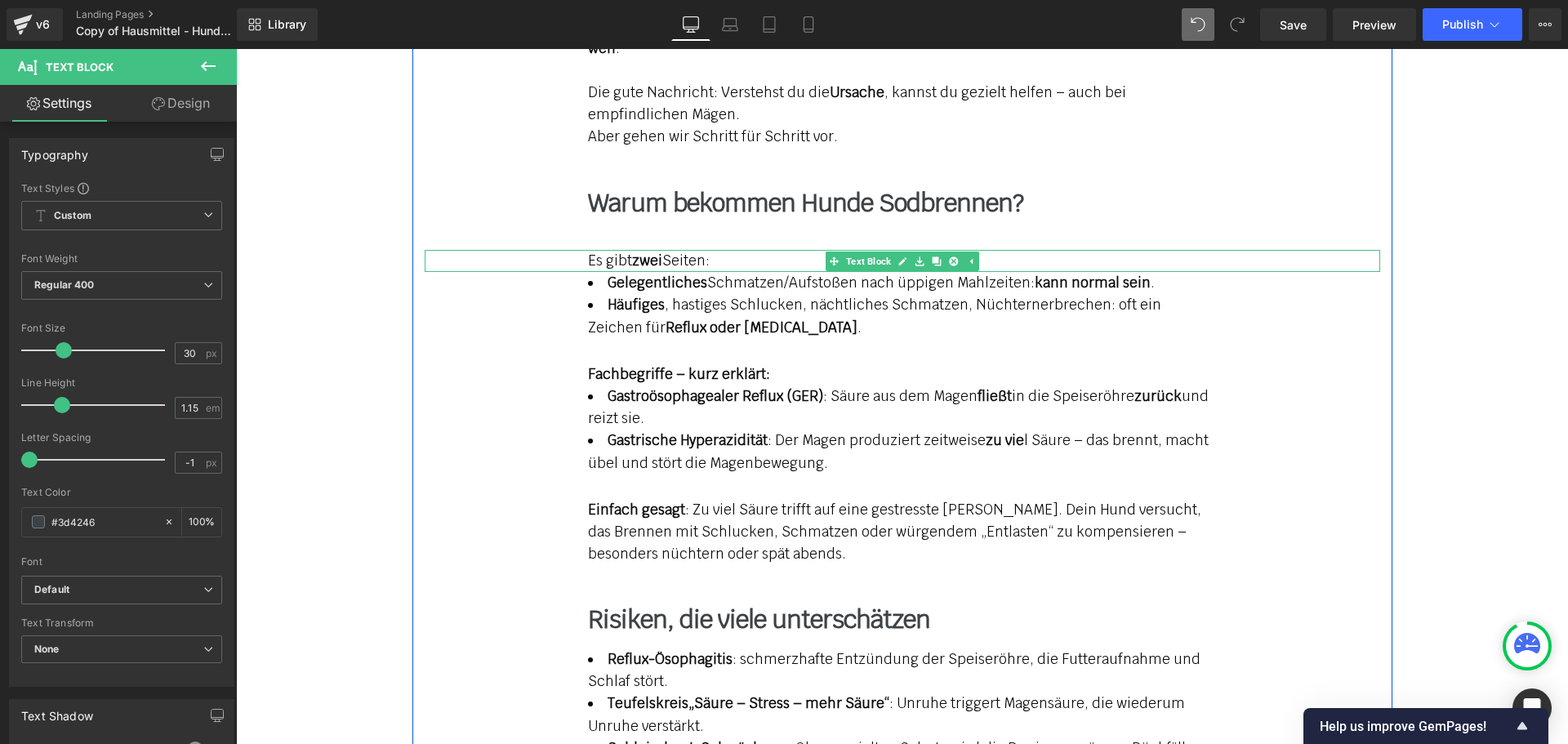
click at [672, 250] on p "Es gibt zwei Seiten:" at bounding box center [902, 261] width 629 height 22
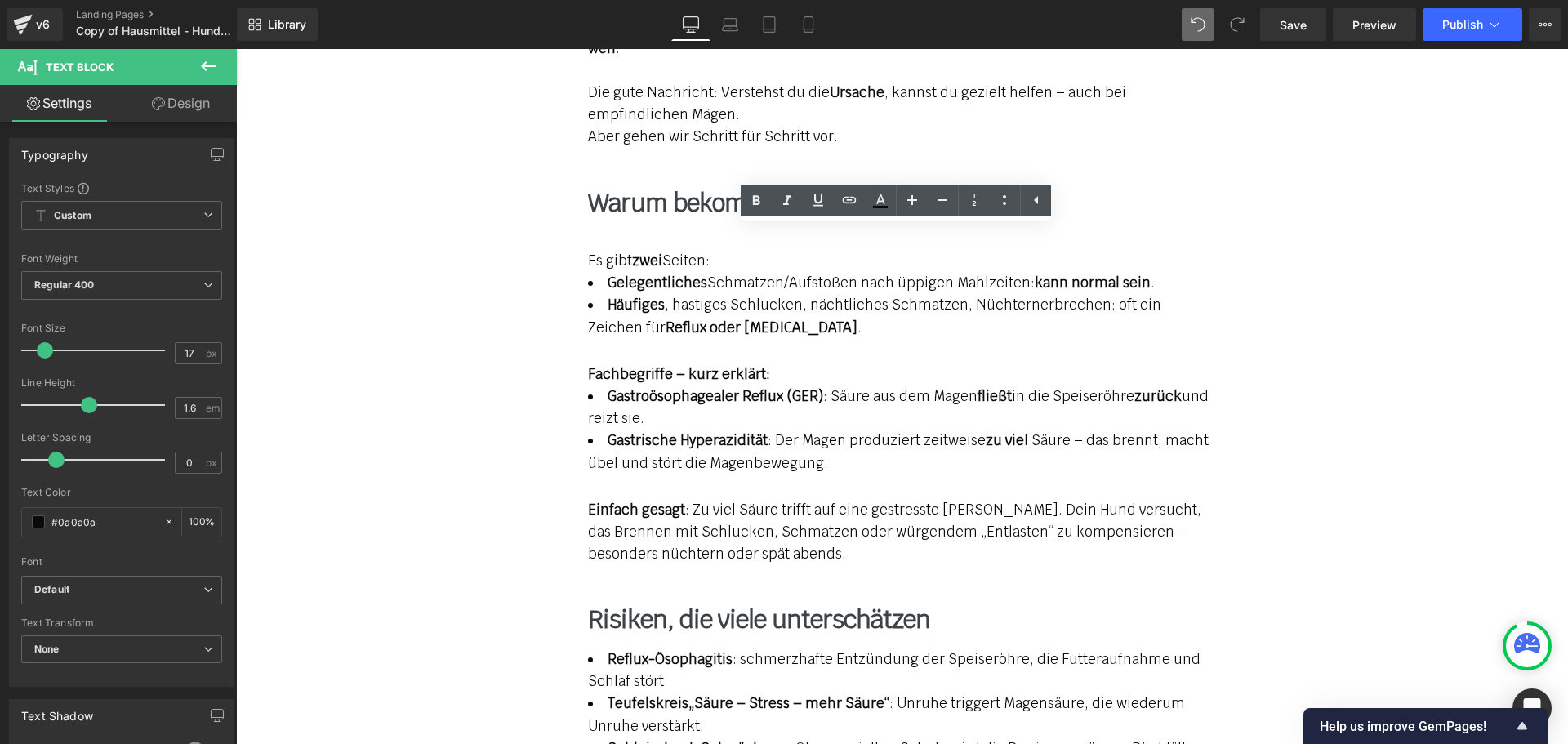
drag, startPoint x: 436, startPoint y: 194, endPoint x: 195, endPoint y: 108, distance: 255.9
click at [195, 108] on link "Design" at bounding box center [180, 103] width 118 height 37
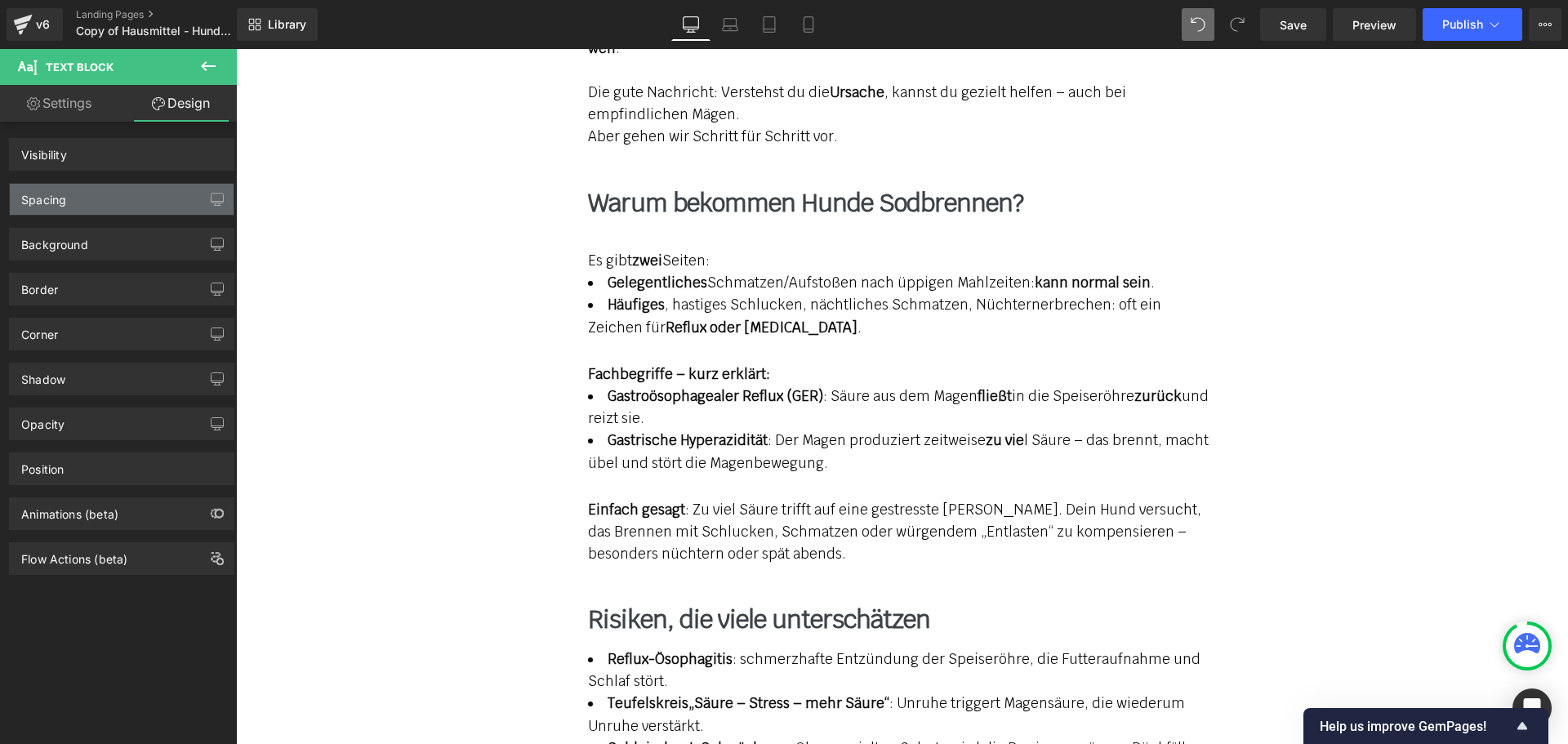
click at [150, 194] on div "Spacing" at bounding box center [122, 198] width 224 height 31
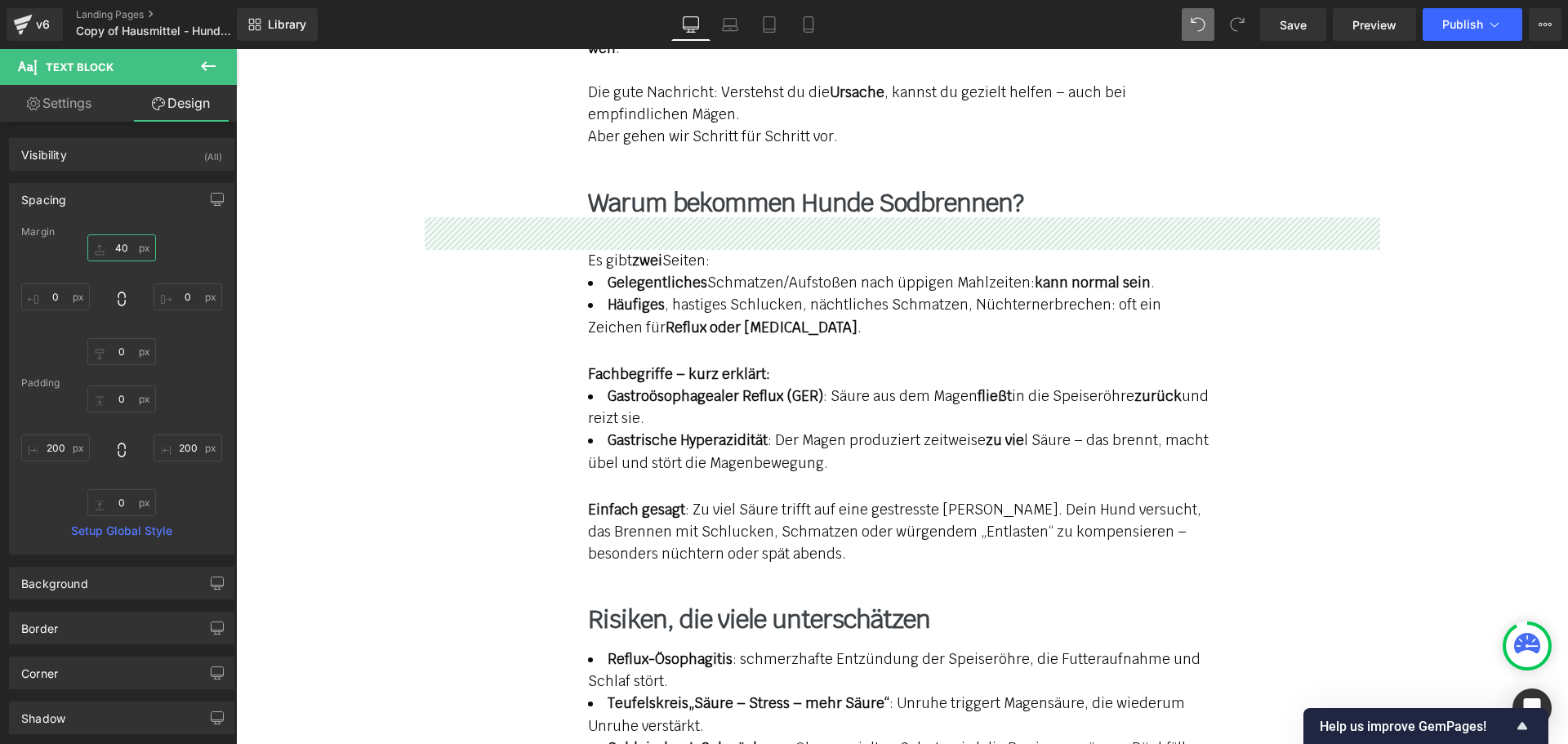
click at [113, 247] on input "text" at bounding box center [122, 247] width 68 height 27
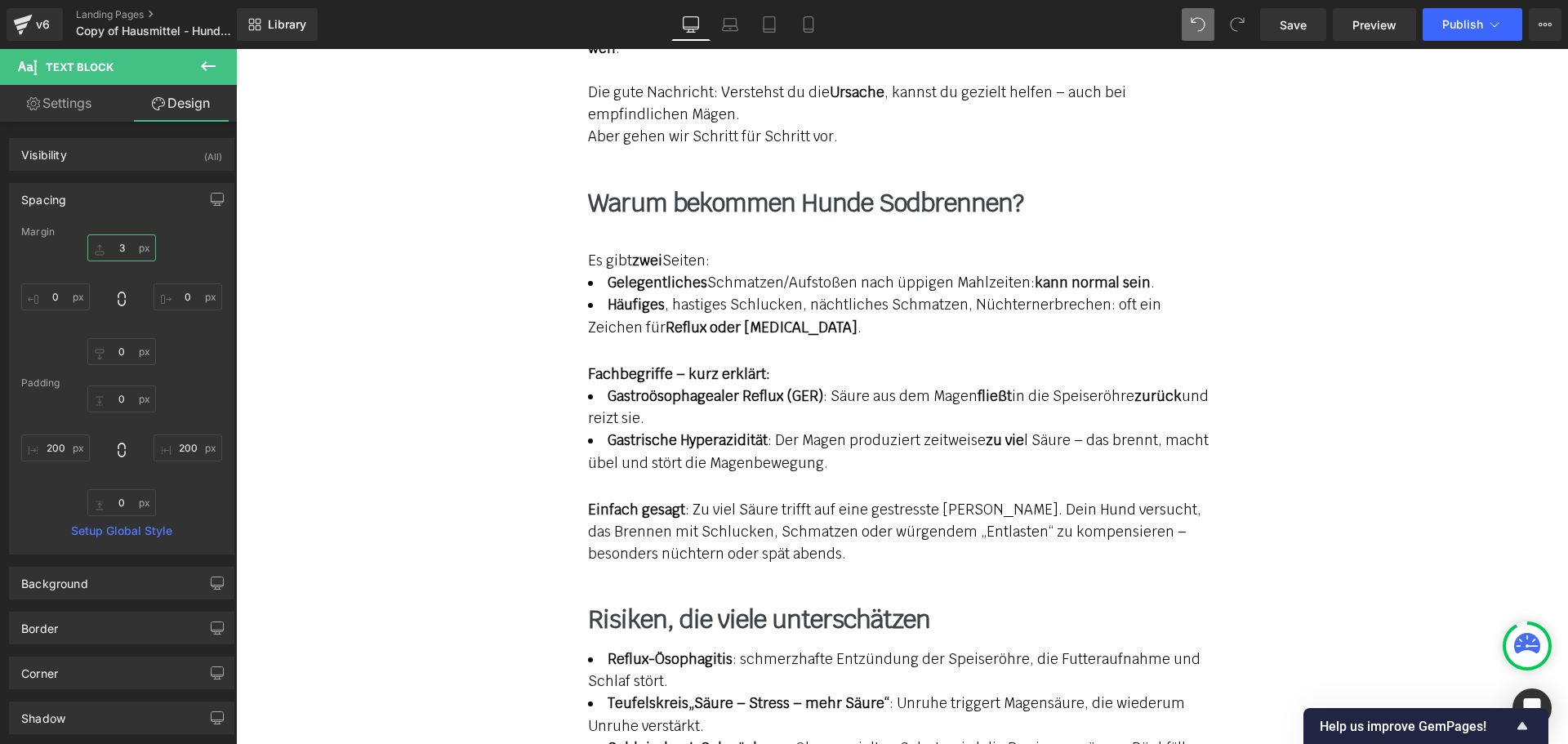
type input "30"
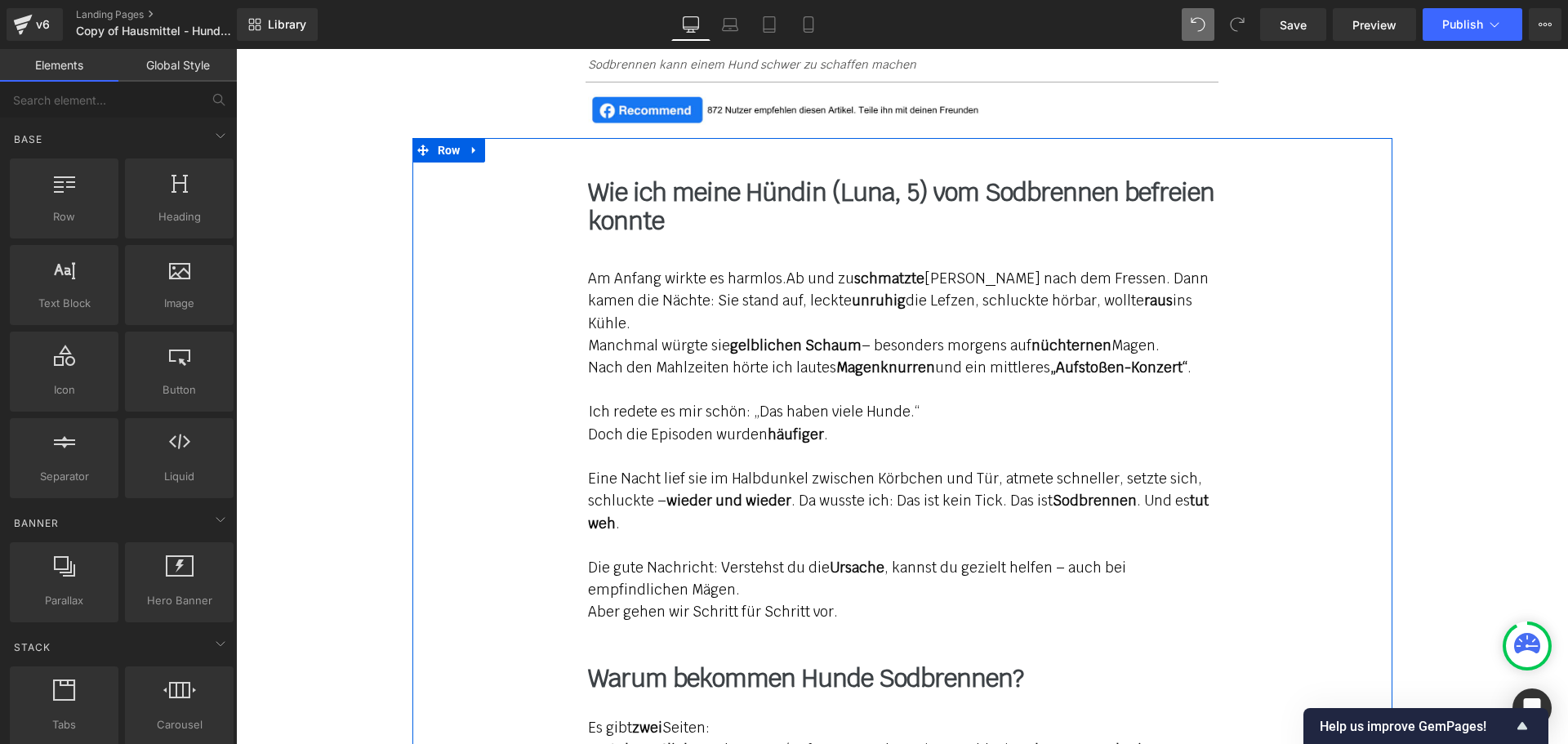
scroll to position [1306, 0]
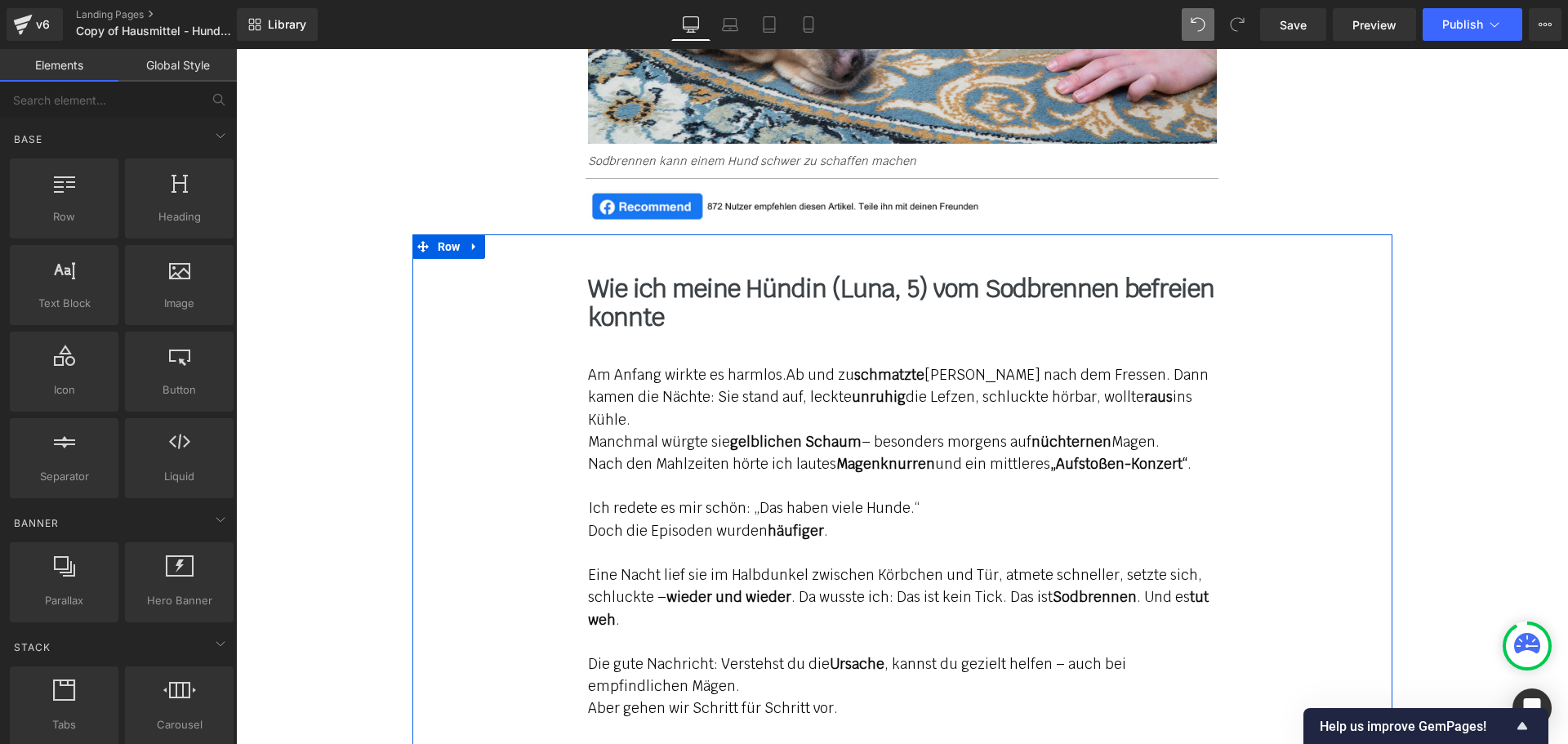
click at [684, 392] on span "[PERSON_NAME] nach dem Fressen. Dann kamen die Nächte: Sie stand auf, leckte" at bounding box center [898, 386] width 621 height 40
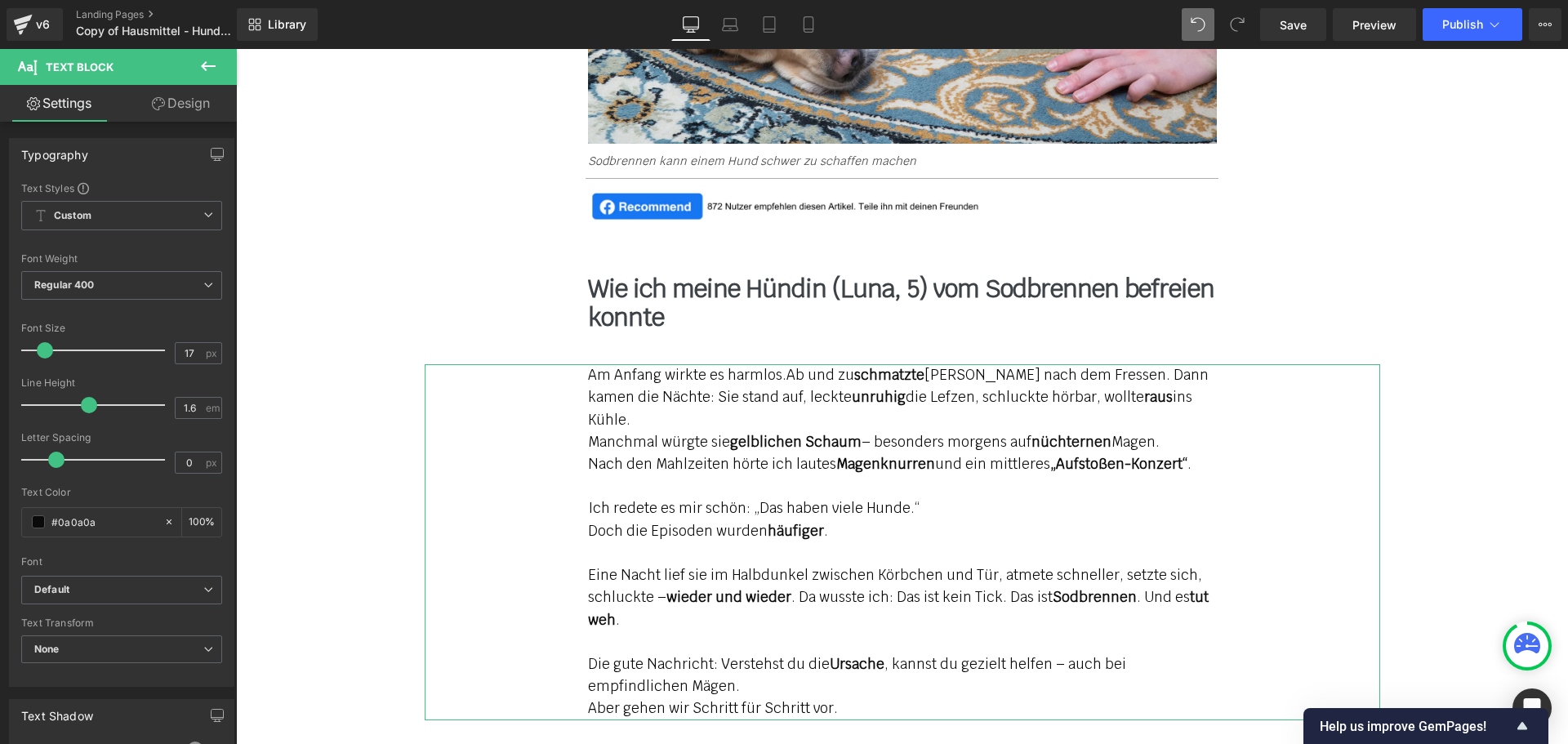
click at [199, 100] on link "Design" at bounding box center [180, 103] width 118 height 37
click at [0, 0] on icon "button" at bounding box center [0, 0] width 0 height 0
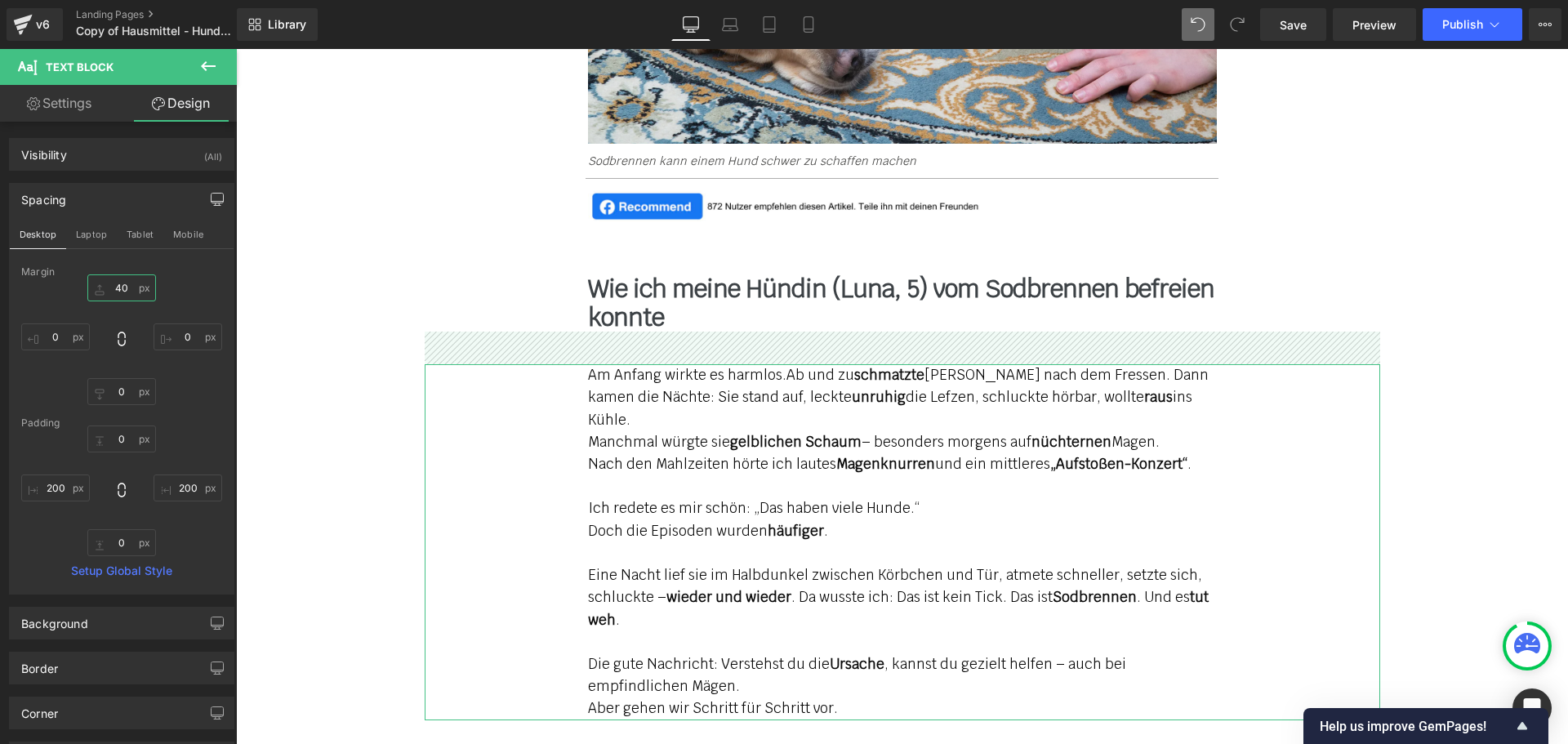
click at [120, 289] on input "text" at bounding box center [122, 288] width 68 height 27
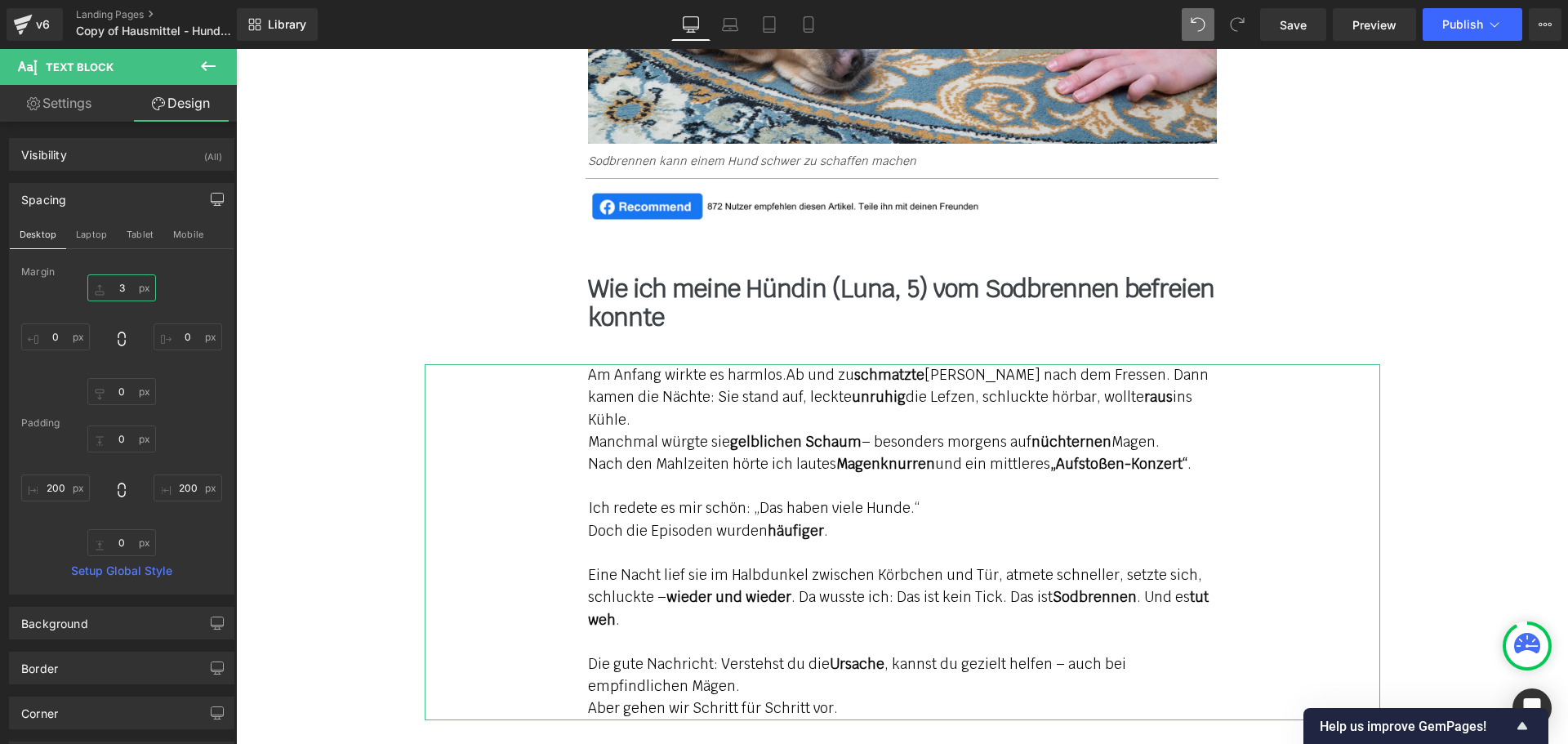
type input "30"
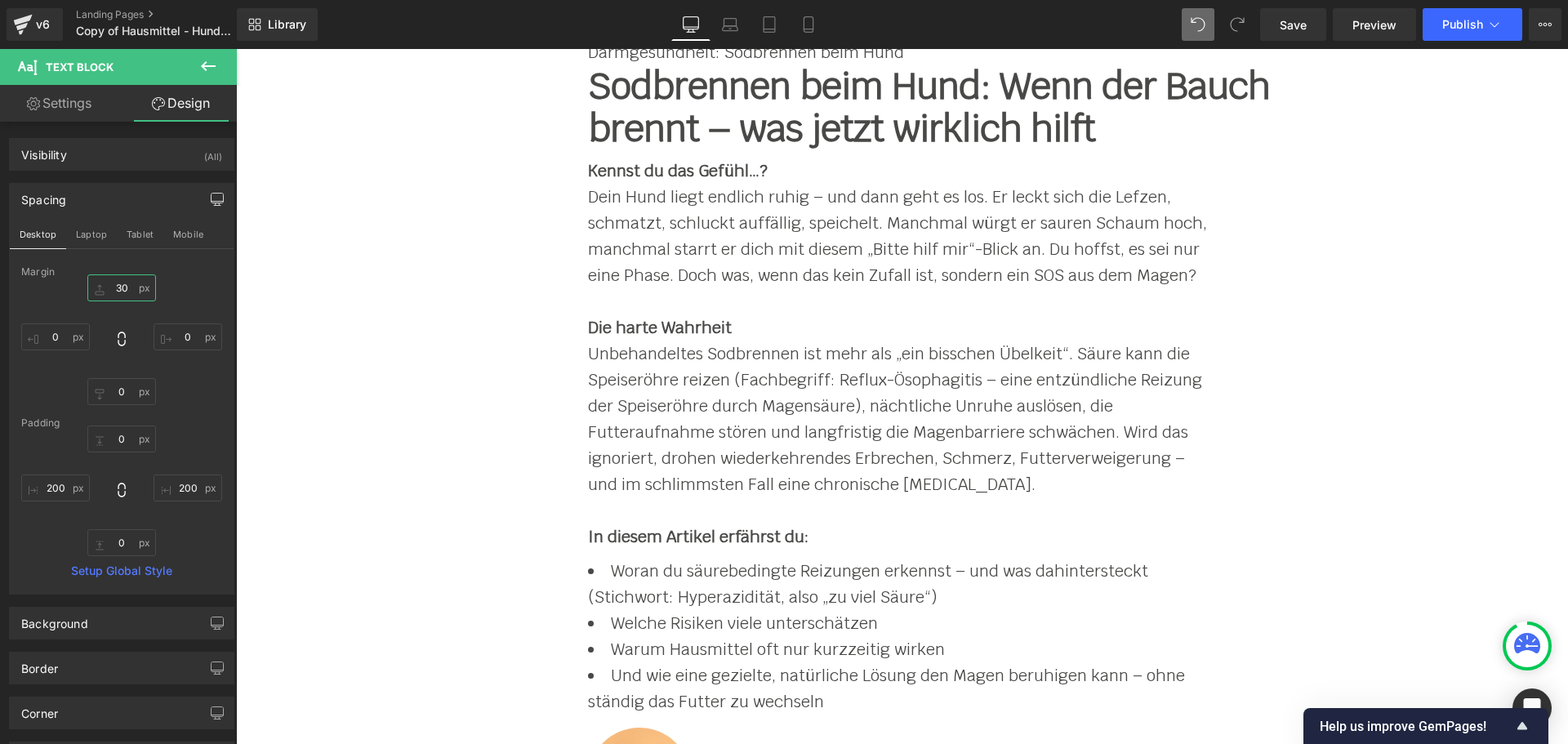
scroll to position [0, 0]
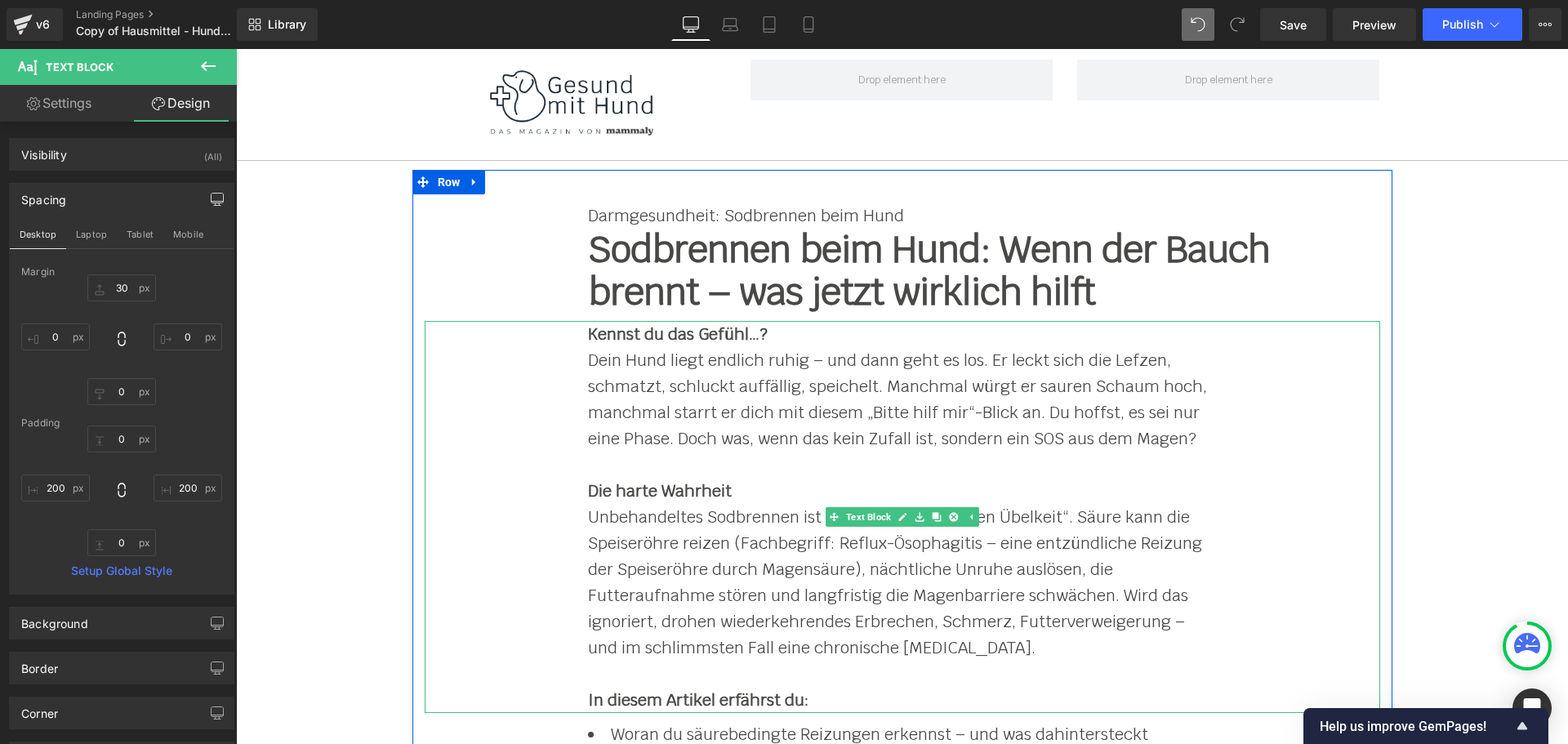
click at [688, 338] on b "Kennst du das Gefühl…?" at bounding box center [677, 334] width 179 height 21
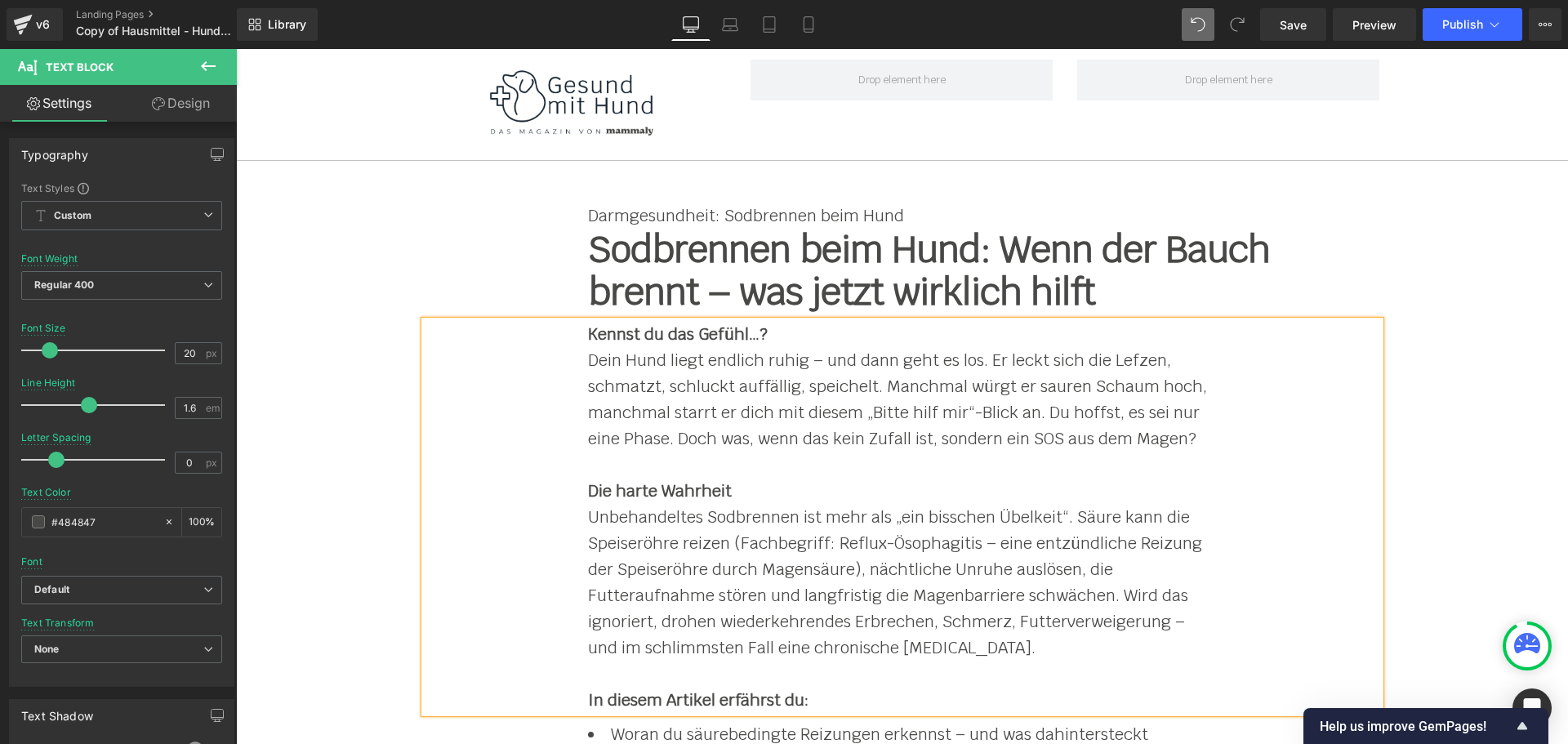
click at [198, 109] on link "Design" at bounding box center [180, 103] width 118 height 37
click at [0, 0] on div "Spacing" at bounding box center [0, 0] width 0 height 0
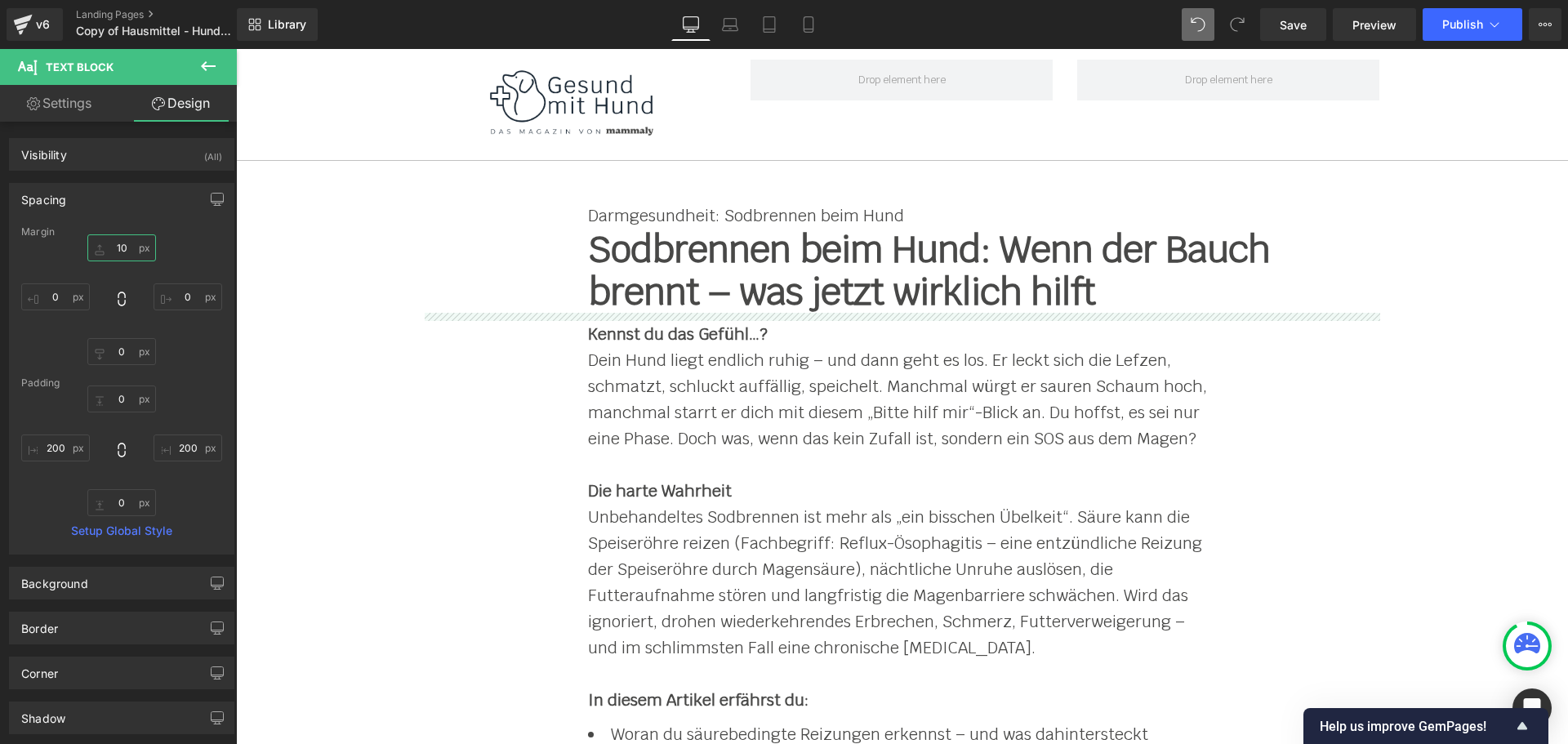
click at [120, 250] on input "text" at bounding box center [122, 247] width 68 height 27
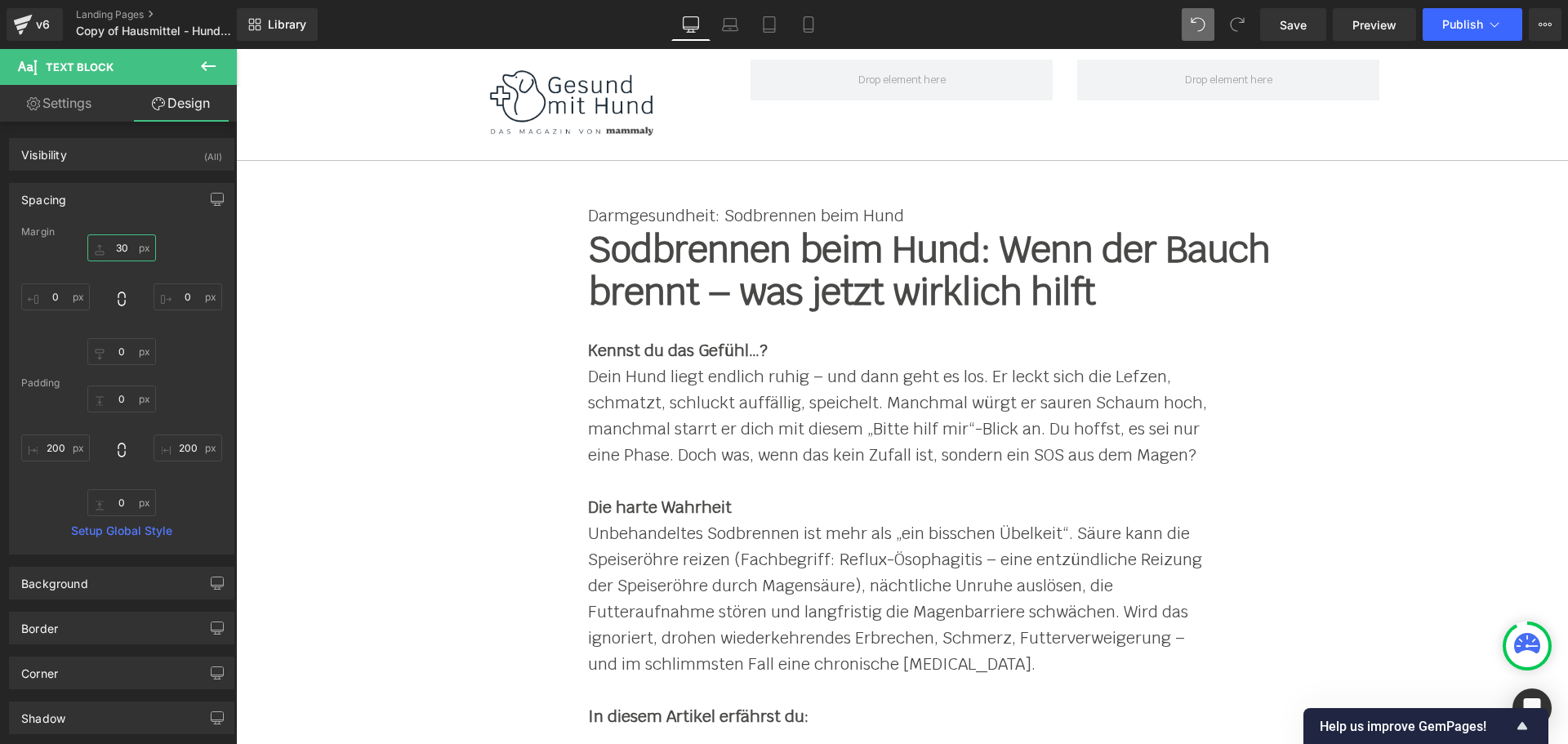
type input "30"
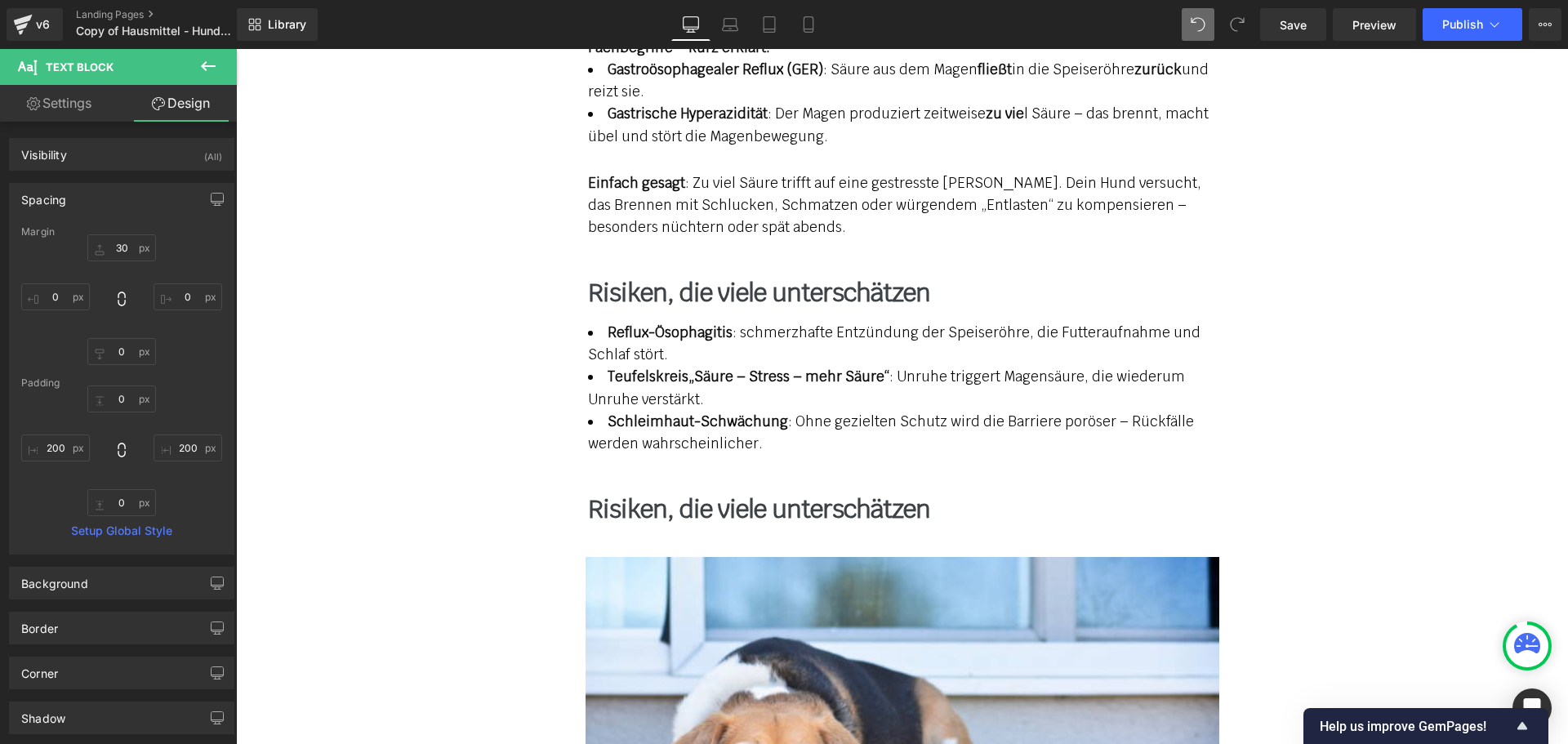
scroll to position [1796, 0]
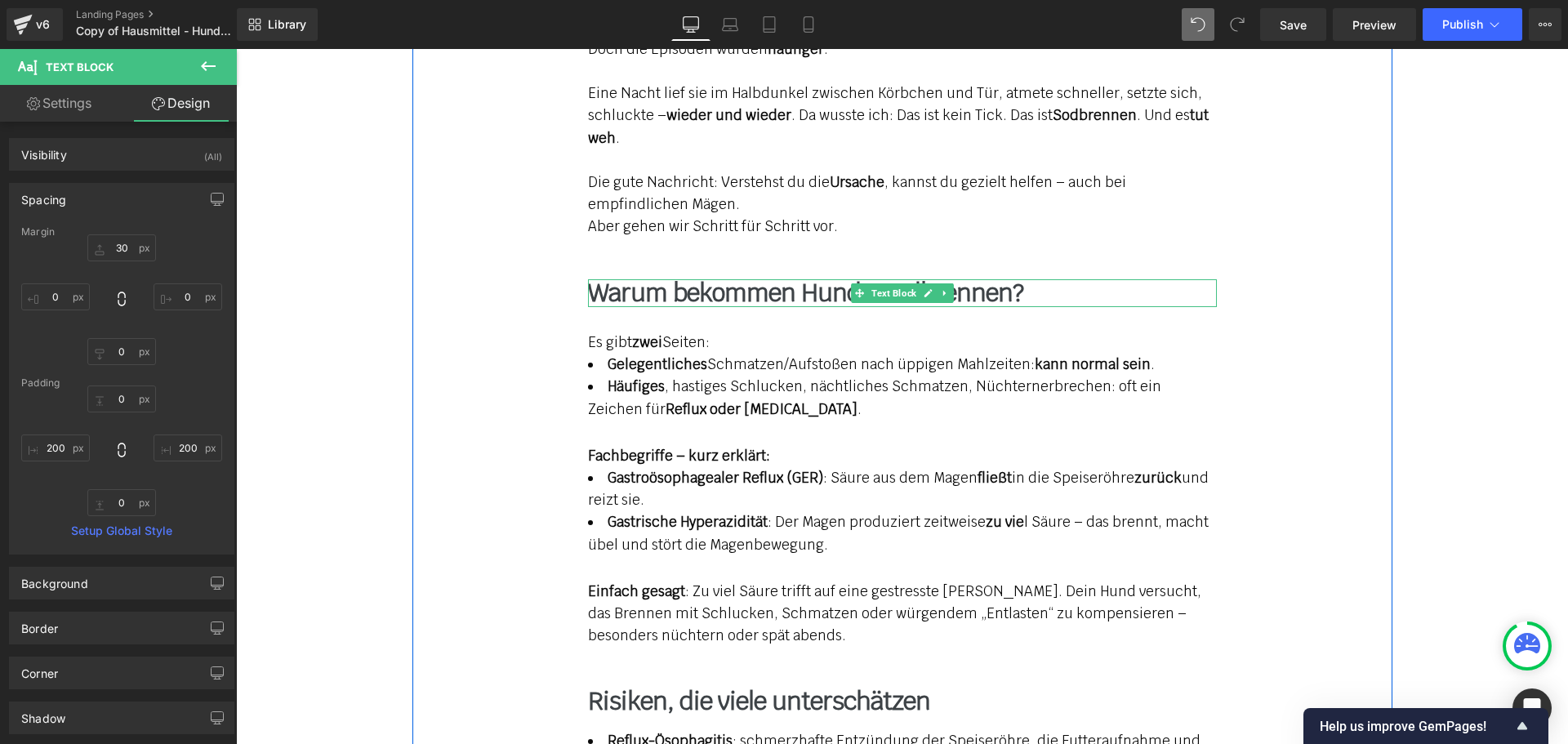
click at [689, 277] on b "Warum bekommen Hunde Sodbrennen?" at bounding box center [805, 293] width 436 height 31
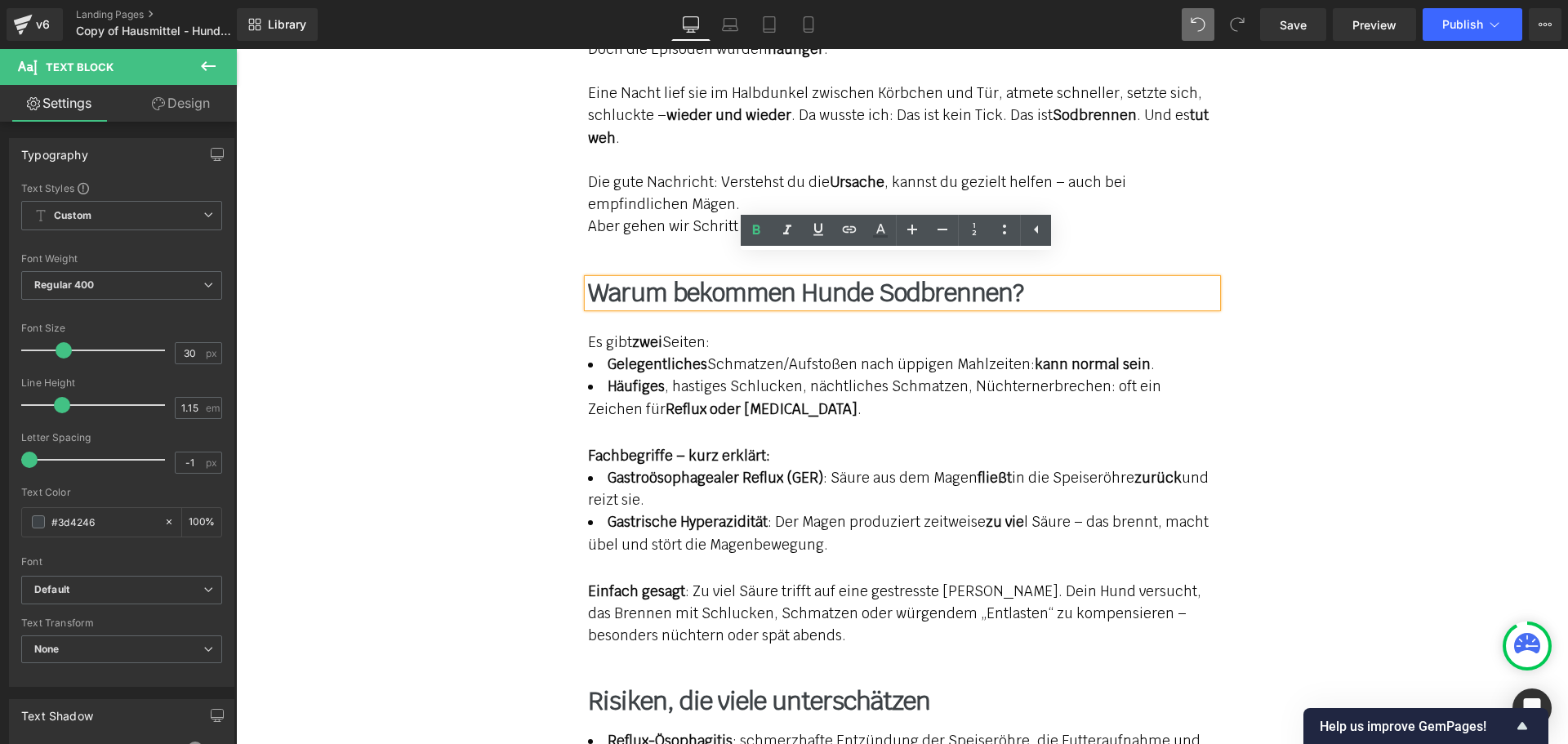
drag, startPoint x: 200, startPoint y: 107, endPoint x: 220, endPoint y: 170, distance: 66.1
click at [200, 107] on link "Design" at bounding box center [180, 103] width 118 height 37
click at [0, 0] on div "Spacing" at bounding box center [0, 0] width 0 height 0
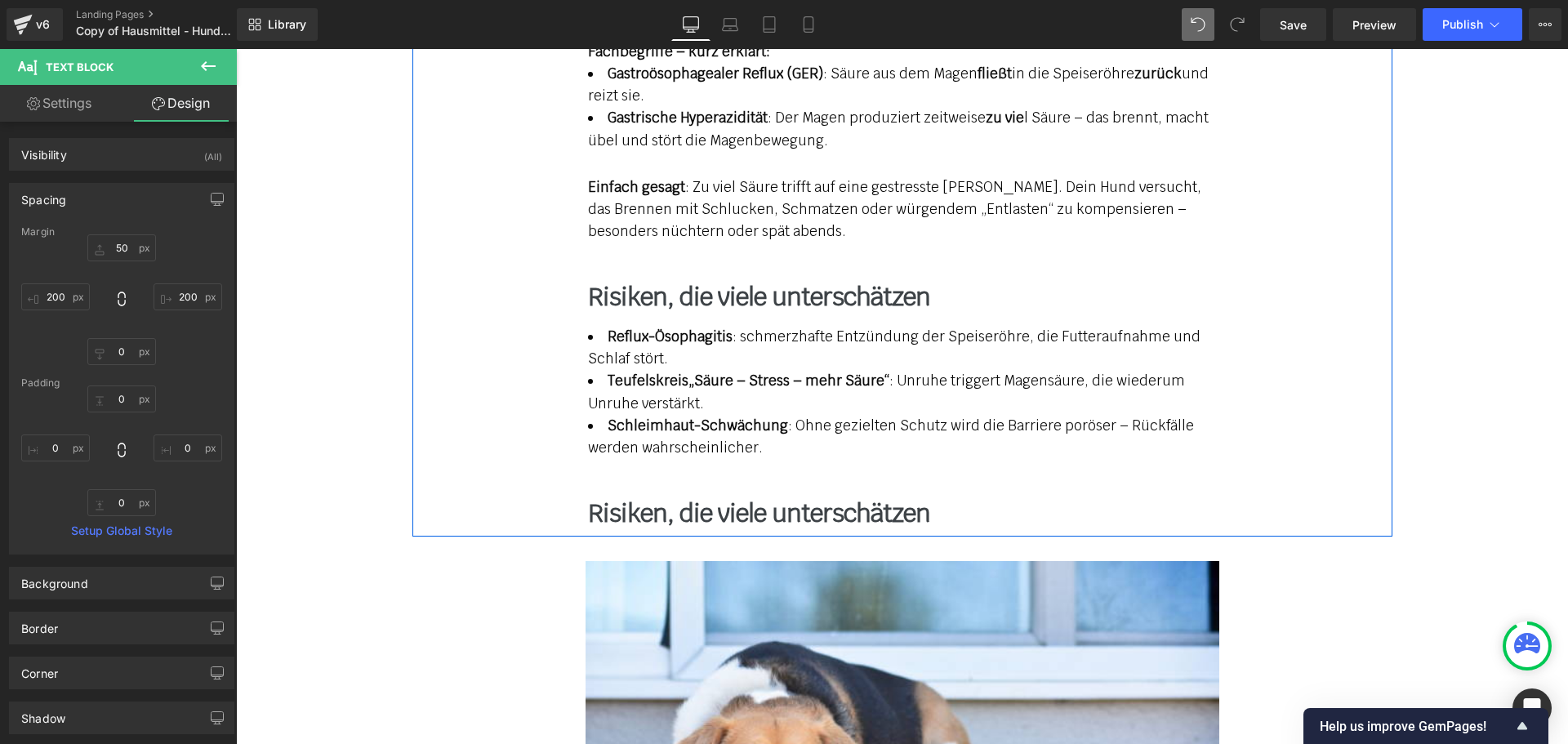
scroll to position [2204, 0]
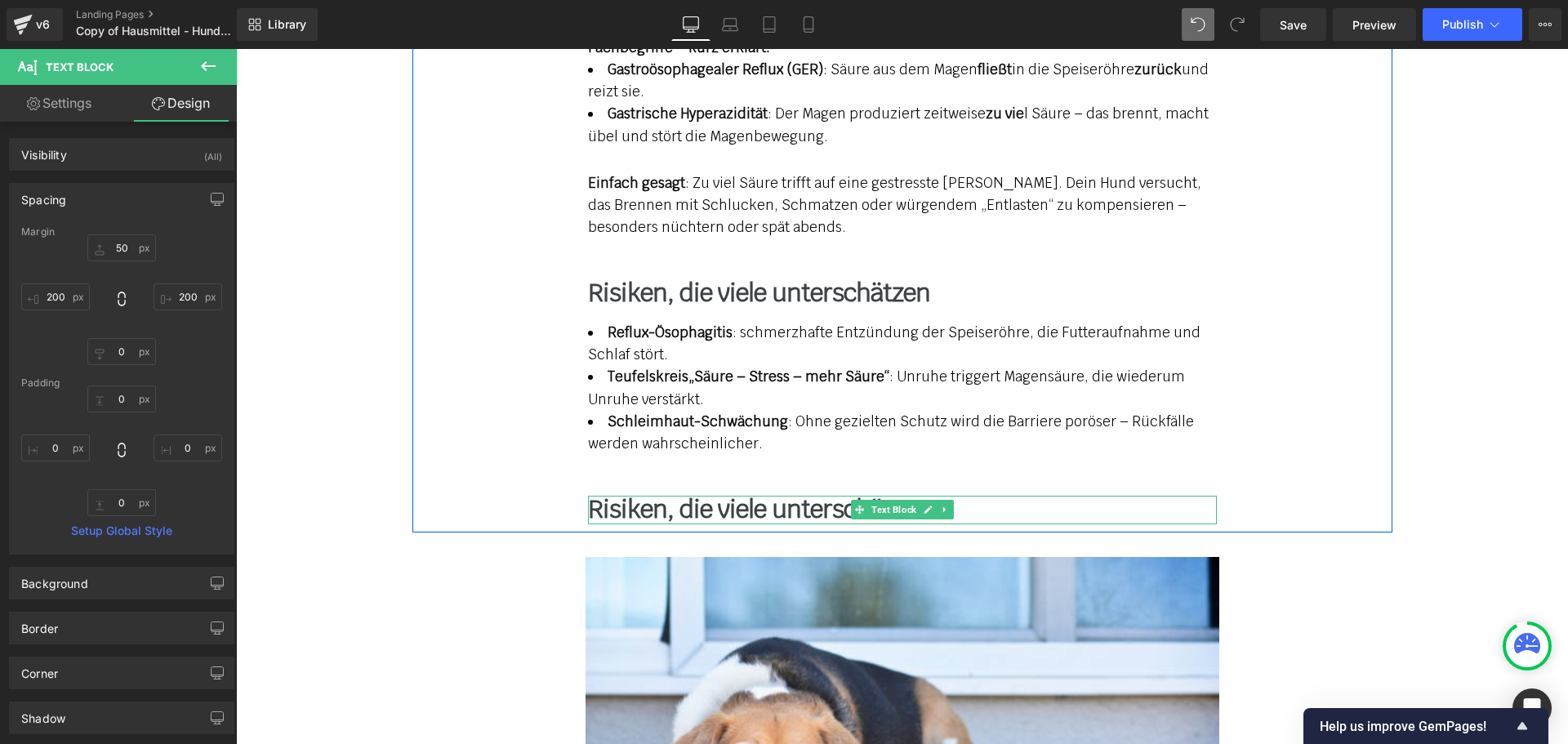
click at [758, 493] on b "Risiken, die viele unterschätzen" at bounding box center [758, 509] width 342 height 31
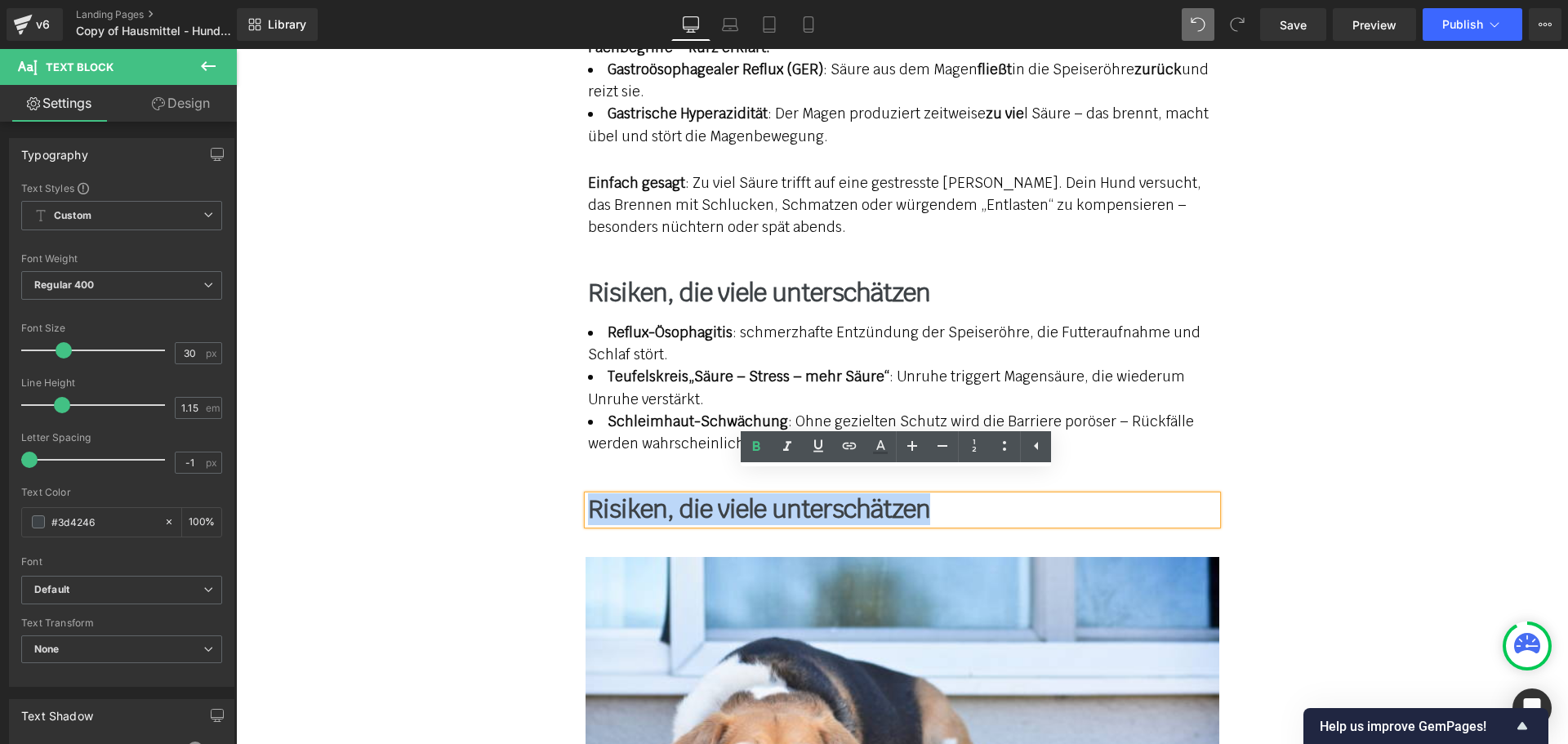
paste div
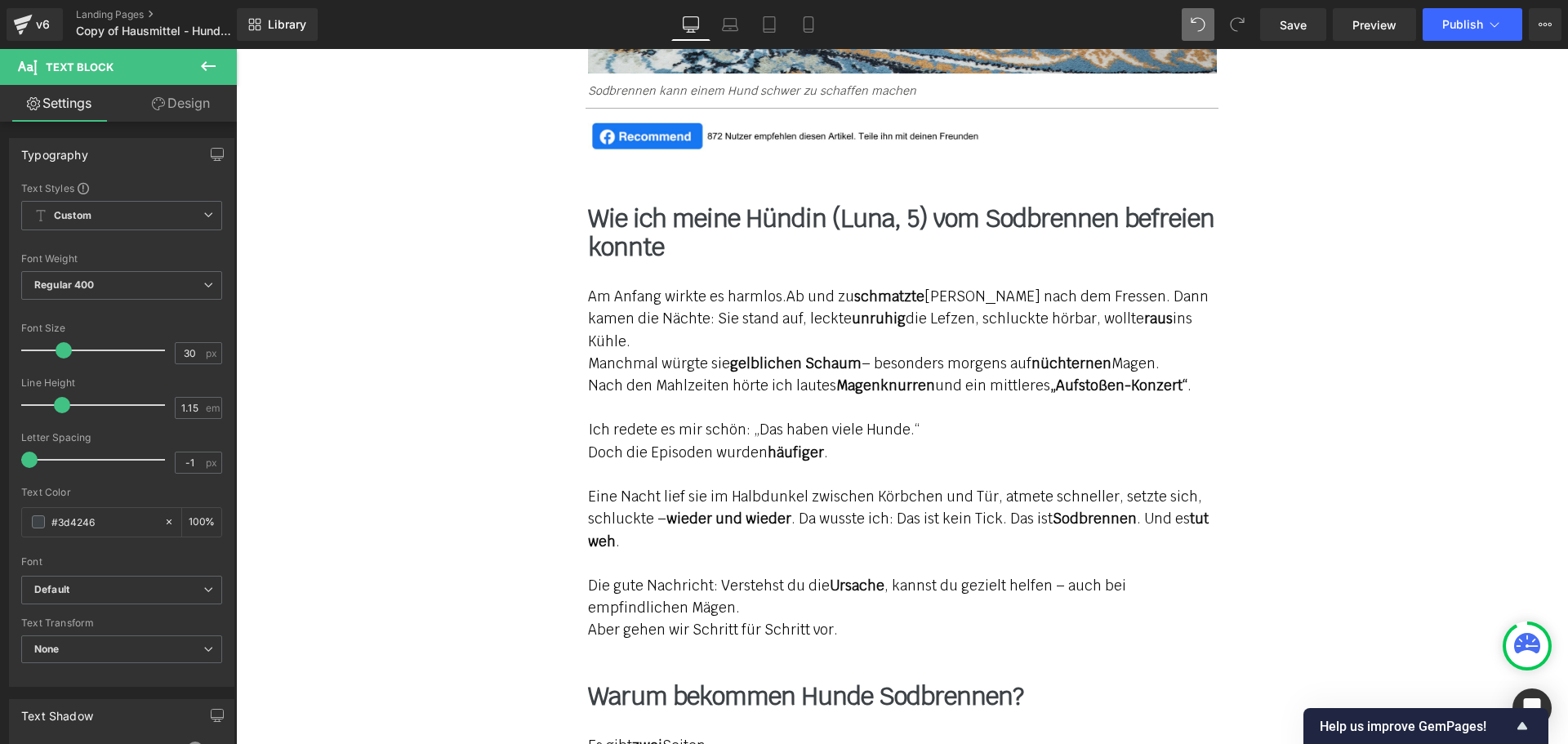
scroll to position [1470, 0]
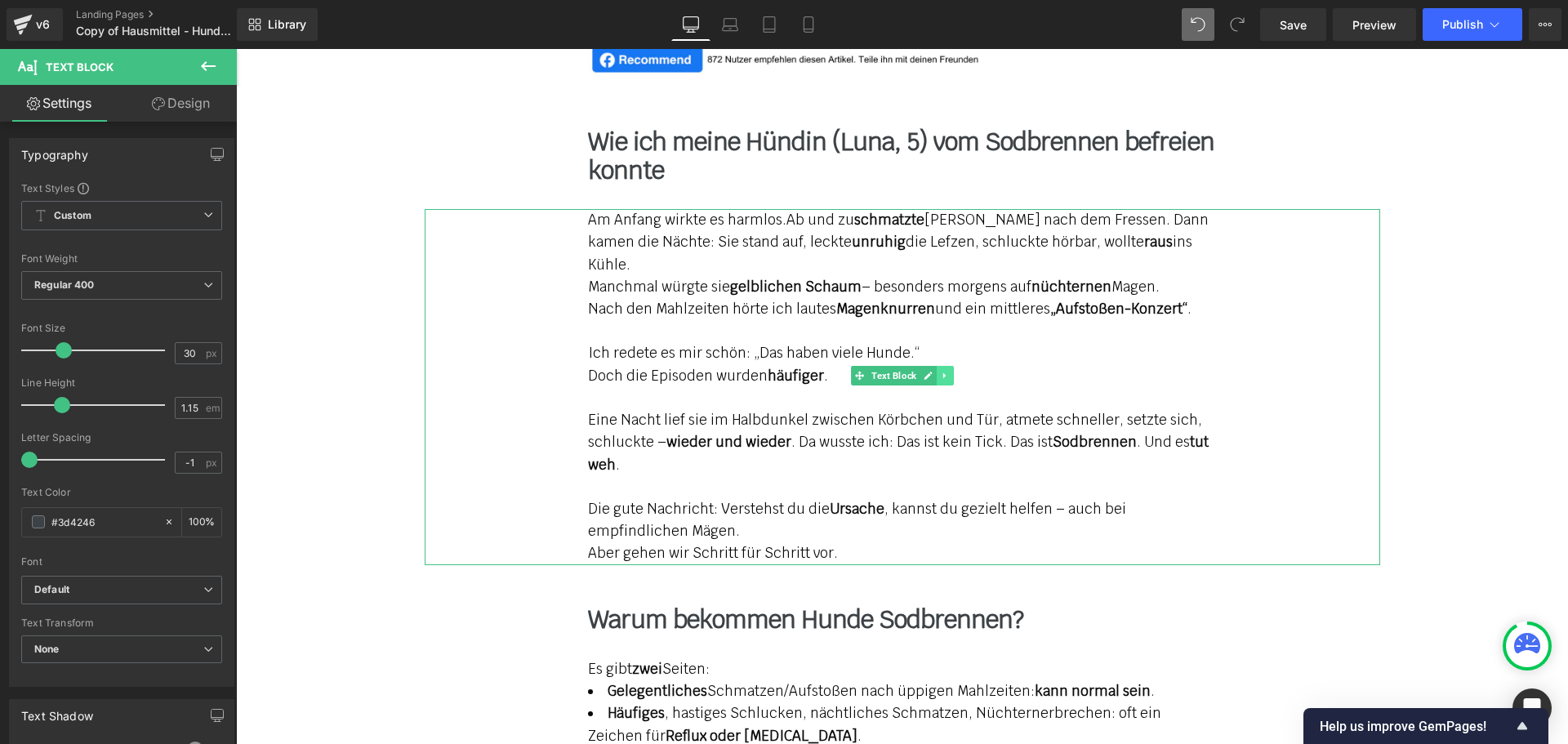
click at [942, 376] on icon at bounding box center [944, 375] width 9 height 10
click at [931, 375] on icon at bounding box center [936, 376] width 9 height 9
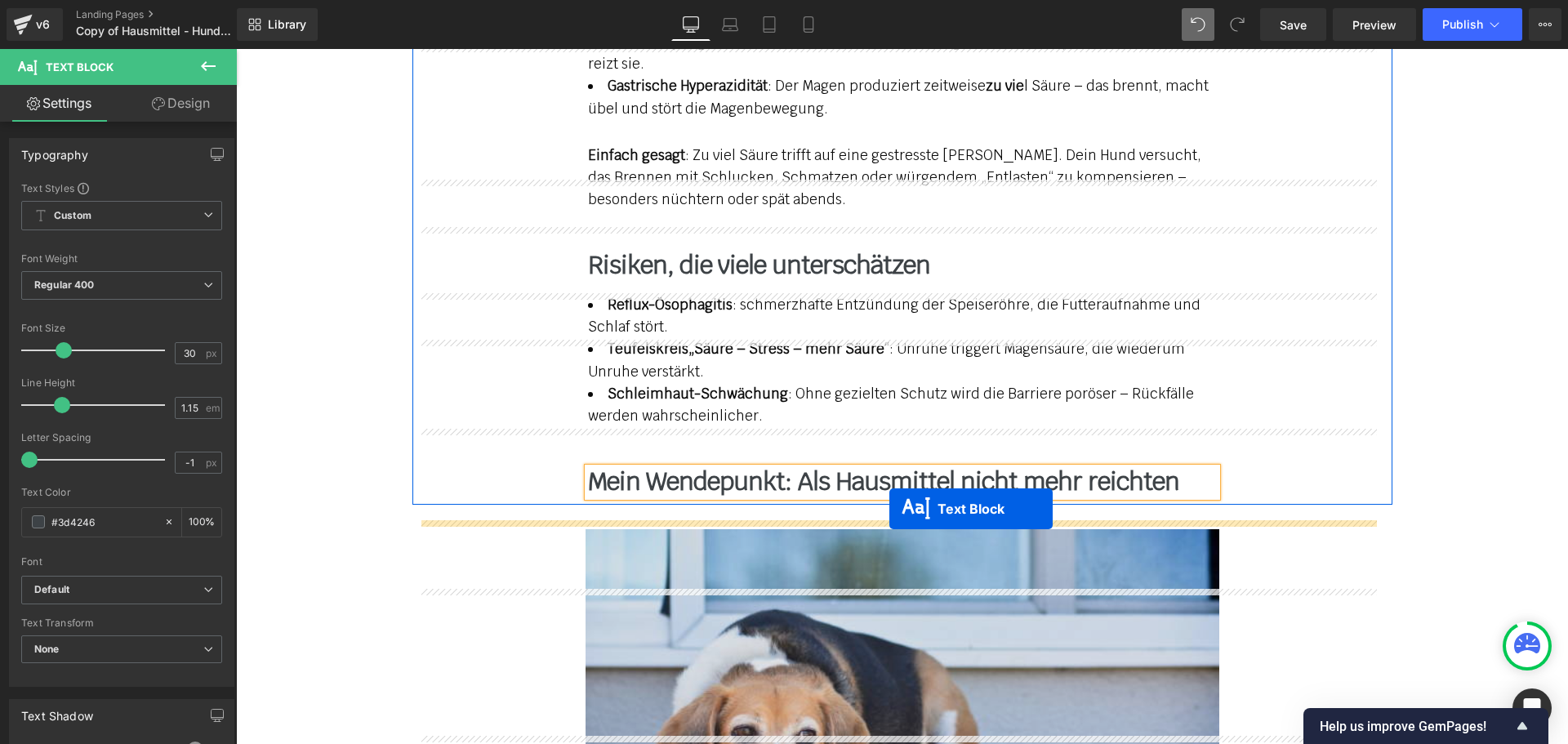
scroll to position [2330, 0]
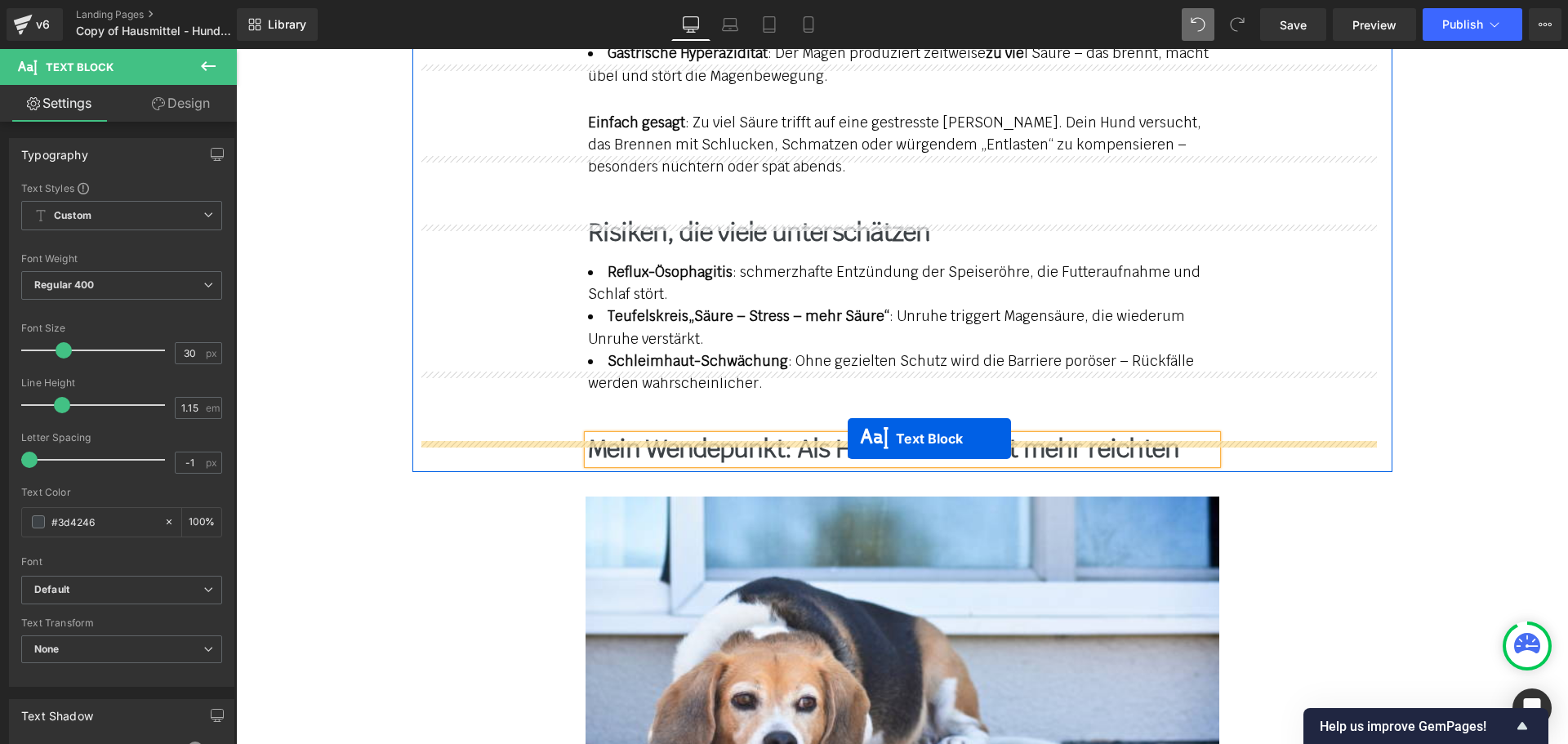
drag, startPoint x: 852, startPoint y: 279, endPoint x: 847, endPoint y: 438, distance: 159.1
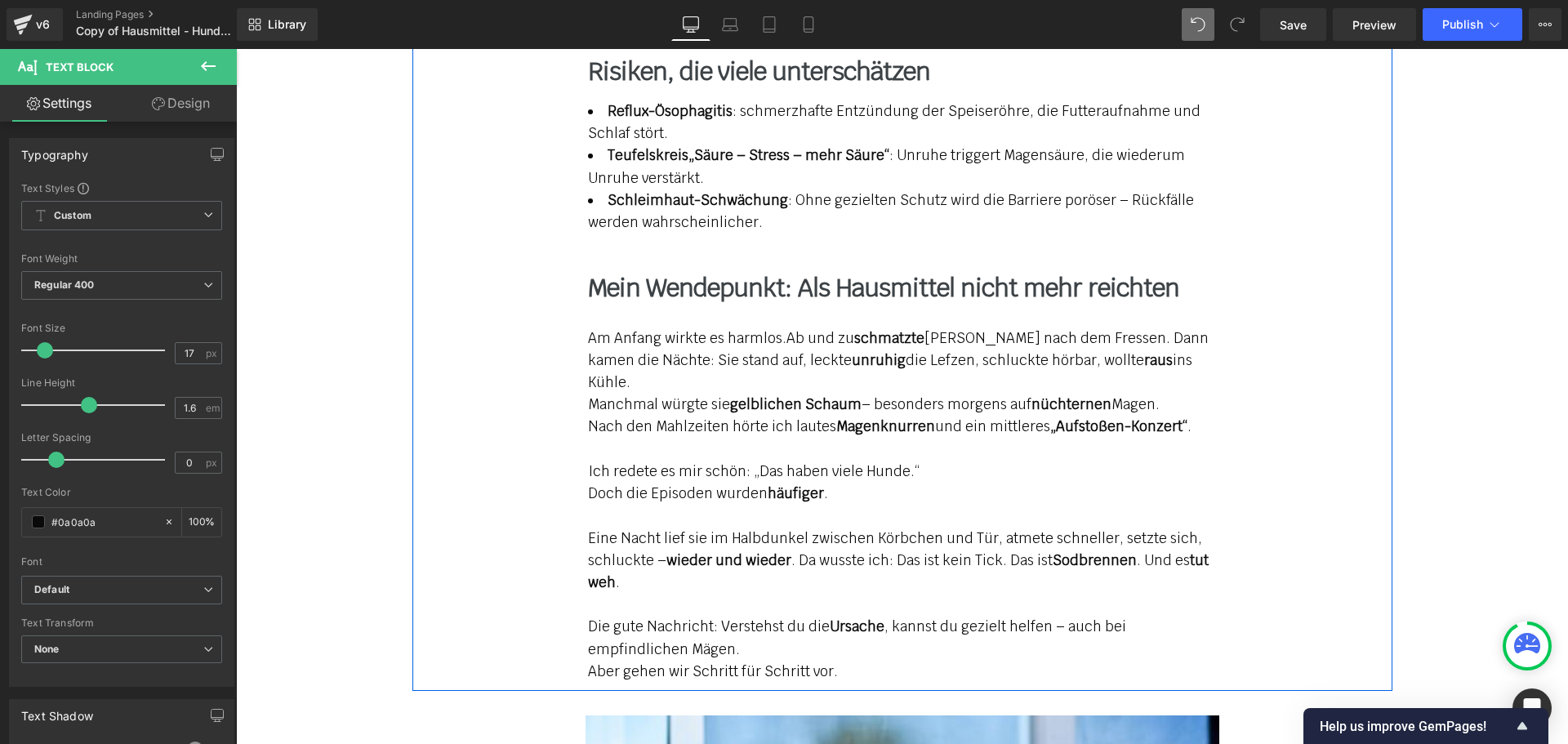
scroll to position [2509, 0]
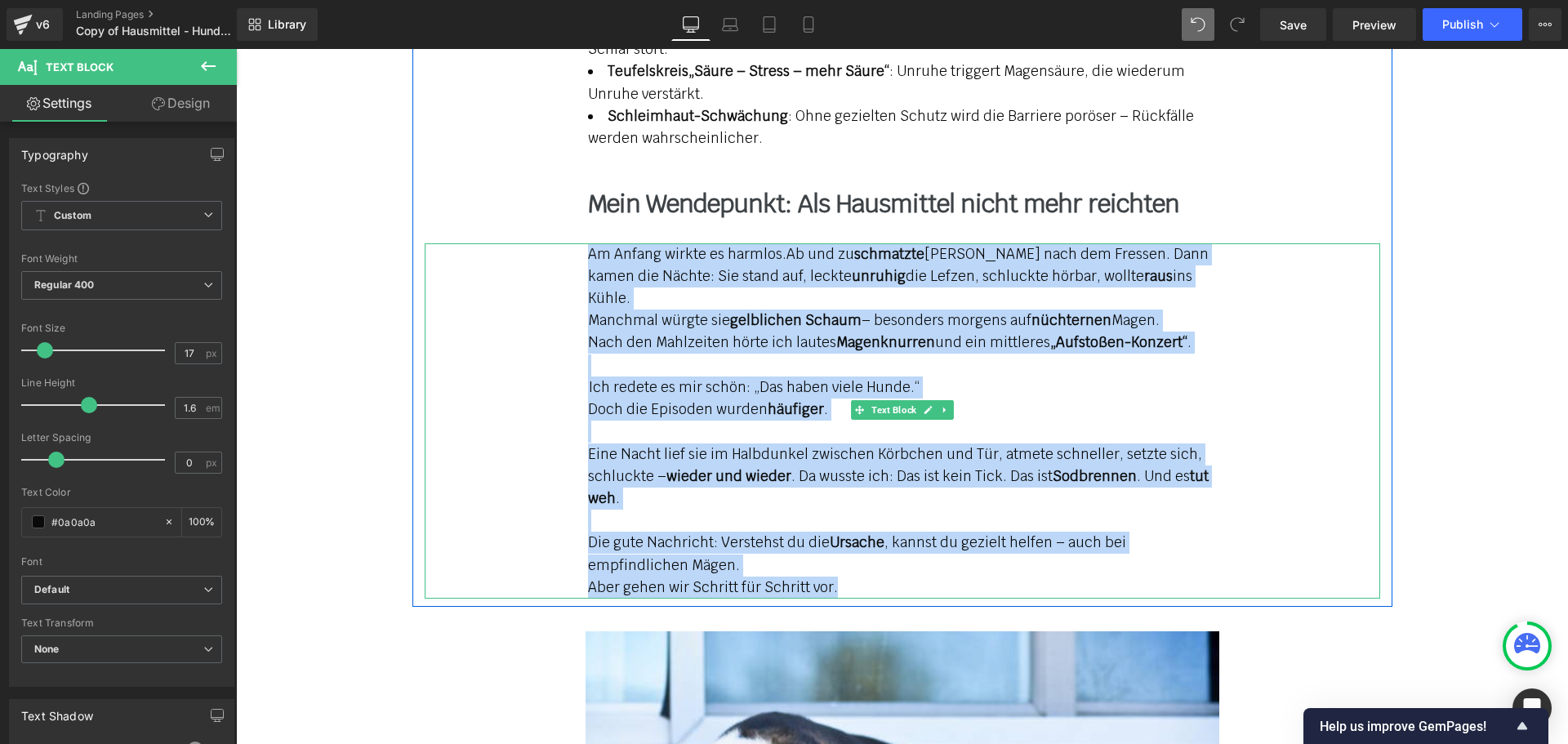
drag, startPoint x: 581, startPoint y: 229, endPoint x: 844, endPoint y: 548, distance: 413.4
click at [844, 548] on div "Am Anfang wirkte es harmlos. Ab und zu schmatzte [PERSON_NAME] nach dem Fressen…" at bounding box center [902, 421] width 955 height 355
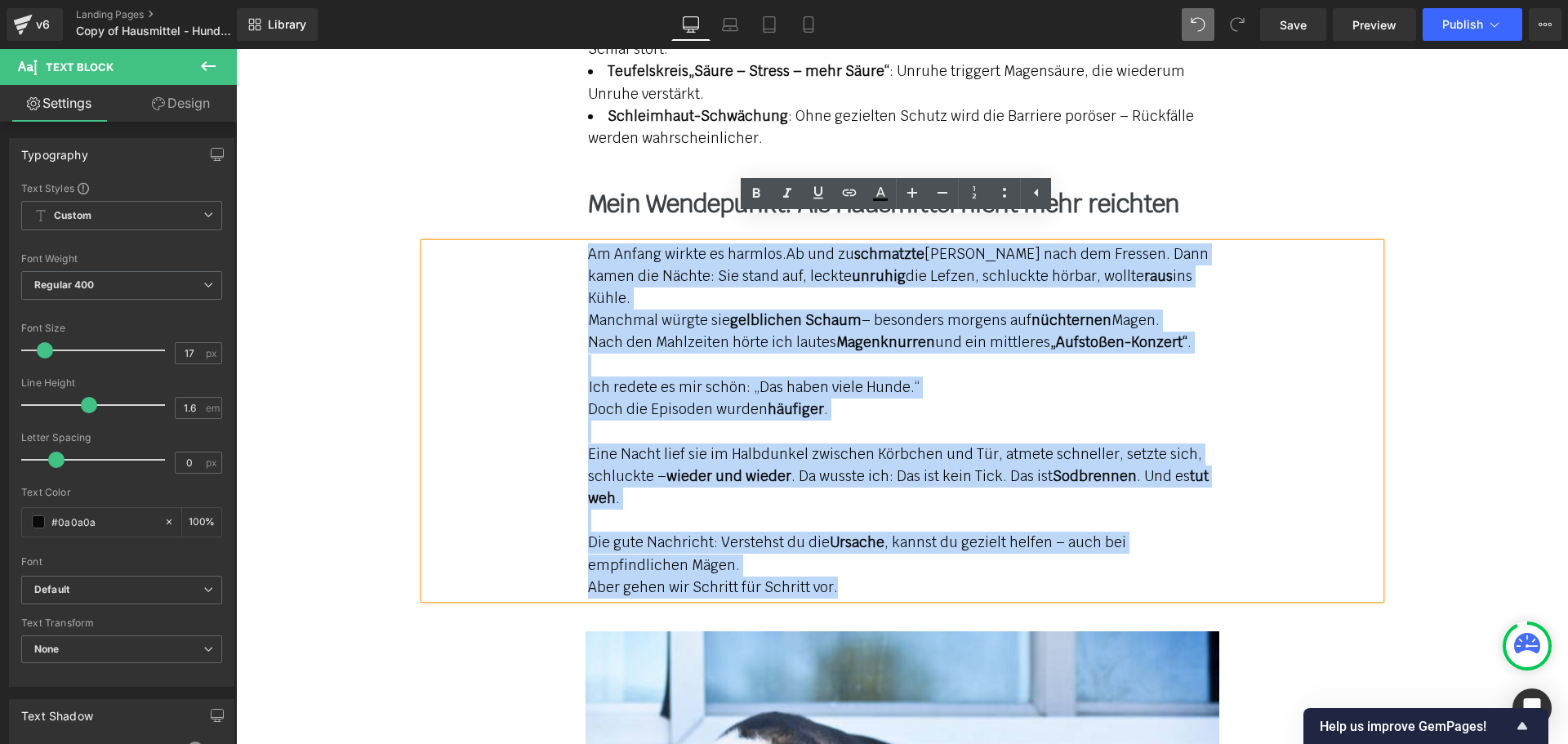
paste div
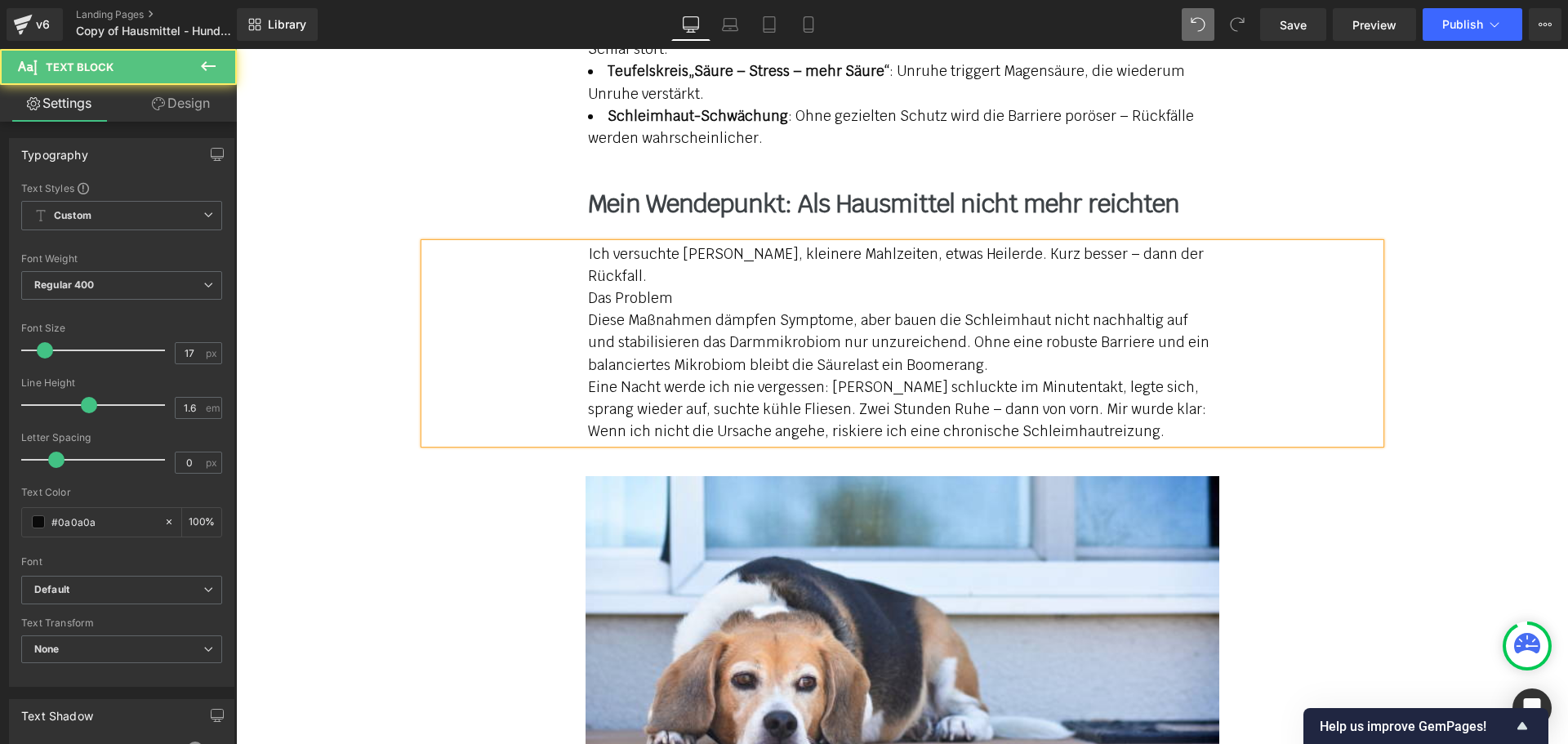
click at [1265, 243] on div "Ich versuchte [PERSON_NAME], kleinere Mahlzeiten, etwas Heilerde. Kurz besser –…" at bounding box center [902, 343] width 955 height 200
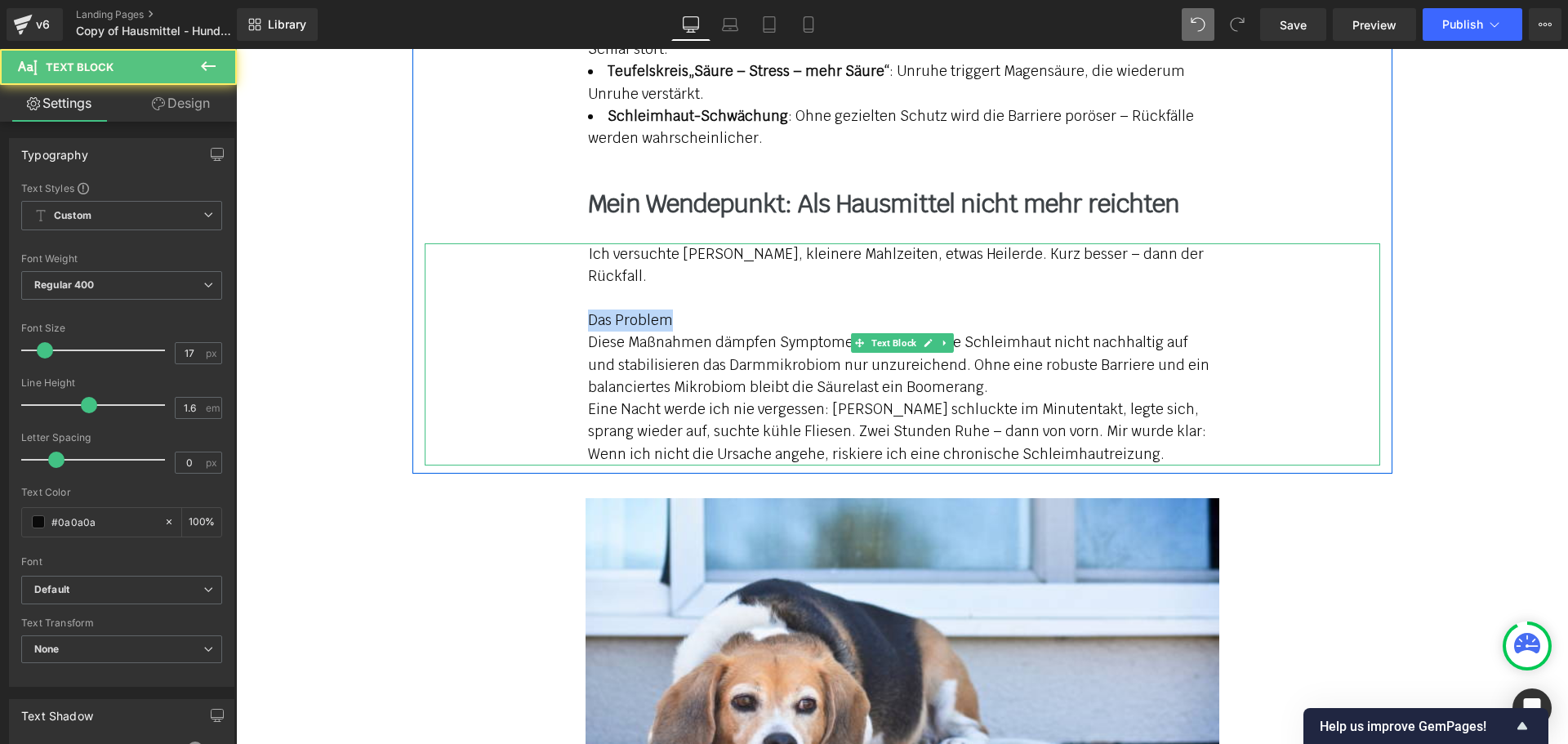
drag, startPoint x: 670, startPoint y: 280, endPoint x: 577, endPoint y: 270, distance: 93.5
click at [577, 270] on div "Ich versuchte [PERSON_NAME], kleinere Mahlzeiten, etwas Heilerde. Kurz besser –…" at bounding box center [902, 354] width 955 height 222
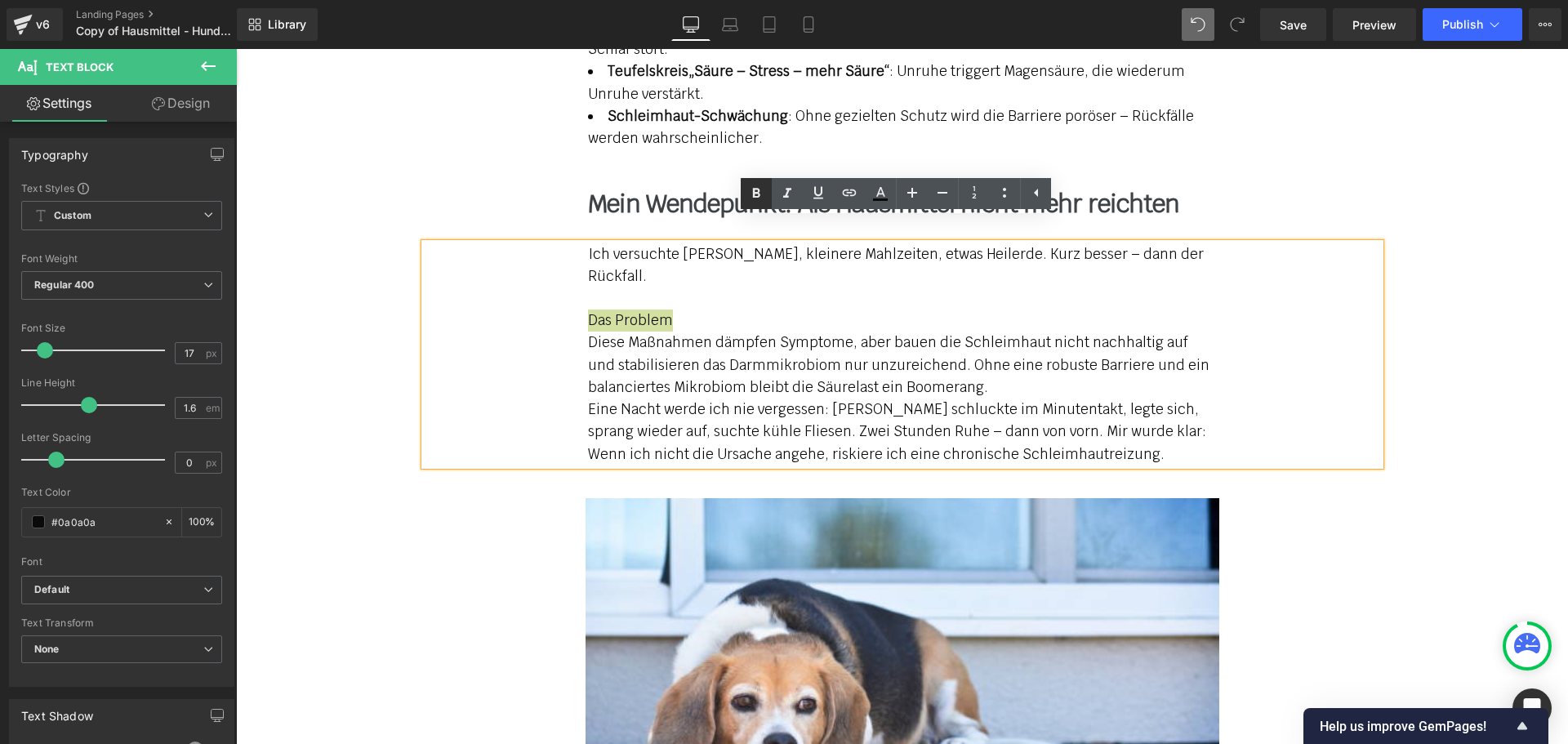
click at [757, 203] on icon at bounding box center [756, 193] width 19 height 19
drag, startPoint x: 707, startPoint y: 295, endPoint x: 763, endPoint y: 291, distance: 56.1
click at [763, 331] on p "Diese Maßnahmen dämpfen Symptome, aber bauen die Schleimhaut nicht nachhaltig a…" at bounding box center [902, 365] width 629 height 67
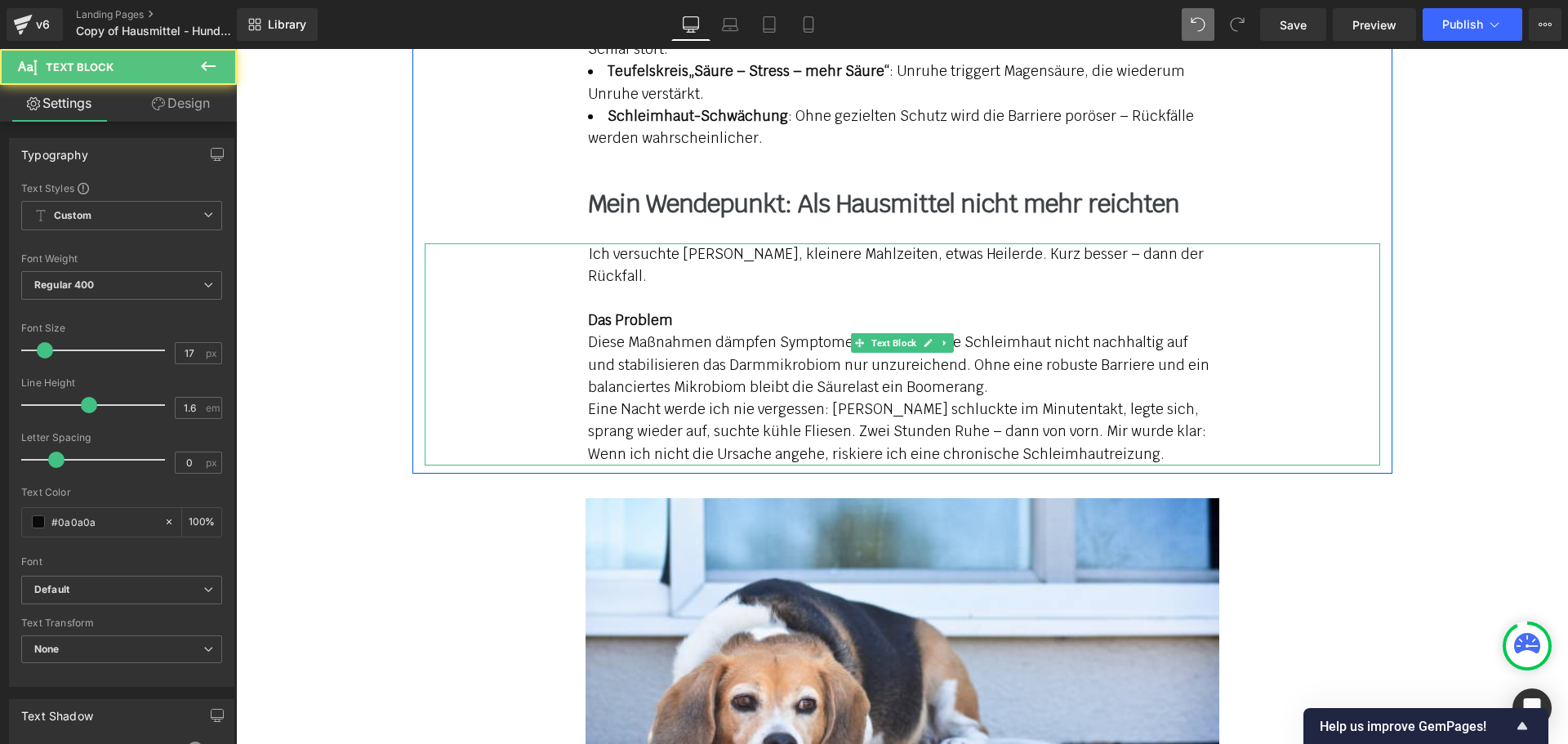
click at [1021, 337] on p "Diese Maßnahmen dämpfen Symptome, aber bauen die Schleimhaut nicht nachhaltig a…" at bounding box center [902, 365] width 629 height 67
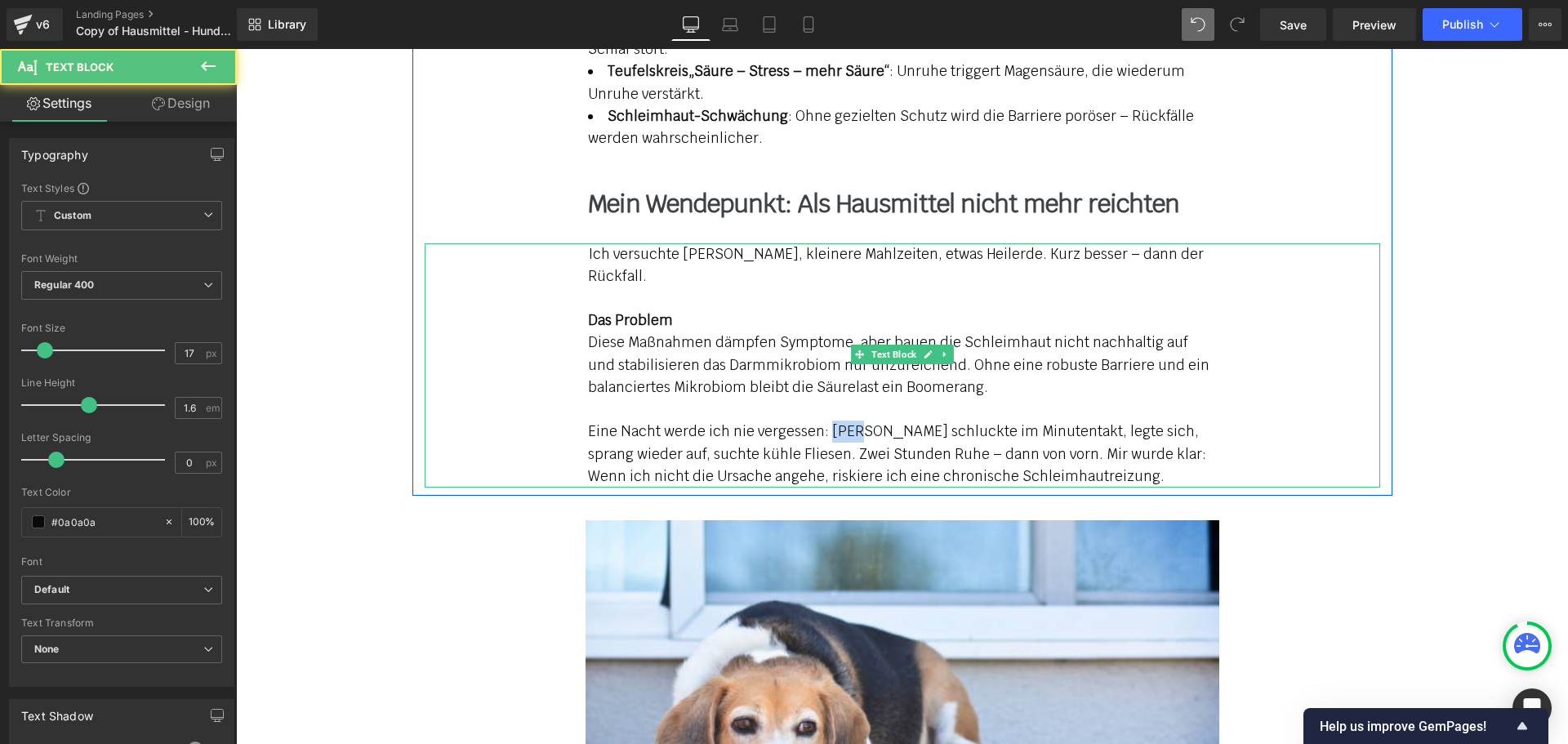
drag, startPoint x: 821, startPoint y: 386, endPoint x: 846, endPoint y: 385, distance: 25.0
click at [846, 421] on p "Eine Nacht werde ich nie vergessen: [PERSON_NAME] schluckte im Minutentakt, leg…" at bounding box center [902, 454] width 629 height 67
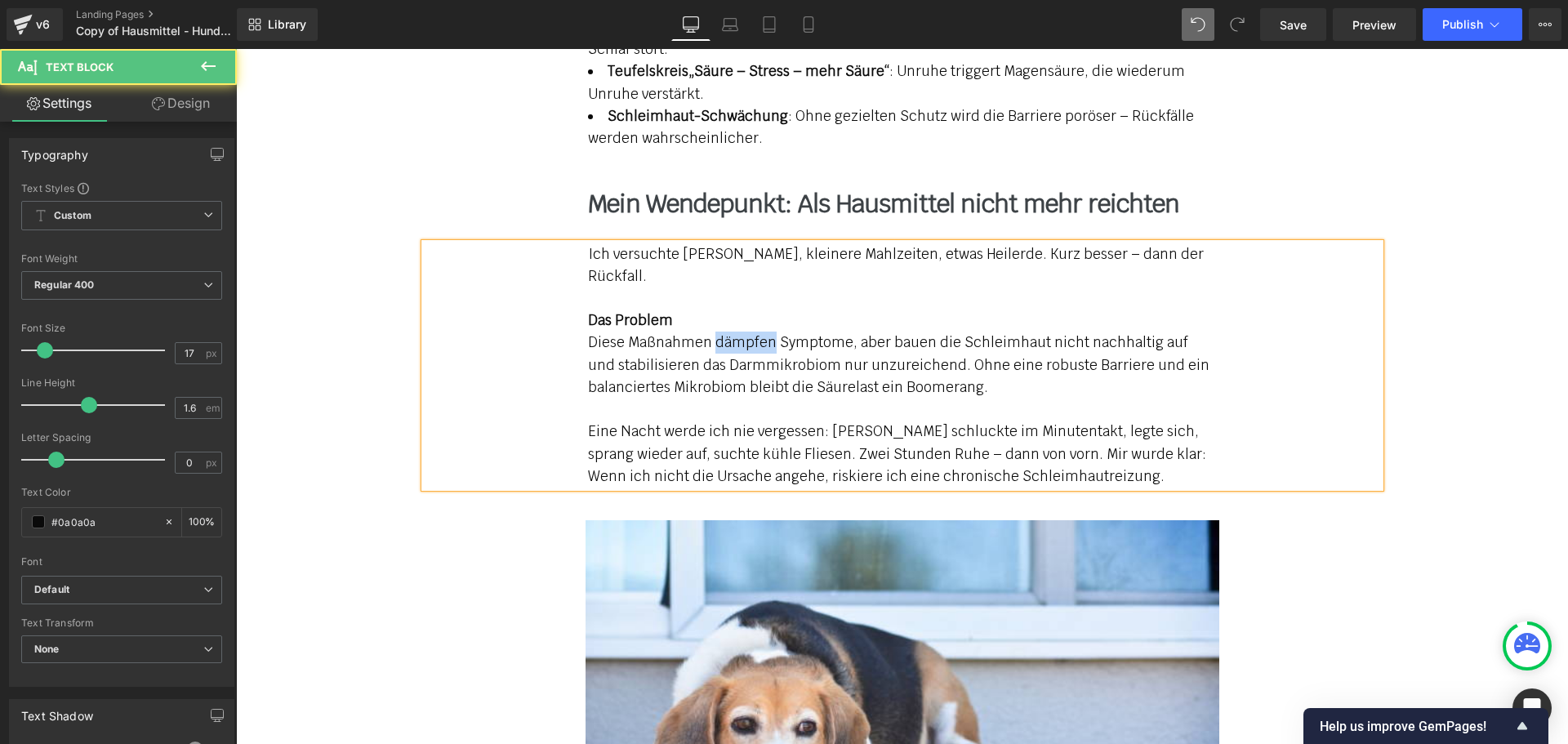
drag, startPoint x: 708, startPoint y: 296, endPoint x: 762, endPoint y: 298, distance: 54.0
click at [762, 331] on p "Diese Maßnahmen dämpfen Symptome, aber bauen die Schleimhaut nicht nachhaltig a…" at bounding box center [902, 365] width 629 height 67
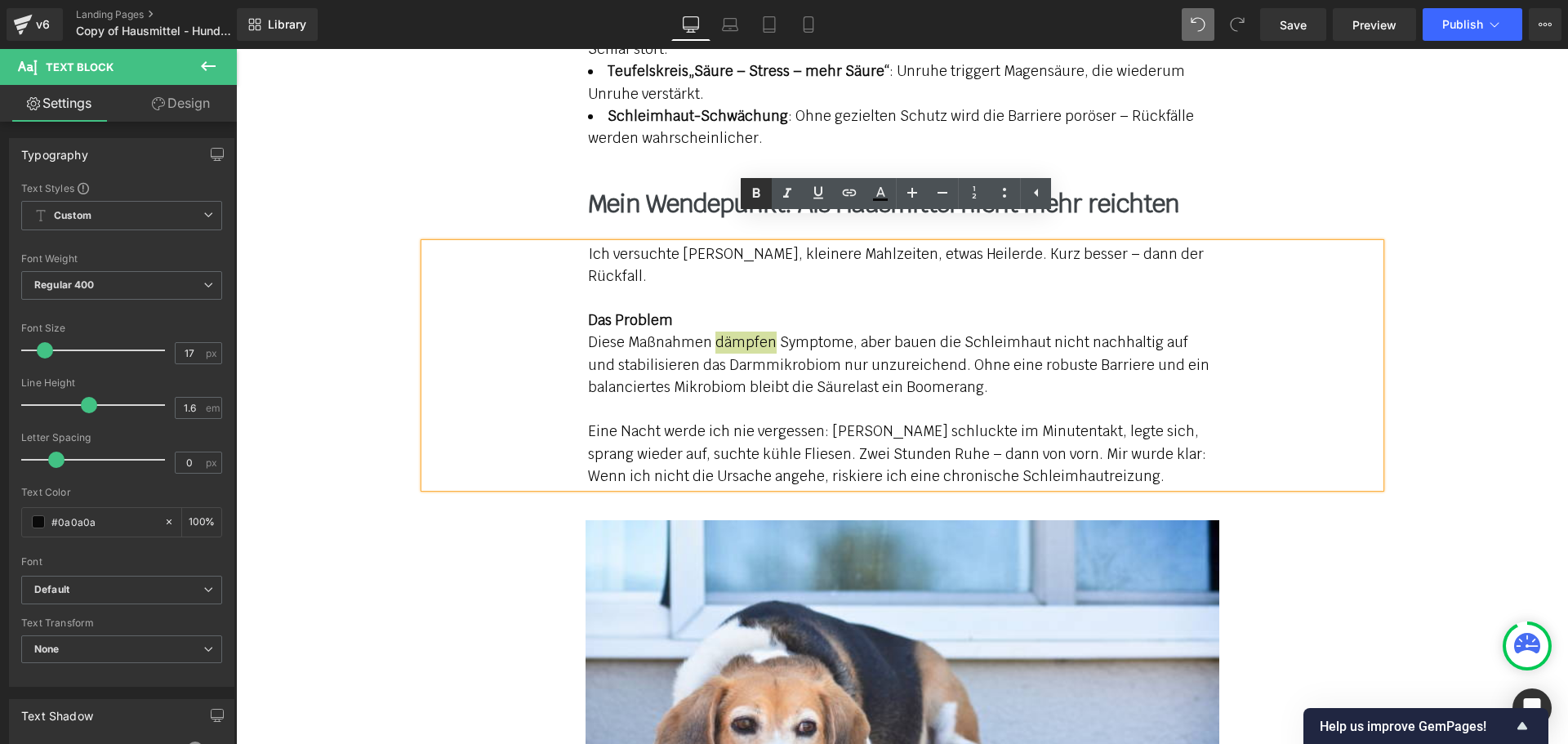
click at [754, 185] on icon at bounding box center [756, 193] width 19 height 19
drag, startPoint x: 1038, startPoint y: 301, endPoint x: 1139, endPoint y: 306, distance: 101.1
click at [1139, 331] on p "Diese Maßnahmen dämpfen Symptome, aber bauen die Schleimhaut nicht nachhaltig a…" at bounding box center [902, 365] width 629 height 67
click at [756, 196] on icon at bounding box center [756, 193] width 7 height 10
drag, startPoint x: 892, startPoint y: 343, endPoint x: 967, endPoint y: 351, distance: 75.4
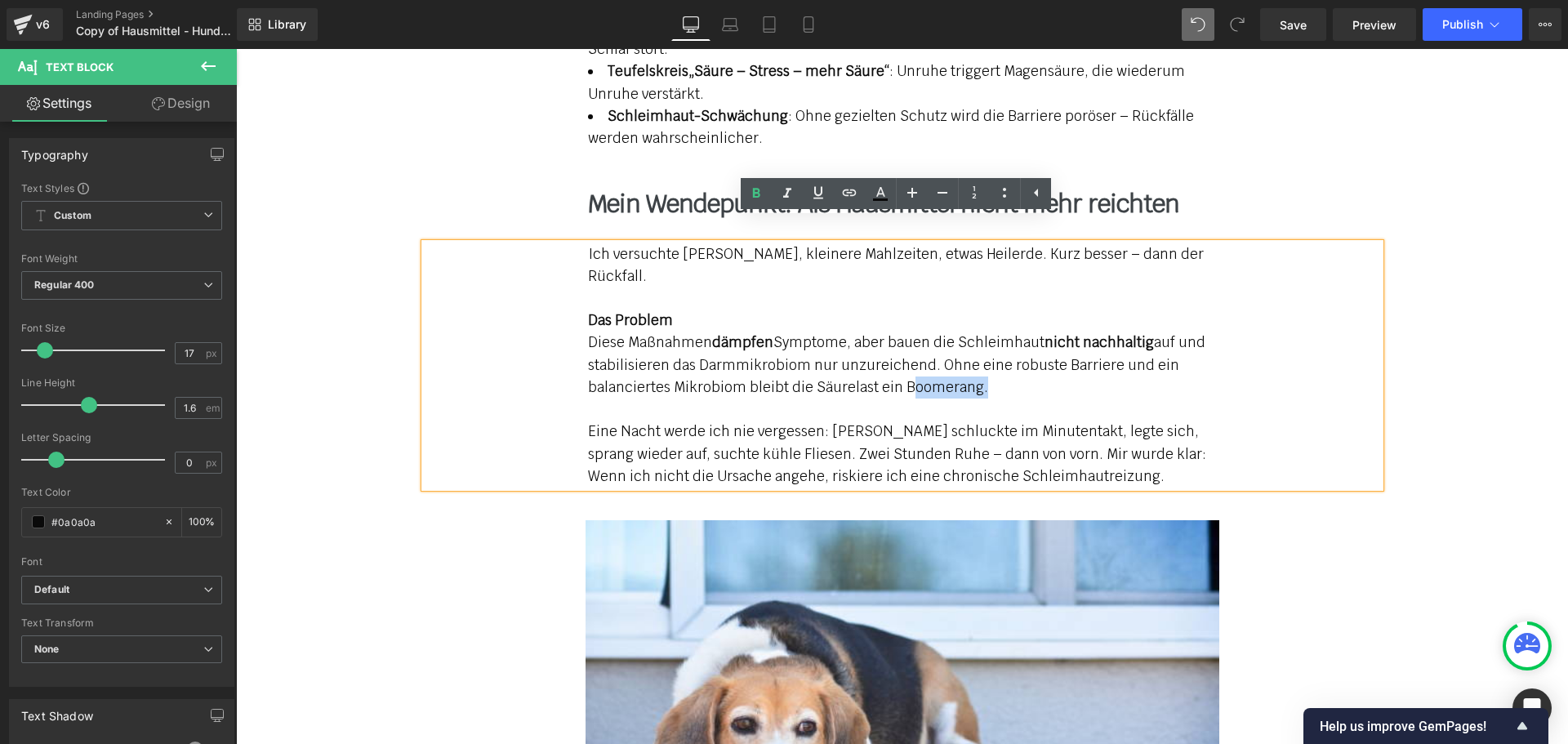
click at [967, 351] on p "Diese Maßnahmen dämpfen Symptome, aber bauen die Schleimhaut nicht nachhaltig a…" at bounding box center [902, 365] width 629 height 67
click at [757, 195] on icon at bounding box center [756, 193] width 19 height 19
click at [996, 421] on p "Eine Nacht werde ich nie vergessen: [PERSON_NAME] schluckte im Minutentakt, leg…" at bounding box center [902, 454] width 629 height 67
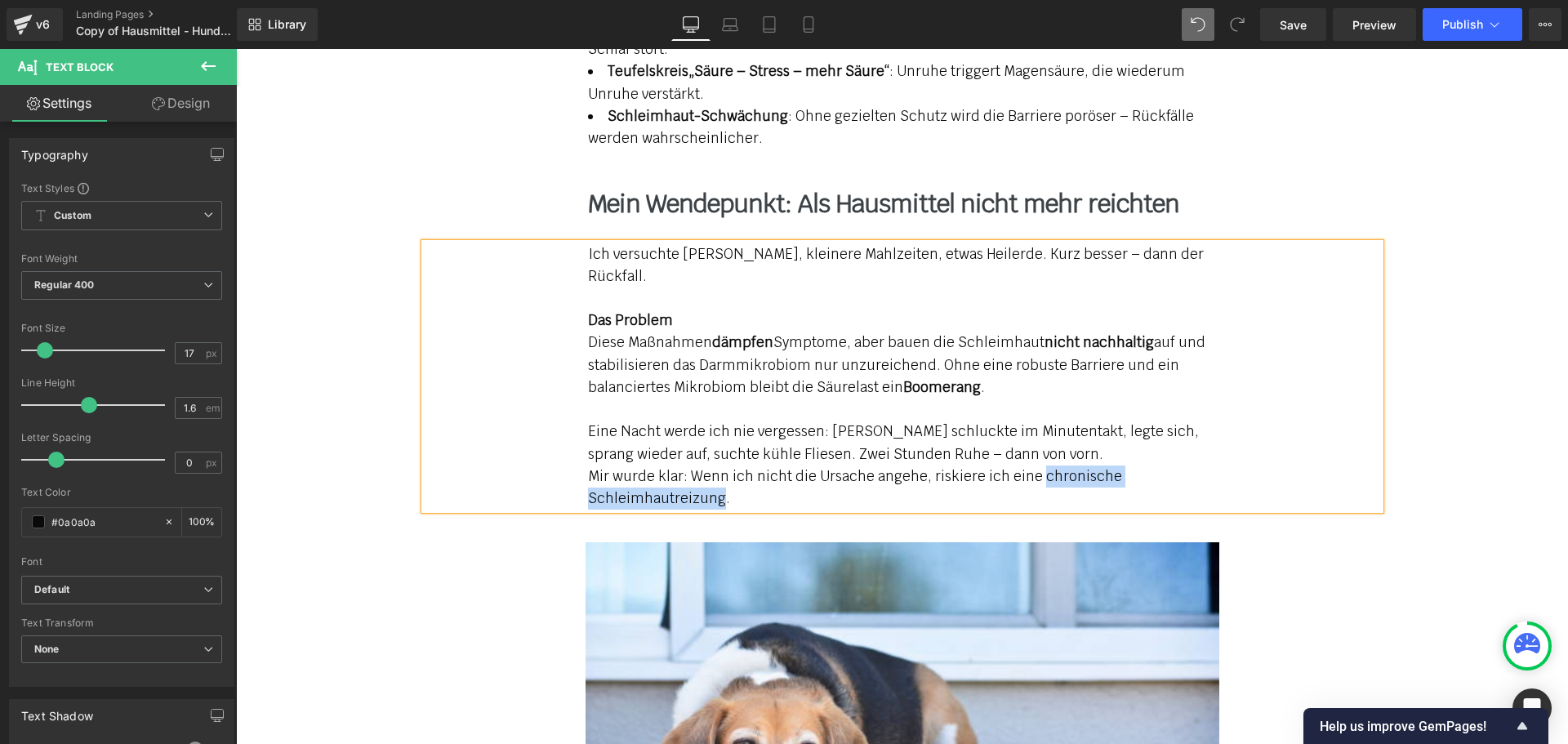
drag, startPoint x: 1033, startPoint y: 432, endPoint x: 714, endPoint y: 450, distance: 319.5
click at [714, 465] on p "Mir wurde klar: Wenn ich nicht die Ursache angehe, riskiere ich eine chronische…" at bounding box center [902, 487] width 629 height 44
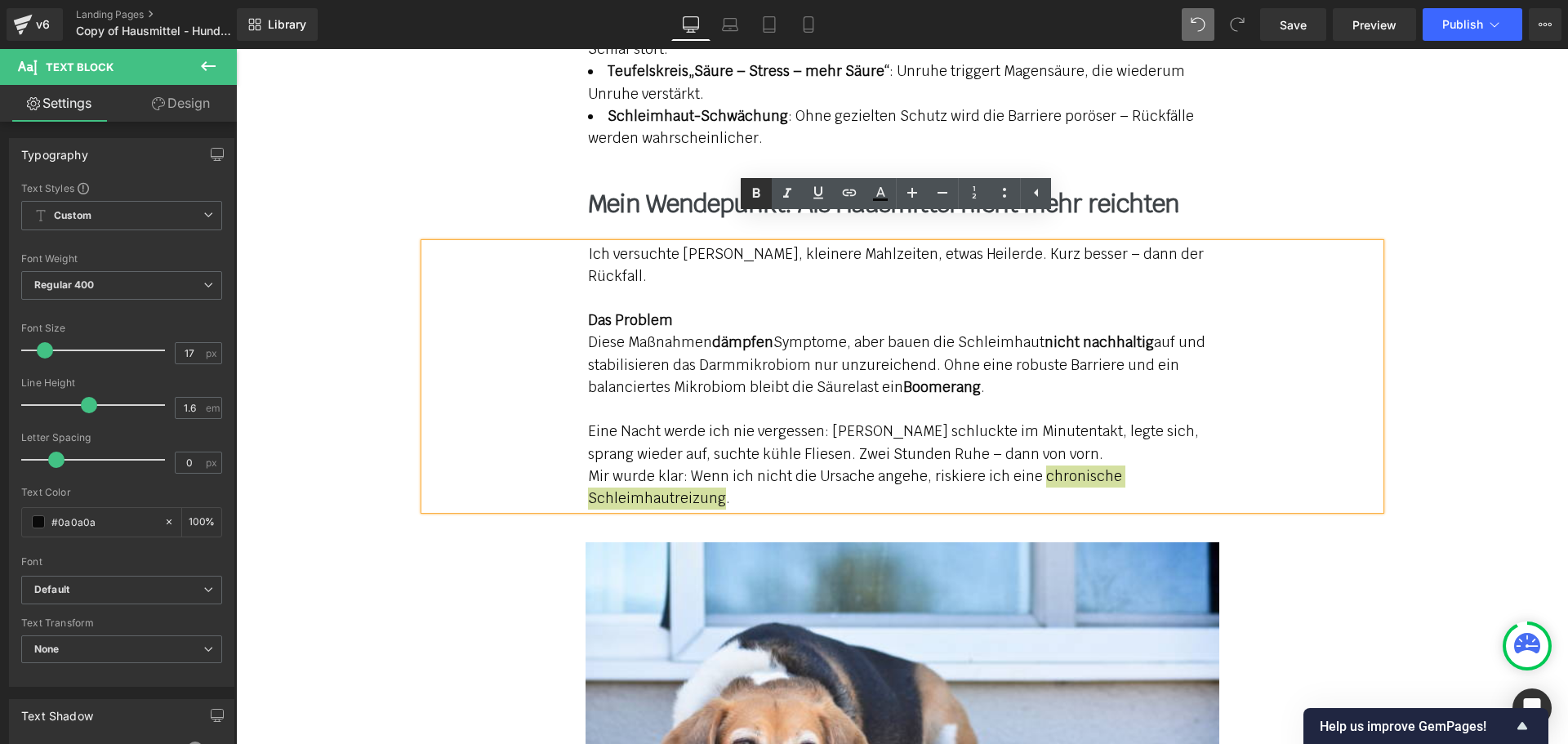
click at [754, 196] on icon at bounding box center [756, 193] width 7 height 10
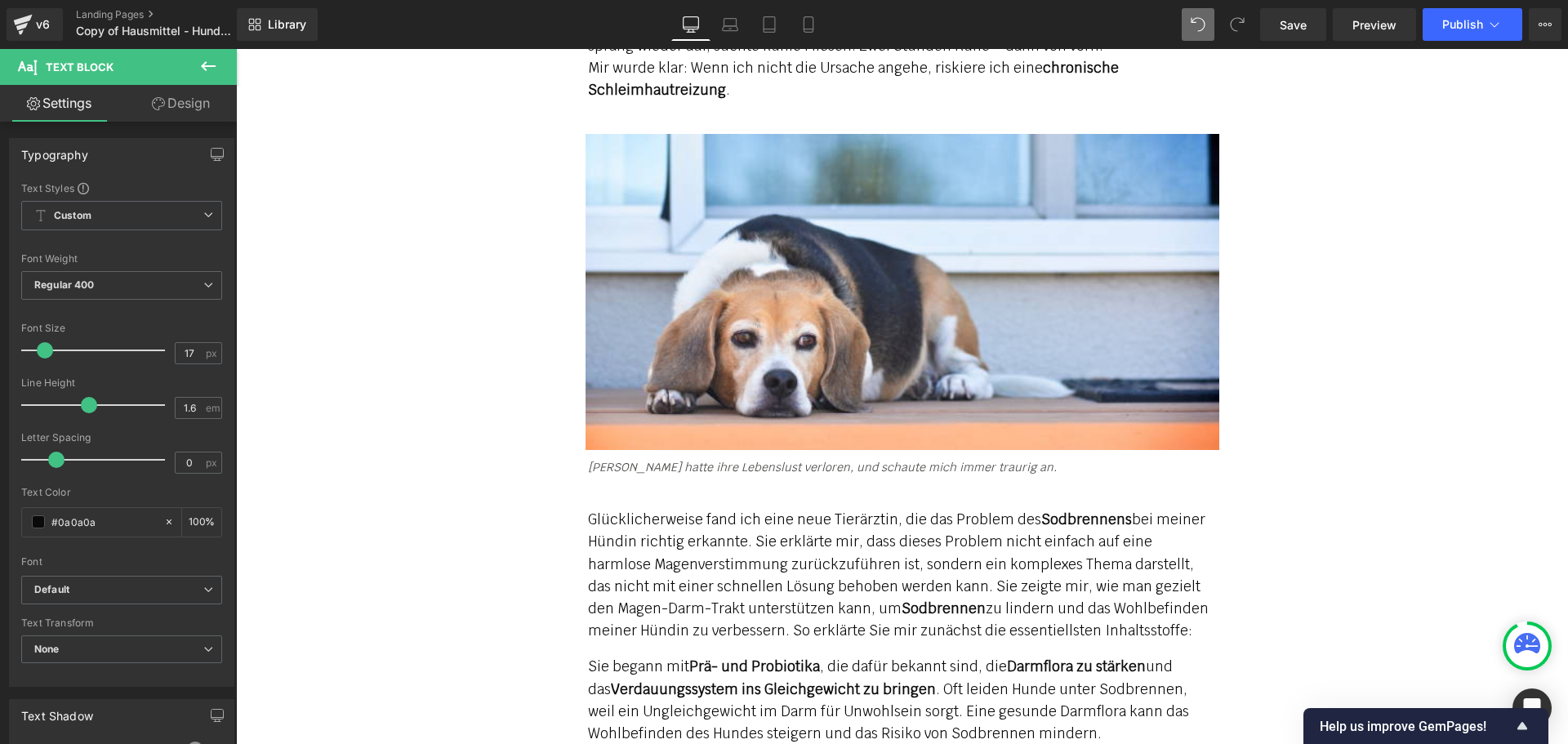
scroll to position [2673, 0]
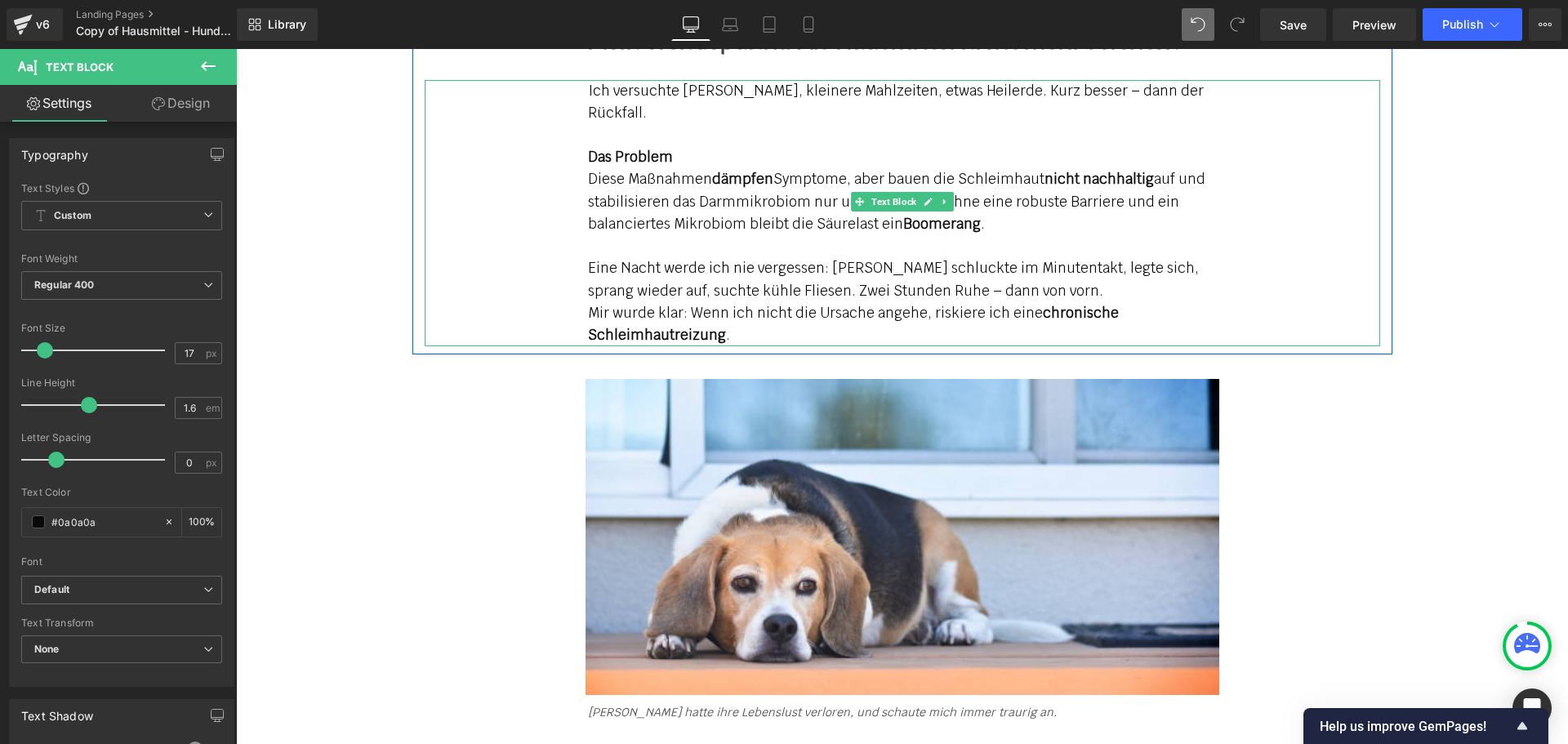
click at [763, 302] on p "Mir wurde klar: Wenn ich nicht die Ursache angehe, riskiere ich eine chronische…" at bounding box center [902, 323] width 629 height 44
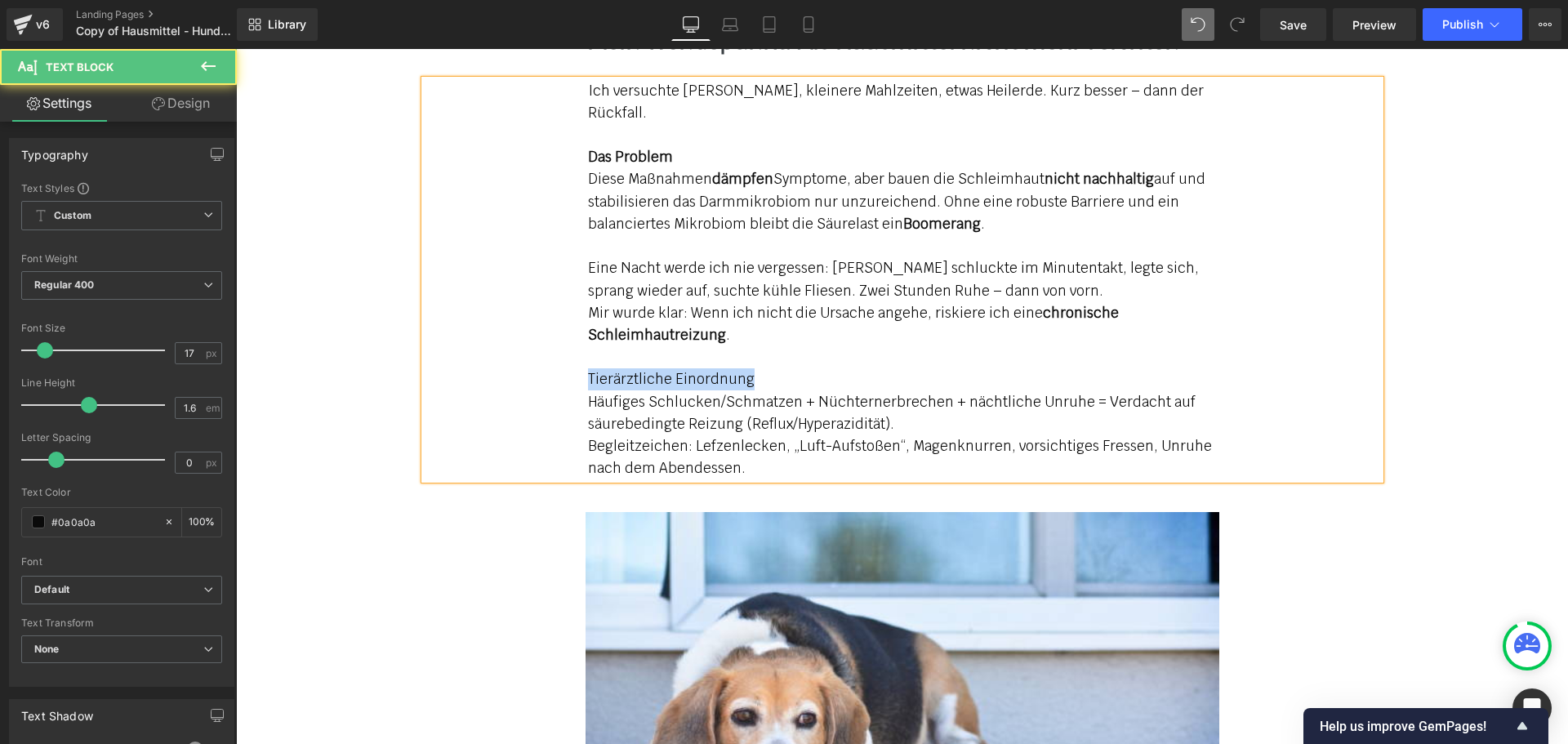
drag, startPoint x: 757, startPoint y: 337, endPoint x: 536, endPoint y: 344, distance: 221.1
click at [536, 344] on div "Ich versuchte [PERSON_NAME], kleinere Mahlzeiten, etwas Heilerde. Kurz besser –…" at bounding box center [902, 281] width 955 height 400
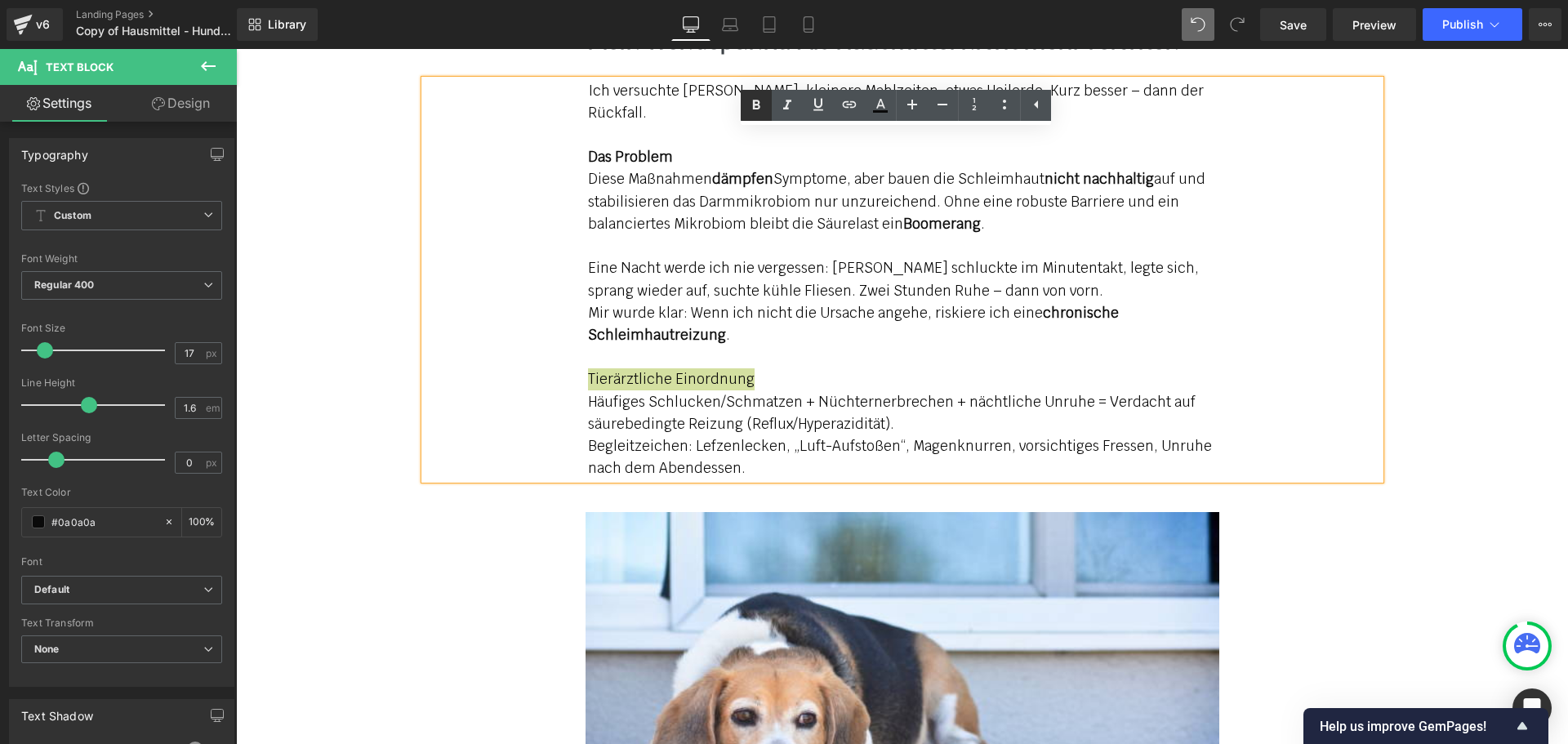
click at [756, 106] on icon at bounding box center [756, 105] width 19 height 19
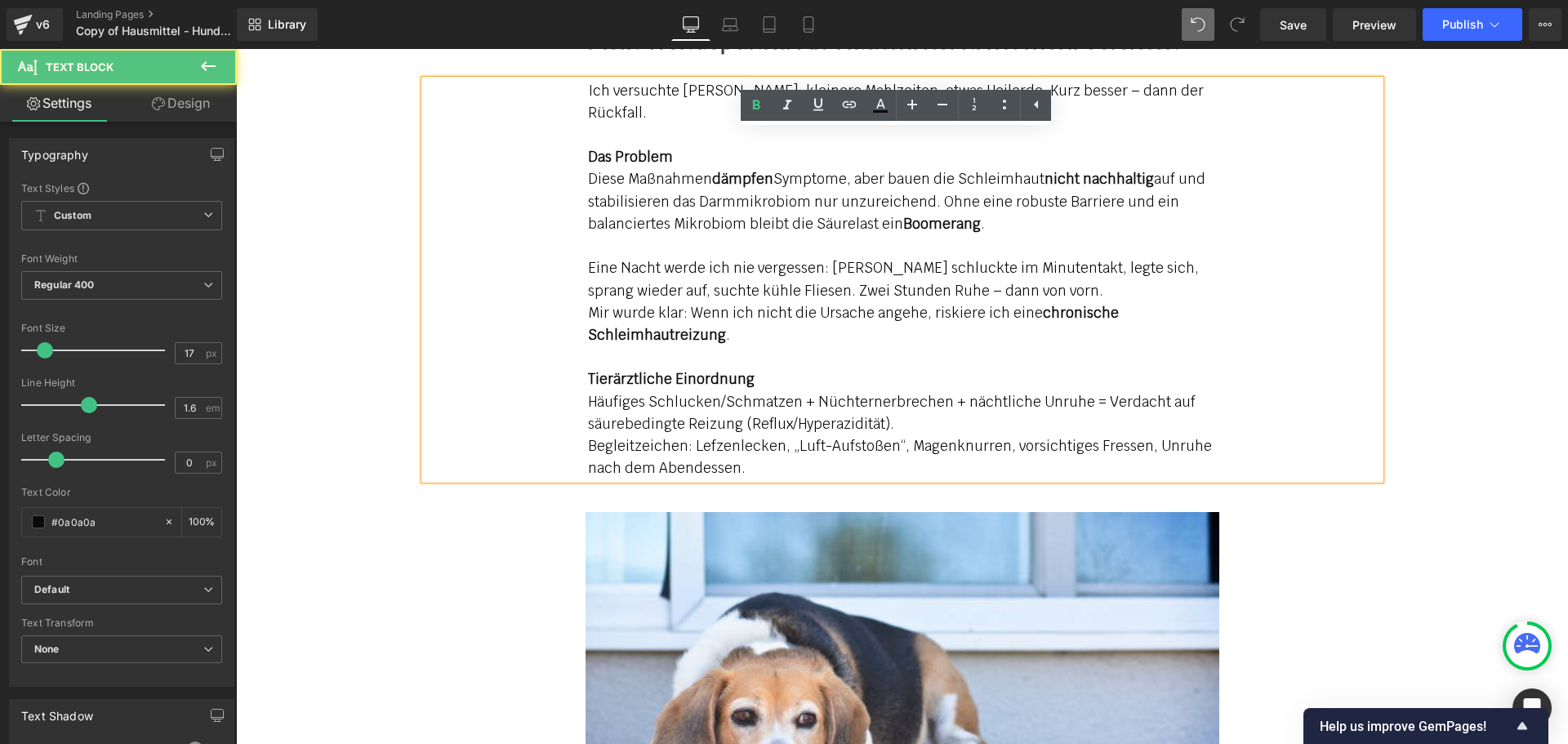
click at [737, 302] on p "Mir wurde klar: Wenn ich nicht die Ursache angehe, riskiere ich eine chronische…" at bounding box center [902, 323] width 629 height 44
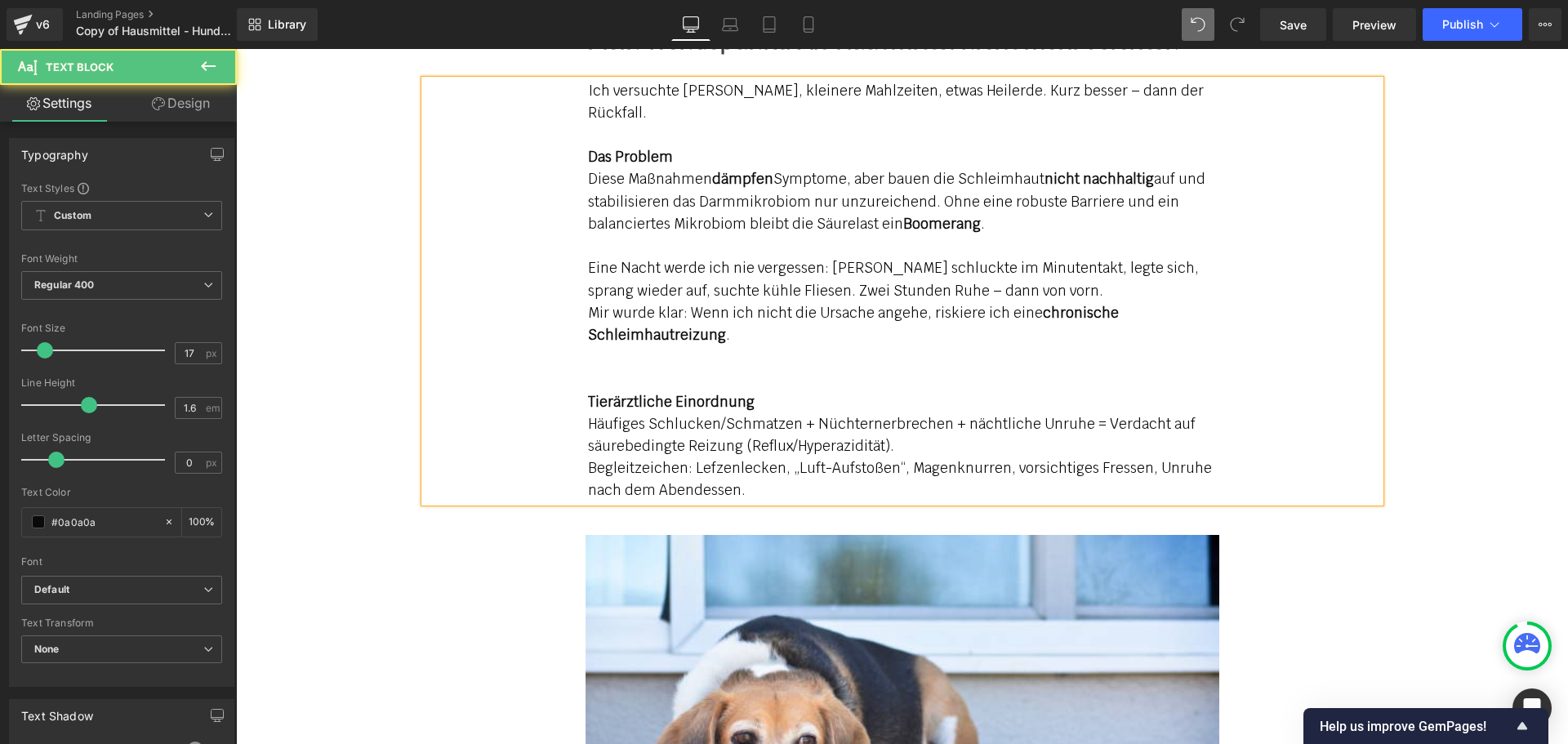
click at [1281, 334] on div "Ich versuchte [PERSON_NAME], kleinere Mahlzeiten, etwas Heilerde. Kurz besser –…" at bounding box center [902, 291] width 955 height 422
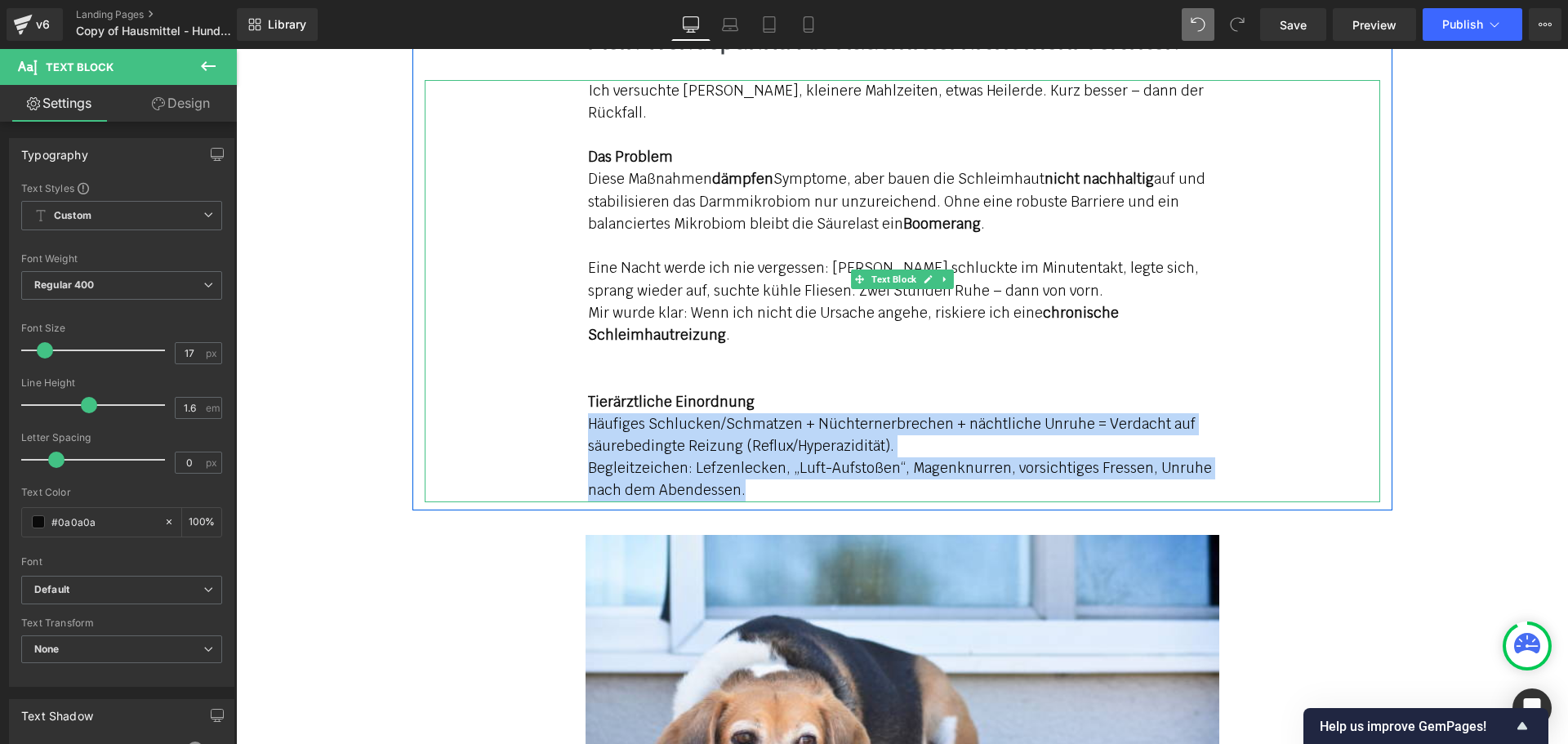
drag, startPoint x: 733, startPoint y: 446, endPoint x: 547, endPoint y: 385, distance: 195.7
click at [547, 385] on div "Ich versuchte [PERSON_NAME], kleinere Mahlzeiten, etwas Heilerde. Kurz besser –…" at bounding box center [902, 291] width 955 height 422
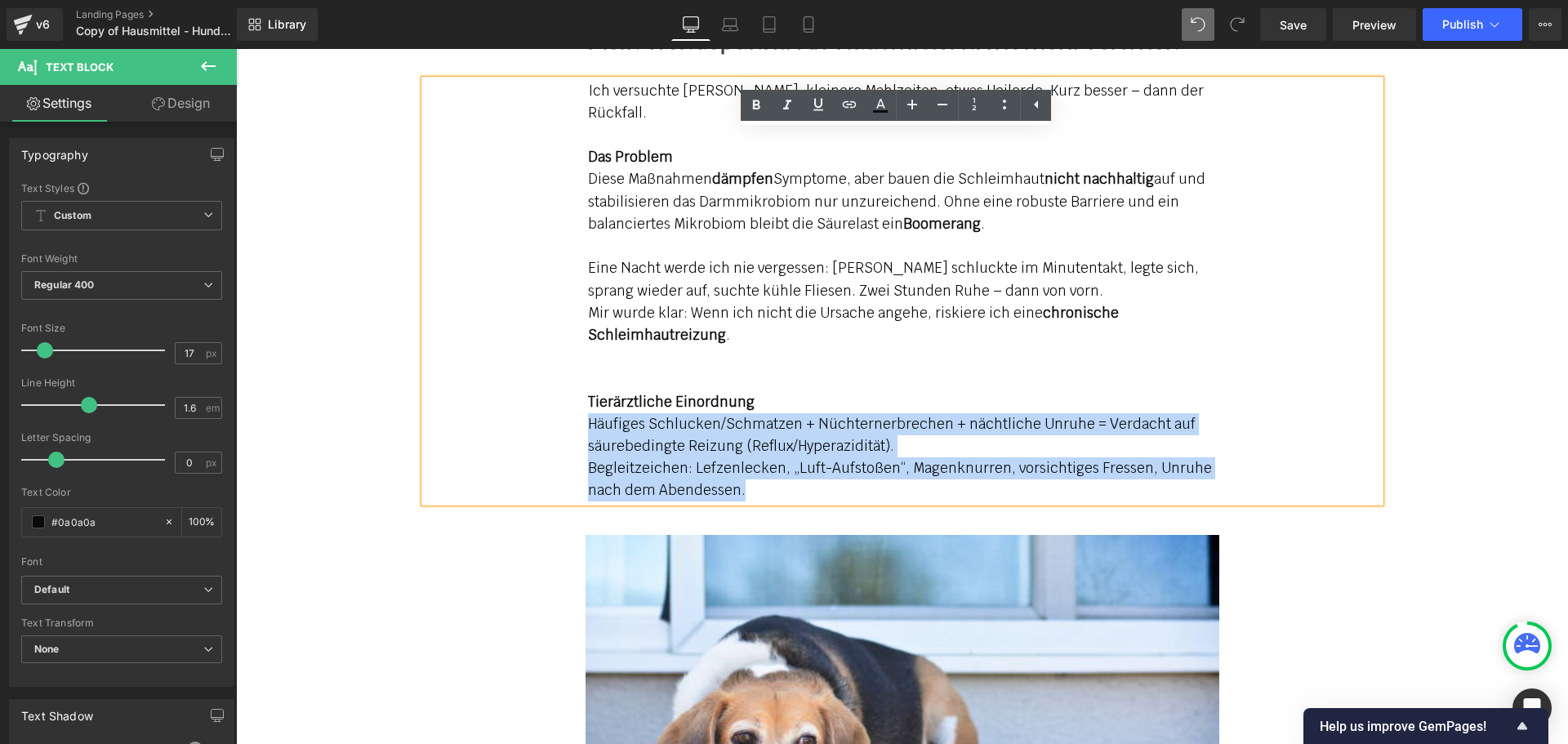
copy div "Häufiges Schlucken/Schmatzen + Nüchternerbrechen + nächtliche Unruhe = Verdacht…"
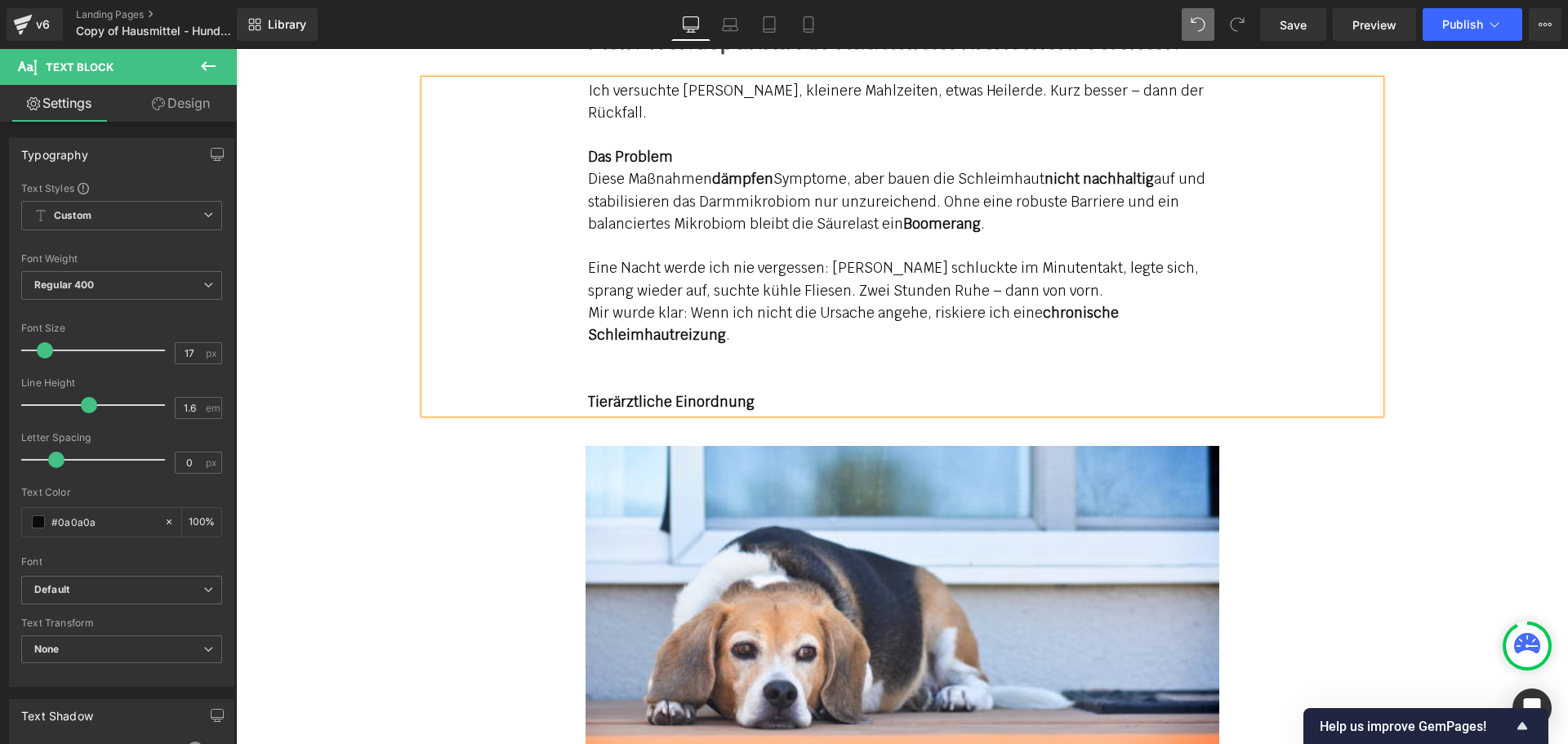
scroll to position [2346, 0]
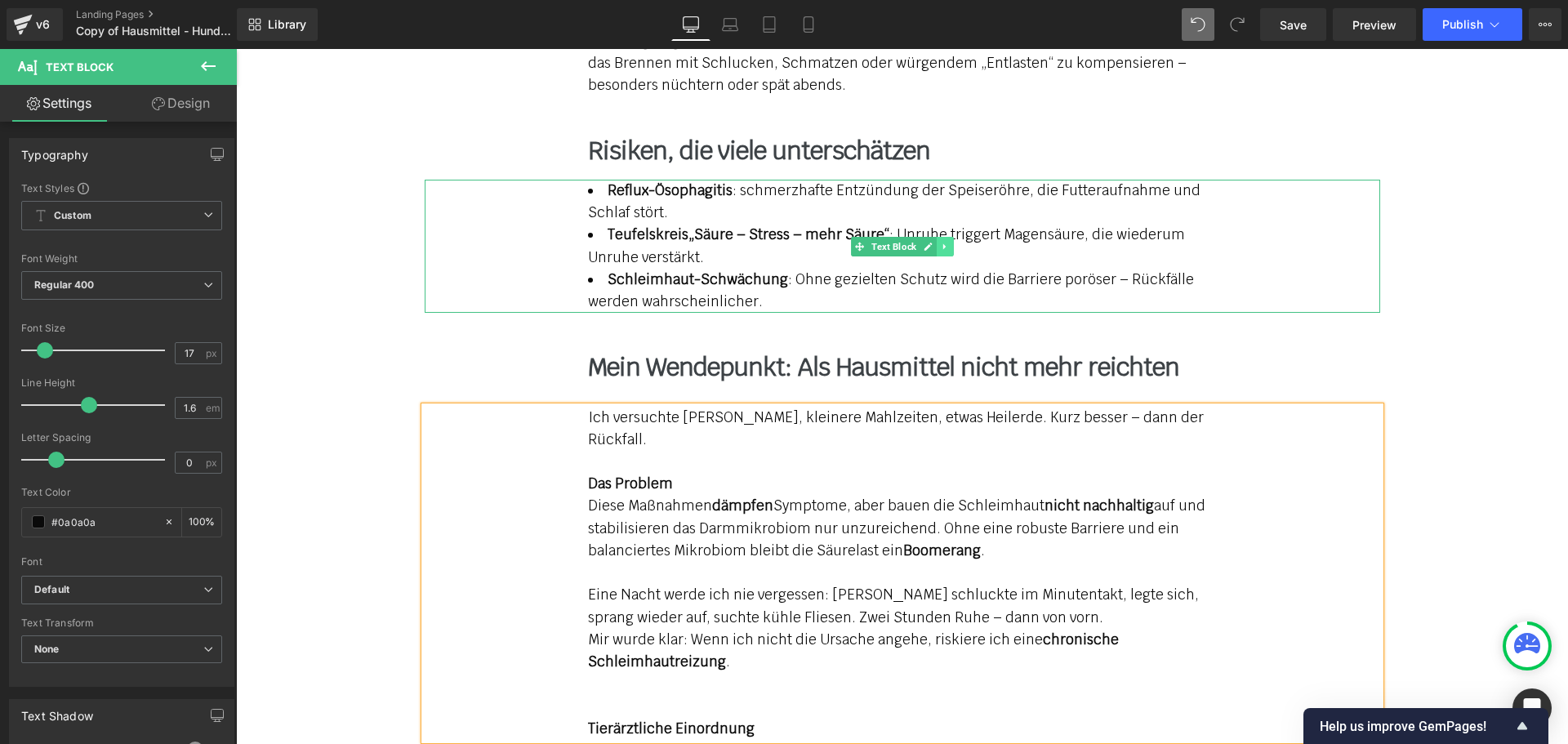
click at [942, 241] on icon at bounding box center [944, 246] width 9 height 10
click at [931, 241] on icon at bounding box center [936, 246] width 9 height 9
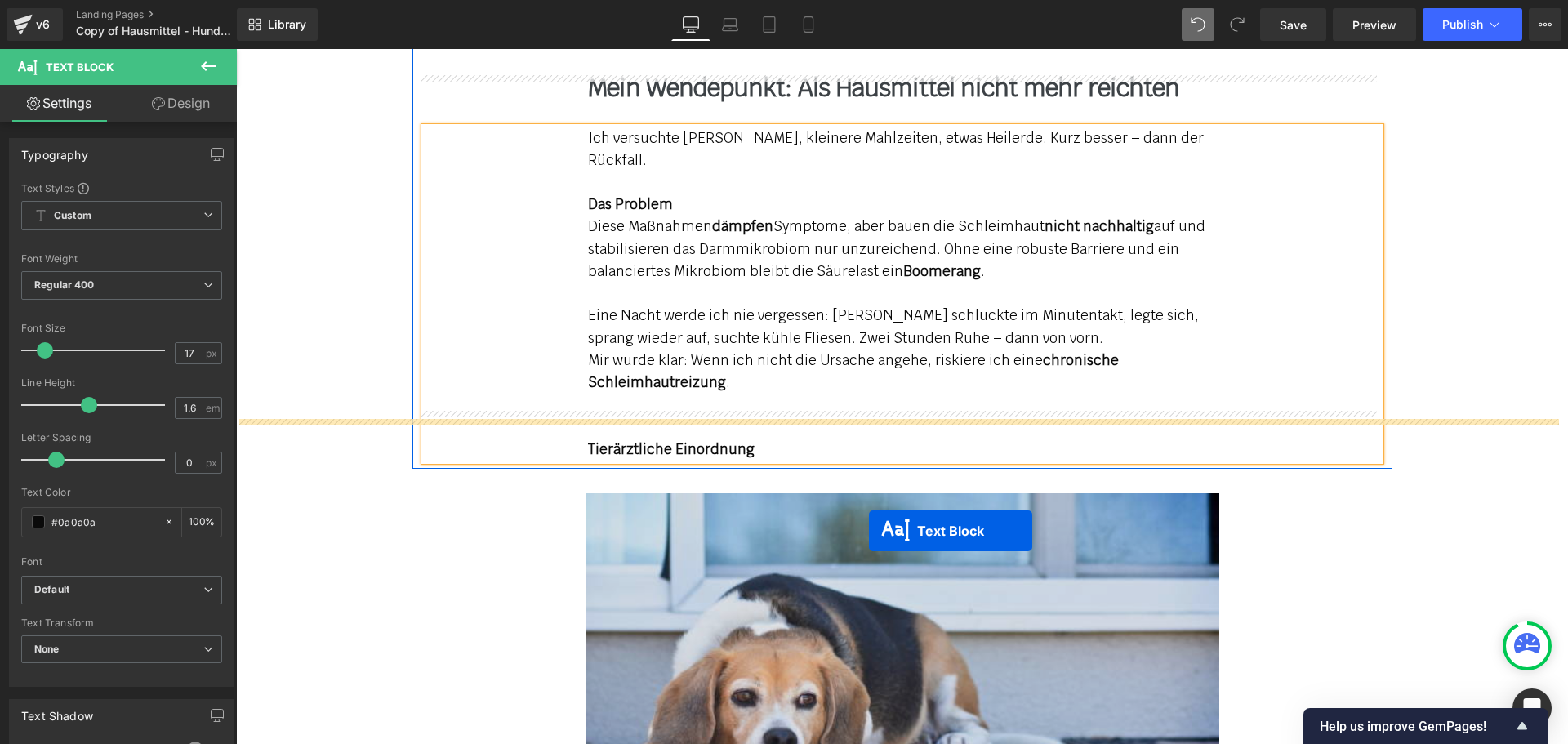
scroll to position [2673, 0]
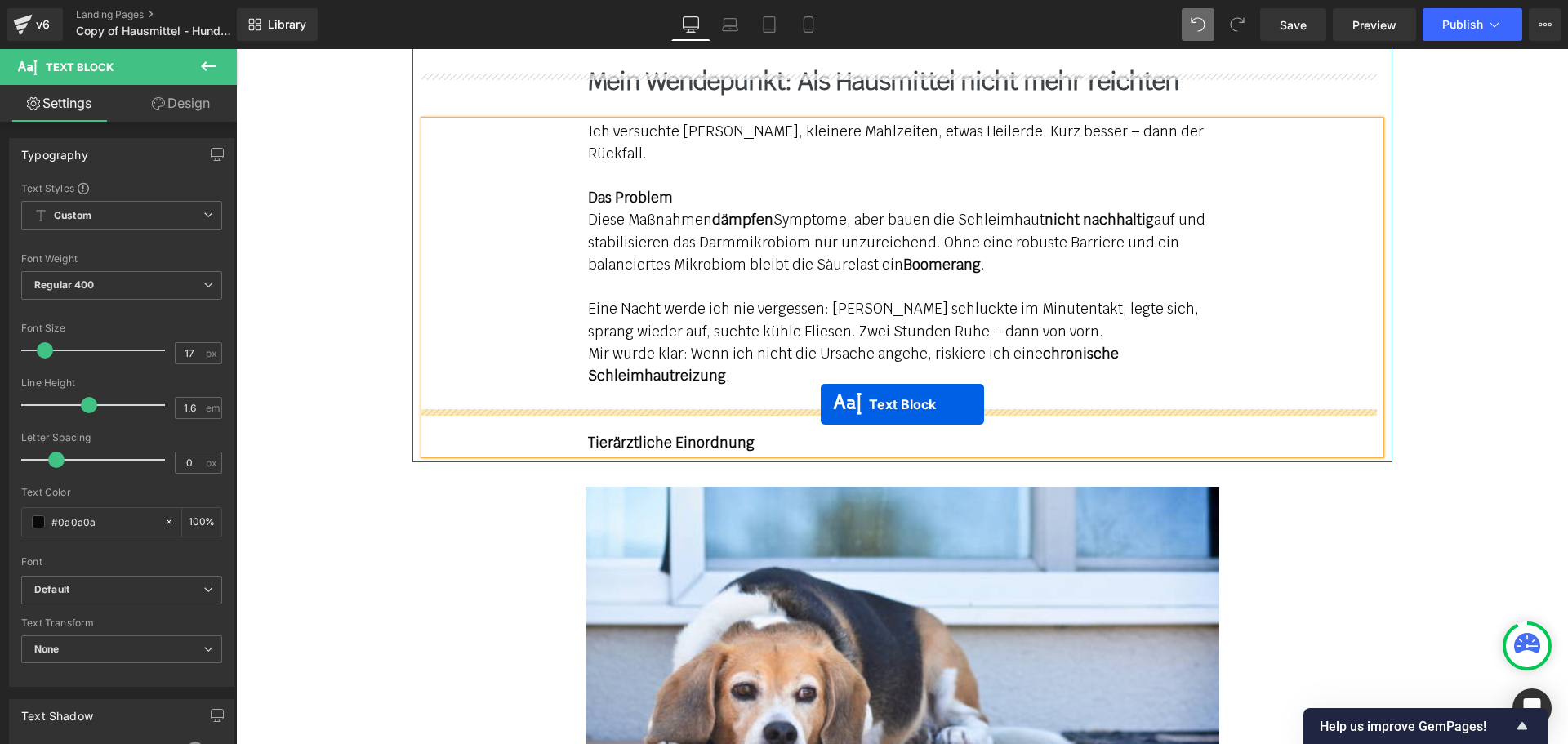
drag, startPoint x: 851, startPoint y: 367, endPoint x: 820, endPoint y: 403, distance: 47.5
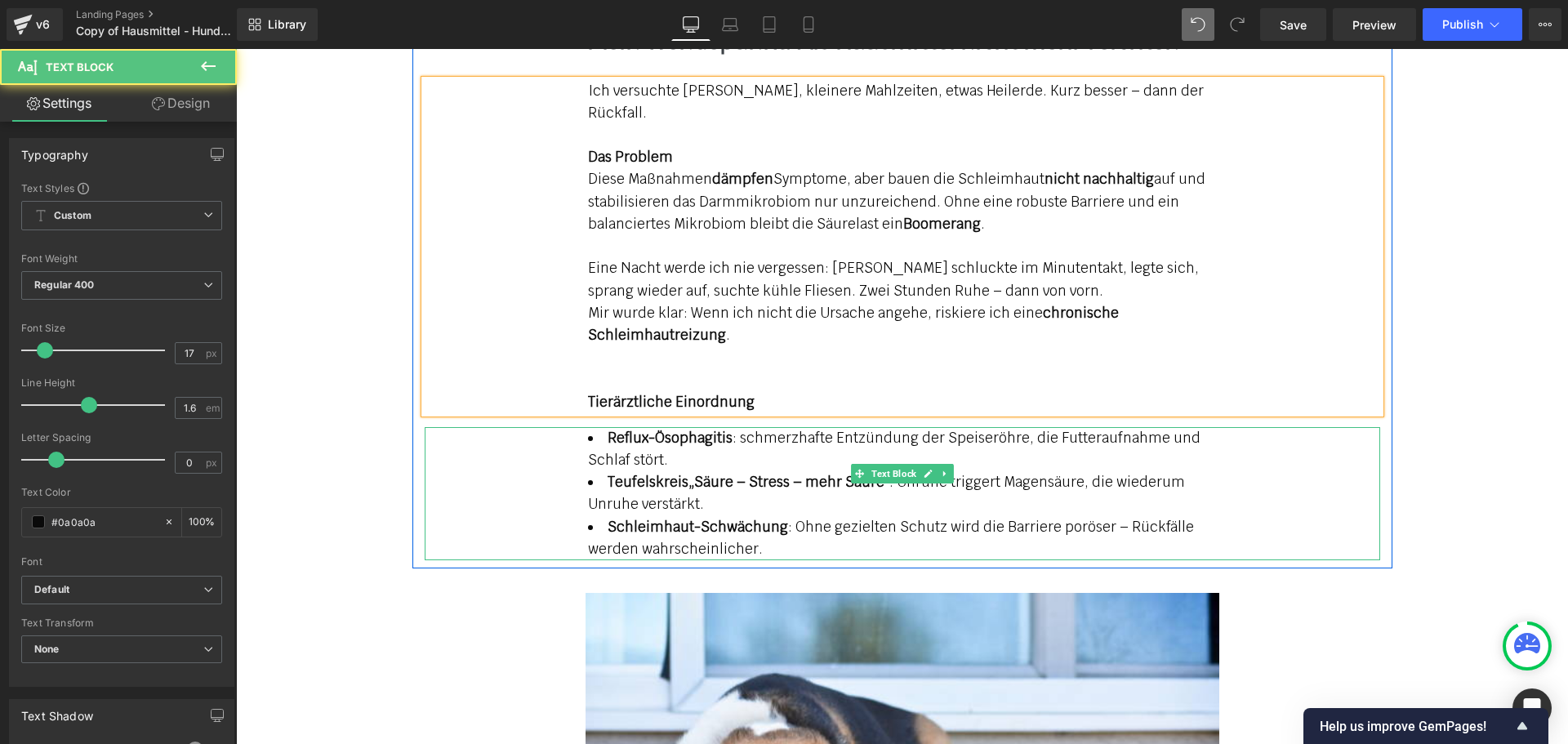
scroll to position [2632, 0]
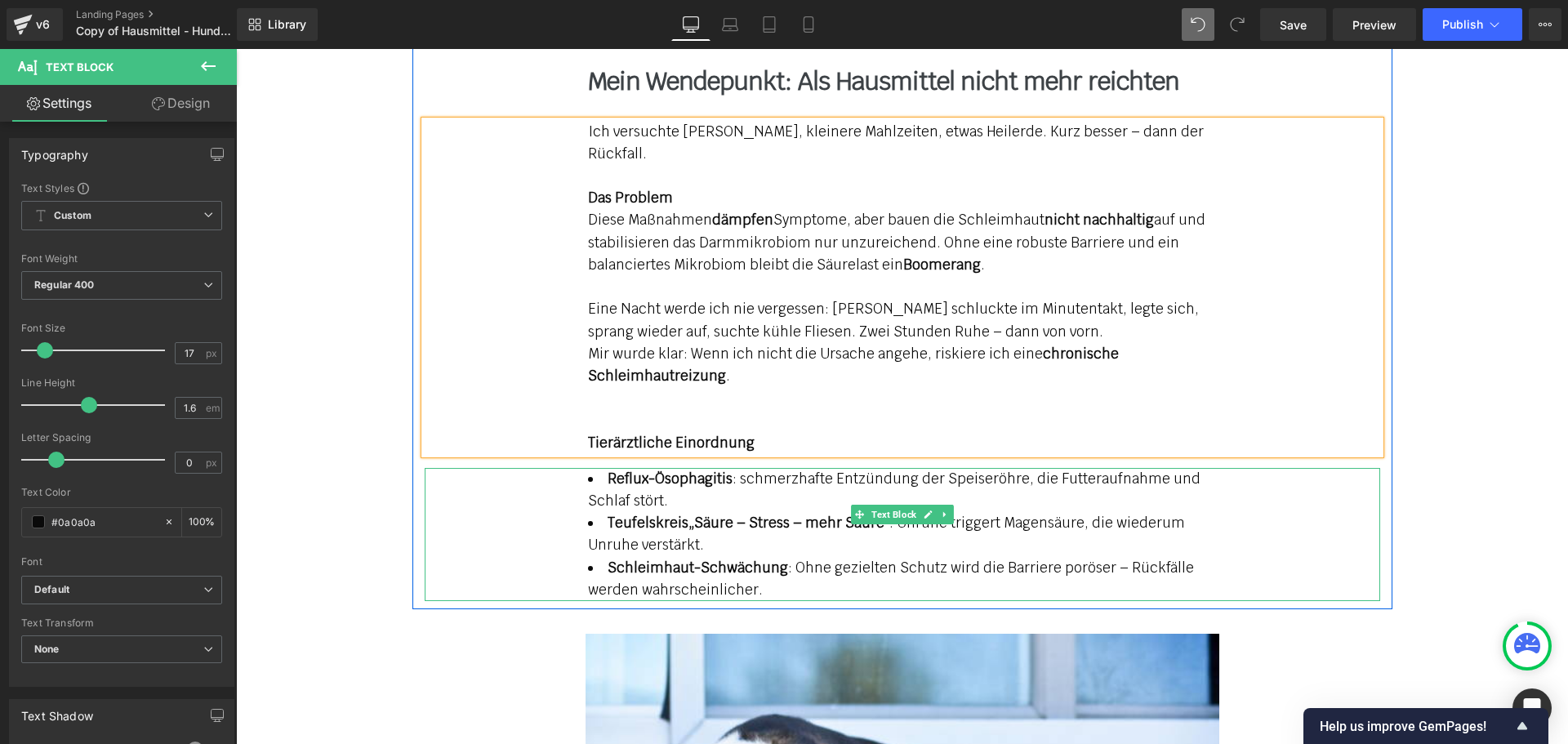
click at [630, 557] on li "Schleimhaut-Schwächung : Ohne gezielten Schutz wird die Barriere poröser – Rück…" at bounding box center [902, 579] width 629 height 44
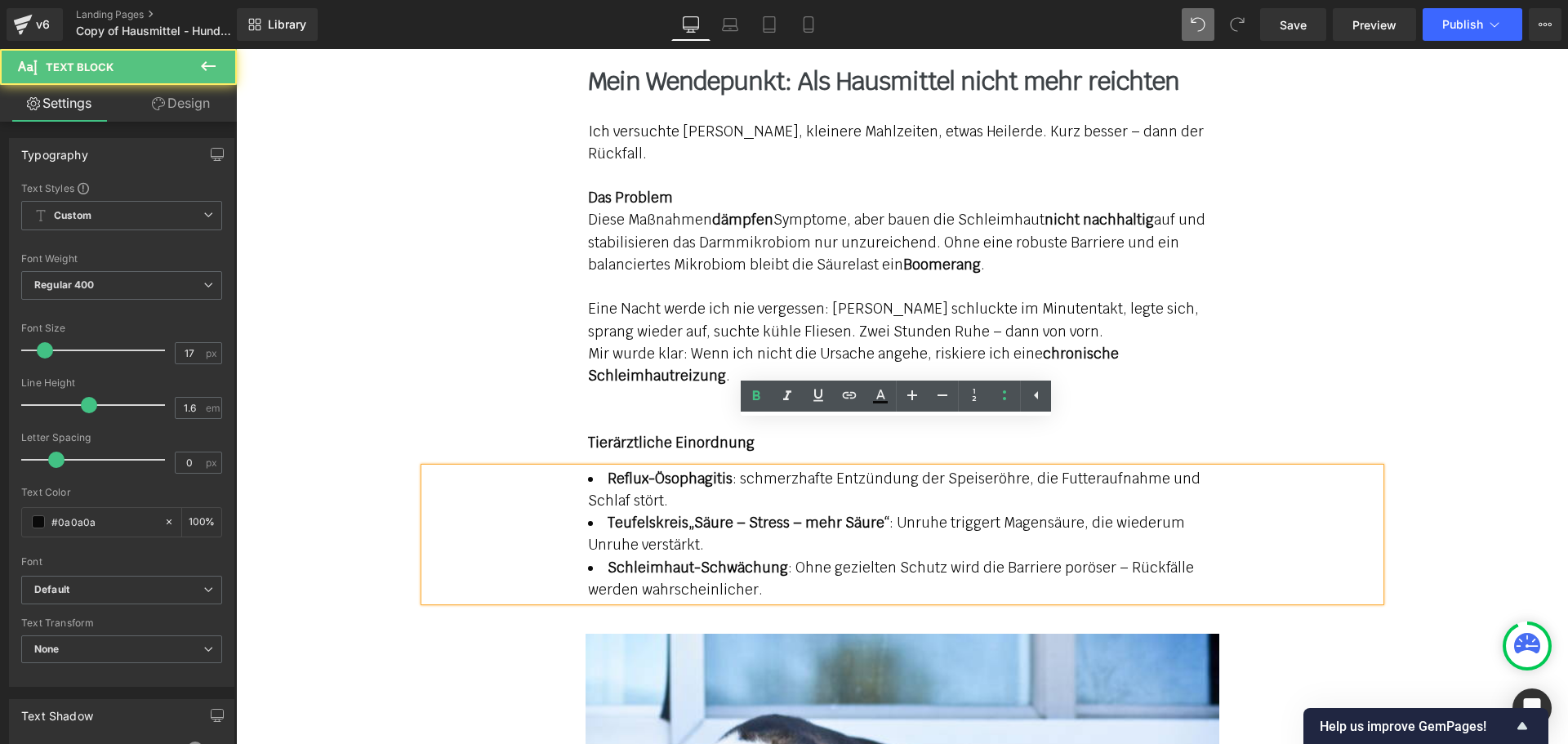
click at [630, 557] on li "Schleimhaut-Schwächung : Ohne gezielten Schutz wird die Barriere poröser – Rück…" at bounding box center [902, 579] width 629 height 44
click at [629, 511] on li "Teufelskreis „Säure – Stress – mehr Säure“ : Unruhe triggert Magensäure, die wi…" at bounding box center [902, 533] width 629 height 44
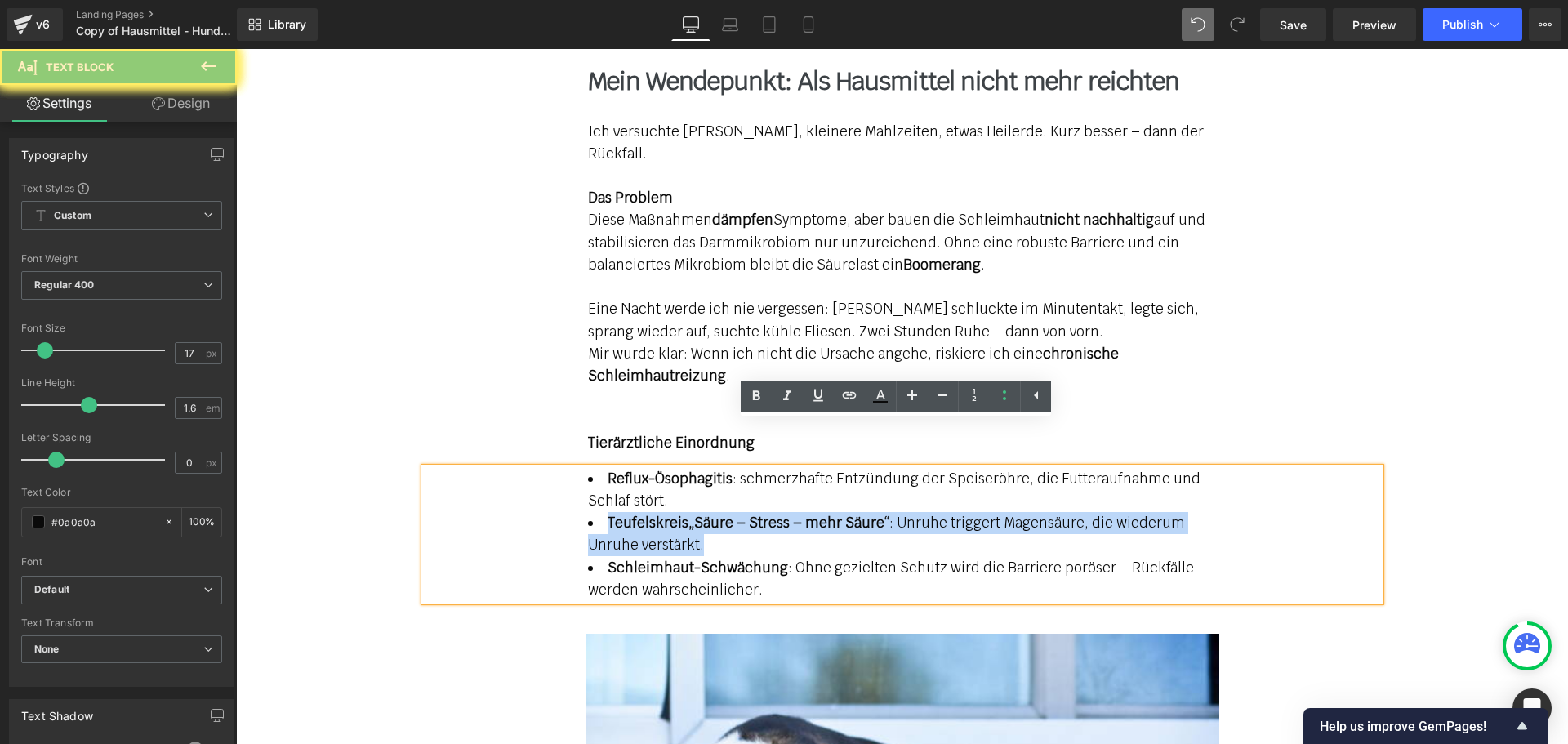
click at [629, 511] on li "Teufelskreis „Säure – Stress – mehr Säure“ : Unruhe triggert Magensäure, die wi…" at bounding box center [902, 533] width 629 height 44
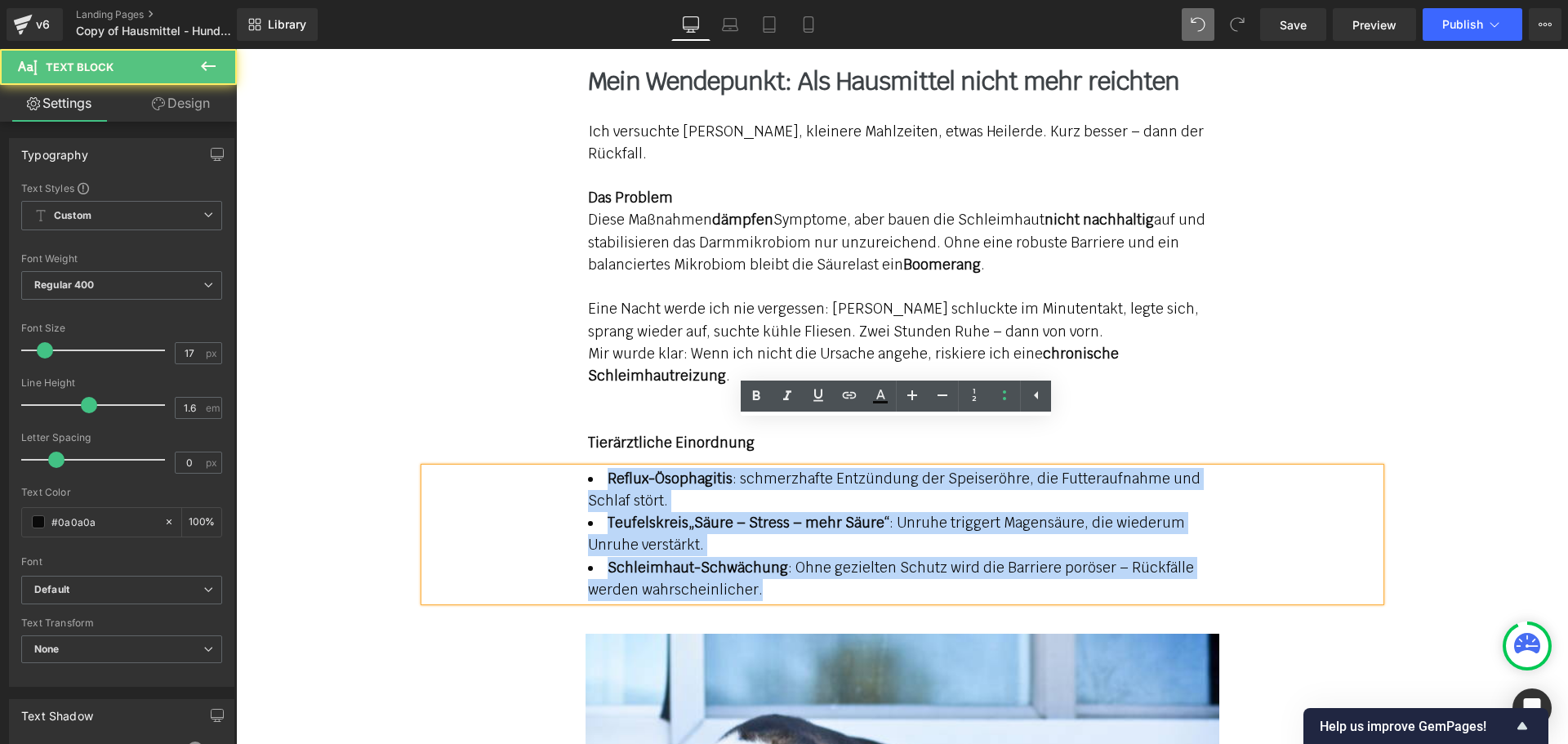
drag, startPoint x: 759, startPoint y: 545, endPoint x: 569, endPoint y: 426, distance: 224.2
click at [569, 468] on div "Reflux-Ösophagitis : schmerzhafte Entzündung der Speiseröhre, die Futteraufnahm…" at bounding box center [902, 534] width 955 height 133
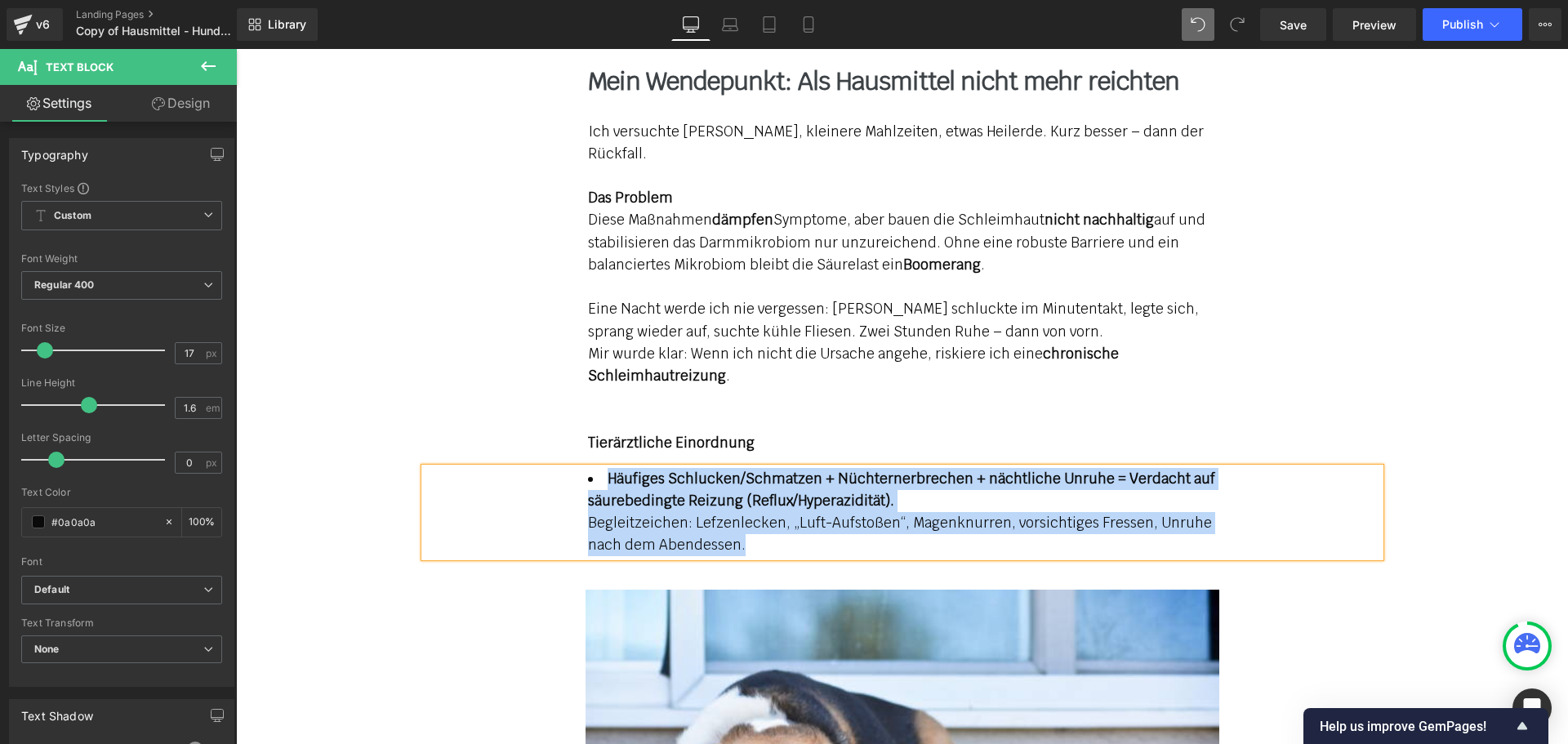
drag, startPoint x: 746, startPoint y: 498, endPoint x: 561, endPoint y: 426, distance: 198.5
click at [561, 468] on div "Häufiges Schlucken/Schmatzen + Nüchternerbrechen + nächtliche Unruhe = Verdacht…" at bounding box center [902, 512] width 955 height 89
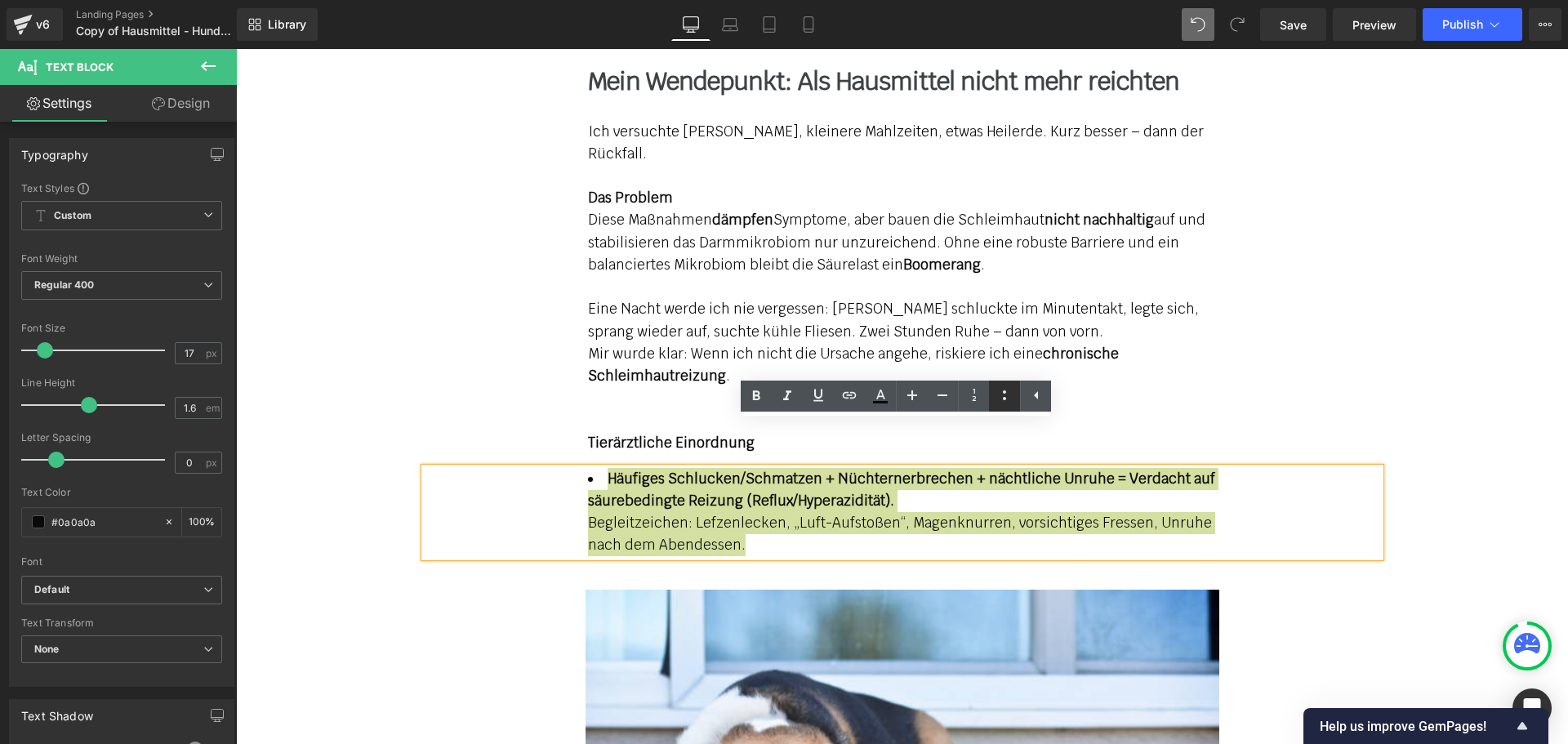
click at [1013, 394] on icon at bounding box center [1004, 395] width 19 height 19
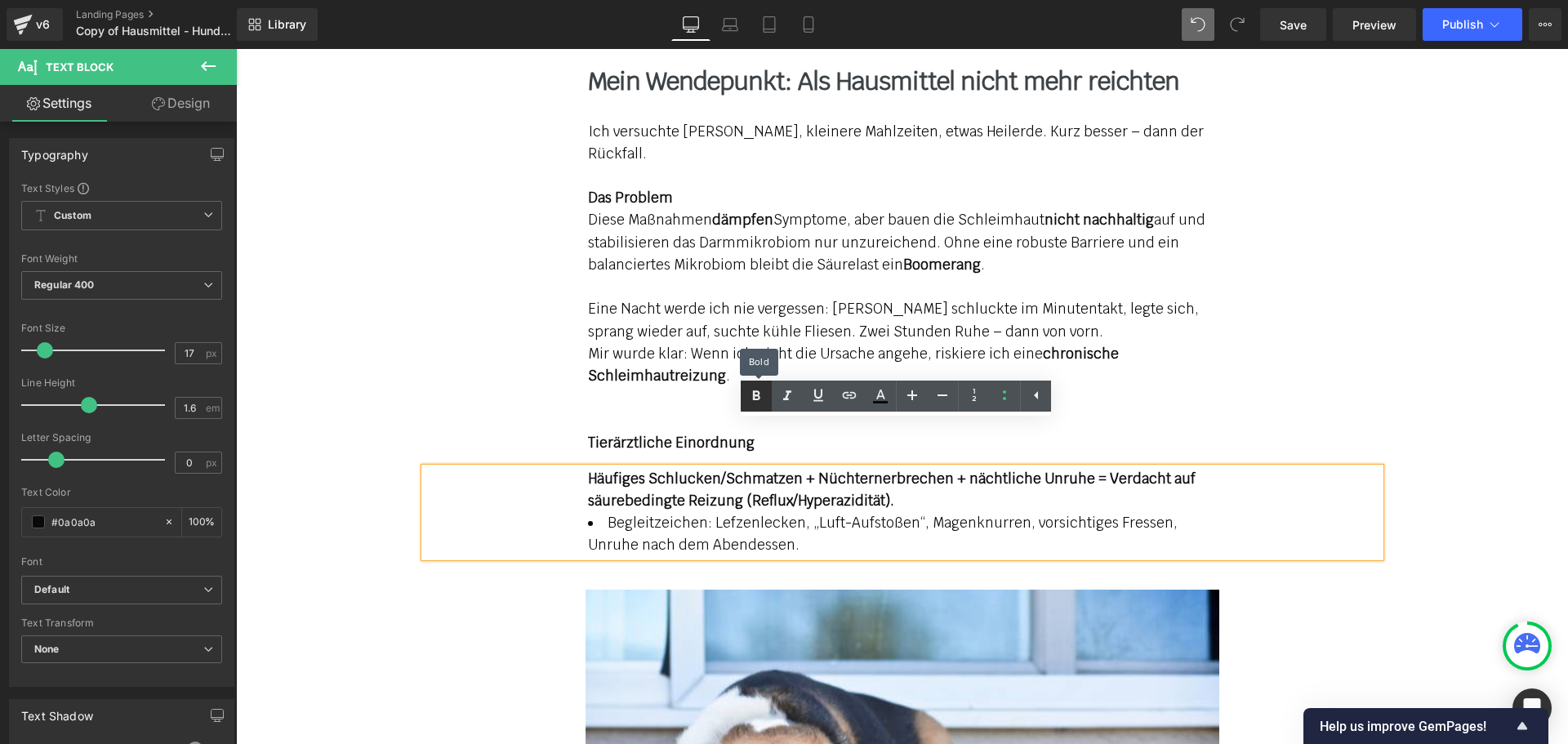
click at [760, 388] on icon at bounding box center [756, 396] width 19 height 19
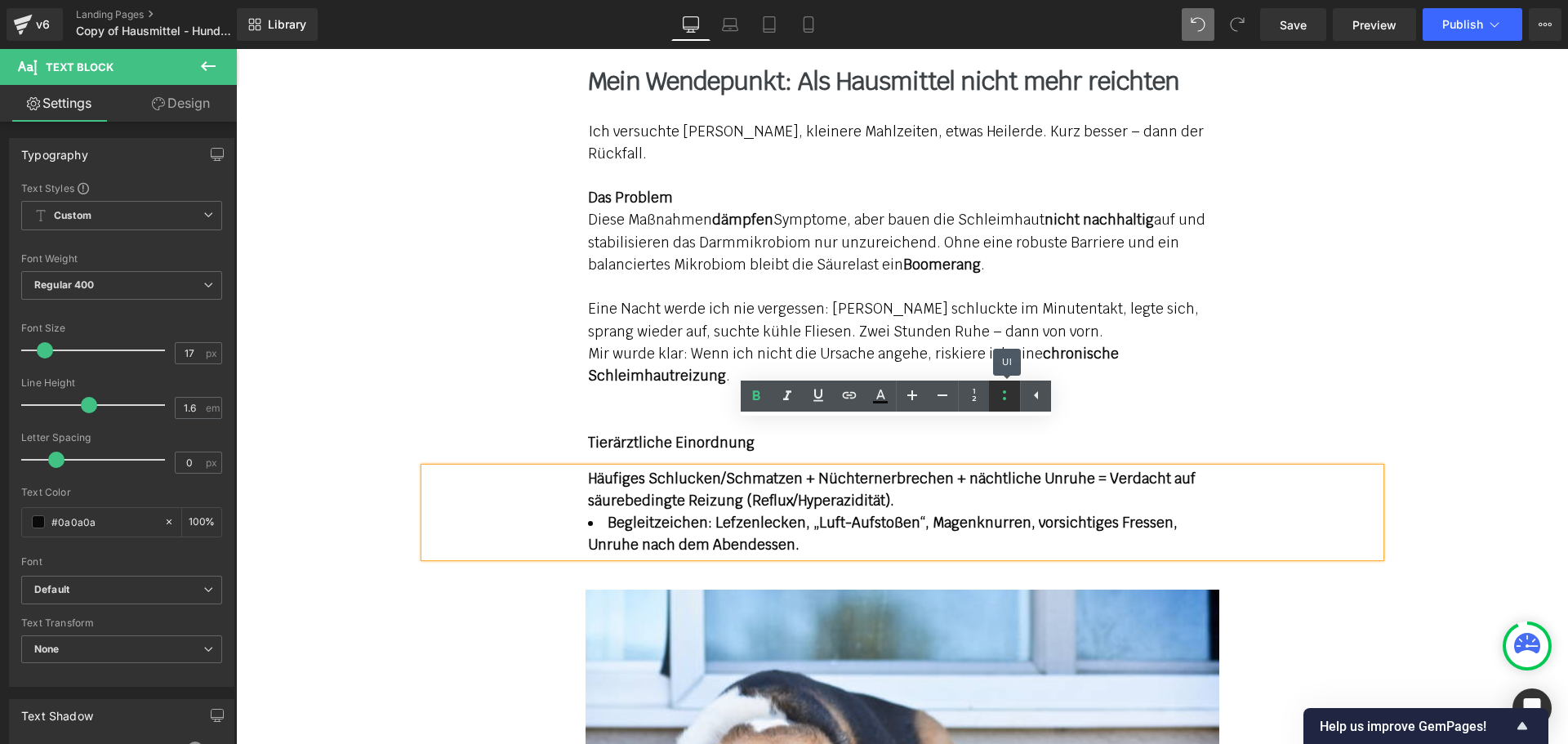
click at [1003, 396] on icon at bounding box center [1004, 395] width 19 height 19
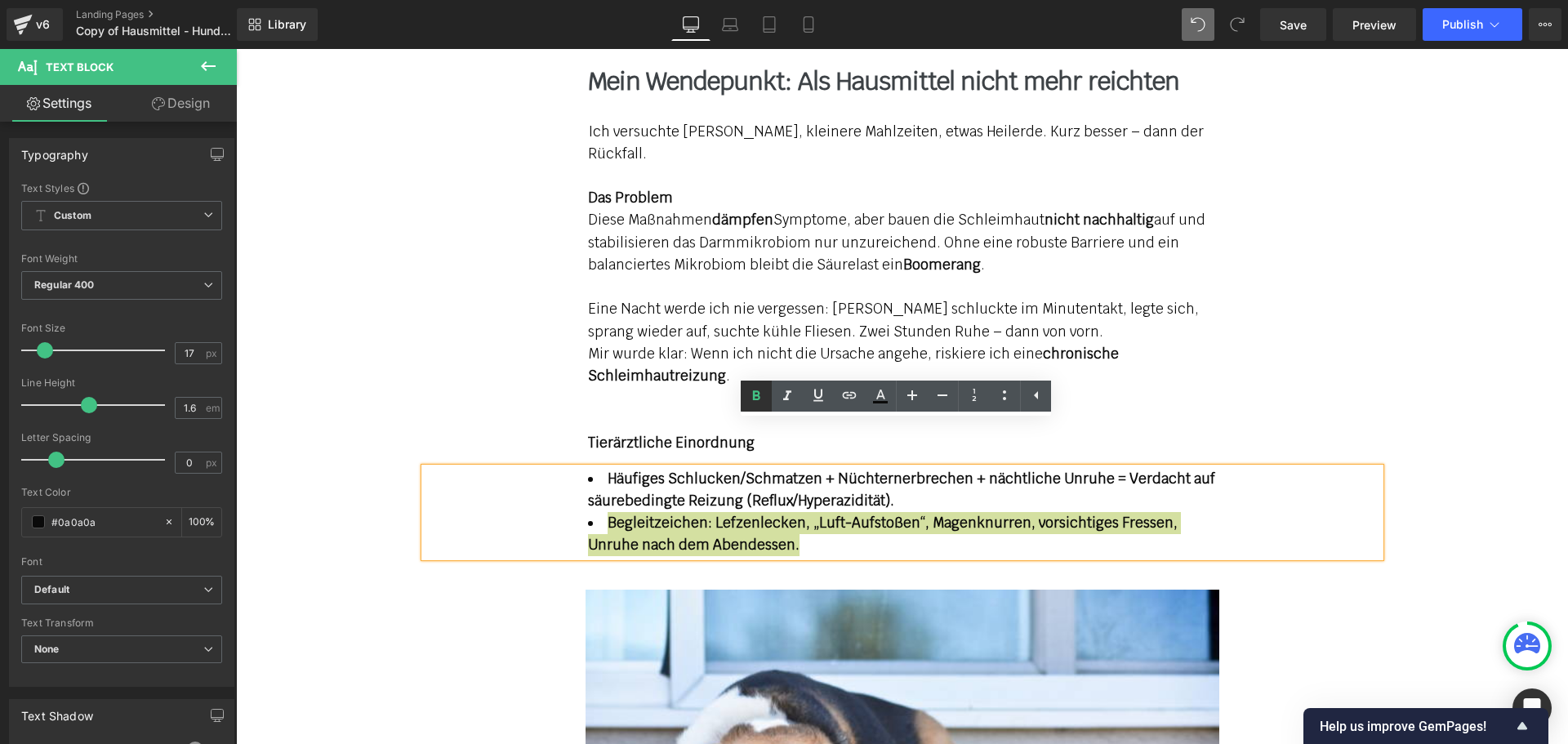
click at [767, 399] on link at bounding box center [756, 395] width 31 height 31
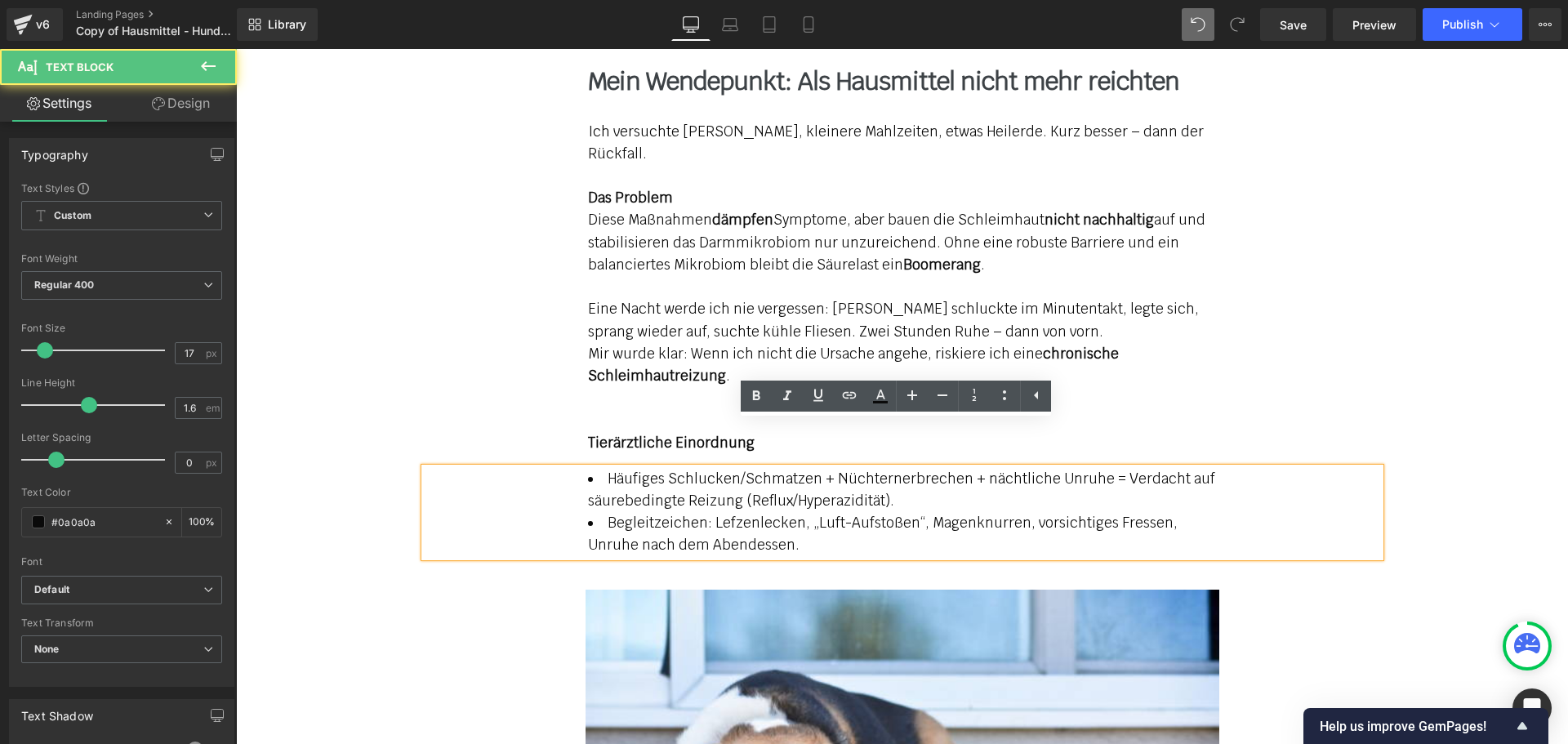
click at [782, 511] on li "Begleitzeichen: Lefzenlecken, „Luft-Aufstoßen“, Magenknurren, vorsichtiges Fres…" at bounding box center [902, 533] width 629 height 44
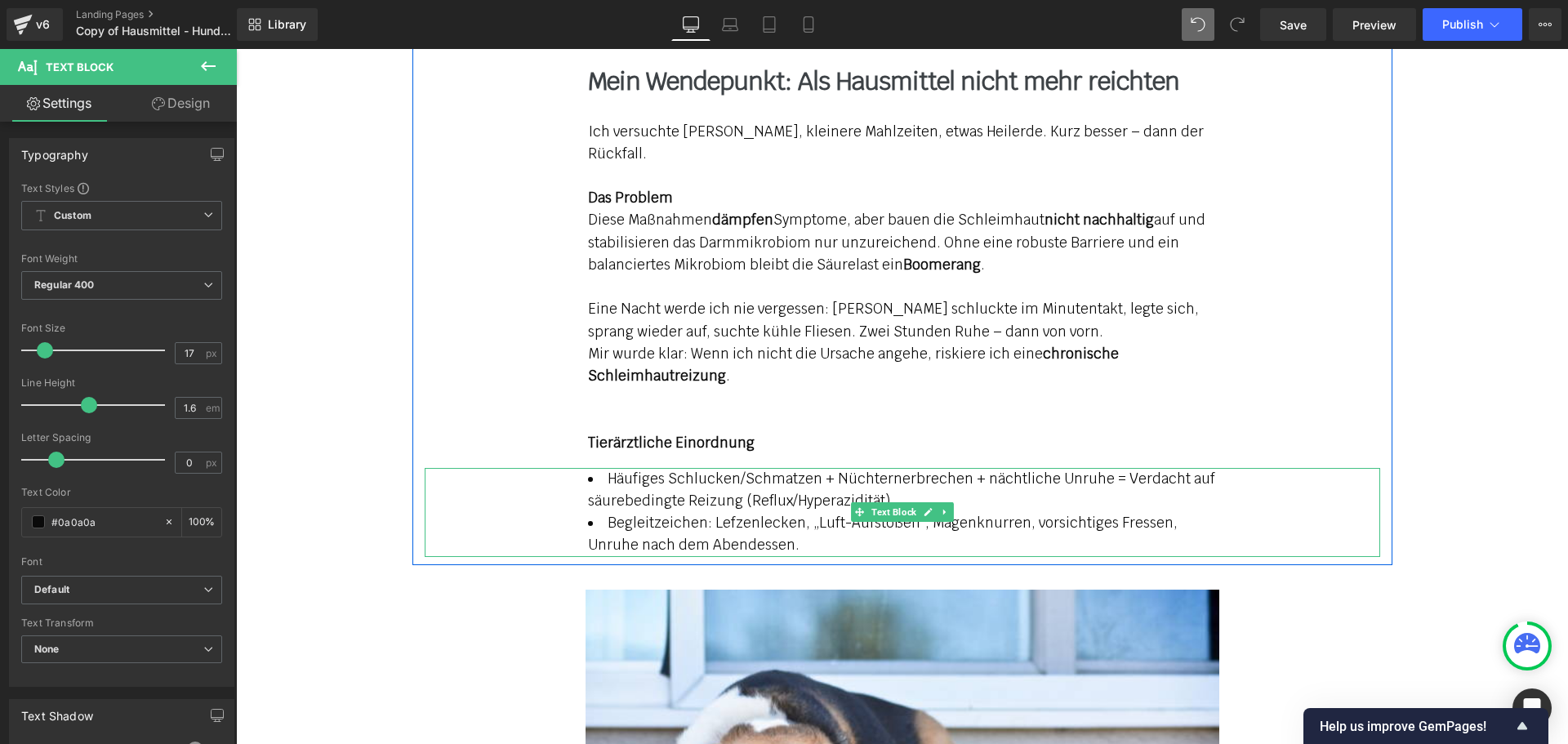
click at [769, 469] on span "Häufiges Schlucken/Schmatzen + Nüchternerbrechen + nächtliche Unruhe = Verdacht…" at bounding box center [901, 490] width 627 height 40
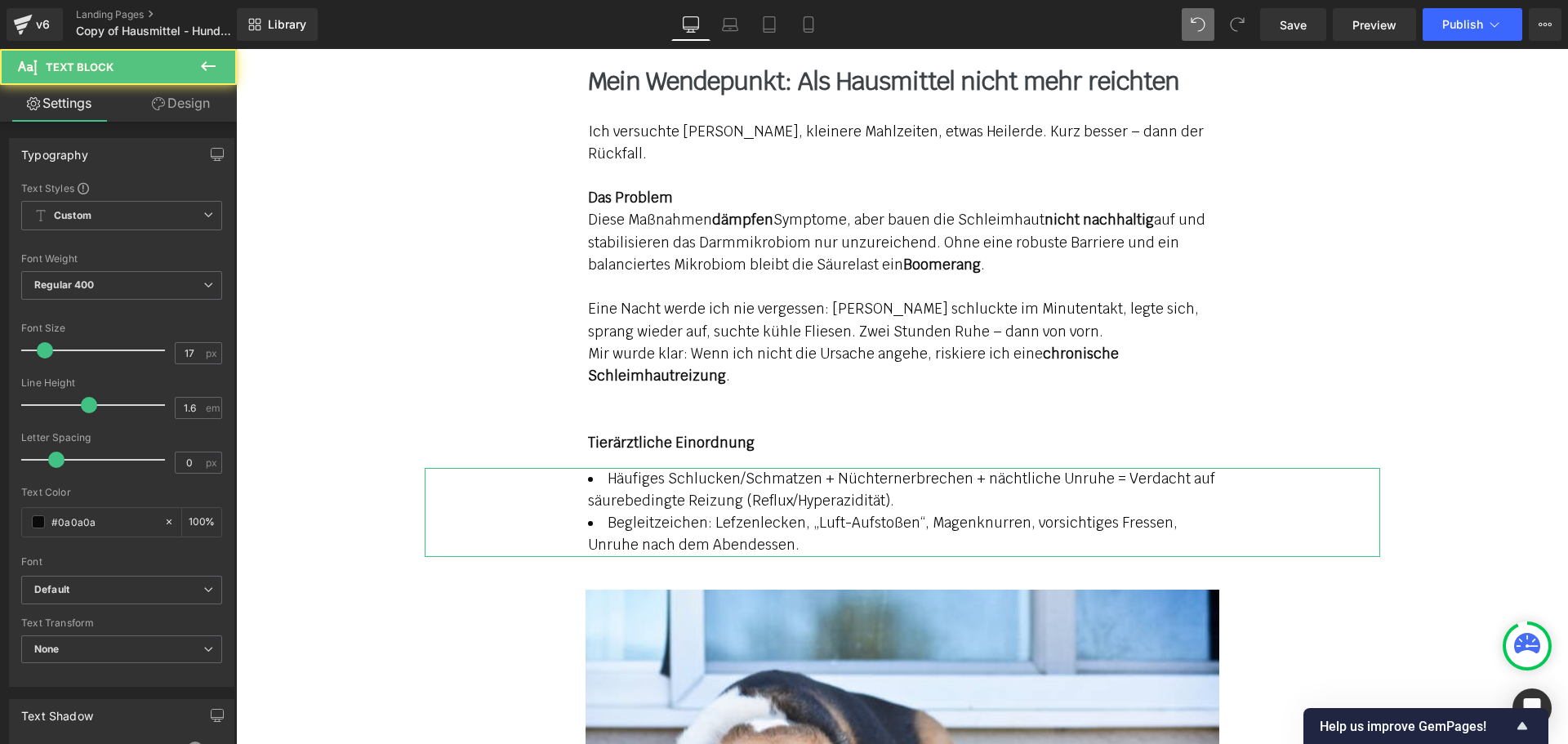
click at [174, 95] on link "Design" at bounding box center [180, 103] width 118 height 37
click at [0, 0] on div "Spacing" at bounding box center [0, 0] width 0 height 0
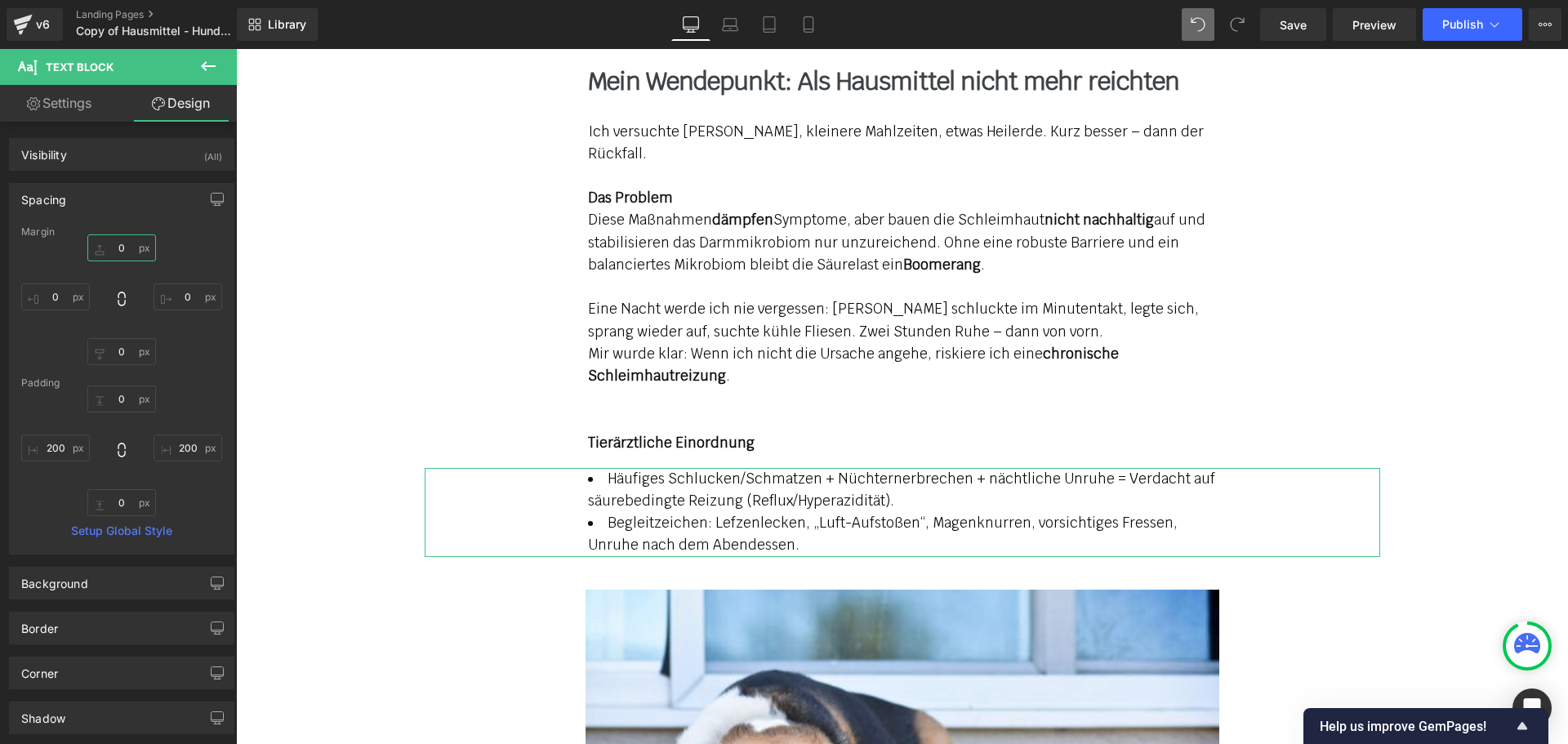
click at [122, 249] on input "text" at bounding box center [122, 247] width 68 height 27
type input "0"
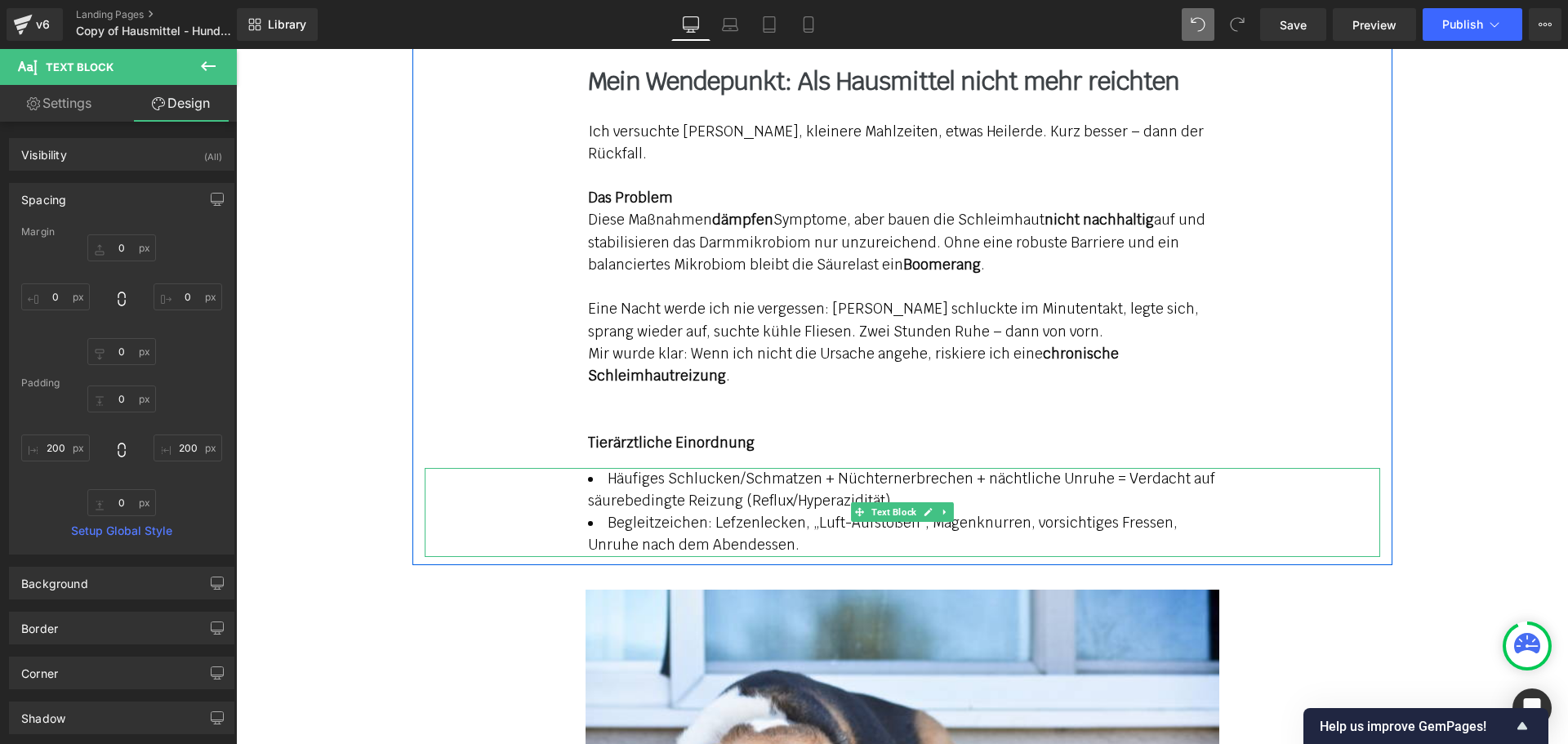
click at [677, 469] on span "Häufiges Schlucken/Schmatzen + Nüchternerbrechen + nächtliche Unruhe = Verdacht…" at bounding box center [901, 490] width 627 height 40
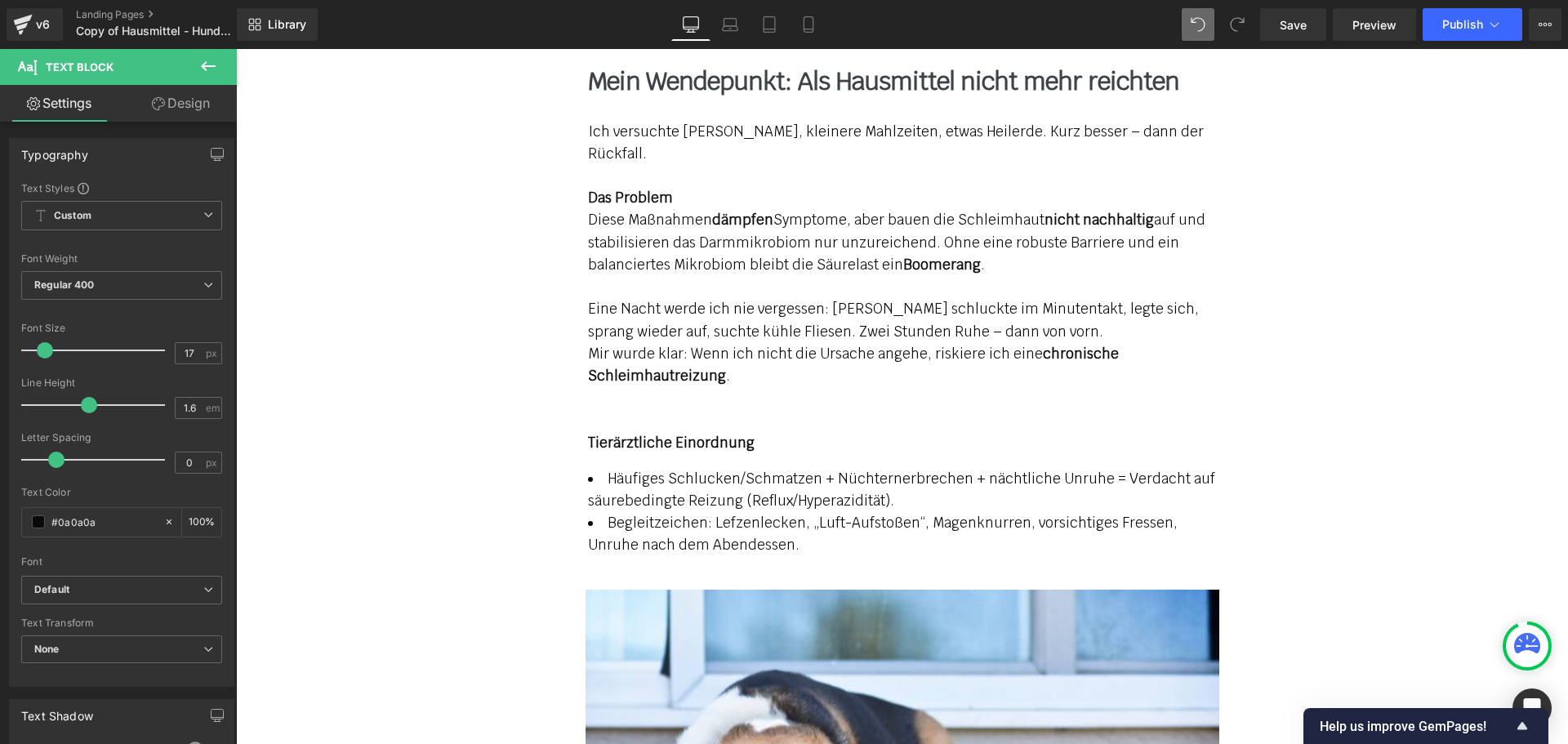
click at [177, 98] on link "Design" at bounding box center [180, 103] width 118 height 37
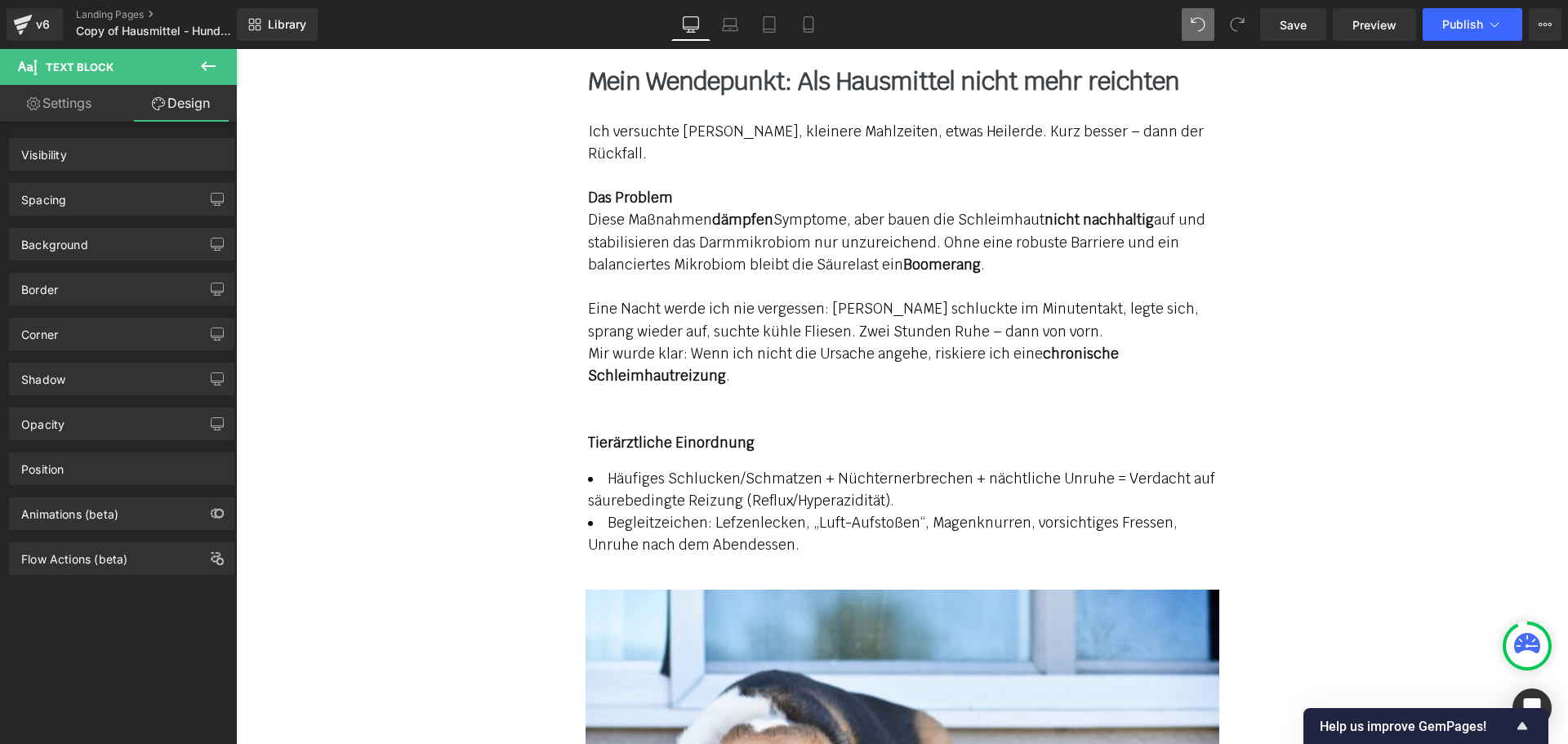
click at [108, 199] on div "Spacing" at bounding box center [122, 198] width 224 height 31
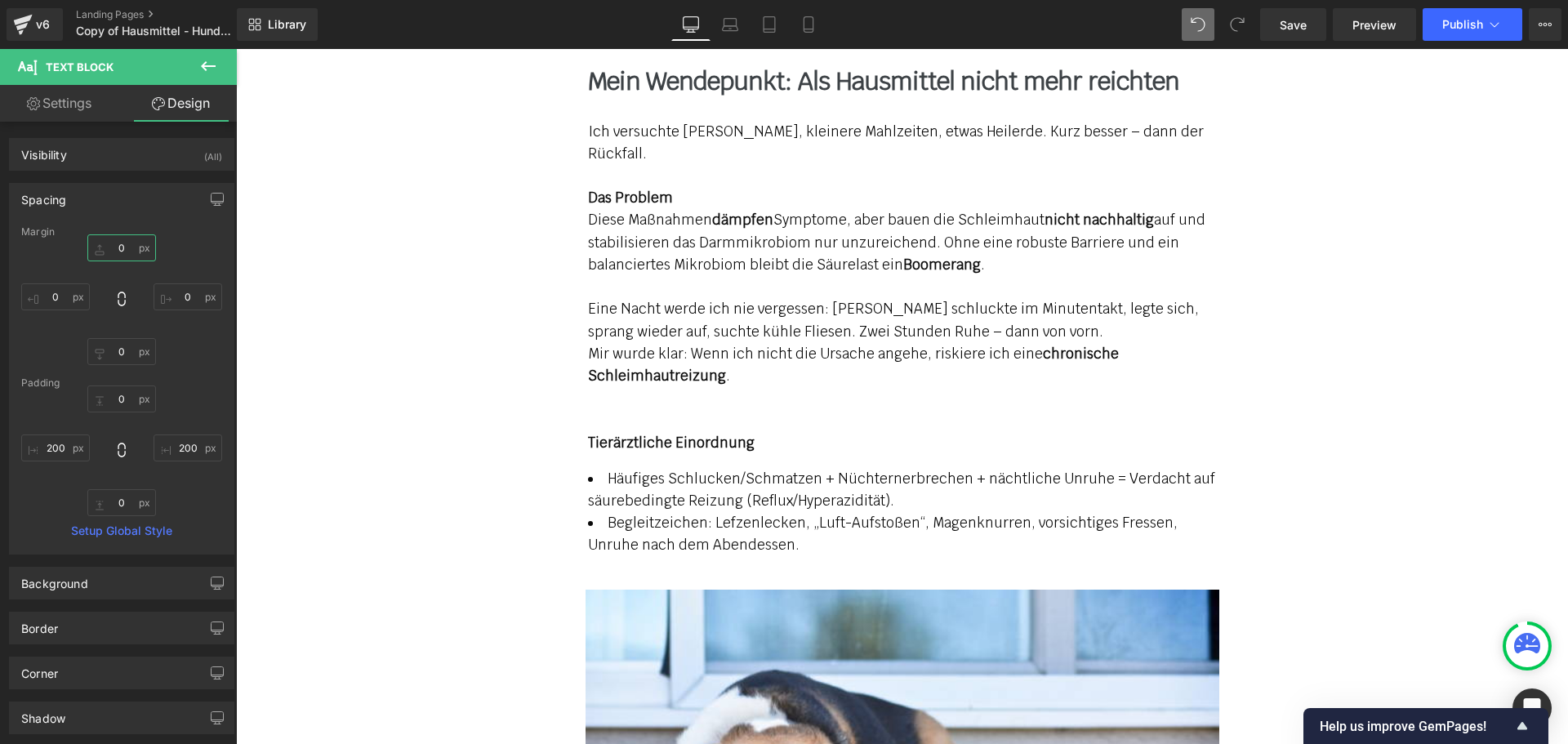
click at [117, 252] on input "0" at bounding box center [122, 247] width 68 height 27
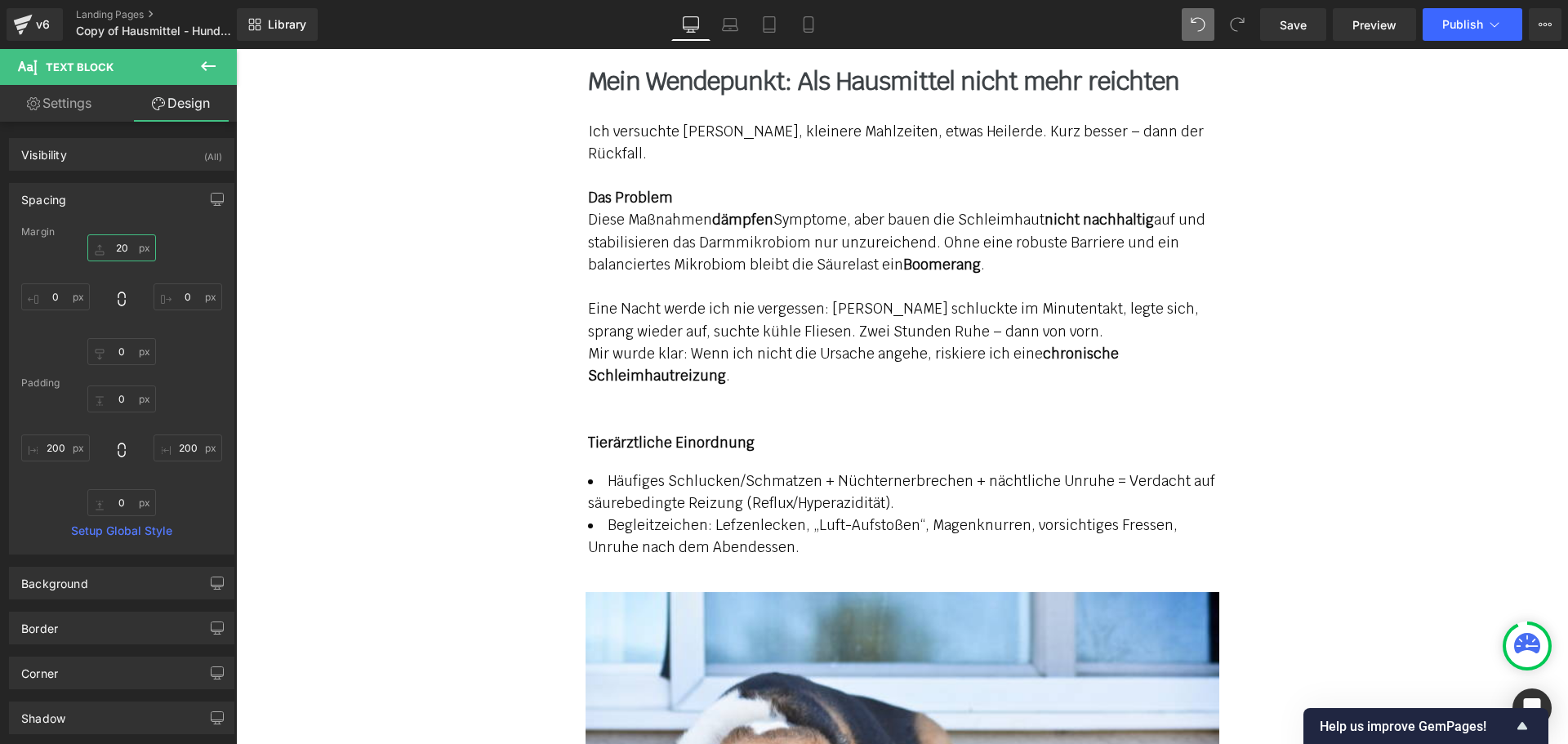
click at [121, 243] on input "20" at bounding box center [122, 247] width 68 height 27
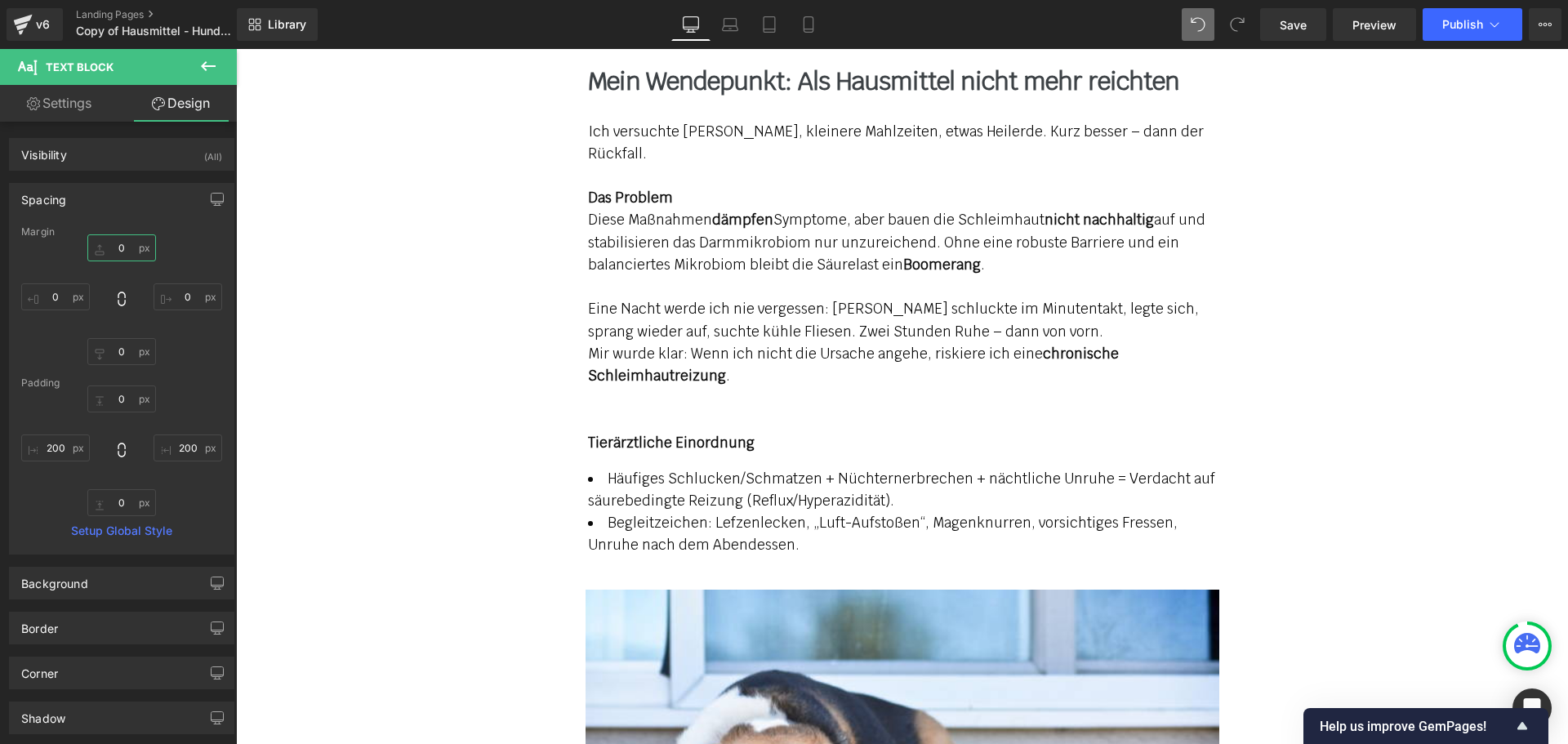
type input "0"
click at [757, 511] on li "Begleitzeichen: Lefzenlecken, „Luft-Aufstoßen“, Magenknurren, vorsichtiges Fres…" at bounding box center [902, 533] width 629 height 44
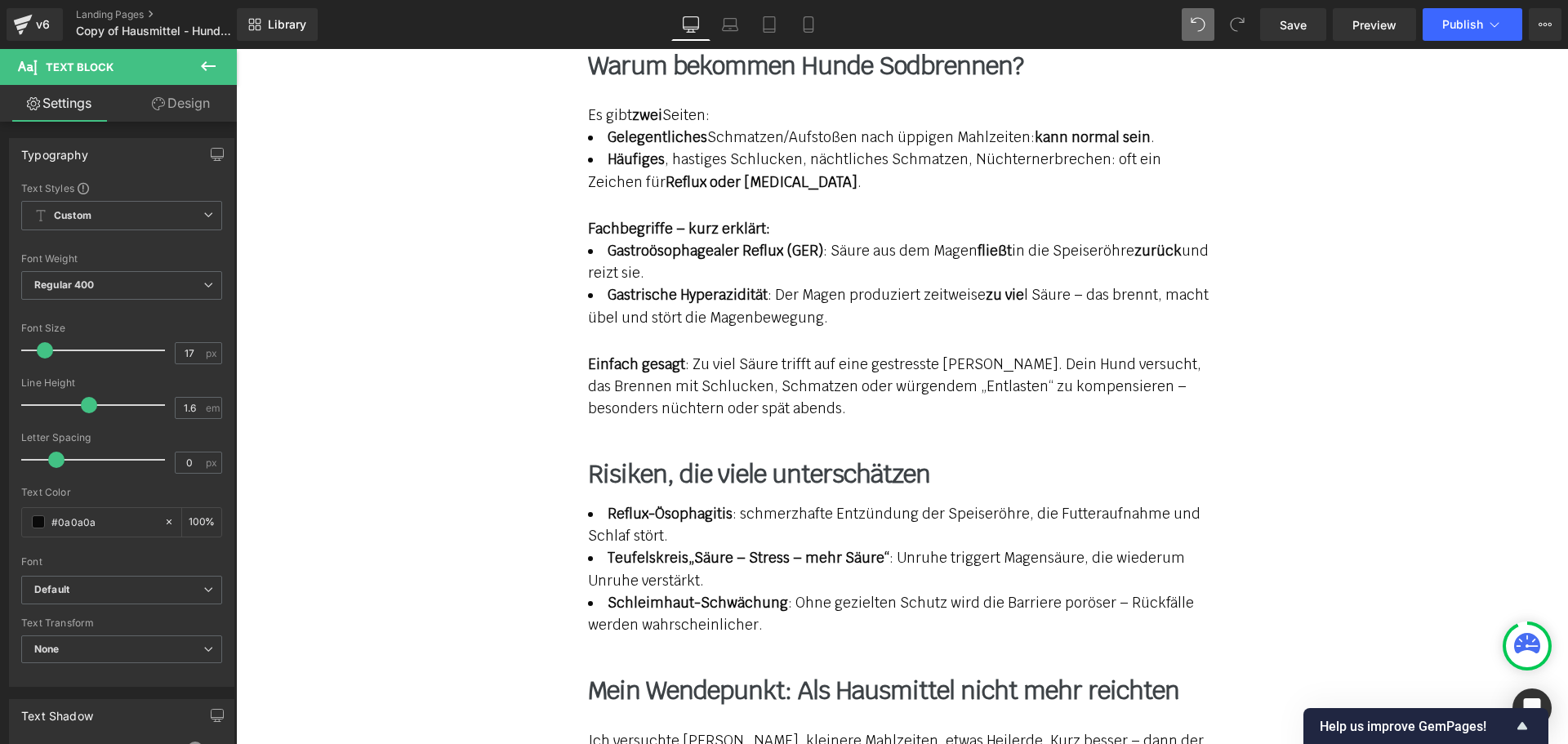
scroll to position [1978, 0]
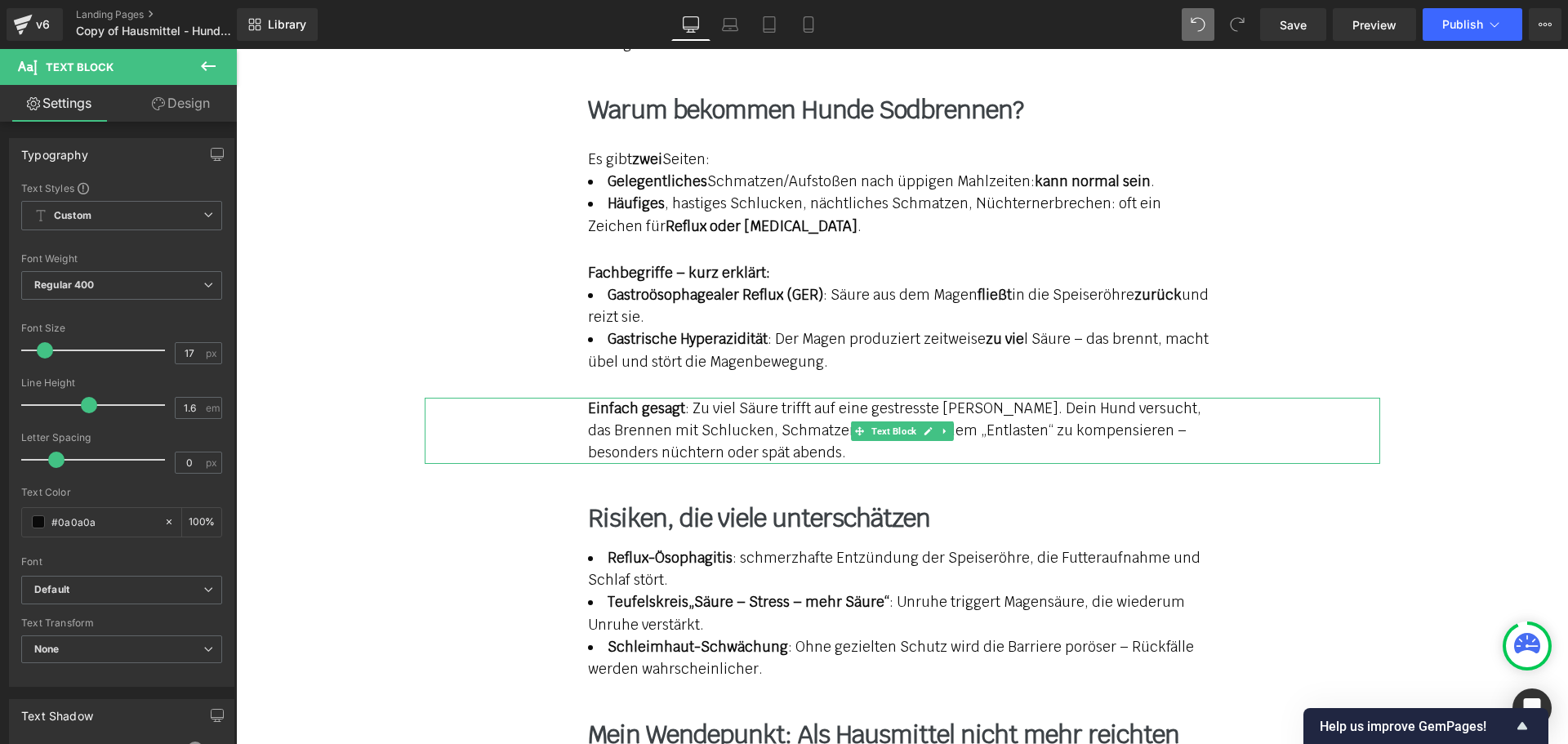
drag, startPoint x: 757, startPoint y: 384, endPoint x: 937, endPoint y: 412, distance: 182.2
click at [757, 400] on span "Einfach gesagt : Zu viel Säure trifft auf eine gestresste [PERSON_NAME]. Dein H…" at bounding box center [894, 430] width 613 height 62
click at [937, 412] on span "Einfach gesagt : Zu viel Säure trifft auf eine gestresste [PERSON_NAME]. Dein H…" at bounding box center [894, 430] width 613 height 62
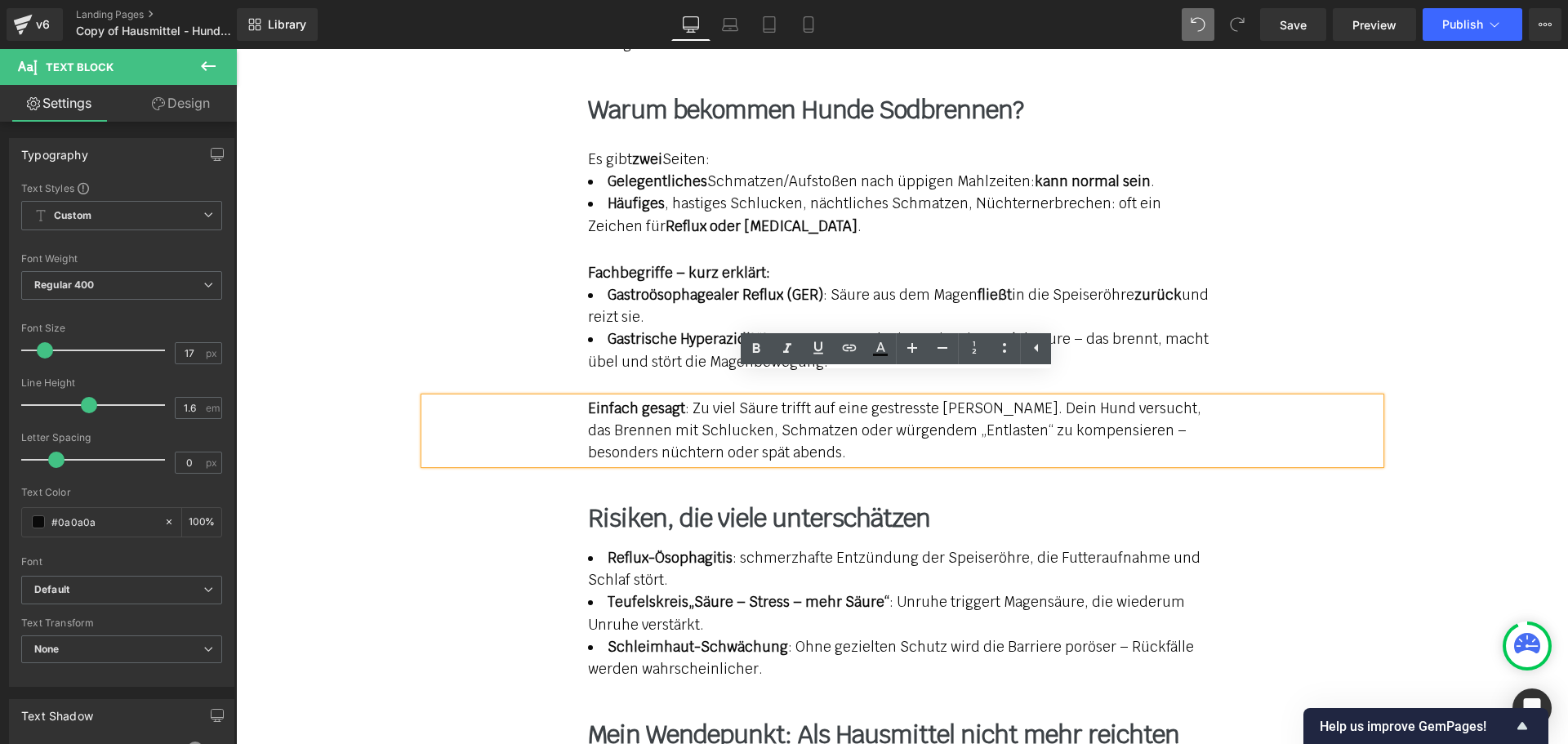
drag, startPoint x: 930, startPoint y: 269, endPoint x: 882, endPoint y: 425, distance: 163.2
click at [930, 284] on li "Gastroösophagealer Reflux (GER) : Säure aus dem Magen fließt in die Speiseröhre…" at bounding box center [902, 306] width 629 height 44
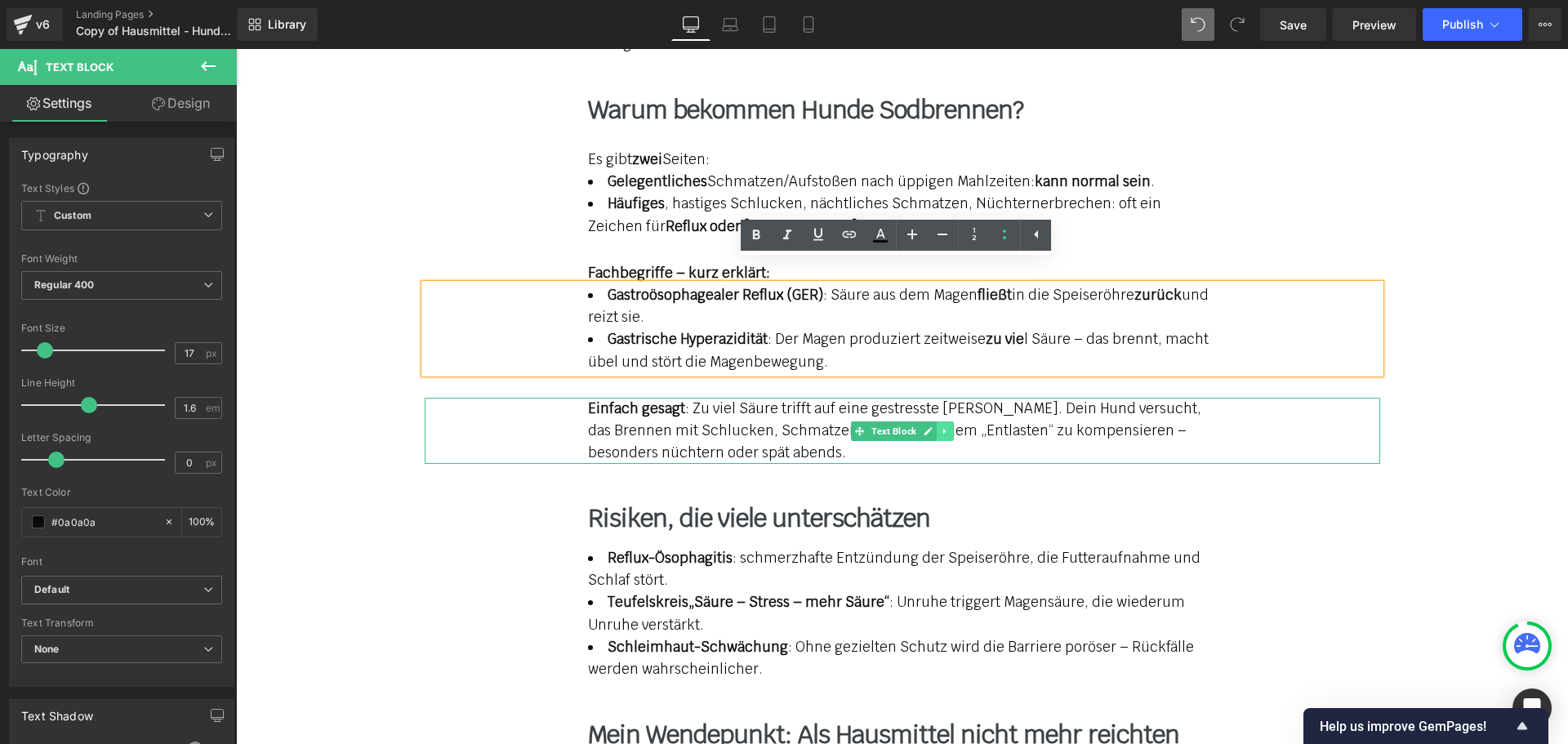
click at [942, 428] on icon at bounding box center [943, 430] width 3 height 6
click at [931, 426] on icon at bounding box center [936, 430] width 9 height 9
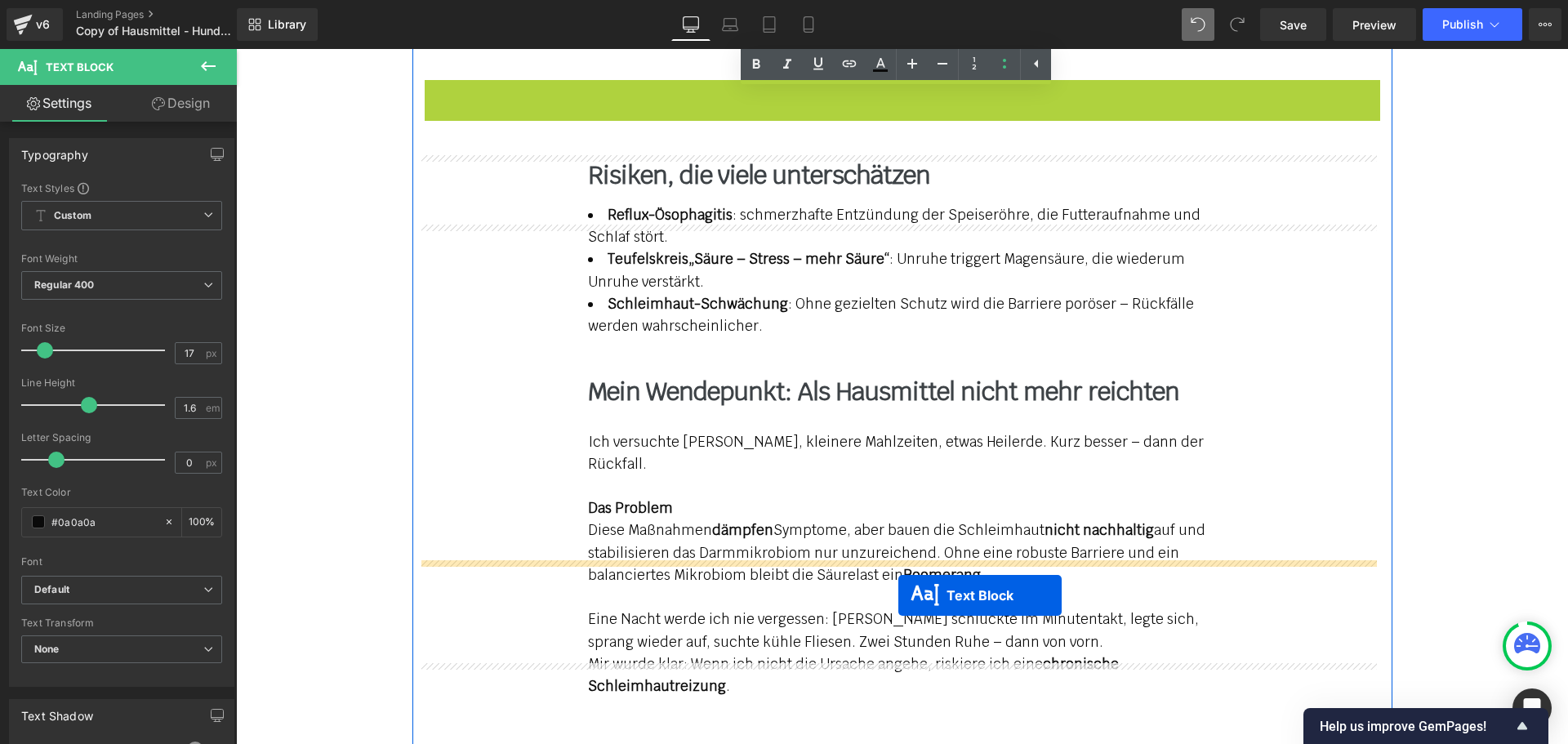
scroll to position [2550, 0]
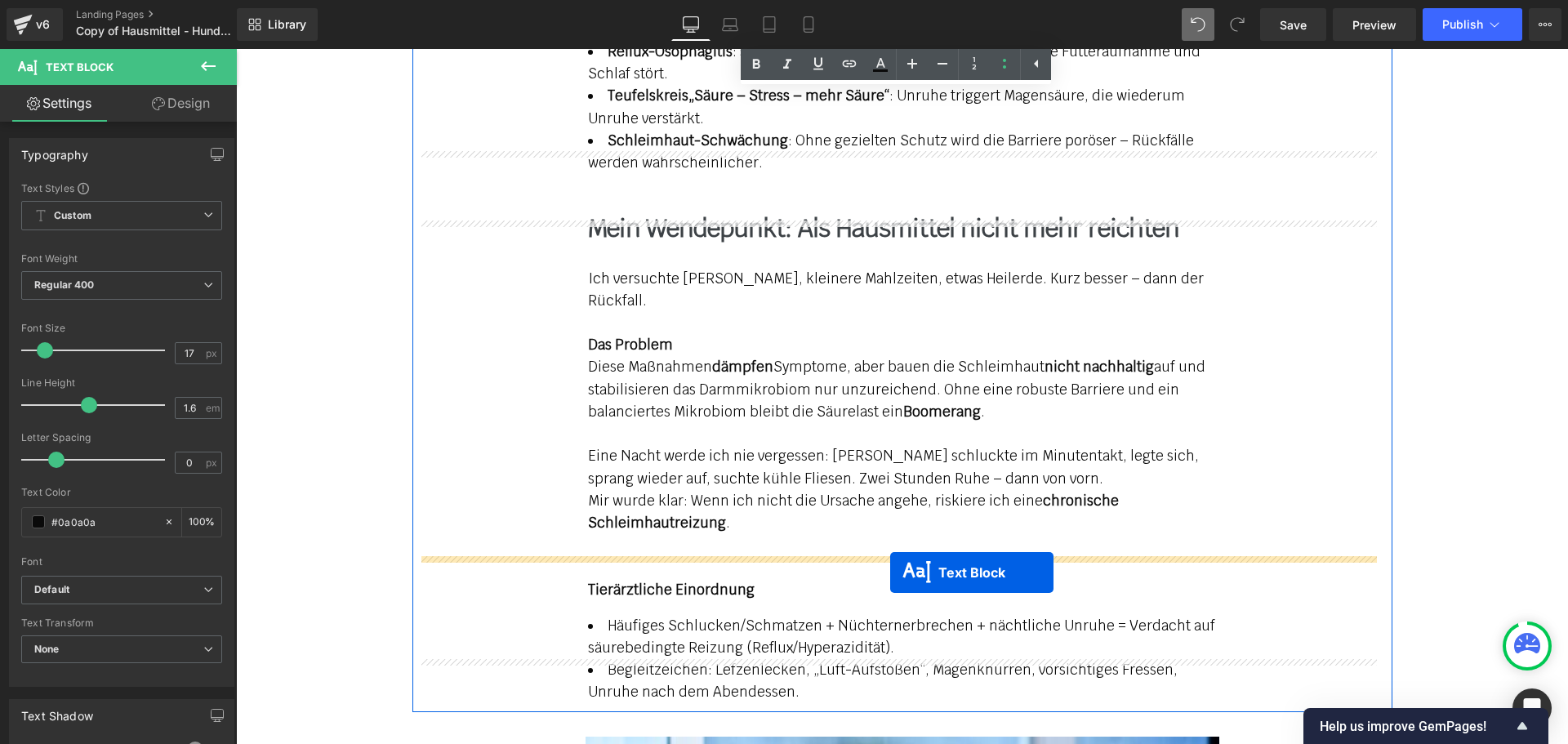
drag, startPoint x: 856, startPoint y: 497, endPoint x: 890, endPoint y: 573, distance: 83.3
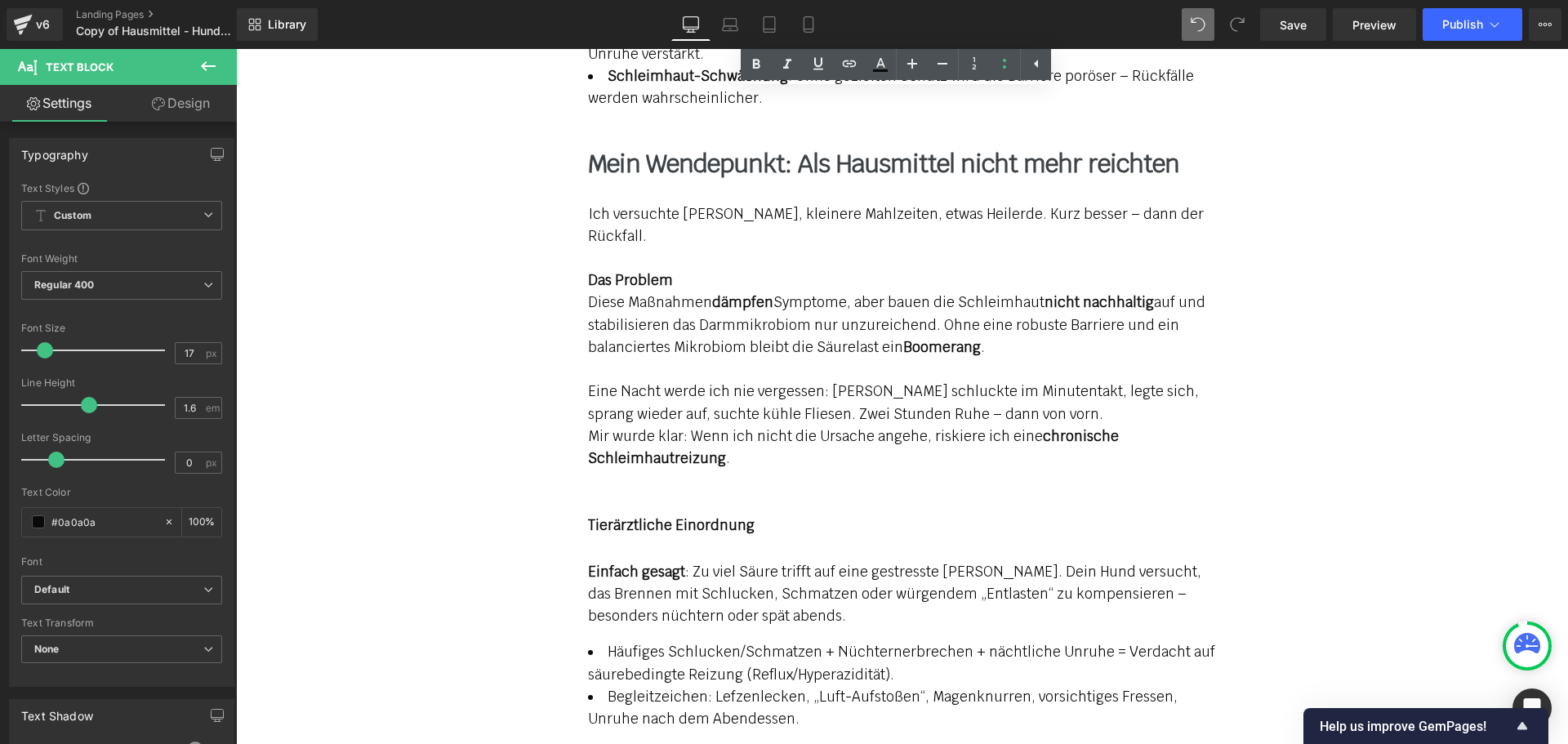
scroll to position [2567, 0]
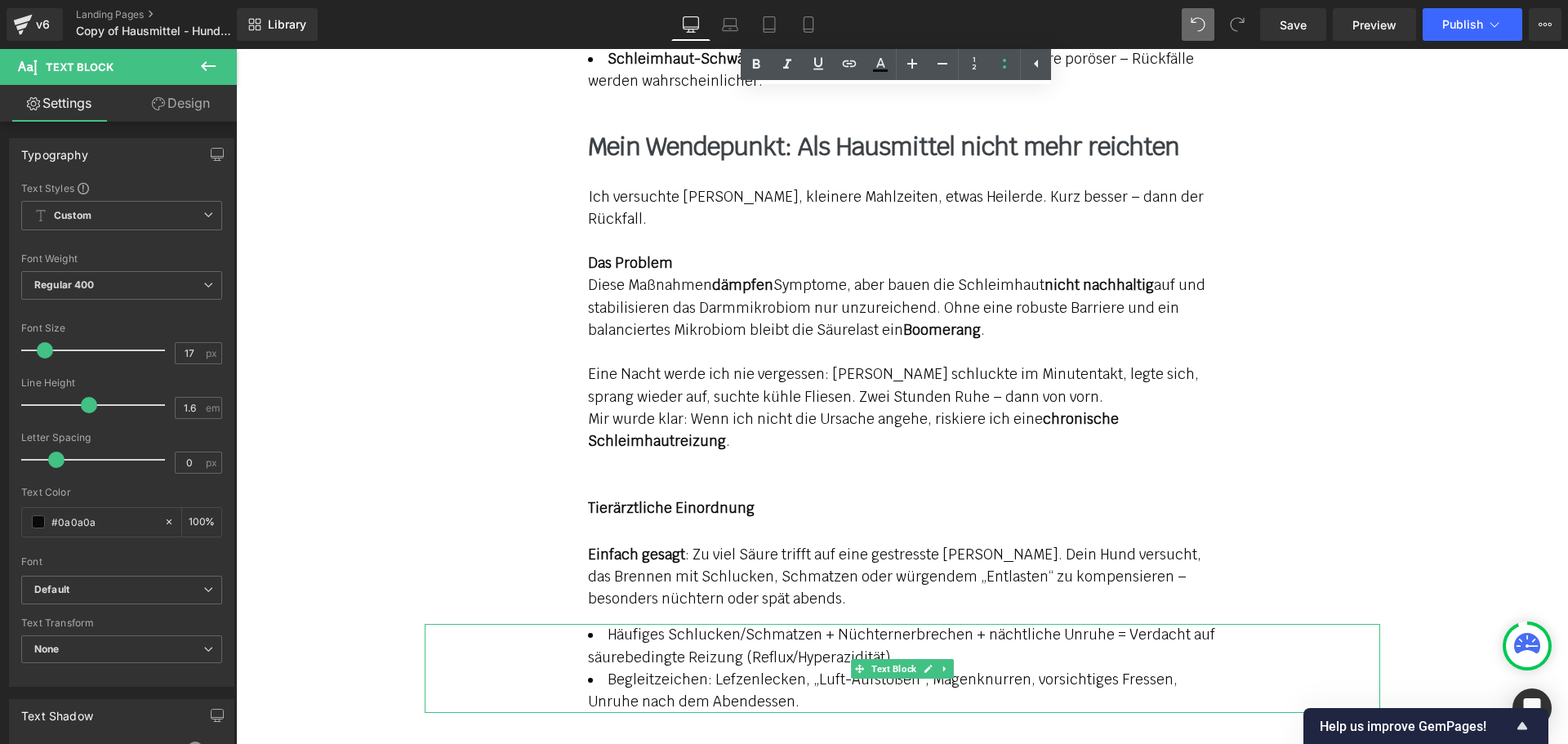
drag, startPoint x: 987, startPoint y: 720, endPoint x: 573, endPoint y: 591, distance: 433.6
click at [573, 623] on div "Häufiges Schlucken/Schmatzen + Nüchternerbrechen + nächtliche Unruhe = Verdacht…" at bounding box center [902, 668] width 955 height 89
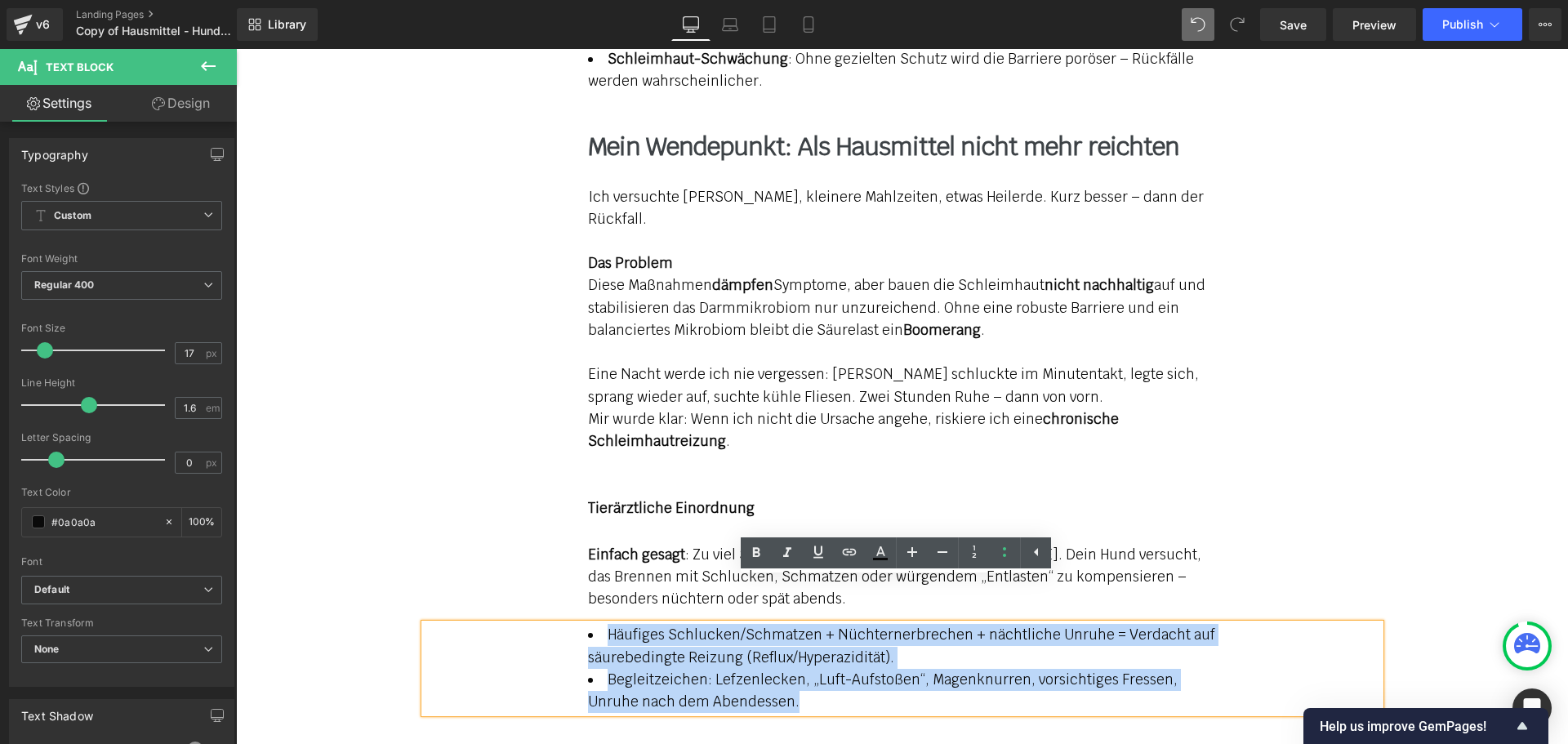
copy ul "Häufiges Schlucken/Schmatzen + Nüchternerbrechen + nächtliche Unruhe = Verdacht…"
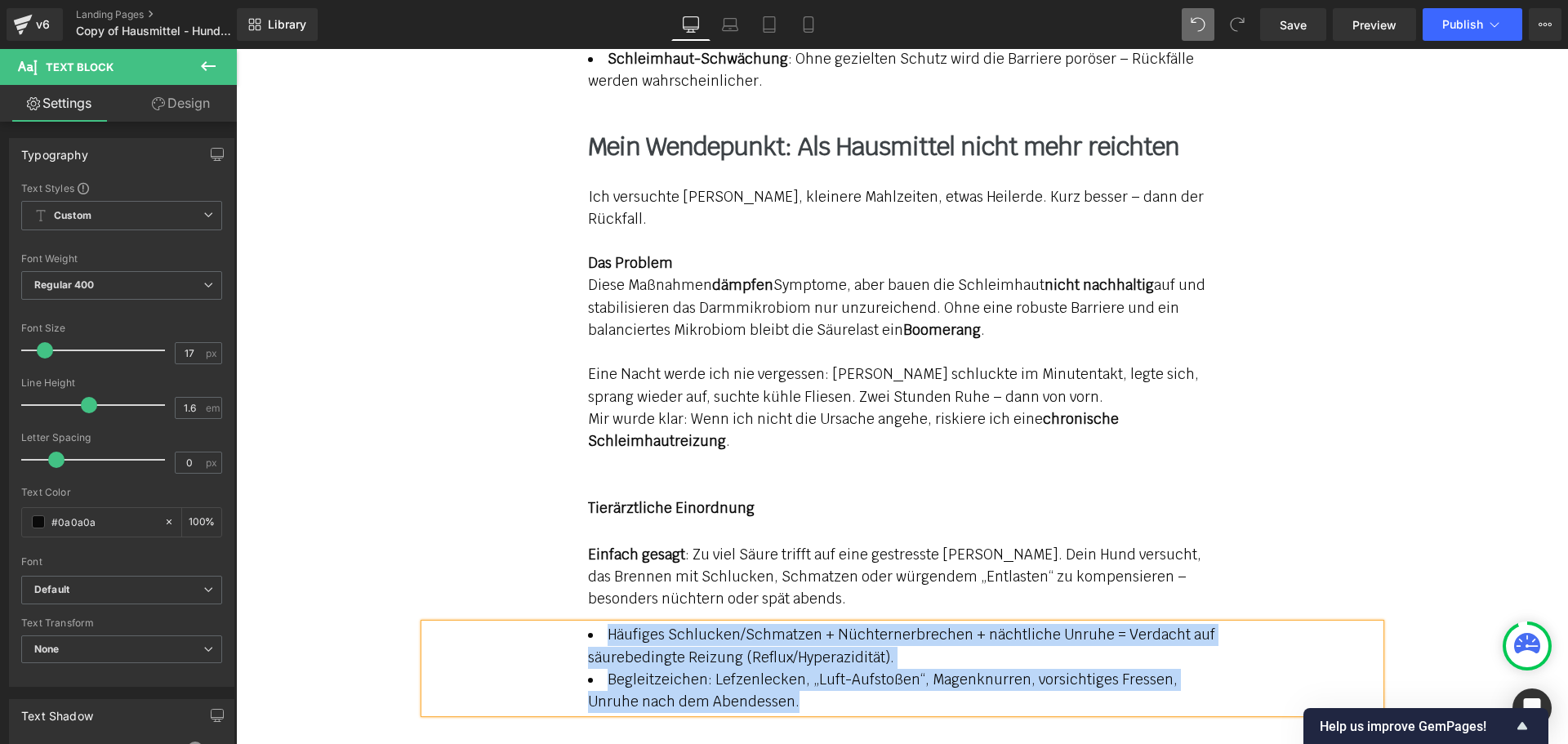
click at [691, 546] on span "Einfach gesagt : Zu viel Säure trifft auf eine gestresste [PERSON_NAME]. Dein H…" at bounding box center [894, 576] width 613 height 62
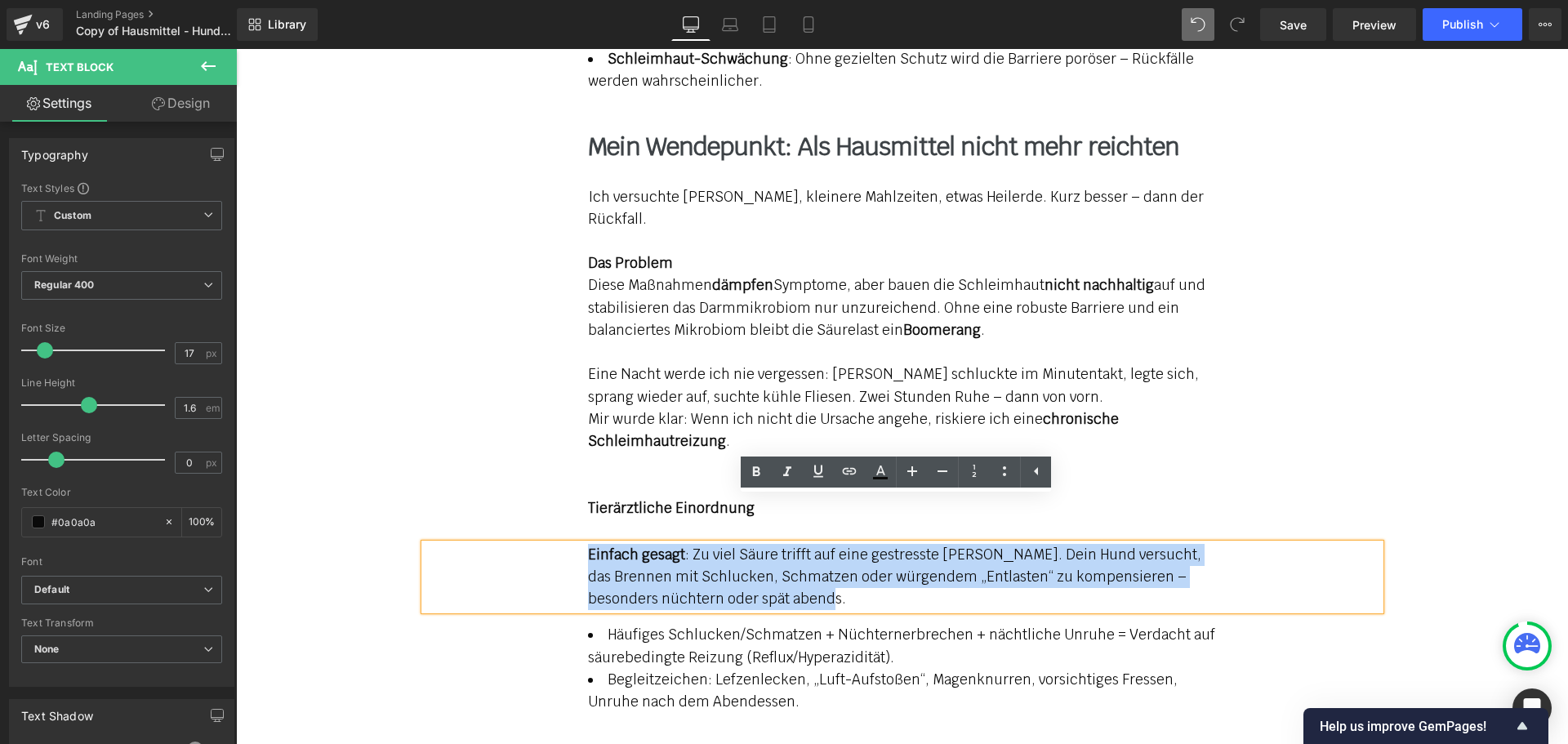
paste div
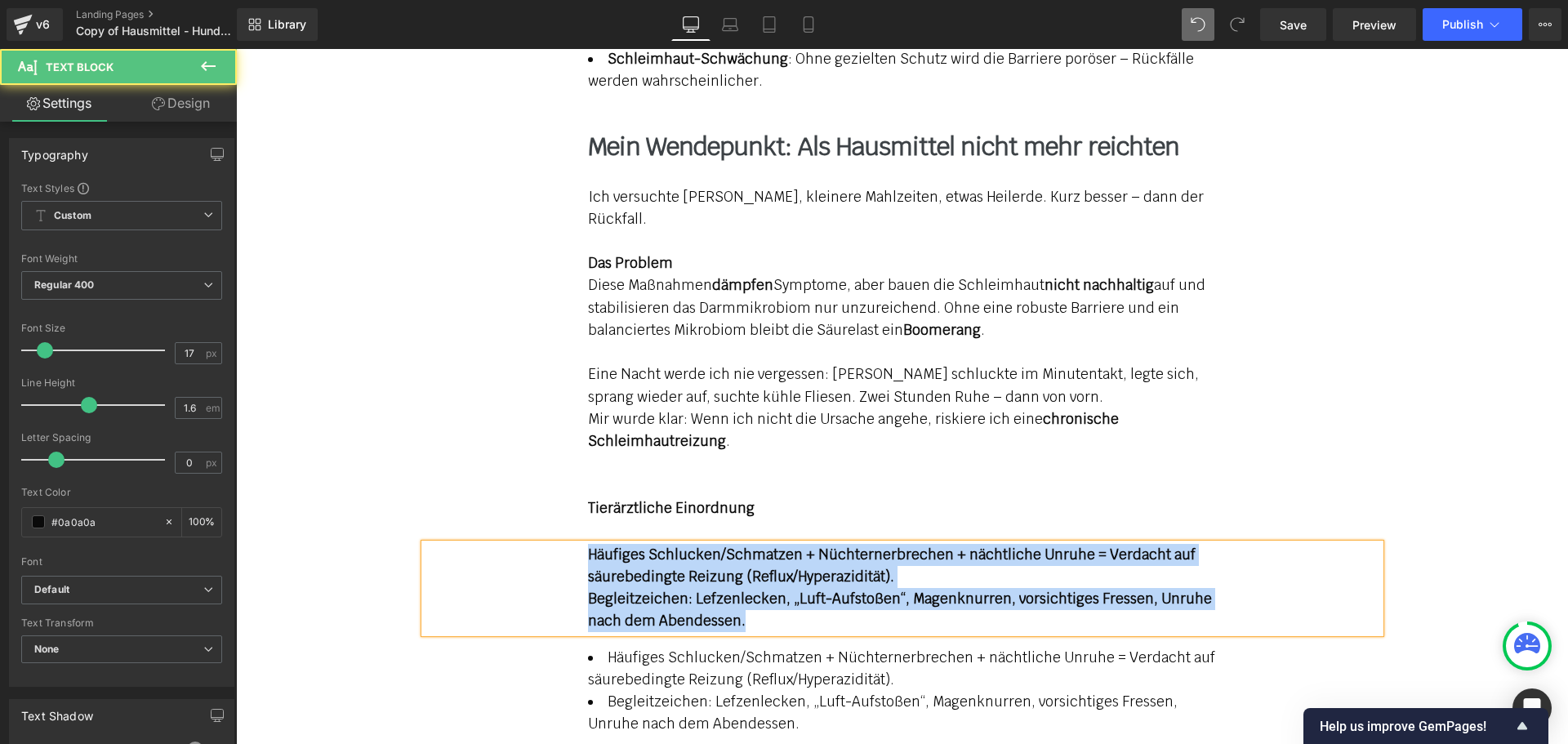
drag, startPoint x: 751, startPoint y: 578, endPoint x: 579, endPoint y: 506, distance: 186.5
click at [579, 544] on div "Häufiges Schlucken/Schmatzen + Nüchternerbrechen + nächtliche Unruhe = Verdacht…" at bounding box center [902, 588] width 955 height 89
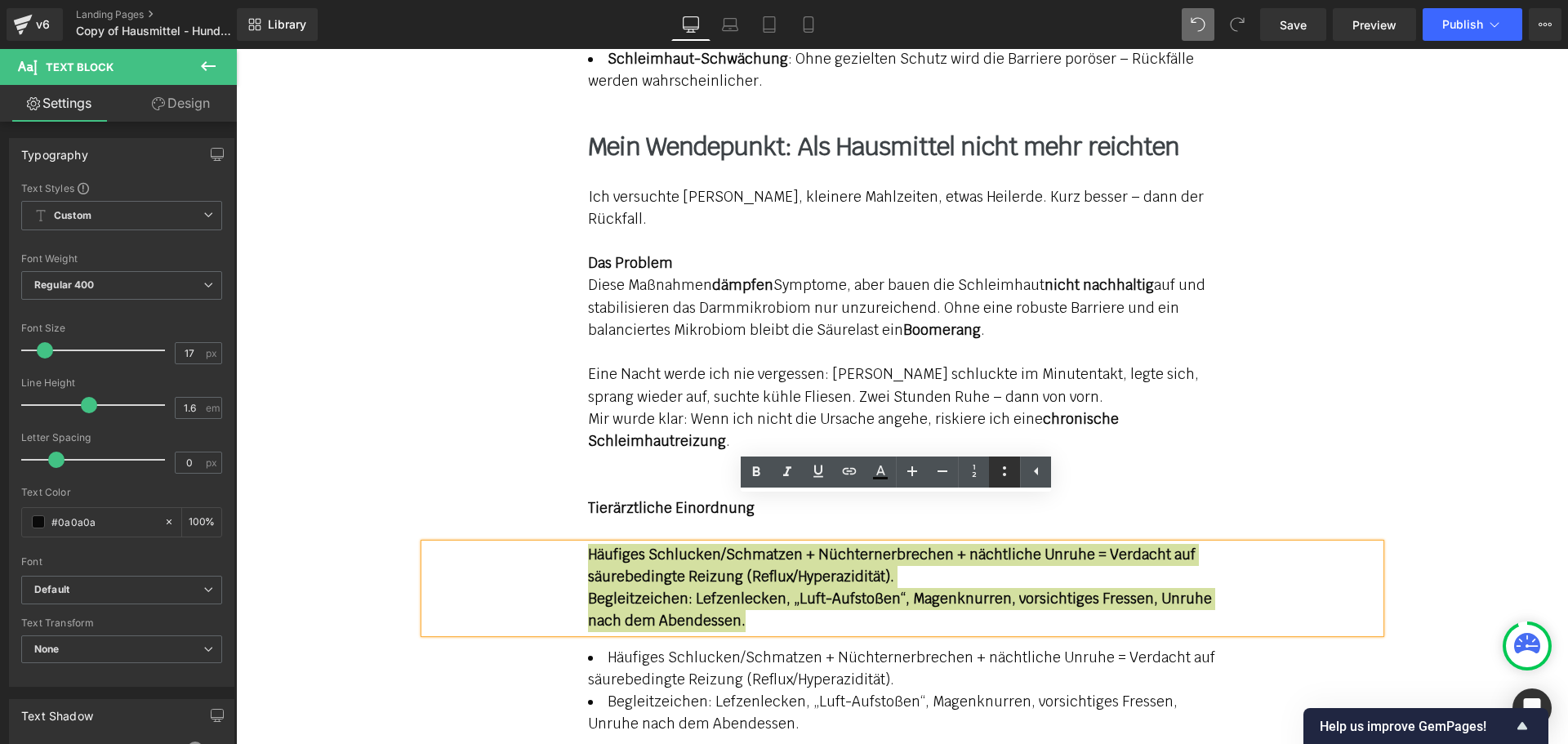
click at [999, 474] on icon at bounding box center [1004, 471] width 19 height 19
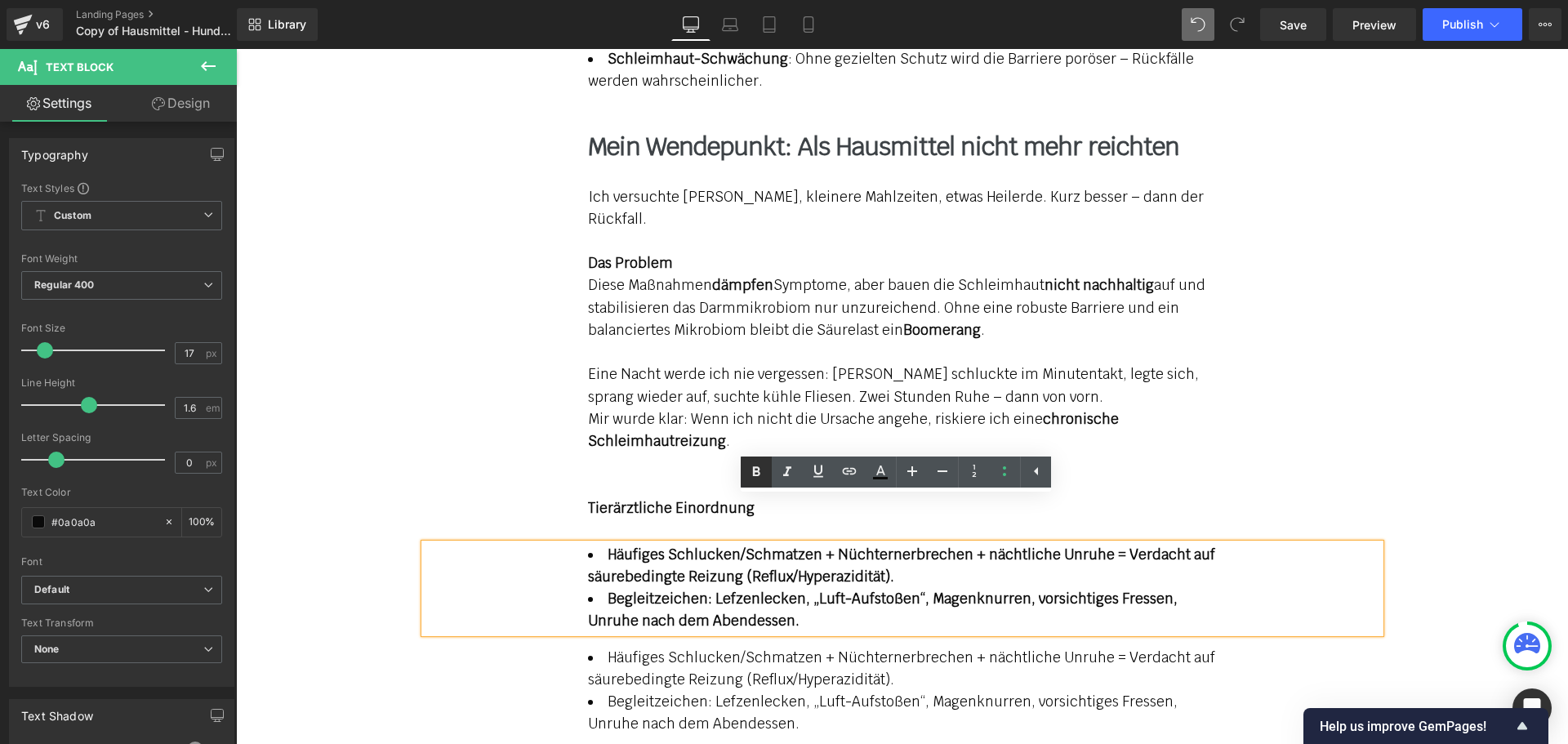
click at [760, 469] on icon at bounding box center [756, 471] width 19 height 19
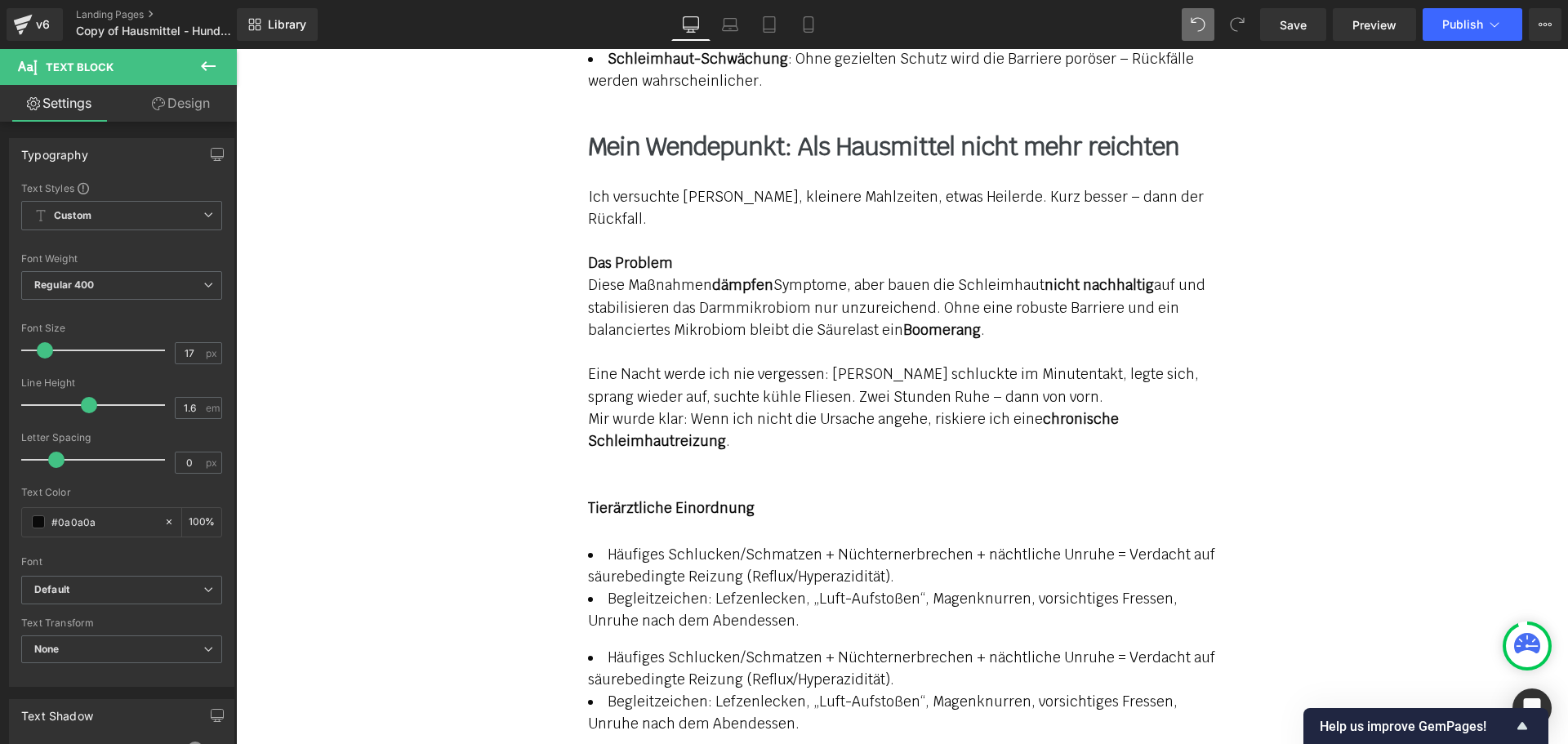
click at [180, 103] on link "Design" at bounding box center [180, 103] width 118 height 37
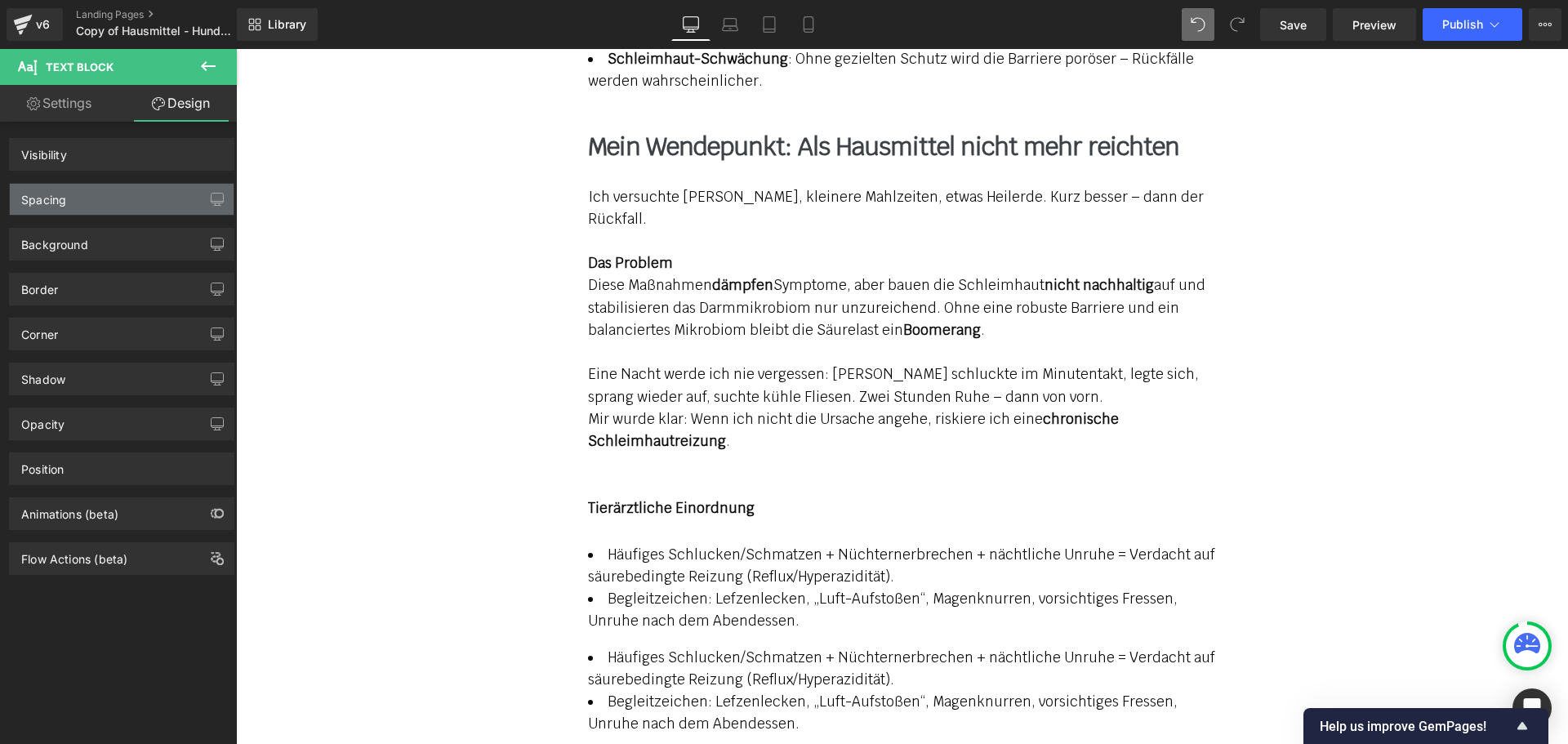
click at [118, 197] on div "Spacing" at bounding box center [122, 198] width 224 height 31
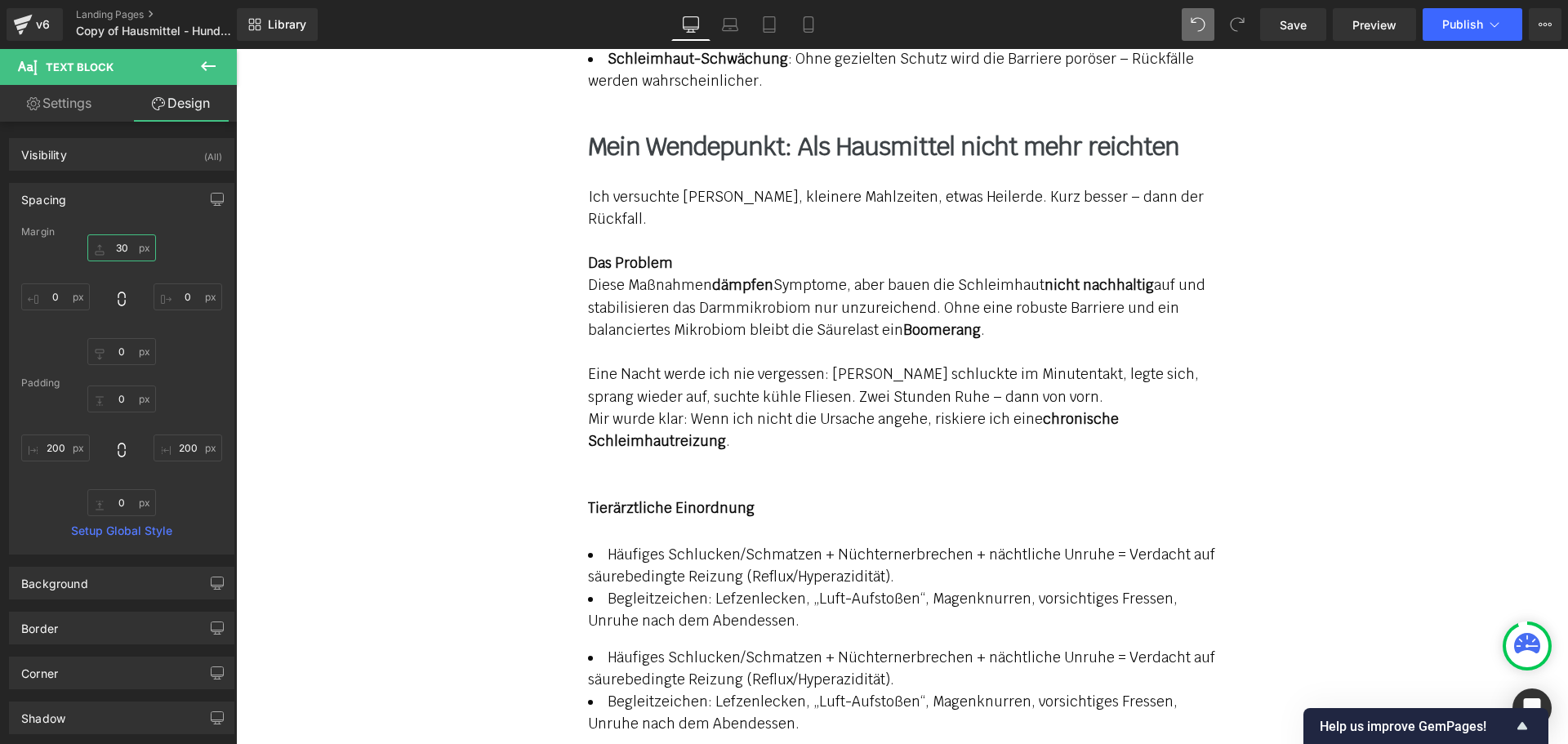
click at [116, 244] on input "30" at bounding box center [122, 247] width 68 height 27
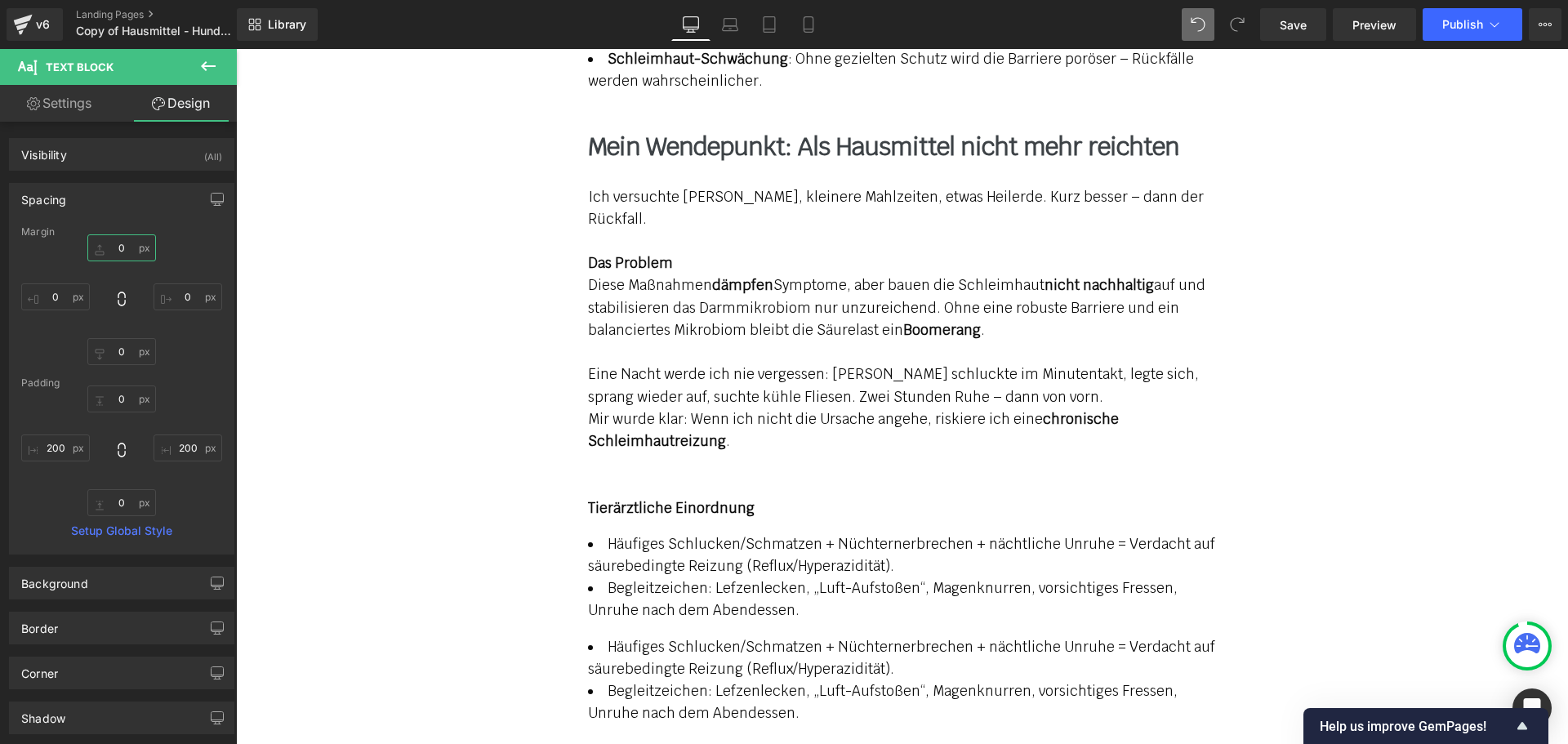
type input "0"
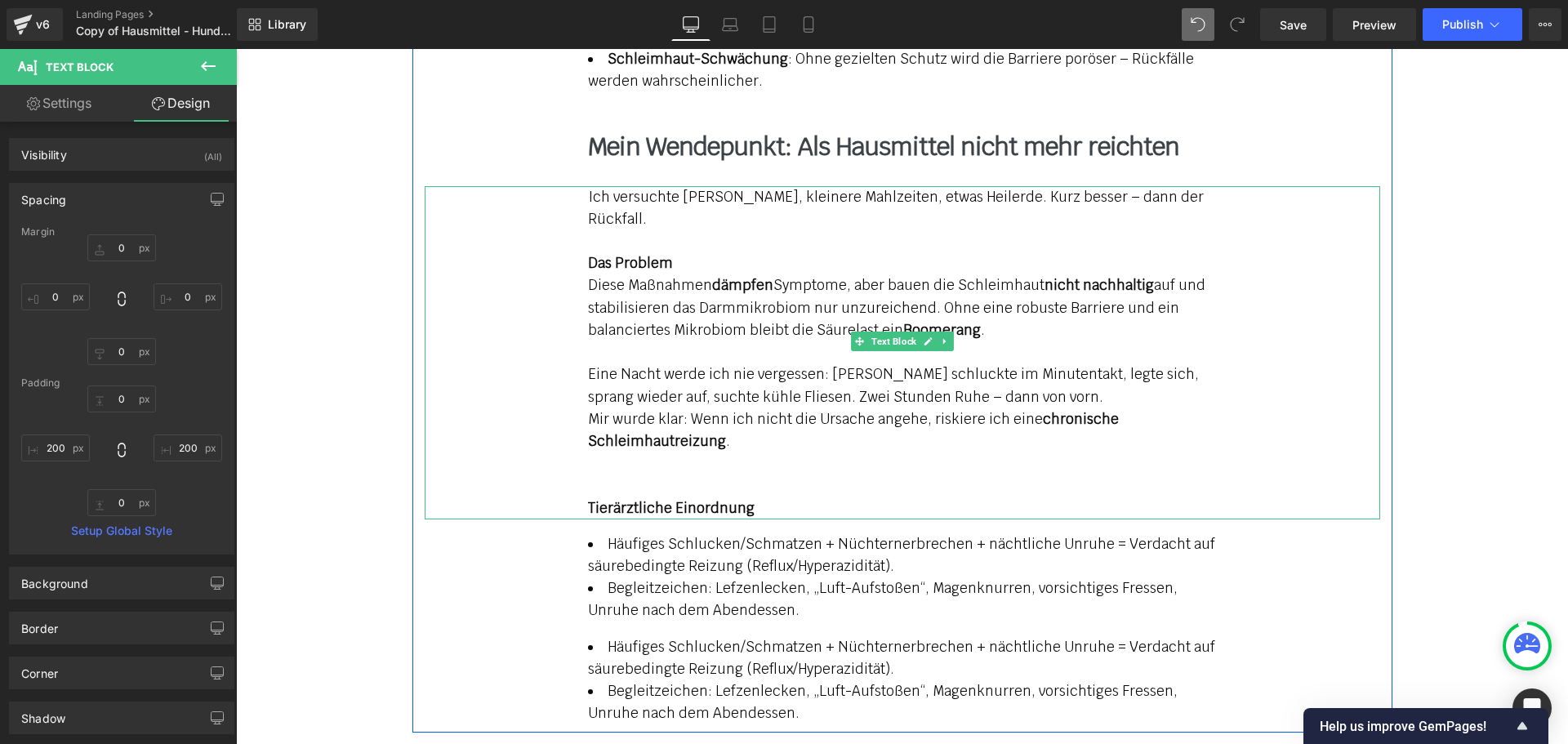
drag, startPoint x: 752, startPoint y: 463, endPoint x: 584, endPoint y: 462, distance: 168.0
click at [588, 497] on p "Tierärztliche Einordnung" at bounding box center [902, 508] width 629 height 22
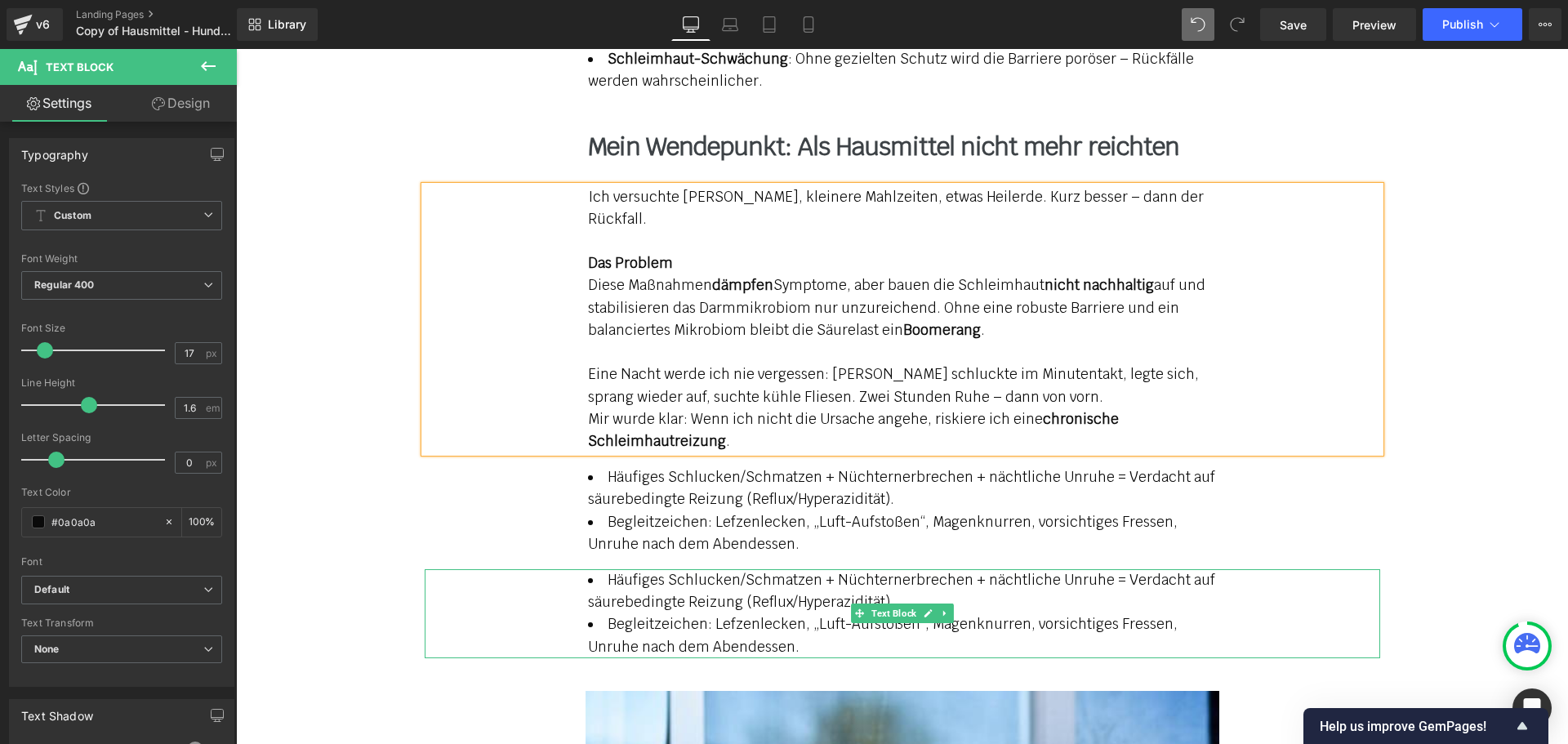
click at [659, 571] on span "Häufiges Schlucken/Schmatzen + Nüchternerbrechen + nächtliche Unruhe = Verdacht…" at bounding box center [901, 591] width 627 height 40
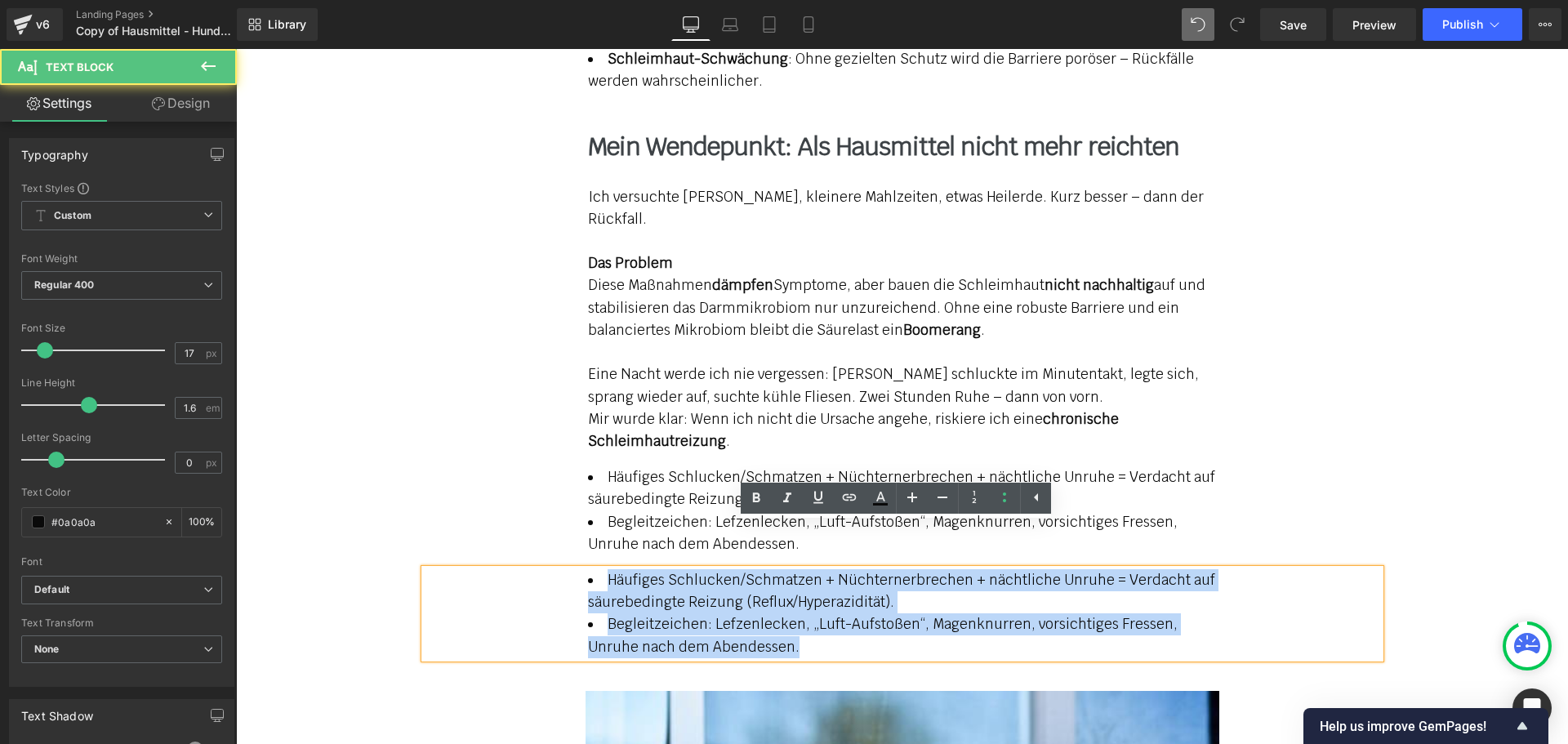
drag, startPoint x: 742, startPoint y: 602, endPoint x: 573, endPoint y: 525, distance: 185.7
click at [573, 569] on div "Häufiges Schlucken/Schmatzen + Nüchternerbrechen + nächtliche Unruhe = Verdacht…" at bounding box center [902, 614] width 955 height 89
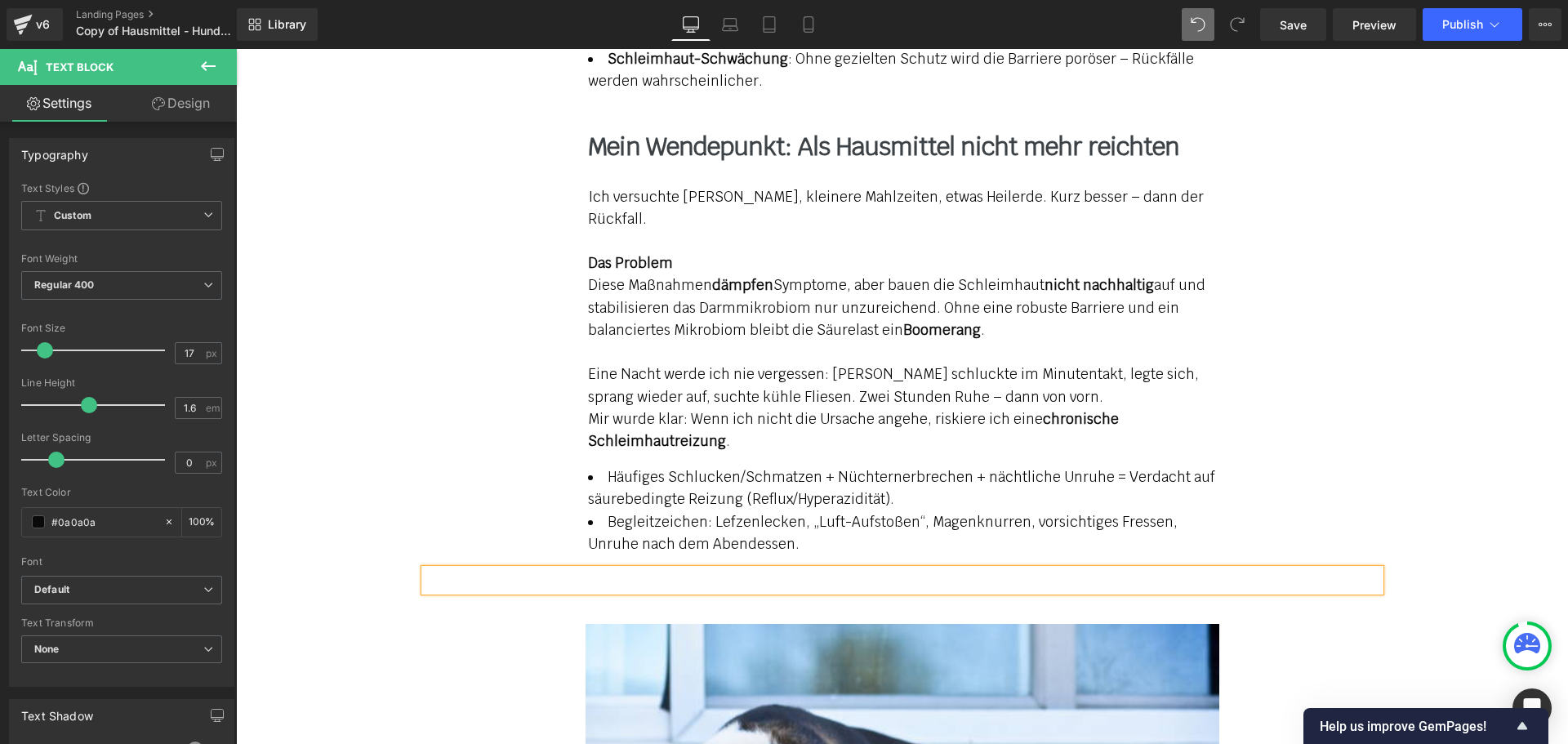
scroll to position [2553, 0]
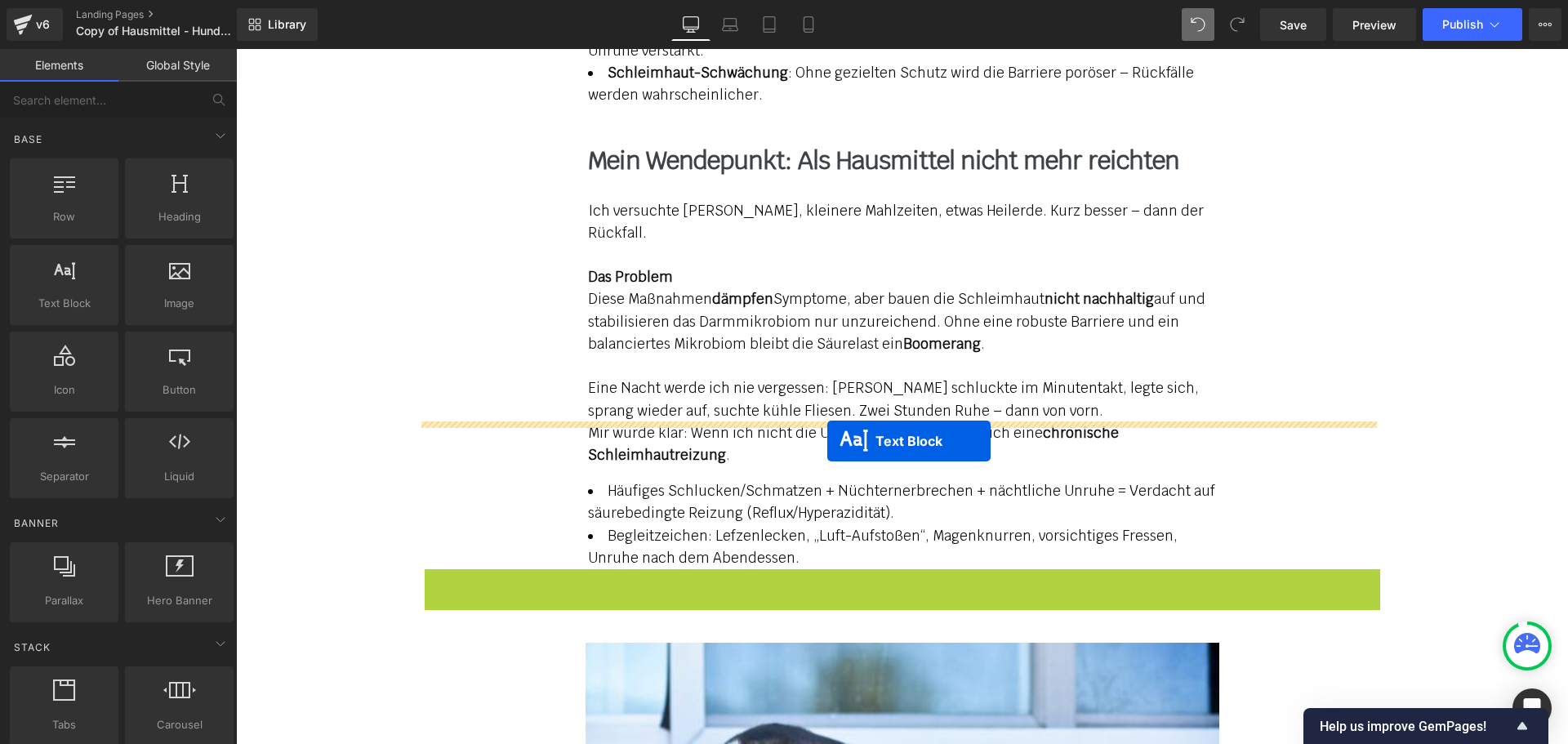
drag, startPoint x: 852, startPoint y: 534, endPoint x: 827, endPoint y: 441, distance: 96.3
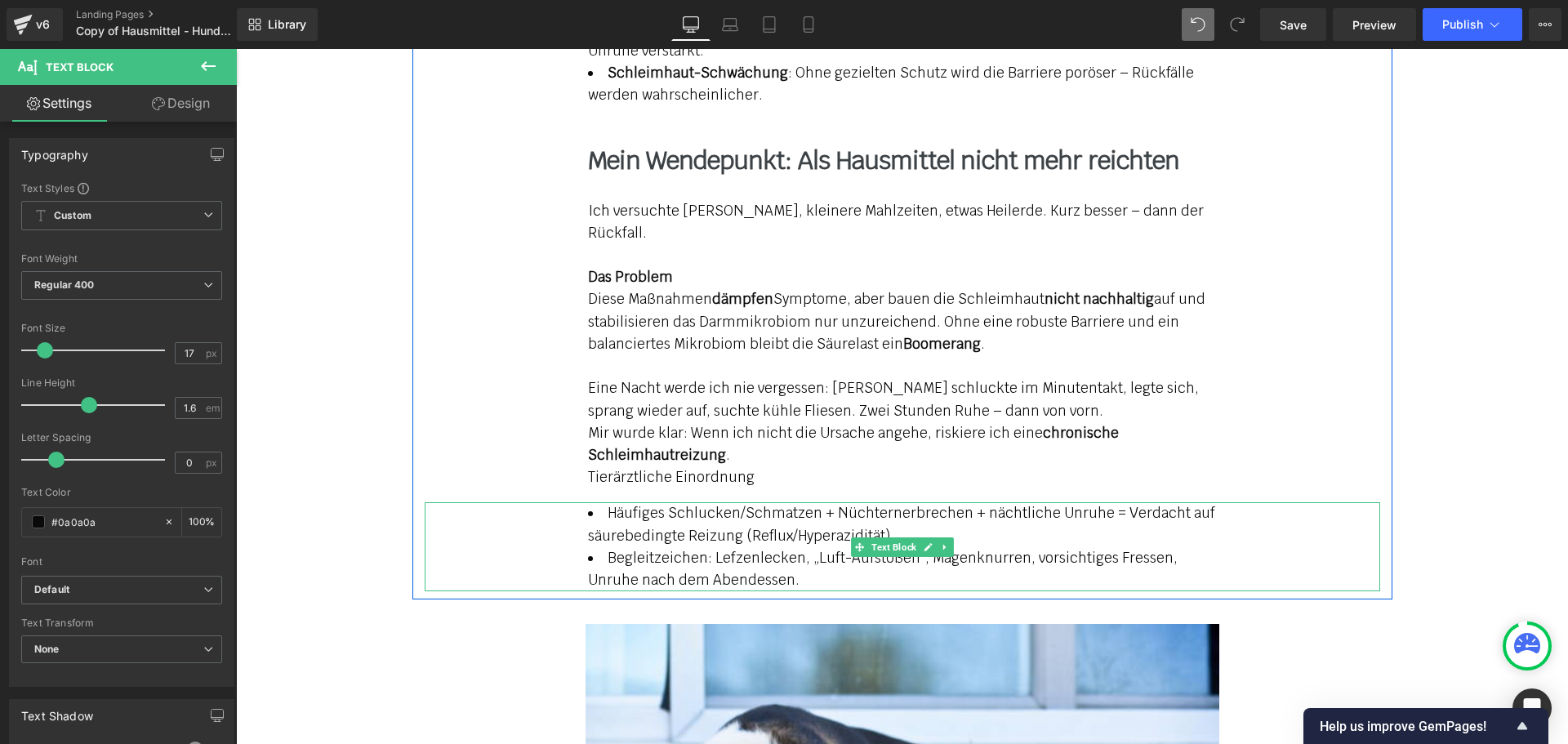
click at [745, 502] on li "Häufiges Schlucken/Schmatzen + Nüchternerbrechen + nächtliche Unruhe = Verdacht…" at bounding box center [902, 524] width 629 height 44
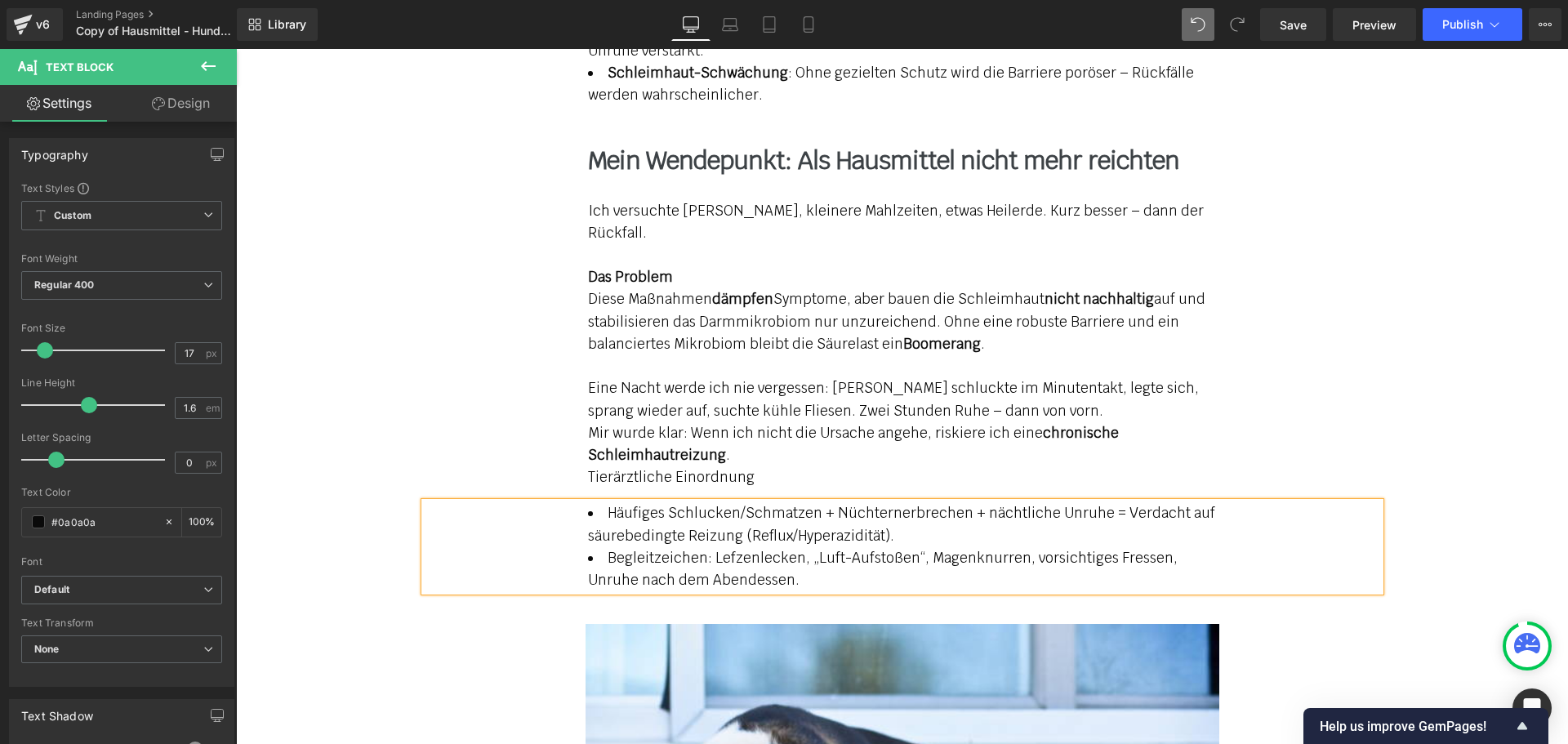
click at [195, 111] on link "Design" at bounding box center [180, 103] width 118 height 37
click at [0, 0] on div "Spacing" at bounding box center [0, 0] width 0 height 0
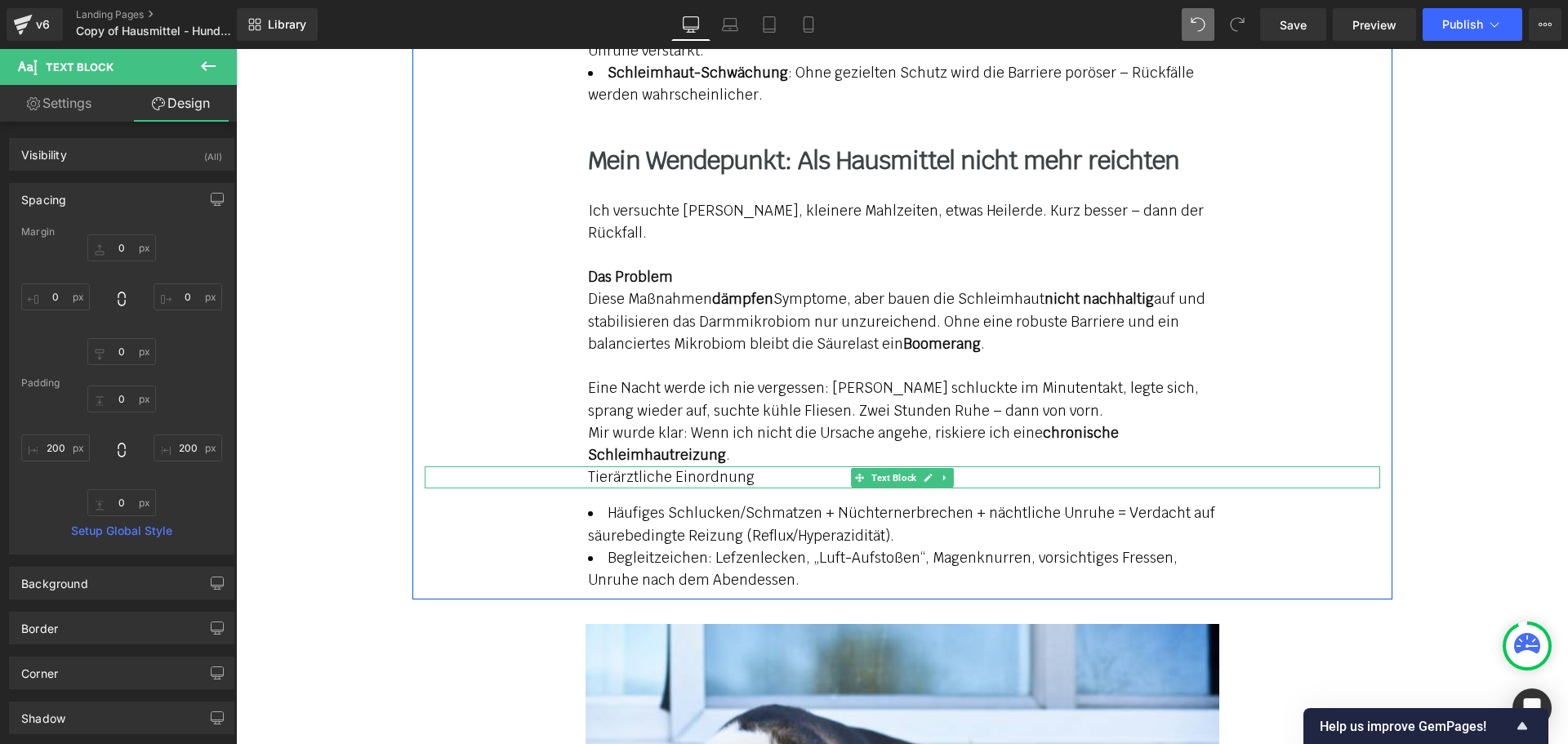
click at [692, 466] on div "Tierärztliche Einordnung" at bounding box center [902, 476] width 955 height 22
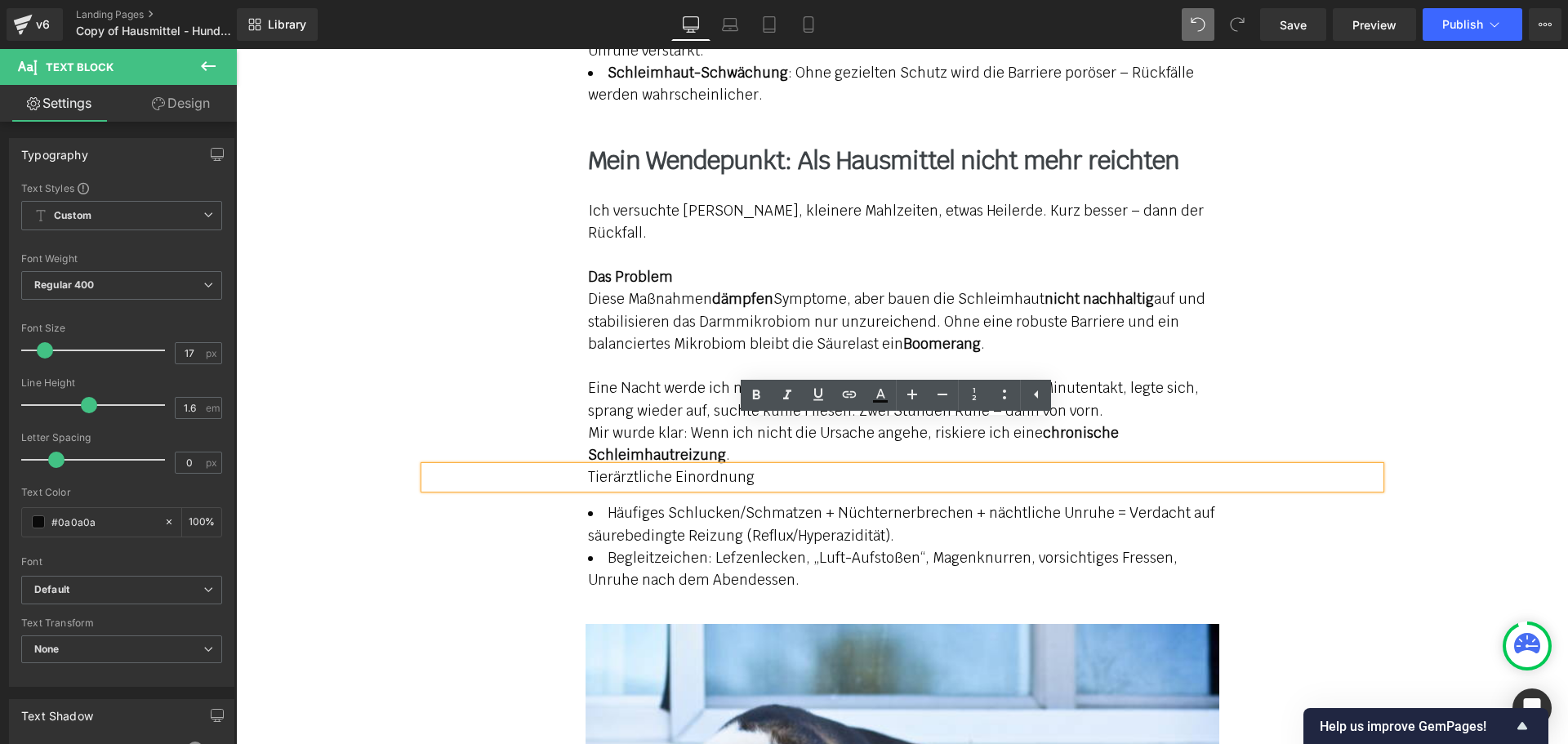
click at [827, 502] on li "Häufiges Schlucken/Schmatzen + Nüchternerbrechen + nächtliche Unruhe = Verdacht…" at bounding box center [902, 524] width 629 height 44
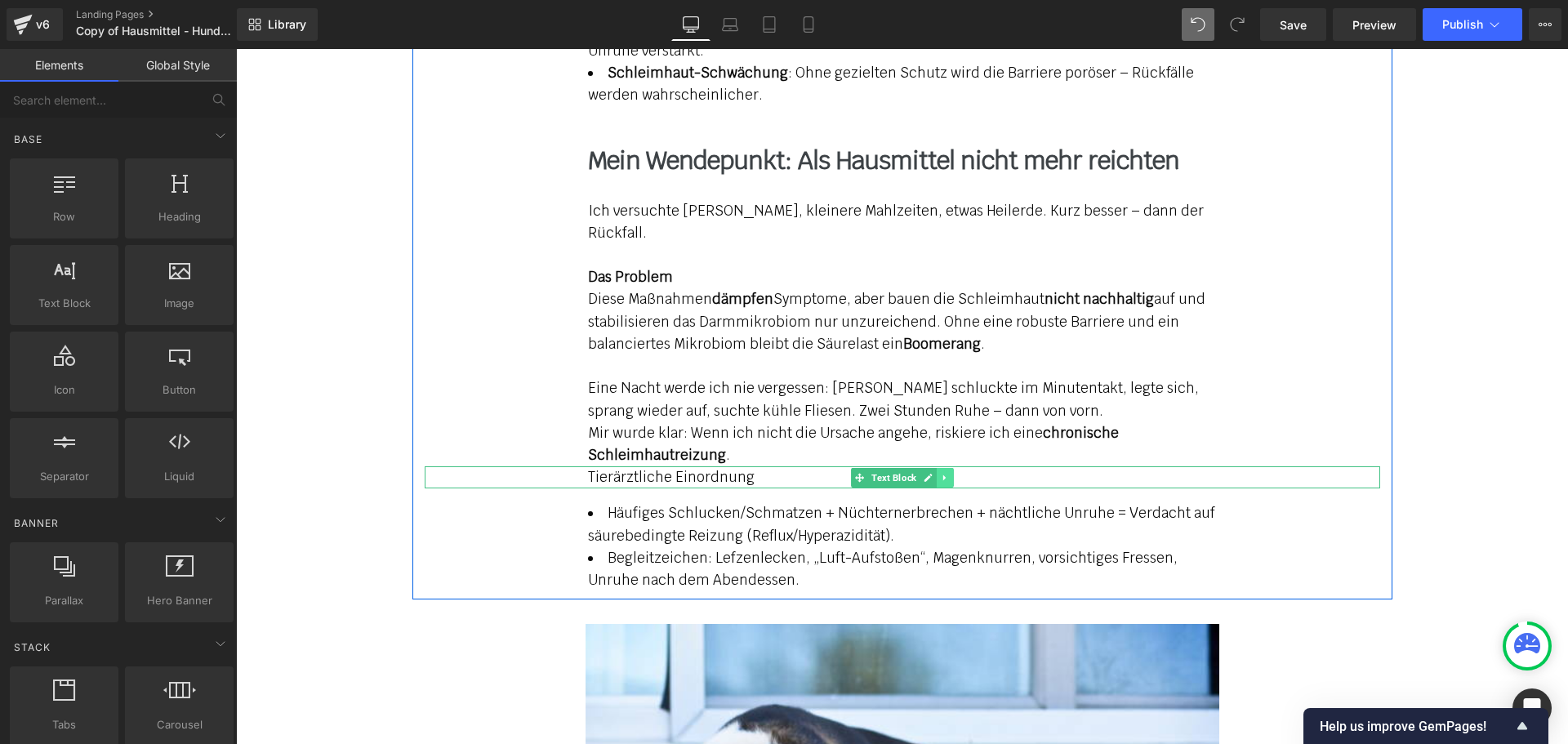
click at [940, 473] on icon at bounding box center [944, 477] width 9 height 10
click at [931, 473] on icon at bounding box center [936, 477] width 9 height 10
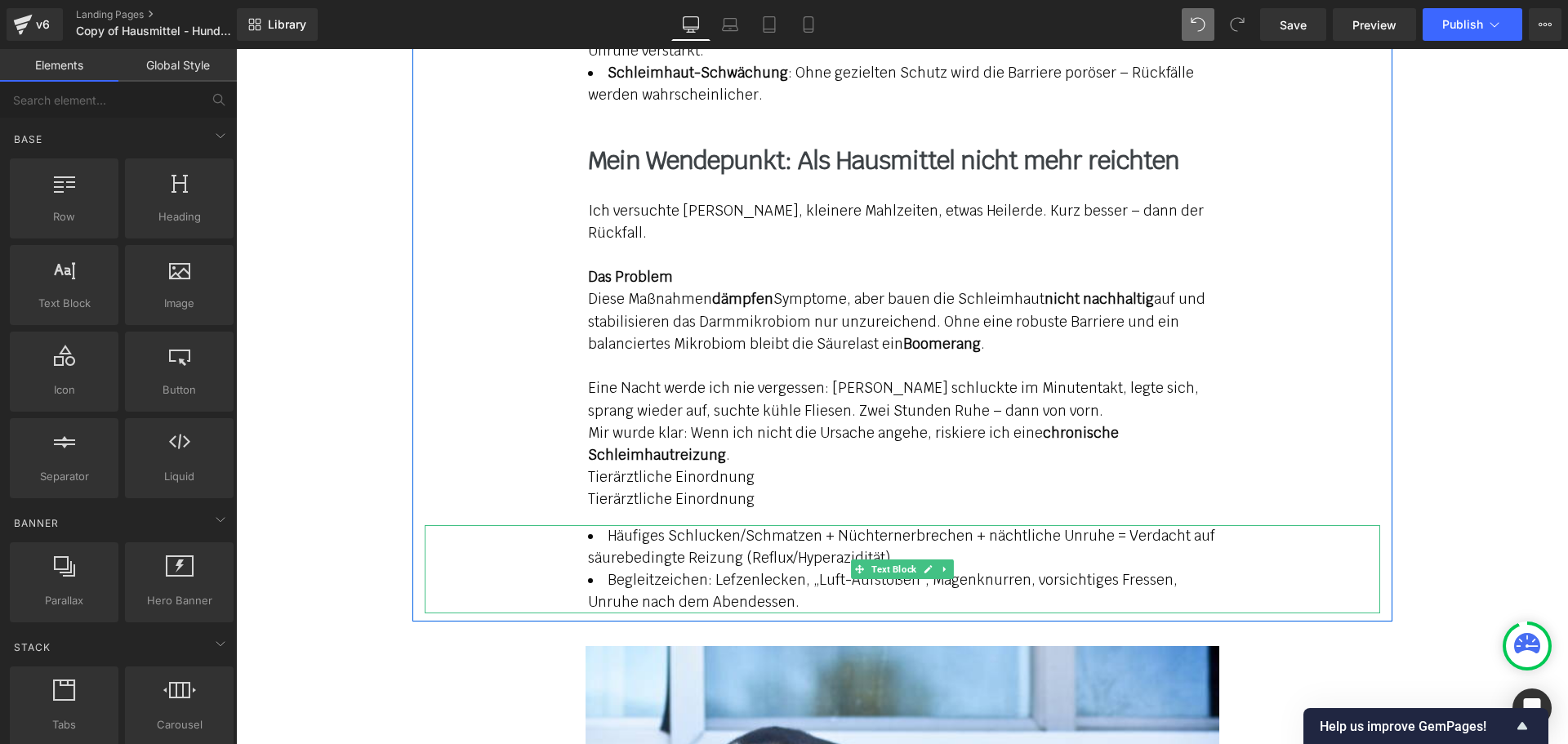
drag, startPoint x: 745, startPoint y: 553, endPoint x: 585, endPoint y: 491, distance: 171.6
click at [588, 525] on ul "Häufiges Schlucken/Schmatzen + Nüchternerbrechen + nächtliche Unruhe = Verdacht…" at bounding box center [902, 569] width 629 height 89
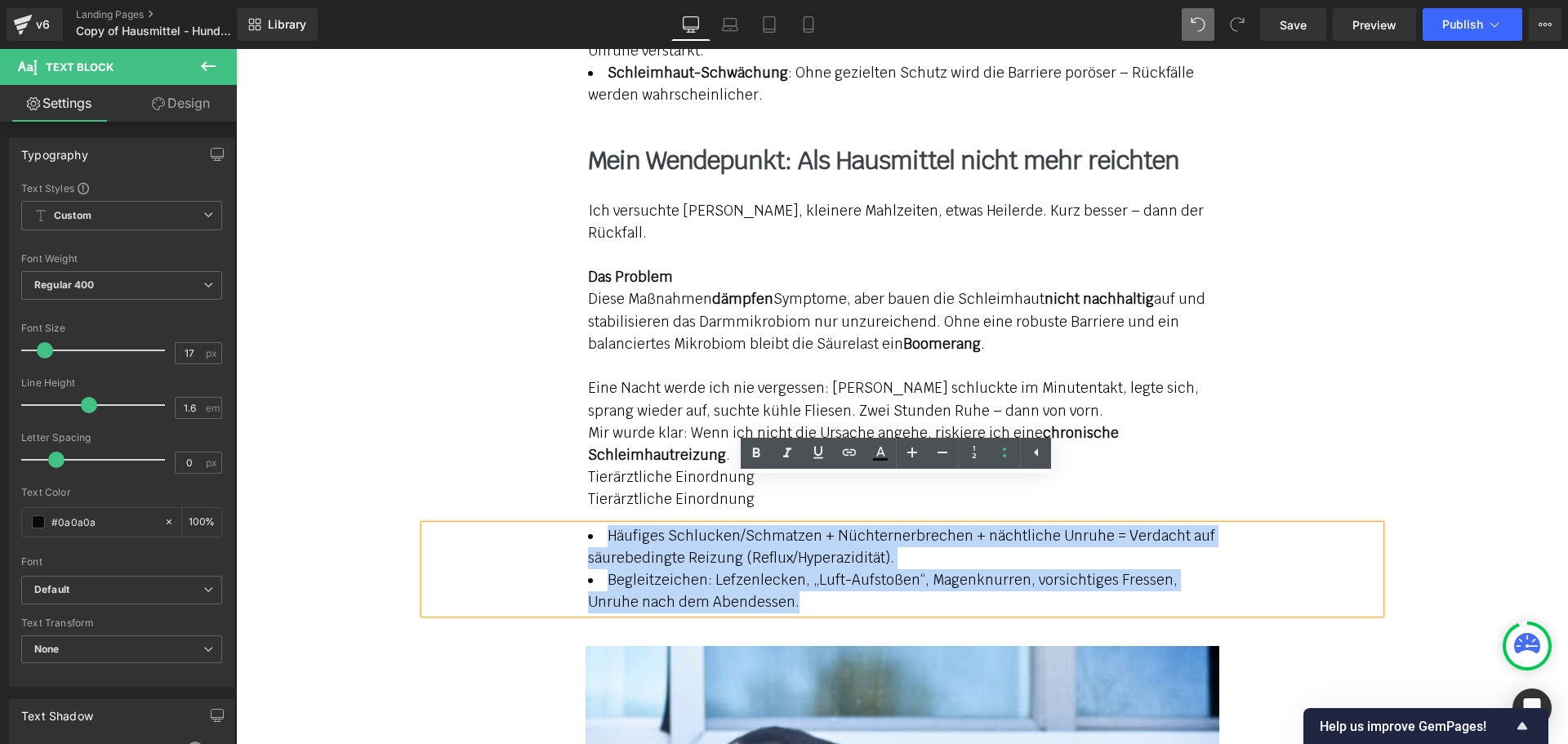
copy ul "Häufiges Schlucken/Schmatzen + Nüchternerbrechen + nächtliche Unruhe = Verdacht…"
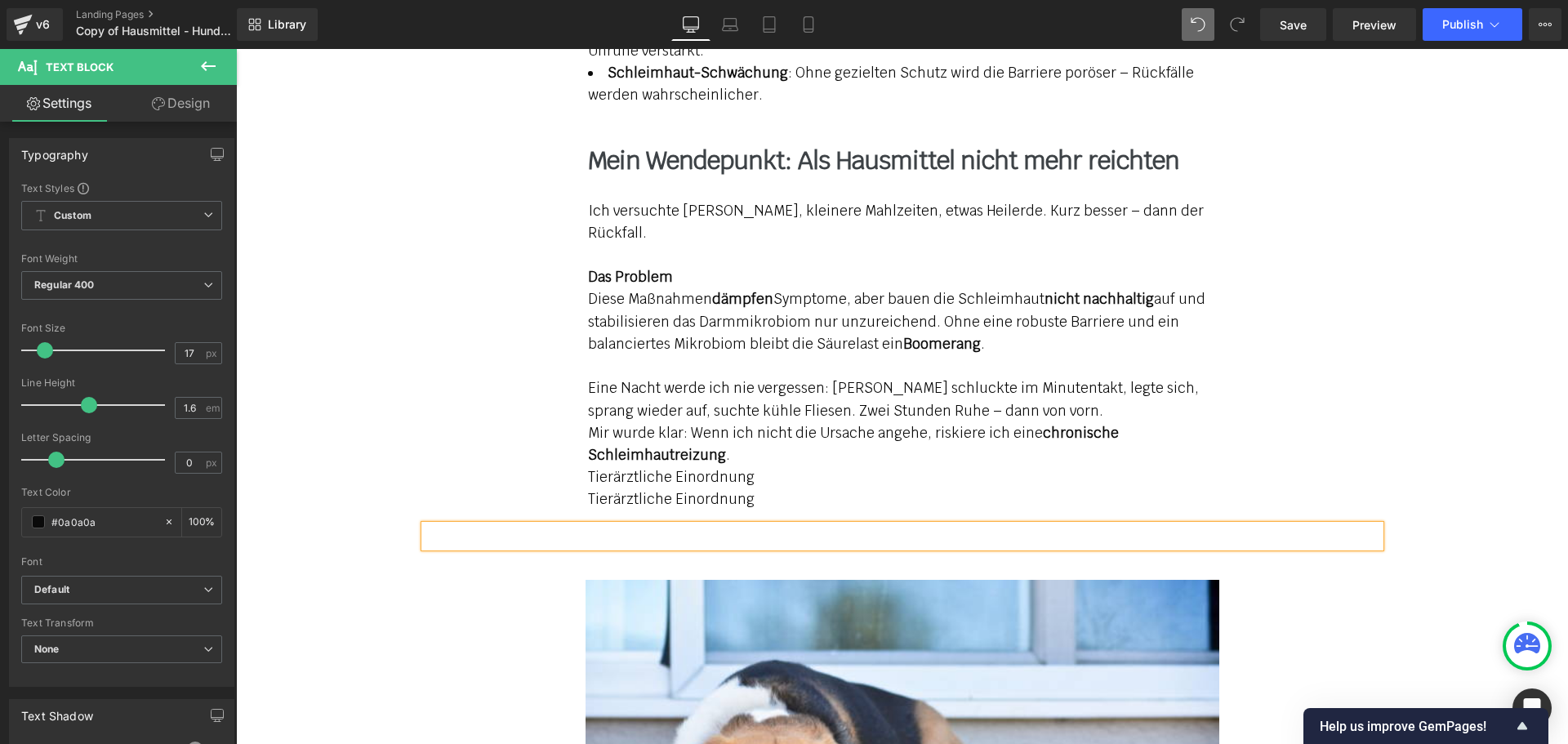
scroll to position [2539, 0]
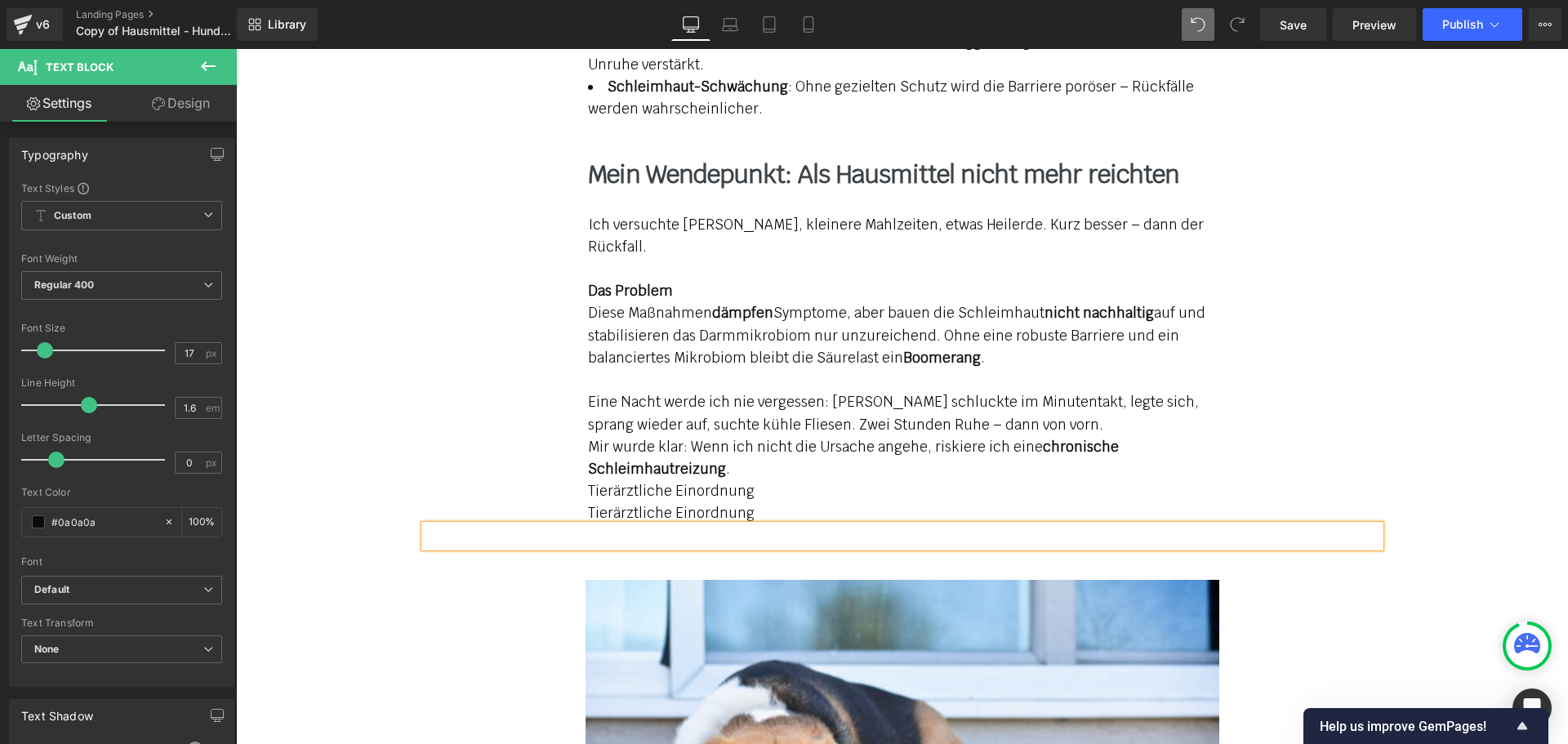
click at [717, 502] on div "Tierärztliche Einordnung" at bounding box center [902, 512] width 955 height 22
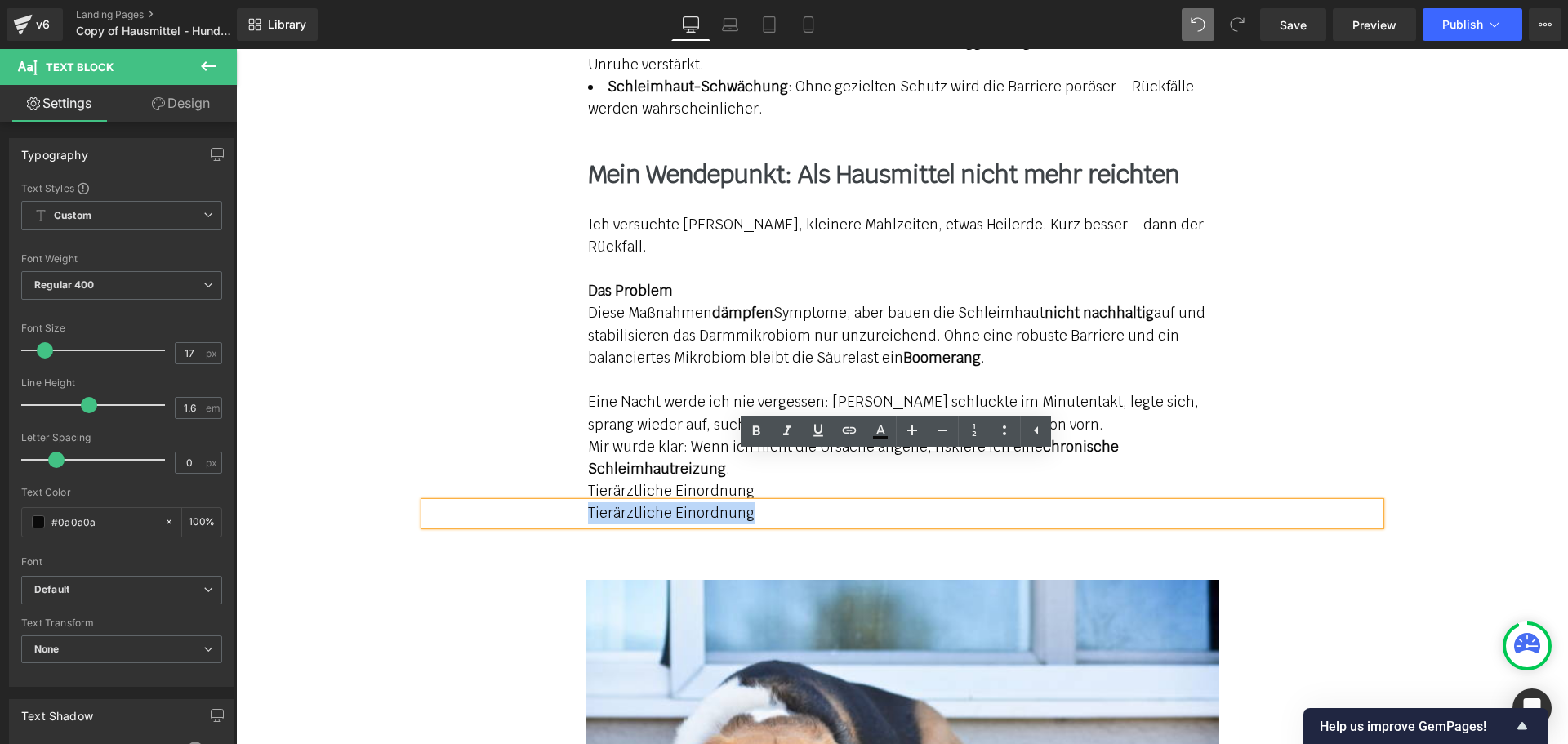
paste div
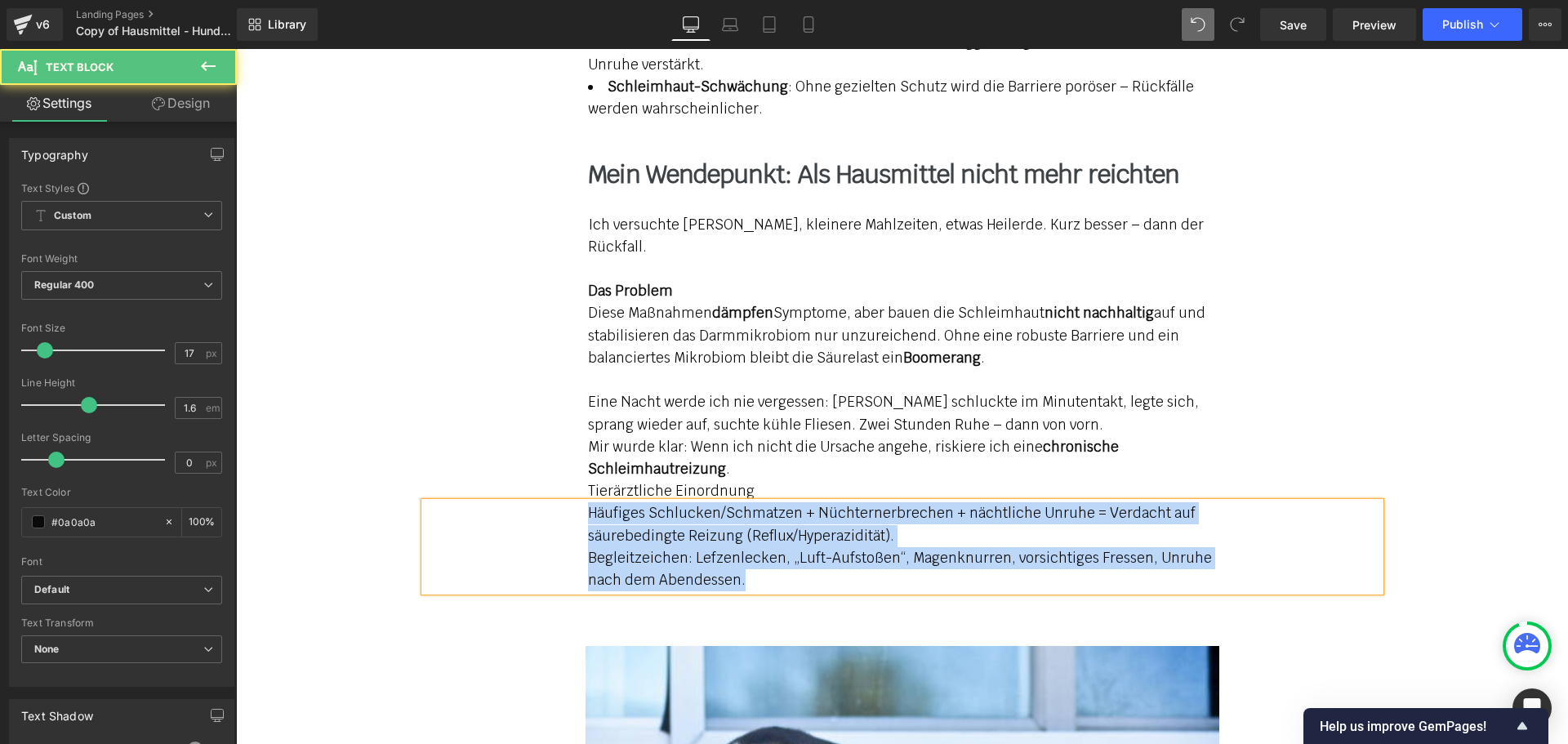
drag, startPoint x: 757, startPoint y: 534, endPoint x: 556, endPoint y: 462, distance: 213.5
click at [556, 502] on div "Häufiges Schlucken/Schmatzen + Nüchternerbrechen + nächtliche Unruhe = Verdacht…" at bounding box center [902, 546] width 955 height 89
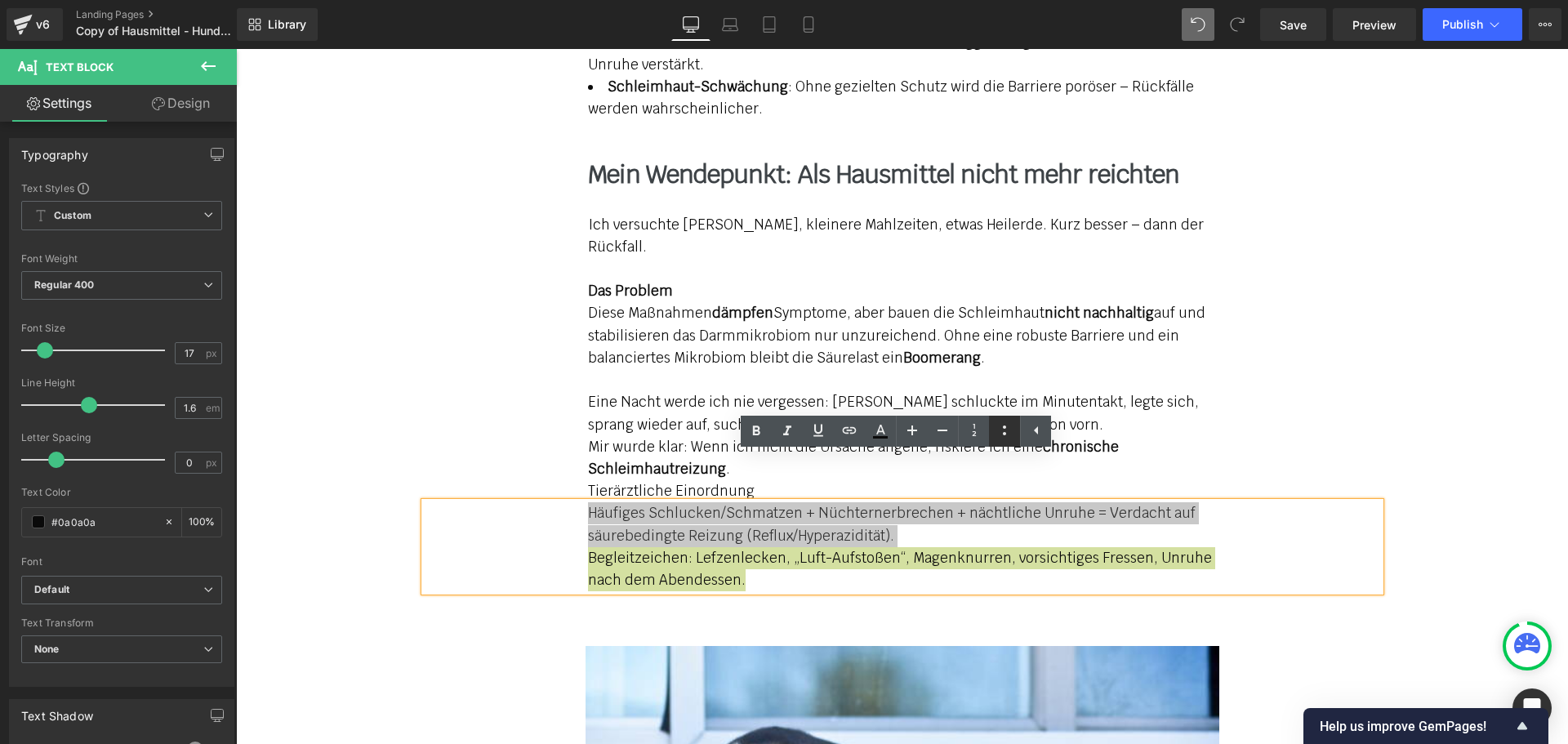
click at [997, 435] on icon at bounding box center [1004, 430] width 19 height 19
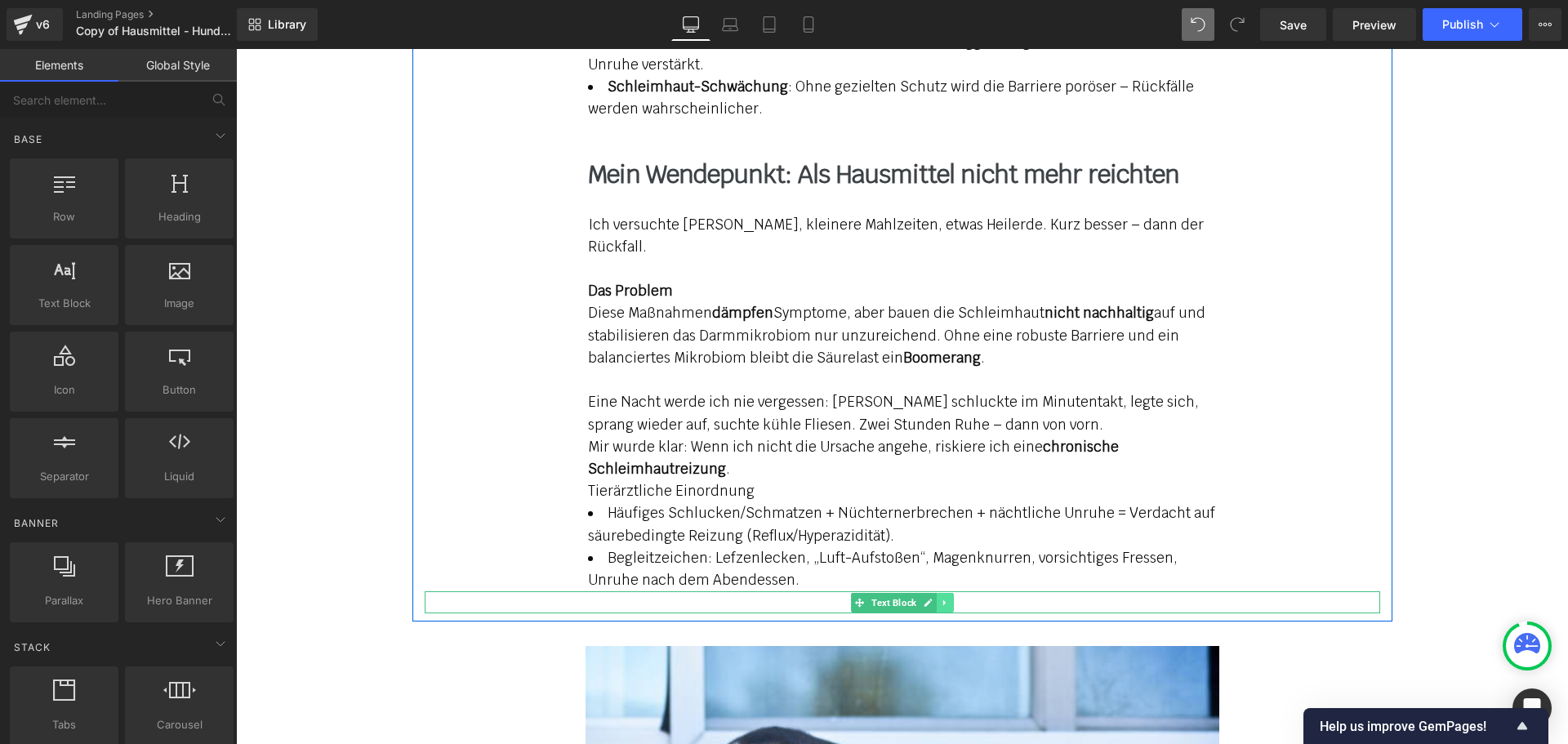
click at [942, 597] on icon at bounding box center [944, 601] width 9 height 10
click at [949, 597] on icon at bounding box center [953, 601] width 9 height 9
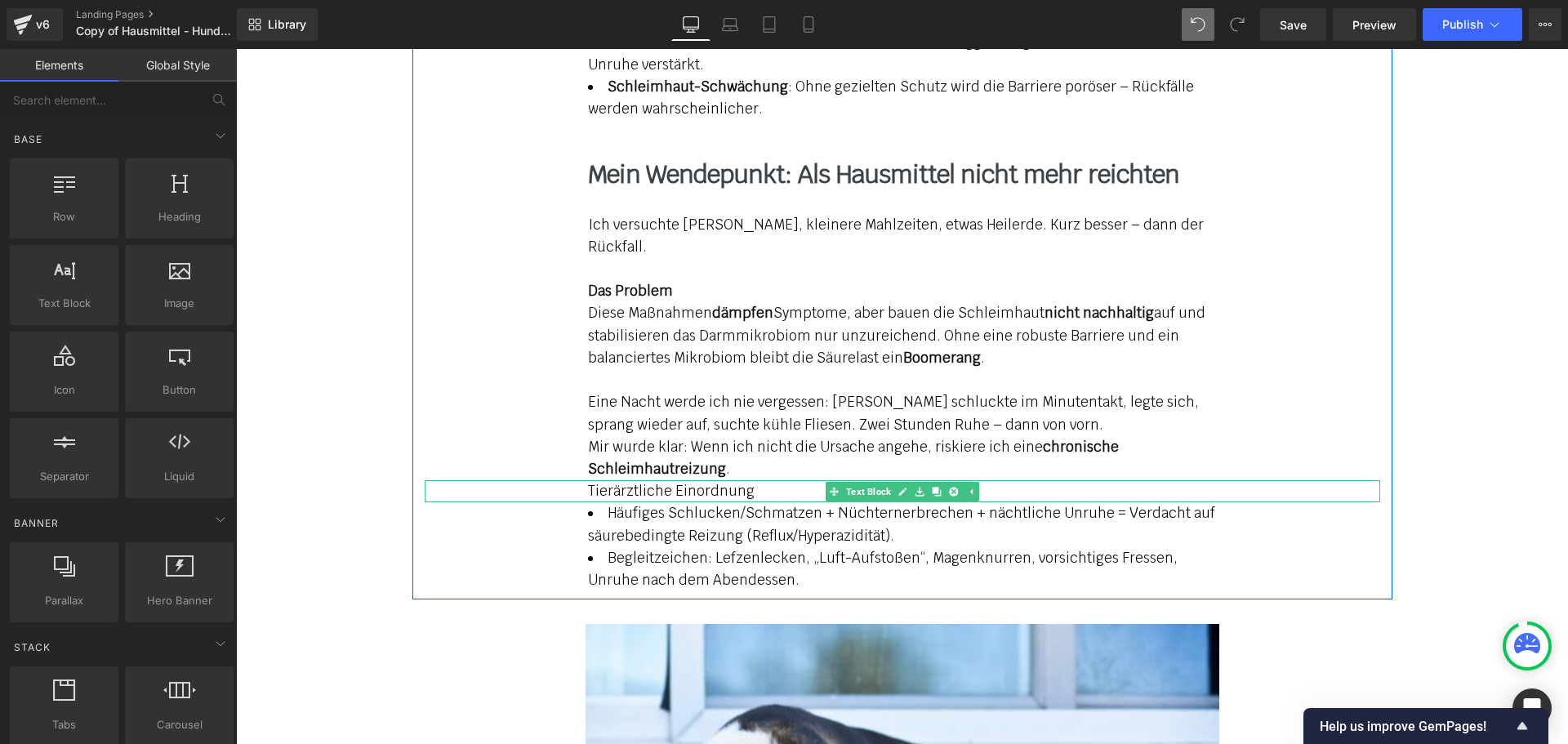
click at [748, 480] on div "Tierärztliche Einordnung" at bounding box center [902, 490] width 955 height 22
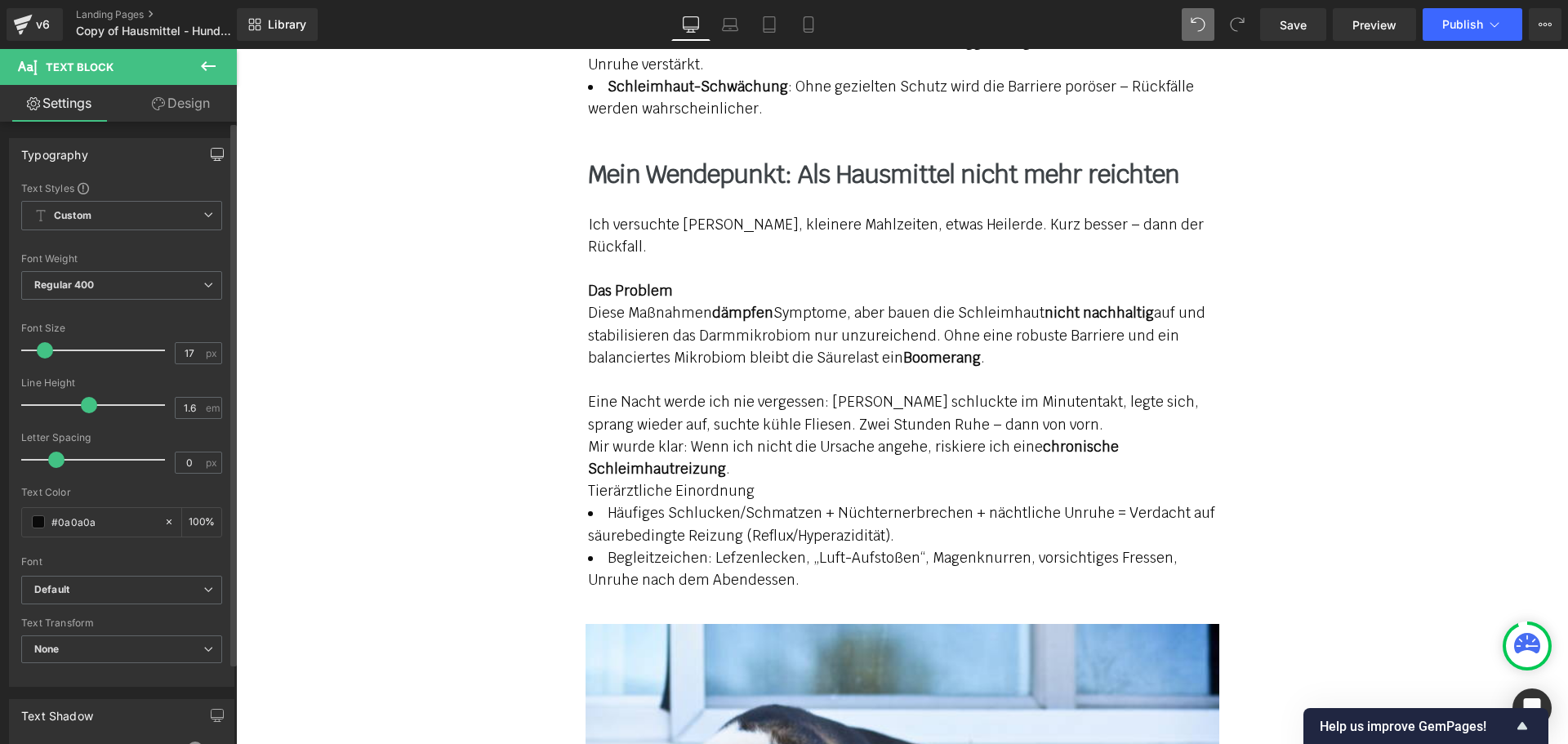
click at [212, 157] on icon "button" at bounding box center [218, 153] width 12 height 10
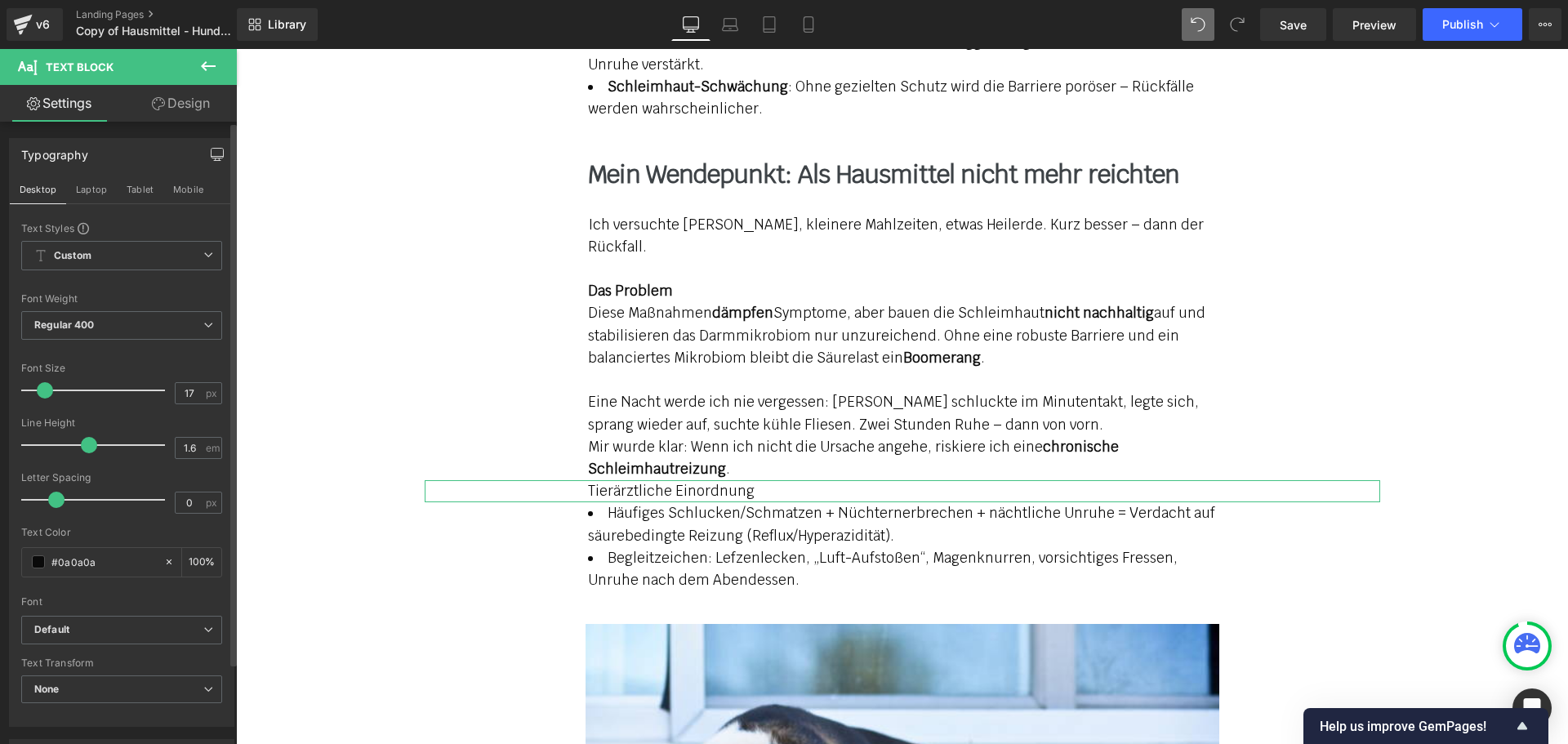
click at [176, 102] on link "Design" at bounding box center [180, 103] width 118 height 37
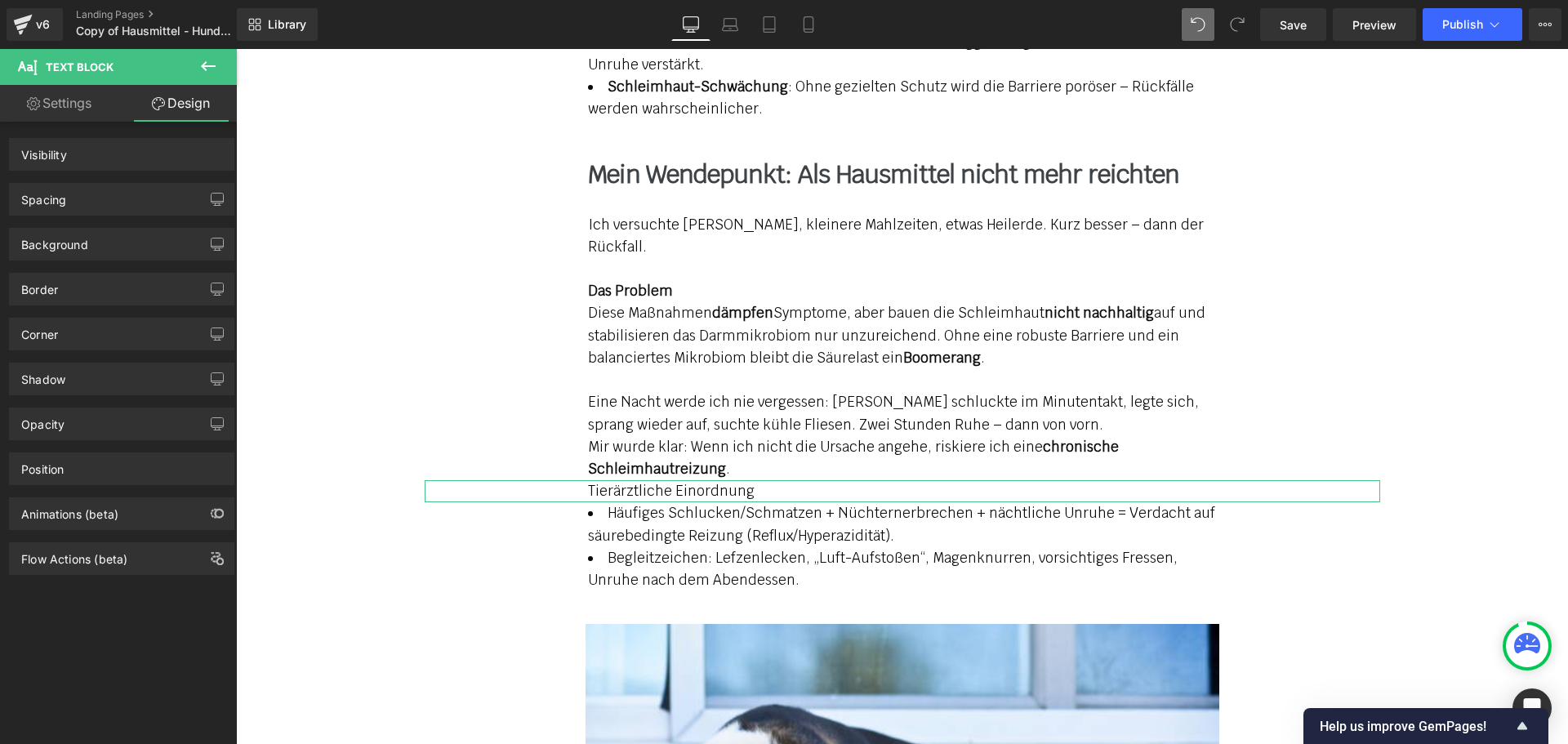
click at [91, 204] on div "Spacing" at bounding box center [122, 198] width 224 height 31
click at [117, 208] on div "Spacing" at bounding box center [122, 198] width 224 height 31
click at [135, 198] on div "Spacing" at bounding box center [122, 198] width 224 height 31
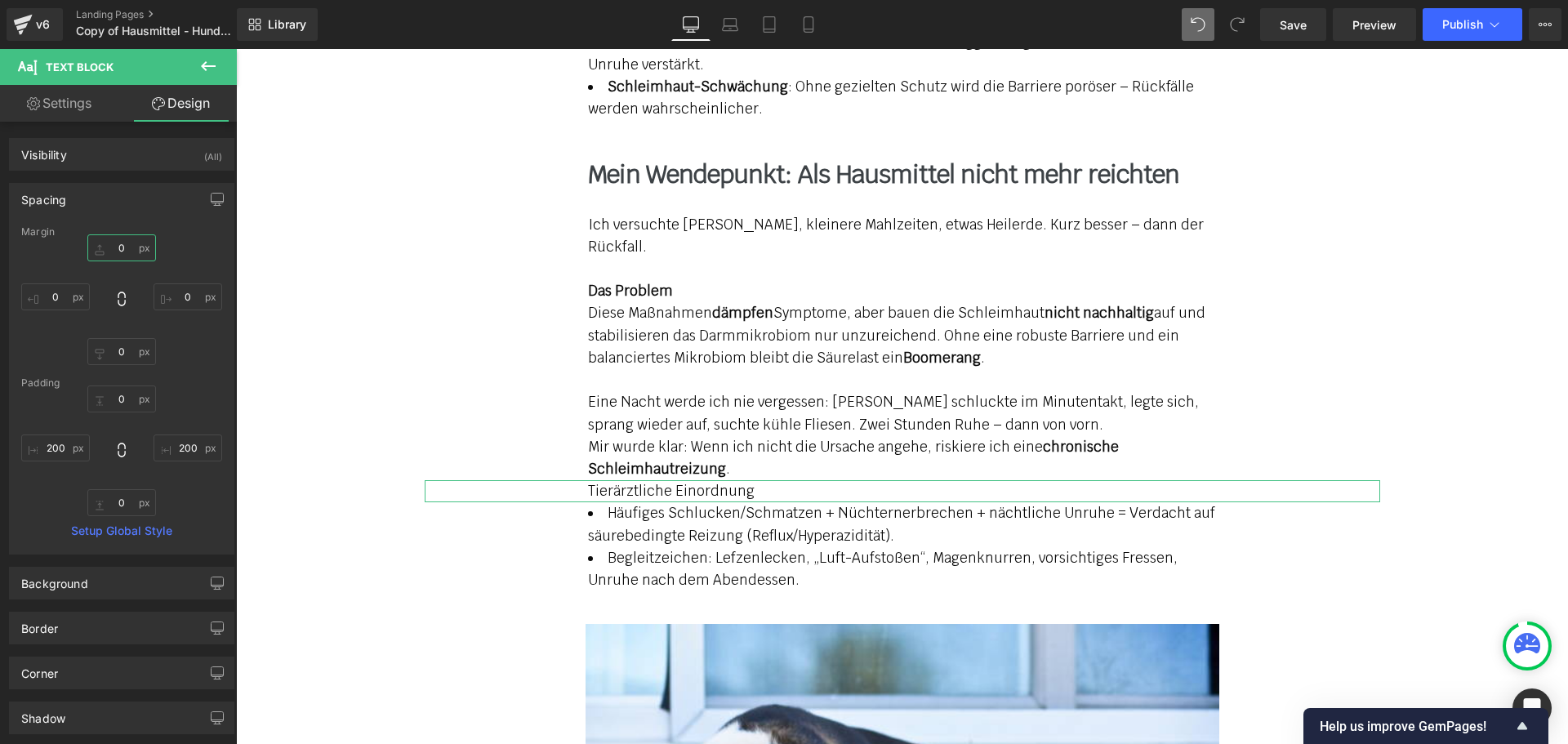
click at [115, 248] on input "text" at bounding box center [122, 247] width 68 height 27
type input "30"
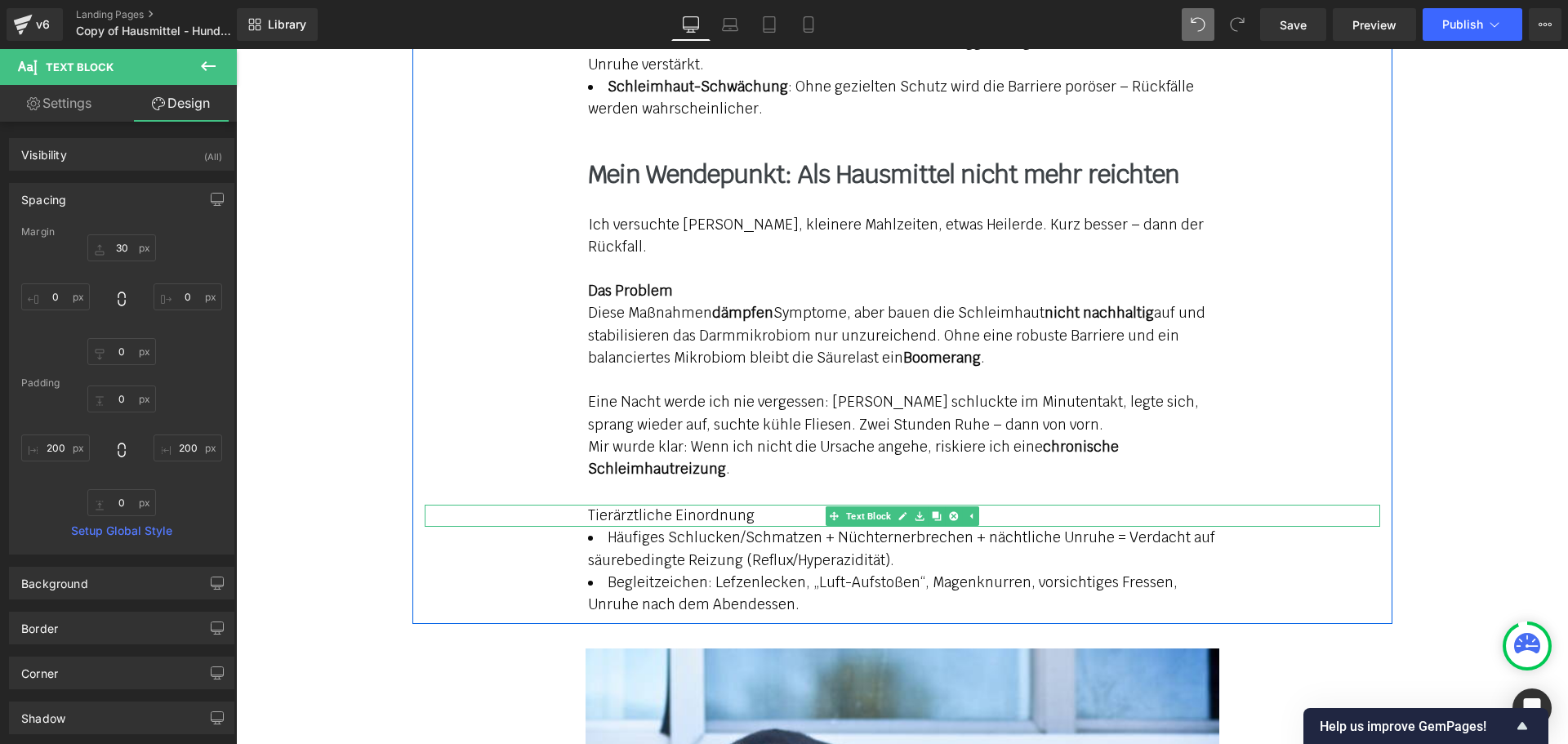
drag, startPoint x: 749, startPoint y: 472, endPoint x: 798, endPoint y: 489, distance: 51.9
click at [568, 504] on div "Tierärztliche Einordnung" at bounding box center [902, 515] width 955 height 22
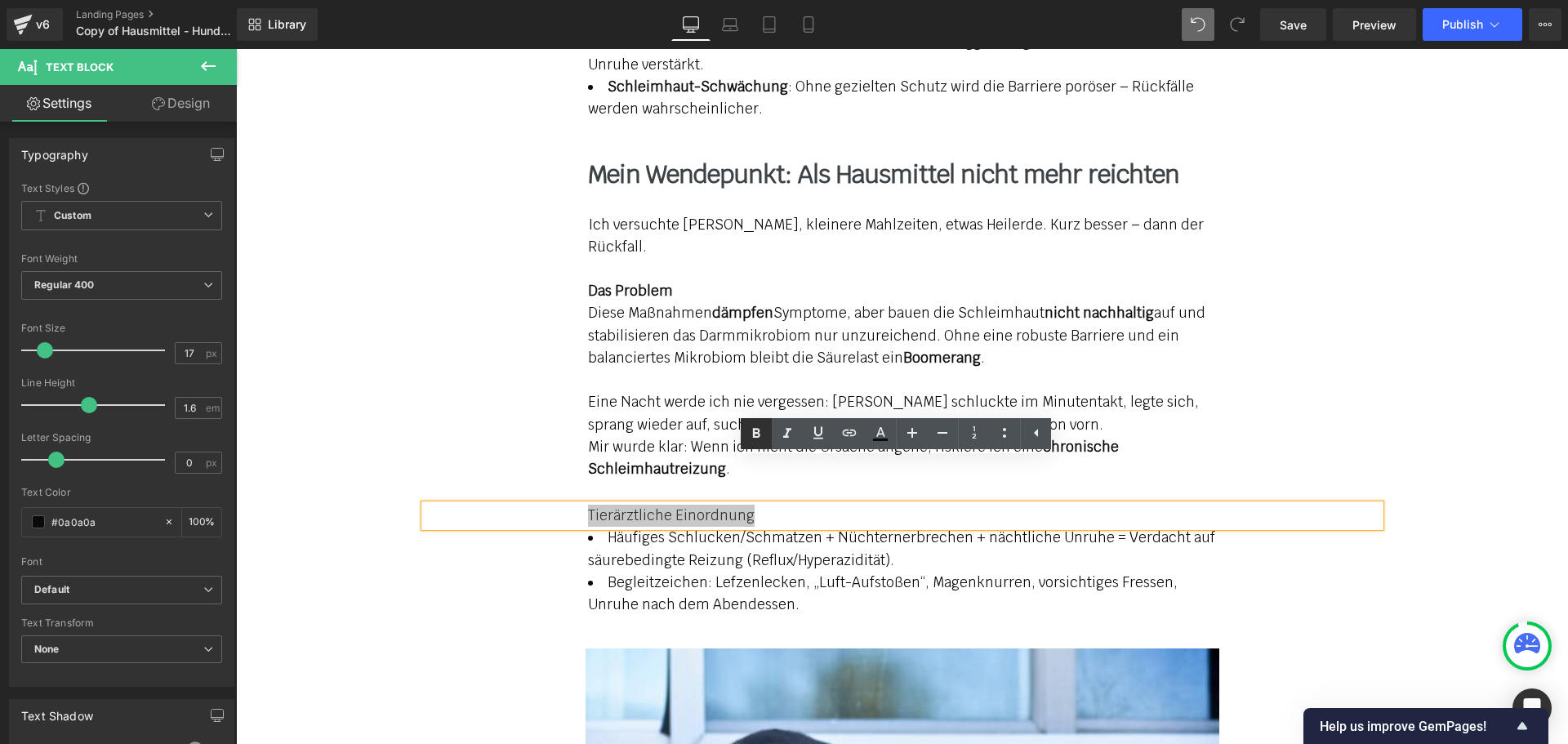
click at [760, 435] on icon at bounding box center [756, 434] width 19 height 19
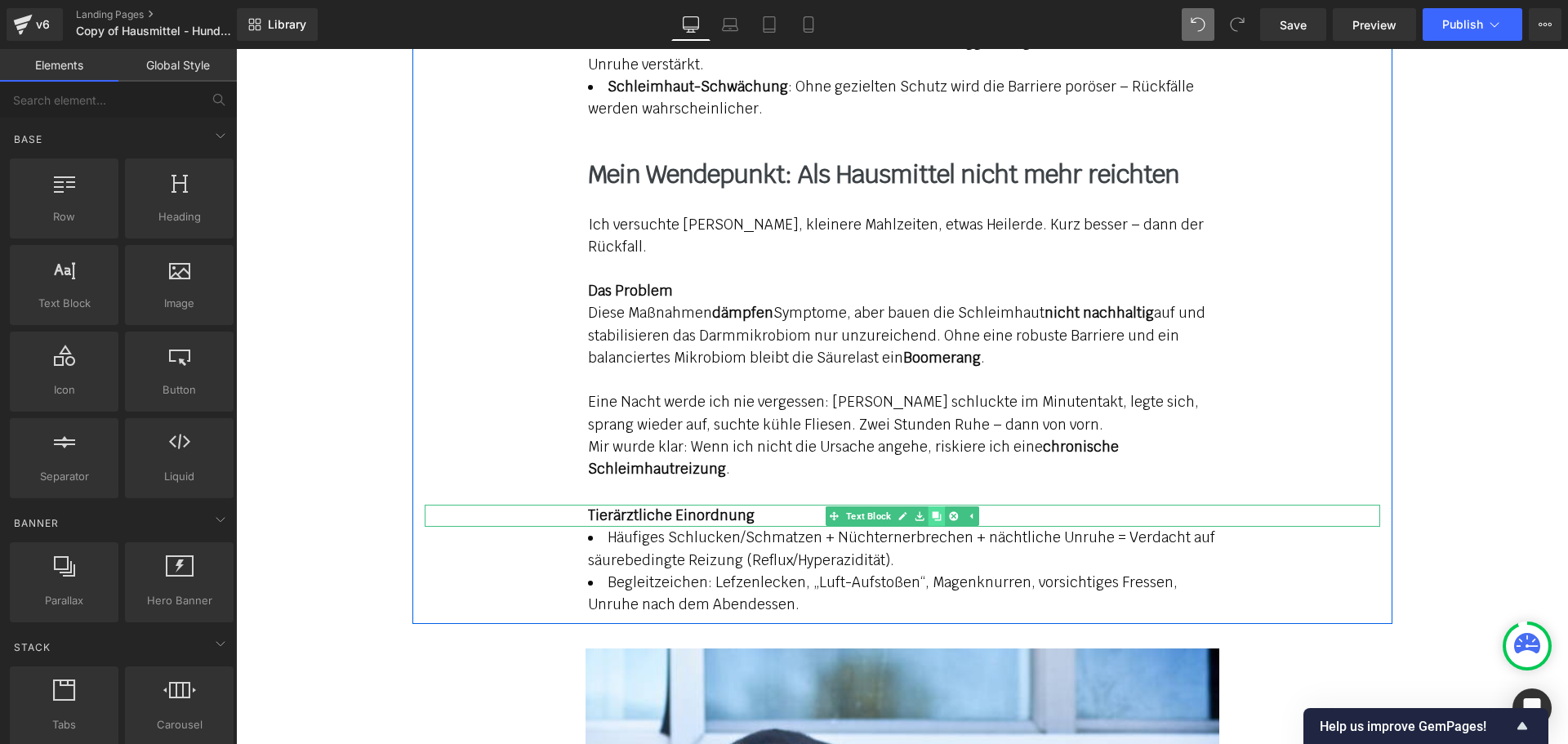
click at [931, 511] on icon at bounding box center [936, 516] width 9 height 10
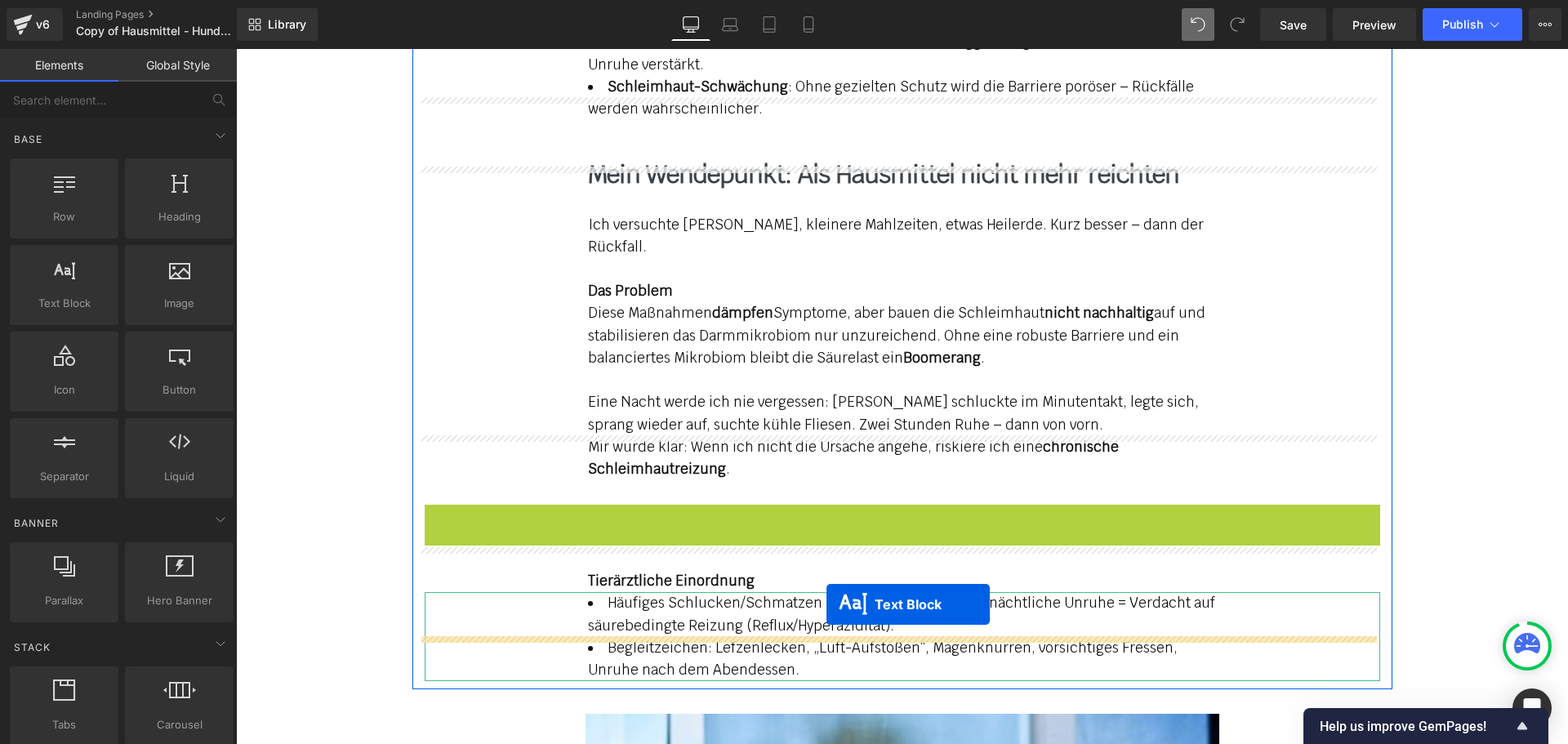
drag, startPoint x: 828, startPoint y: 472, endPoint x: 826, endPoint y: 603, distance: 131.0
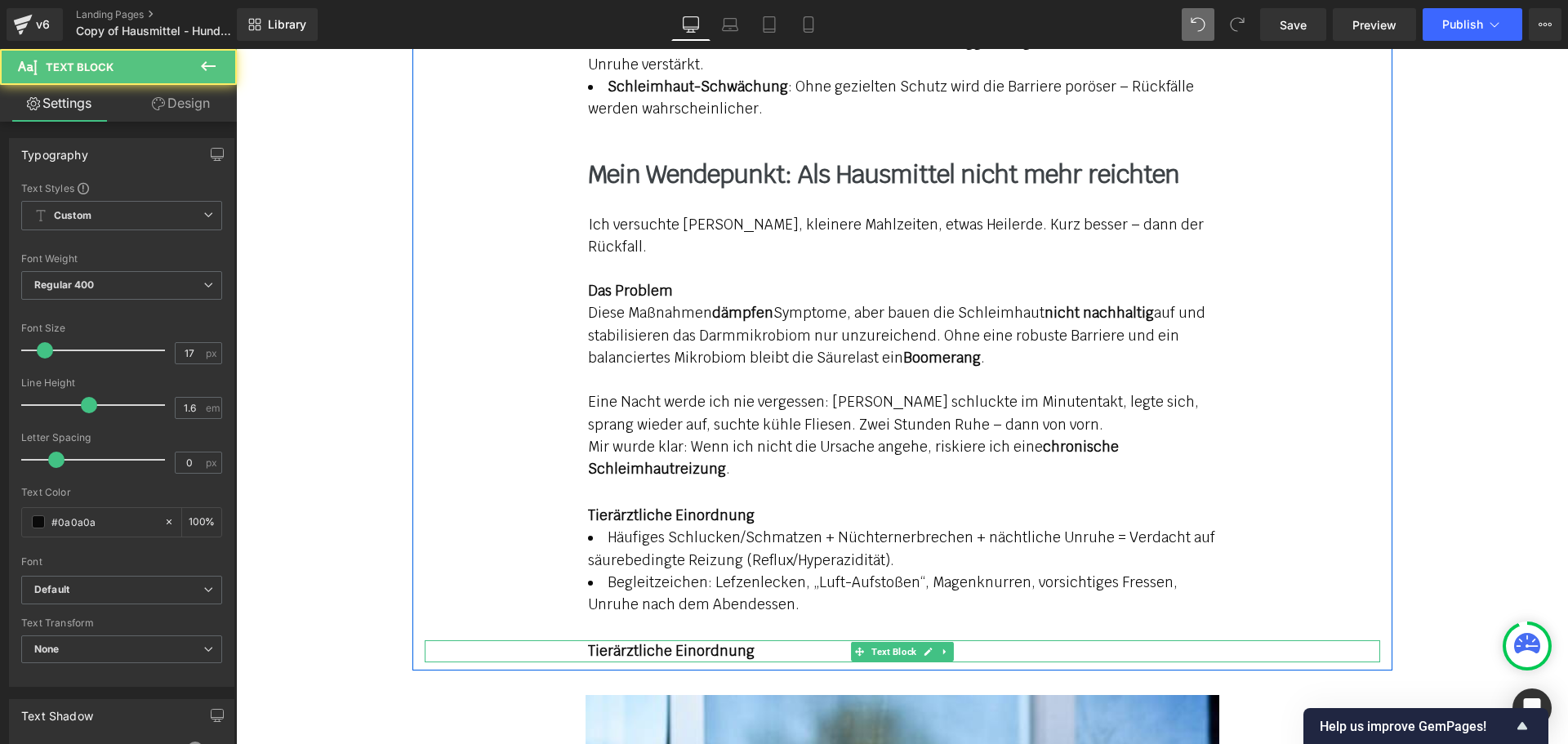
click at [717, 642] on strong "Tierärztliche Einordnung" at bounding box center [671, 650] width 166 height 18
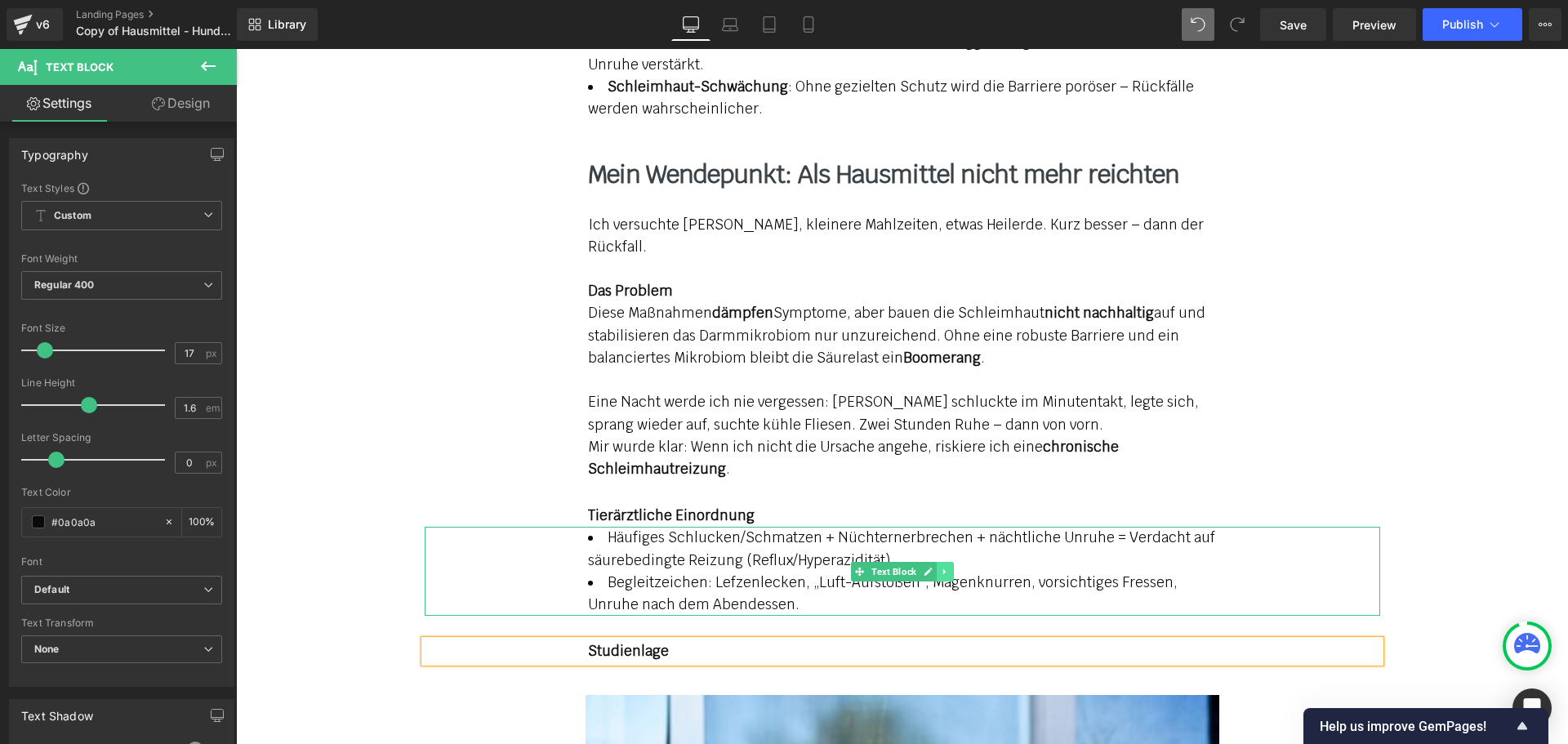
click at [940, 567] on icon at bounding box center [944, 571] width 9 height 10
click at [932, 567] on icon at bounding box center [936, 571] width 9 height 10
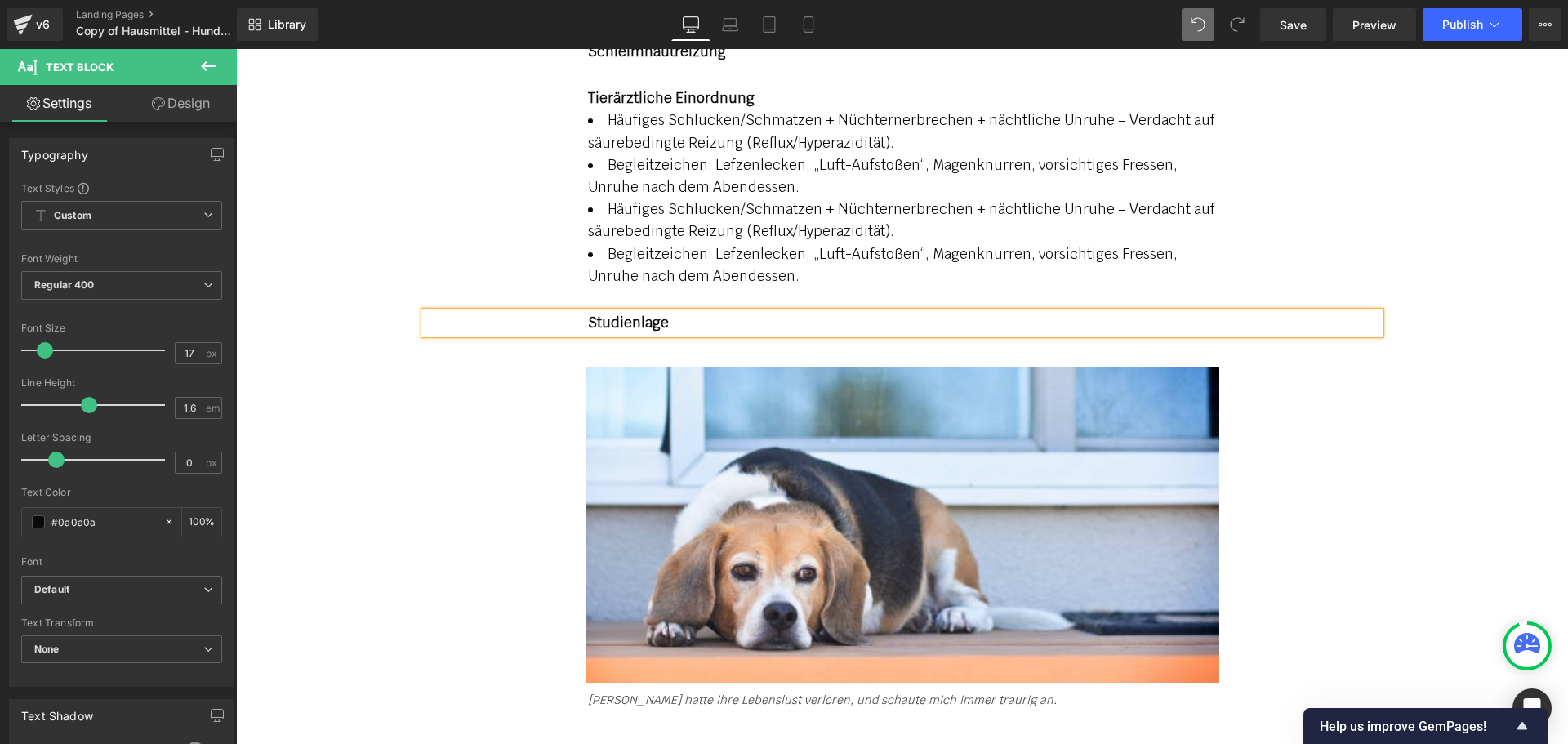
scroll to position [2995, 0]
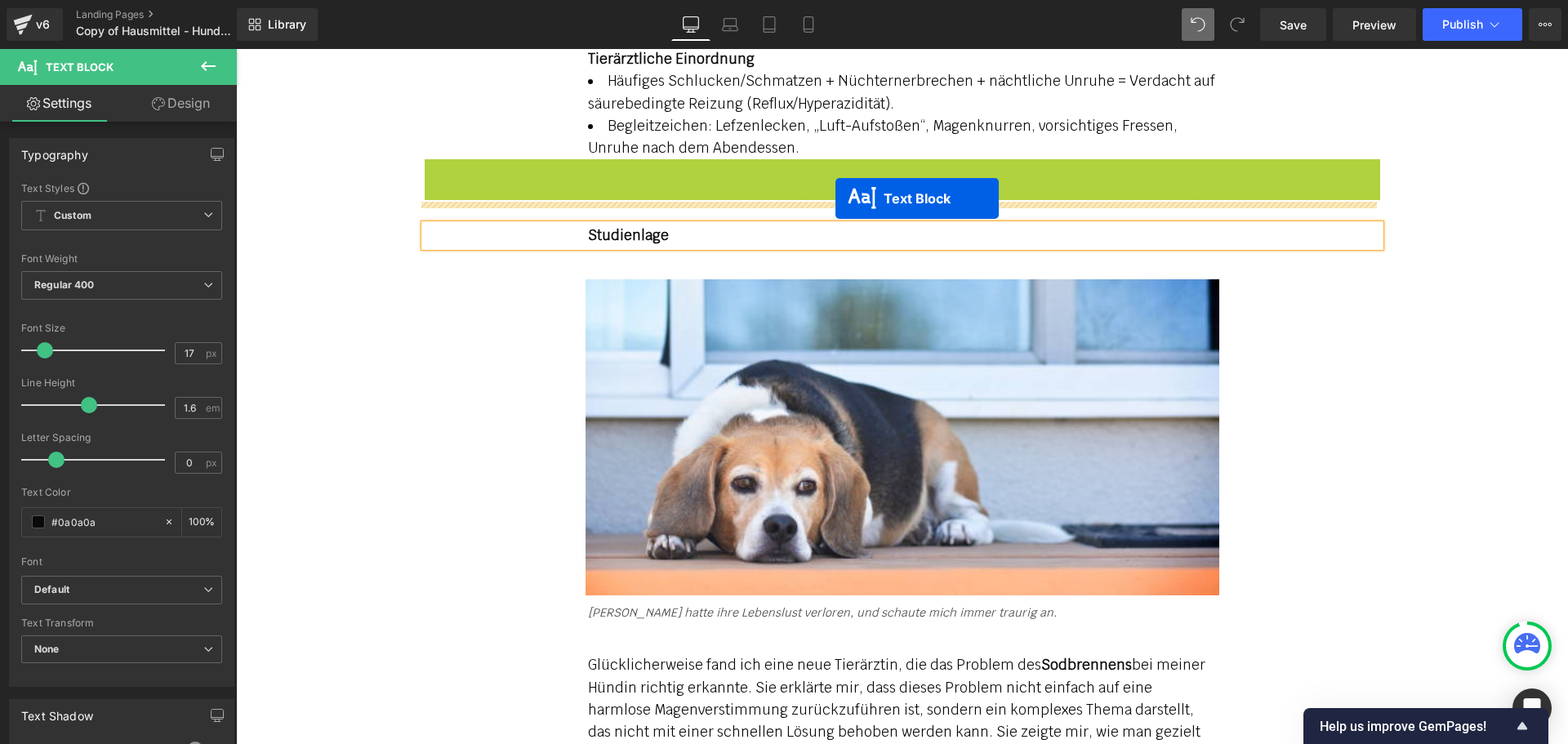
drag, startPoint x: 858, startPoint y: 156, endPoint x: 835, endPoint y: 198, distance: 47.9
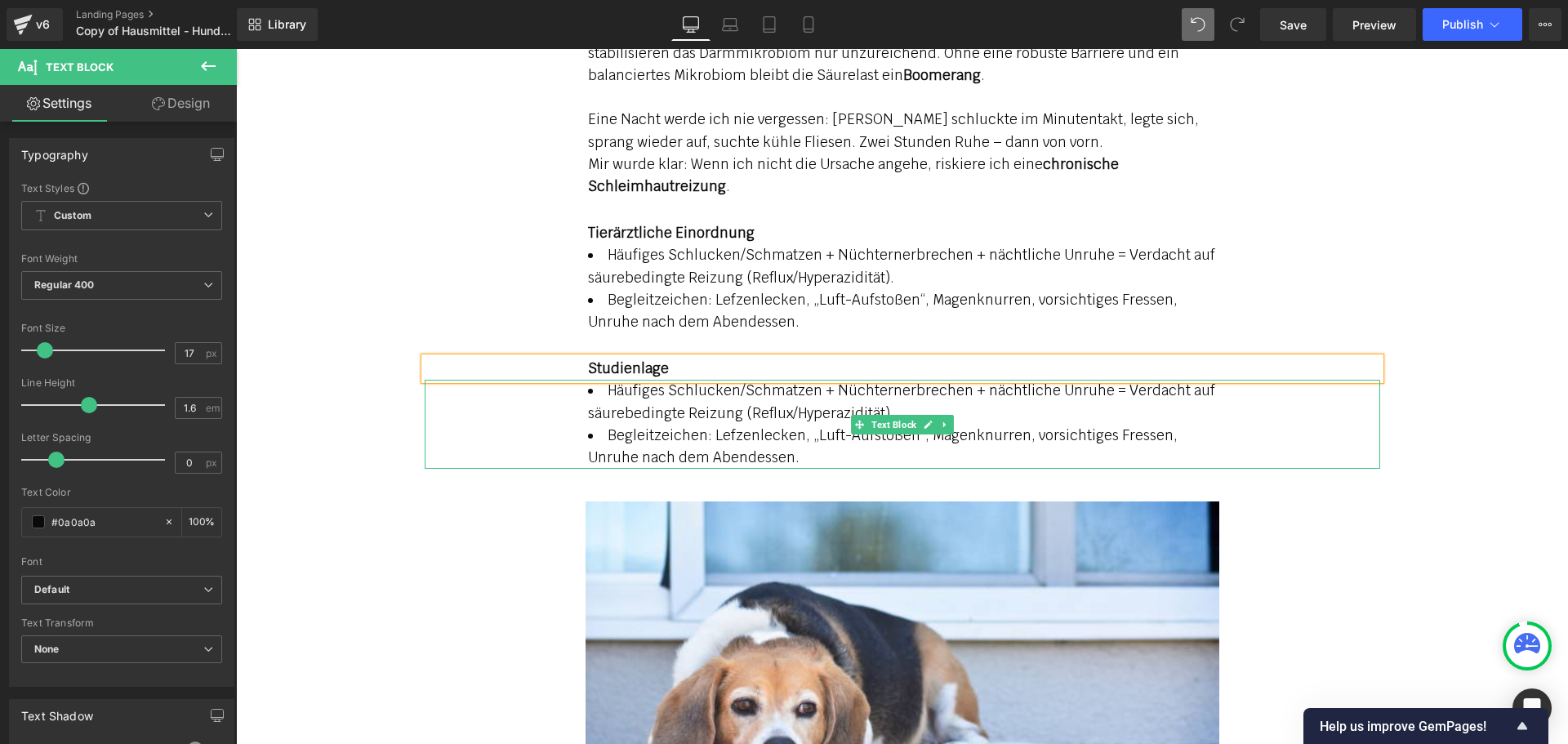
scroll to position [2750, 0]
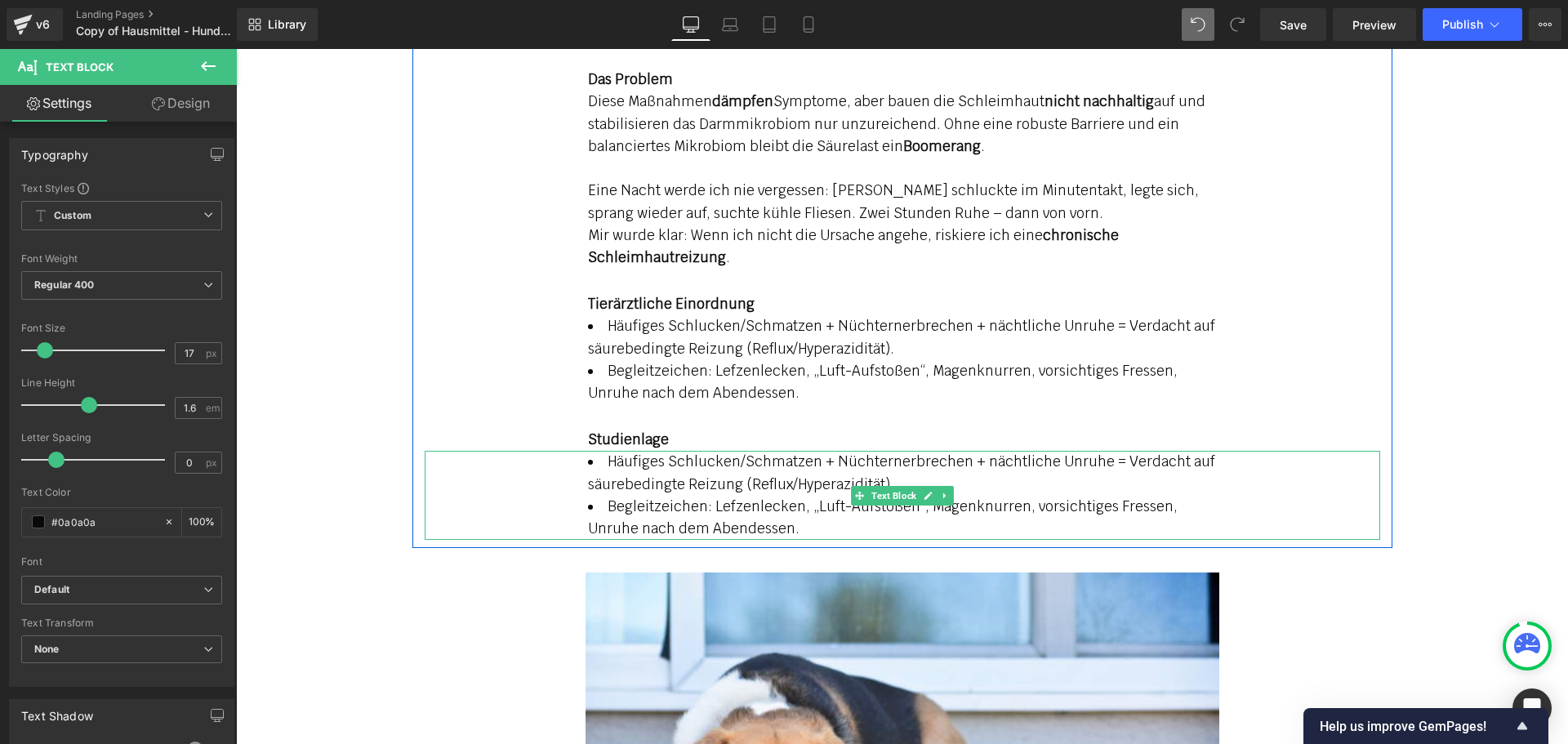
click at [760, 496] on li "Begleitzeichen: Lefzenlecken, „Luft-Aufstoßen“, Magenknurren, vorsichtiges Fres…" at bounding box center [902, 518] width 629 height 44
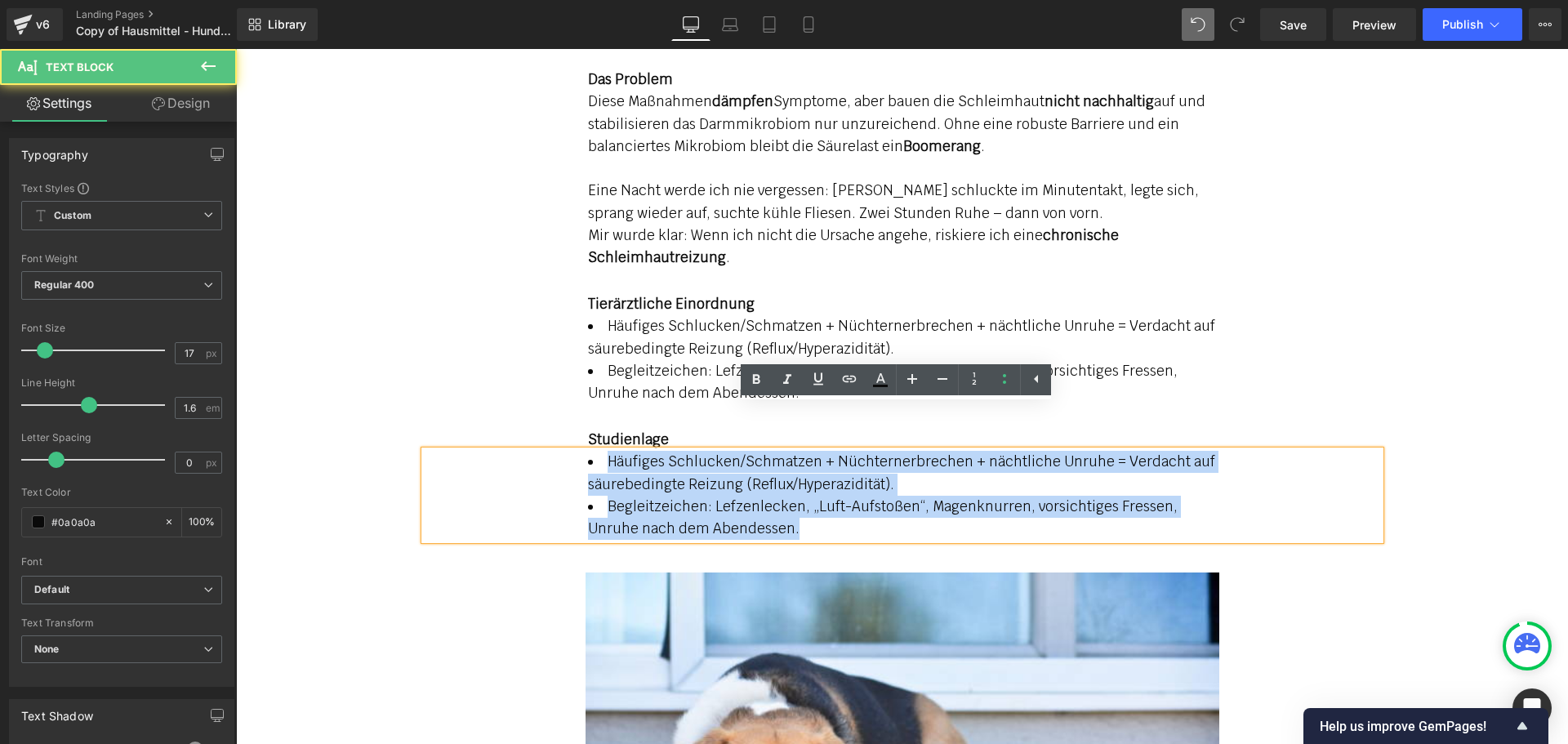
drag, startPoint x: 711, startPoint y: 483, endPoint x: 568, endPoint y: 416, distance: 157.9
click at [568, 450] on div "Häufiges Schlucken/Schmatzen + Nüchternerbrechen + nächtliche Unruhe = Verdacht…" at bounding box center [902, 495] width 955 height 89
paste div
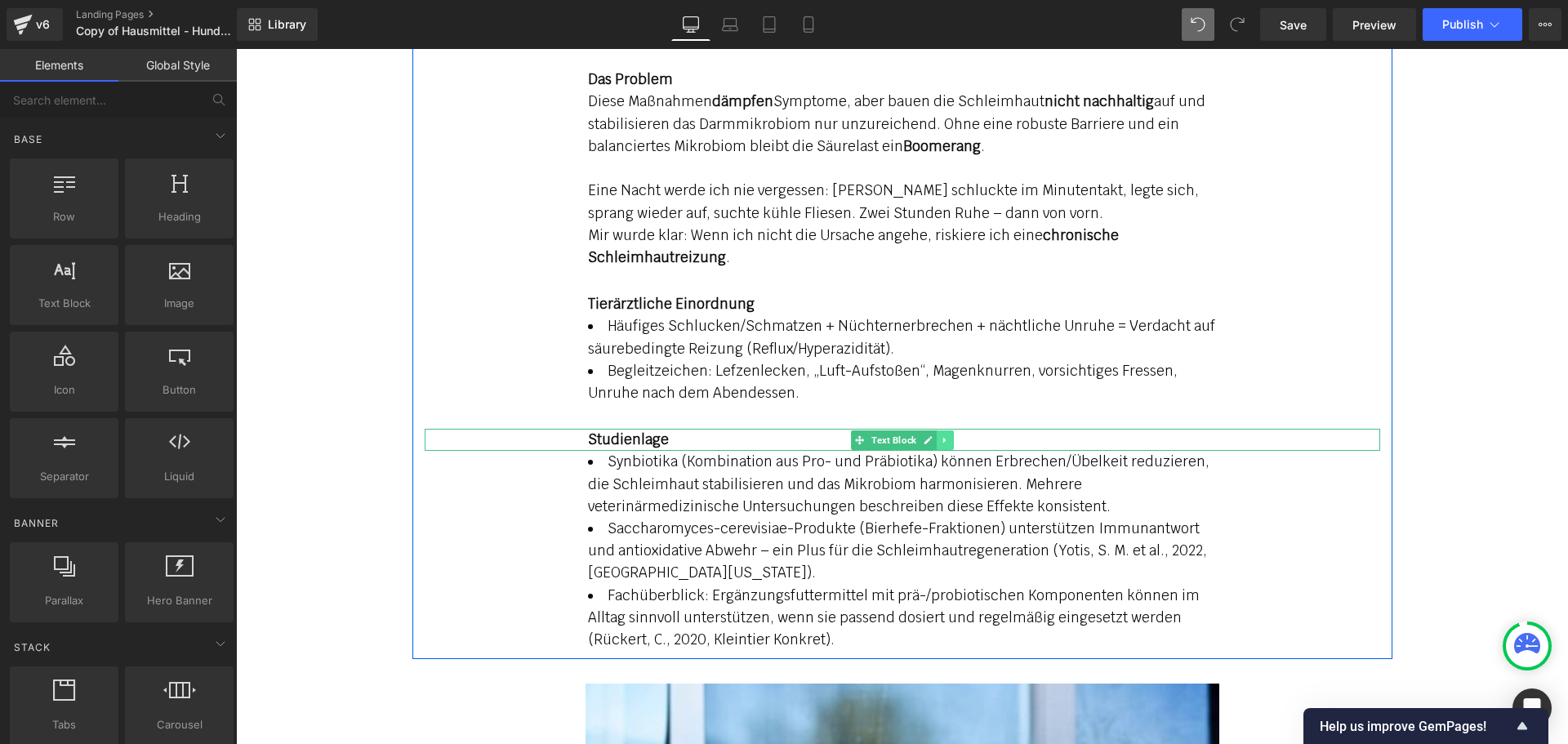
click at [940, 435] on icon at bounding box center [944, 440] width 9 height 10
click at [931, 435] on icon at bounding box center [936, 440] width 9 height 9
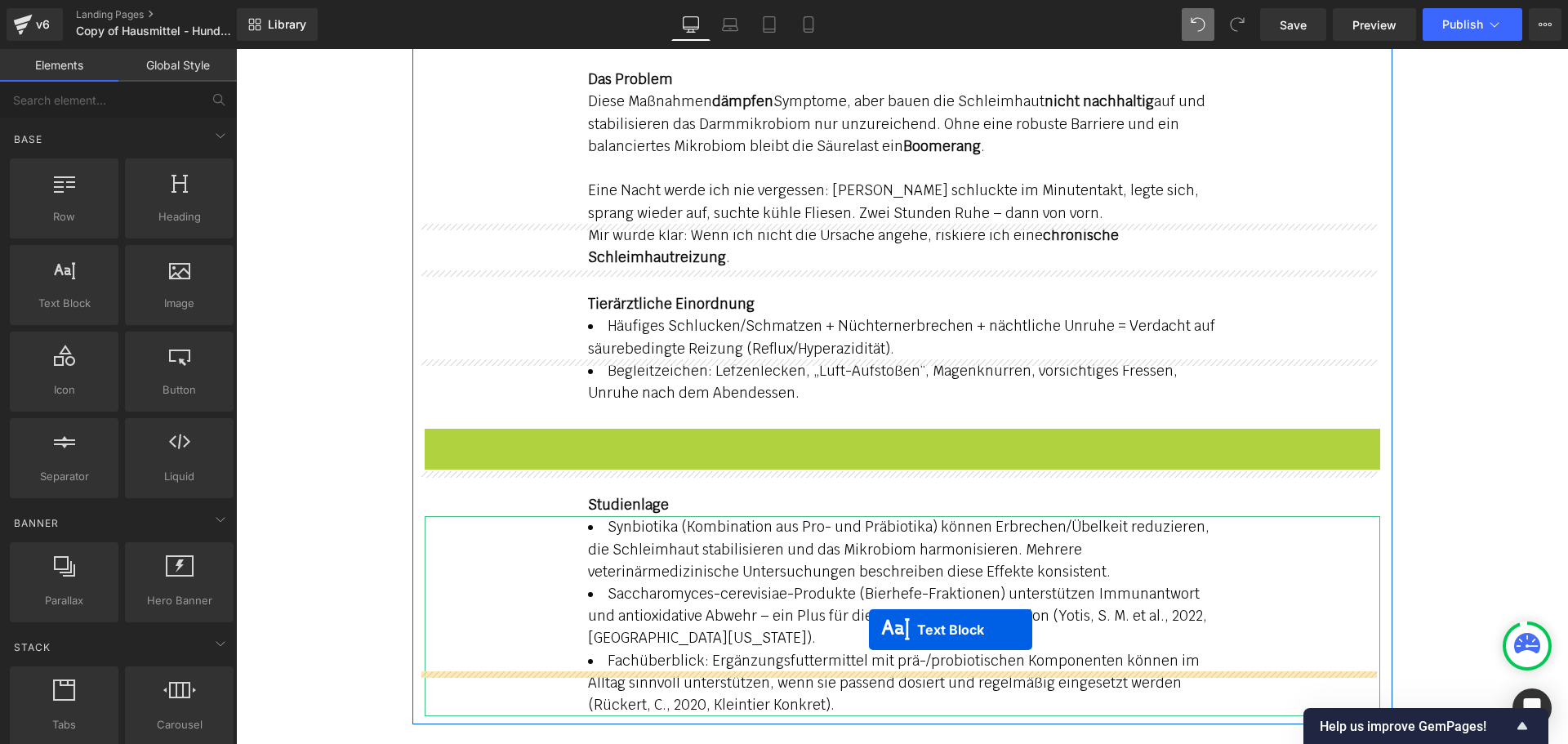
drag, startPoint x: 832, startPoint y: 391, endPoint x: 868, endPoint y: 629, distance: 240.7
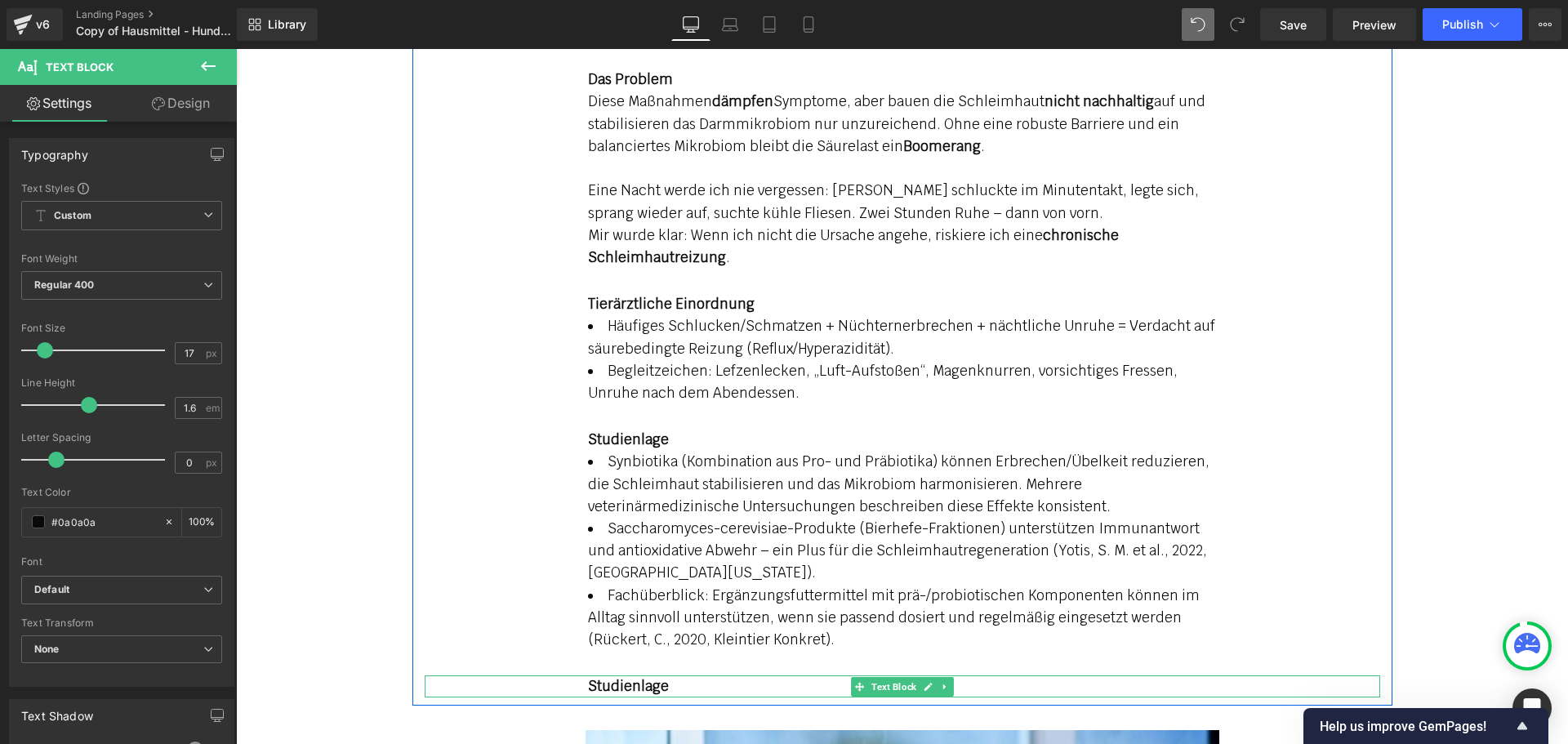
click at [645, 677] on strong "Studienlage" at bounding box center [628, 685] width 80 height 18
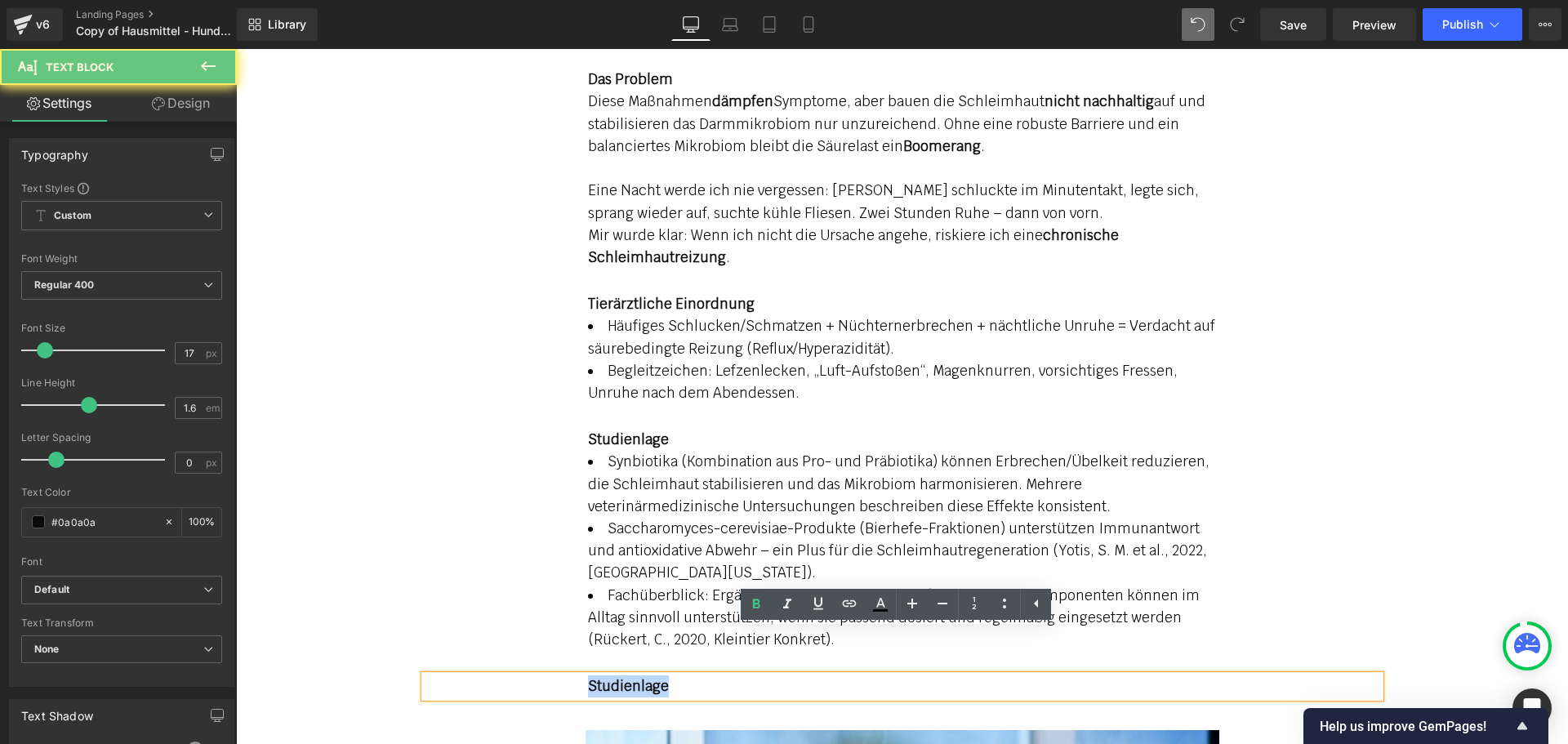
click at [645, 677] on strong "Studienlage" at bounding box center [628, 685] width 80 height 18
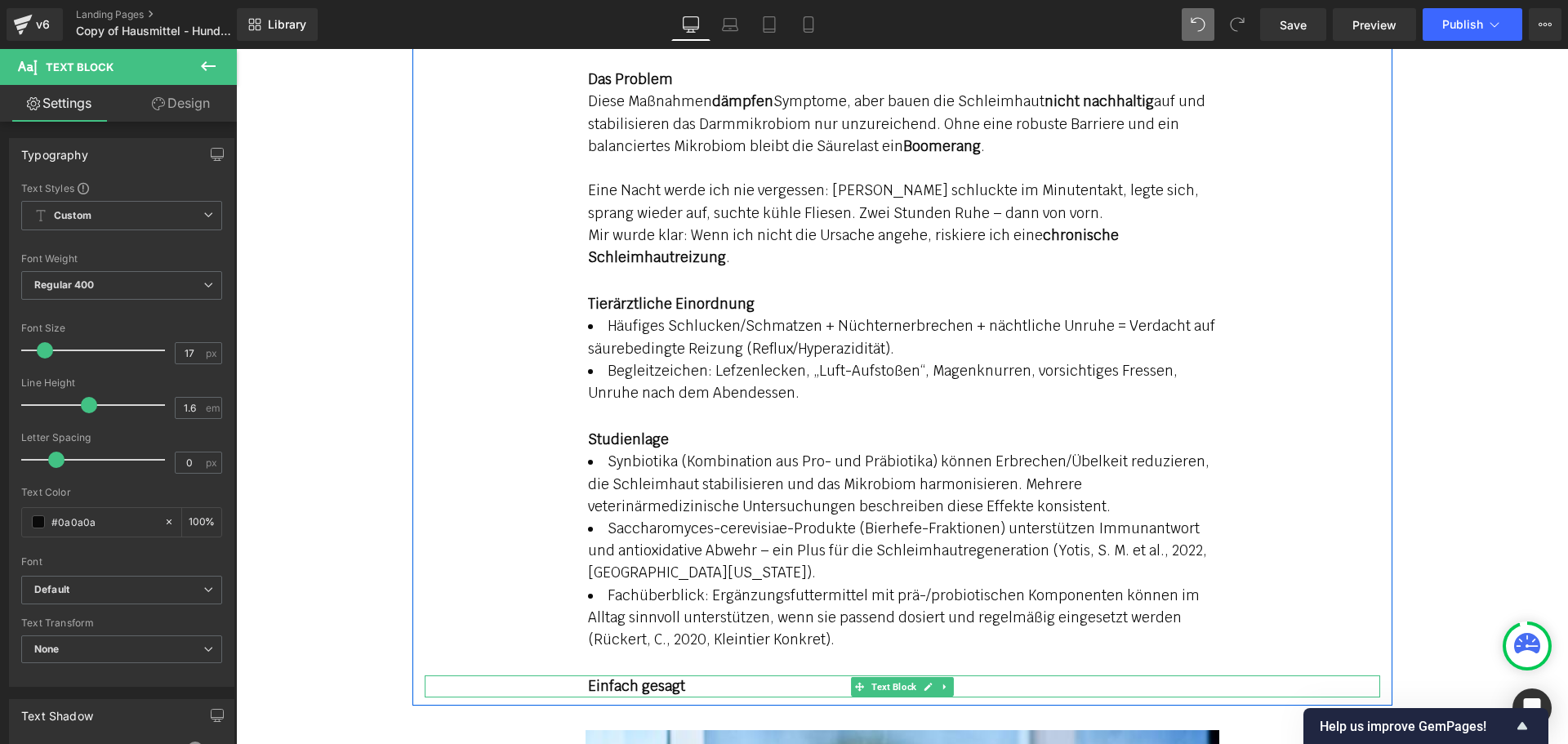
click at [695, 675] on div "Einfach gesagt" at bounding box center [902, 685] width 955 height 22
click at [723, 675] on div "Einfach gesagt:" at bounding box center [902, 685] width 955 height 22
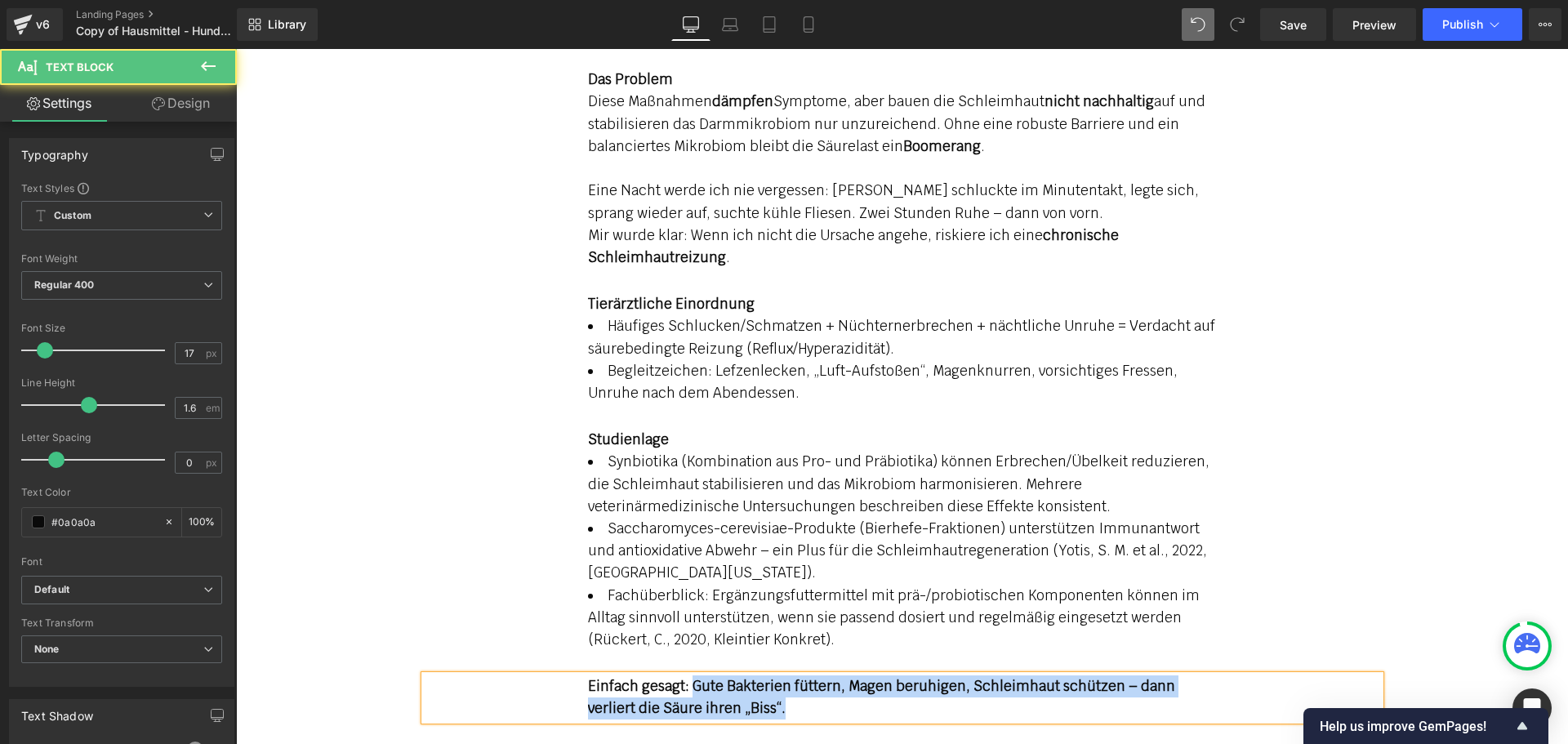
drag, startPoint x: 715, startPoint y: 656, endPoint x: 686, endPoint y: 643, distance: 31.8
click at [686, 675] on div "Einfach gesagt: Gute Bakterien füttern, Magen beruhigen, Schleimhaut schützen –…" at bounding box center [902, 697] width 955 height 44
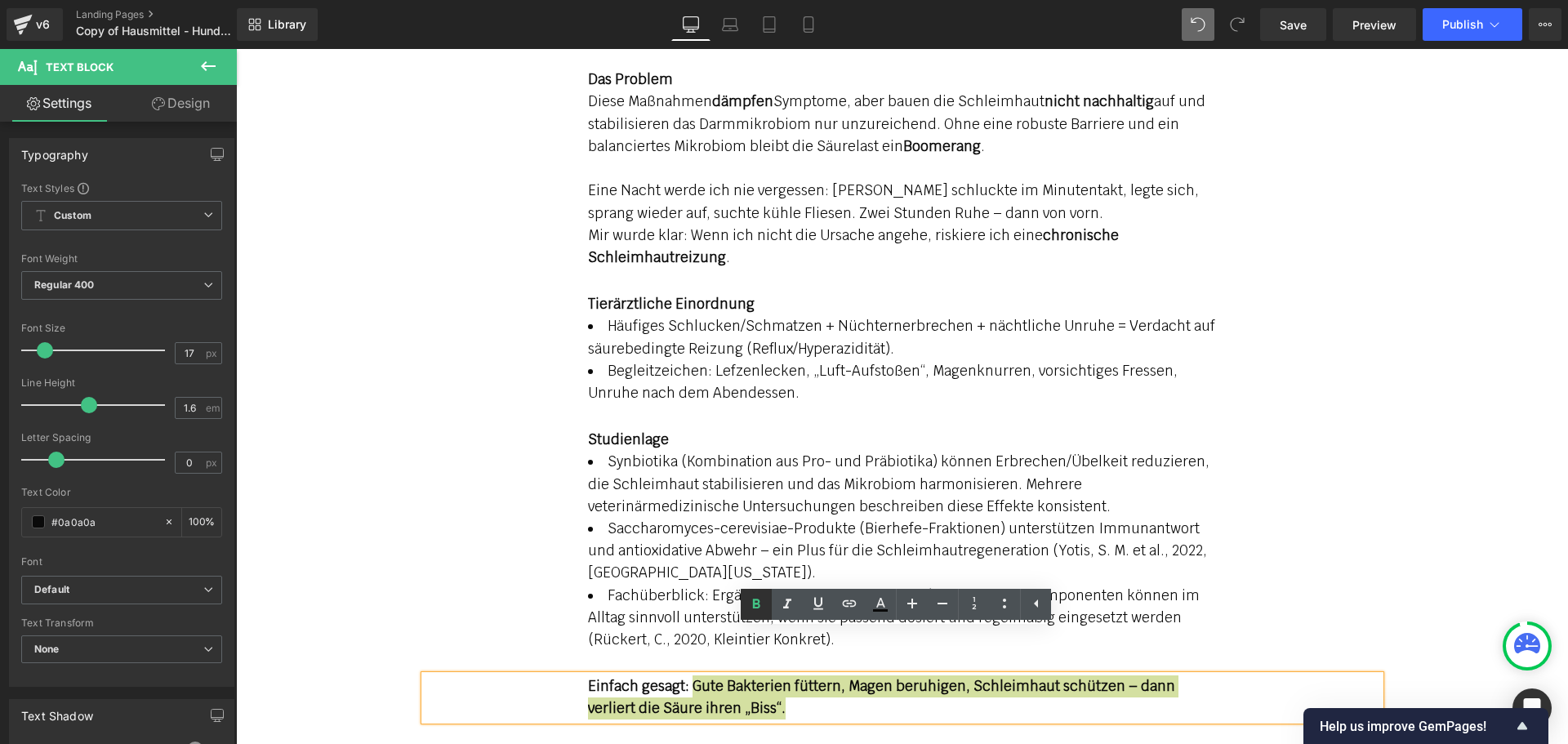
click at [756, 600] on icon at bounding box center [756, 604] width 19 height 19
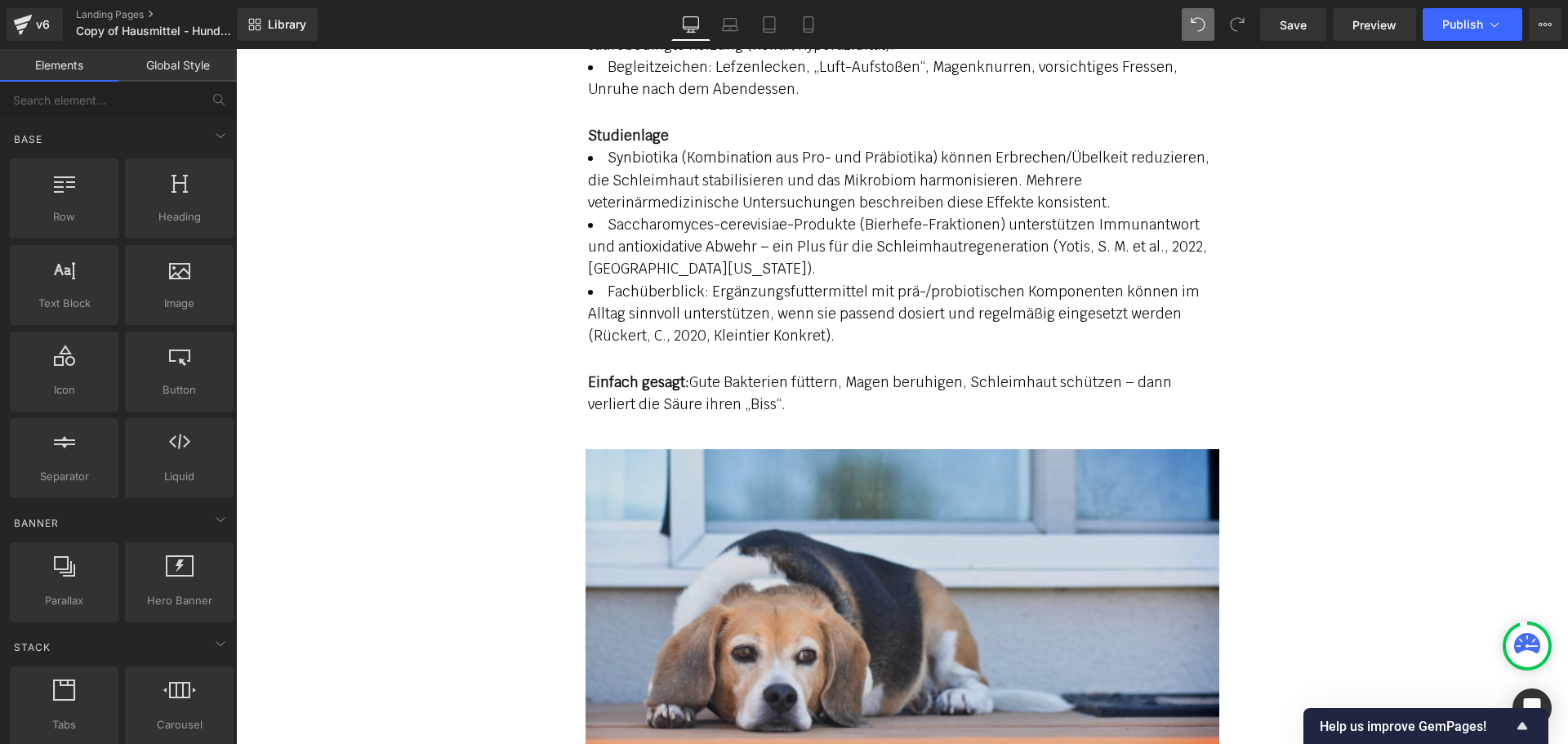
scroll to position [3159, 0]
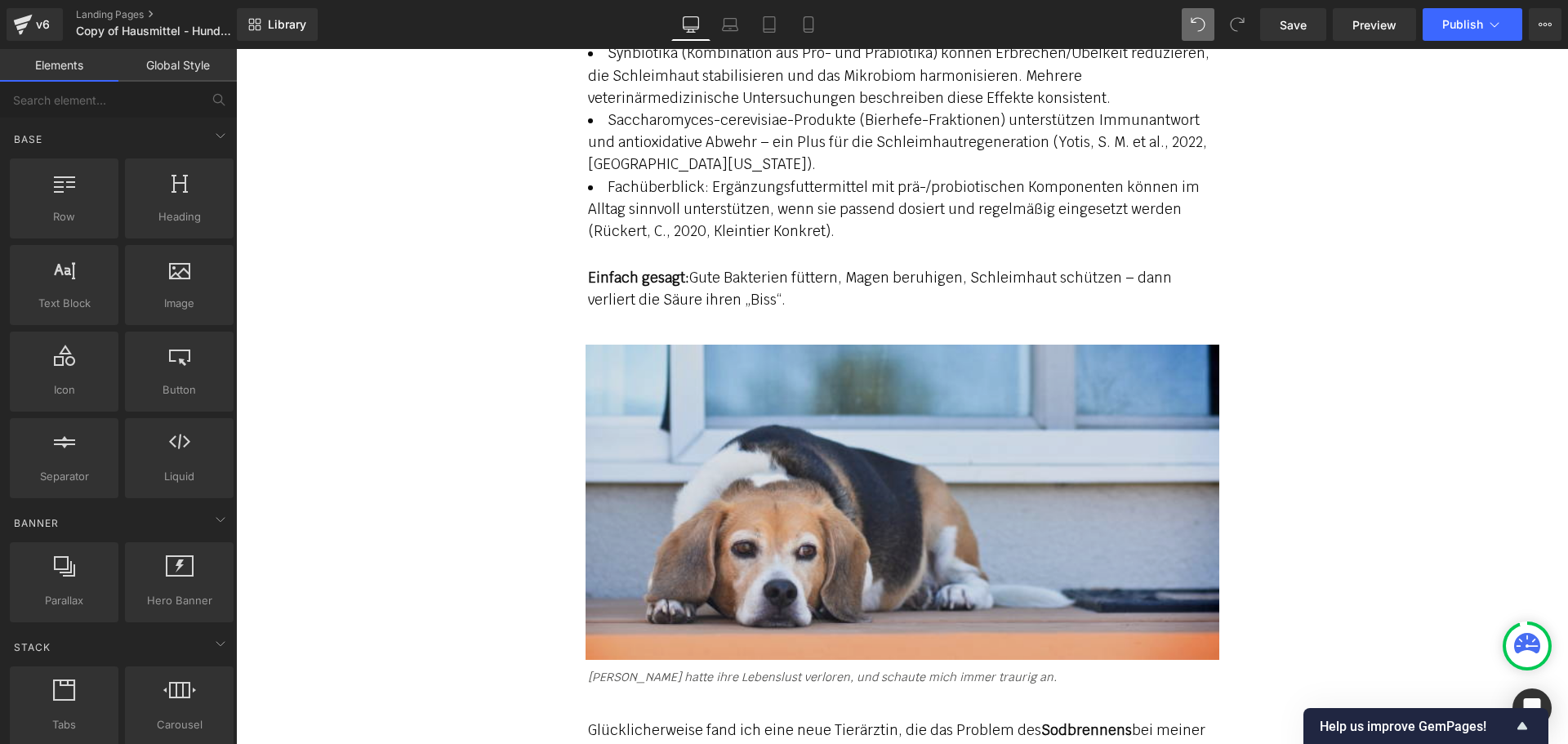
click at [858, 476] on img at bounding box center [902, 502] width 634 height 316
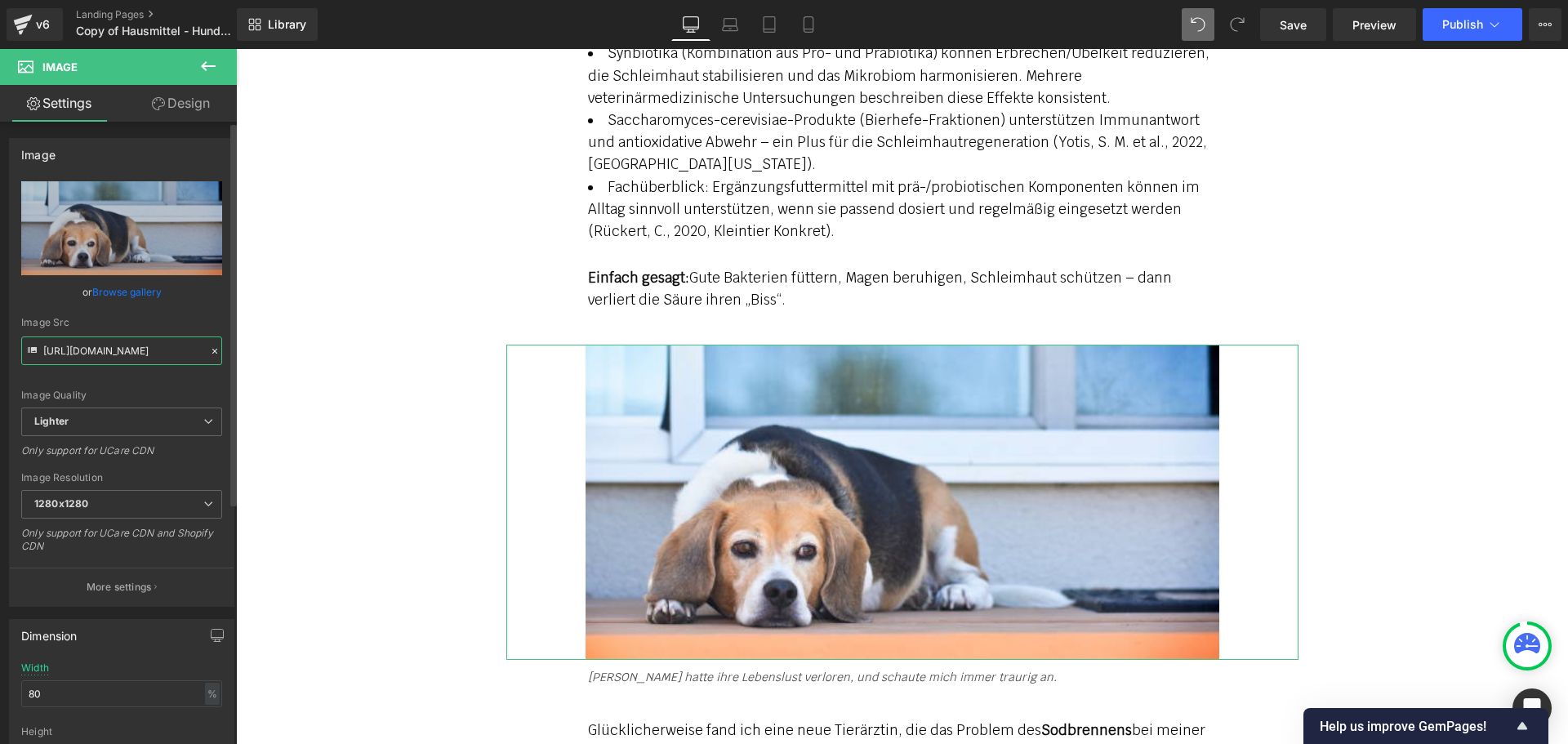
click at [112, 344] on input "[URL][DOMAIN_NAME]" at bounding box center [122, 351] width 201 height 29
paste input "[DOMAIN_NAME][URL]"
type input "[URL][DOMAIN_NAME]"
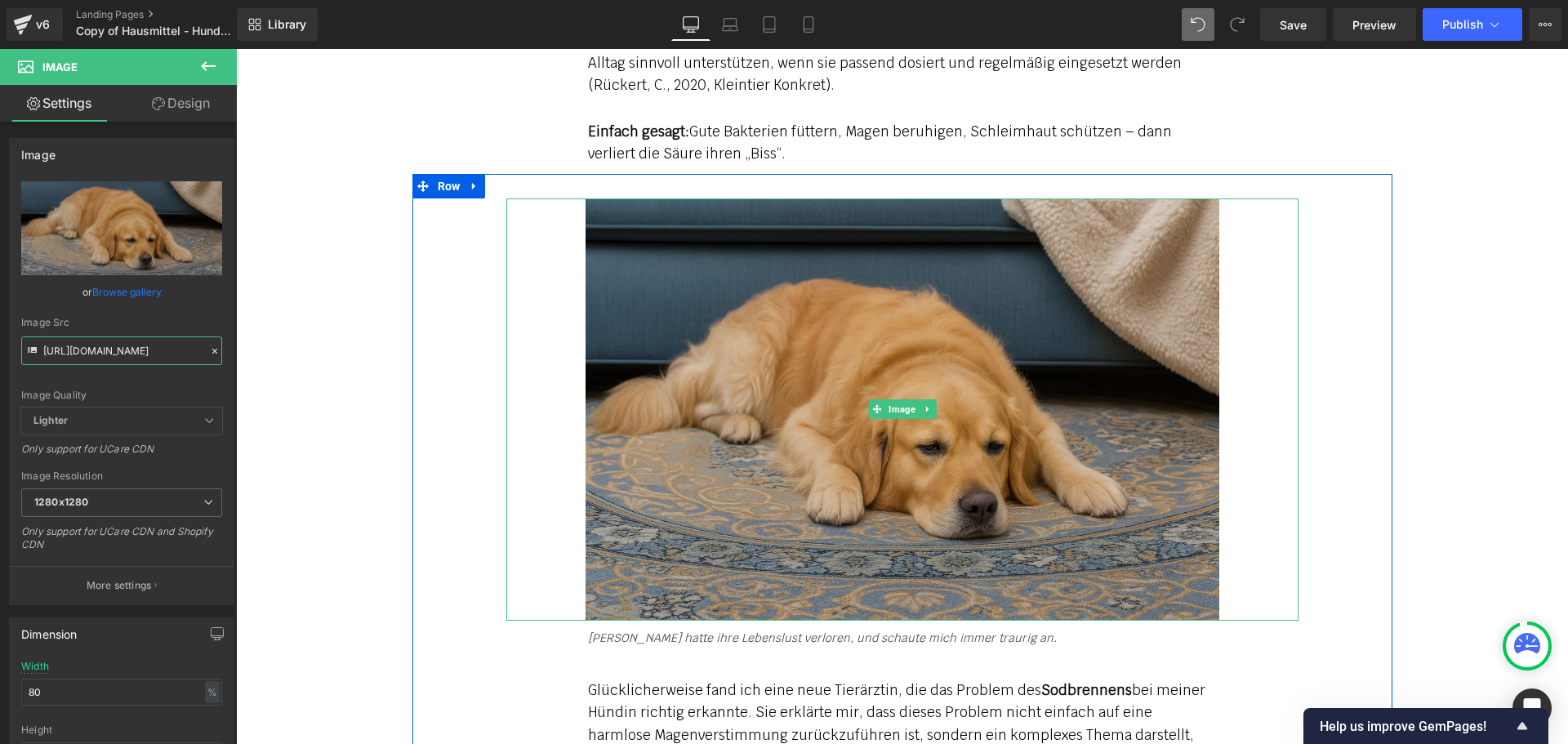
scroll to position [3404, 0]
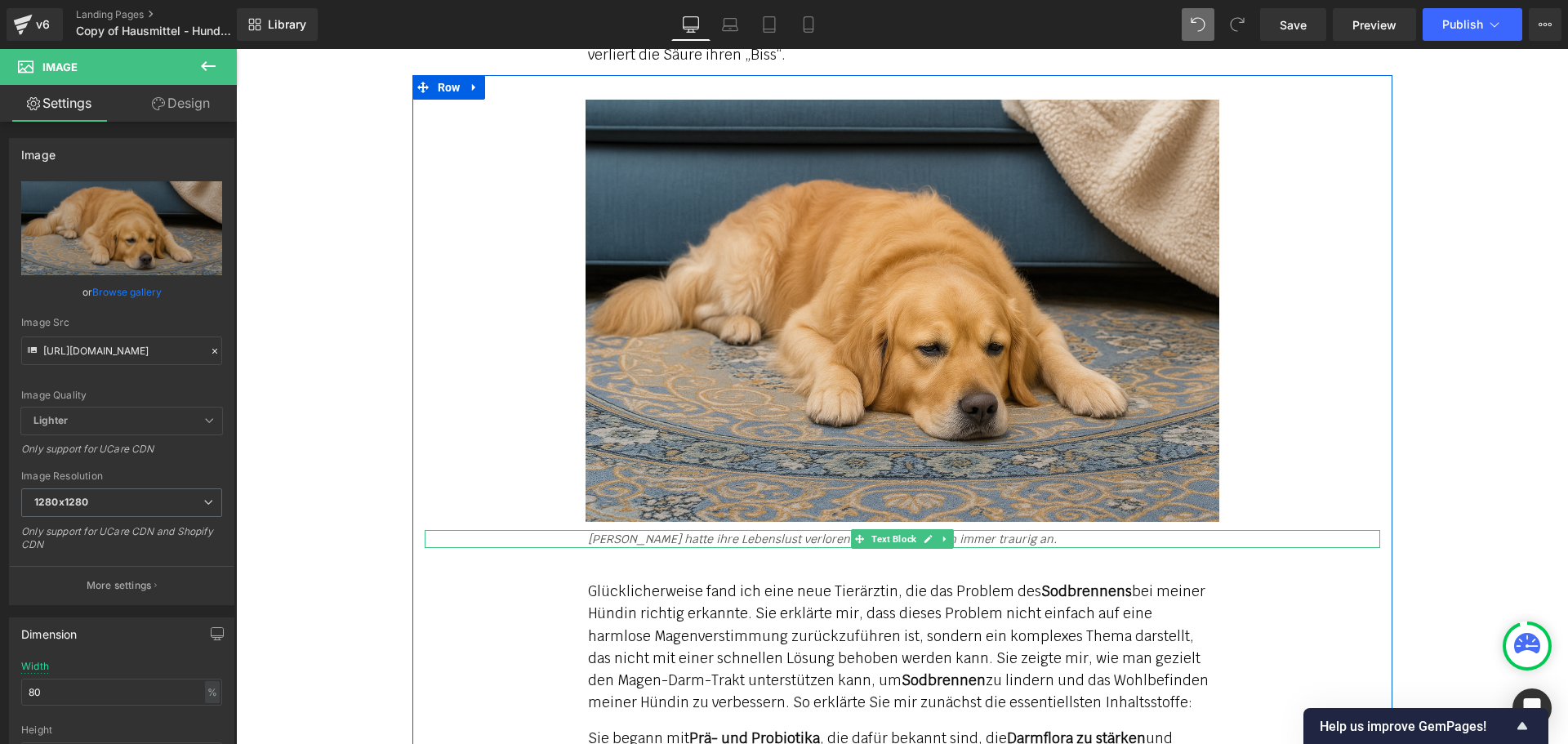
drag, startPoint x: 608, startPoint y: 491, endPoint x: 581, endPoint y: 491, distance: 27.0
click at [588, 532] on icon "[PERSON_NAME] hatte ihre Lebenslust verloren, und schaute mich immer traurig an." at bounding box center [822, 539] width 469 height 15
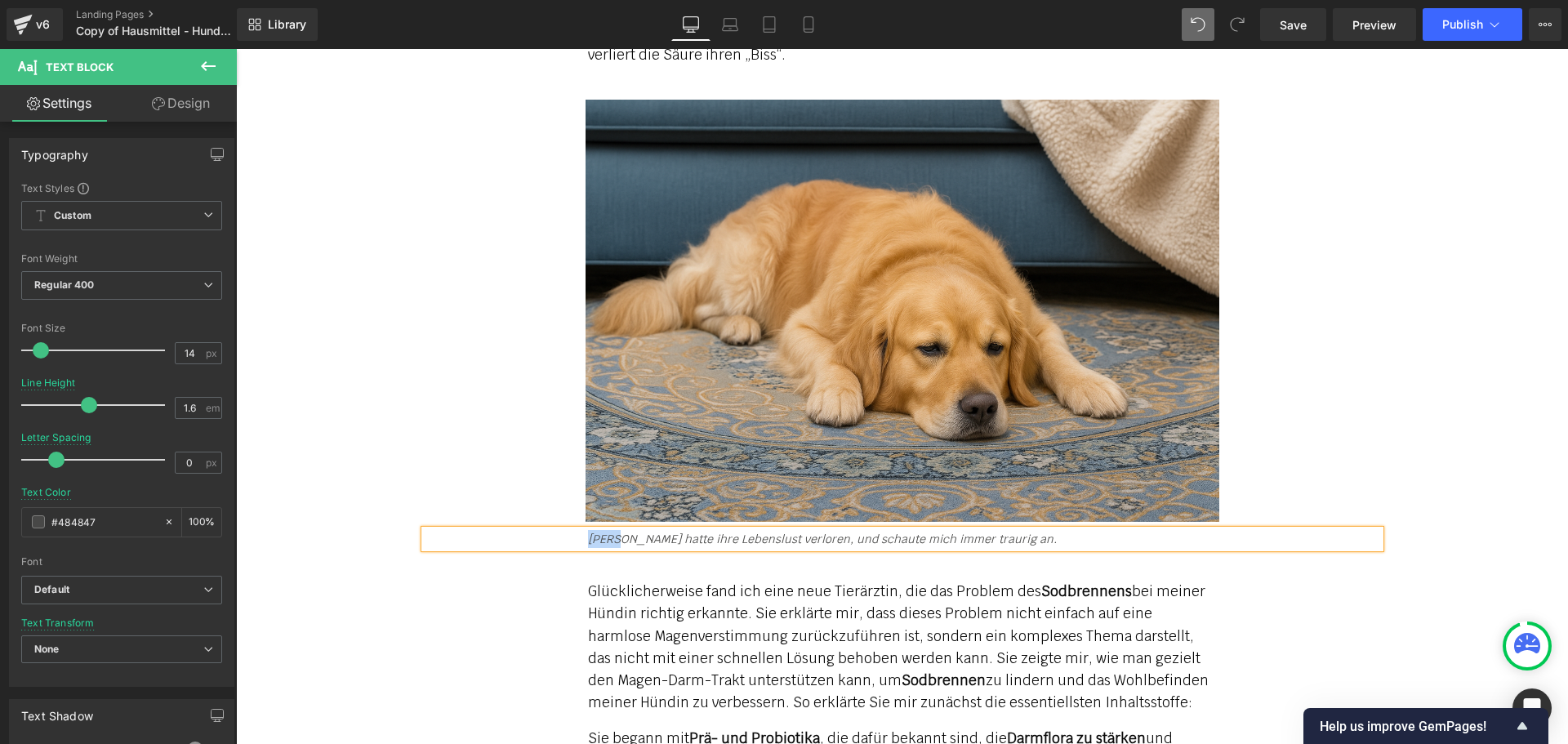
click at [770, 601] on p "Glücklicherweise fand ich eine neue Tierärztin, die das Problem des Sodbrennens…" at bounding box center [902, 647] width 629 height 133
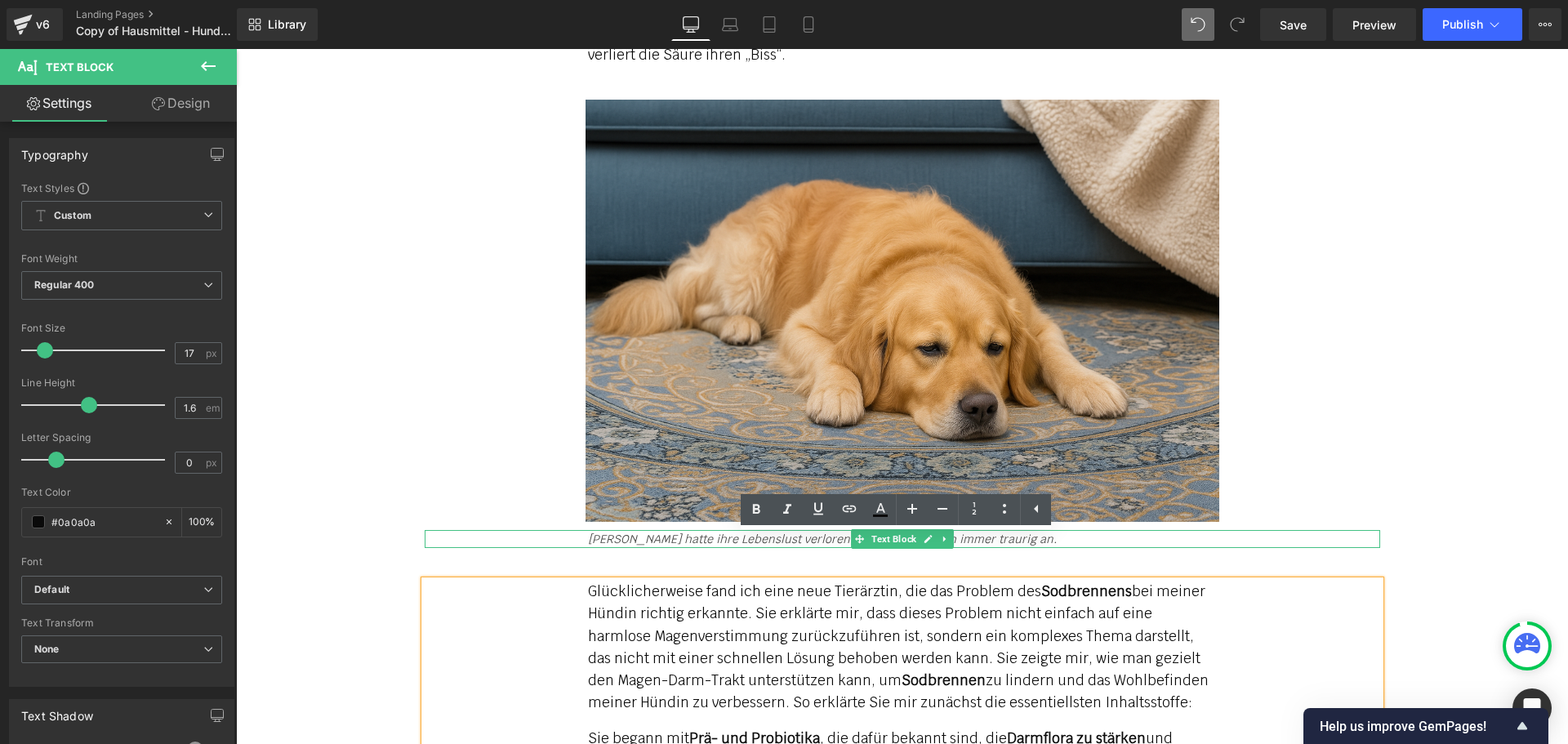
click at [609, 532] on icon "[PERSON_NAME] hatte ihre Lebenslust verloren, und schaute mich immer traurig an." at bounding box center [822, 539] width 469 height 15
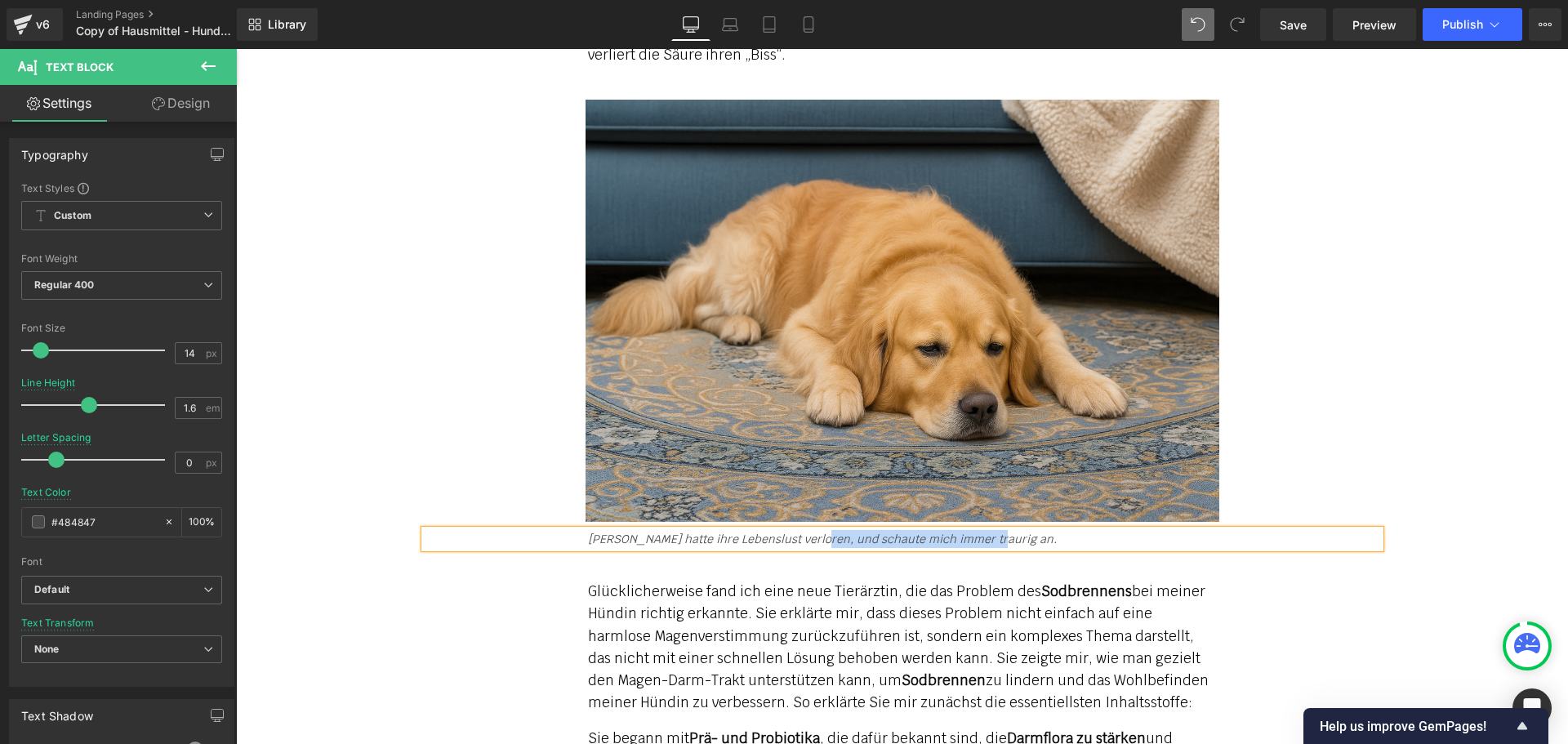
drag, startPoint x: 975, startPoint y: 491, endPoint x: 802, endPoint y: 487, distance: 173.0
click at [802, 530] on p "[PERSON_NAME] hatte ihre Lebenslust verloren, und schaute mich immer traurig an." at bounding box center [902, 539] width 629 height 18
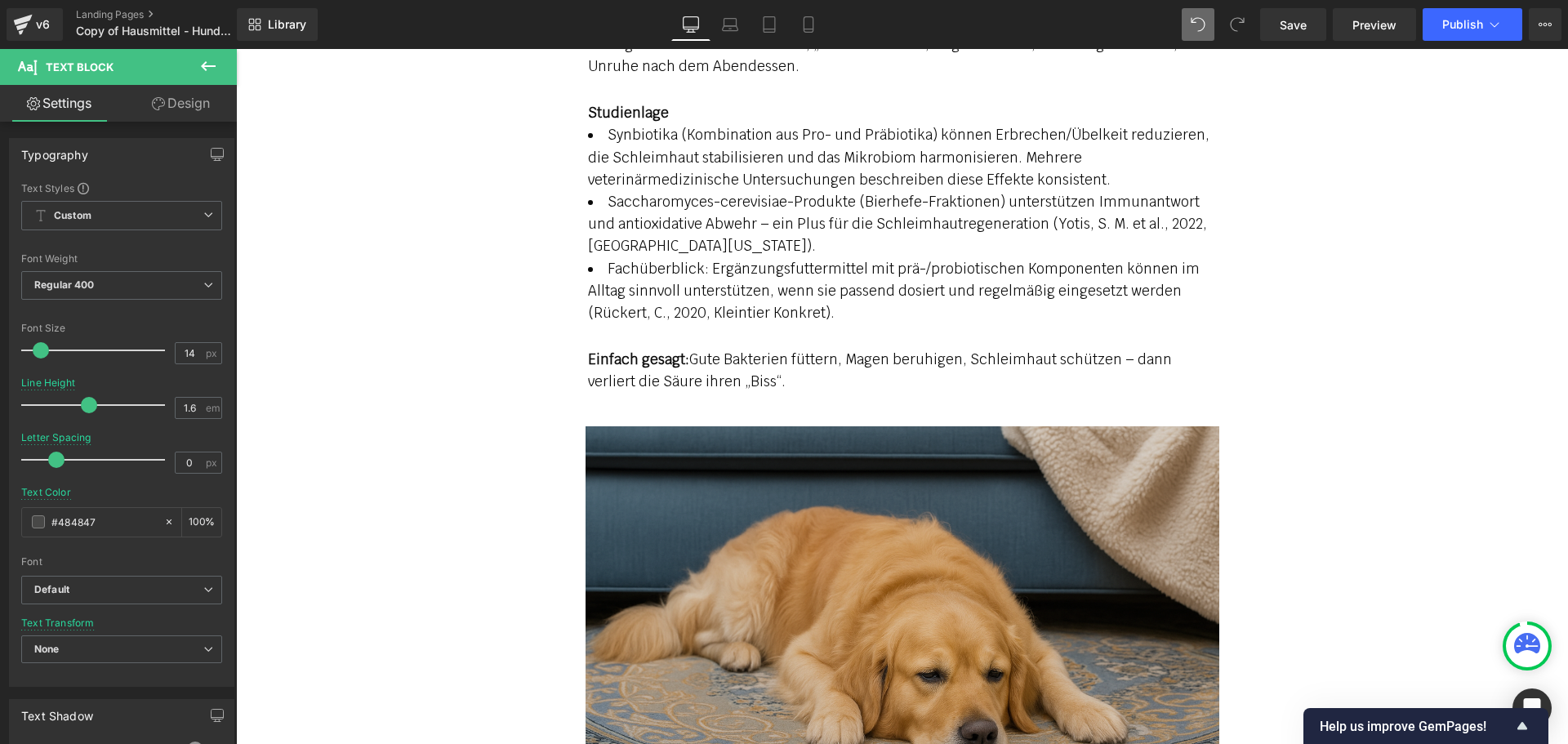
scroll to position [3485, 0]
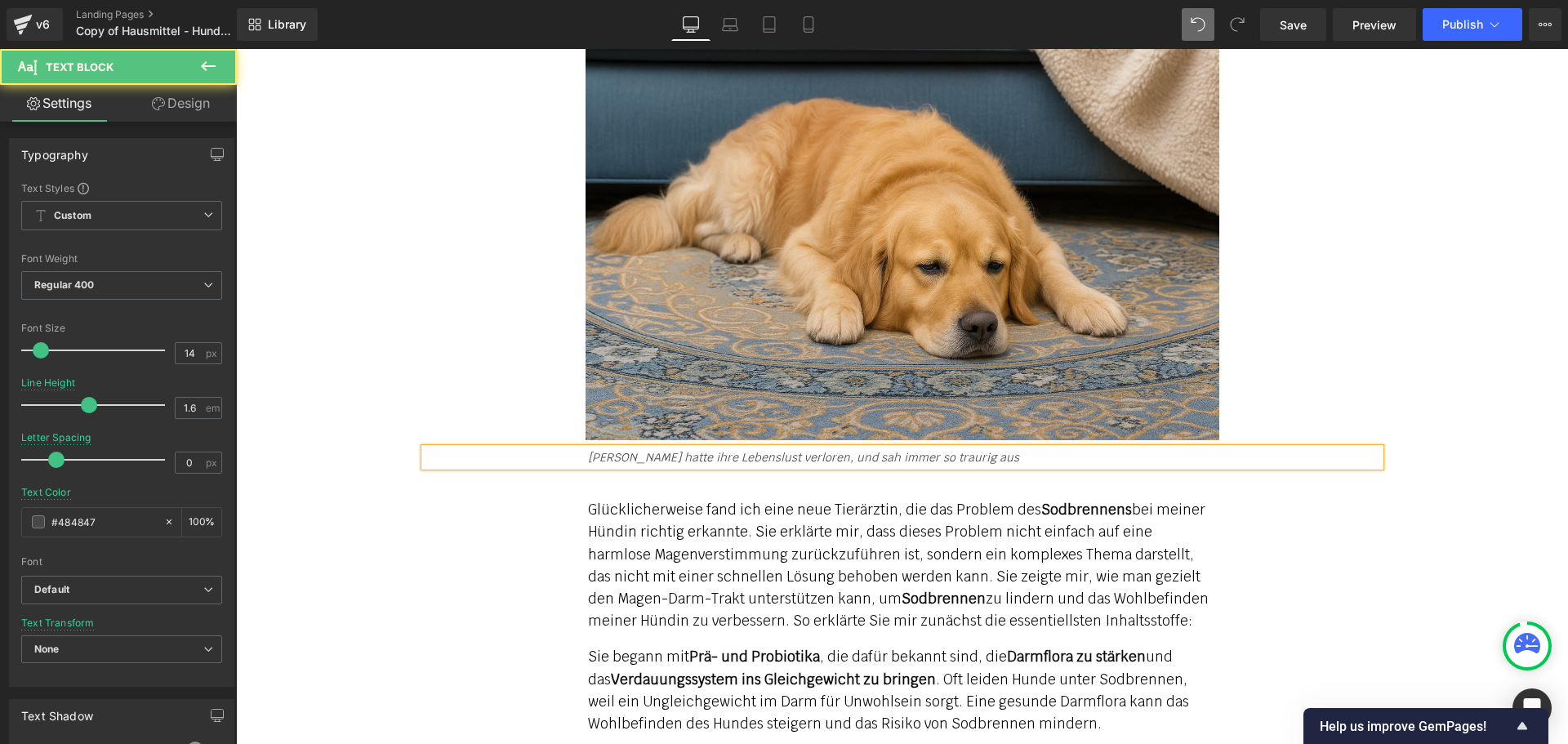
click at [871, 449] on icon "[PERSON_NAME] hatte ihre Lebenslust verloren, und sah immer so traurig aus" at bounding box center [803, 456] width 431 height 15
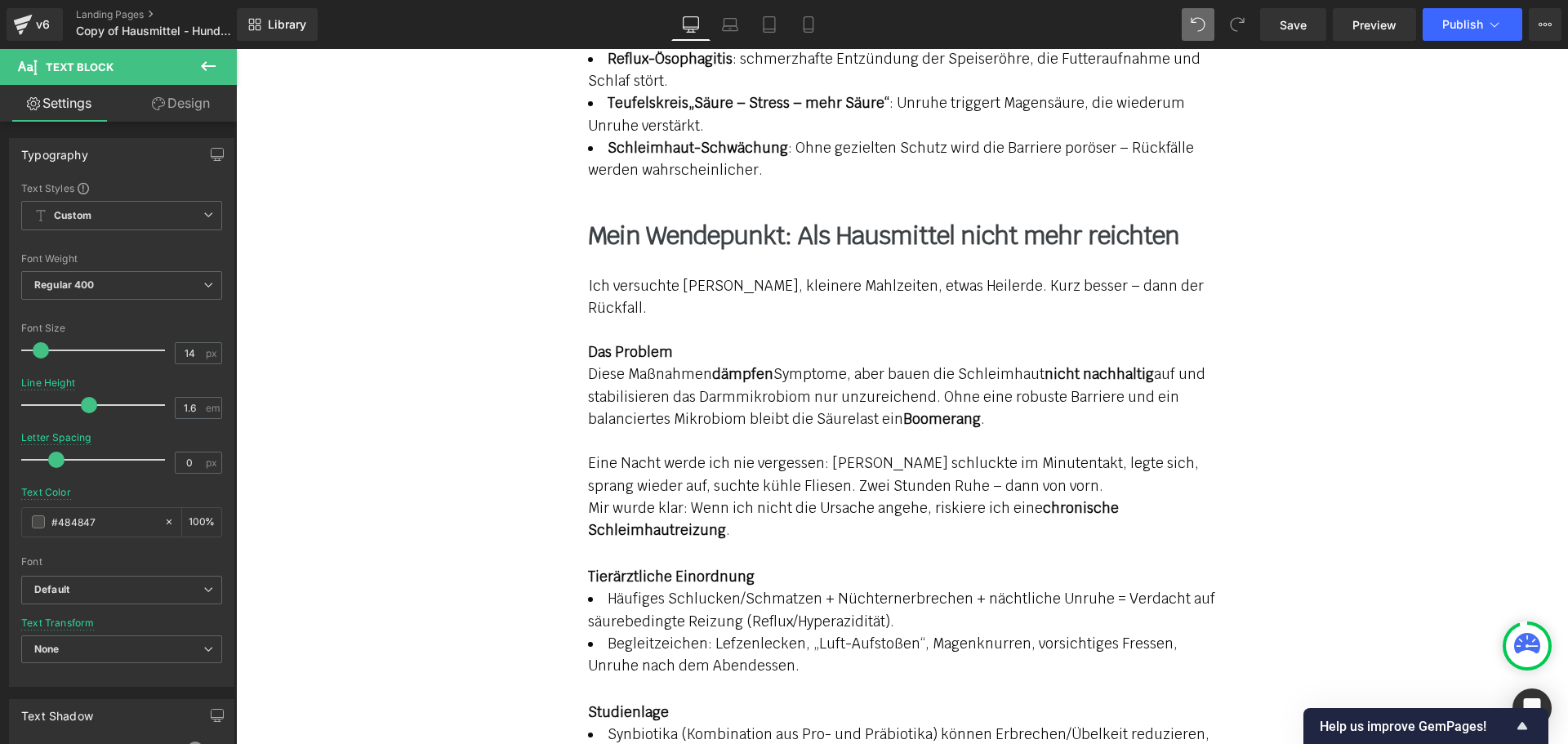
scroll to position [2423, 0]
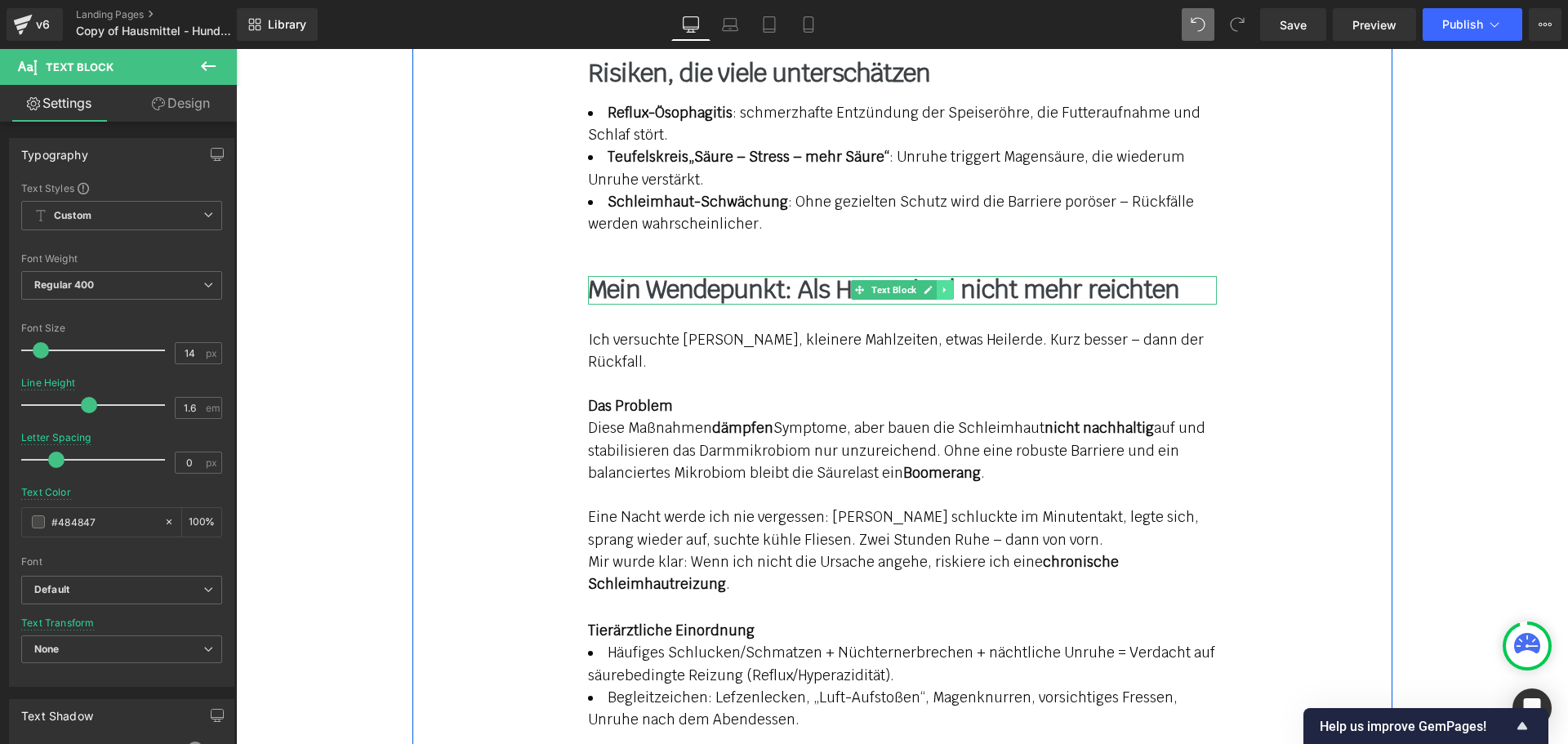
click at [941, 285] on icon at bounding box center [944, 289] width 9 height 10
click at [931, 286] on icon at bounding box center [936, 290] width 9 height 9
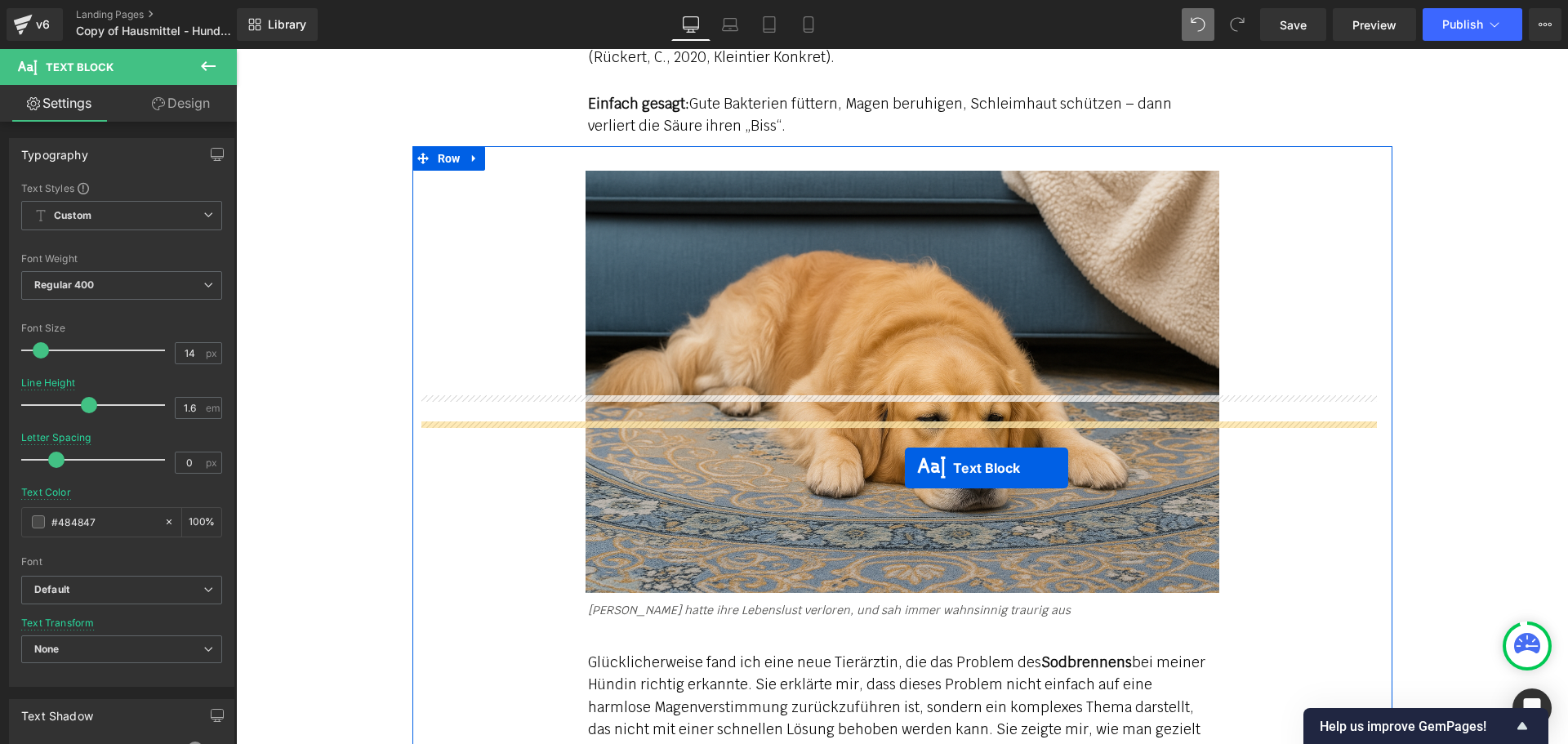
scroll to position [3566, 0]
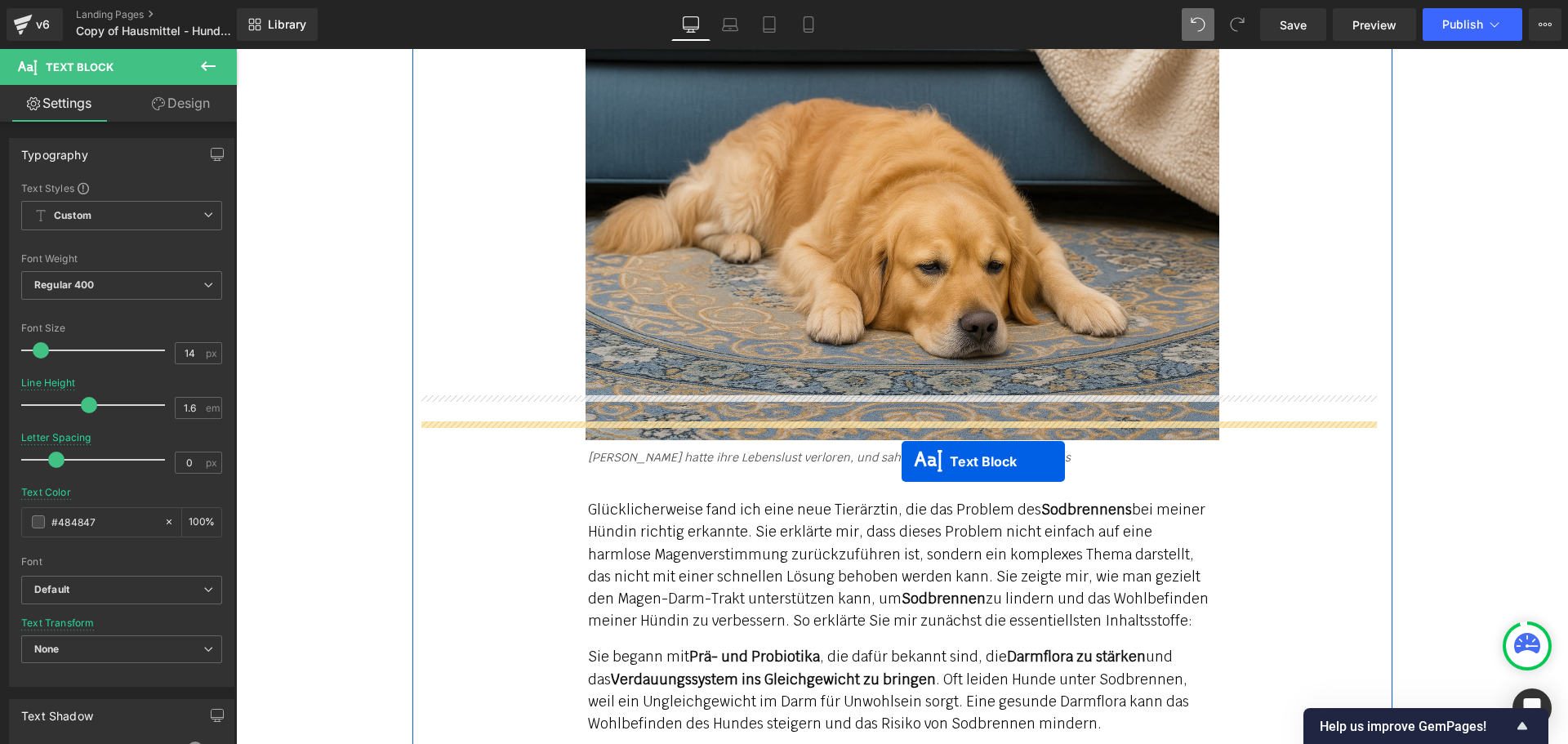
drag, startPoint x: 830, startPoint y: 267, endPoint x: 902, endPoint y: 461, distance: 206.9
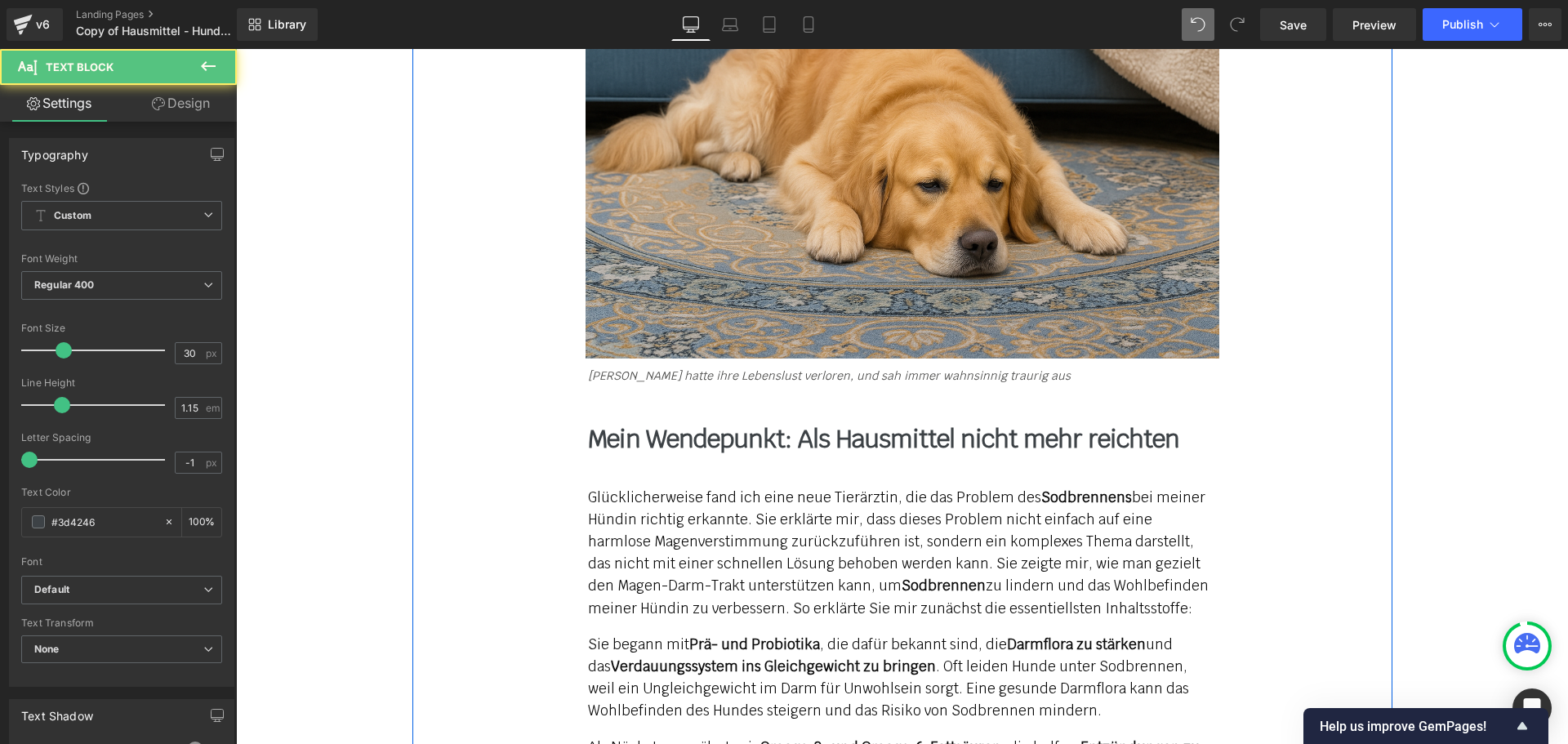
scroll to position [3485, 0]
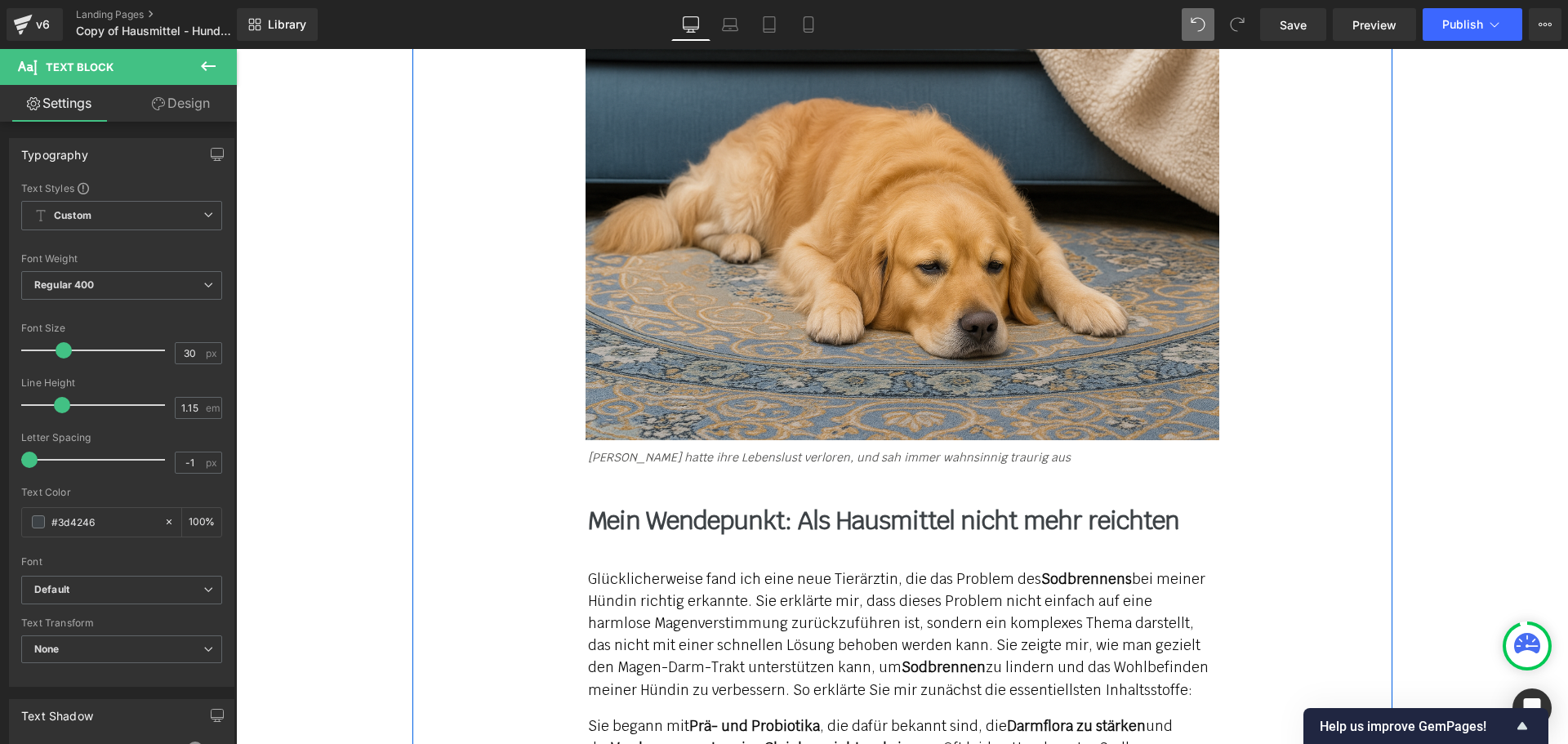
click at [794, 504] on b "Mein Wendepunkt: Als Hausmittel nicht mehr reichten" at bounding box center [883, 520] width 591 height 31
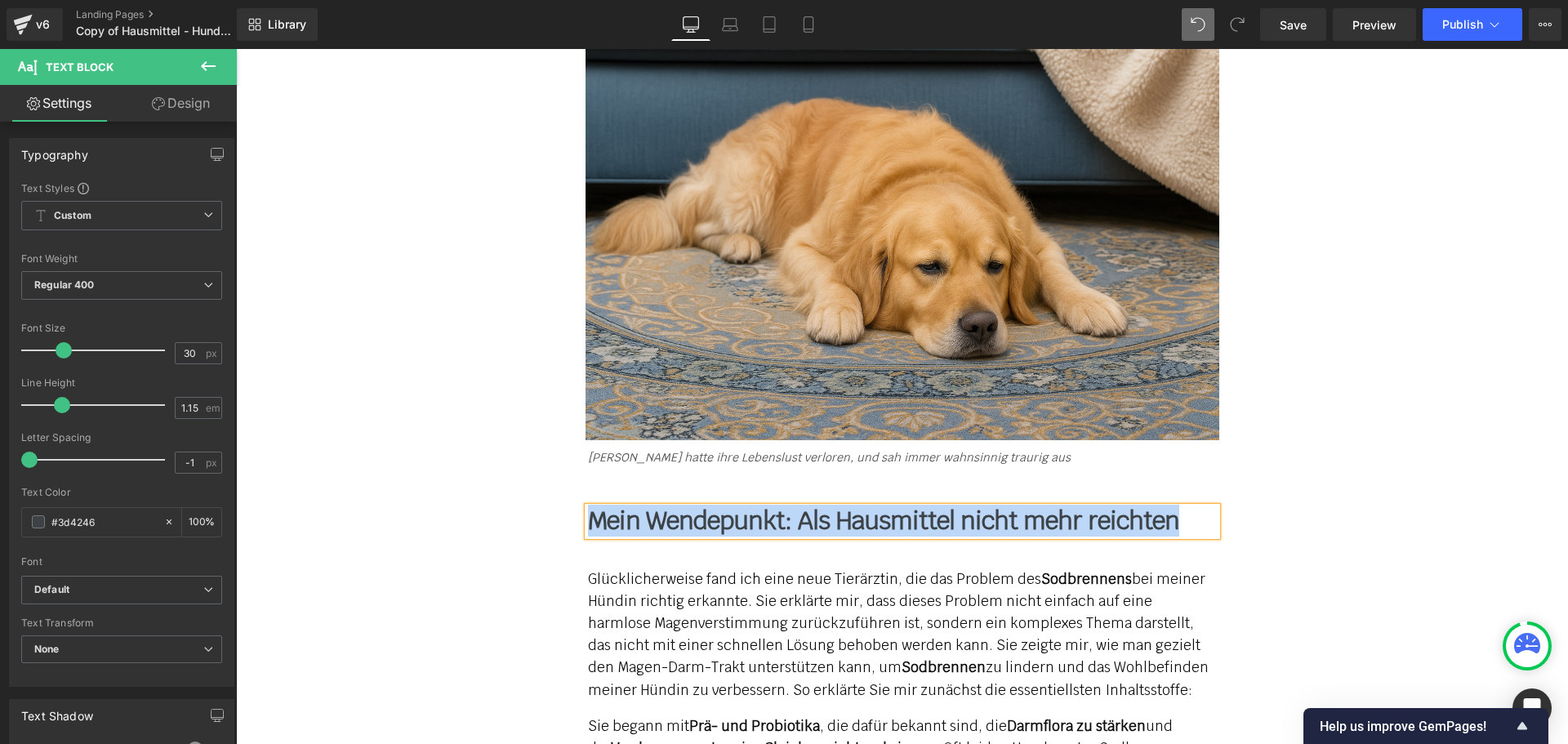
paste div
